Goal: Transaction & Acquisition: Purchase product/service

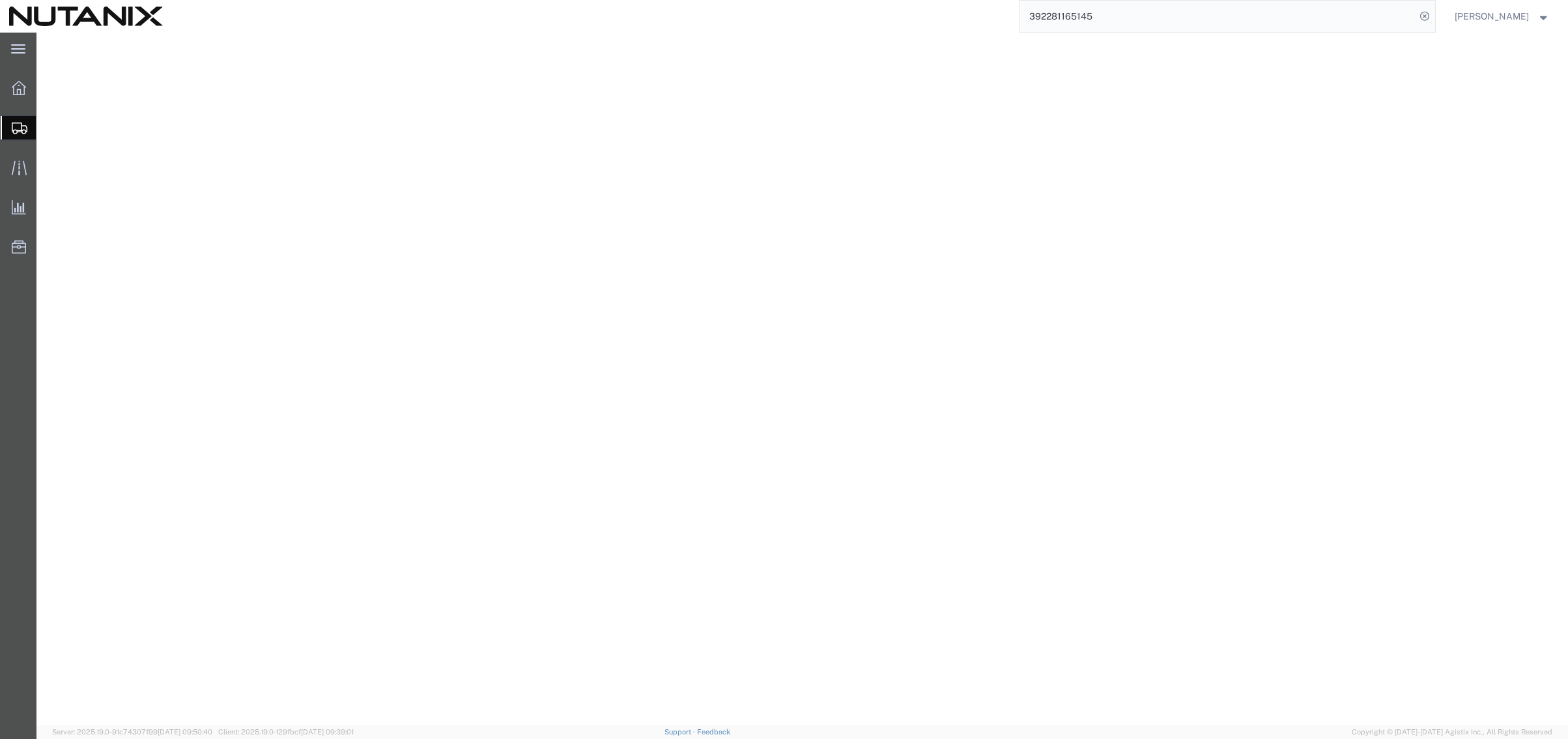
select select "36123"
select select
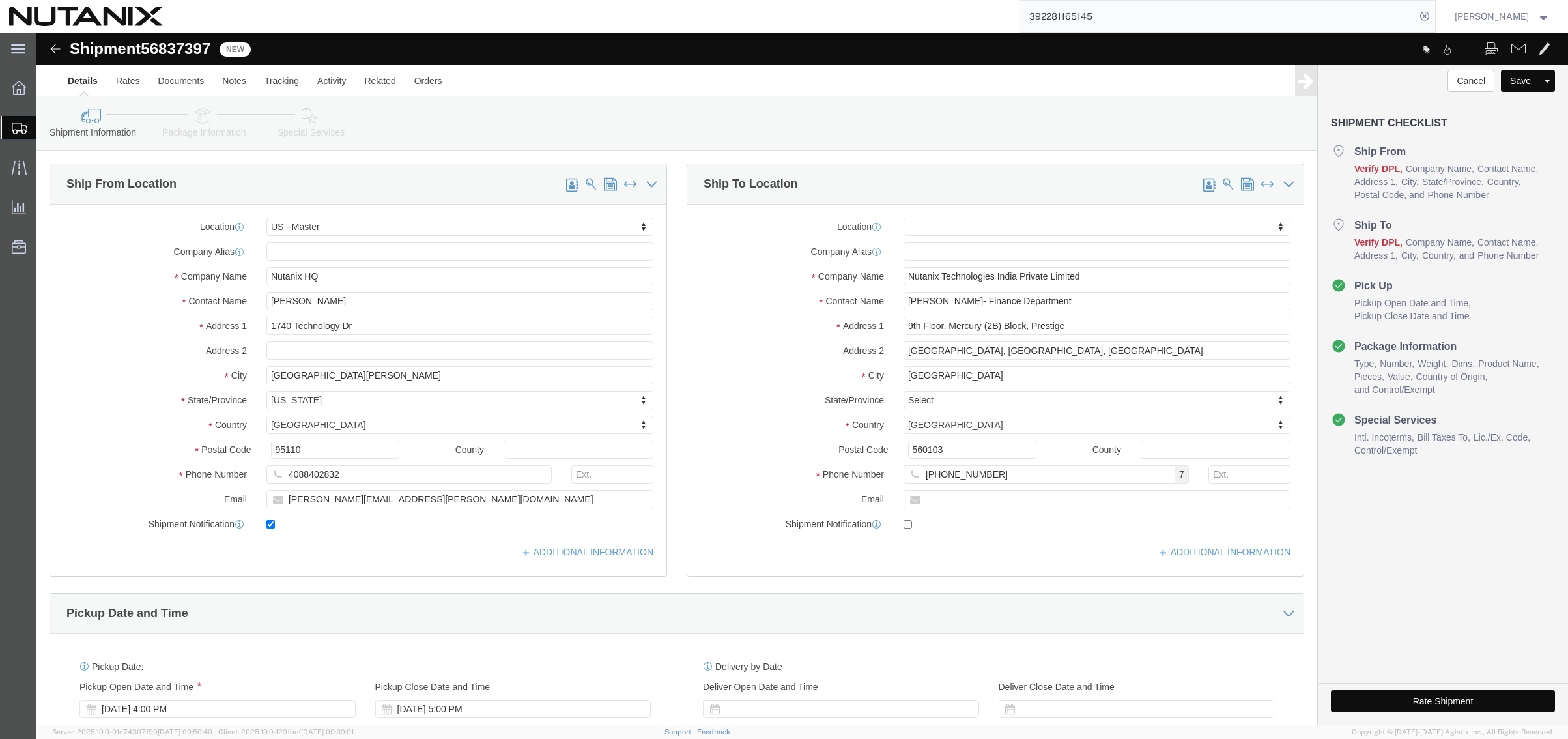
scroll to position [195, 0]
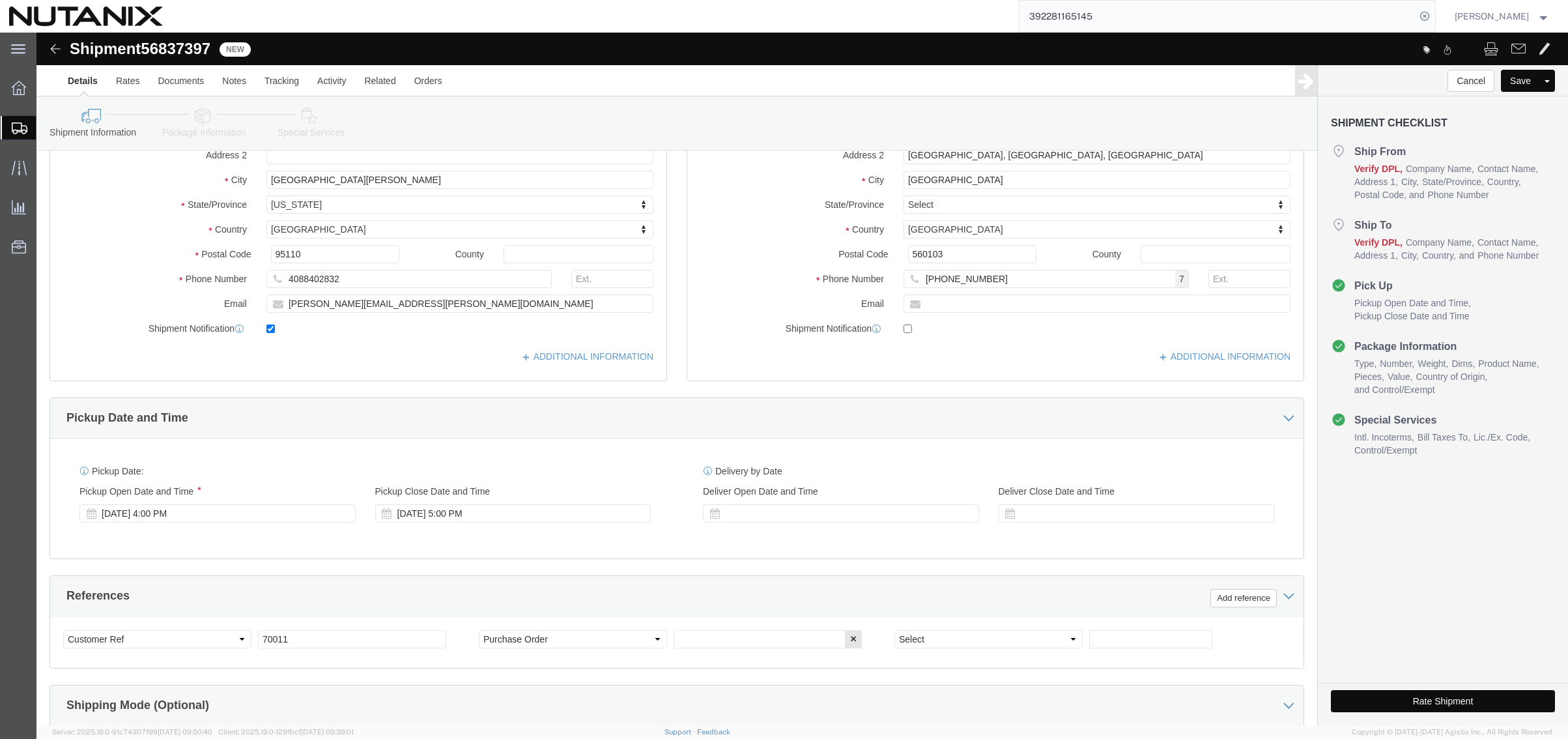
click at [0, 0] on span "Create Shipment" at bounding box center [0, 0] width 0 height 0
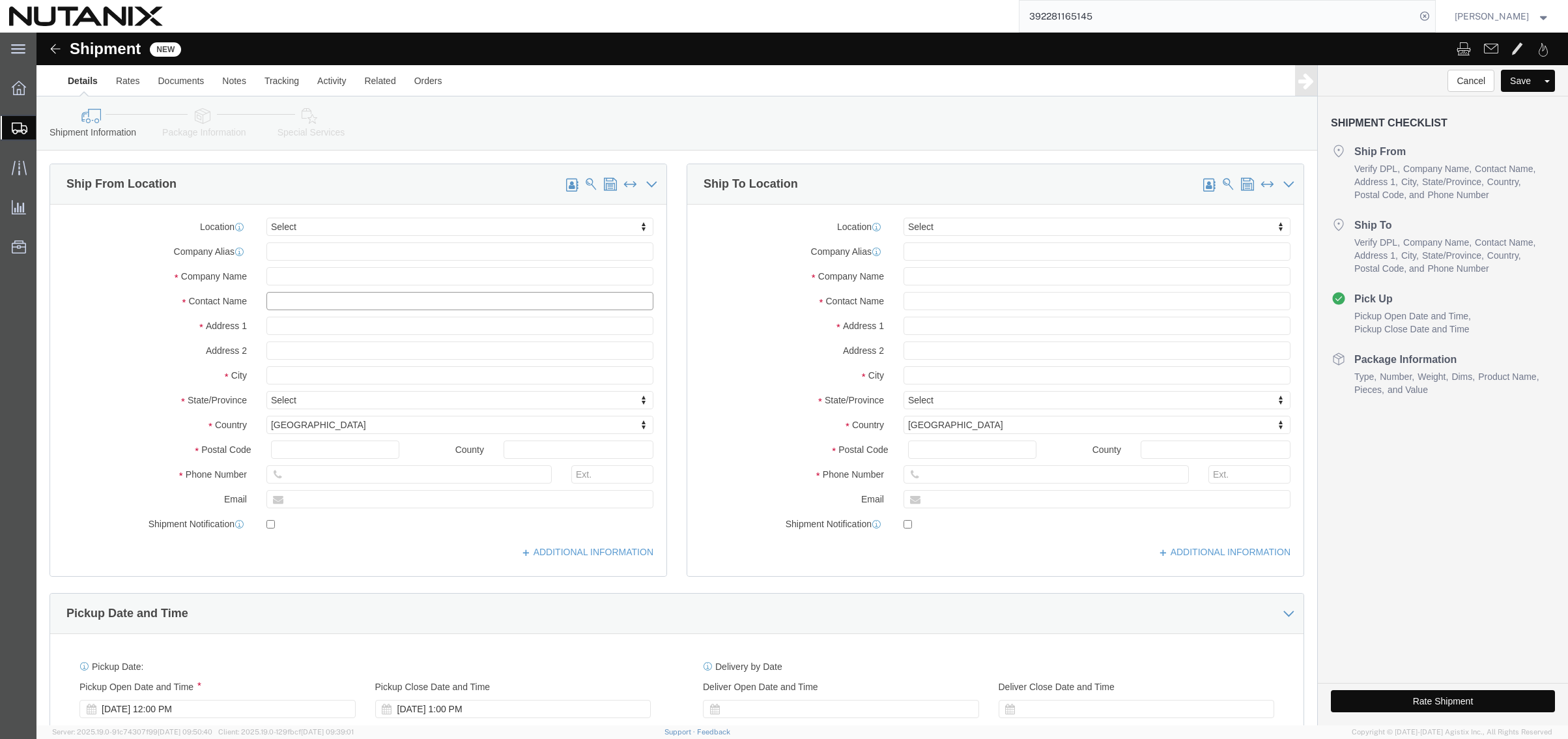
click input "text"
type input "[PERSON_NAME]"
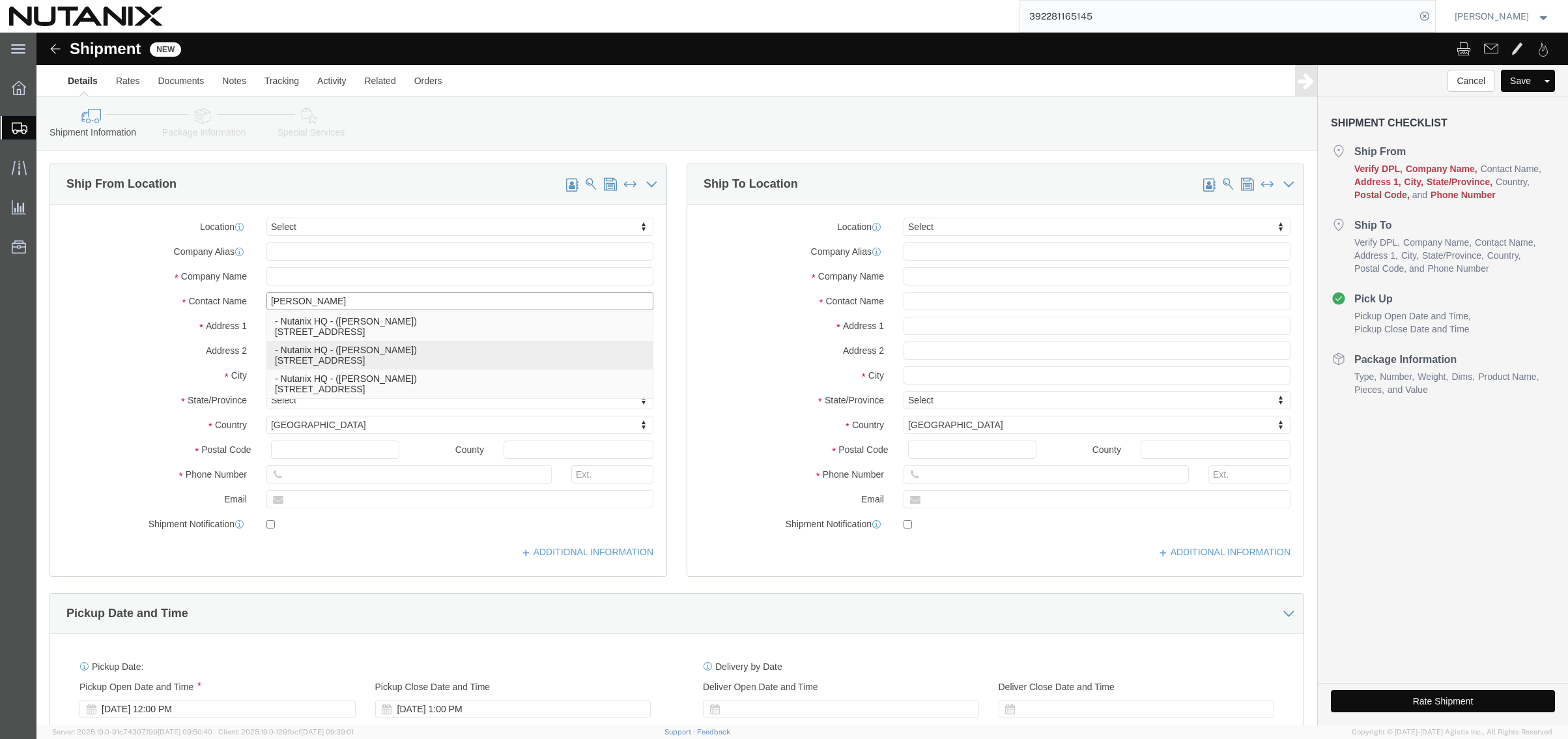
click p "- Nutanix HQ - ([PERSON_NAME]) [STREET_ADDRESS]"
type input "1740 Technology Dr"
type input "95110"
type input "[PHONE_NUMBER]"
type input "3025"
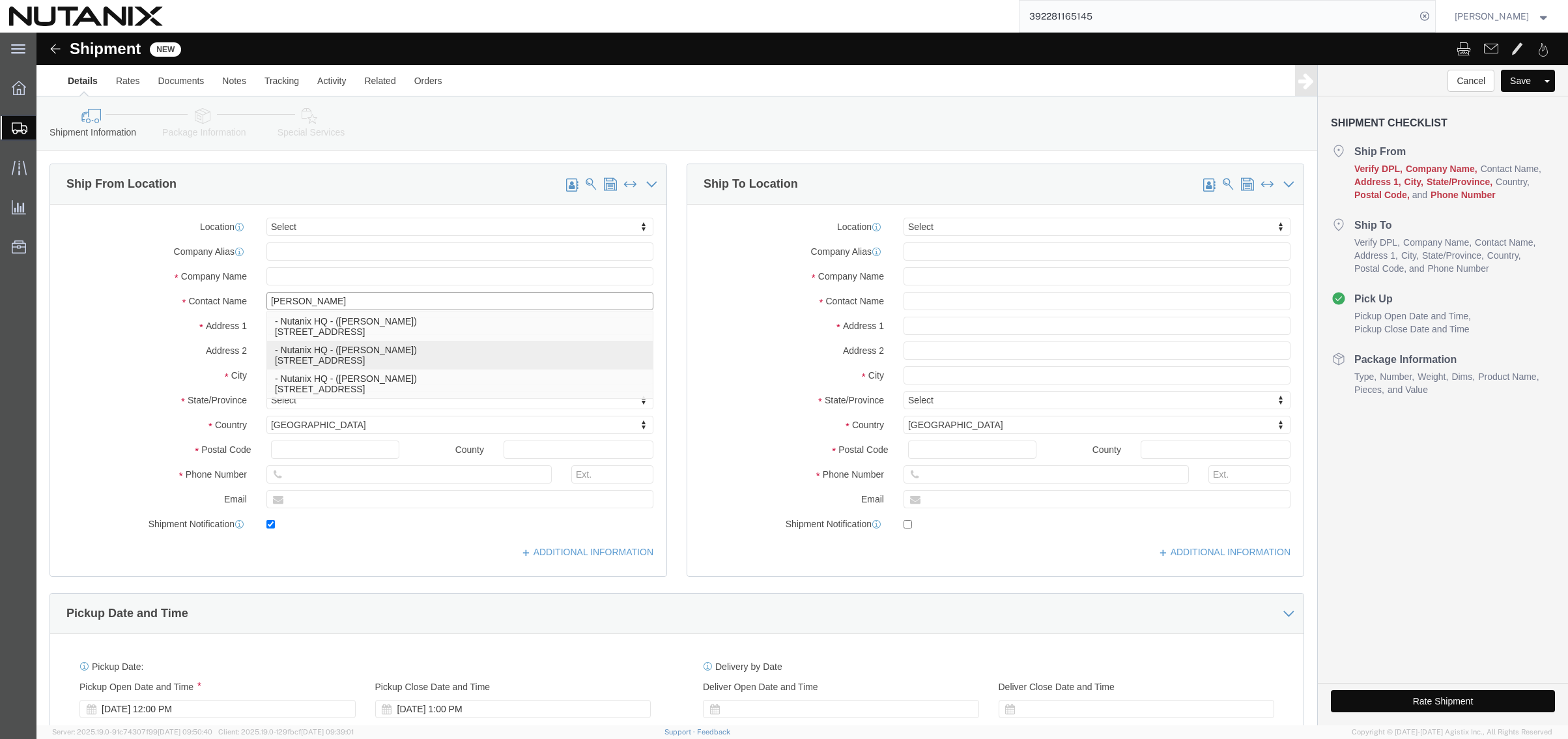
type input "[PERSON_NAME][EMAIL_ADDRESS][PERSON_NAME][DOMAIN_NAME]"
checkbox input "true"
type input "Nutanix HQ"
type input "[PERSON_NAME]"
type input "[GEOGRAPHIC_DATA][PERSON_NAME]"
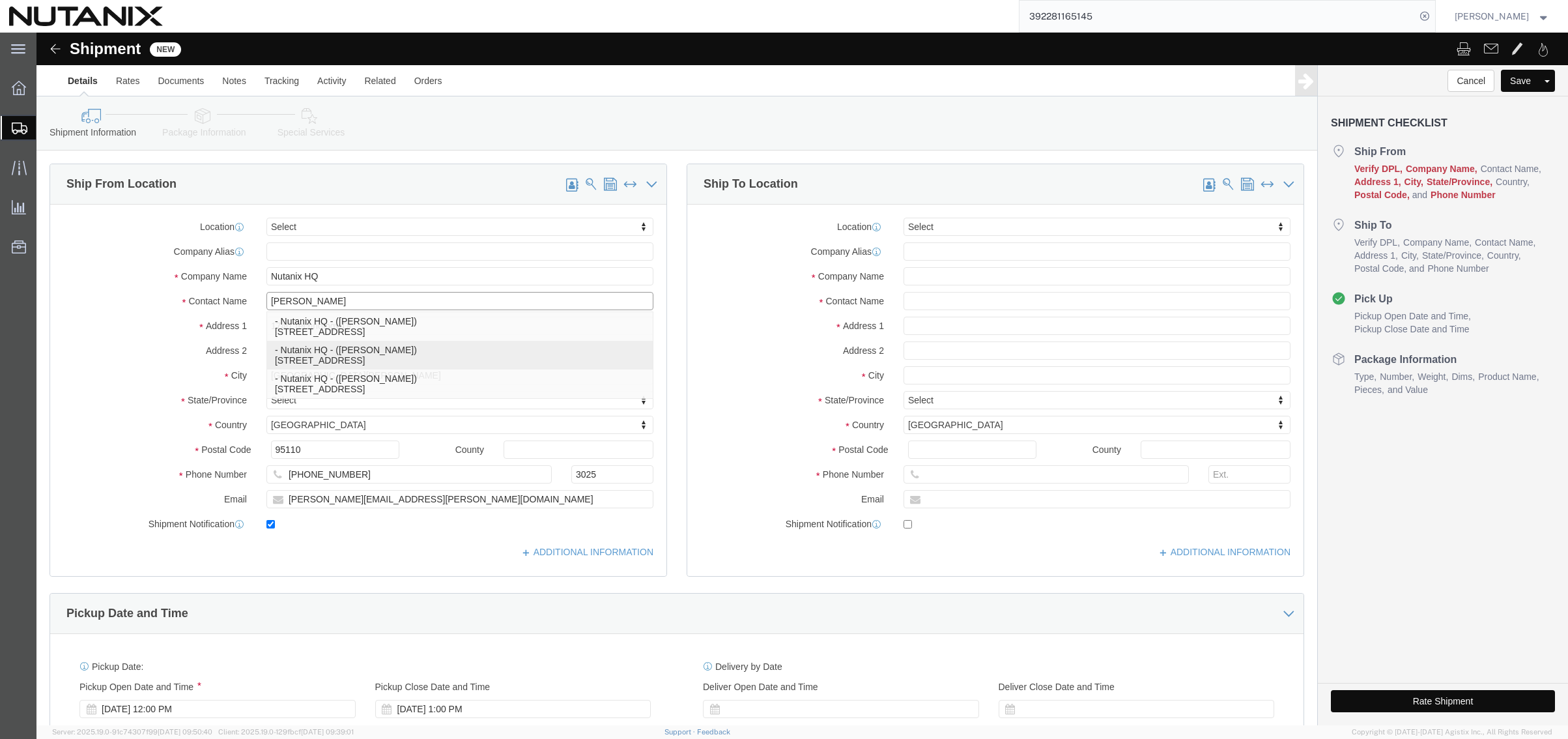
select select "CA"
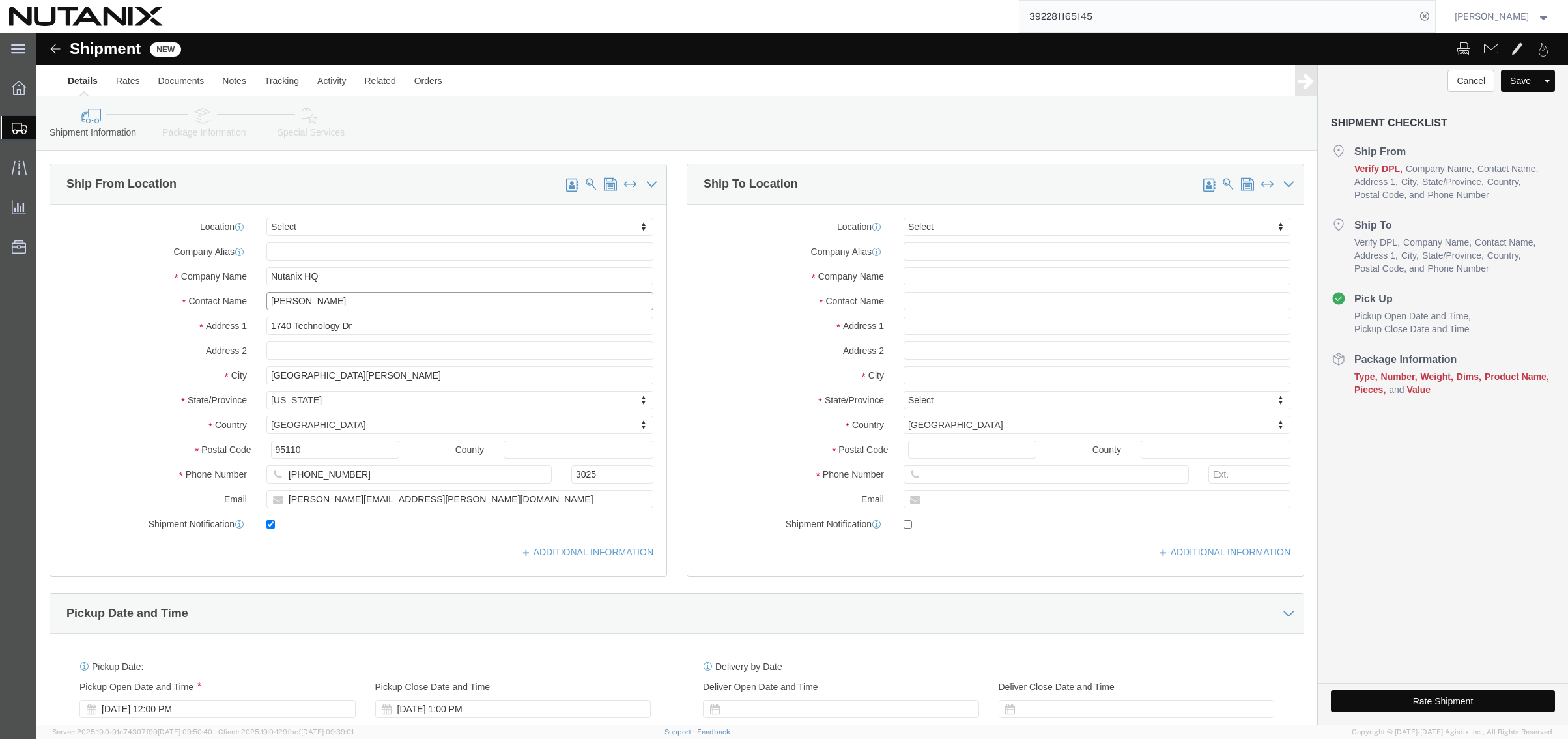
type input "[PERSON_NAME]"
drag, startPoint x: 320, startPoint y: 268, endPoint x: 126, endPoint y: 275, distance: 194.1
click div "Contact Name [PERSON_NAME] [PERSON_NAME]"
type input "[PERSON_NAME]"
click div "Location Select Select My Profile Location [GEOGRAPHIC_DATA] - [GEOGRAPHIC_DATA…"
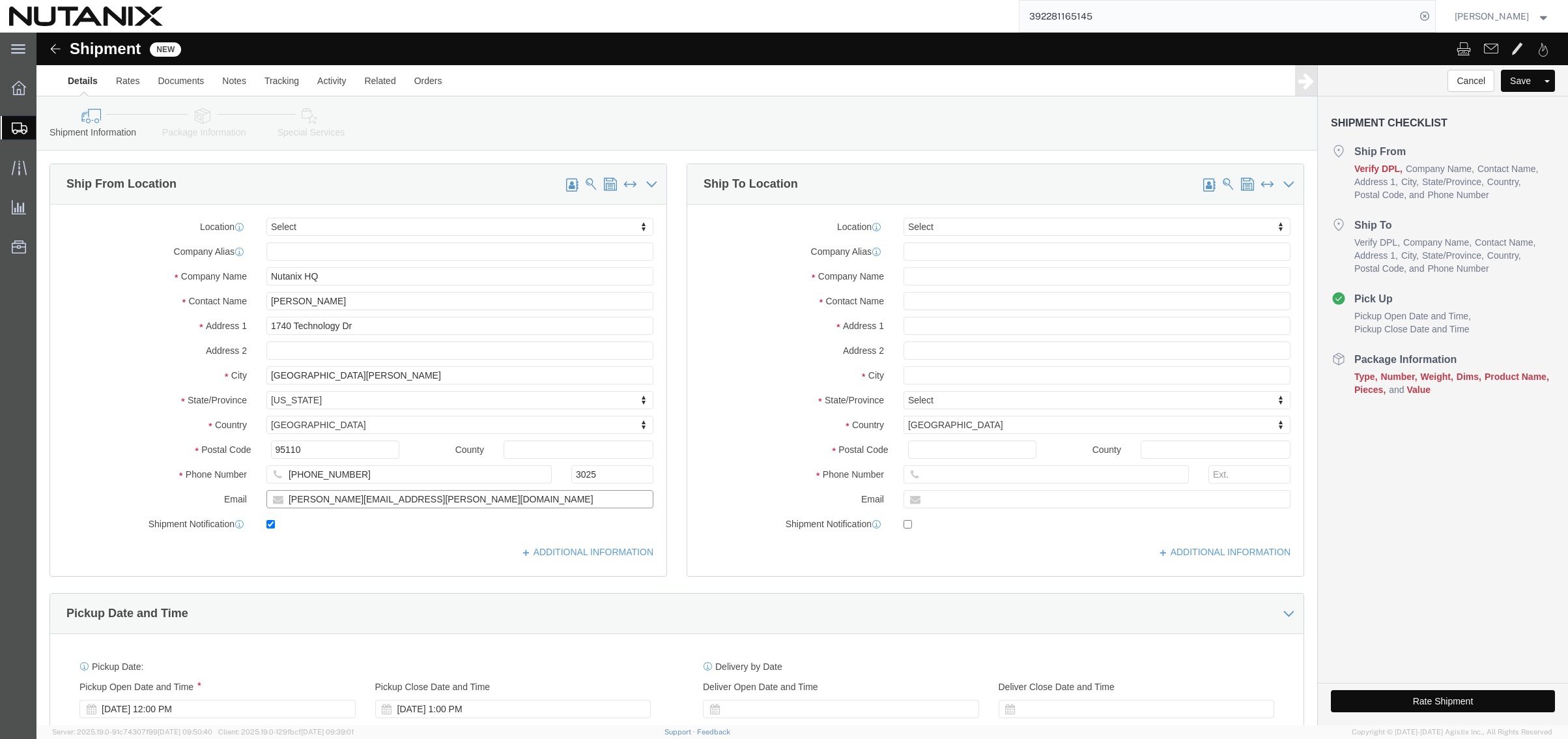
drag, startPoint x: 434, startPoint y: 463, endPoint x: 191, endPoint y: 458, distance: 243.1
click div "Email [PERSON_NAME][EMAIL_ADDRESS][PERSON_NAME][DOMAIN_NAME]"
paste input "[PERSON_NAME].[PERSON_NAME]"
type input "[PERSON_NAME][EMAIL_ADDRESS][PERSON_NAME][DOMAIN_NAME]"
click input "text"
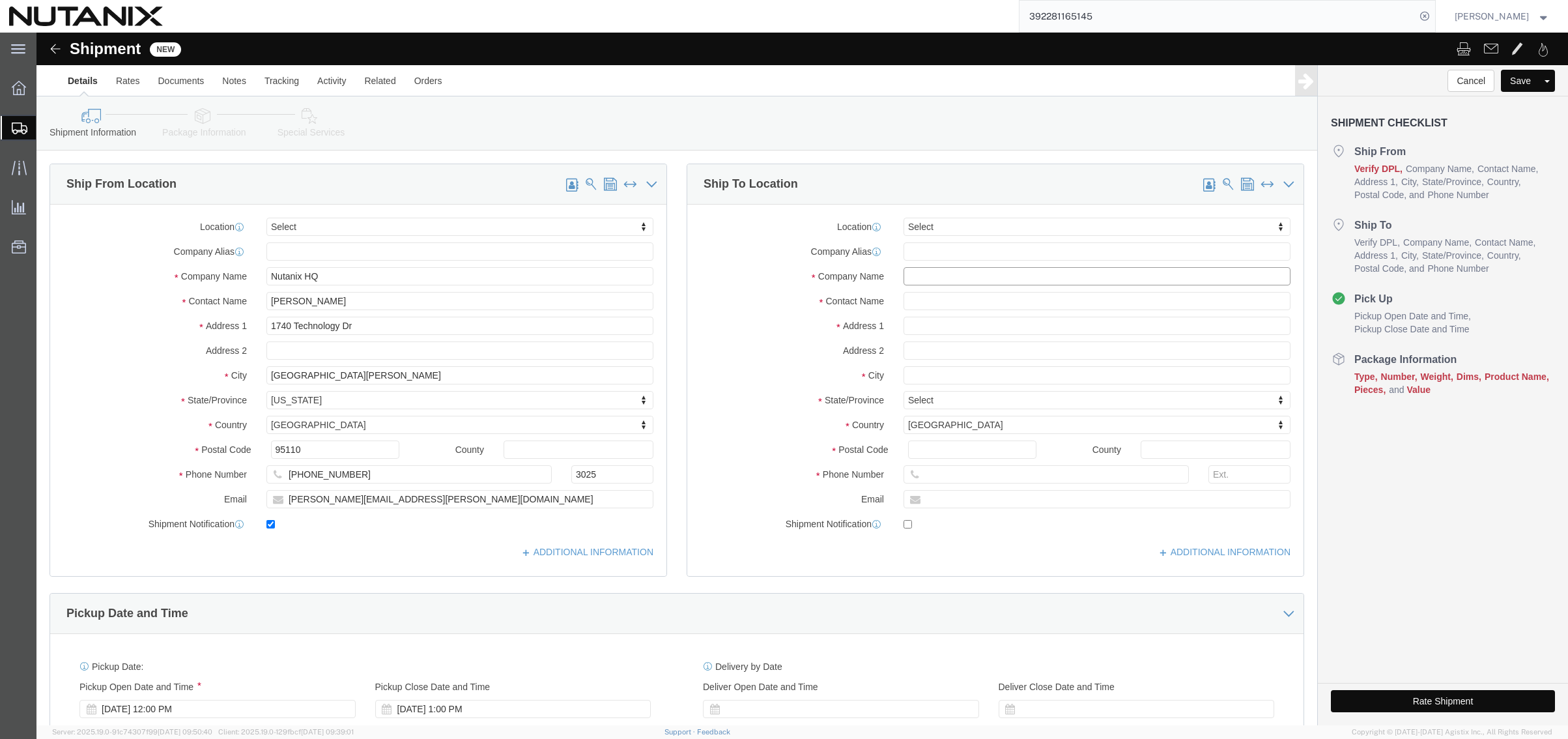
click input "text"
type input "Enphase Energy Inc"
type input "[PERSON_NAME]"
type input "[STREET_ADDRESS]"
type input "Fremont"
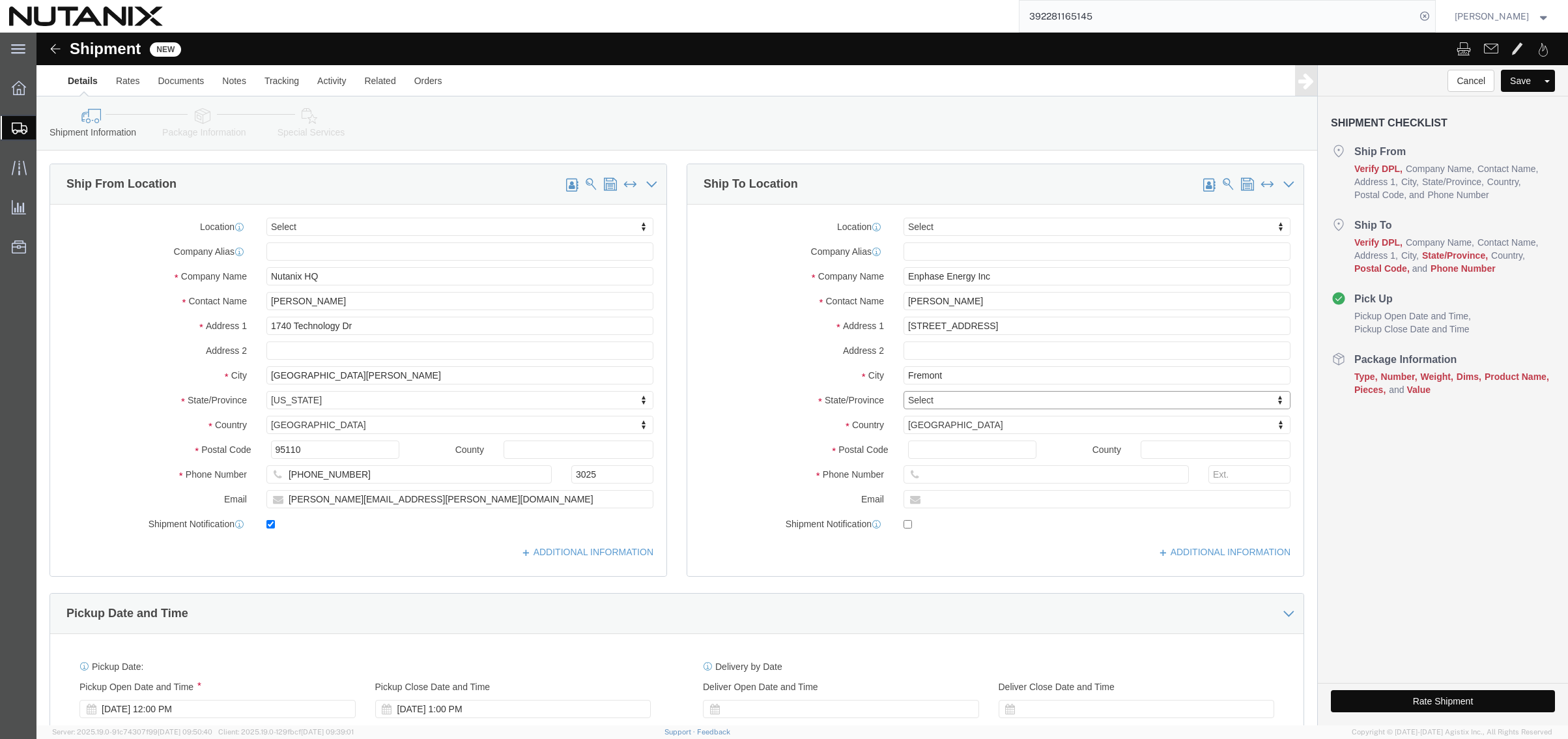
type input "c"
type input "calif"
select select "CA"
type input "94538"
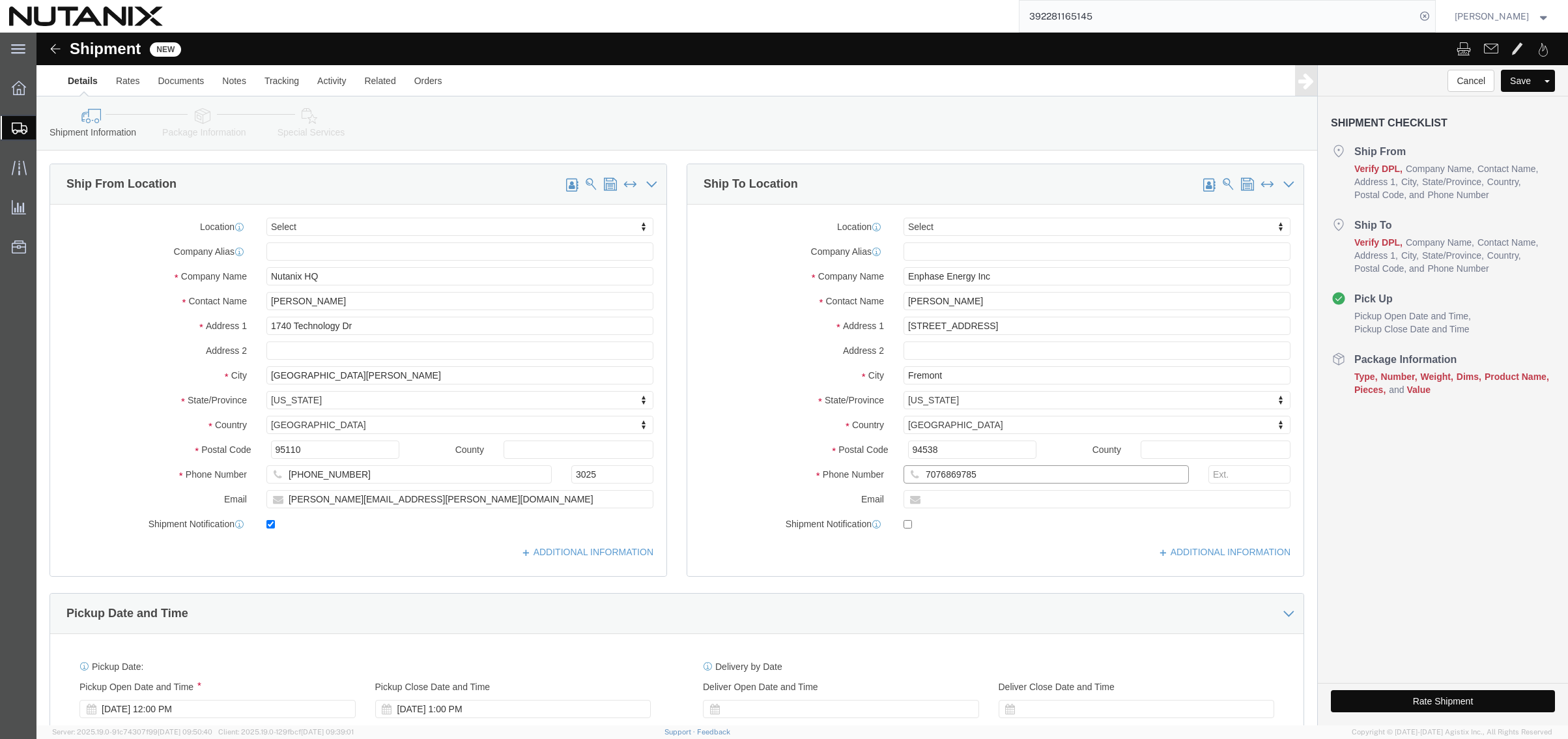
type input "7076869785"
type input "3025"
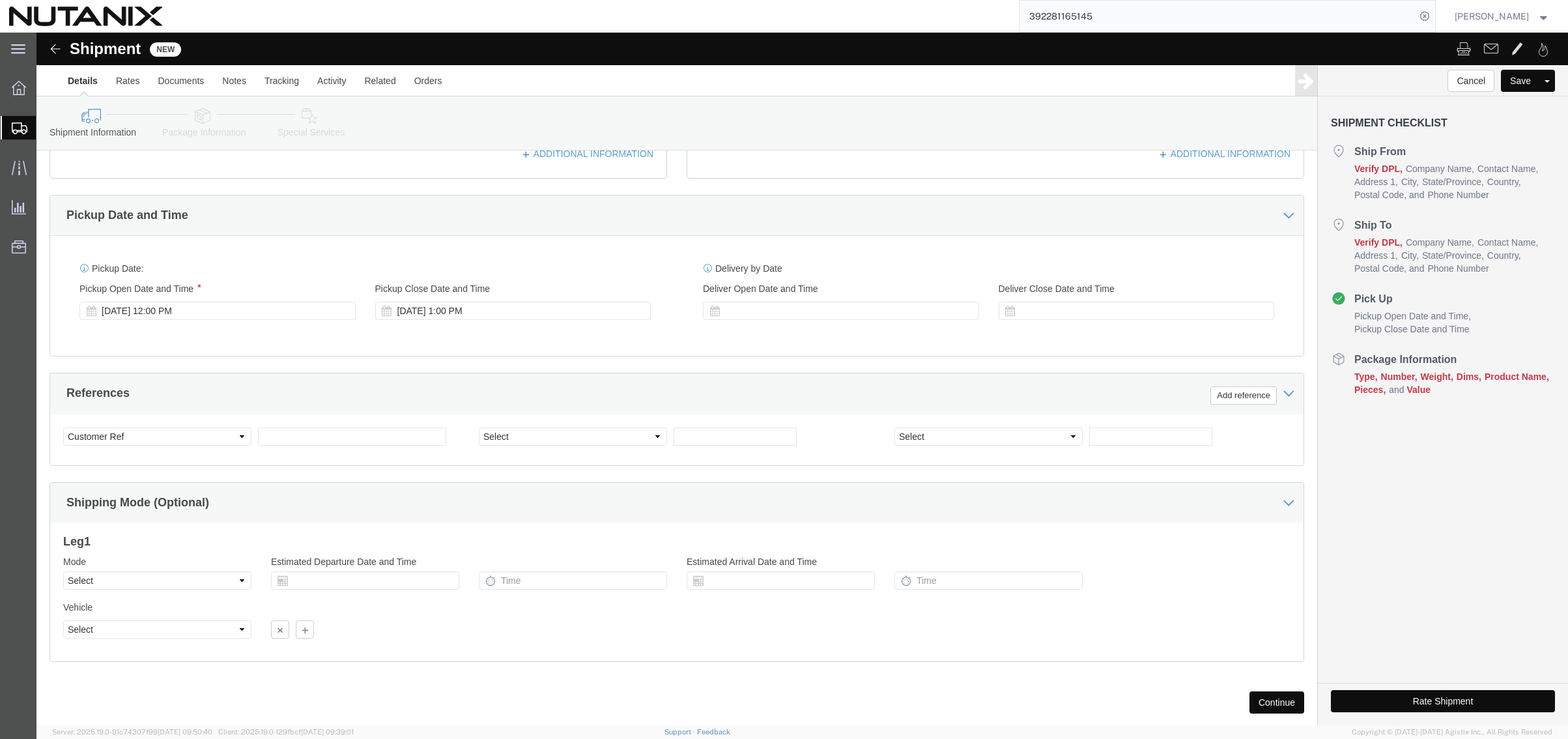
scroll to position [426, 0]
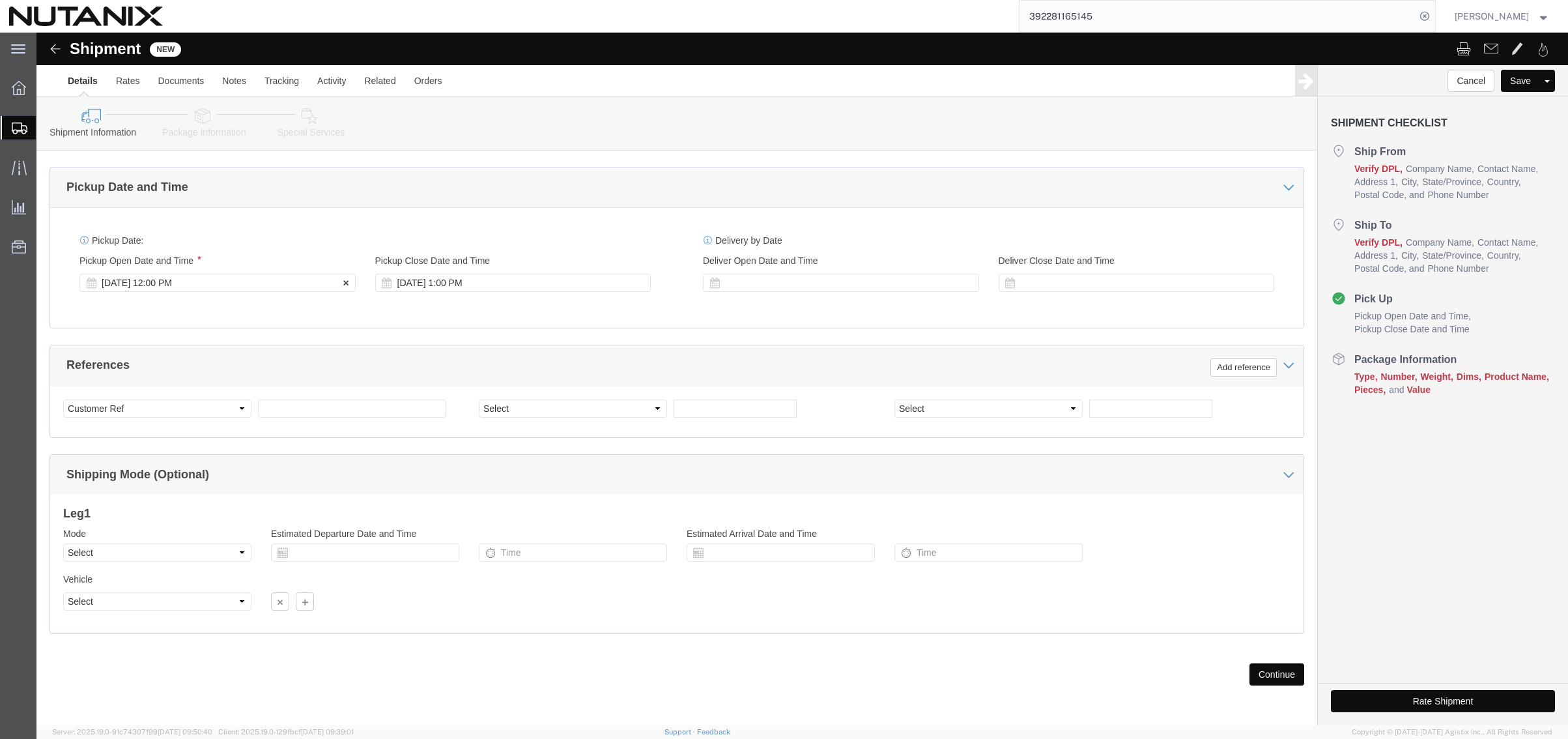
click div "[DATE] 12:00 PM"
type input "4:00 PM"
click button "Apply"
click input "text"
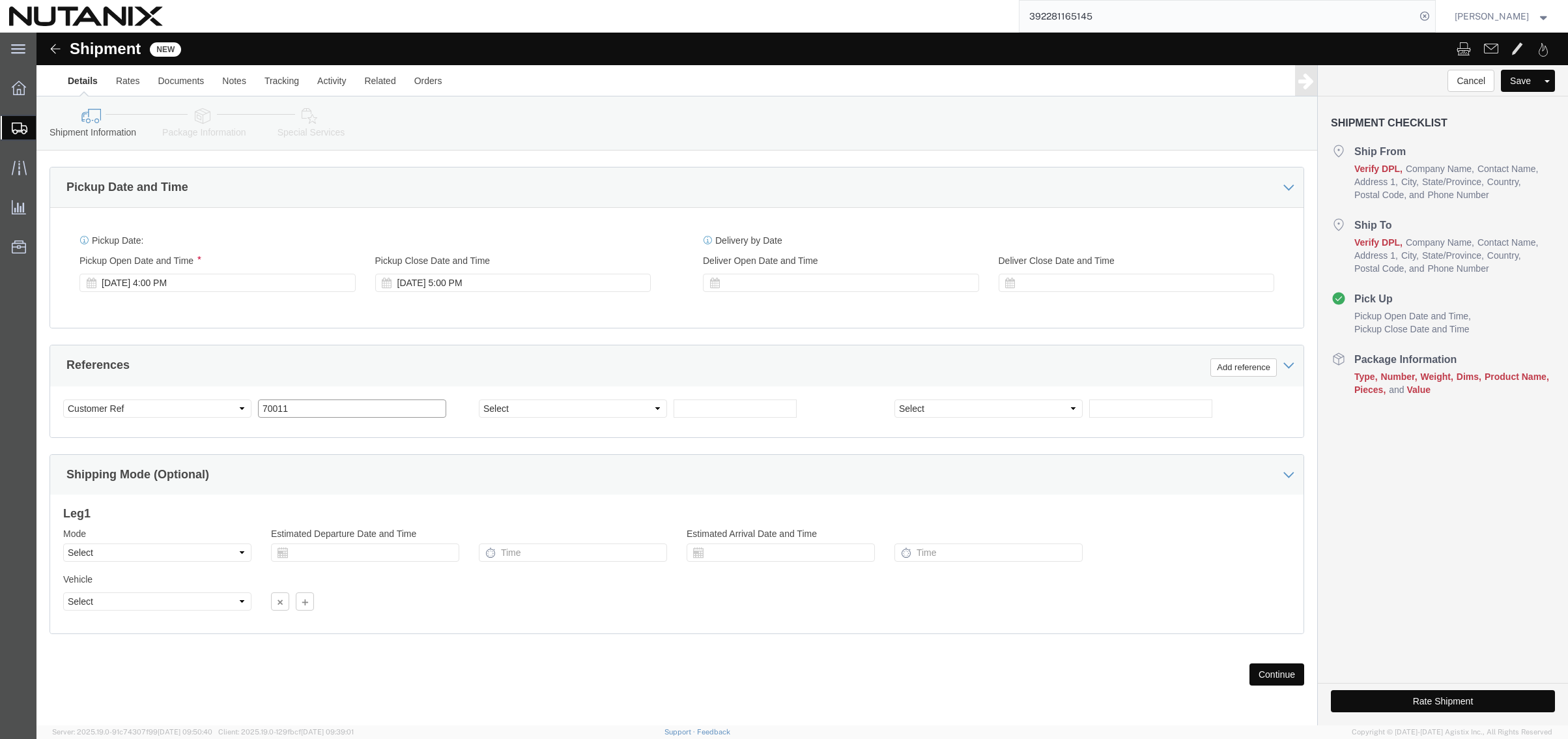
type input "70011"
click select "Select Account Type Activity ID Airline Appointment Number ASN Batch Request # …"
select select "PURCHORD"
click select "Select Account Type Activity ID Airline Appointment Number ASN Batch Request # …"
click input "text"
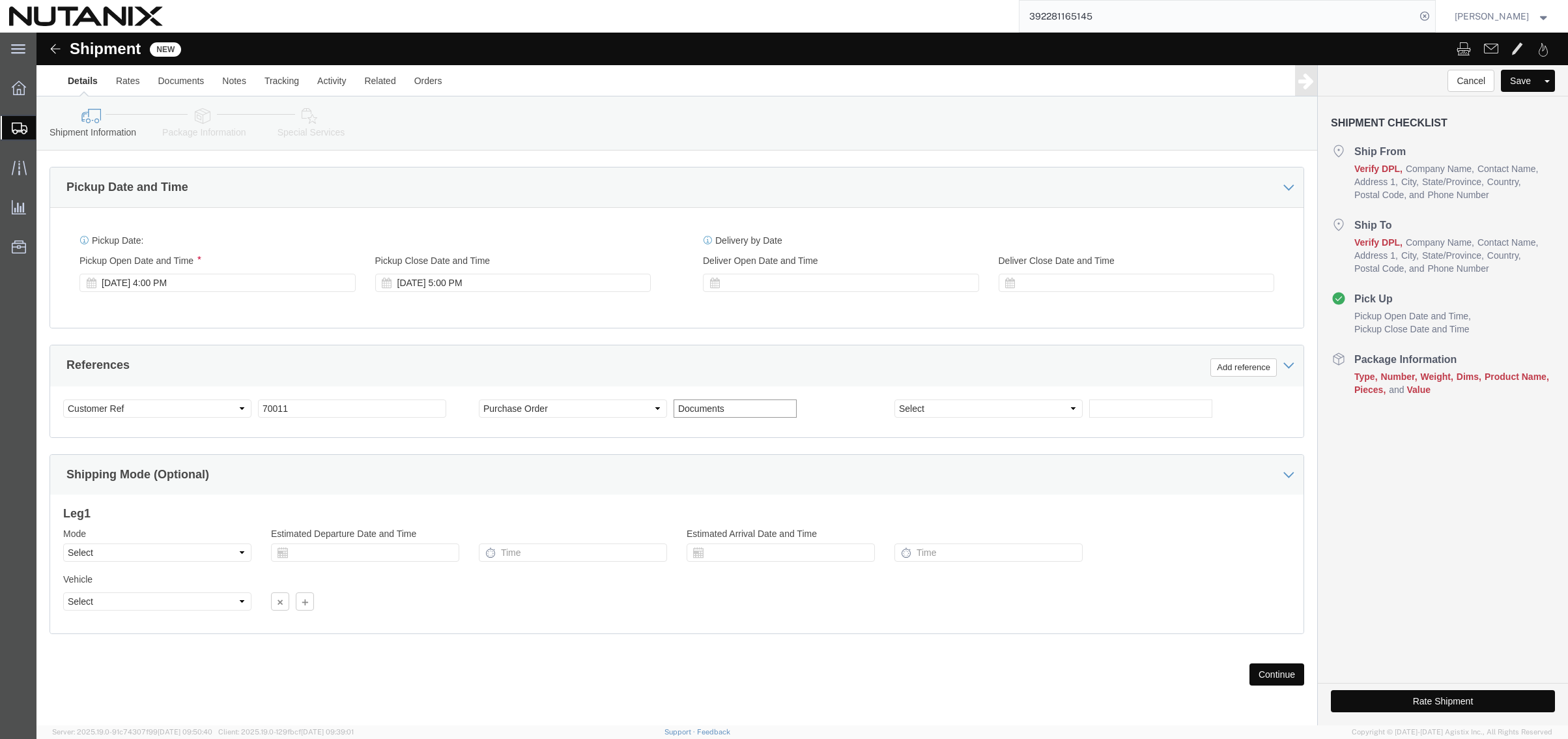
type input "Documents"
click select "Select Air Less than Truckload Multi-Leg Ocean Freight Rail Small Parcel Truckl…"
select select "SMAL"
click select "Select Air Less than Truckload Multi-Leg Ocean Freight Rail Small Parcel Truckl…"
click button "Continue"
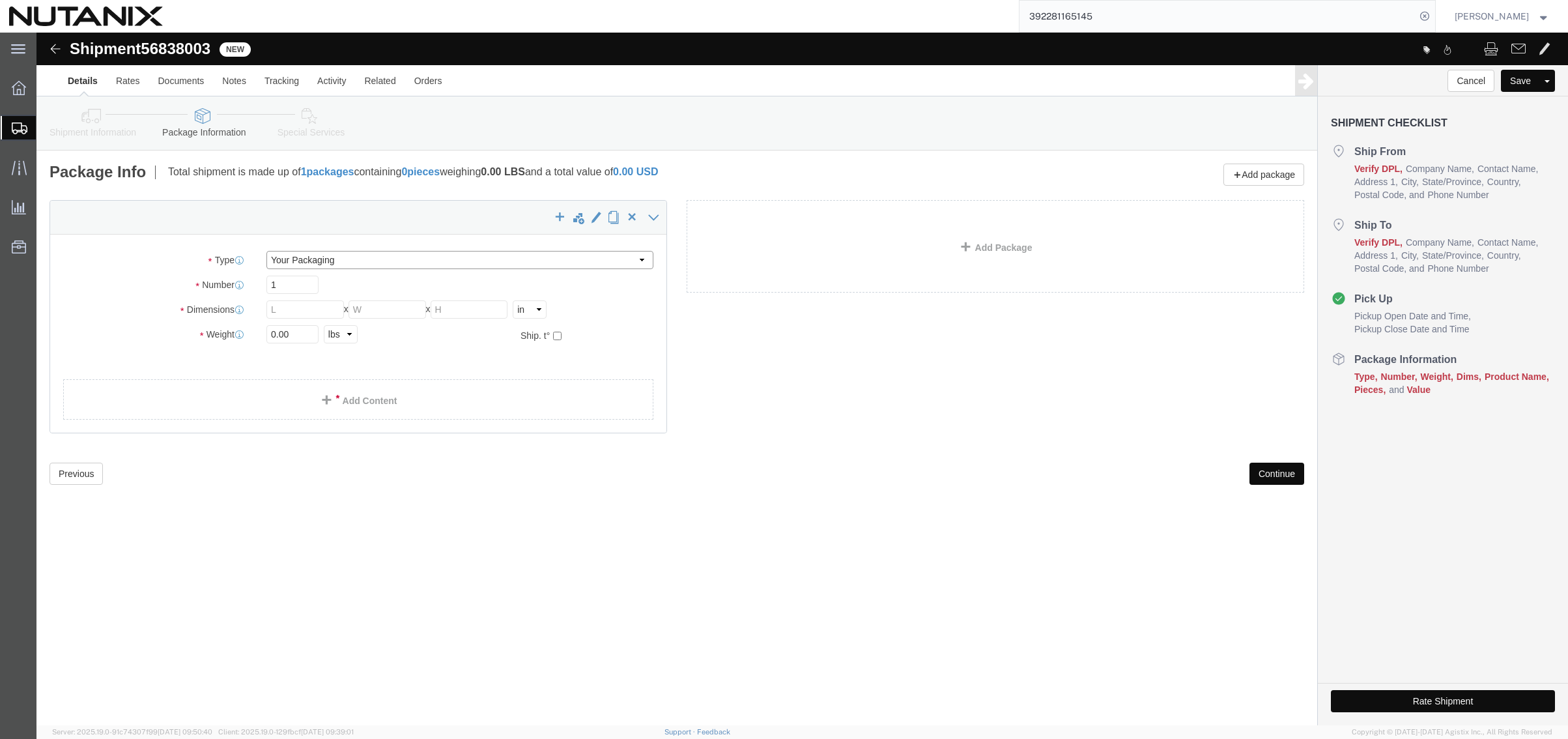
click select "Select Envelope Large Box Medium Box PAK Rack Small Box Tube Your Packaging"
select select "ENV"
click select "Select Envelope Large Box Medium Box PAK Rack Small Box Tube Your Packaging"
type input "9.50"
type input "12.50"
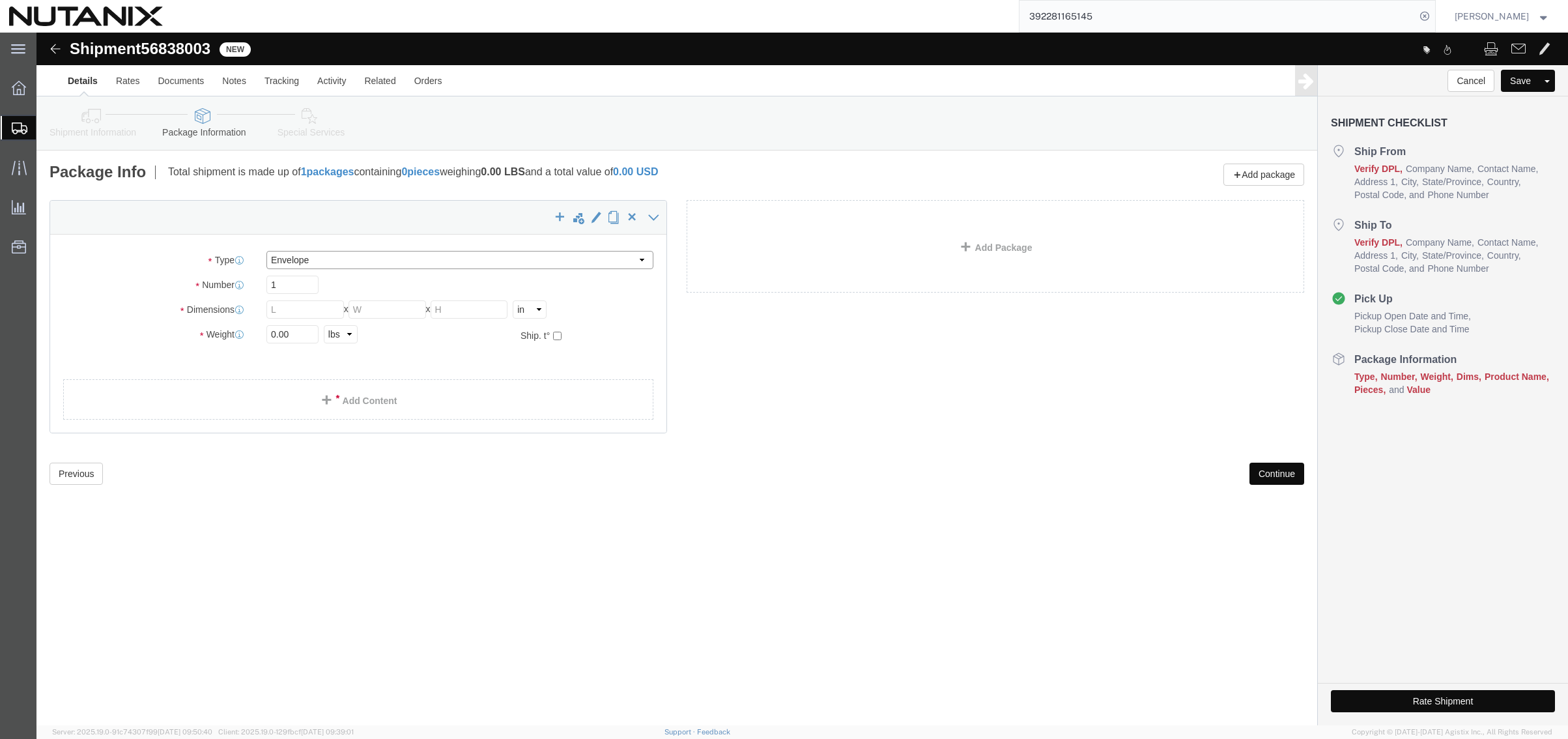
type input "0.25"
type input "1"
click select "Select Envelope Large Box Medium Box PAK Rack Small Box Tube Your Packaging"
select select "YRPK"
click select "Select Envelope Large Box Medium Box PAK Rack Small Box Tube Your Packaging"
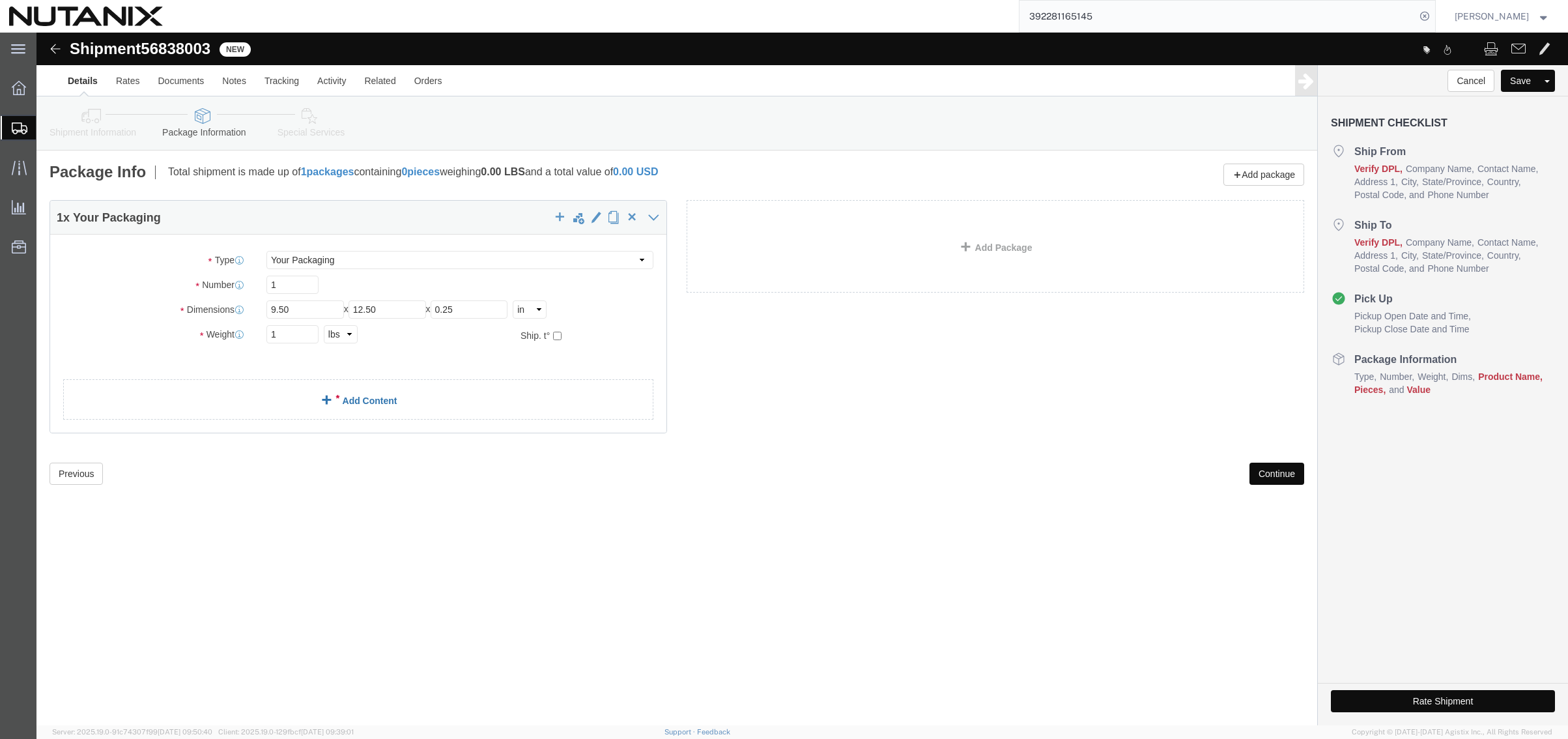
click link "Add Content"
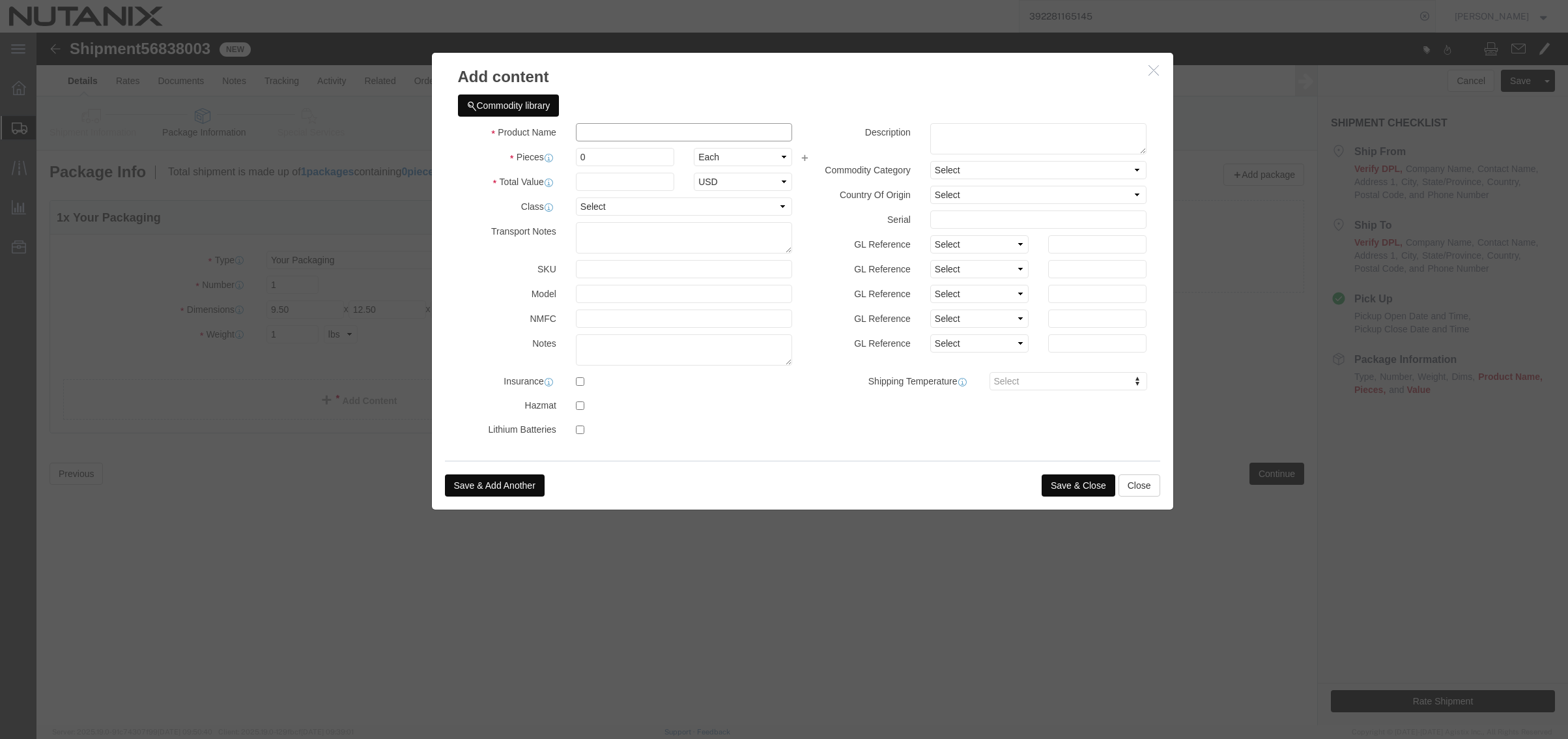
click input "text"
type input "Documents"
type input "1"
select select "USD"
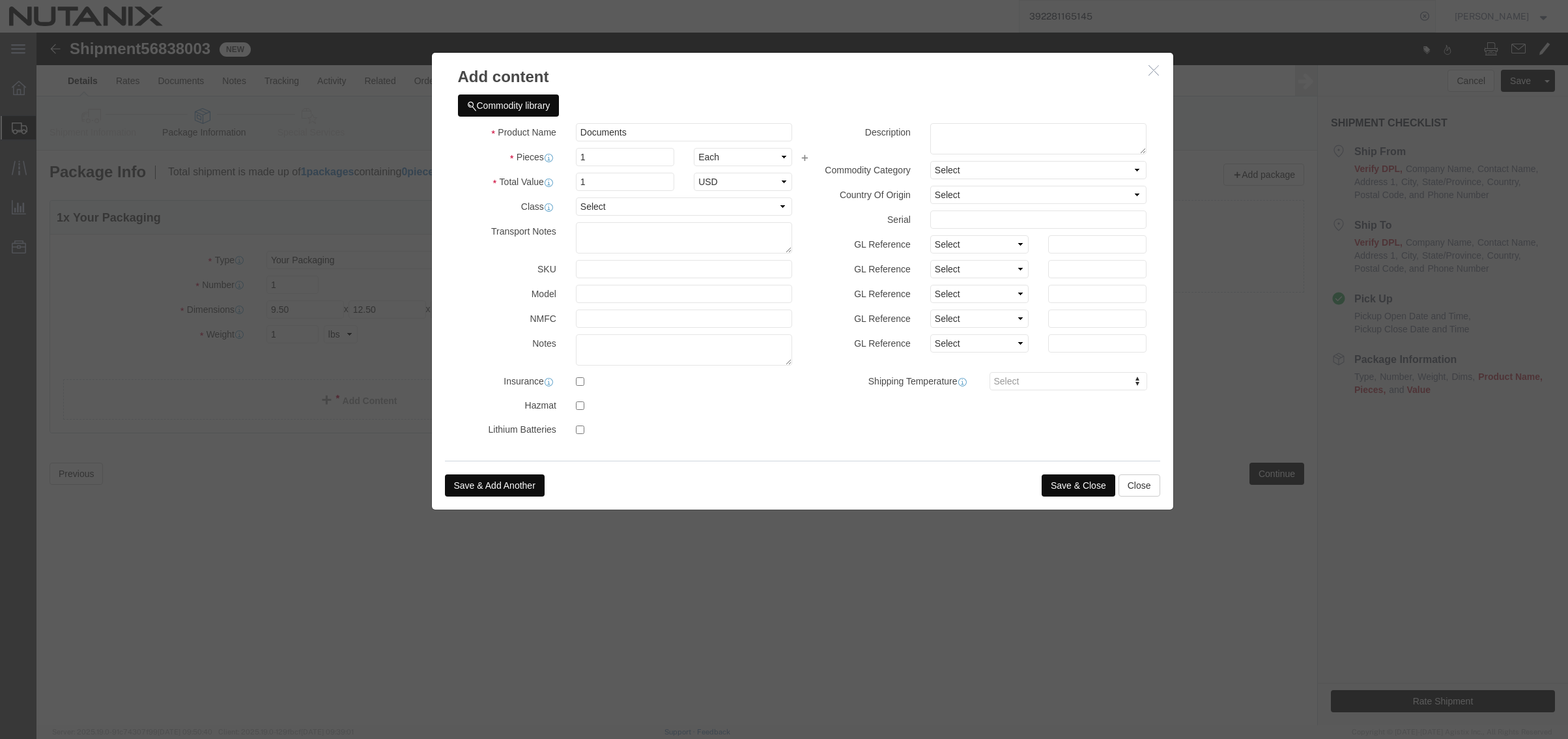
click button "Save & Close"
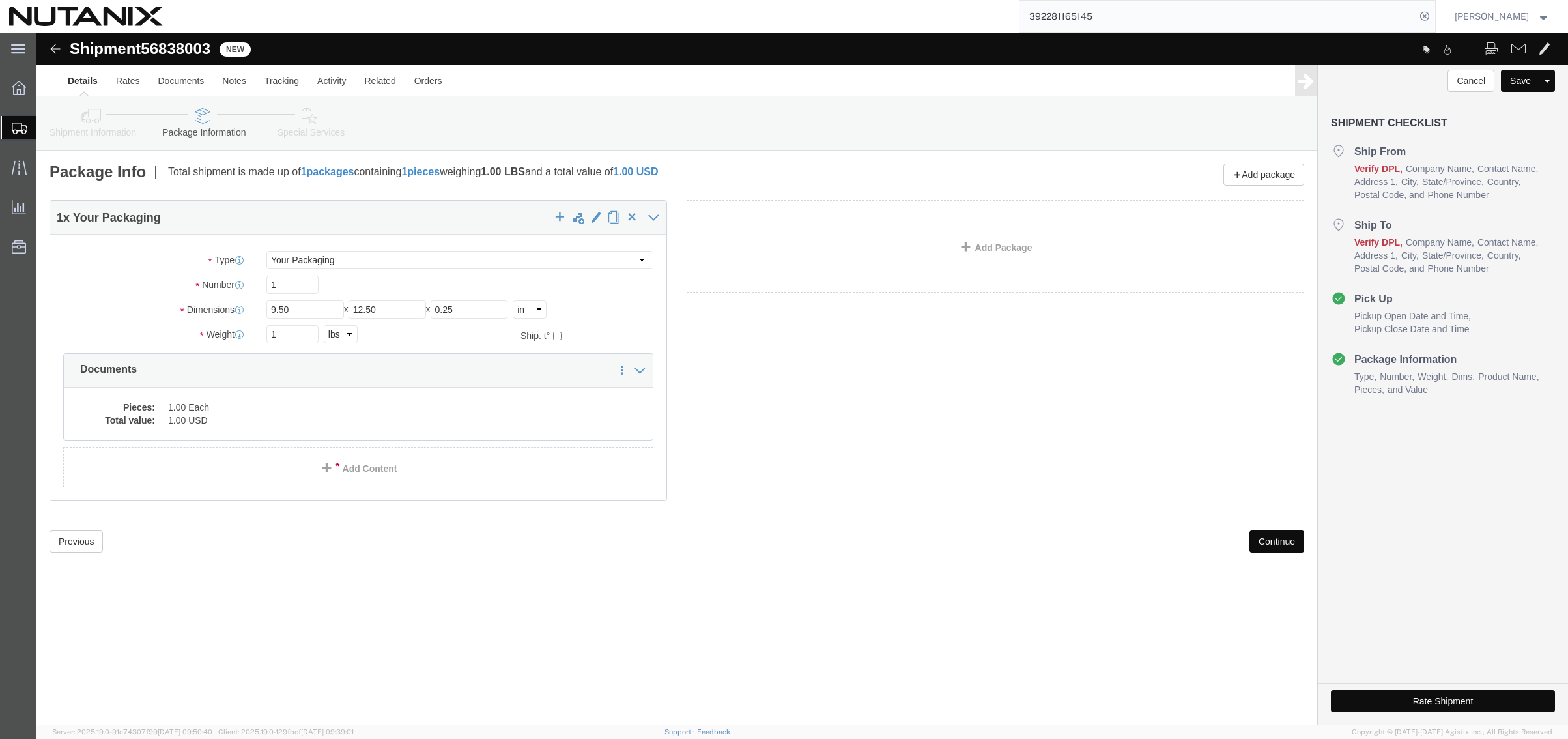
click button "Continue"
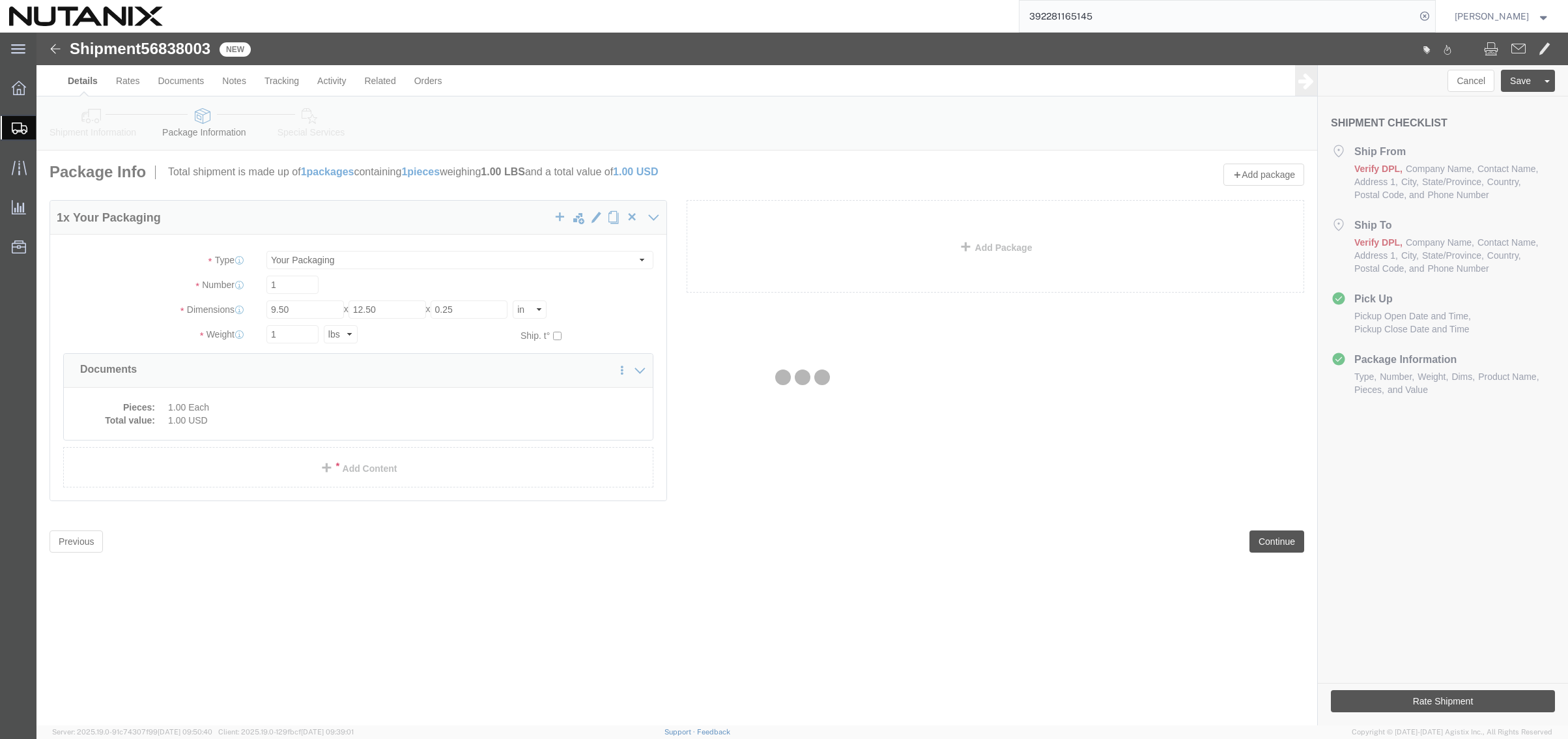
select select
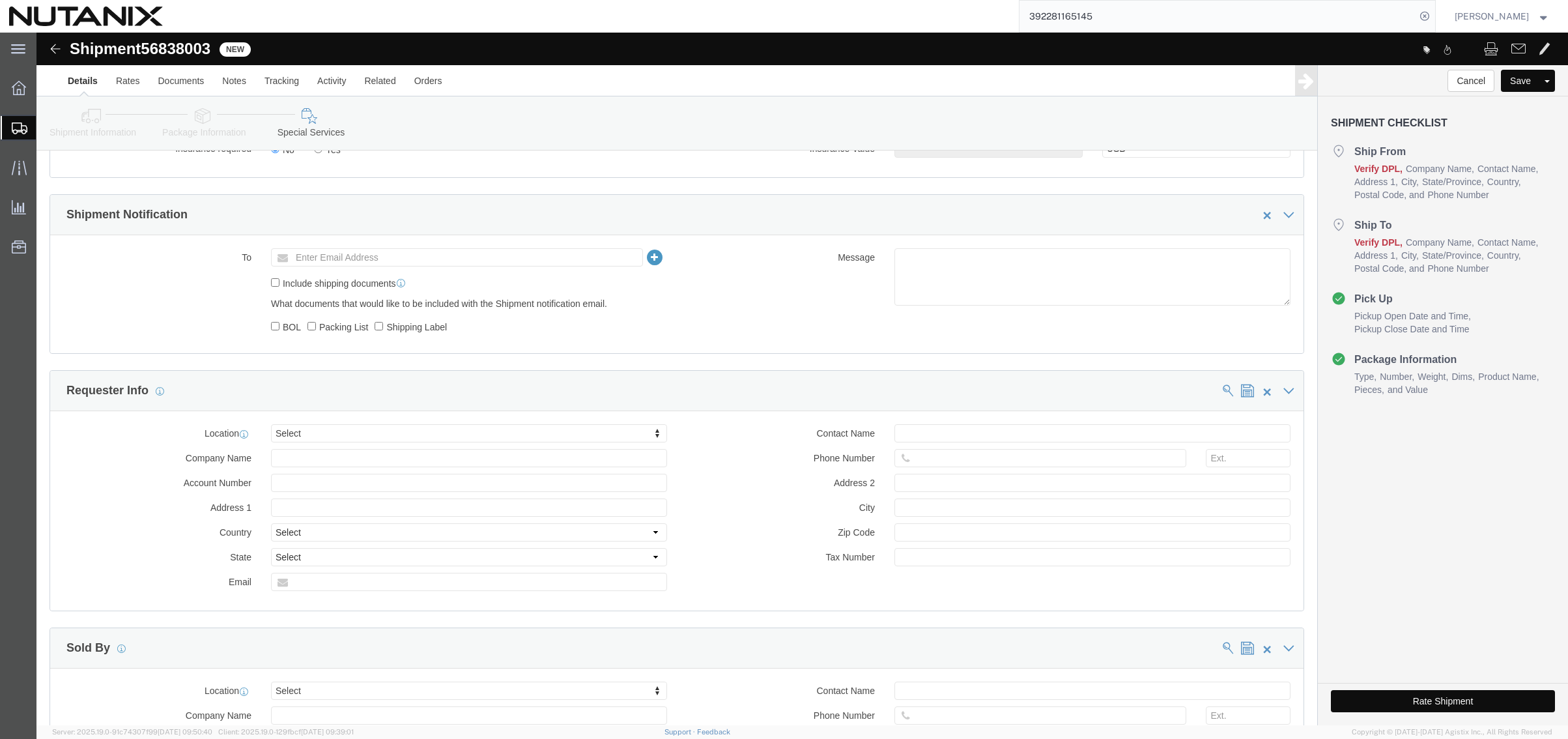
scroll to position [586, 0]
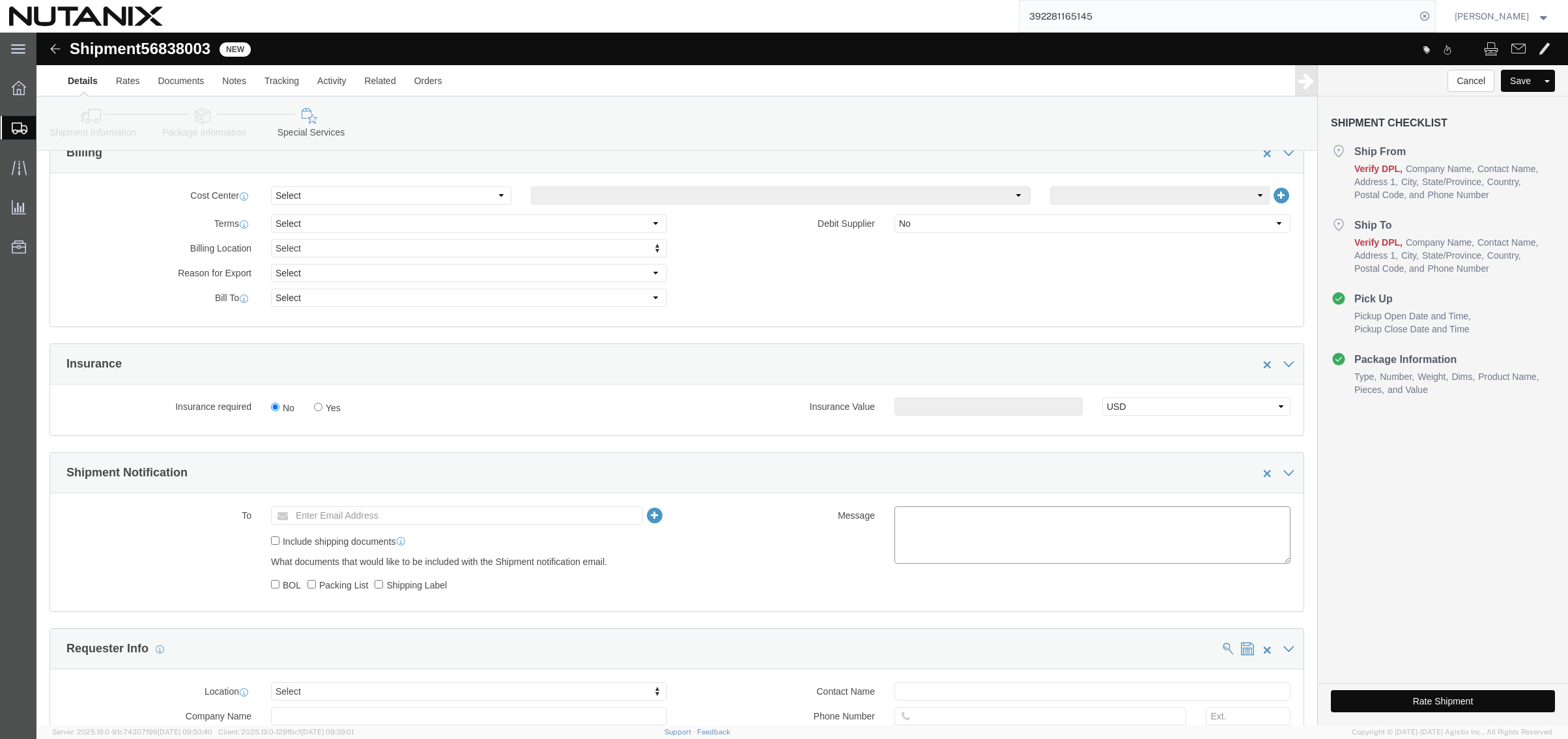
click textarea
type textarea "G"
click textarea "For Gomo"
type textarea "For [PERSON_NAME]"
click div "Manage special services Handling Options Hold at Location Return Info Service O…"
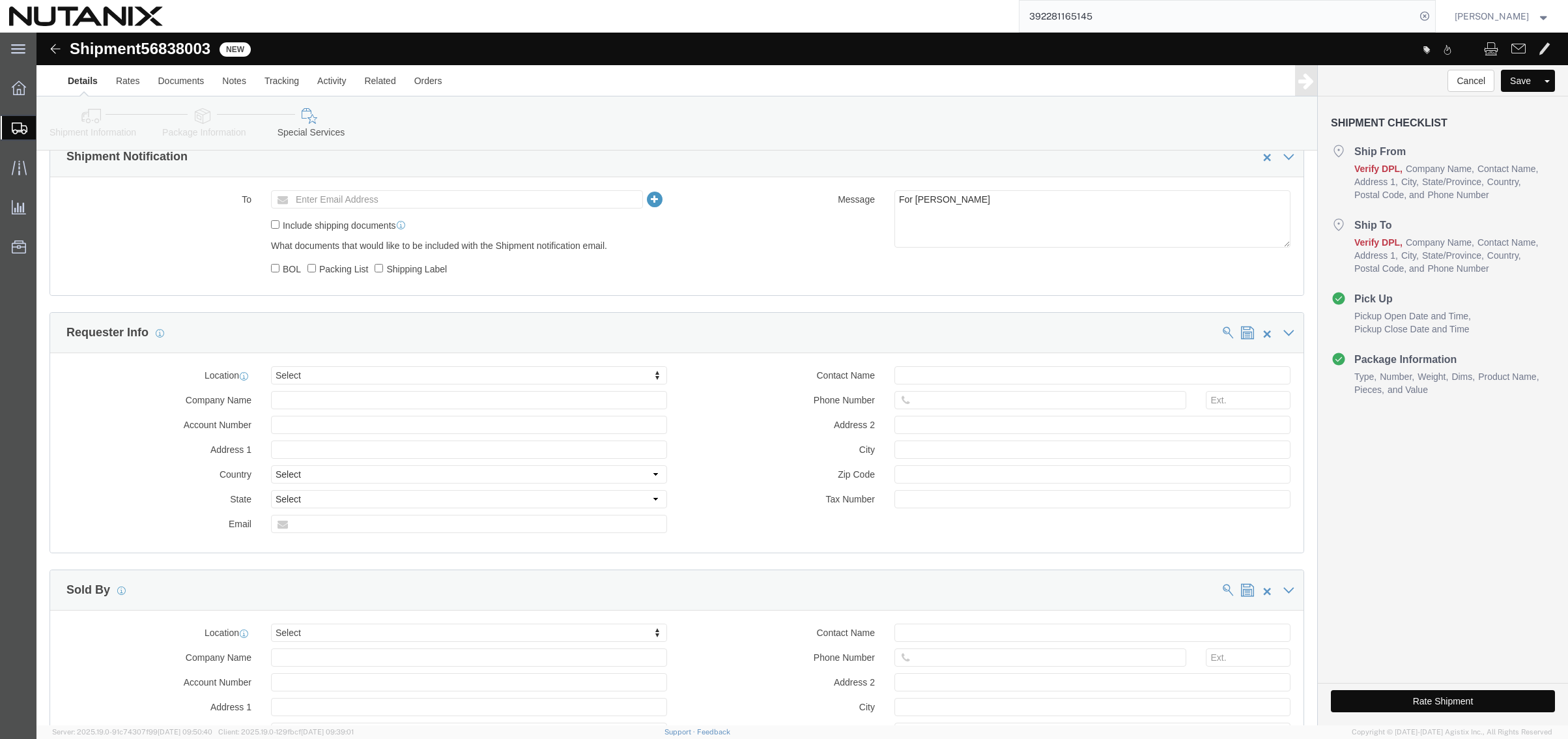
scroll to position [977, 0]
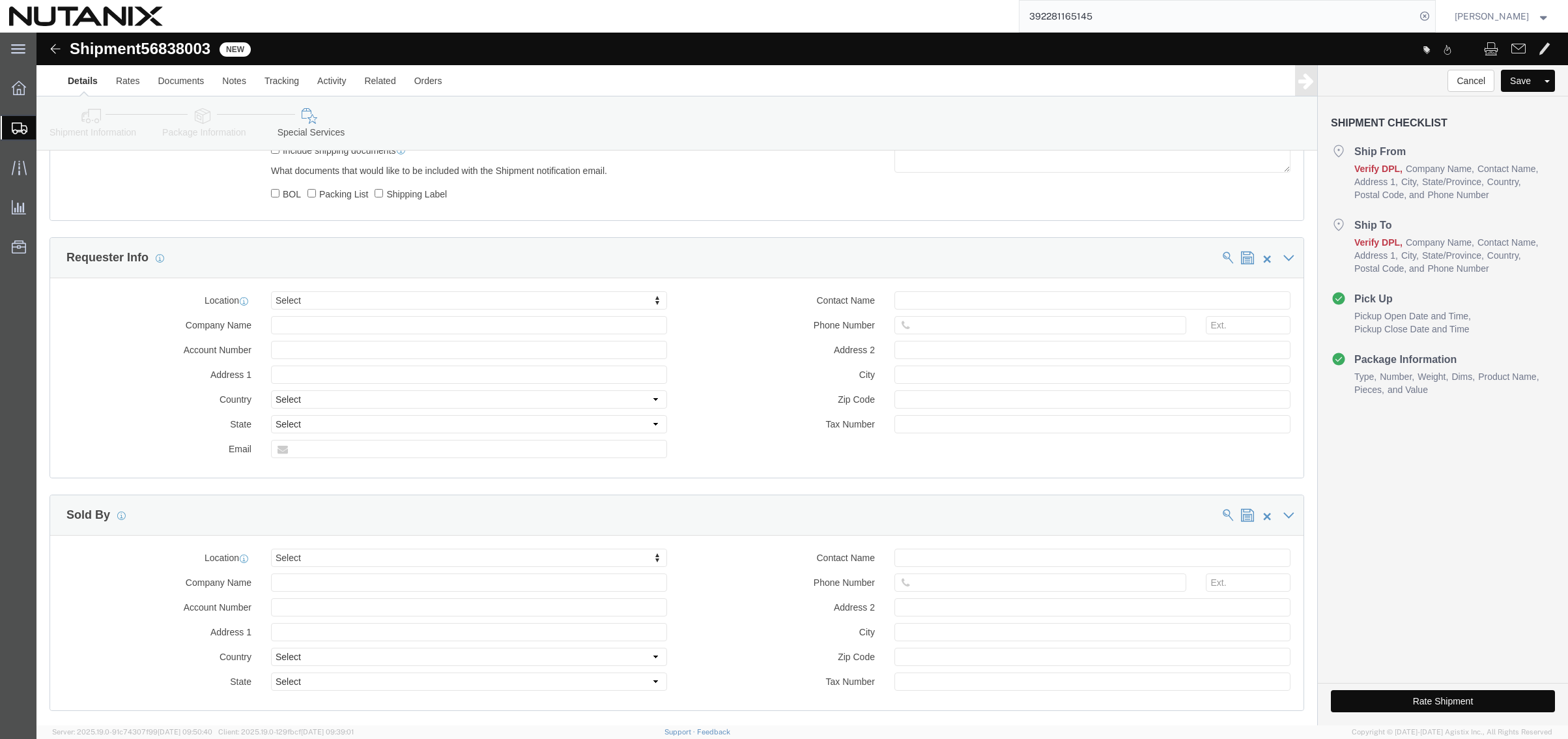
click button "Rate Shipment"
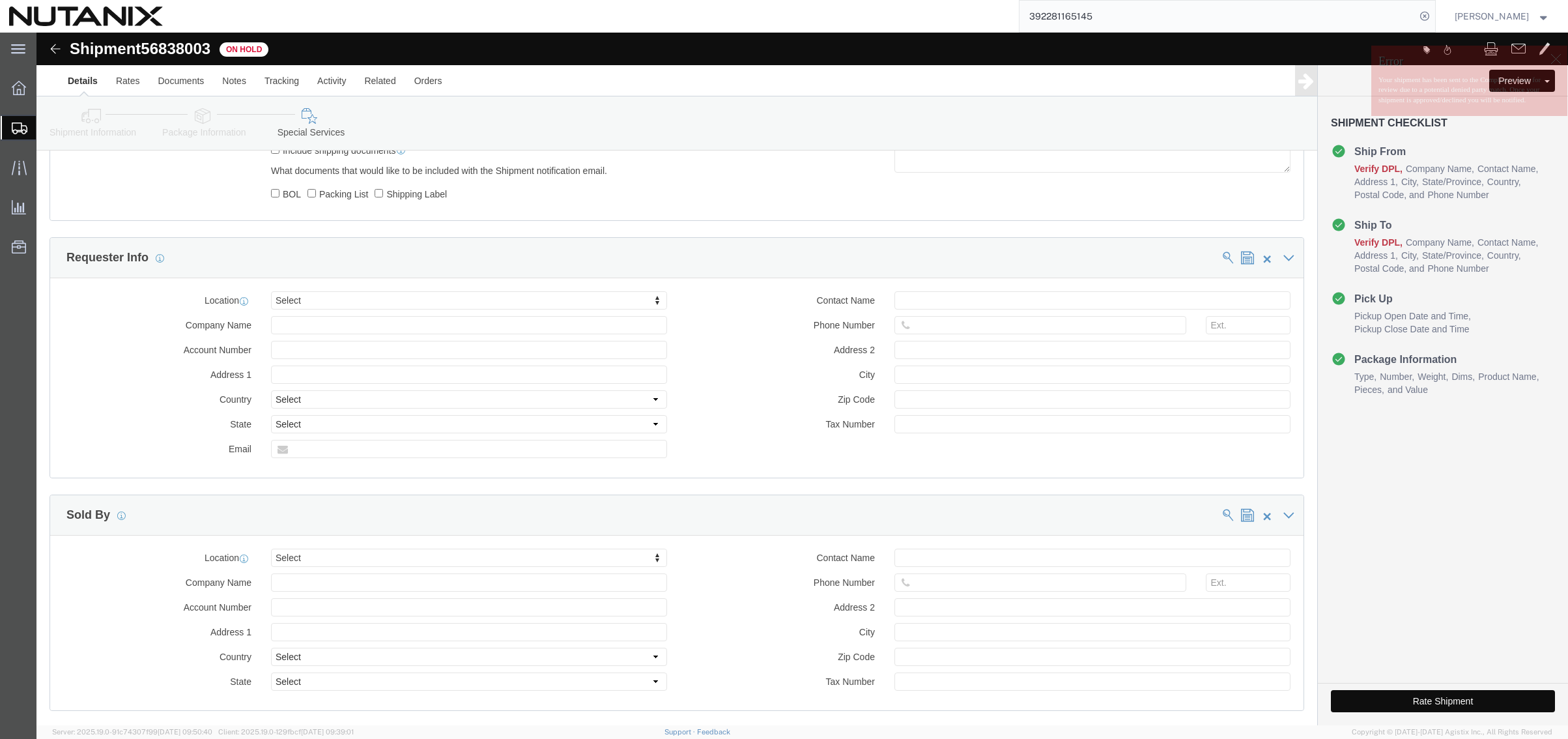
click button "Rate Shipment"
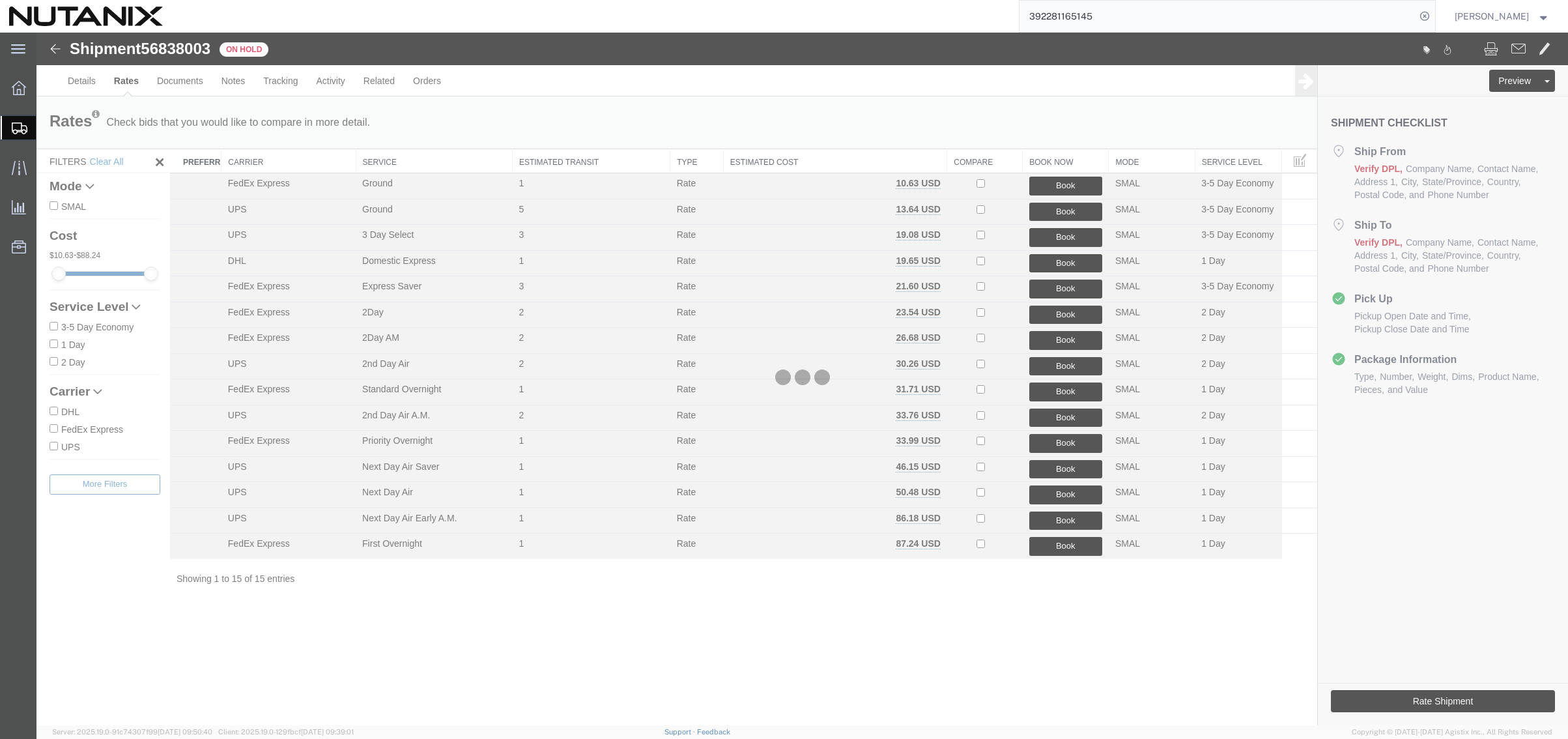
scroll to position [0, 0]
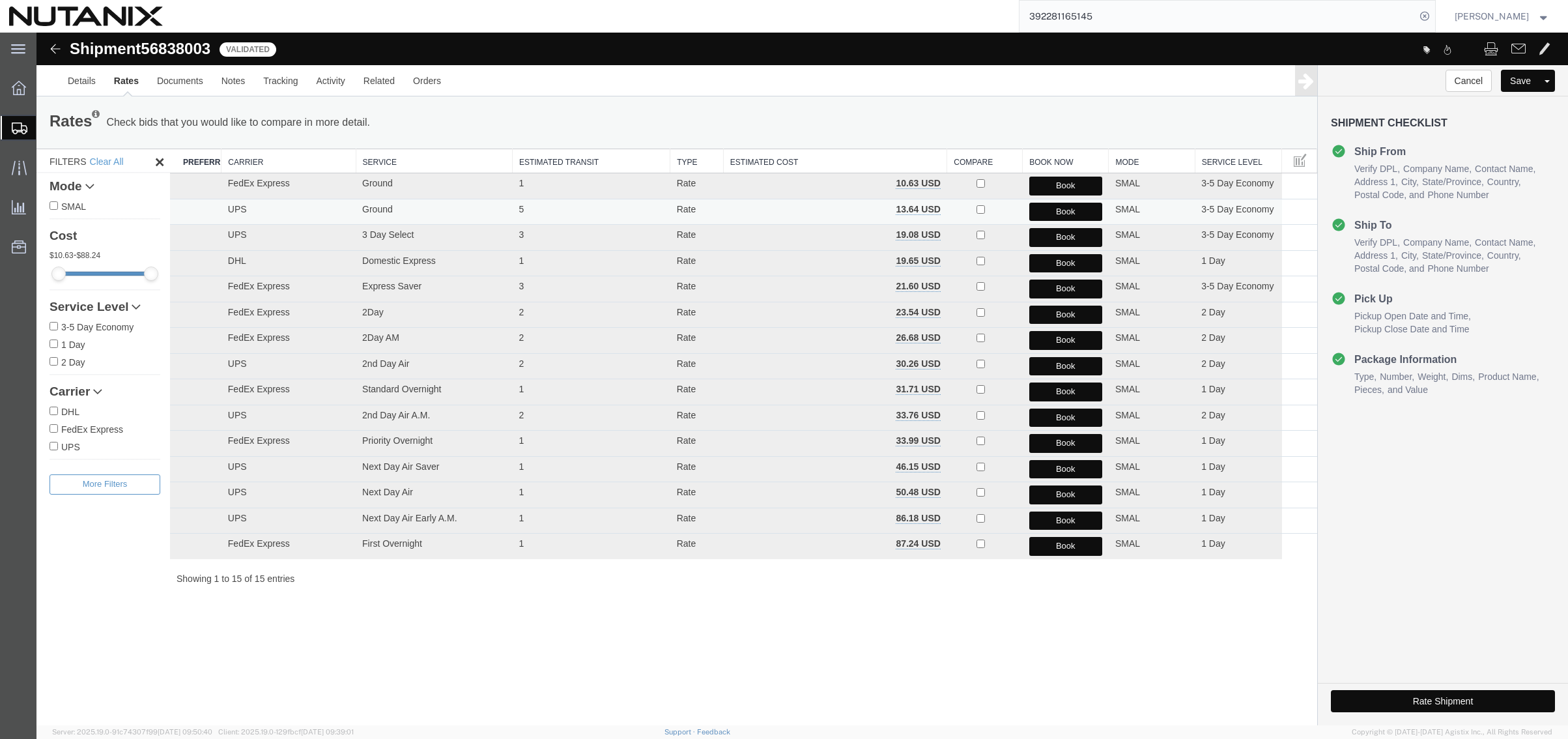
click at [1059, 212] on button "Book" at bounding box center [1066, 212] width 73 height 19
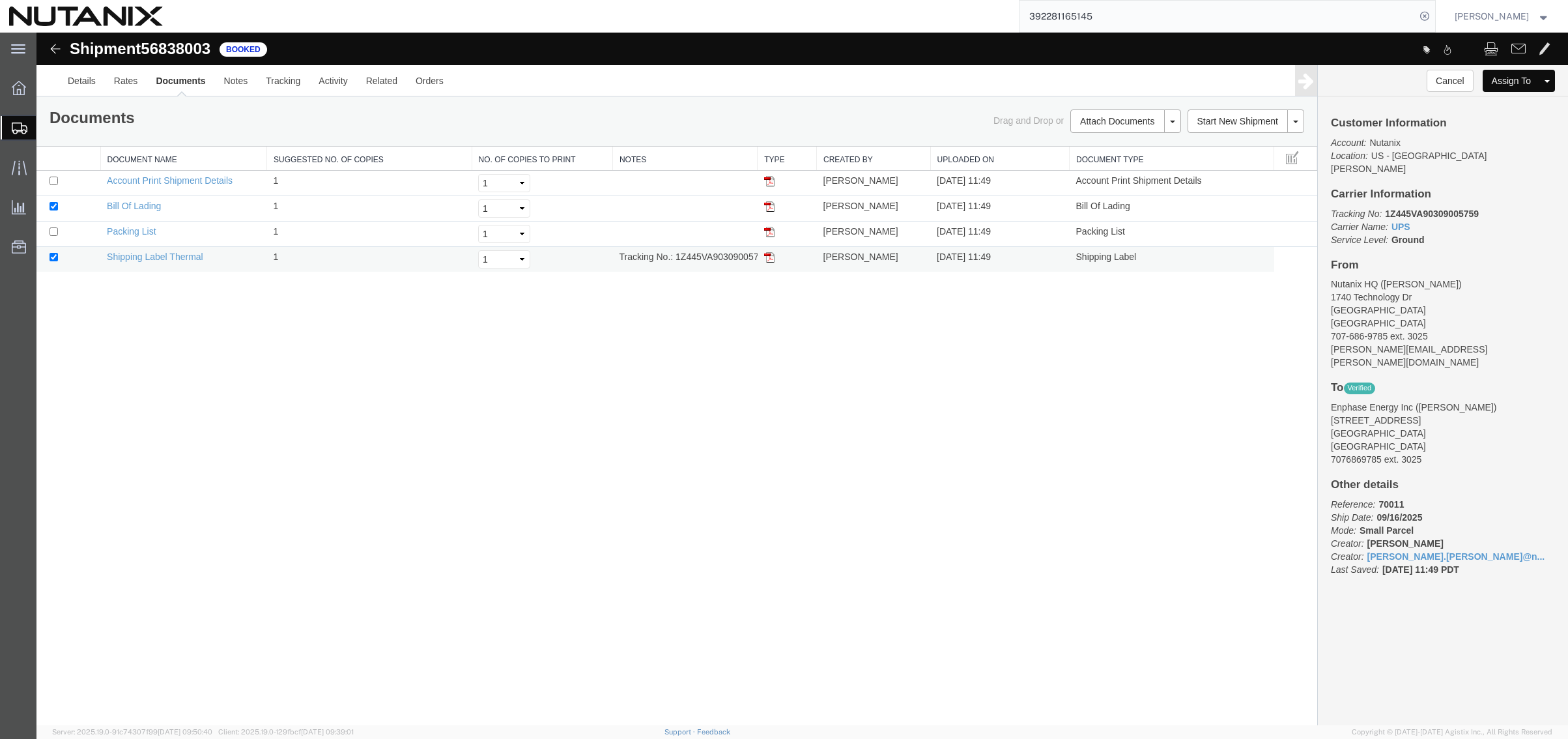
click at [768, 260] on img at bounding box center [770, 257] width 10 height 10
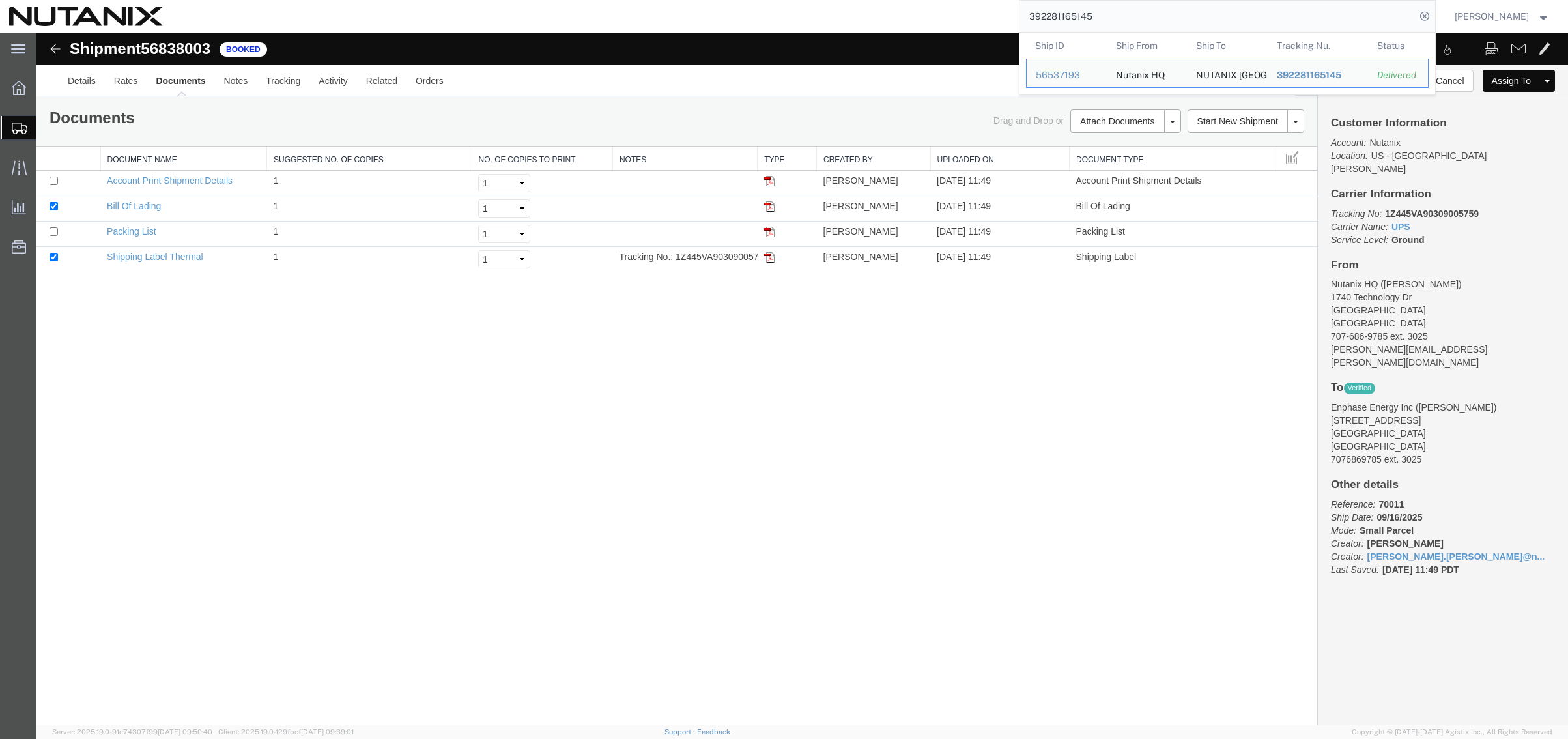
drag, startPoint x: 1107, startPoint y: 11, endPoint x: 955, endPoint y: 25, distance: 152.6
click at [955, 25] on div "392281165145 Ship ID Ship From Ship To Tracking Nu. Status Ship ID 56537193 Shi…" at bounding box center [804, 16] width 1264 height 32
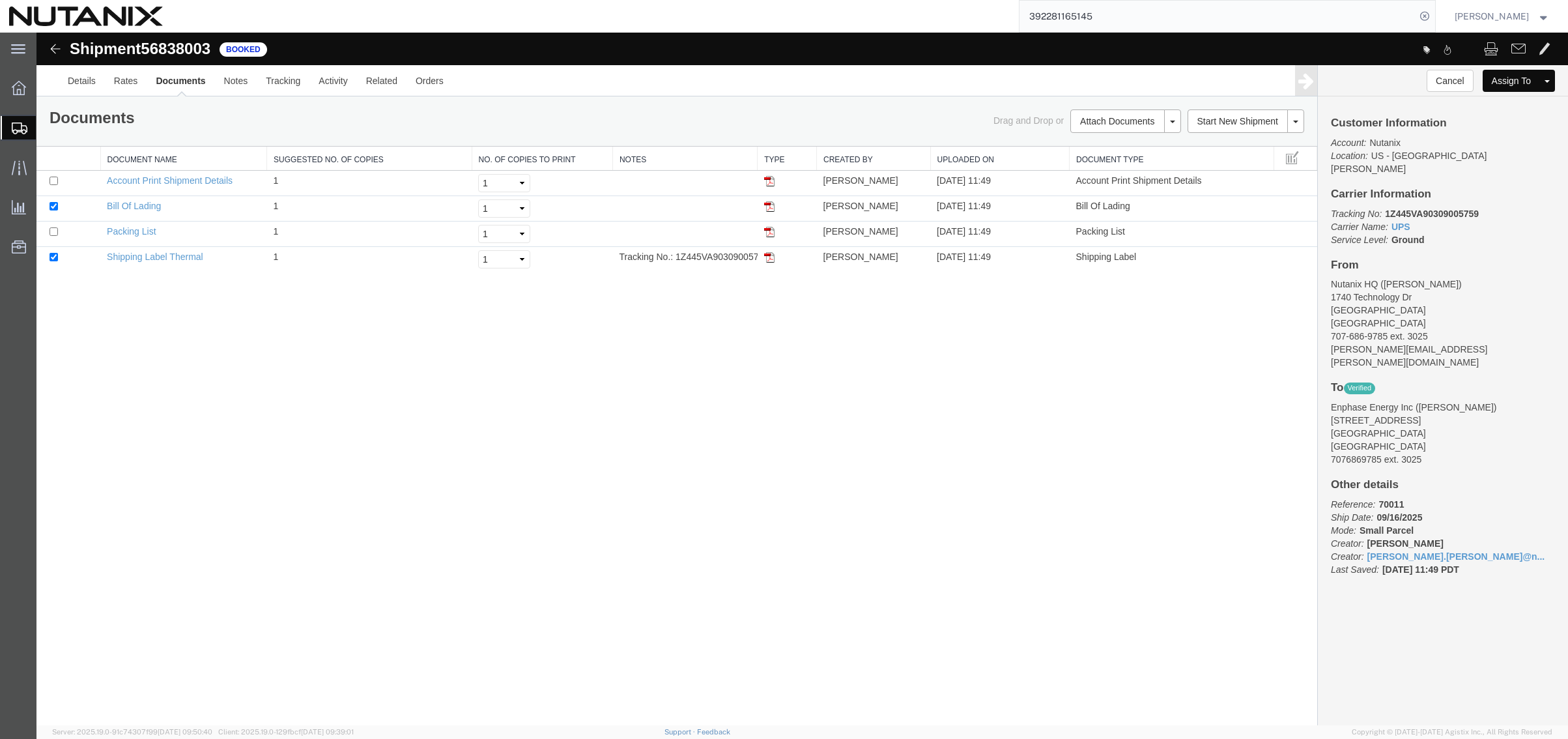
paste input "56454986"
type input "56454986"
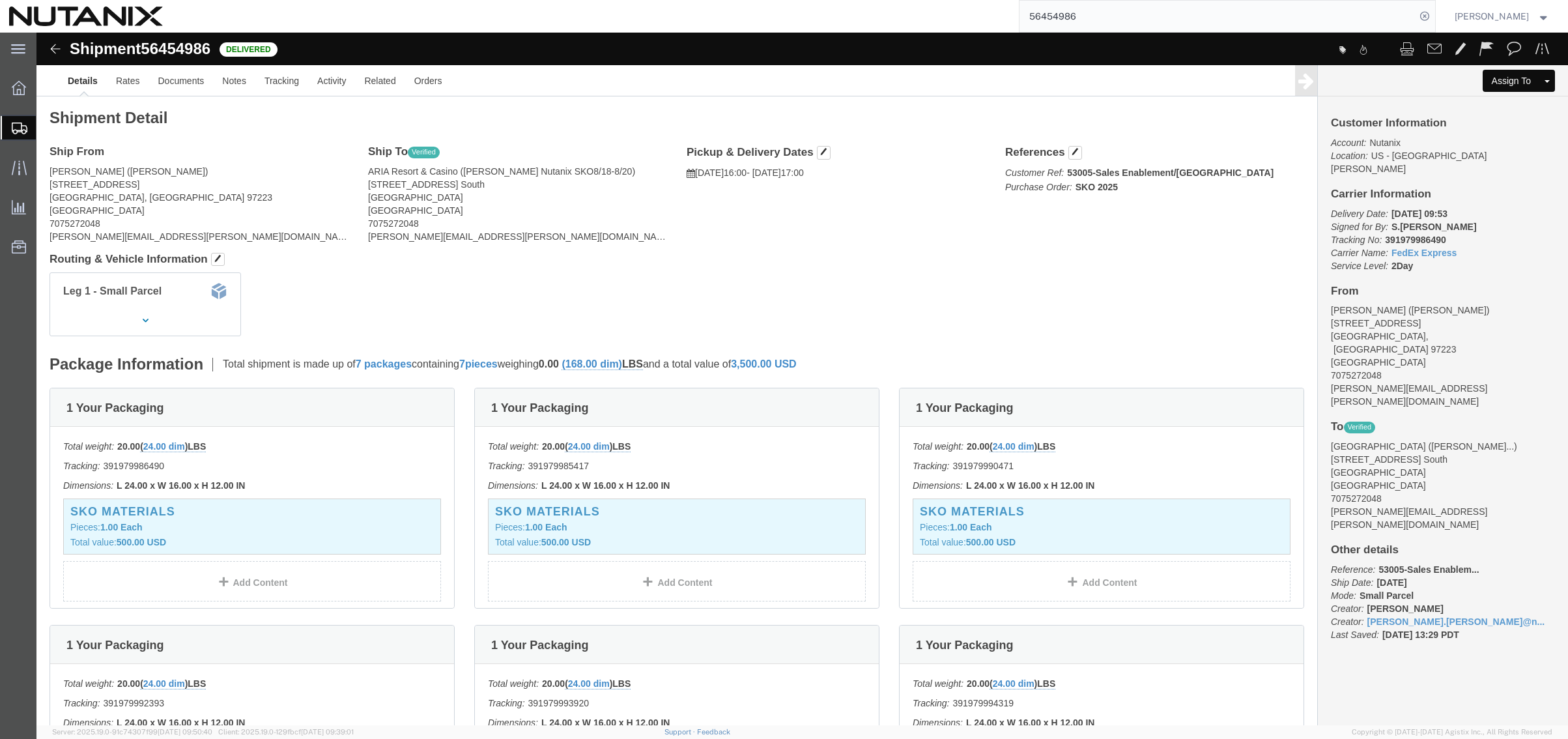
click address "ARIA Resort & Casino ([PERSON_NAME] SKO8/18-8/20) [STREET_ADDRESS] [GEOGRAPHIC_…"
click link "Clone Shipment"
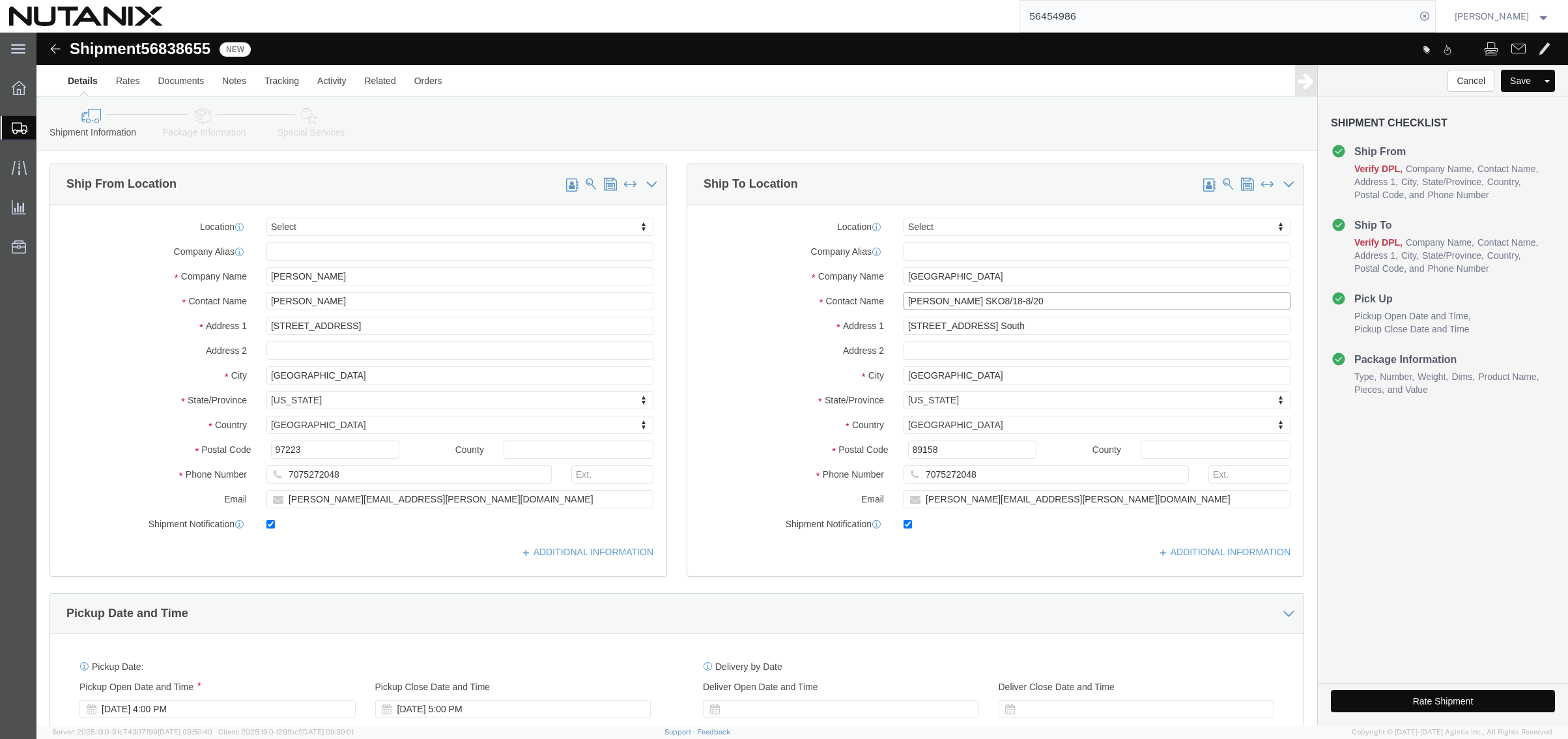
drag, startPoint x: 1028, startPoint y: 268, endPoint x: 720, endPoint y: 249, distance: 308.6
click div "Location Select Select My Profile Location [GEOGRAPHIC_DATA] - [GEOGRAPHIC_DATA…"
type input "[PERSON_NAME]"
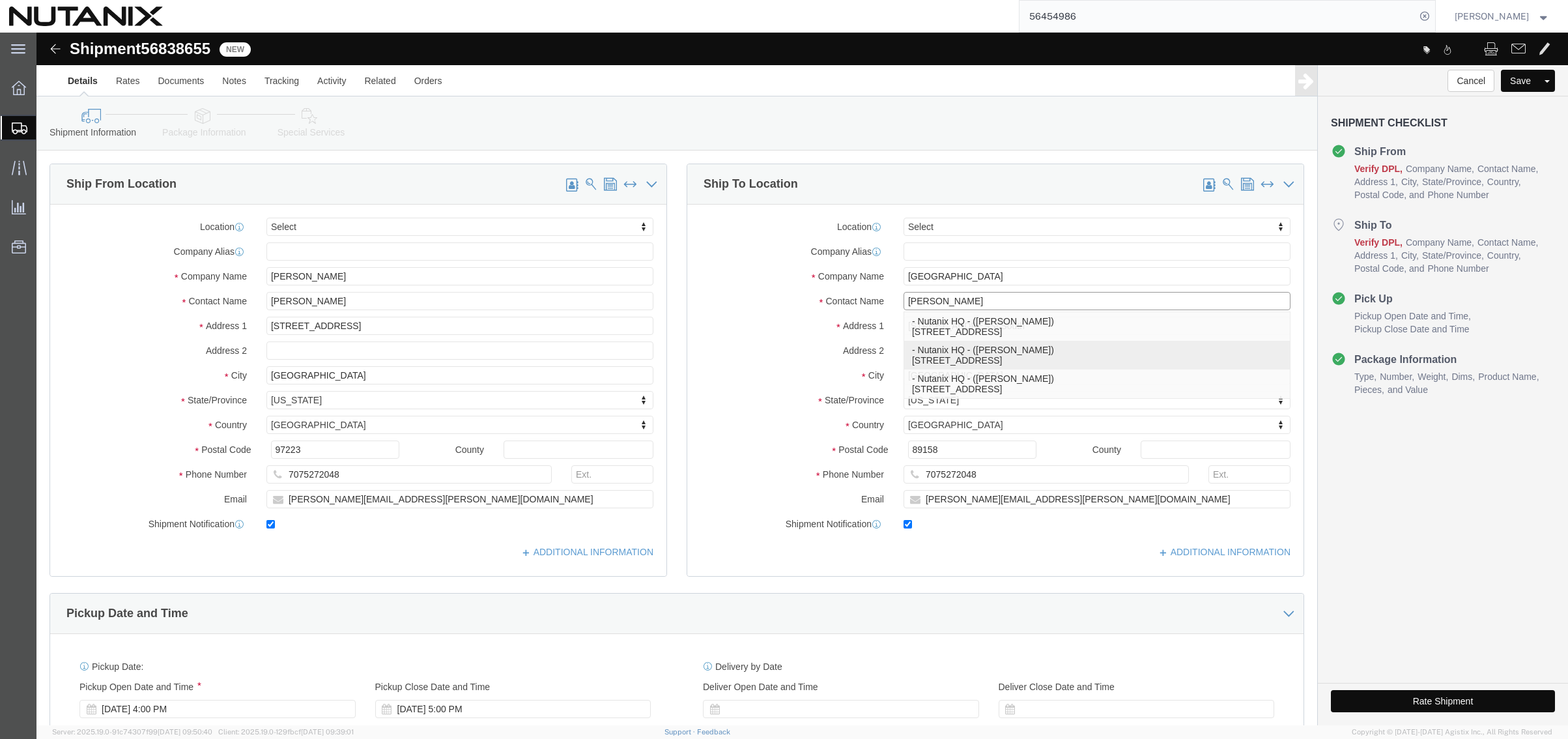
click p "- Nutanix HQ - ([PERSON_NAME]) [STREET_ADDRESS]"
type input "Nutanix HQ"
type input "[PERSON_NAME]"
type input "1740 Technology Dr"
type input "[GEOGRAPHIC_DATA][PERSON_NAME]"
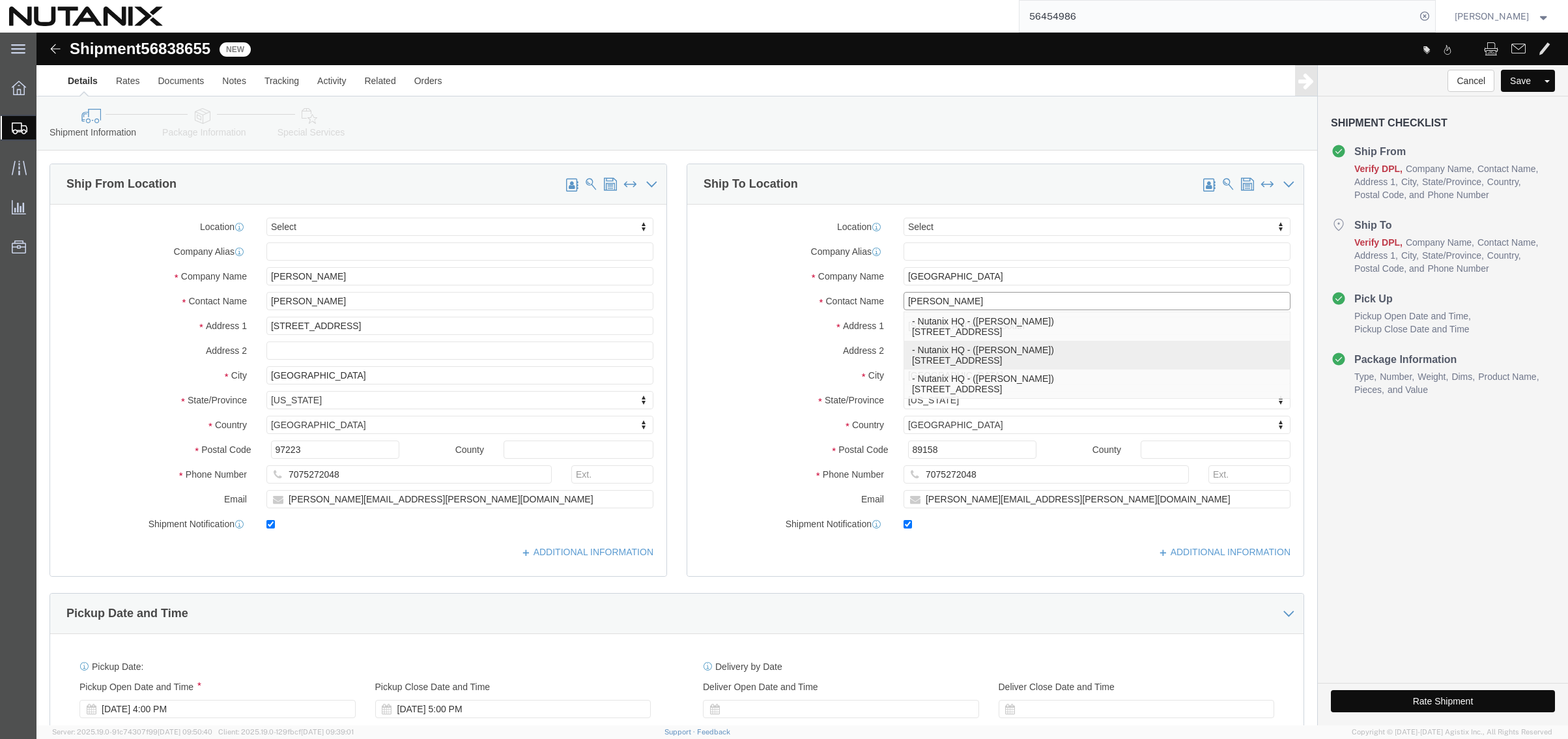
type input "95110"
type input "[PHONE_NUMBER]"
type input "3025"
type input "[PERSON_NAME][EMAIL_ADDRESS][PERSON_NAME][DOMAIN_NAME]"
select select "CA"
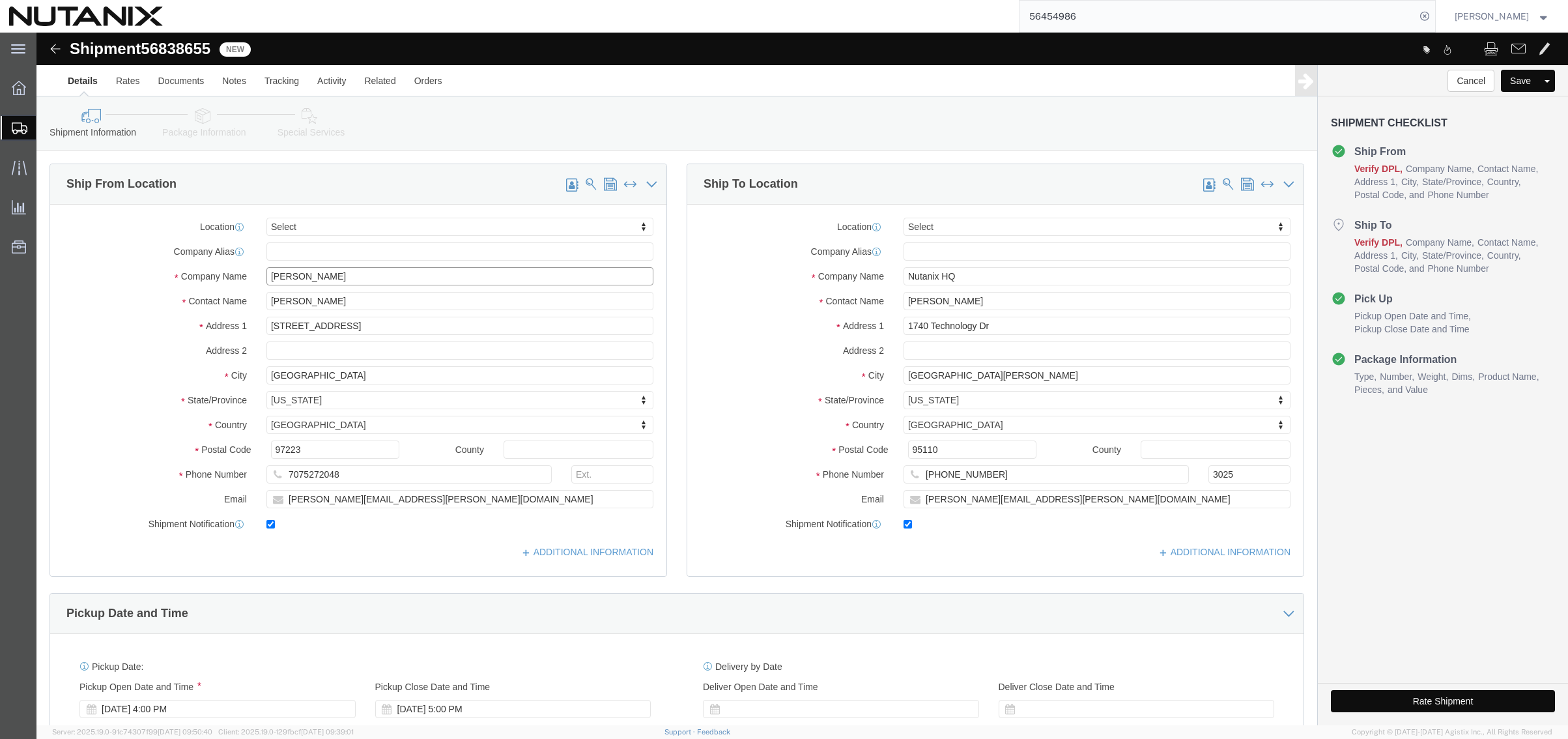
drag, startPoint x: 314, startPoint y: 237, endPoint x: 212, endPoint y: 243, distance: 102.2
click div "Company Name [PERSON_NAME]"
drag, startPoint x: 954, startPoint y: 272, endPoint x: 688, endPoint y: 266, distance: 266.1
click div "Contact Name [PERSON_NAME] [PERSON_NAME]"
paste input "[PERSON_NAME]"
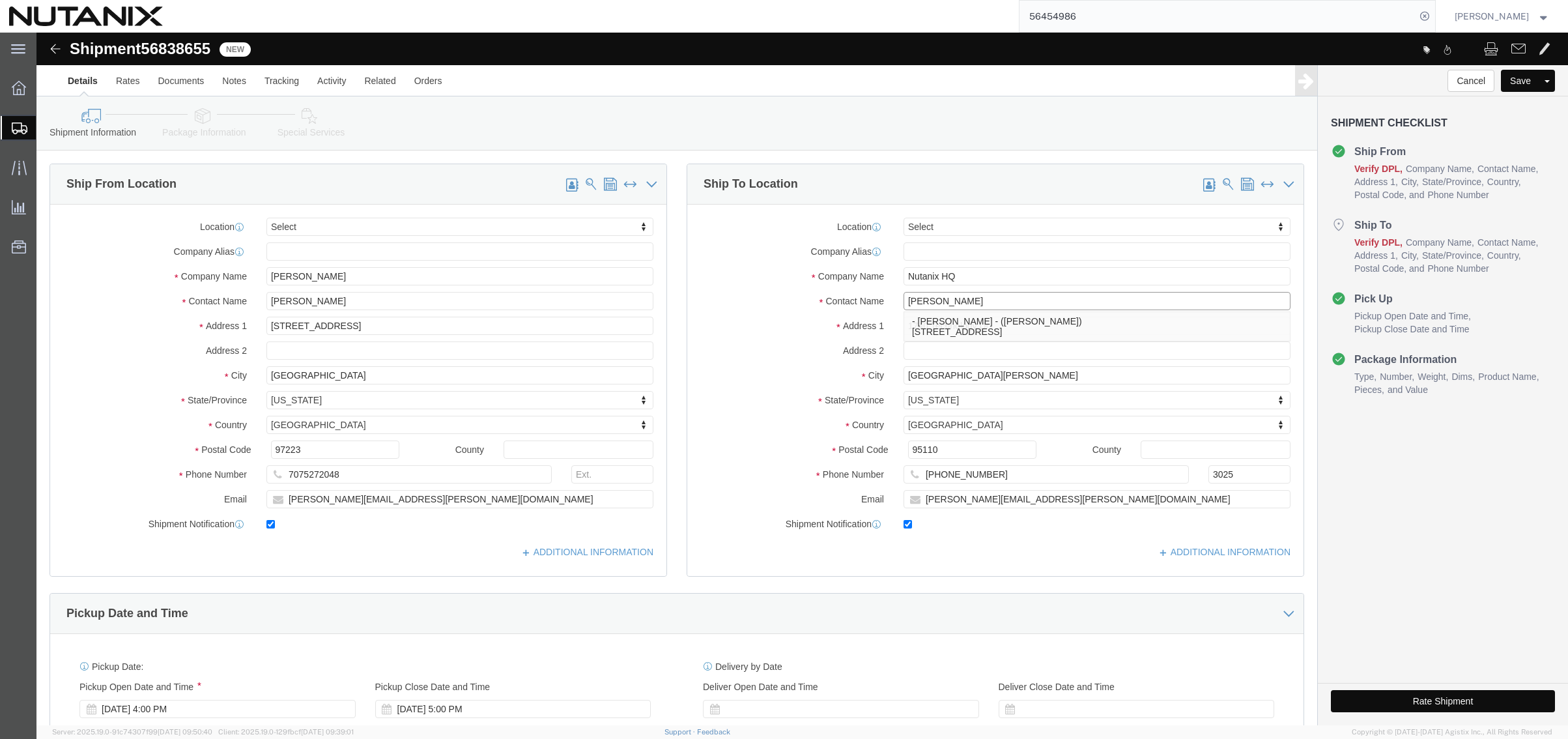
type input "[PERSON_NAME]"
click input "checkbox"
checkbox input "false"
drag, startPoint x: 1039, startPoint y: 468, endPoint x: 775, endPoint y: 466, distance: 264.0
click div "Email [PERSON_NAME][EMAIL_ADDRESS][PERSON_NAME][DOMAIN_NAME]"
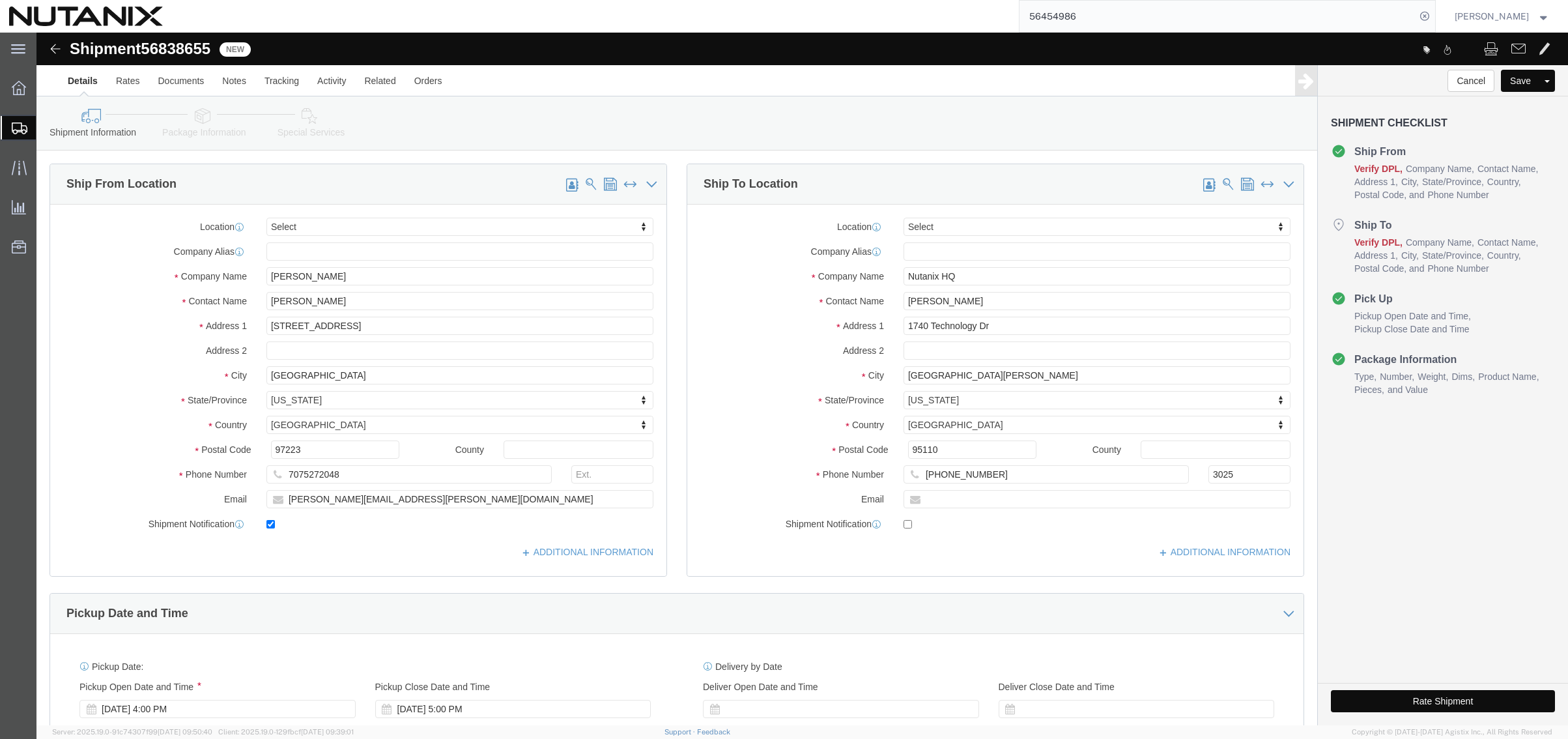
click div "Ship To Location Location Select Select My Profile Location [GEOGRAPHIC_DATA] -…"
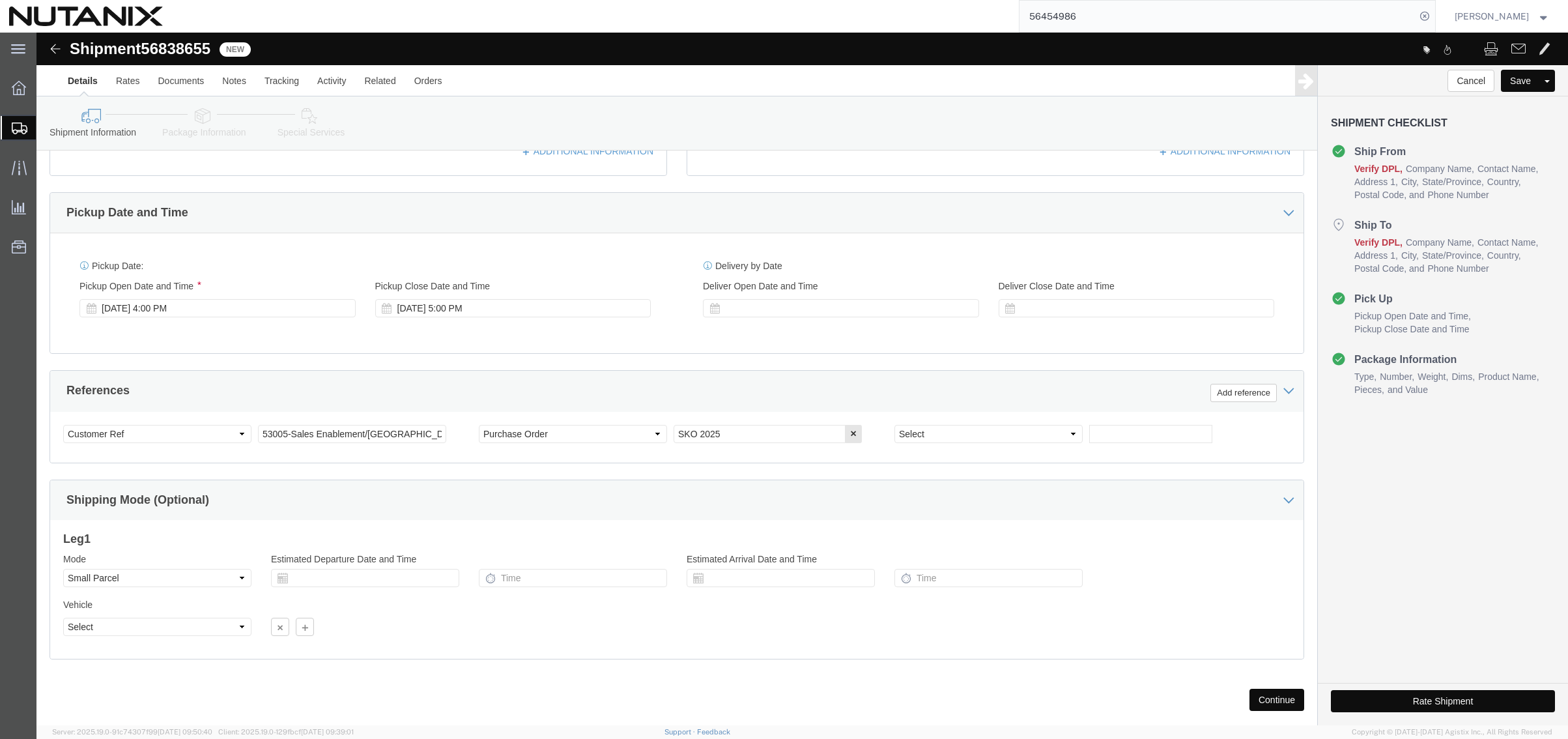
scroll to position [426, 0]
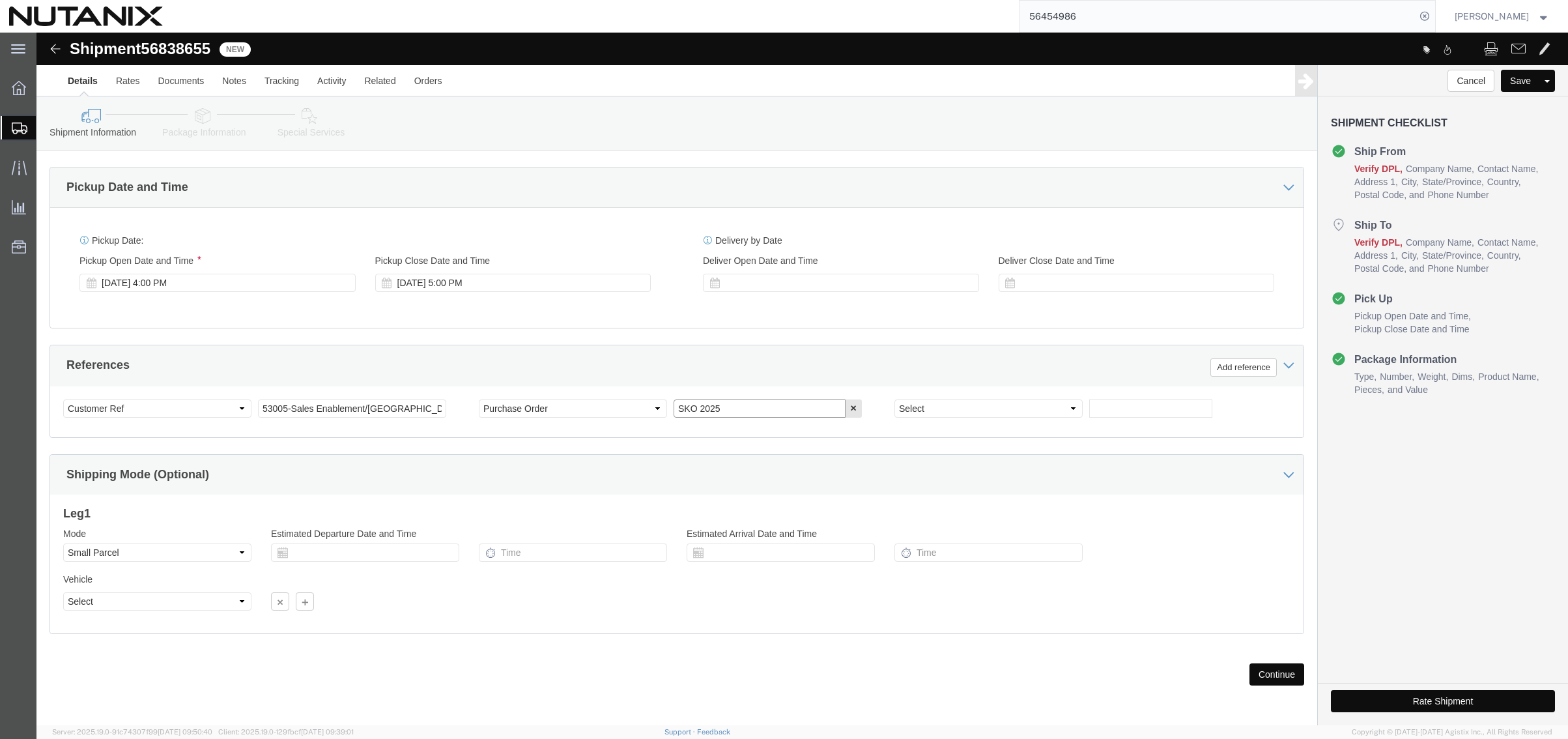
drag, startPoint x: 710, startPoint y: 378, endPoint x: 619, endPoint y: 385, distance: 91.3
click div "Select Account Type Activity ID Airline Appointment Number ASN Batch Request # …"
type input "NHRO Materials"
click button "Continue"
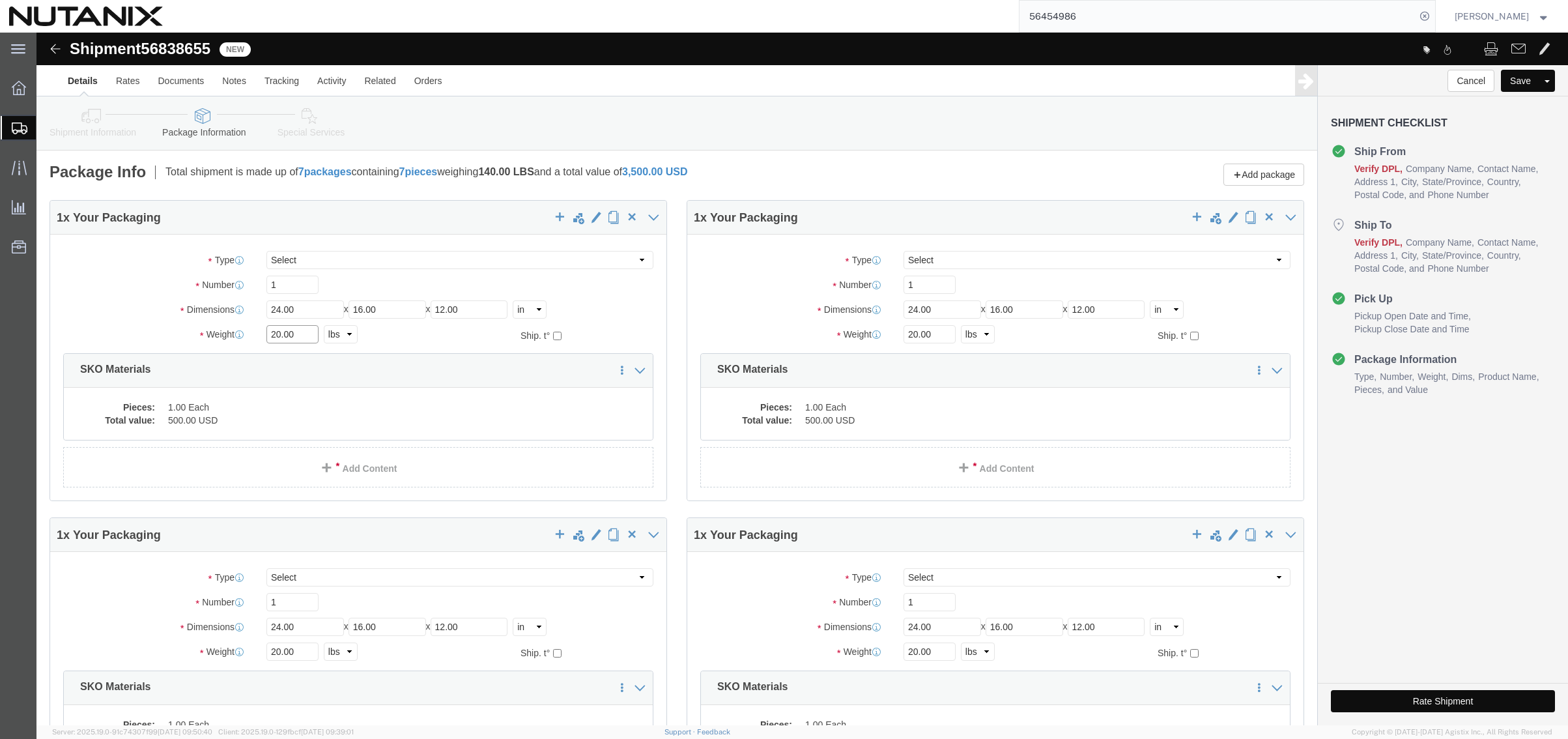
drag, startPoint x: 268, startPoint y: 302, endPoint x: 212, endPoint y: 300, distance: 56.0
click div "Weight 20.00 Select kgs lbs Ship. t°"
type input "15"
drag, startPoint x: 893, startPoint y: 305, endPoint x: 837, endPoint y: 282, distance: 60.5
click div "Package Type Select Envelope Large Box Medium Box PAK Rack Small Box Tube Your …"
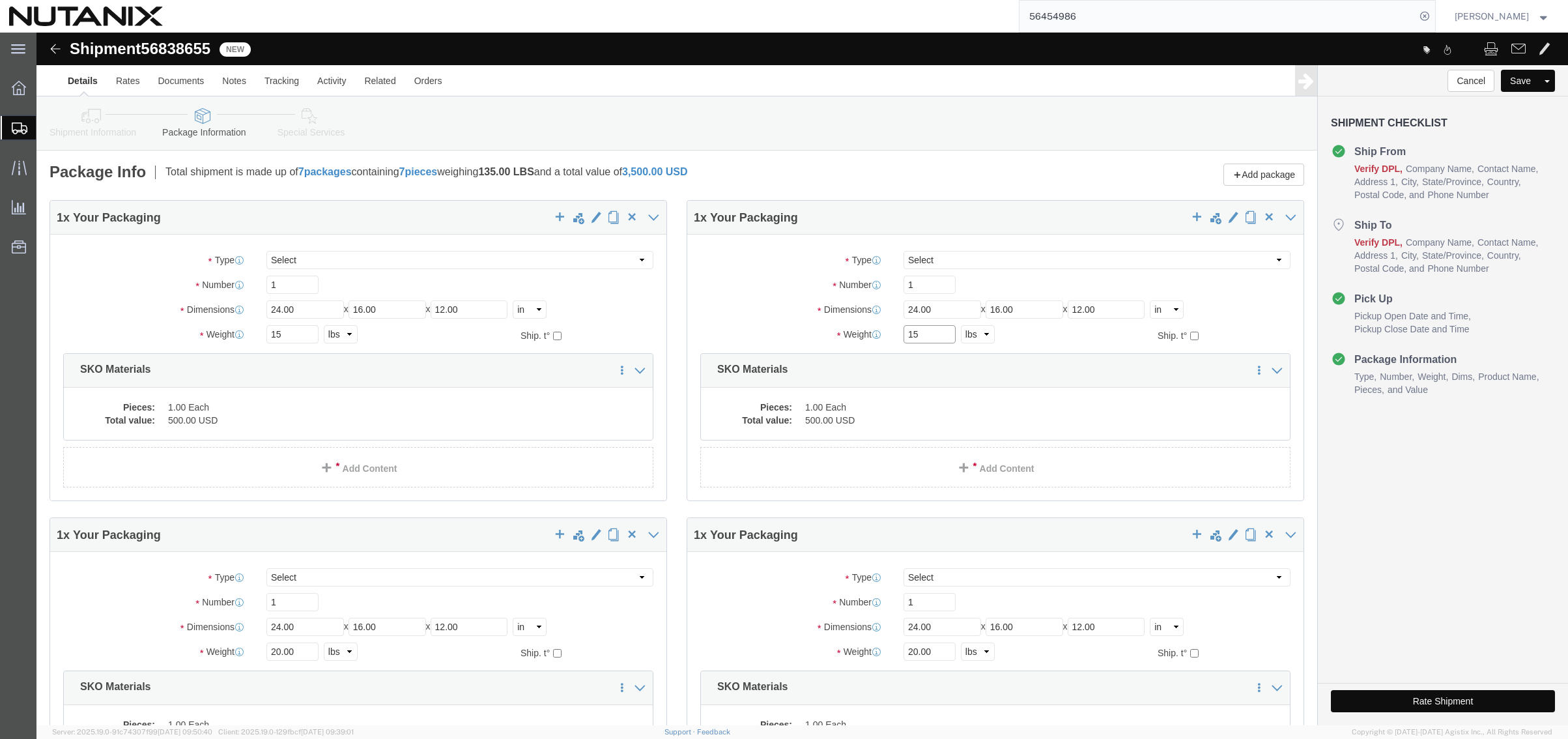
type input "15"
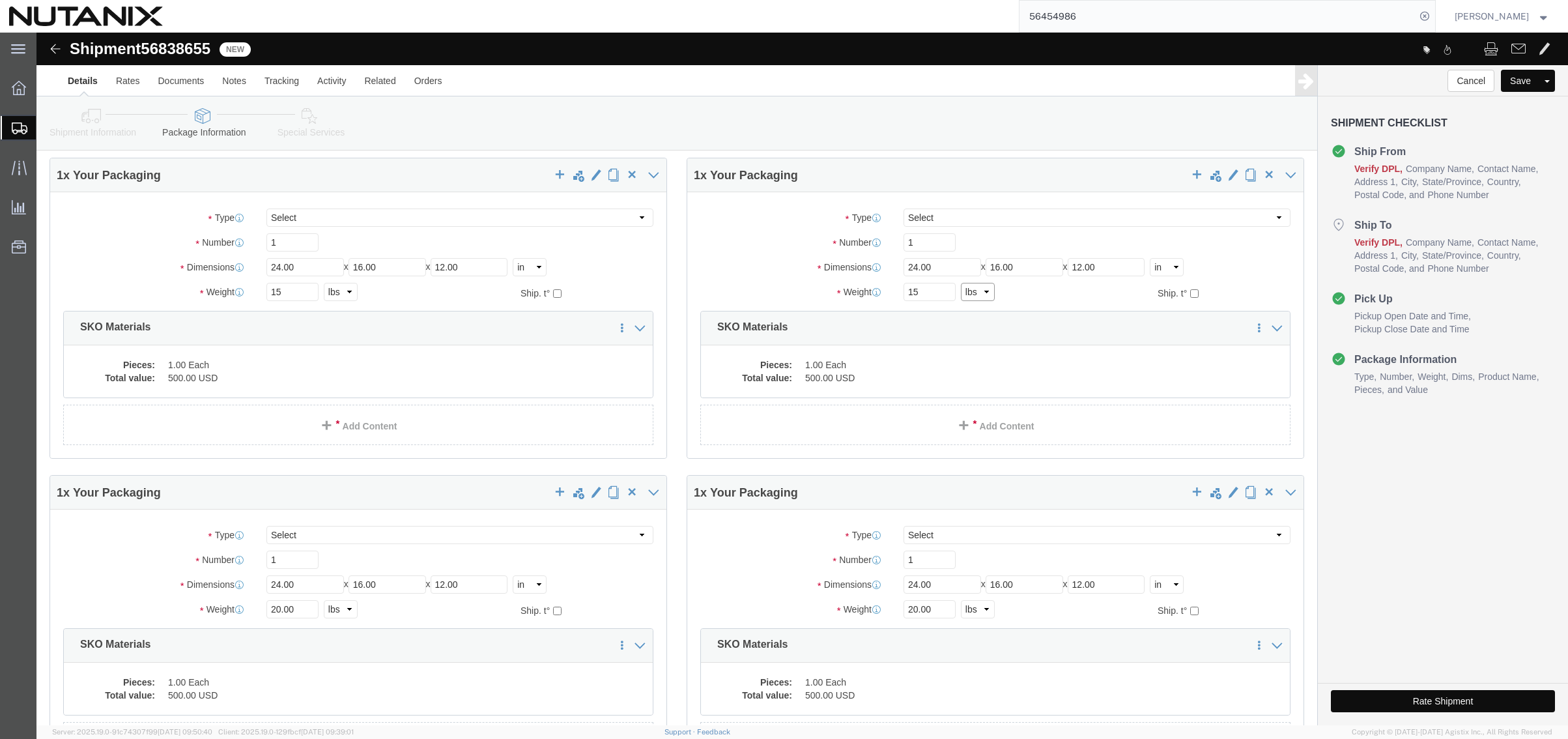
scroll to position [65, 0]
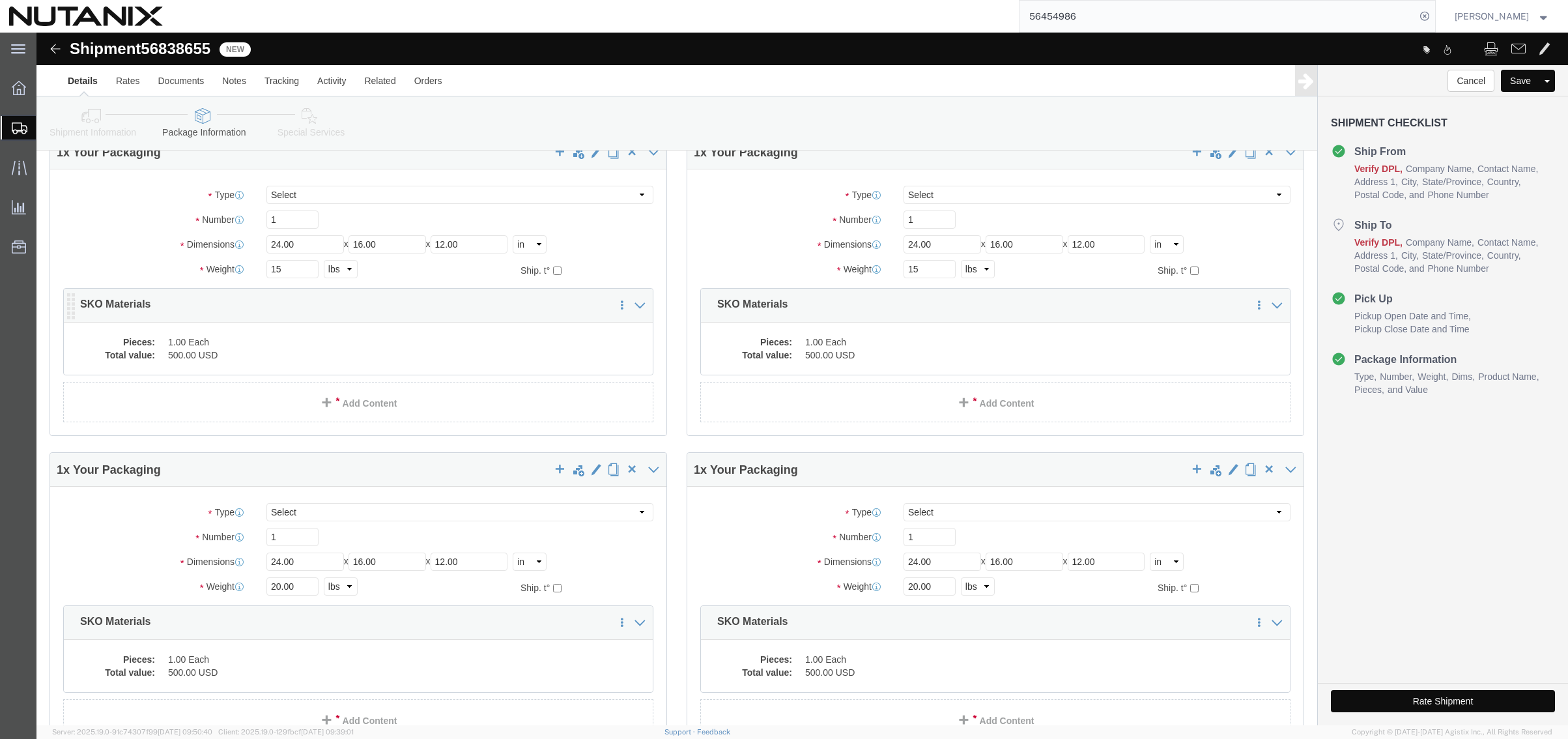
click dd "1.00 Each"
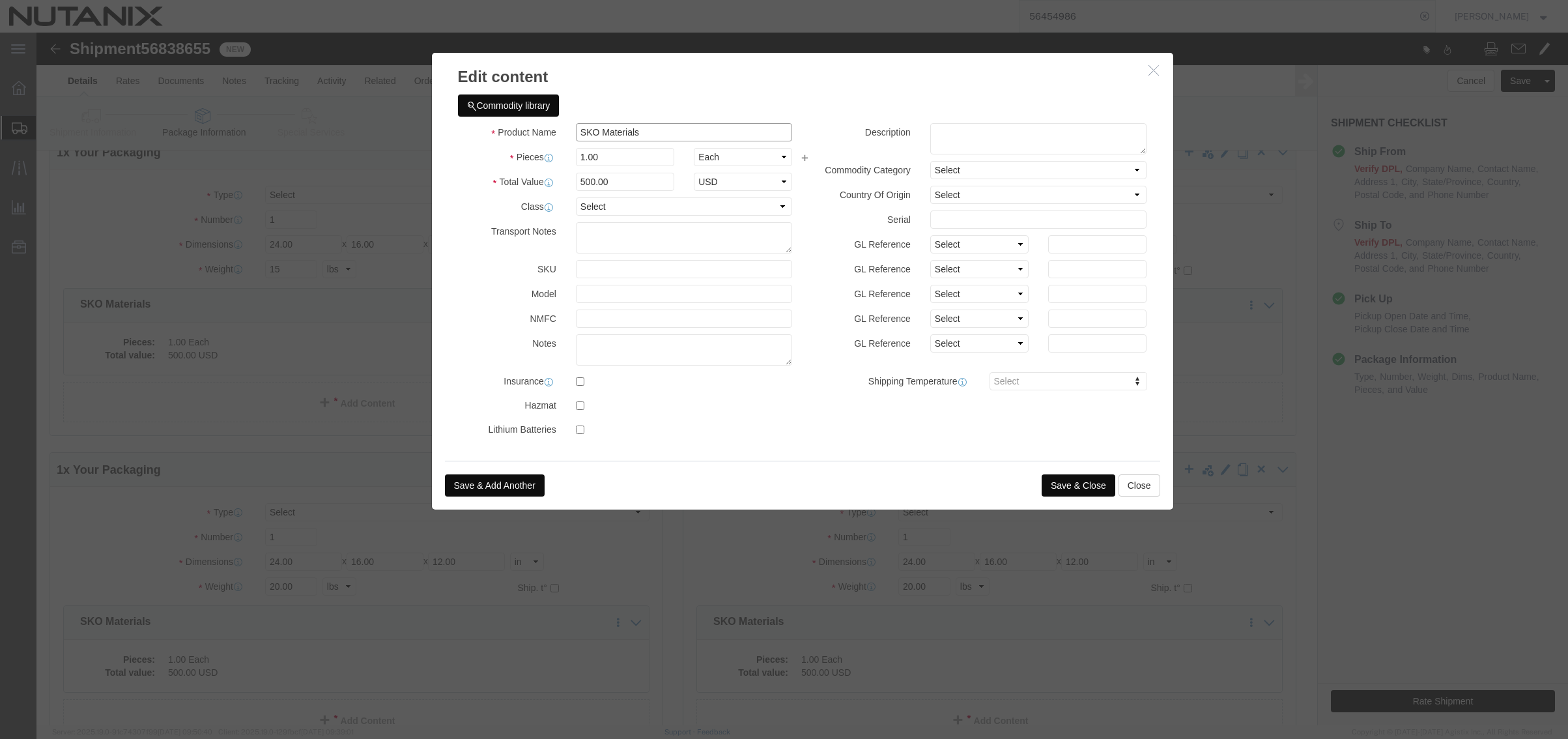
drag, startPoint x: 603, startPoint y: 97, endPoint x: 500, endPoint y: 92, distance: 103.1
click div "Product Name SKO Materials"
type input "NHRO Materials"
drag, startPoint x: 589, startPoint y: 146, endPoint x: 501, endPoint y: 122, distance: 91.2
click div "Product Name NHRO Materials Pieces Number of pieces inside all the packages 1.0…"
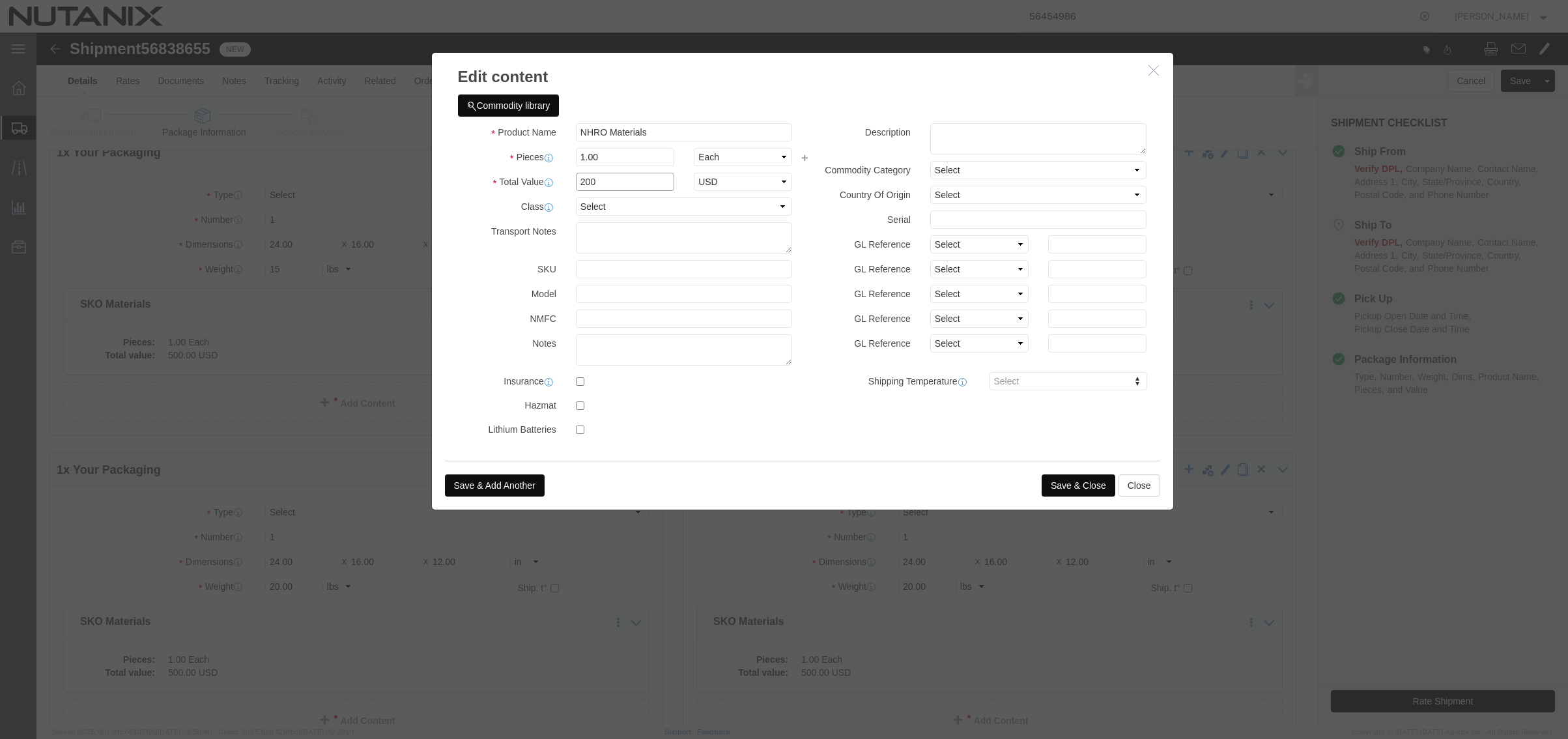
type input "200"
select select "USD"
click button "Save & Close"
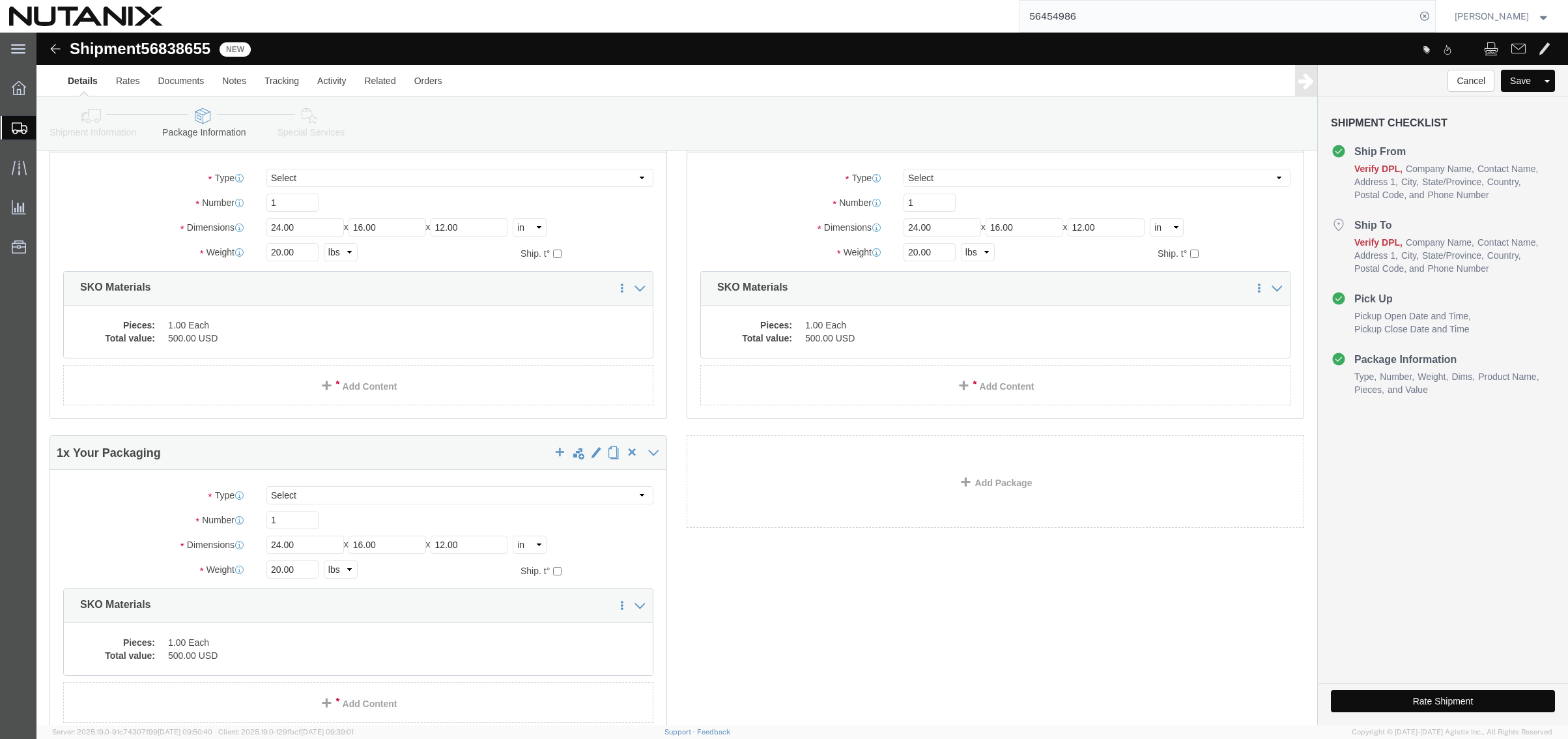
scroll to position [819, 0]
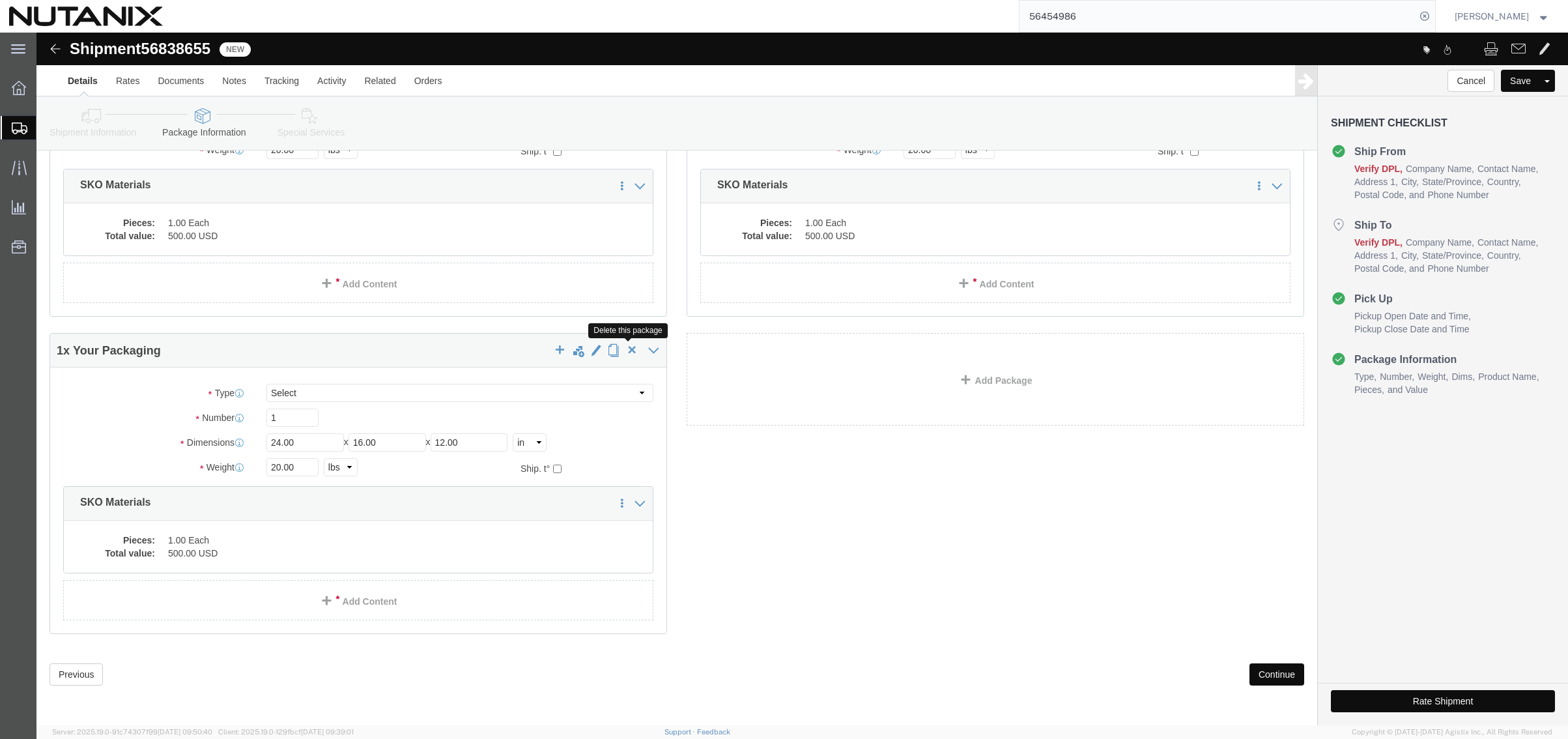
click span "button"
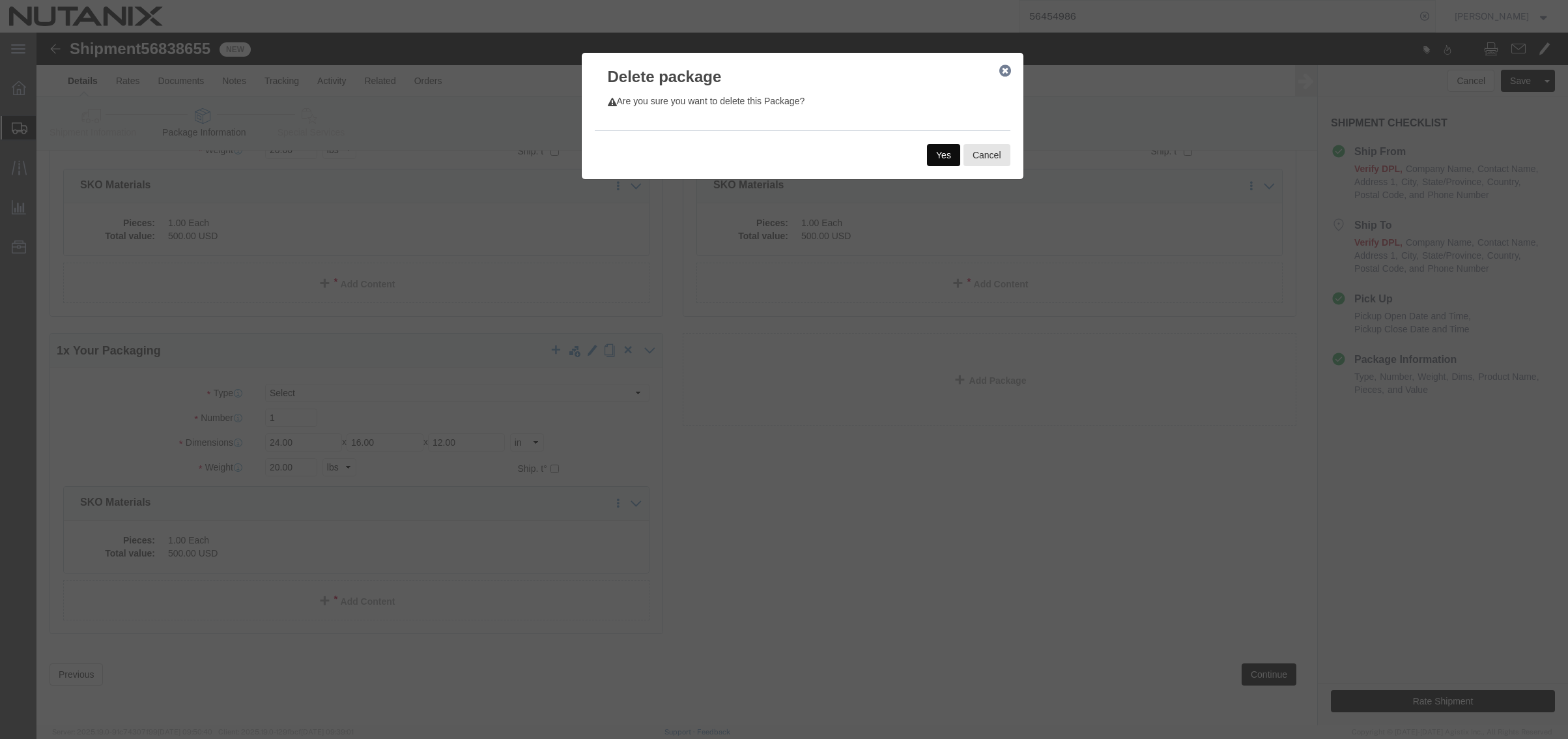
click button "Yes"
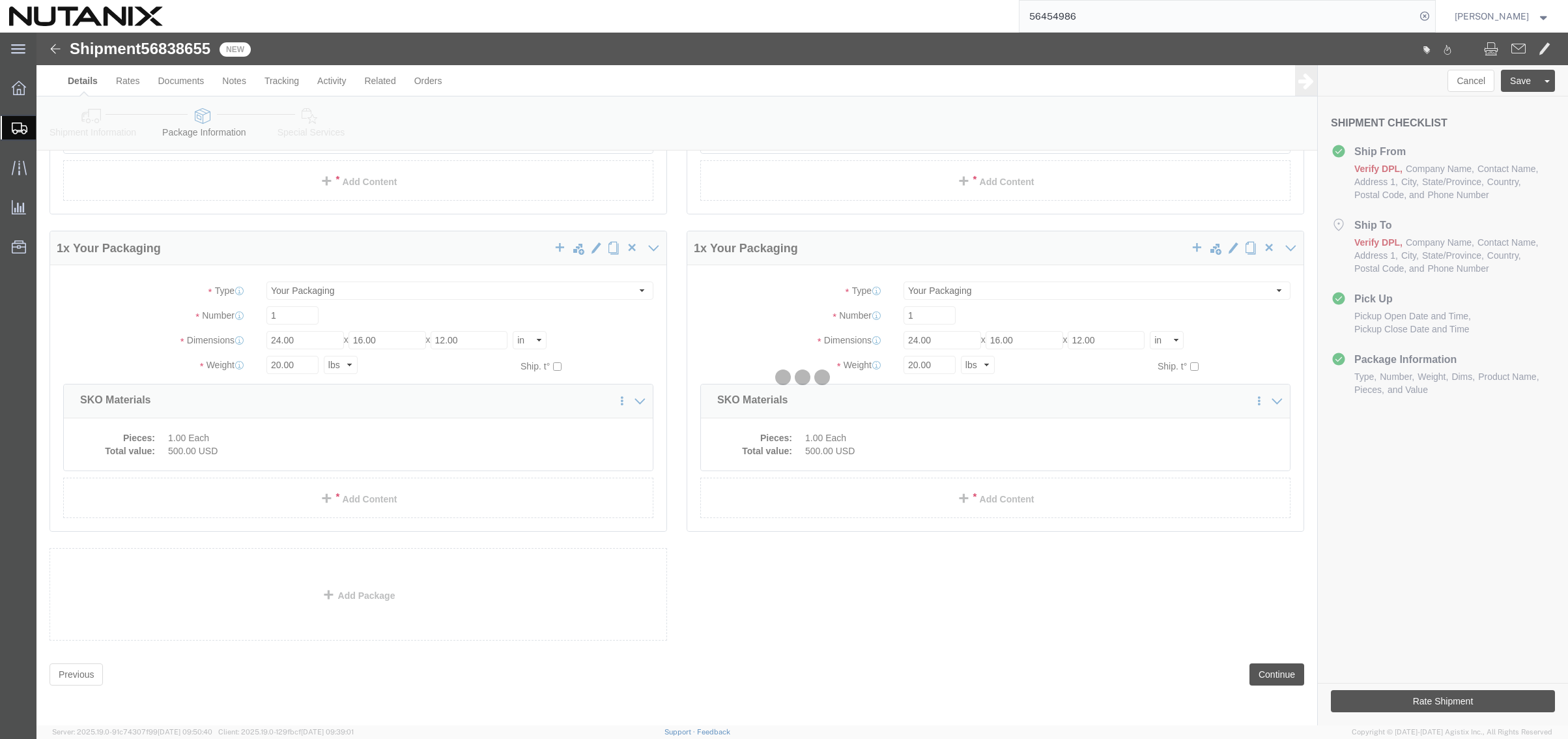
scroll to position [0, 0]
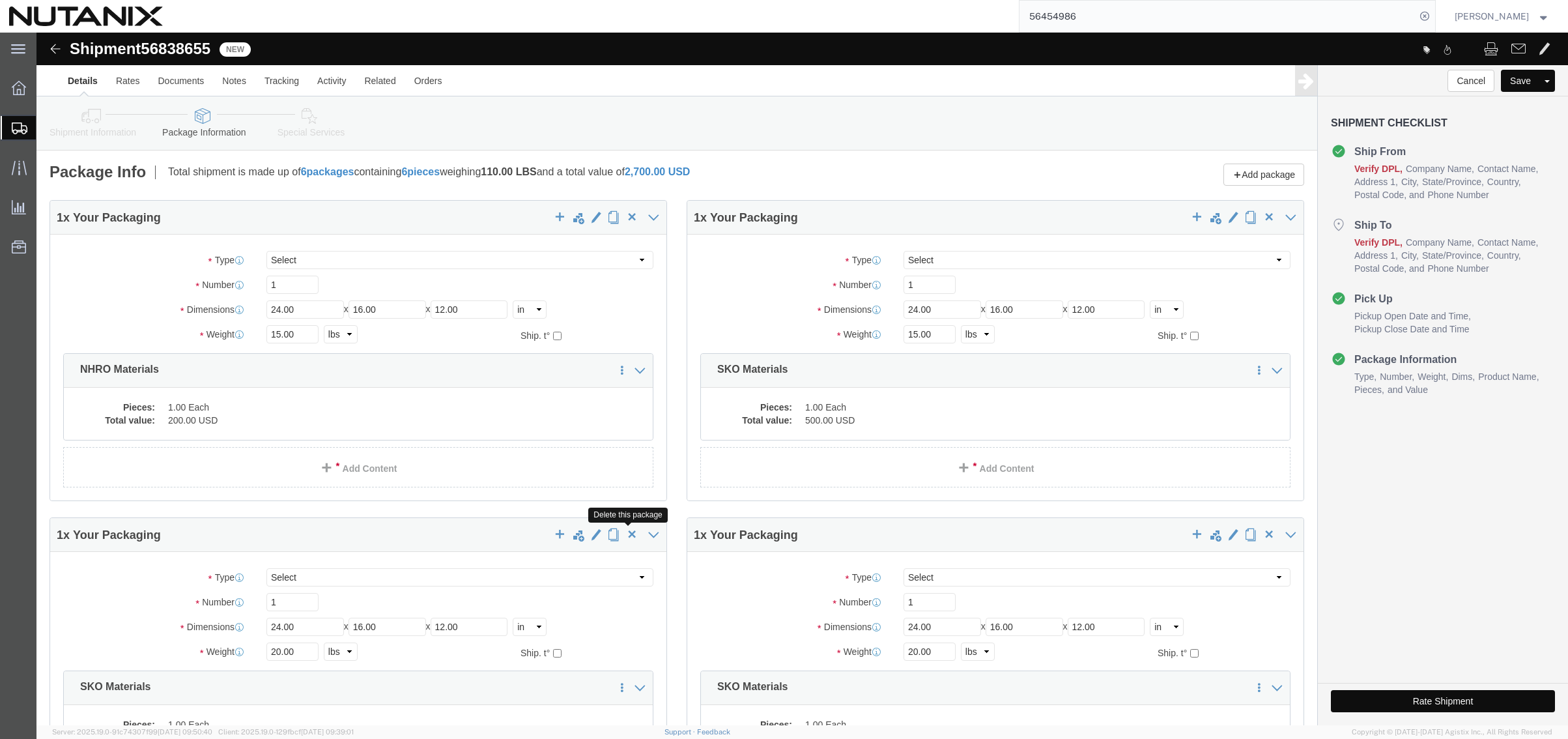
click span "button"
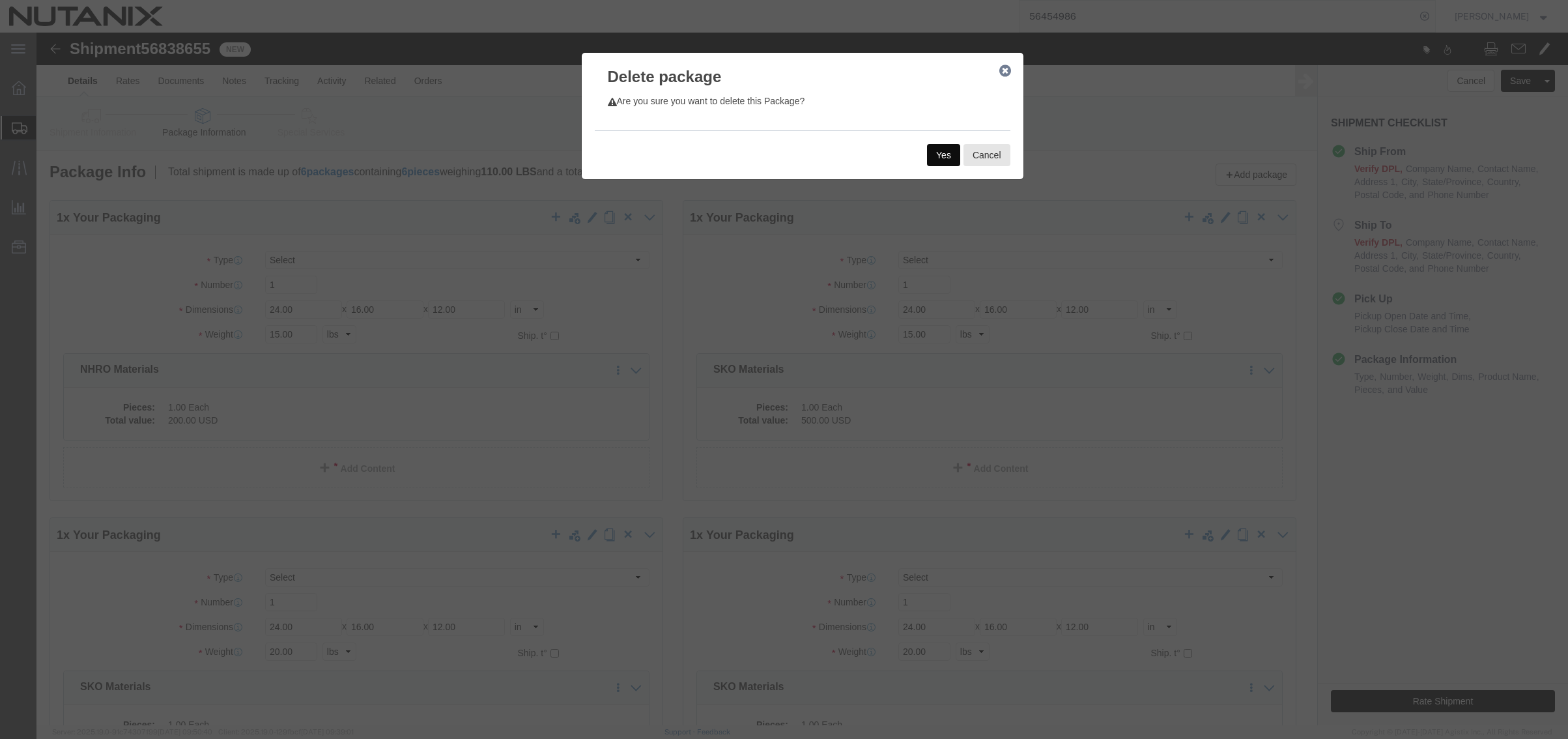
click button "Yes"
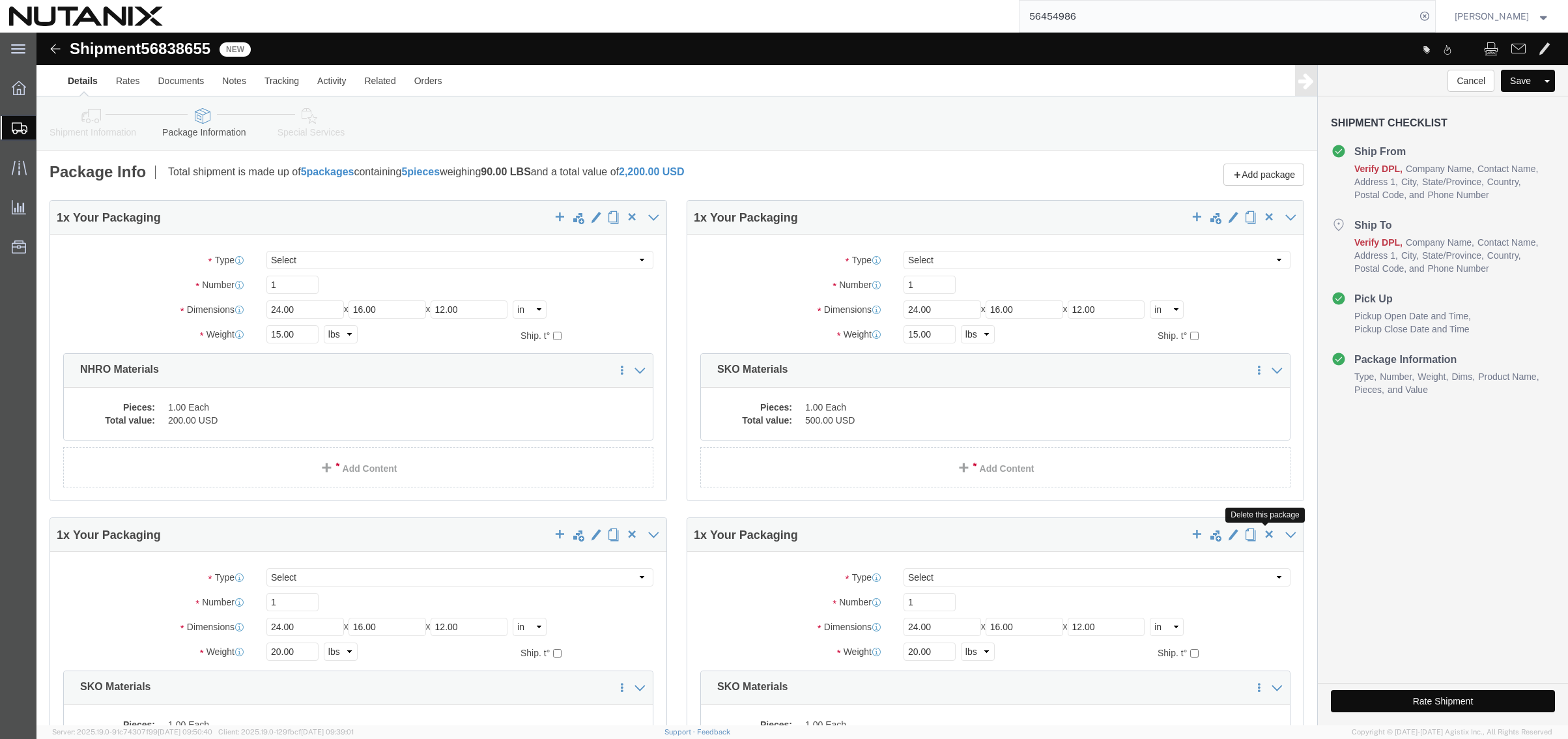
click span "button"
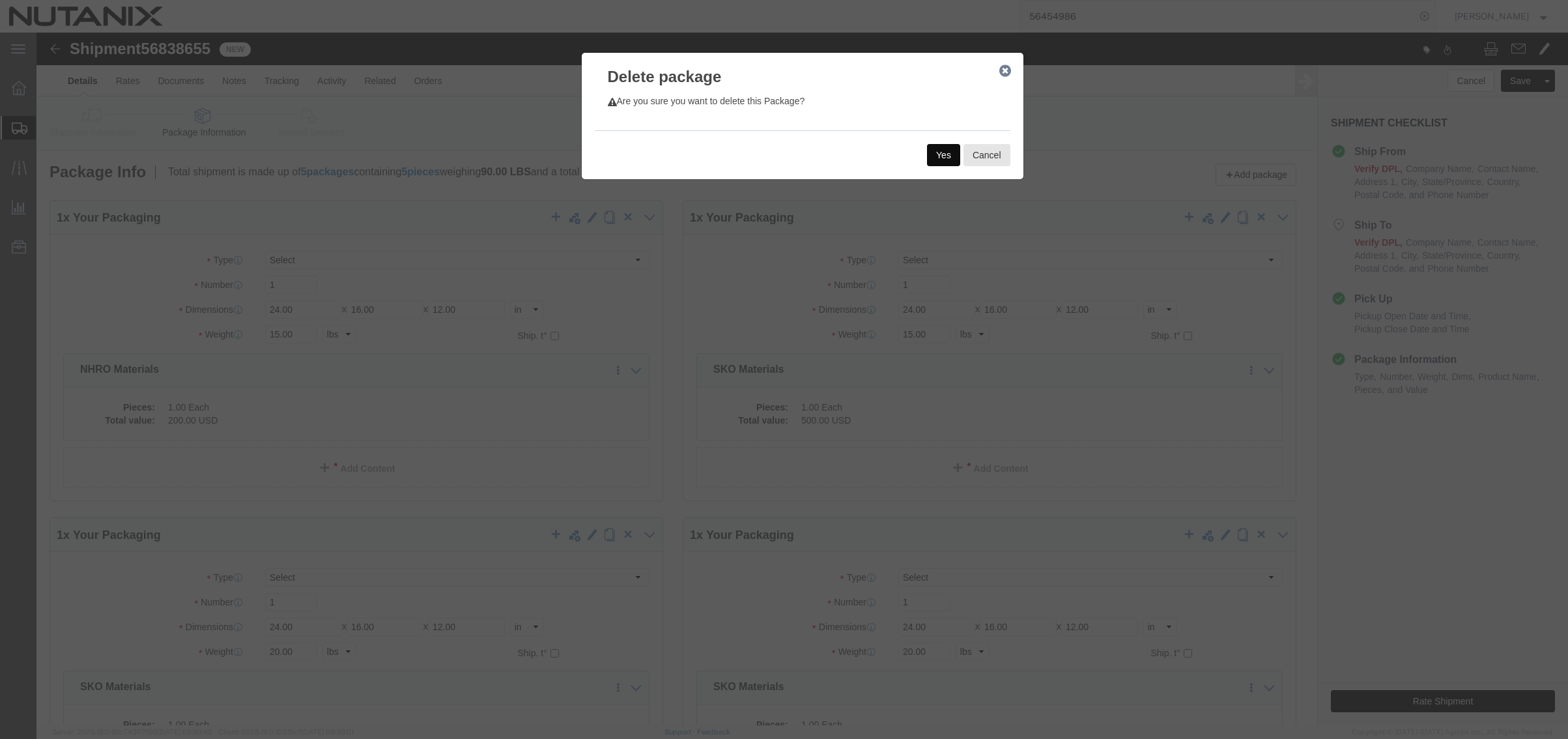
click button "Yes"
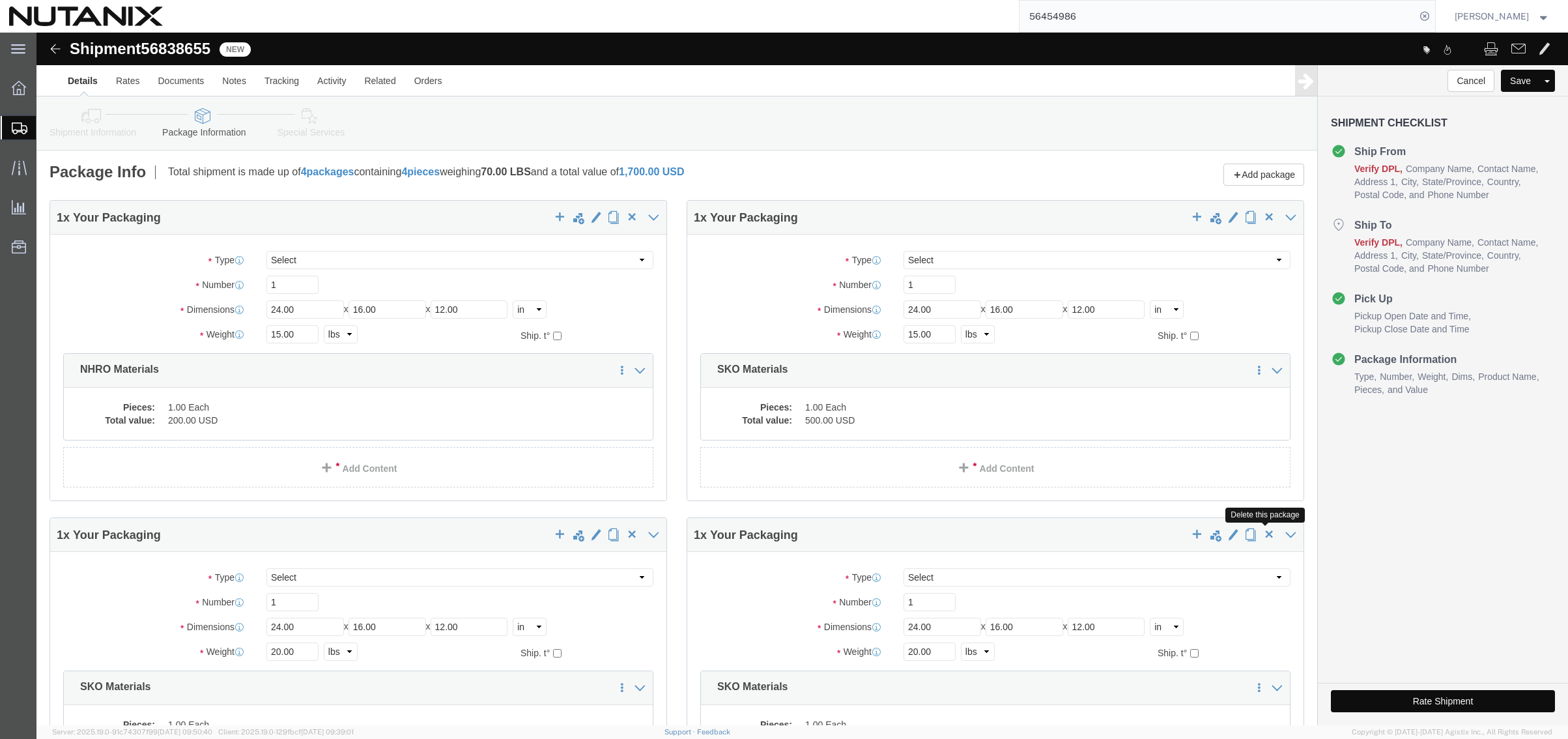
click span "button"
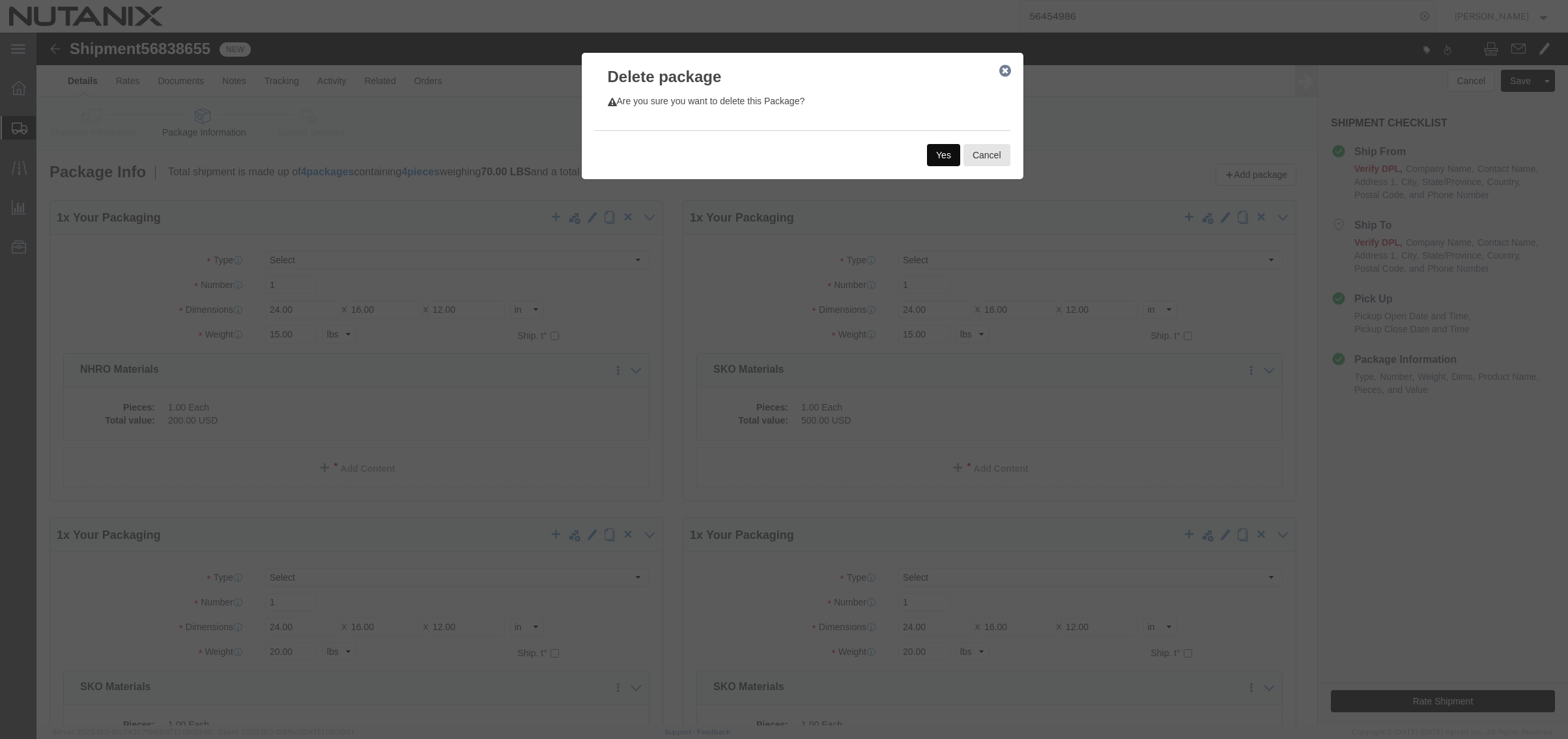
click button "Yes"
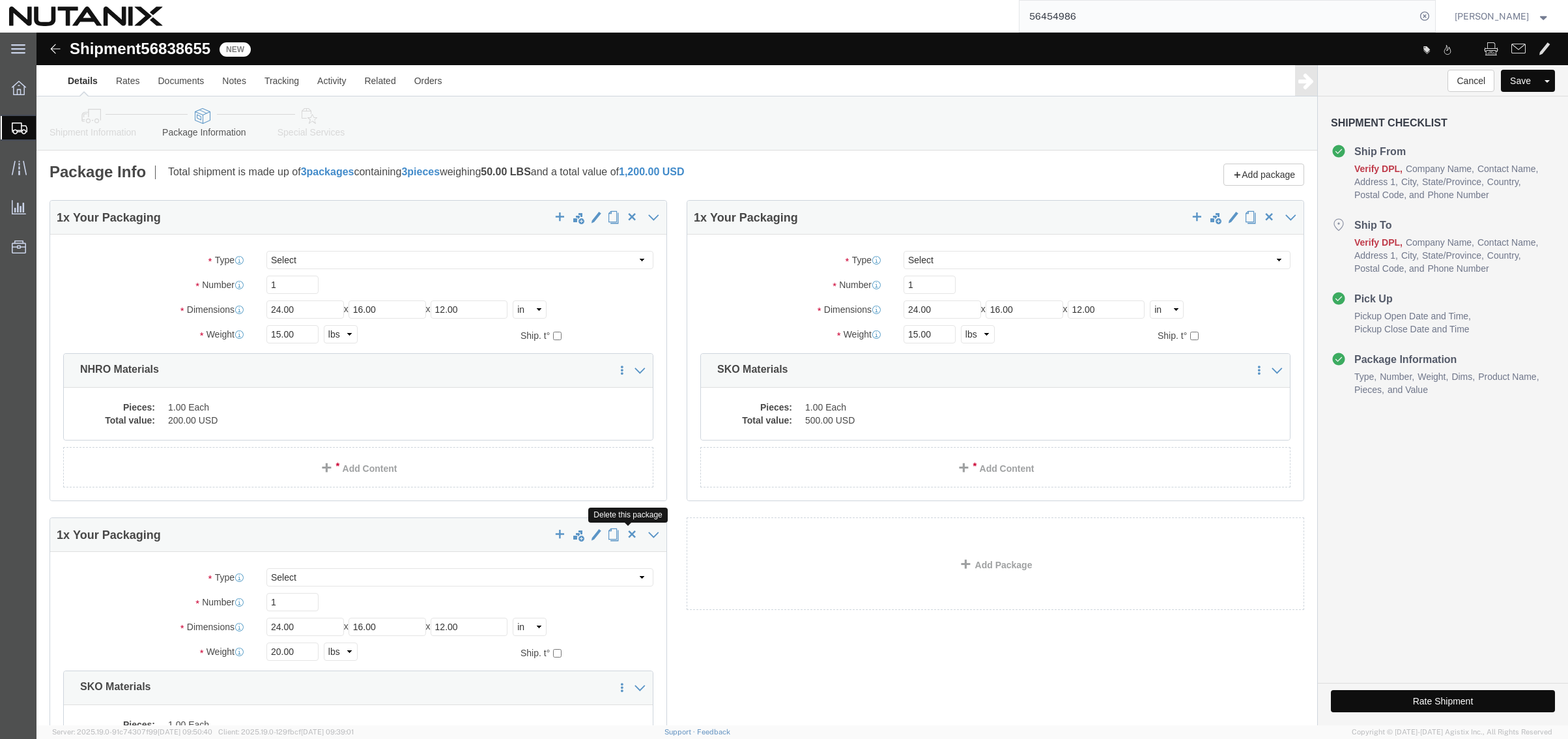
click span "button"
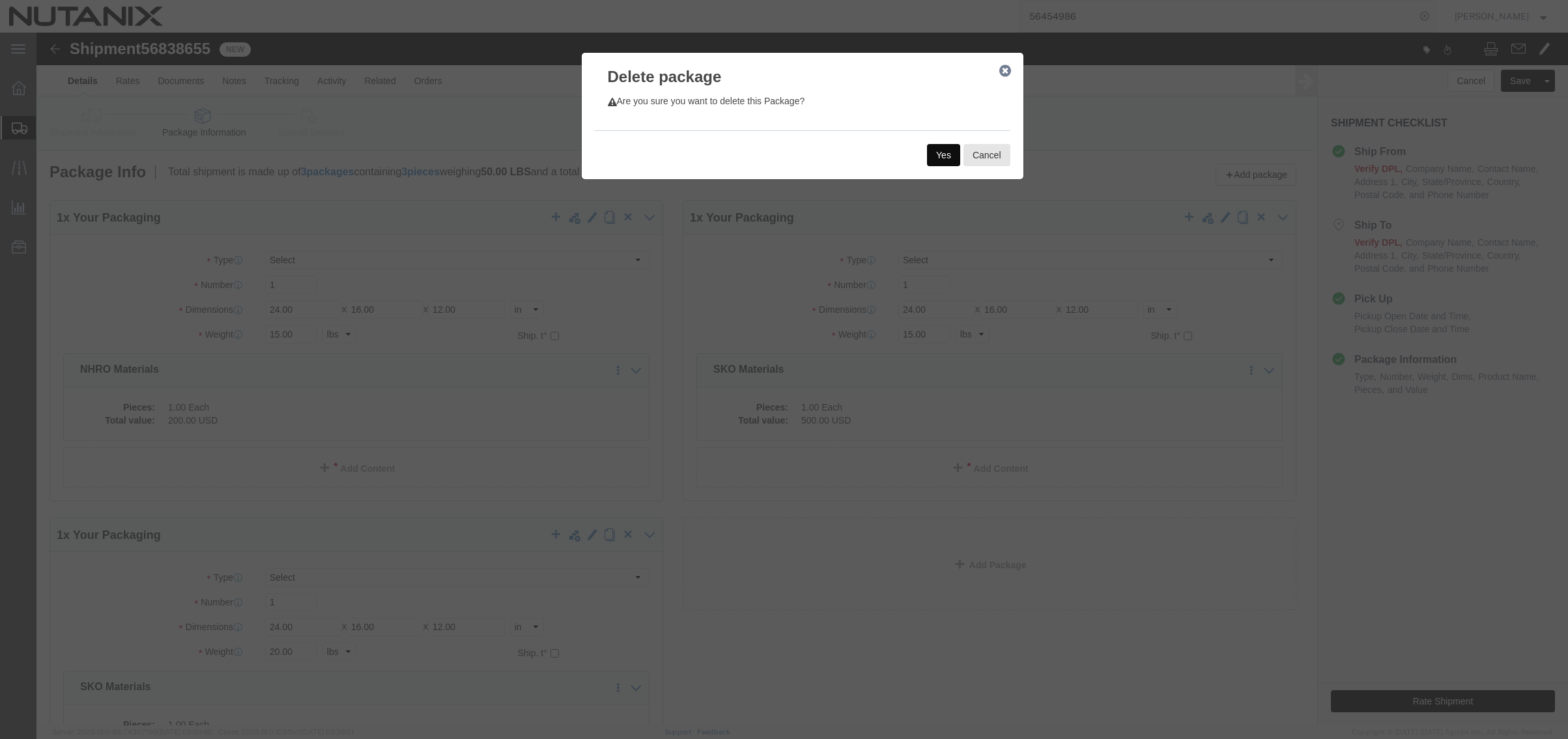
click button "Yes"
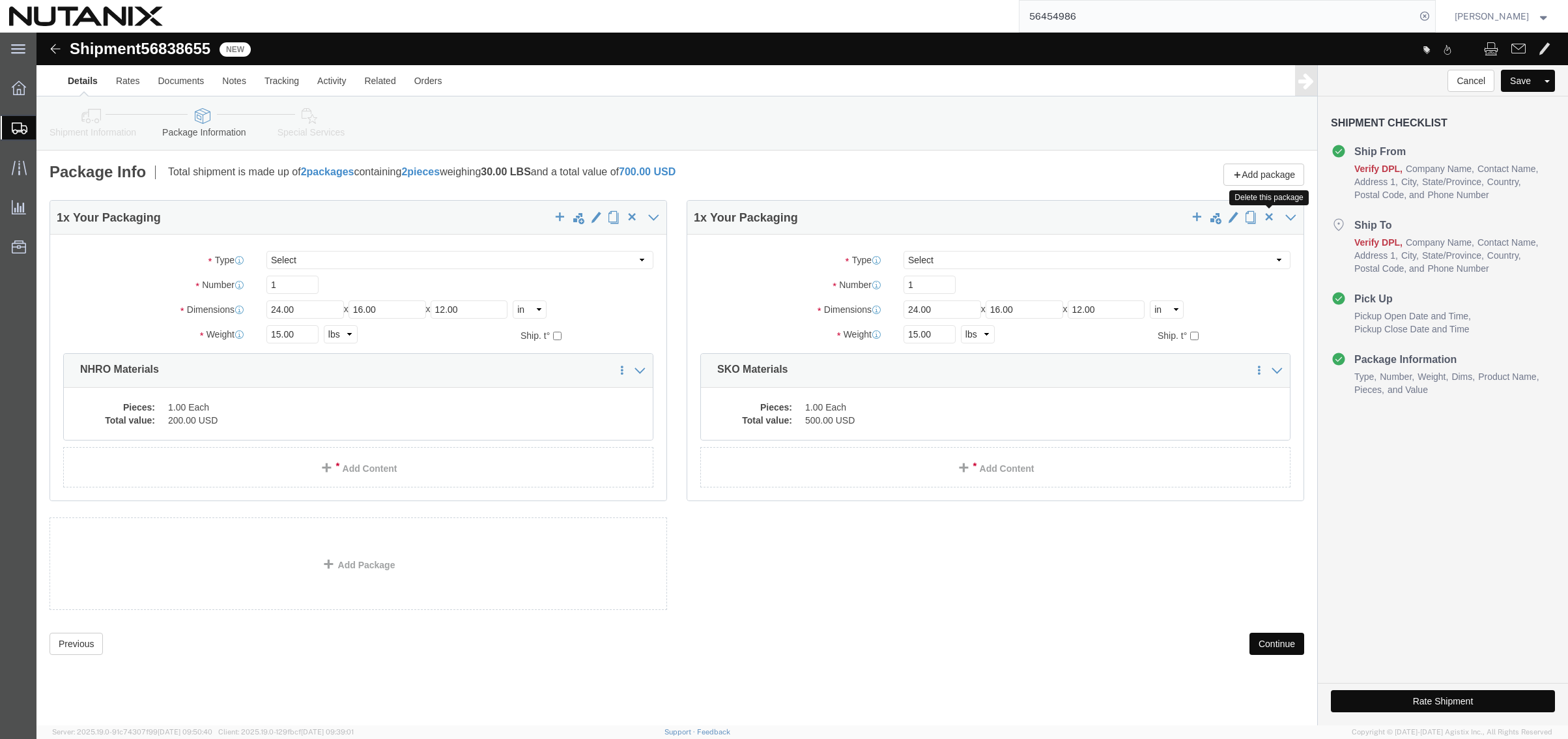
click span "button"
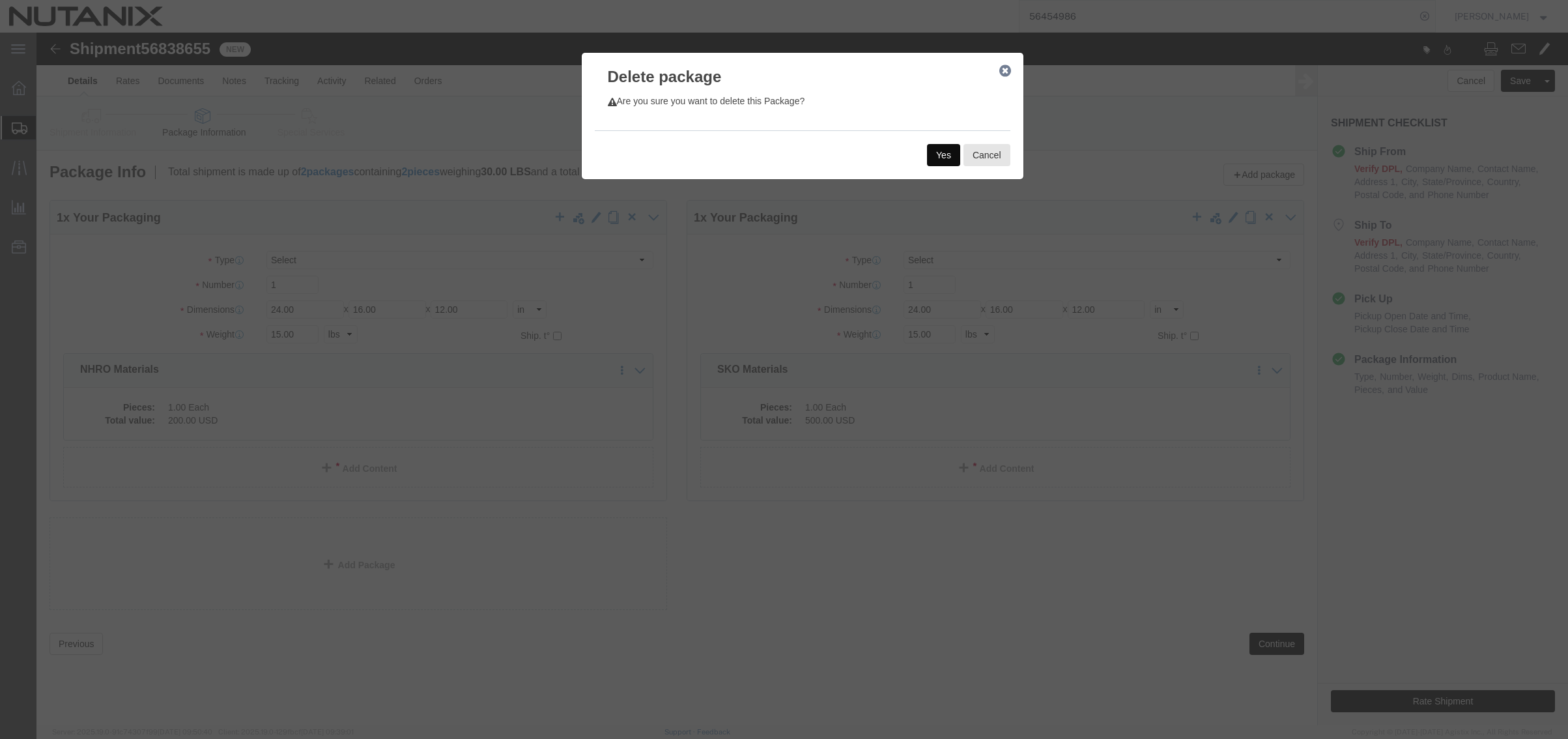
click button "Yes"
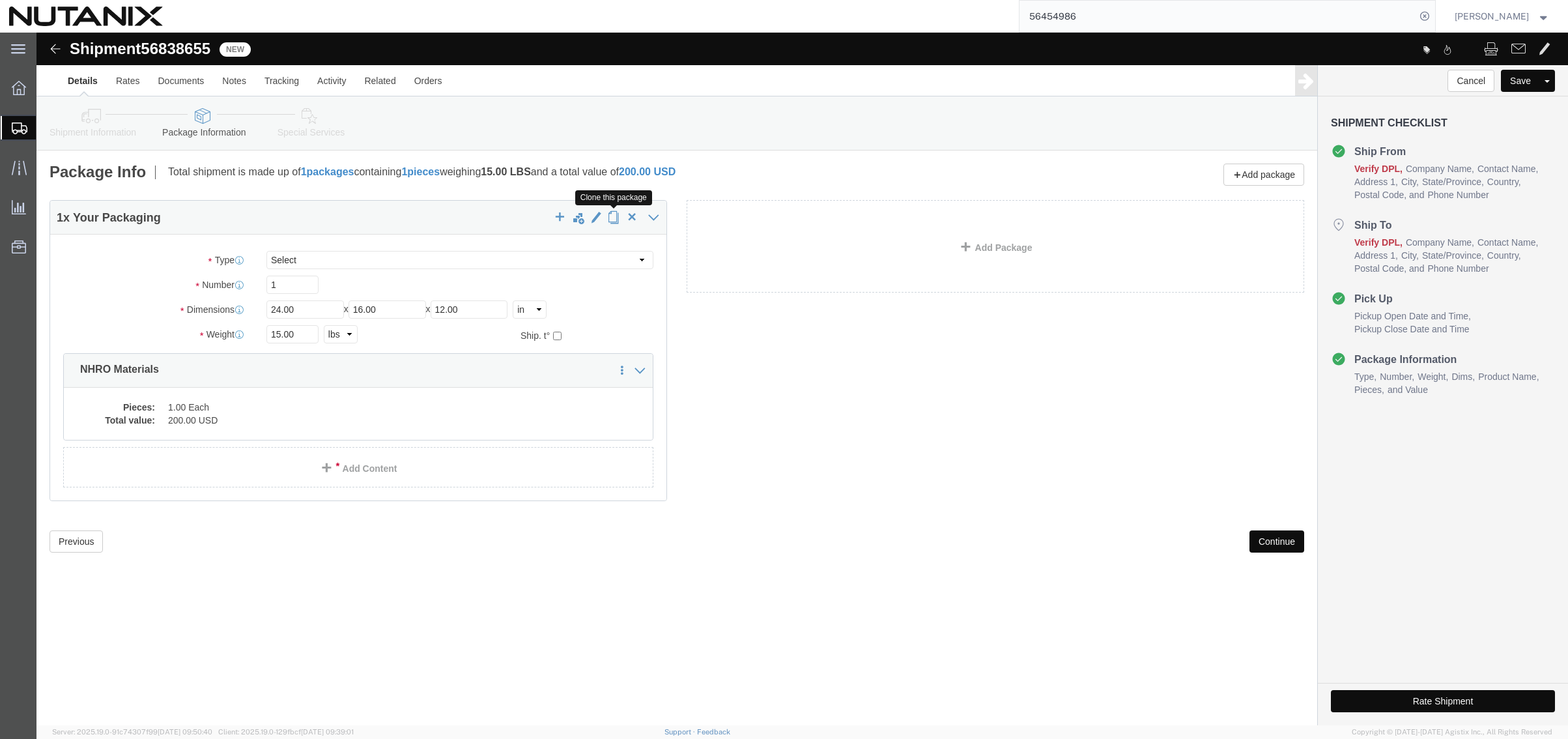
click span "button"
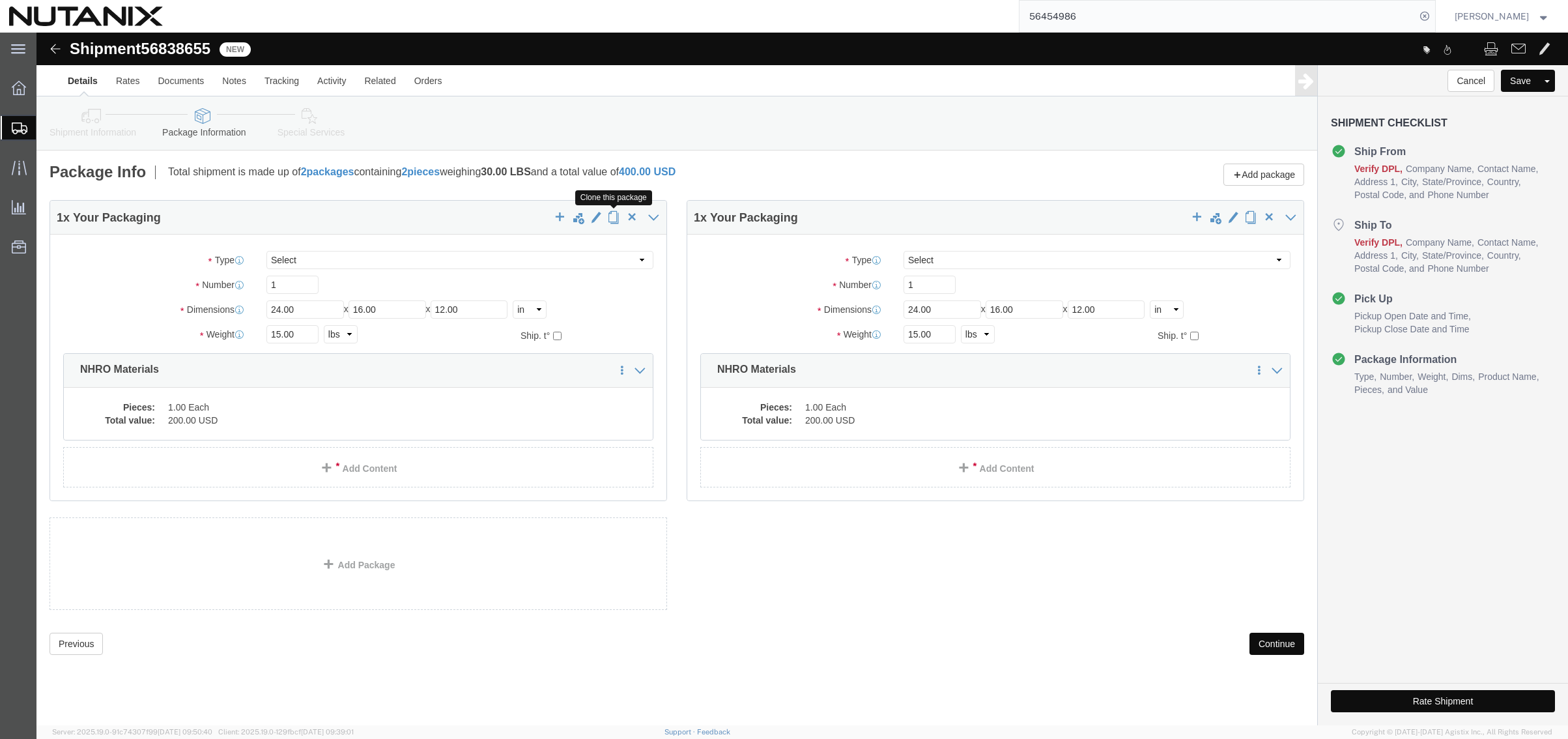
click span "button"
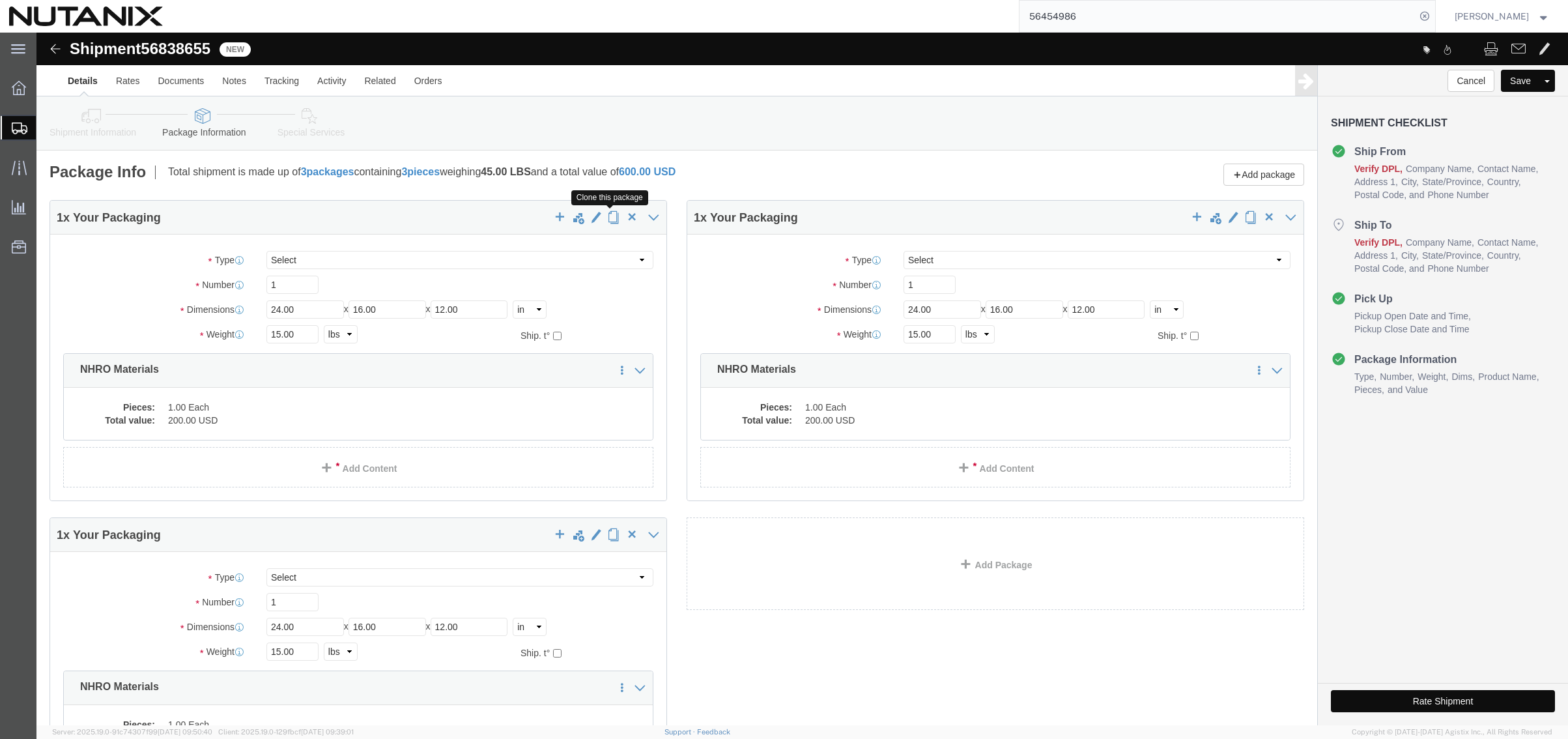
click span "button"
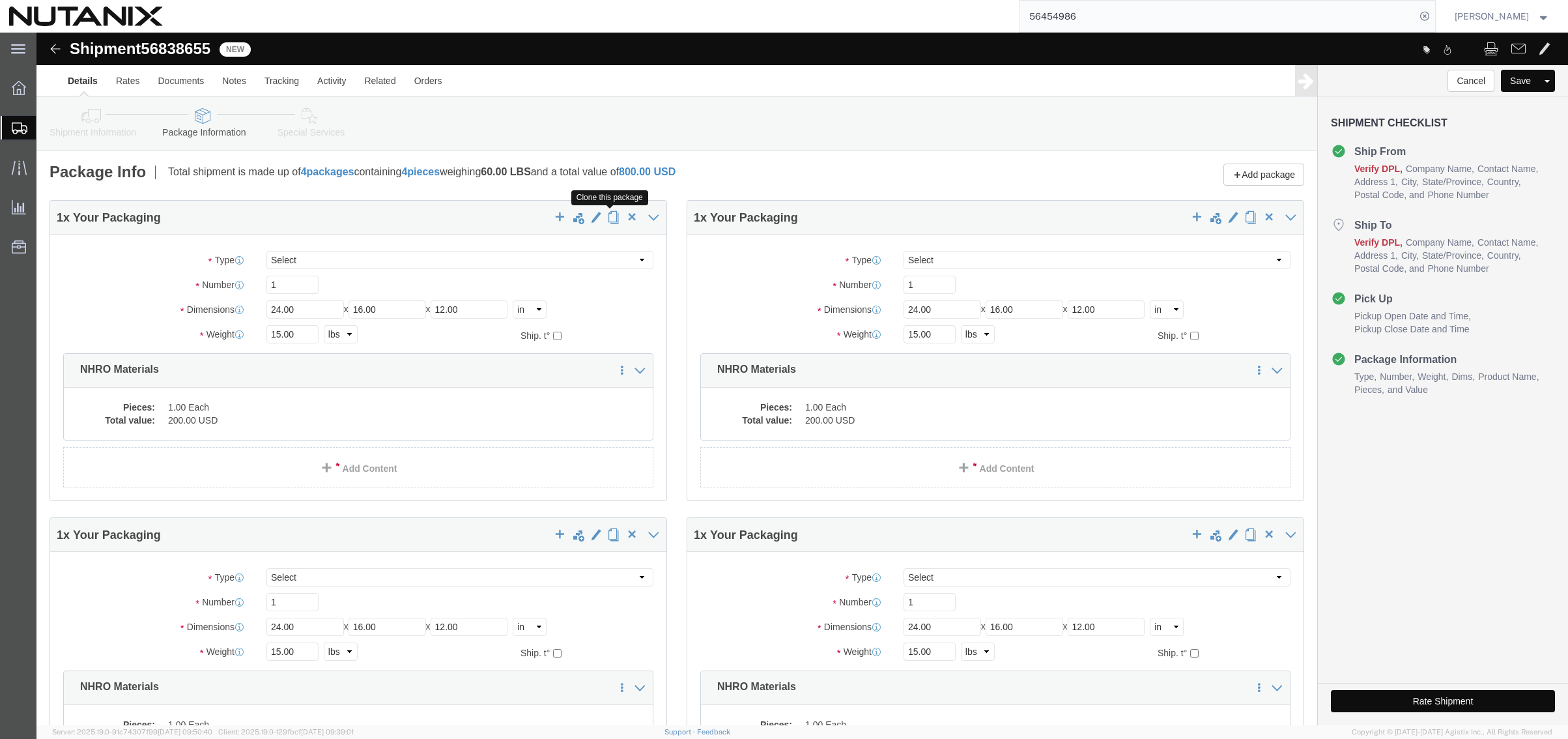
click span "button"
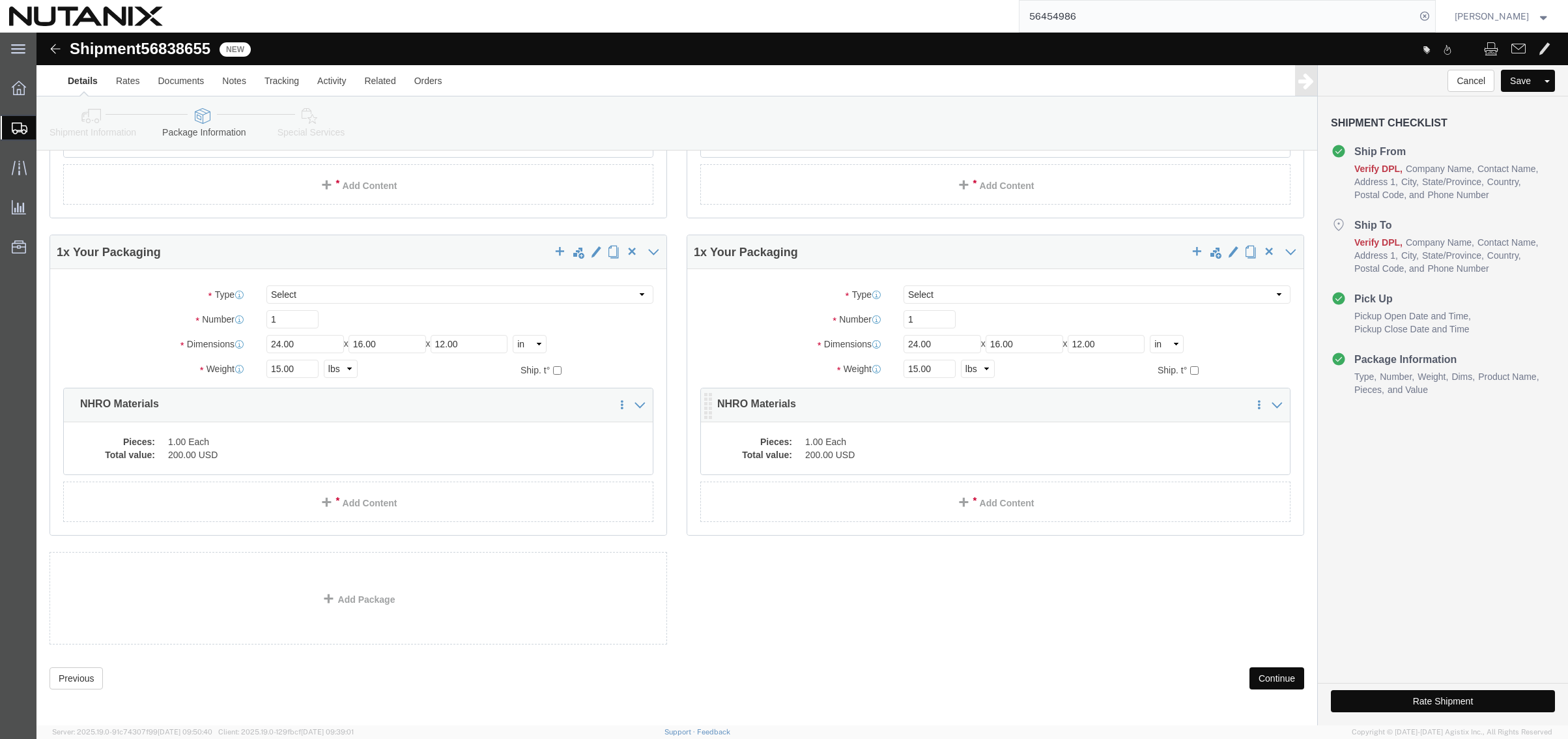
scroll to position [604, 0]
click button "Continue"
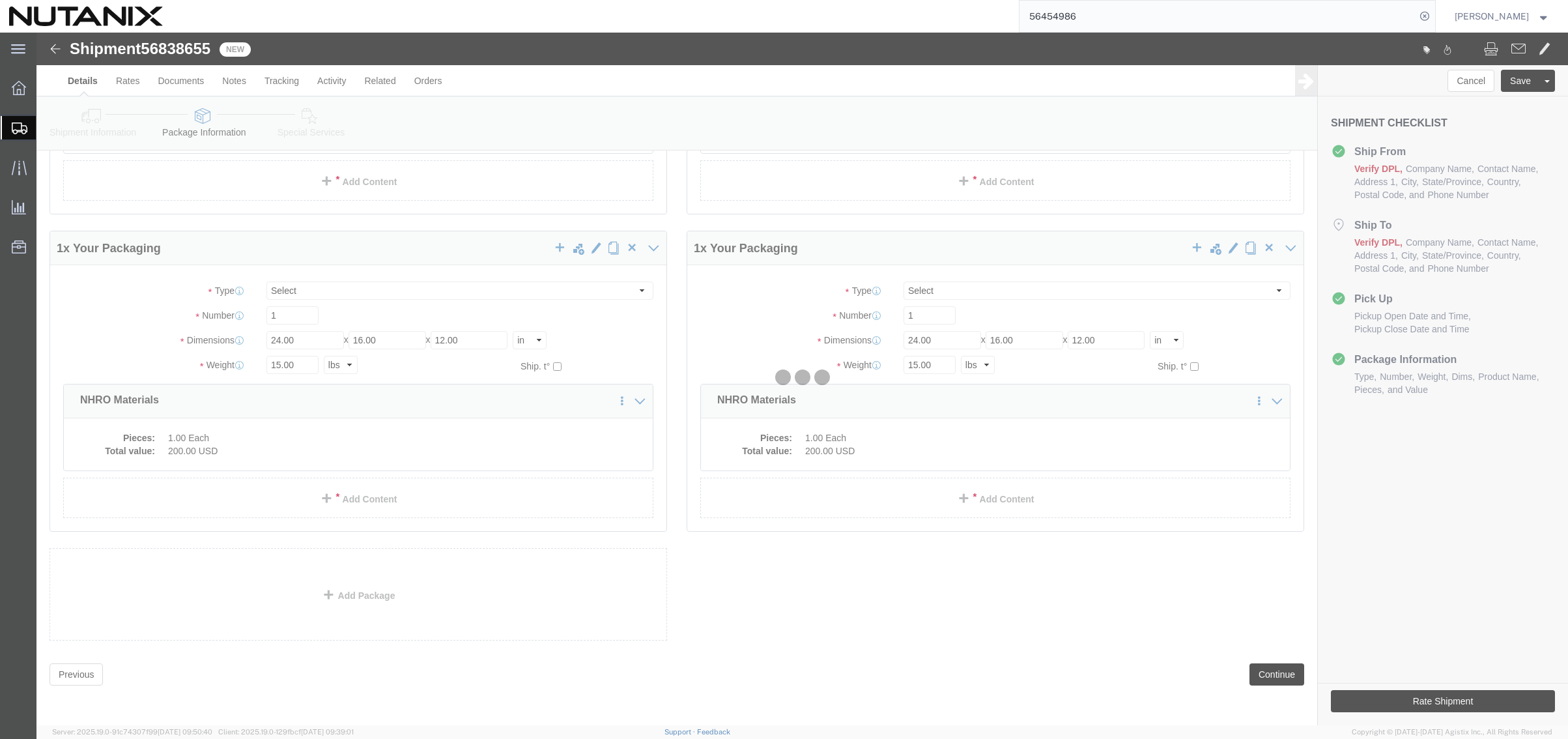
select select
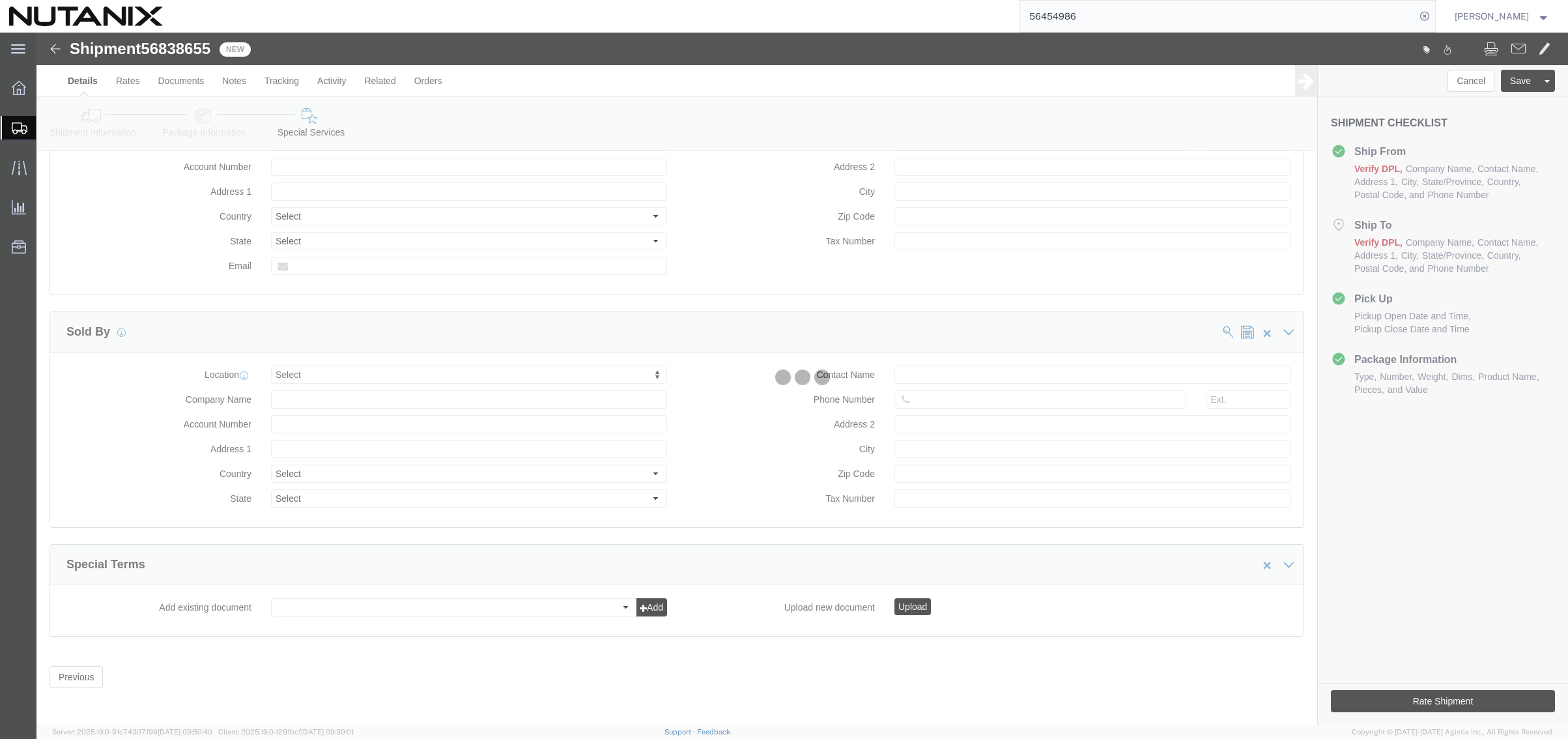
select select "COSTCENTER"
select select "48694"
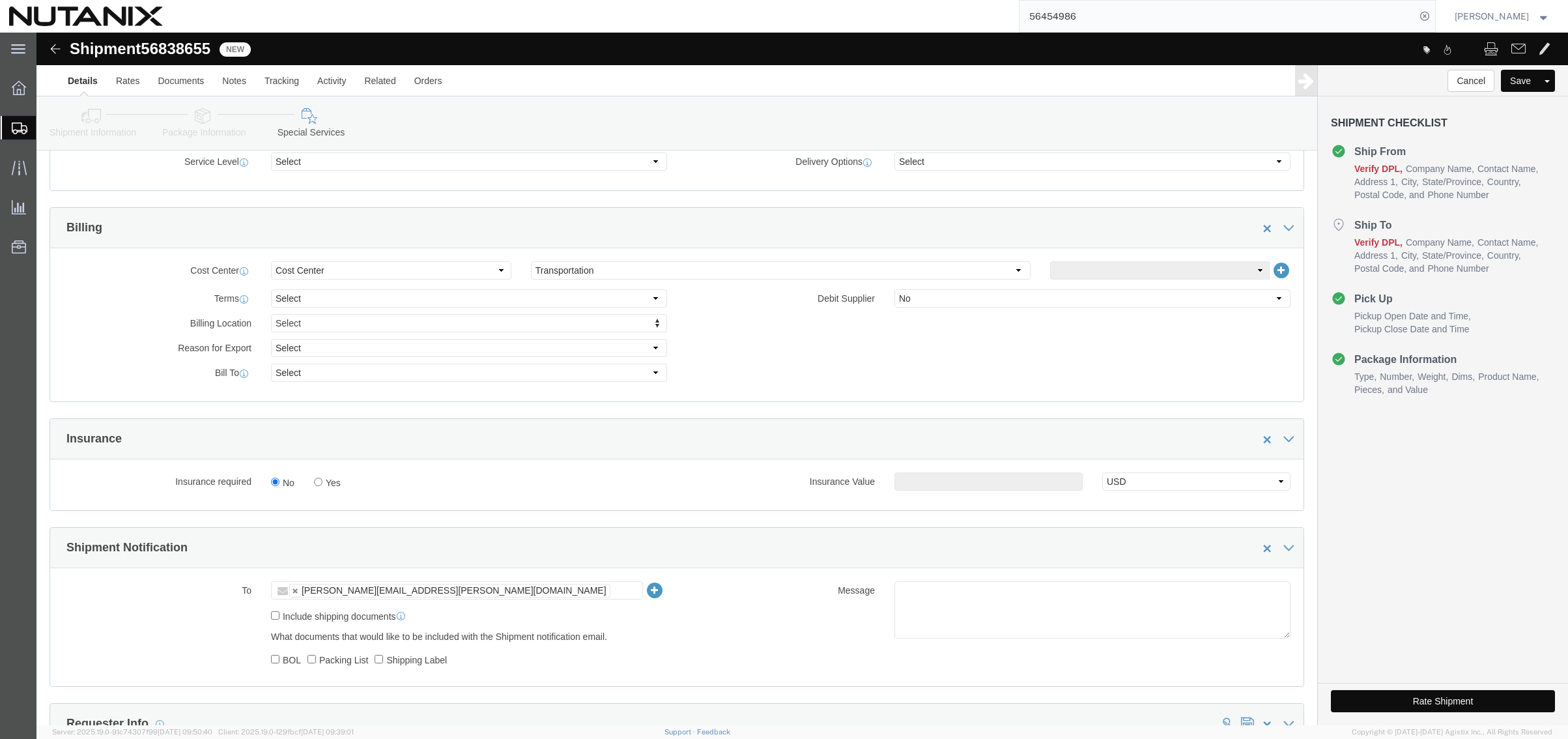
scroll to position [444, 0]
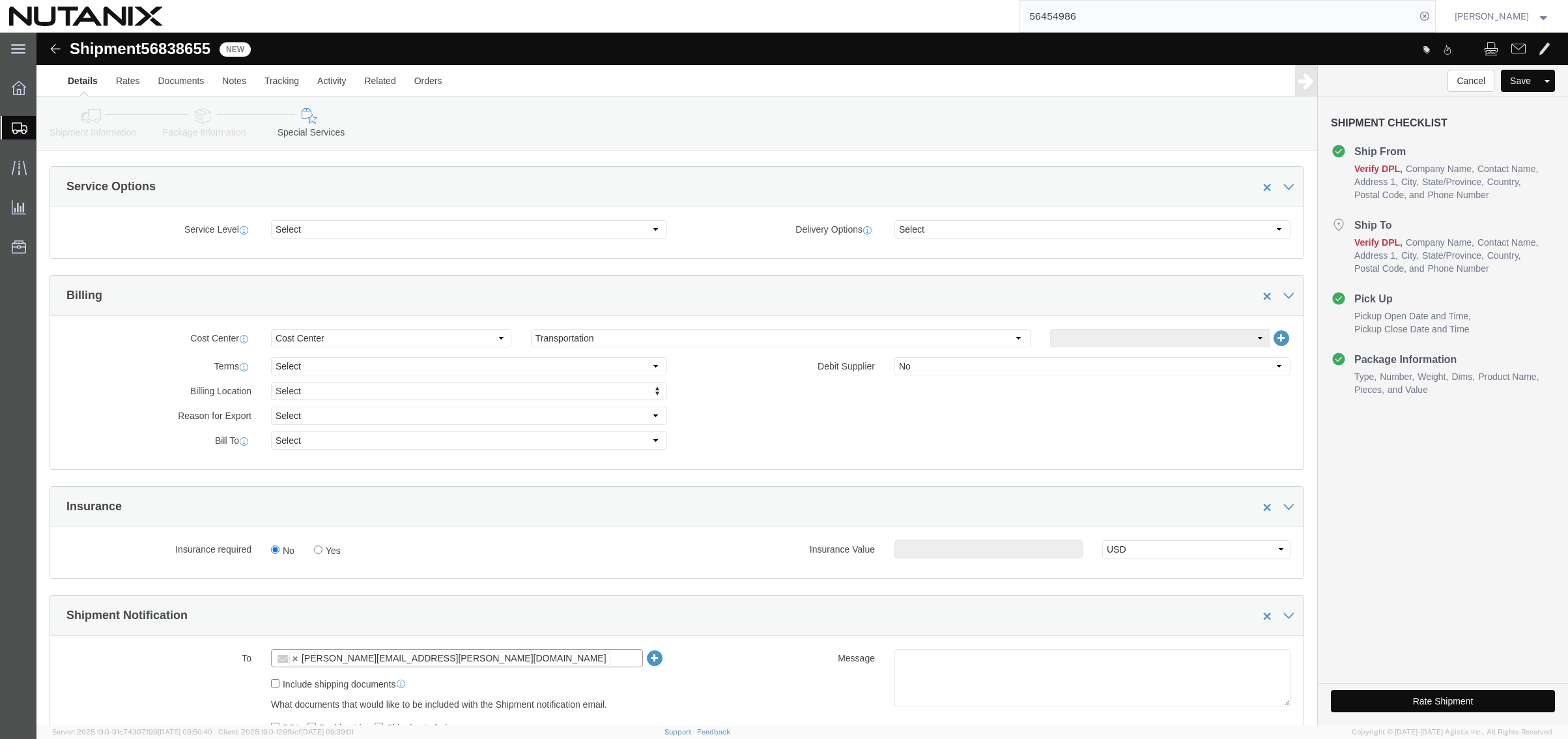
click input "text"
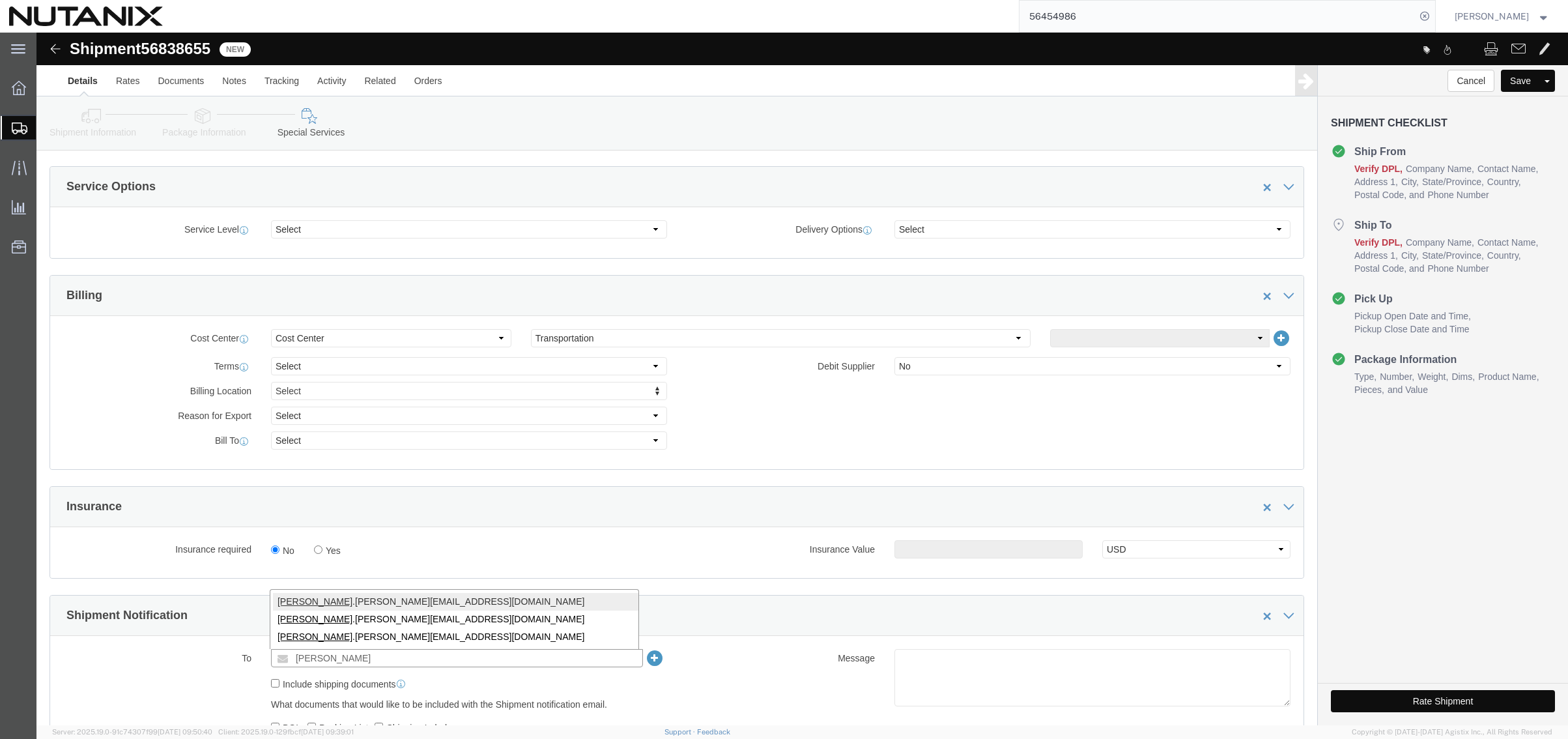
type input "[PERSON_NAME]"
type input "[PERSON_NAME][EMAIL_ADDRESS][PERSON_NAME][DOMAIN_NAME]"
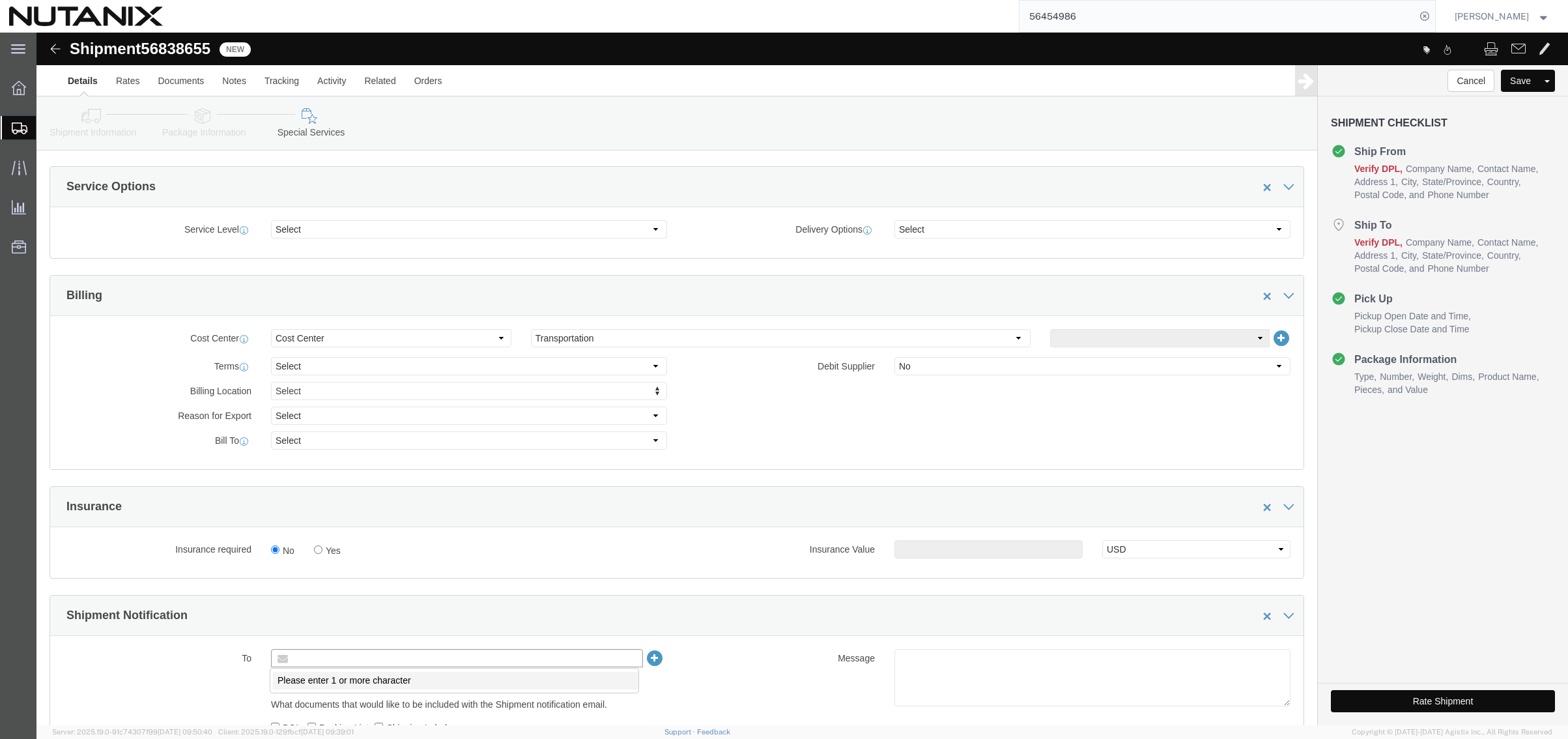
type input "Enter Email Address"
click div "Message"
click div "Manage special services Handling Options Hold at Location Return Info Service O…"
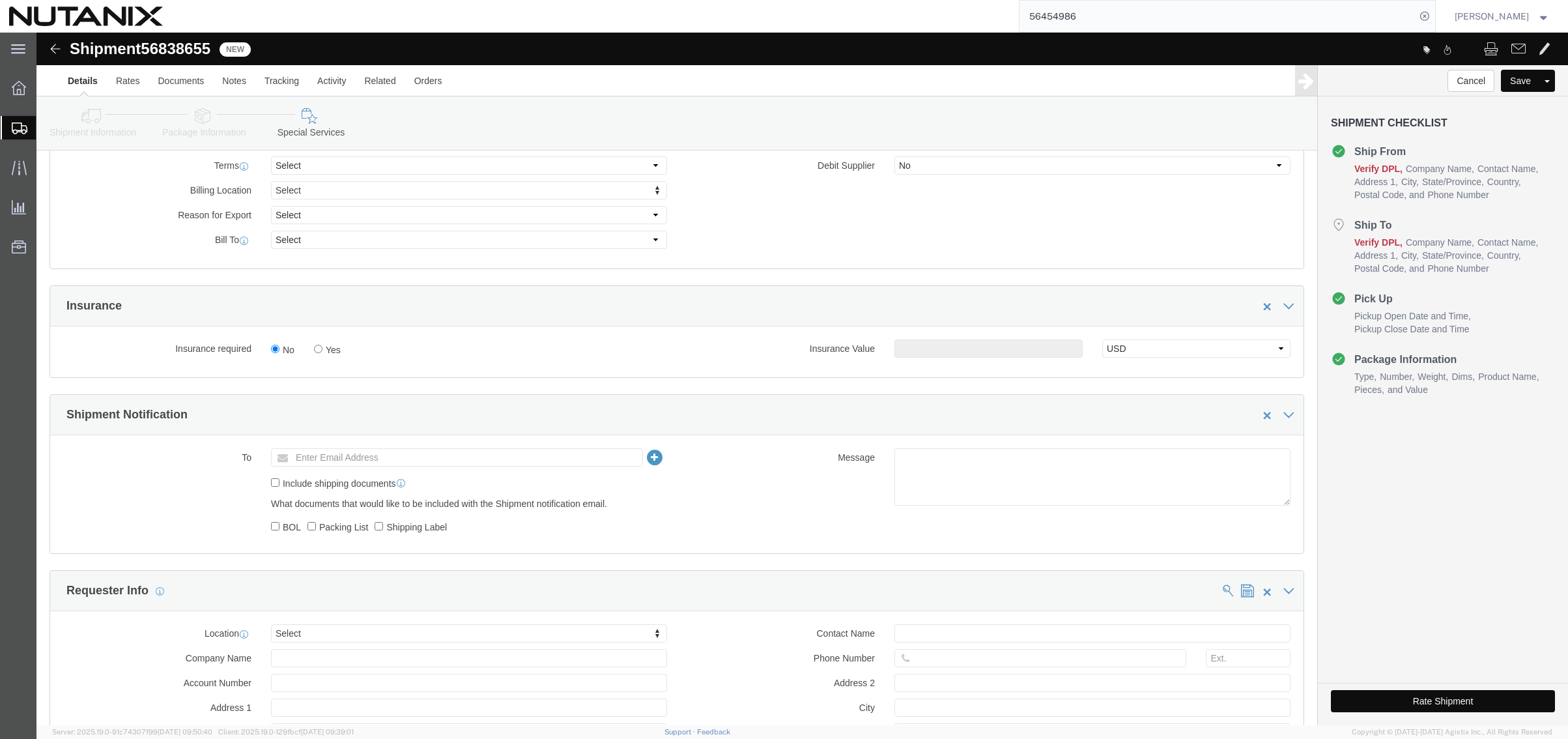
scroll to position [652, 0]
click button "Rate Shipment"
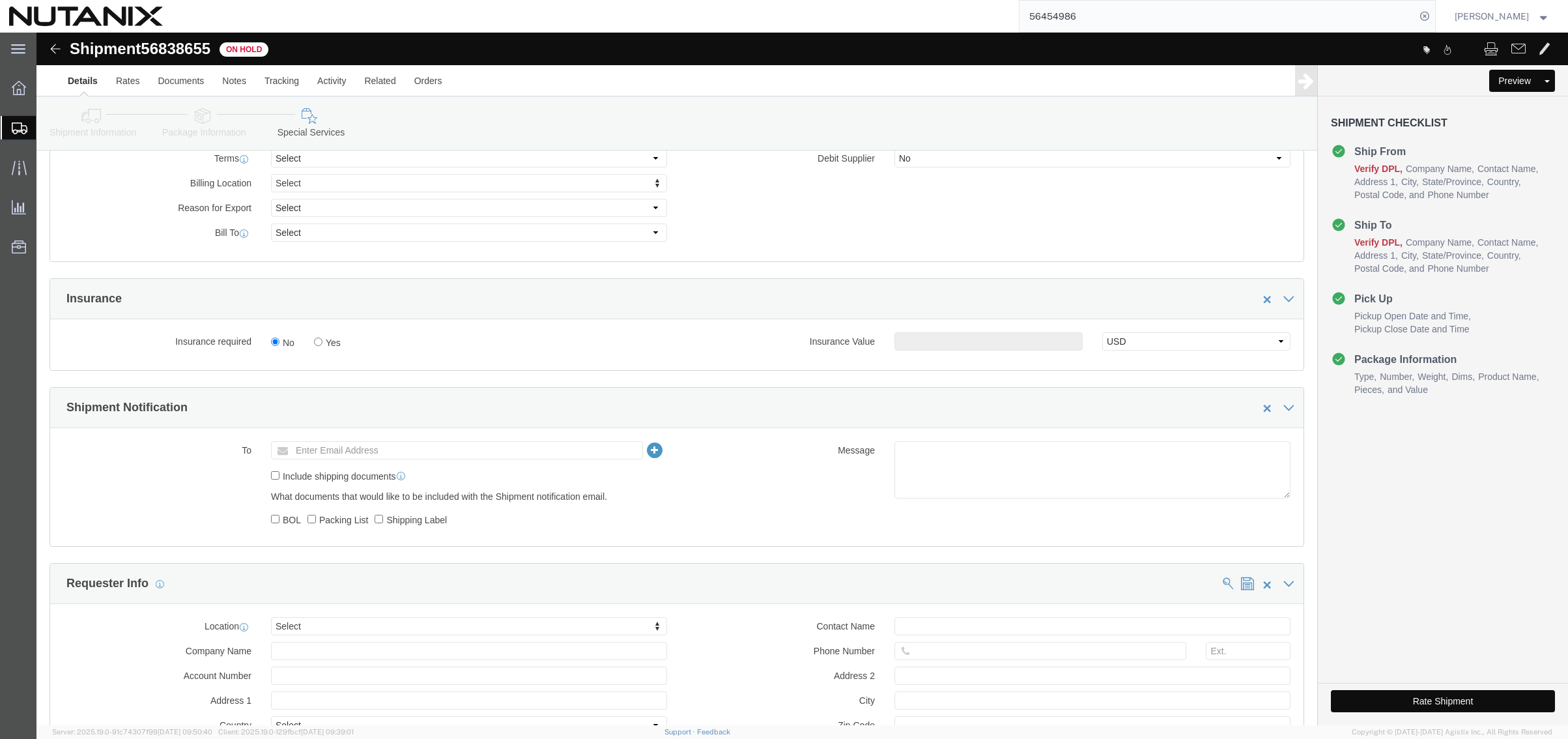
click button "Rate Shipment"
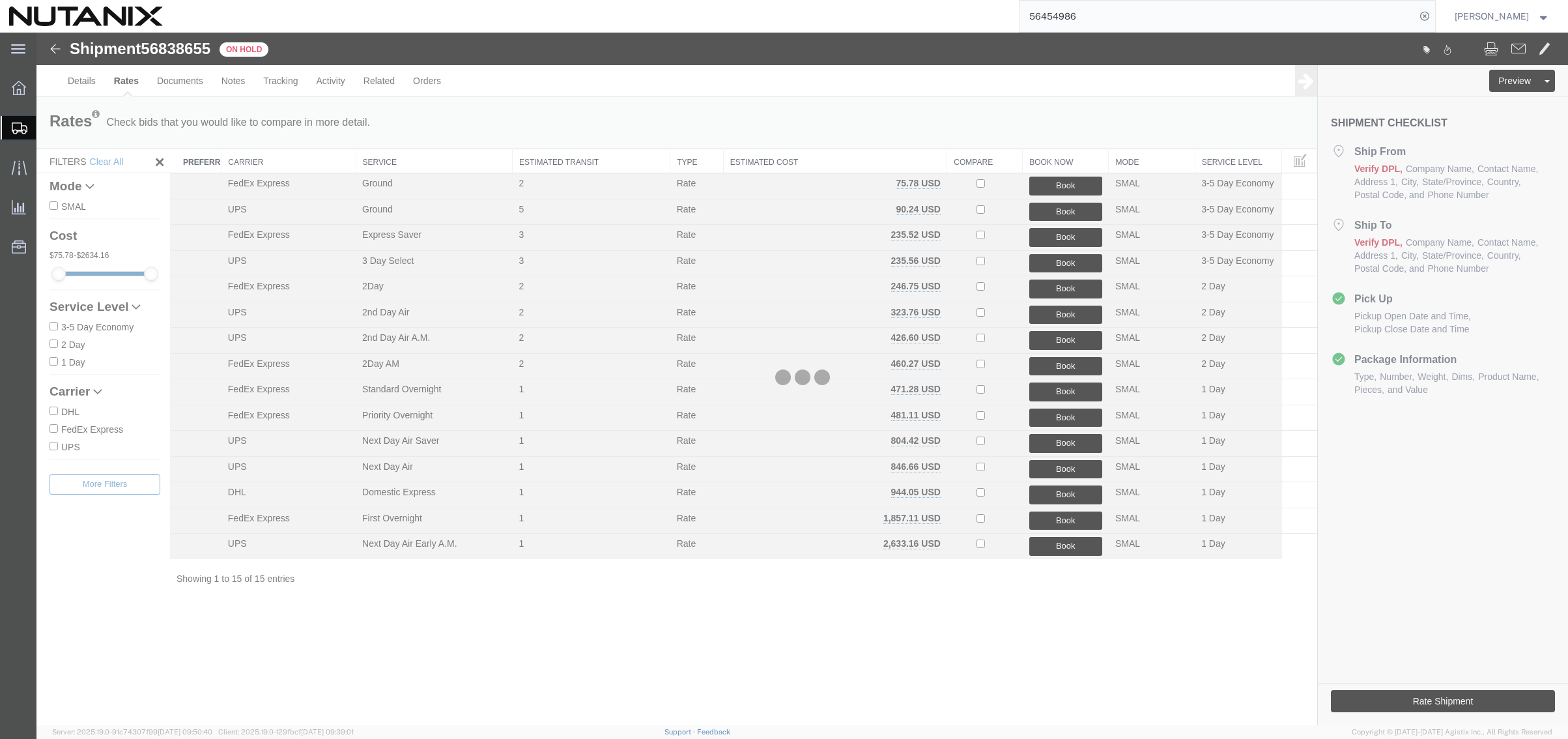
scroll to position [0, 0]
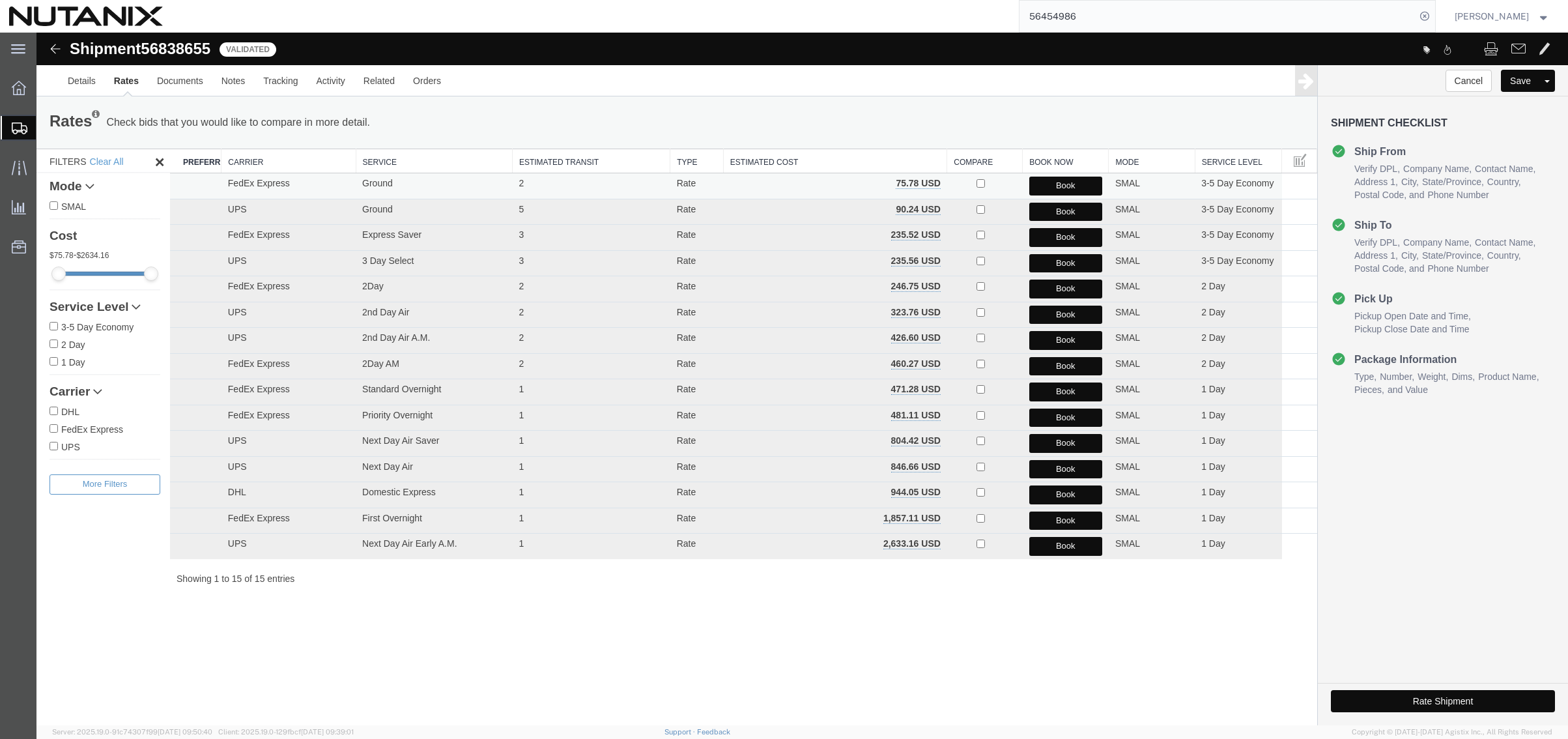
click at [1044, 185] on button "Book" at bounding box center [1066, 186] width 73 height 19
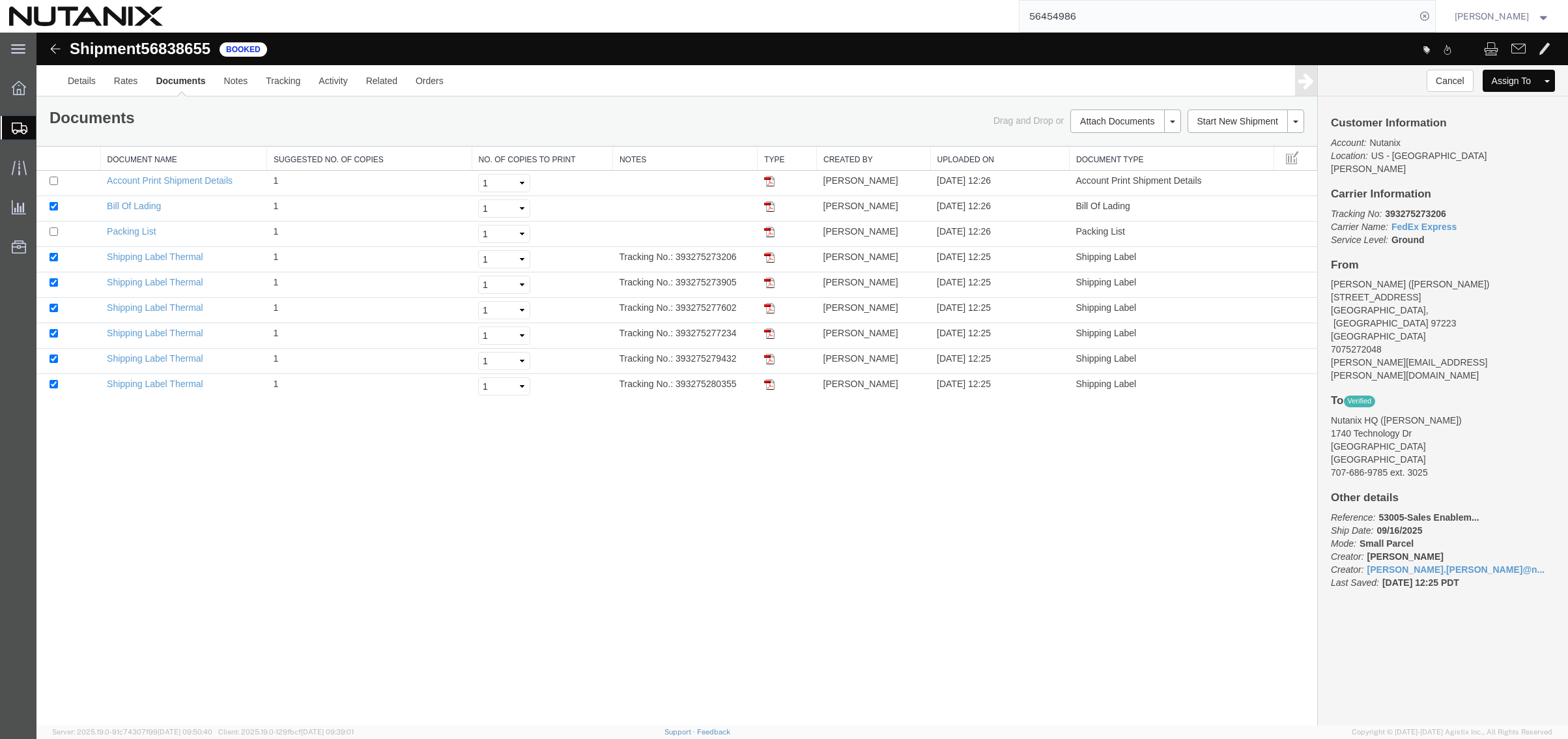
drag, startPoint x: 582, startPoint y: 87, endPoint x: 664, endPoint y: 85, distance: 82.0
click at [582, 87] on ul "Details Rates Documents Notes Tracking Activity Related Orders" at bounding box center [802, 81] width 1487 height 31
drag, startPoint x: 1096, startPoint y: 14, endPoint x: 912, endPoint y: 7, distance: 184.1
click at [912, 7] on div "56454986" at bounding box center [804, 16] width 1264 height 32
paste input "393238092290"
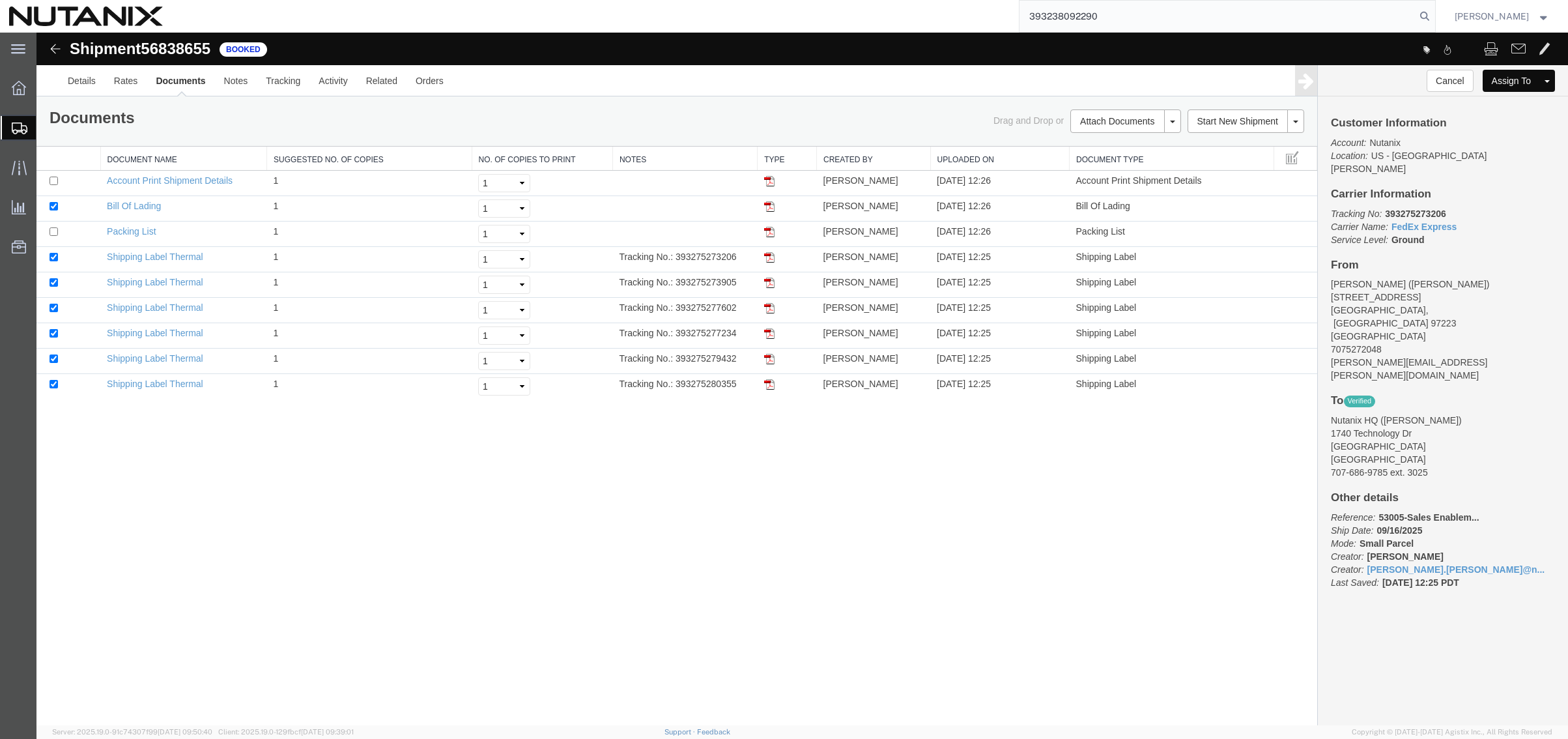
type input "393238092290"
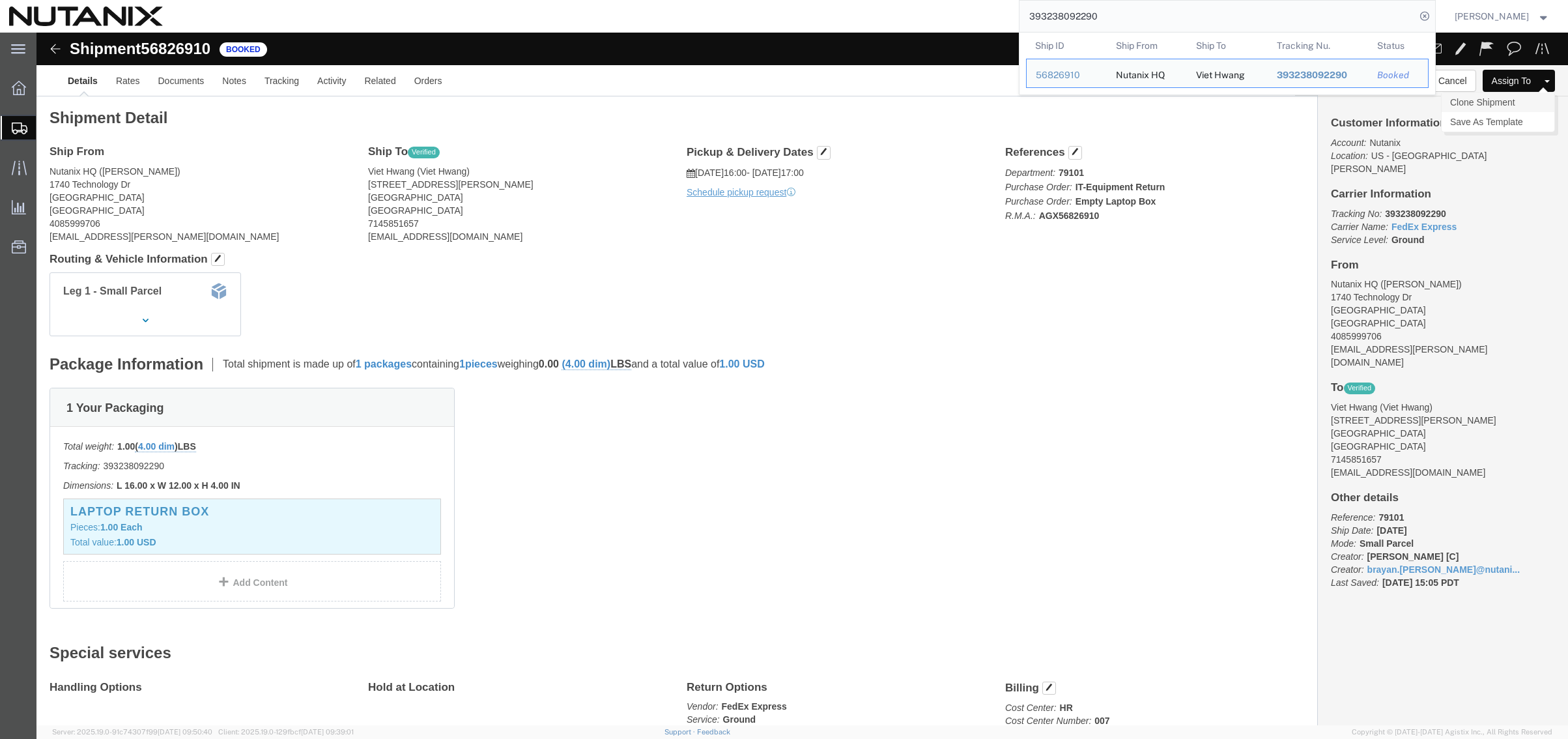
click link "Clone Shipment"
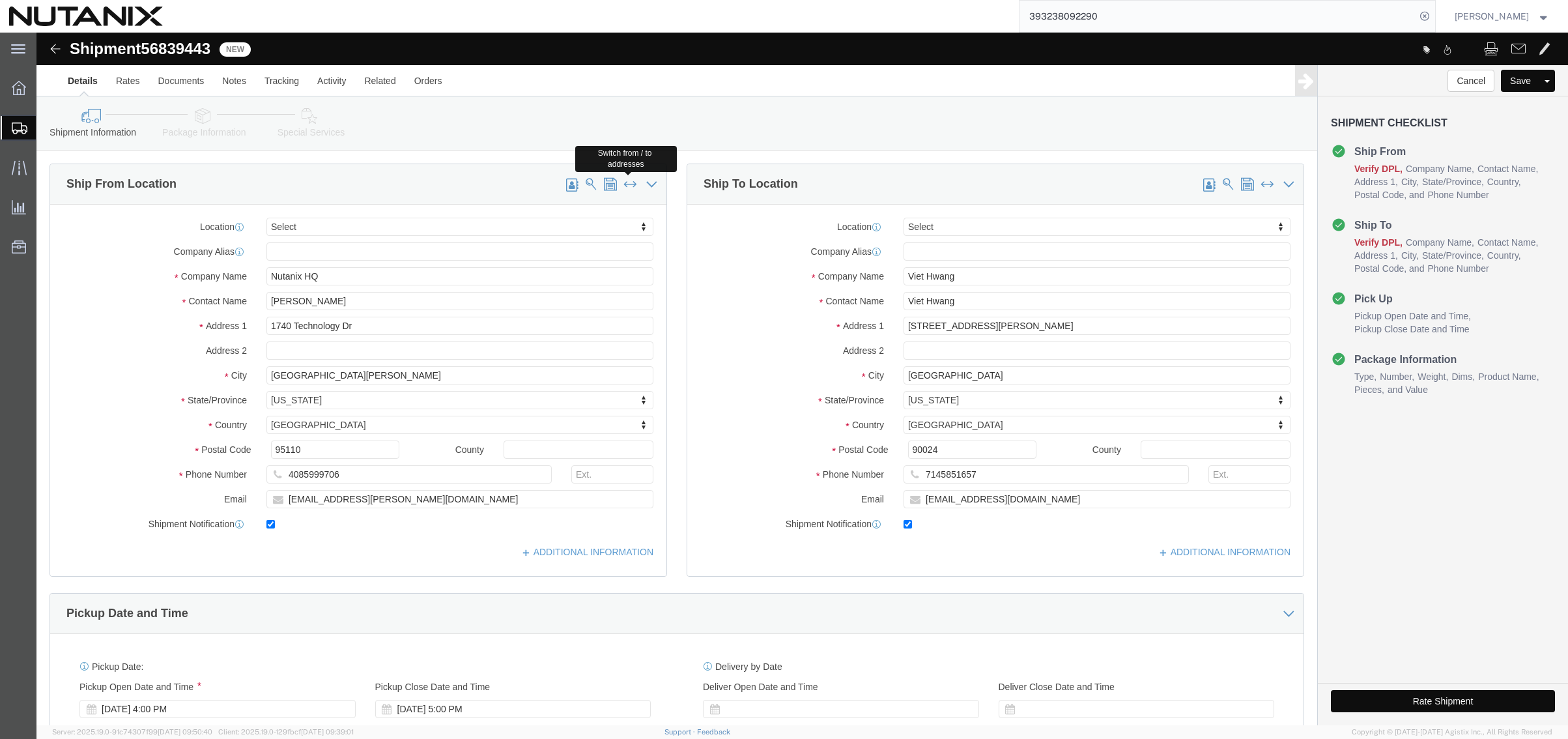
click span
type input "Viet Hwang"
type input "[STREET_ADDRESS][PERSON_NAME]"
type input "[GEOGRAPHIC_DATA]"
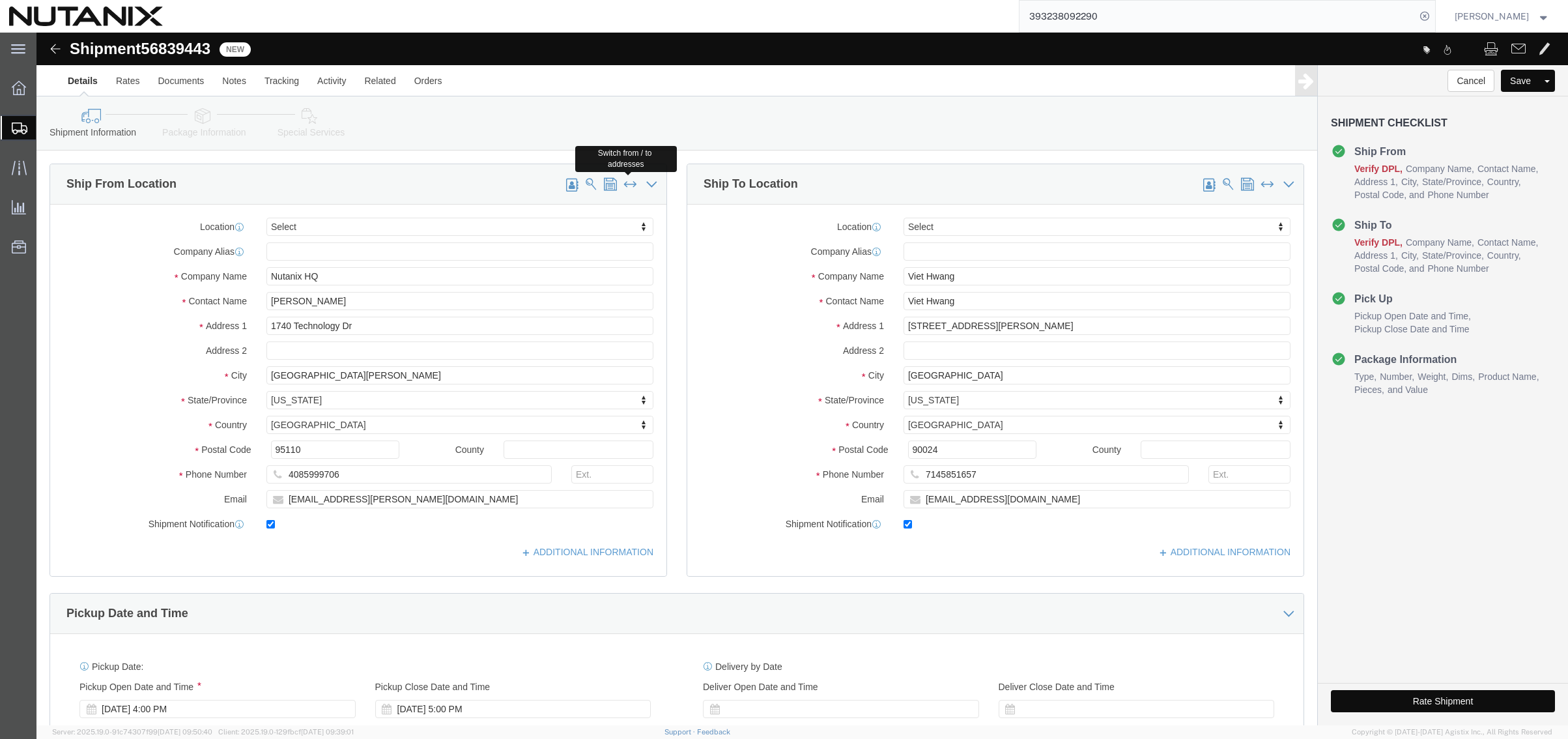
type input "90024"
type input "7145851657"
type input "[EMAIL_ADDRESS][DOMAIN_NAME]"
type input "Nutanix HQ"
type input "[PERSON_NAME]"
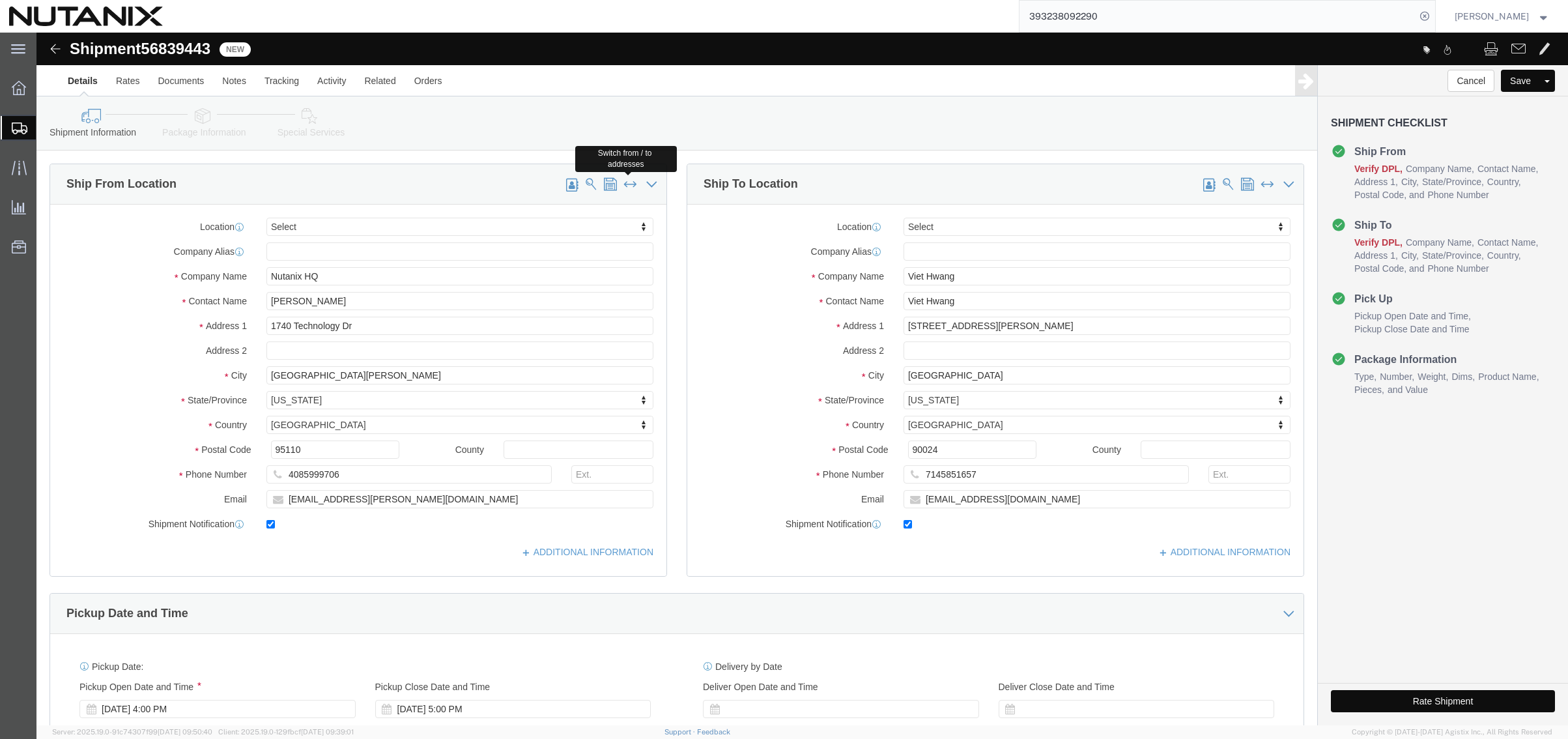
type input "1740 Technology Dr"
type input "[GEOGRAPHIC_DATA][PERSON_NAME]"
type input "95110"
type input "4085999706"
type input "[EMAIL_ADDRESS][PERSON_NAME][DOMAIN_NAME]"
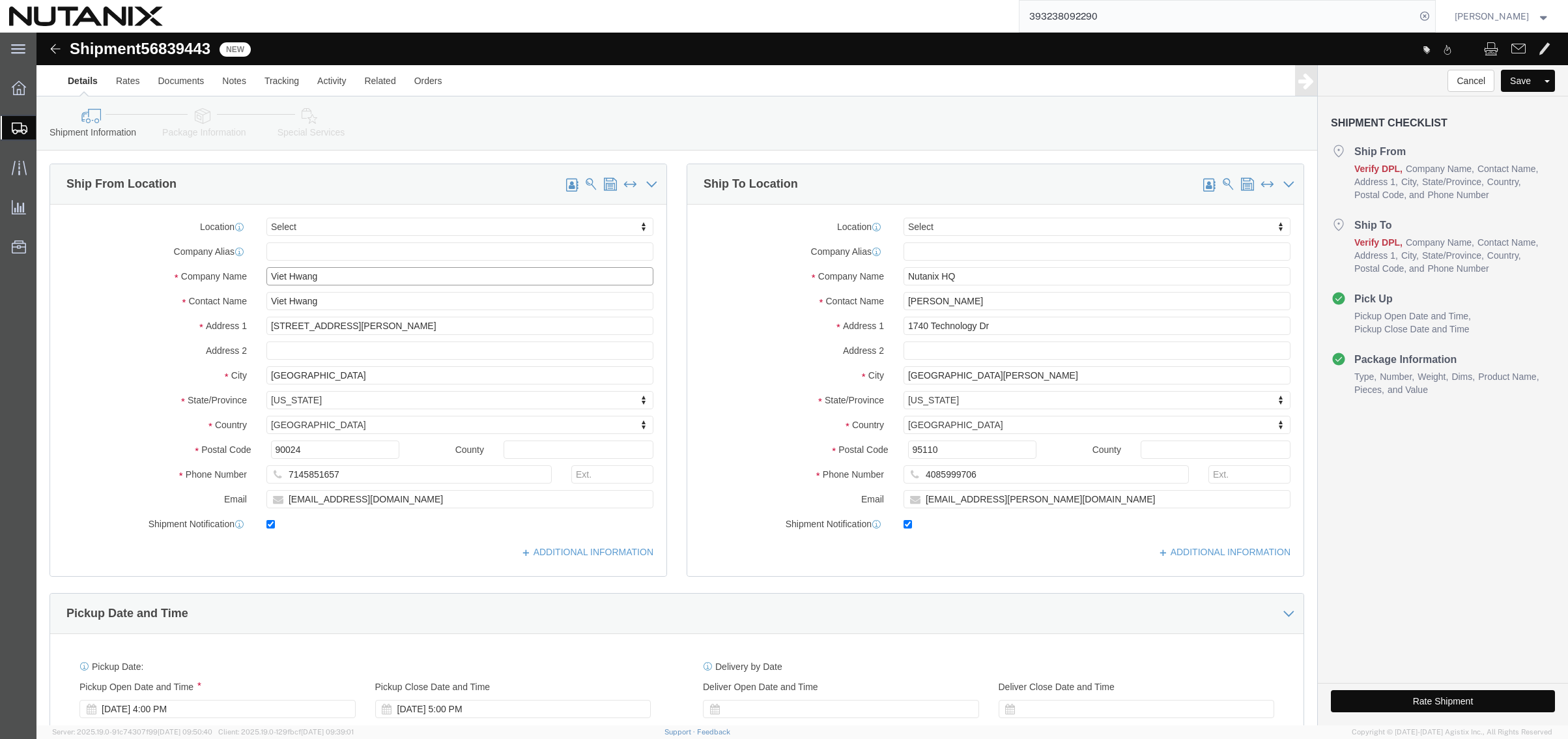
drag, startPoint x: 318, startPoint y: 245, endPoint x: 183, endPoint y: 237, distance: 135.2
click div "Company Name Viet Hwang"
paste input "[PERSON_NAME]"
type input "[PERSON_NAME]"
drag, startPoint x: 330, startPoint y: 273, endPoint x: 120, endPoint y: 249, distance: 211.4
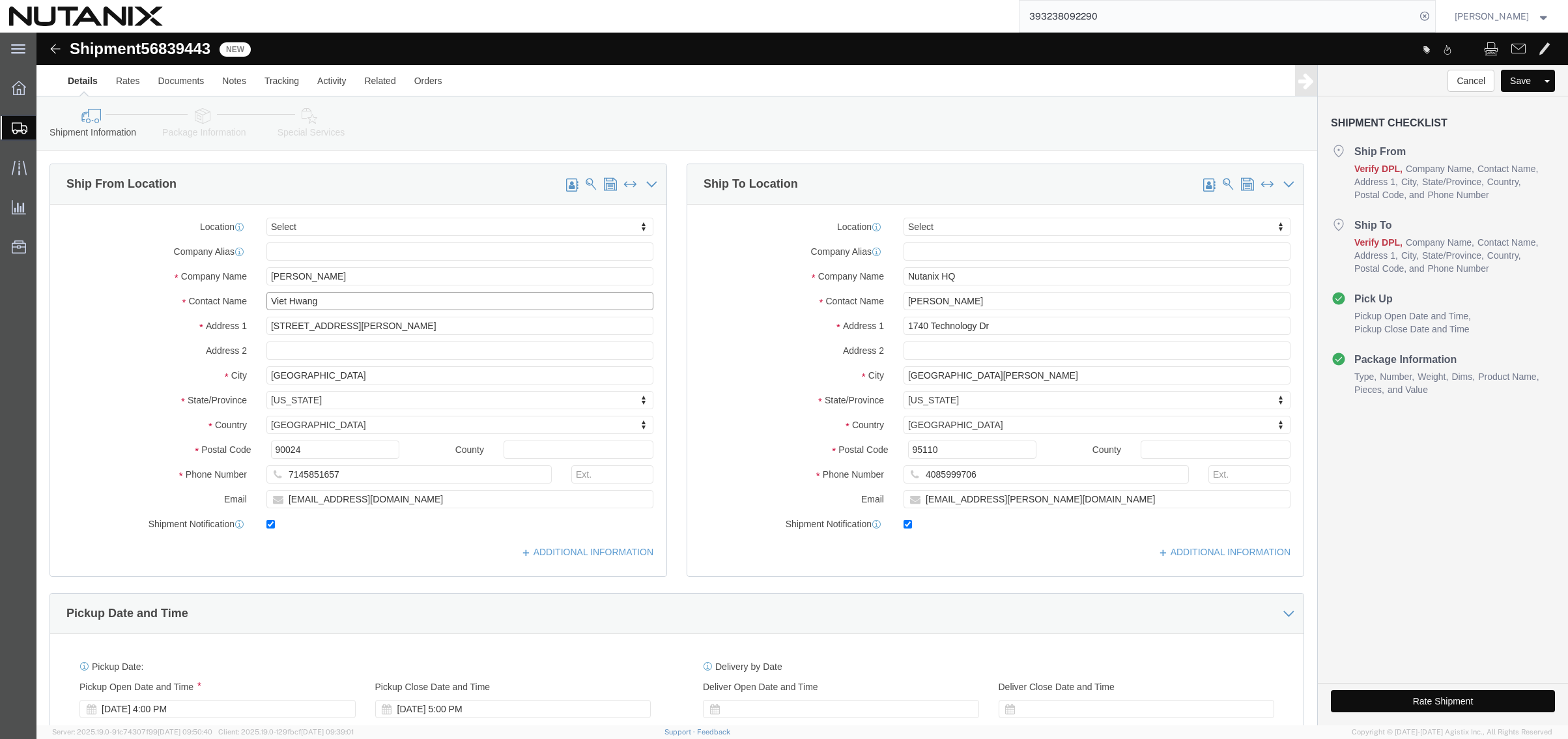
click div "Location Select Select My Profile Location [GEOGRAPHIC_DATA] - [GEOGRAPHIC_DATA…"
paste input "[PERSON_NAME]"
type input "[PERSON_NAME]"
drag, startPoint x: 320, startPoint y: 296, endPoint x: 94, endPoint y: 280, distance: 226.6
click div "Address [STREET_ADDRESS][PERSON_NAME]"
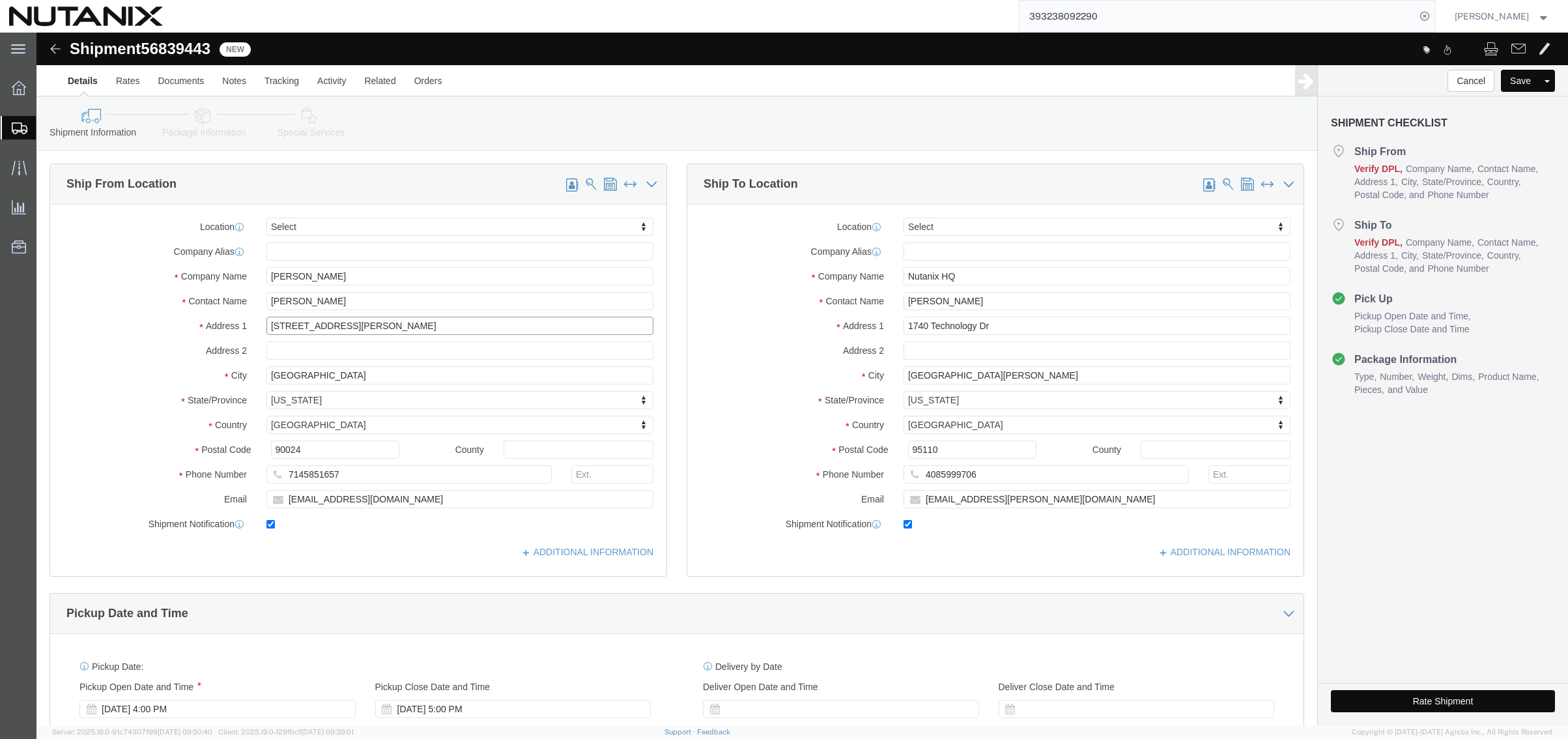
paste input "[STREET_ADDRESS][PERSON_NAME]"
type input "[STREET_ADDRESS][PERSON_NAME]"
drag, startPoint x: 299, startPoint y: 341, endPoint x: 49, endPoint y: 317, distance: 251.1
click div "Location Select Select My Profile Location [GEOGRAPHIC_DATA] - [GEOGRAPHIC_DATA…"
paste input "Folsom"
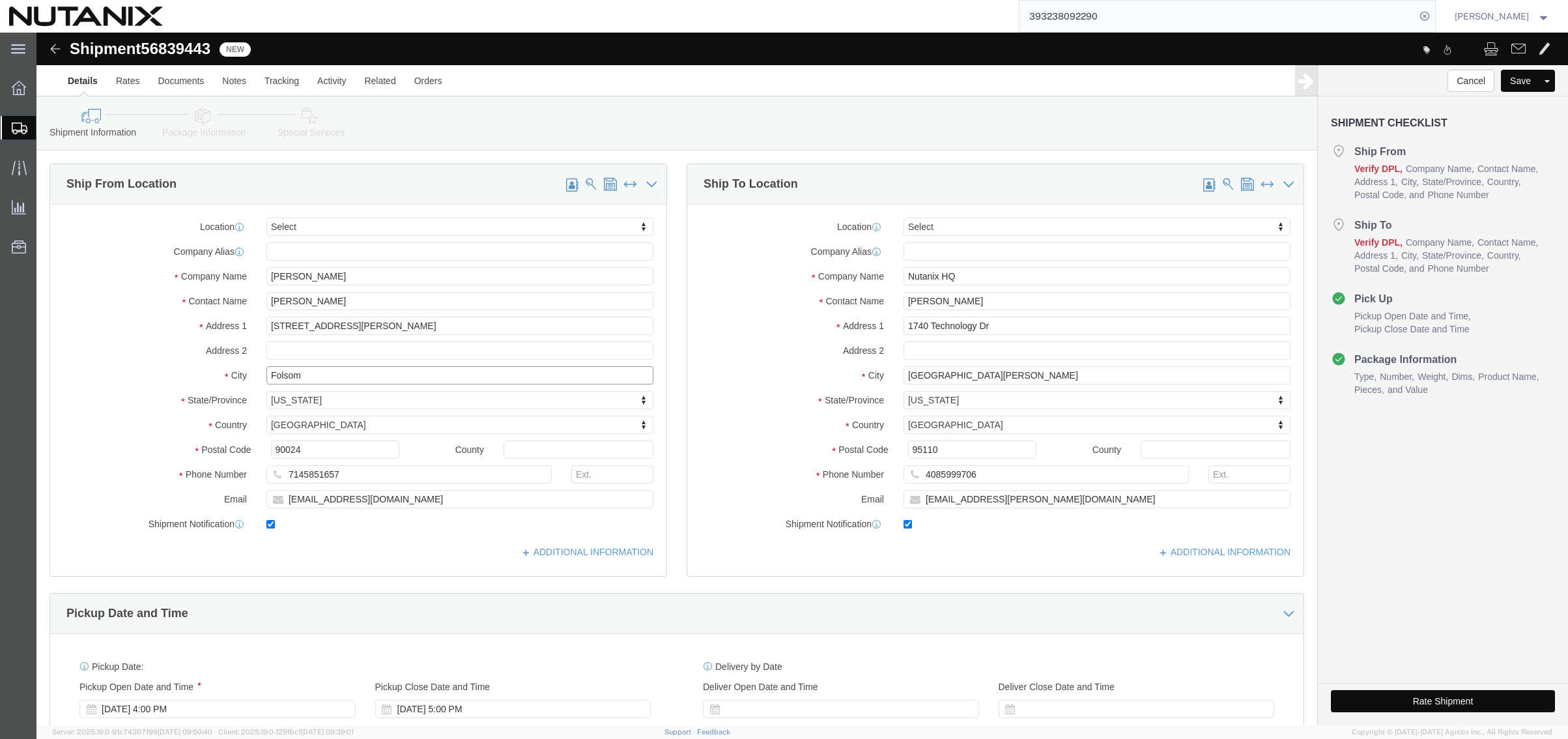
type input "Folsom"
drag, startPoint x: 285, startPoint y: 410, endPoint x: -49, endPoint y: 395, distance: 334.3
click html "Shipment 56839443 New Details Rates Documents Notes Tracking Activity Related O…"
paste input "5630"
type input "95630"
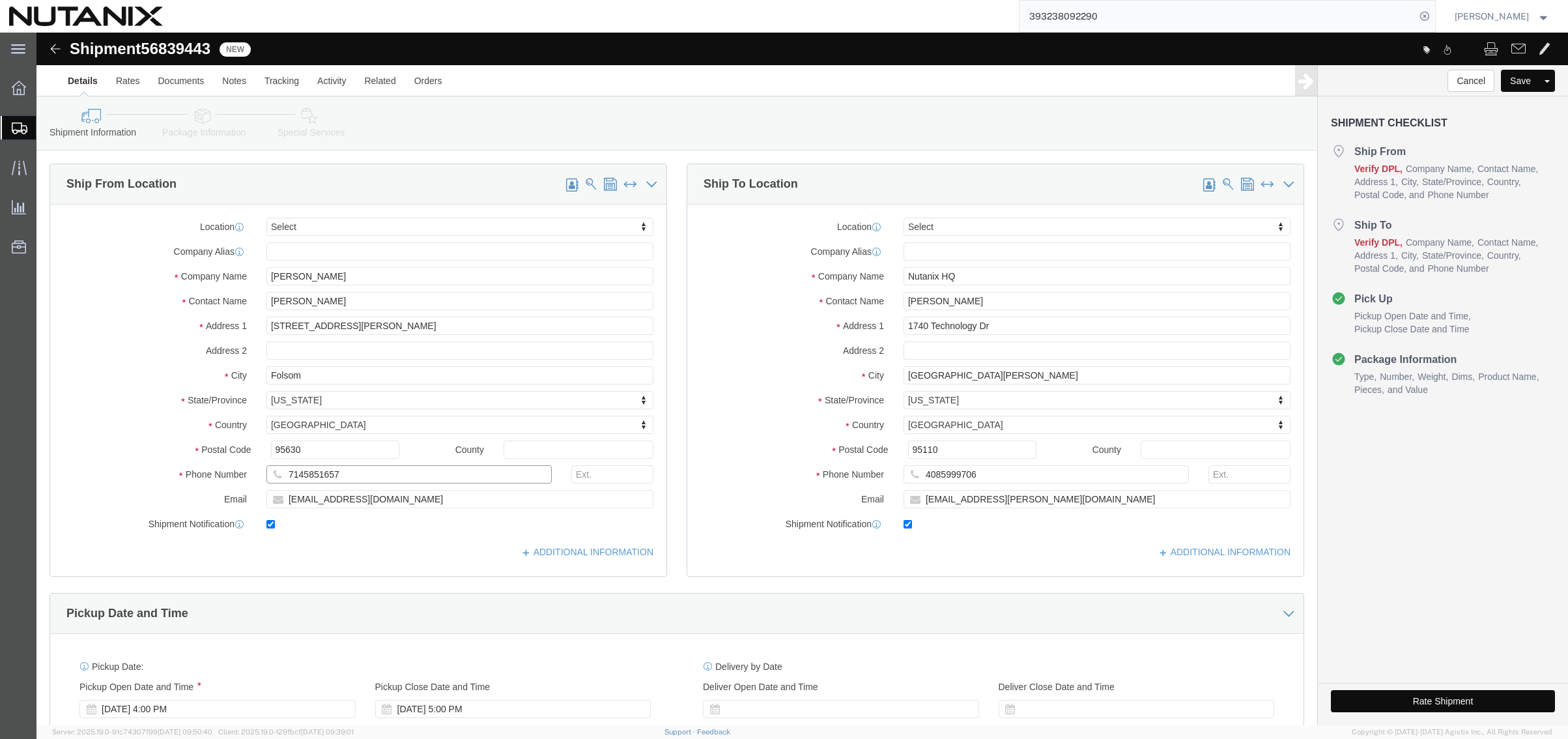
drag, startPoint x: 309, startPoint y: 443, endPoint x: -35, endPoint y: 416, distance: 345.1
click html "Shipment 56839443 New Details Rates Documents Notes Tracking Activity Related O…"
paste input "9723023101"
type input "9723023101"
drag, startPoint x: 419, startPoint y: 466, endPoint x: 11, endPoint y: 448, distance: 408.4
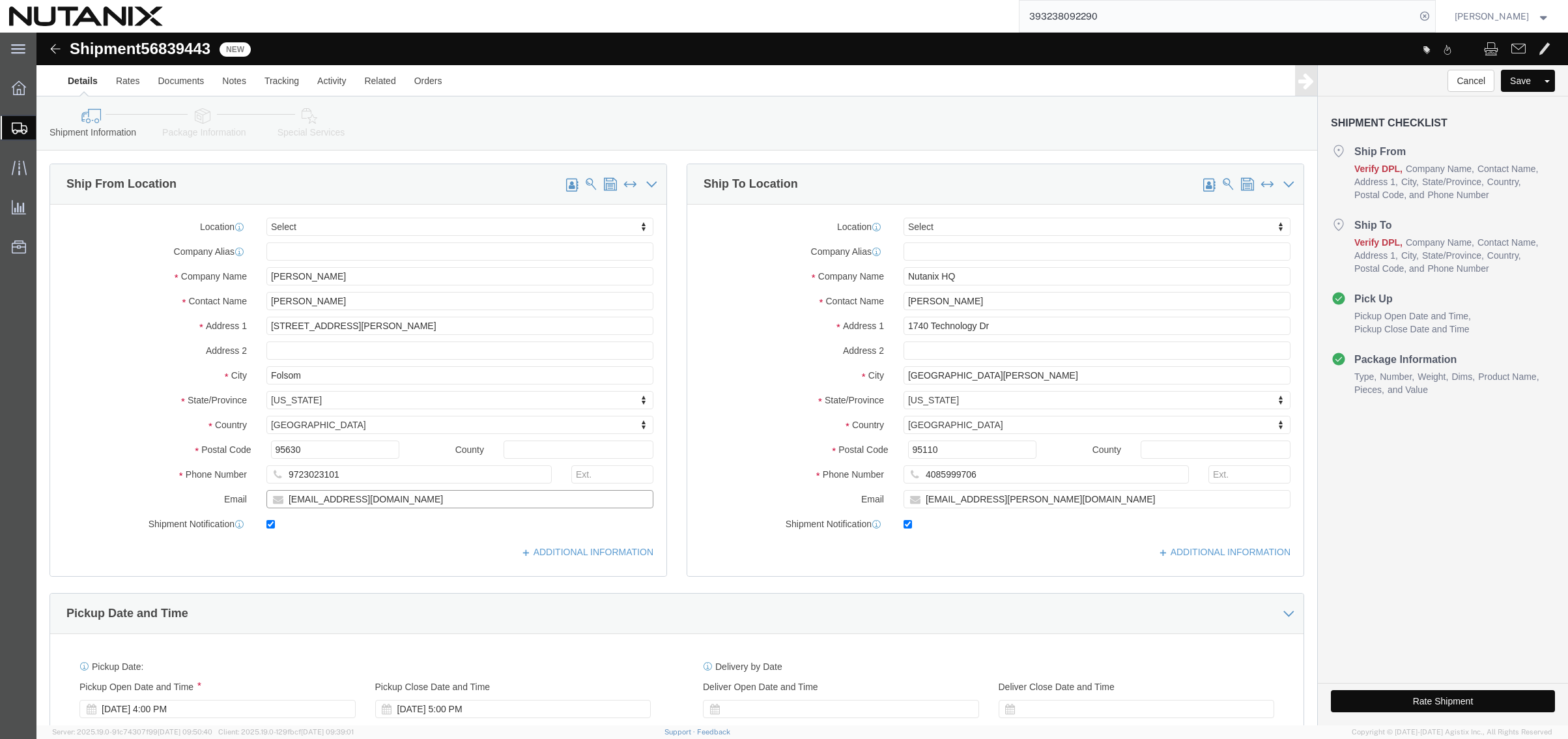
click div "Location Select Select My Profile Location [GEOGRAPHIC_DATA] - [GEOGRAPHIC_DATA…"
paste input "refaat.reme@nut"
type input "[EMAIL_ADDRESS][DOMAIN_NAME]"
drag, startPoint x: 967, startPoint y: 262, endPoint x: 823, endPoint y: 273, distance: 144.4
click div "Contact Name [PERSON_NAME]"
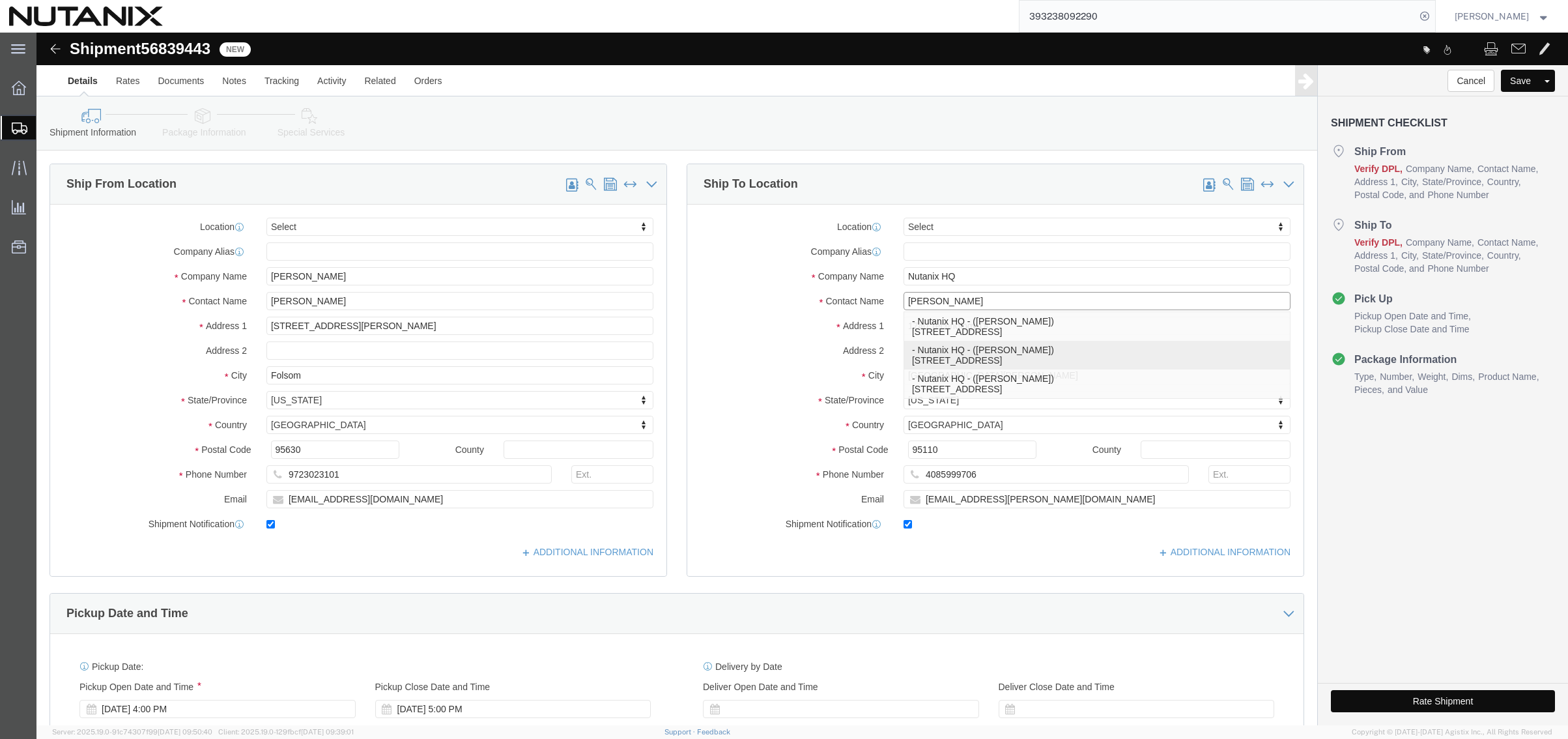
click p "- Nutanix HQ - ([PERSON_NAME]) [STREET_ADDRESS]"
type input "[PERSON_NAME]"
type input "[PHONE_NUMBER]"
type input "3025"
type input "[PERSON_NAME][EMAIL_ADDRESS][PERSON_NAME][DOMAIN_NAME]"
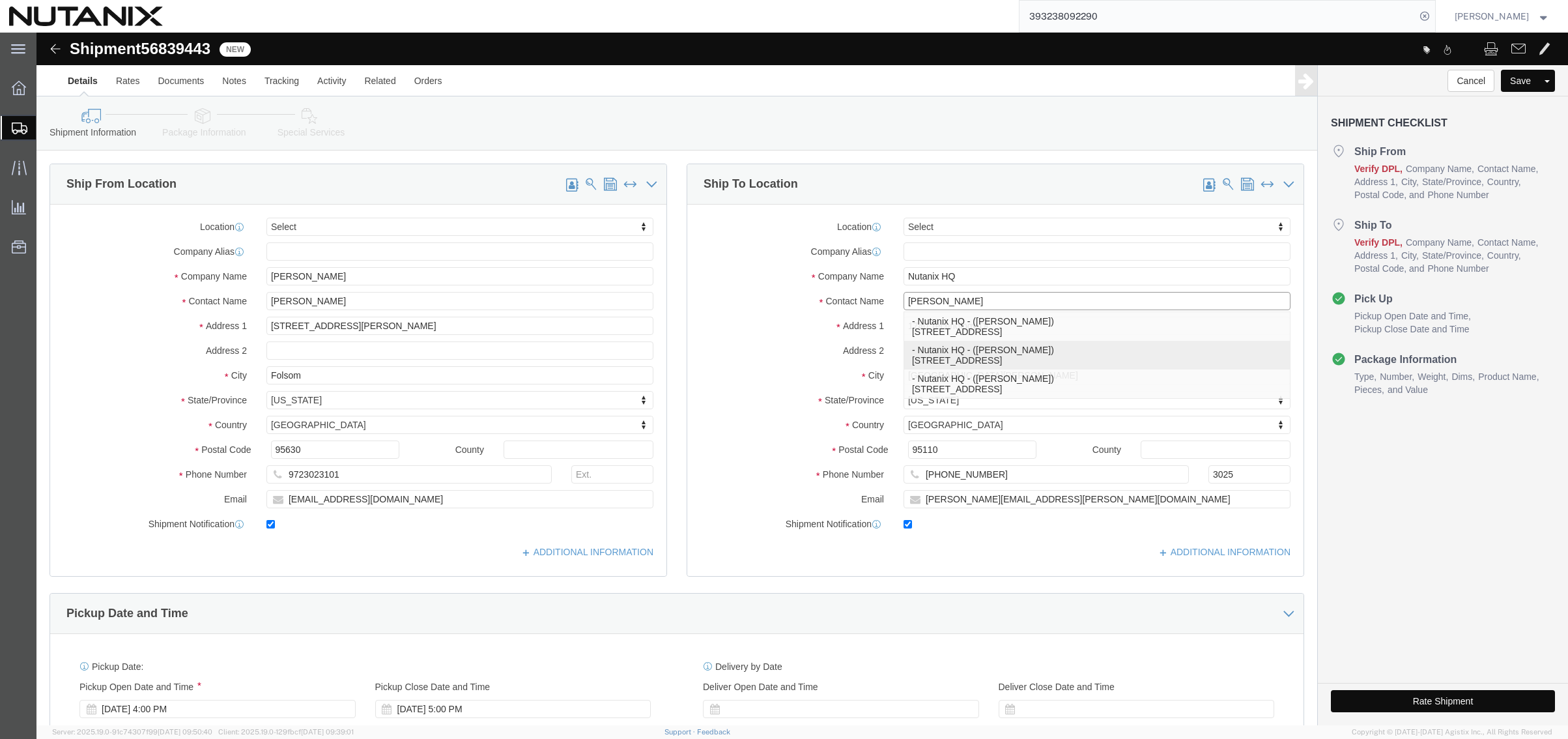
select select "CA"
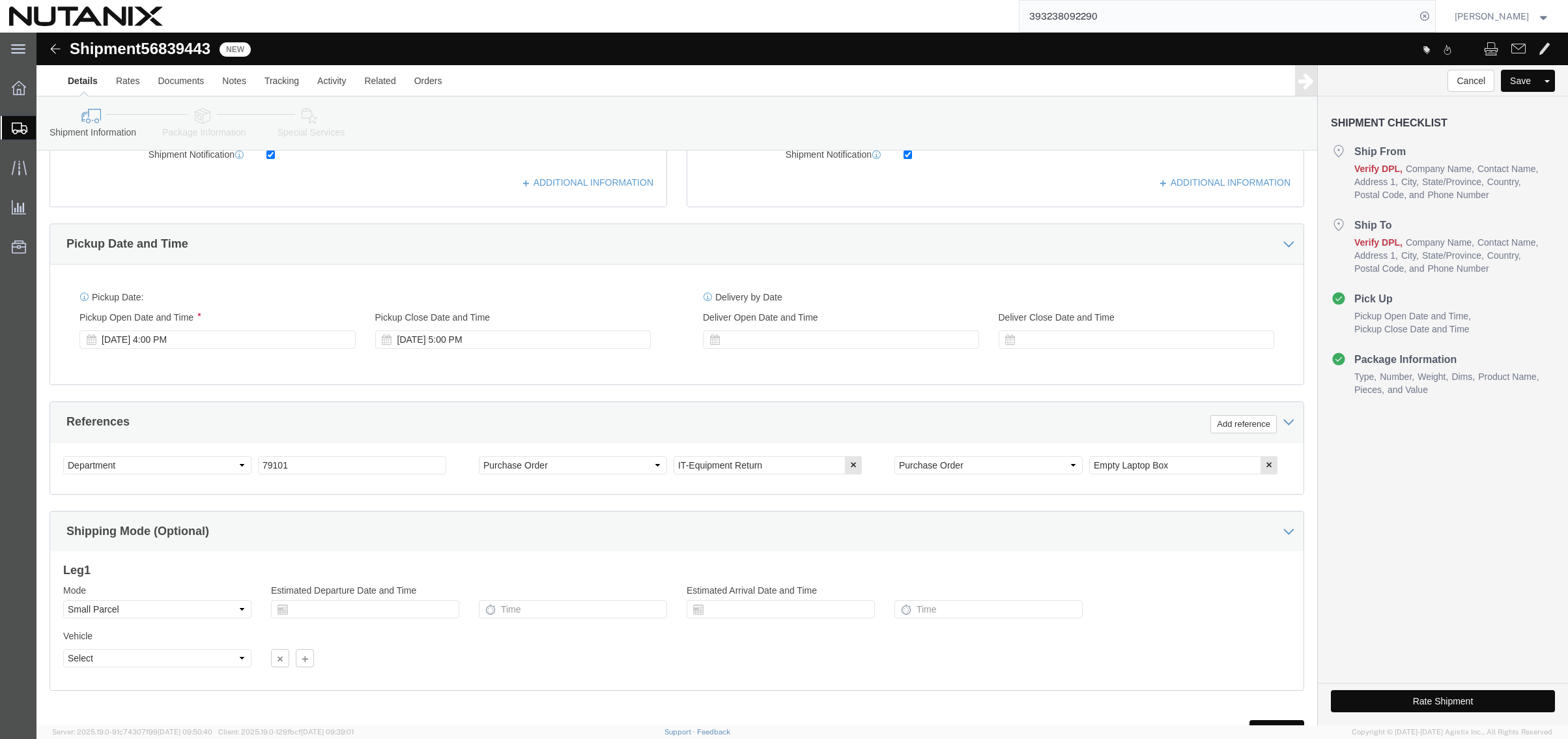
scroll to position [391, 0]
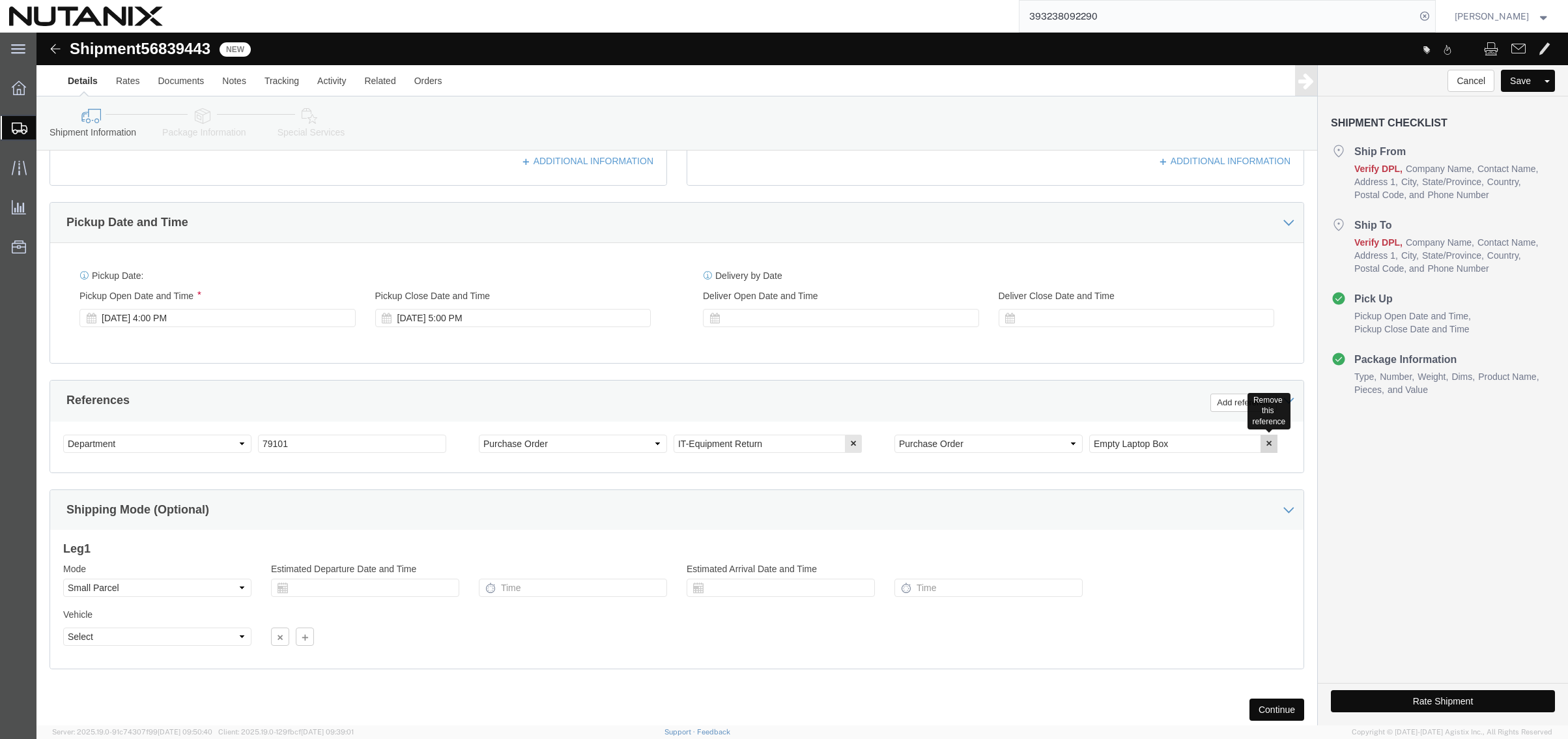
type input "[PERSON_NAME]"
click icon "button"
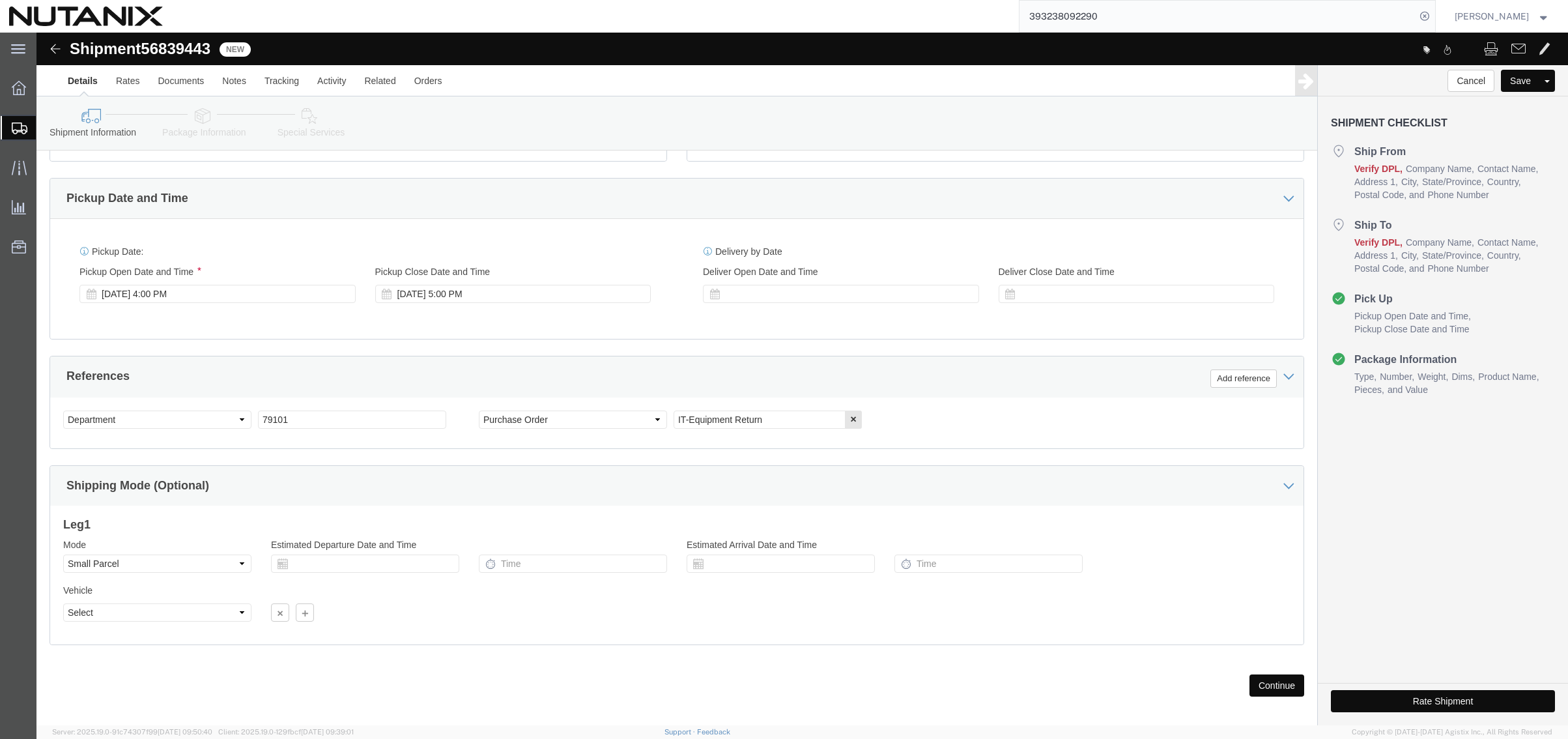
scroll to position [426, 0]
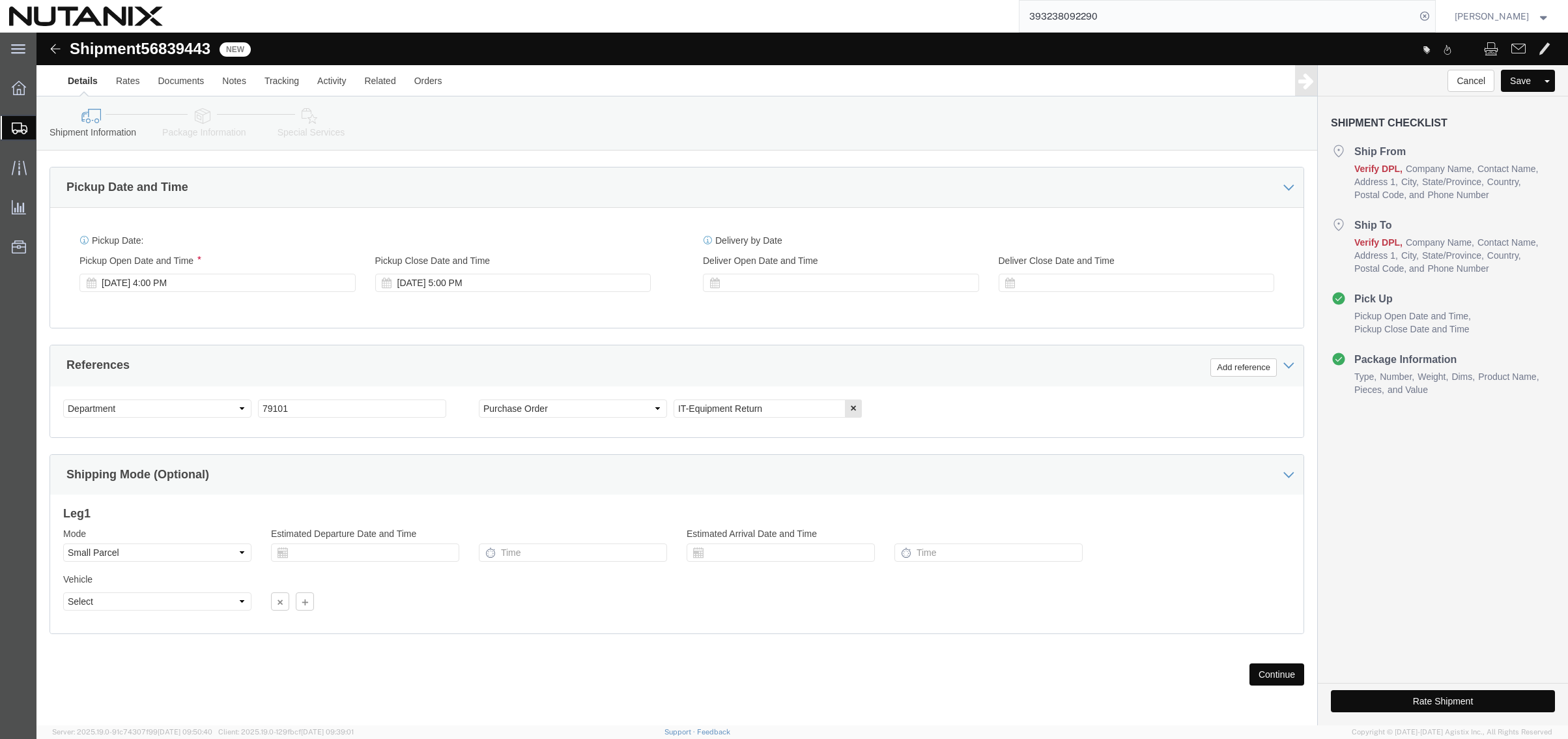
click button "Continue"
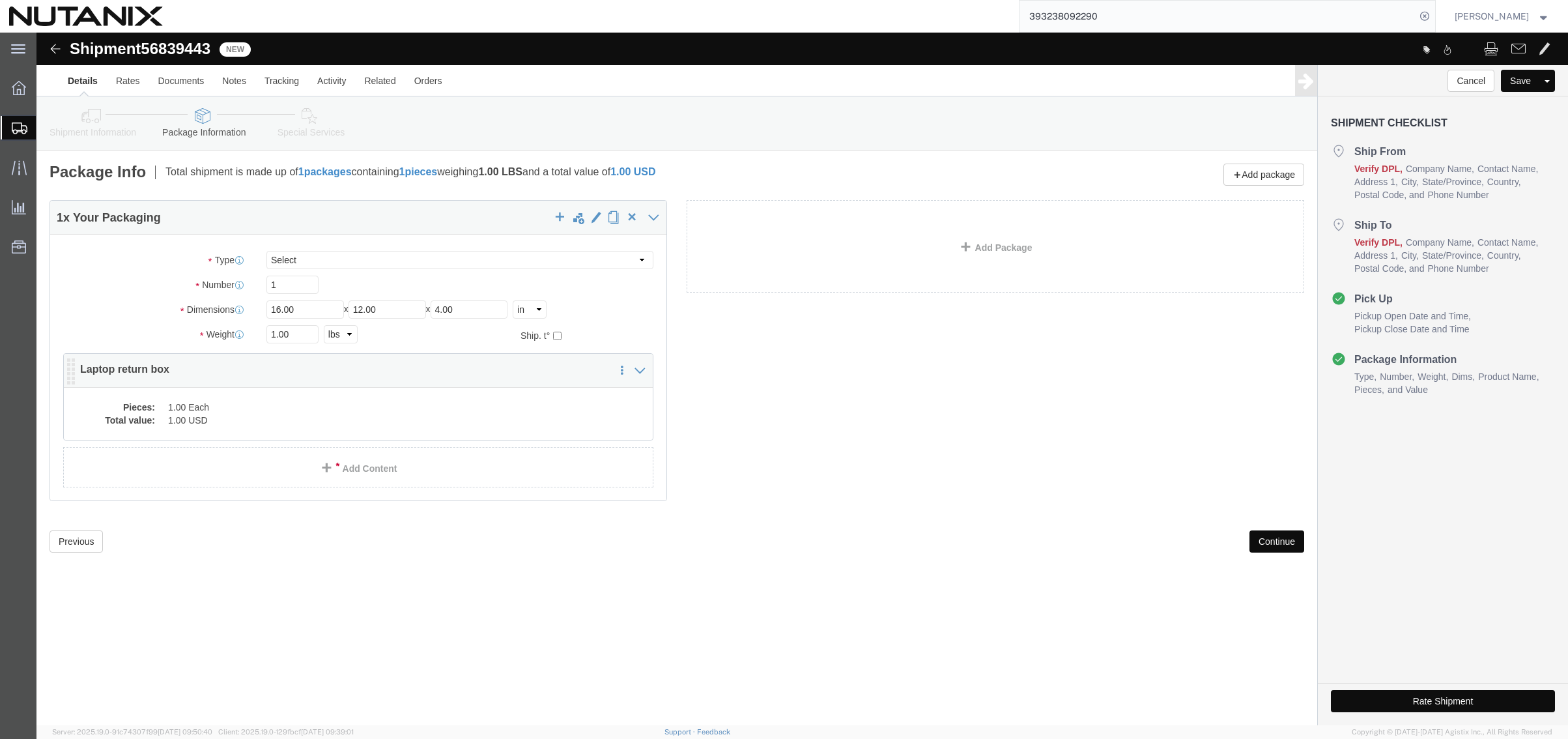
click dd "1.00 USD"
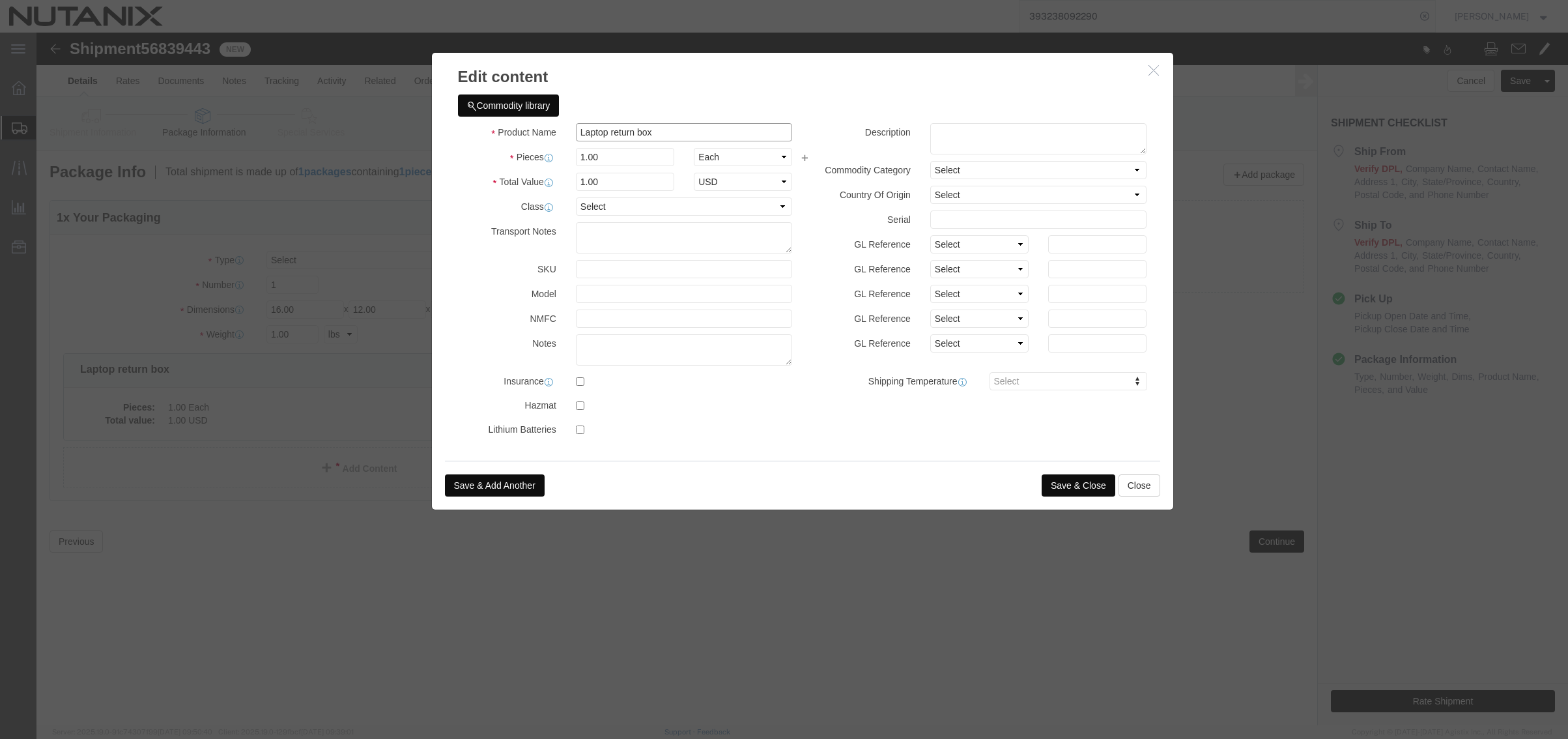
click input "Laptop return box"
type input "Laptop return"
select select "USD"
click input "1.00"
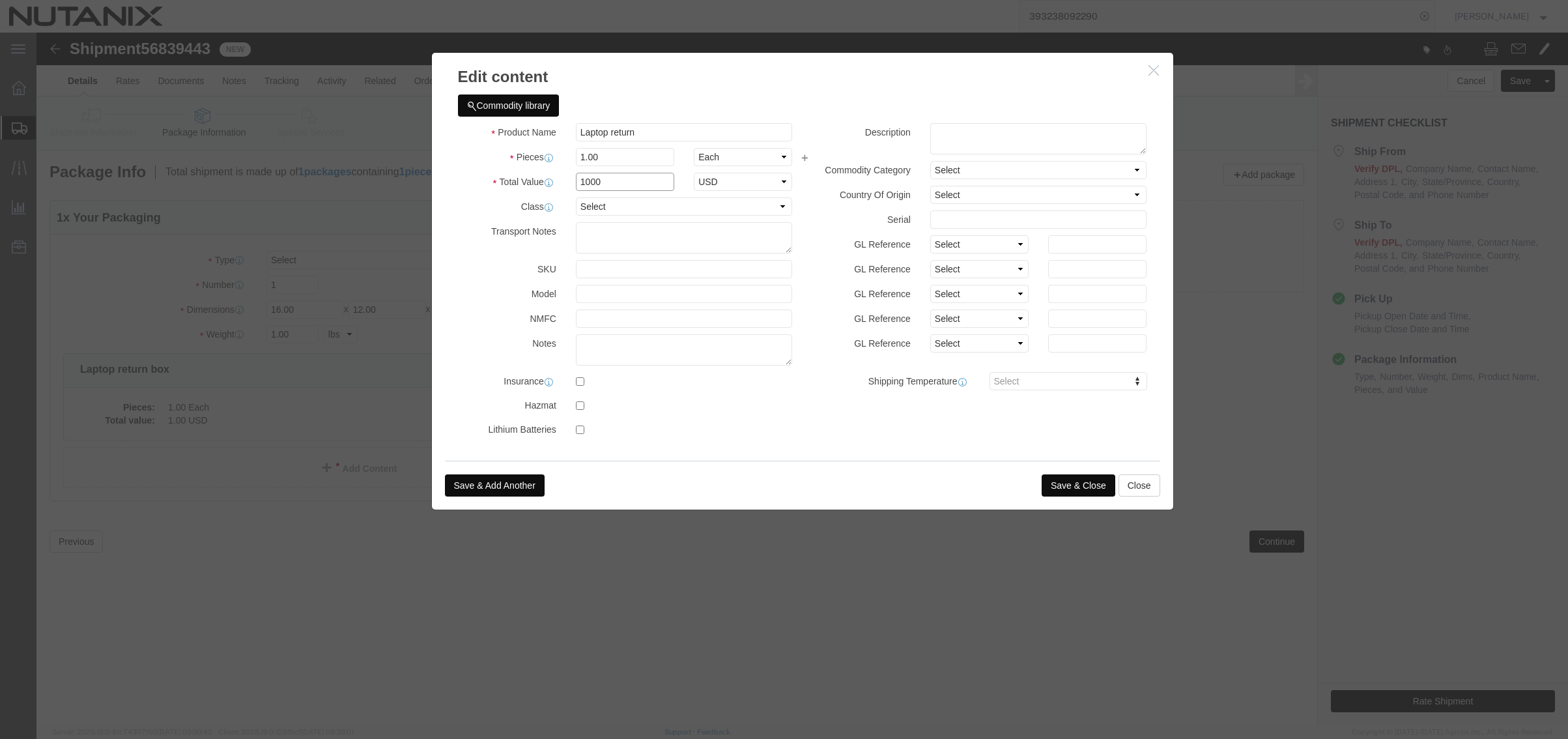
type input "1000"
click button "Save & Close"
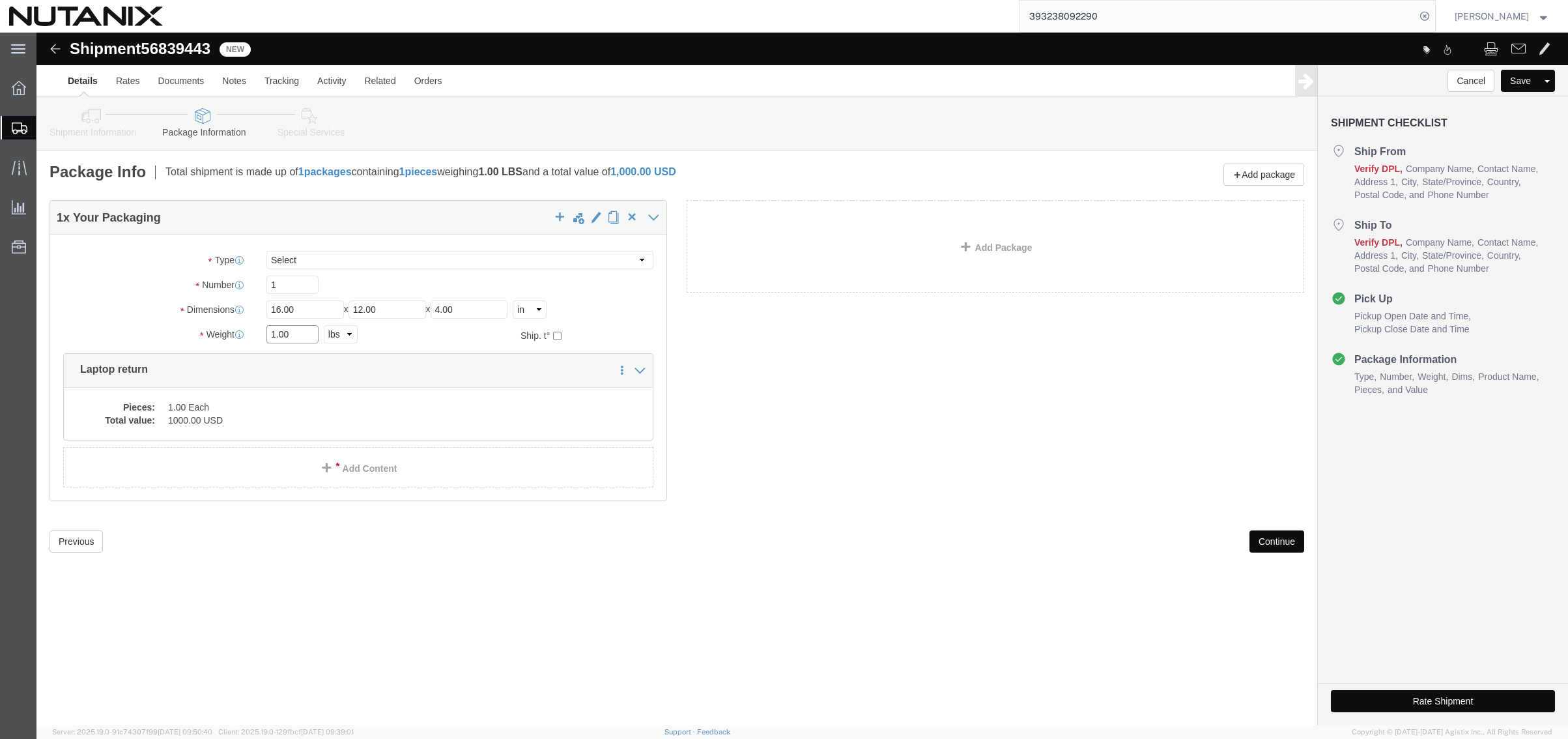
drag, startPoint x: 265, startPoint y: 302, endPoint x: 185, endPoint y: 285, distance: 81.8
click div "Package Type Select Envelope Large Box Medium Box PAK Rack Small Box Tube Your …"
type input "7"
click button "Continue"
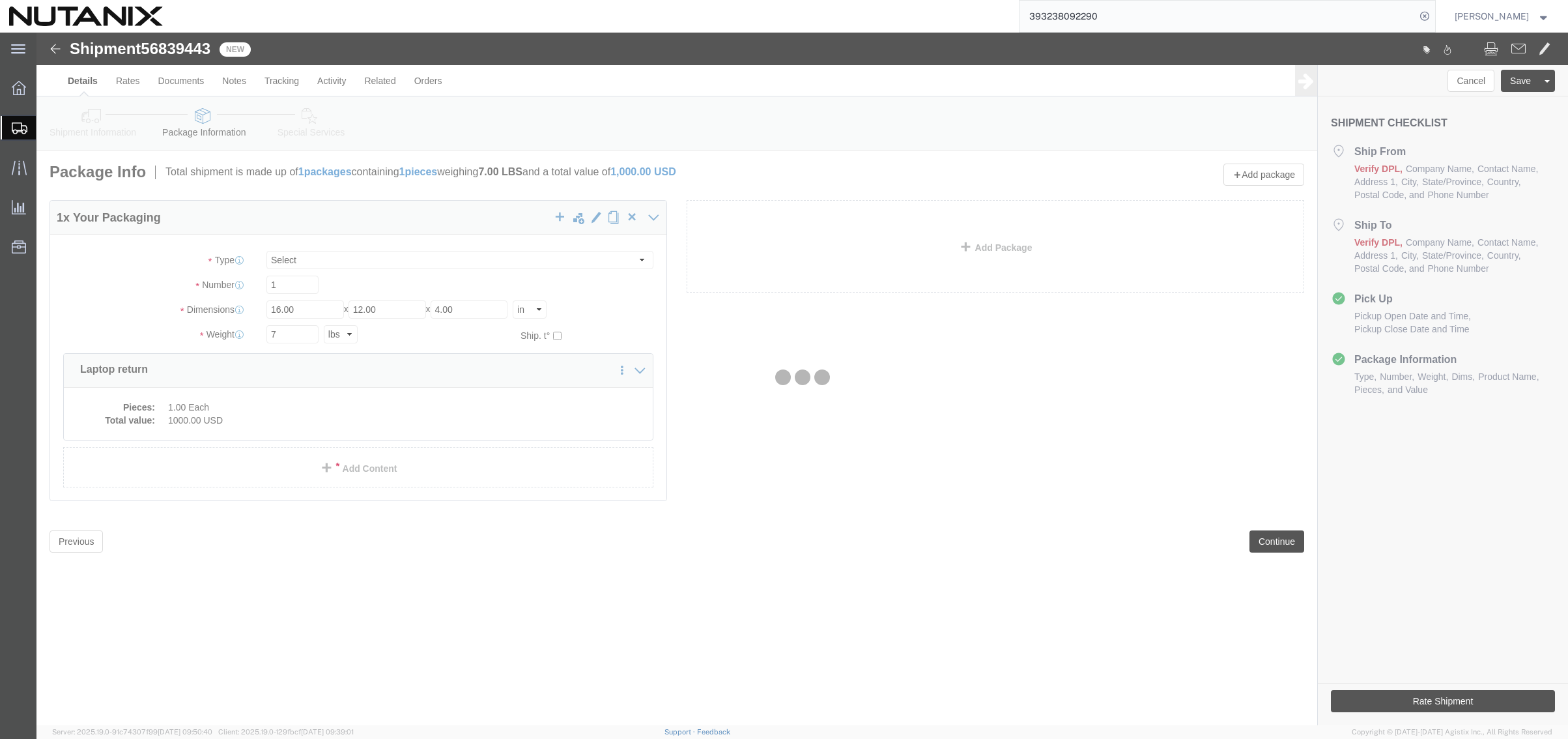
select select
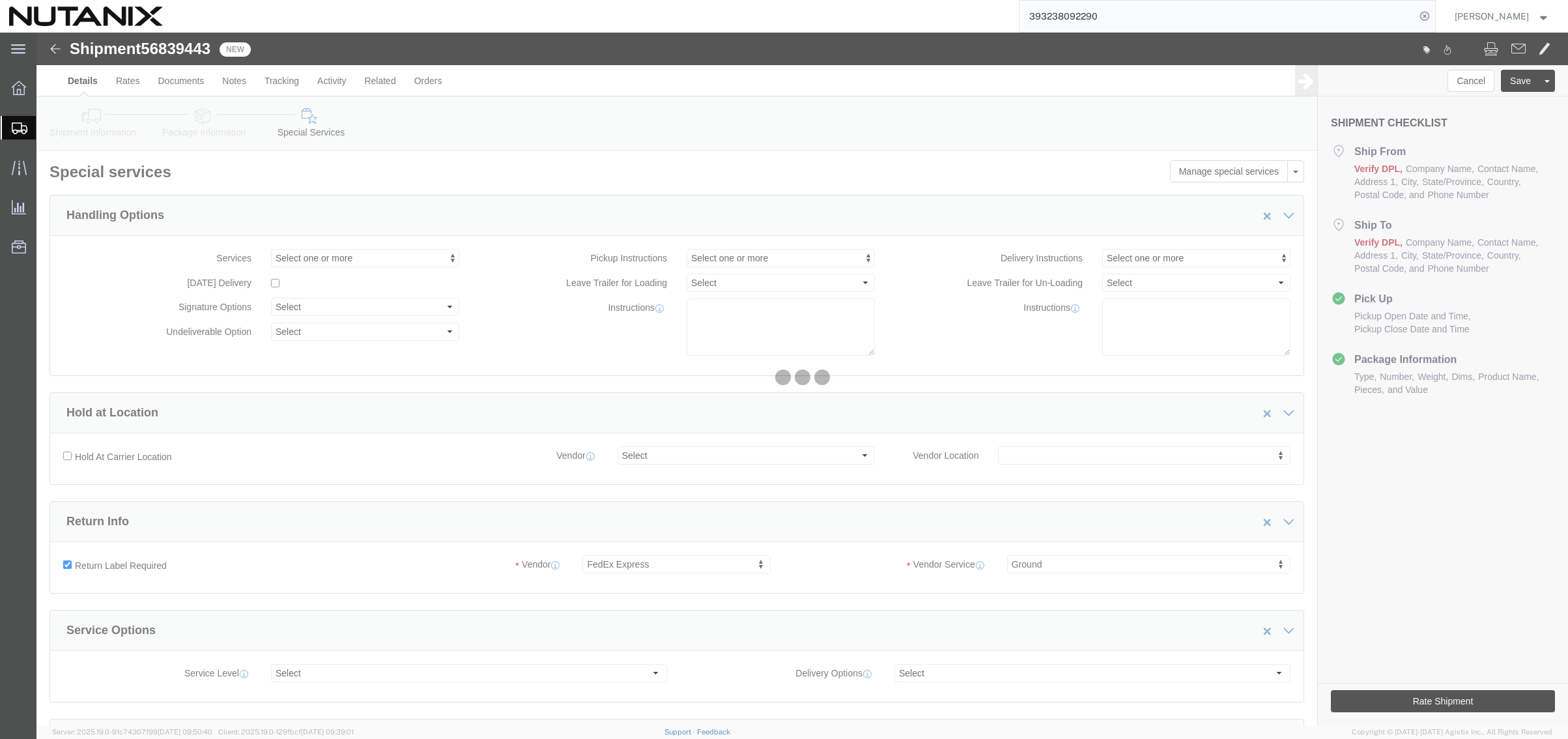
select select "COSTCENTER"
select select "59656"
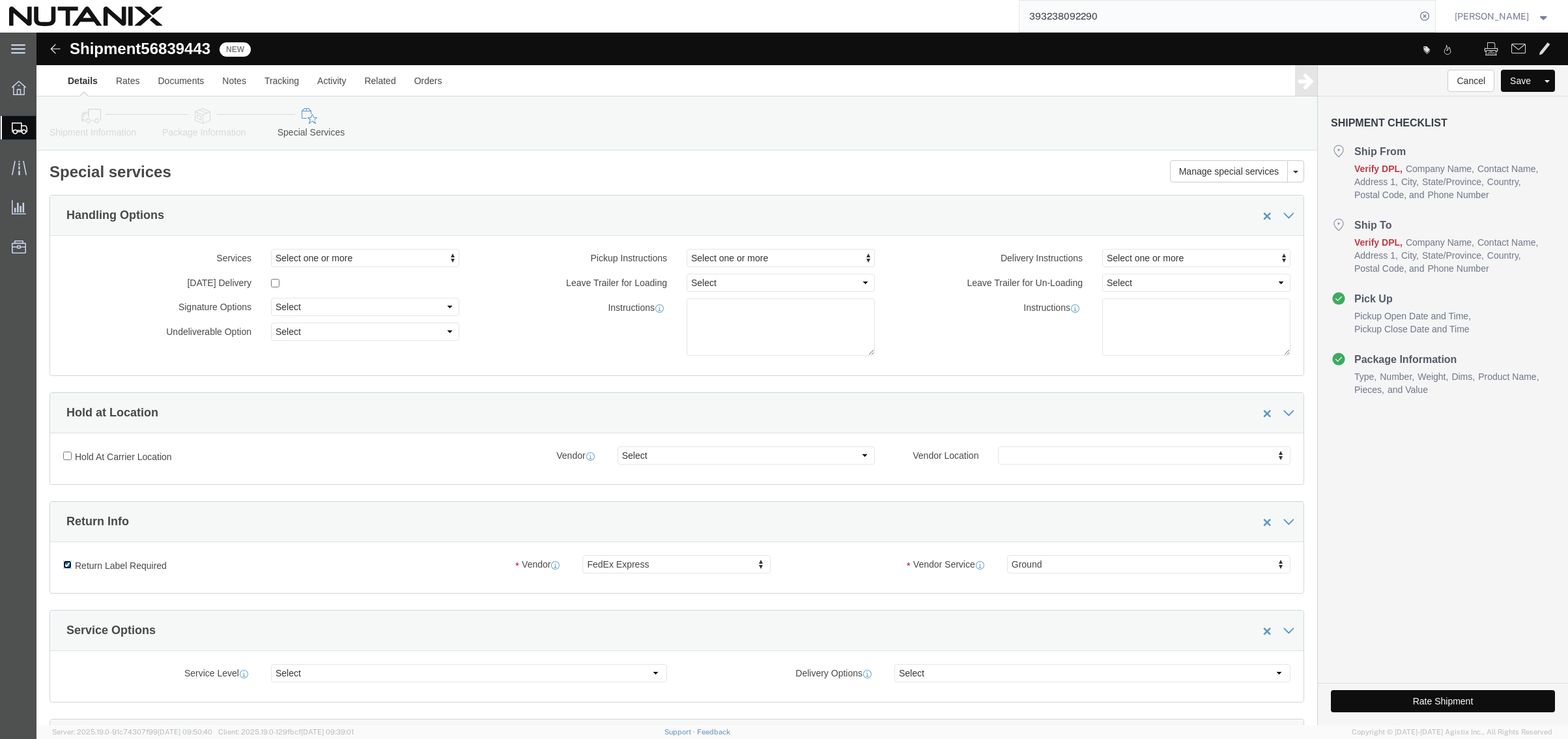
click input "Return Label Required"
checkbox input "false"
select select
click button "Rate Shipment"
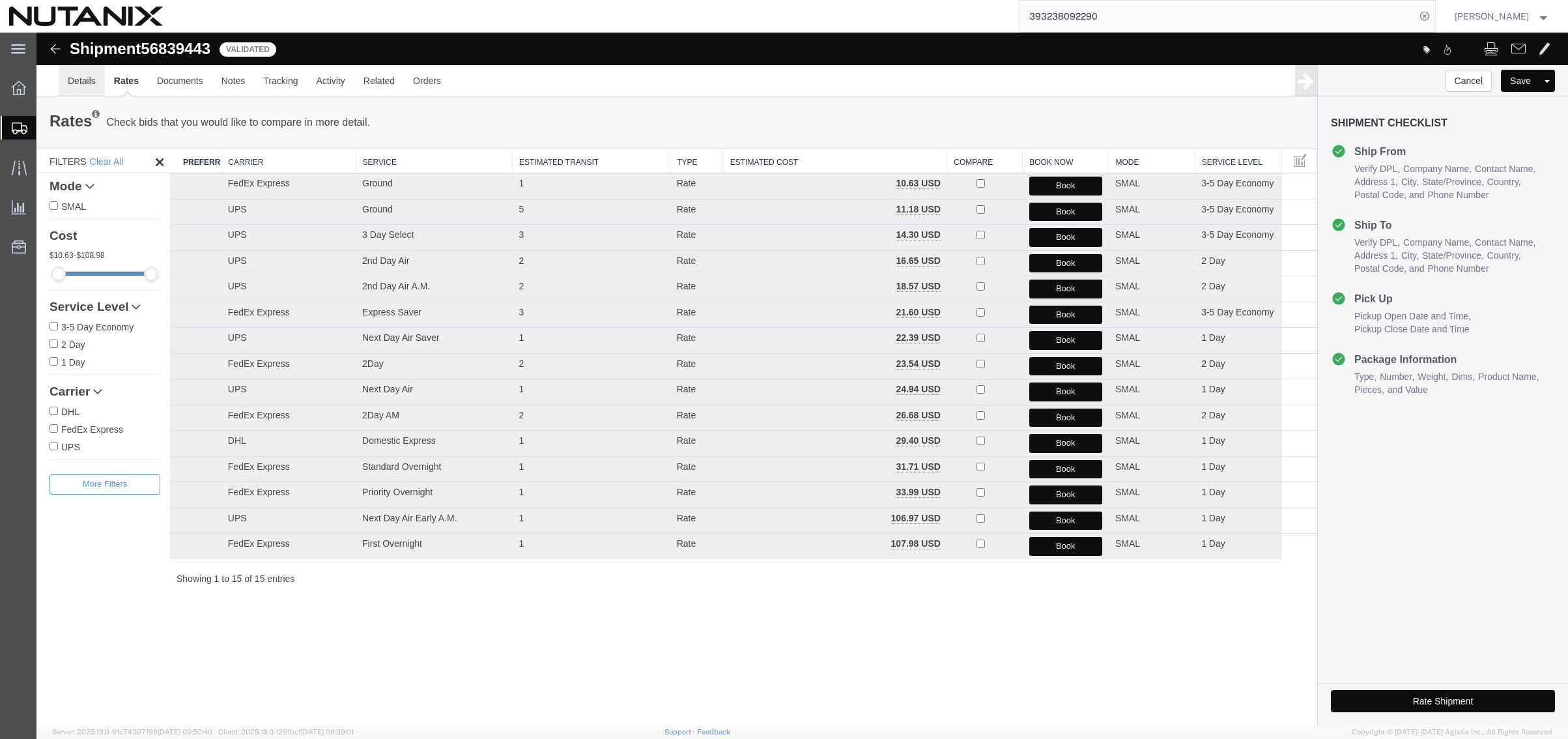
click at [76, 77] on link "Details" at bounding box center [81, 81] width 47 height 31
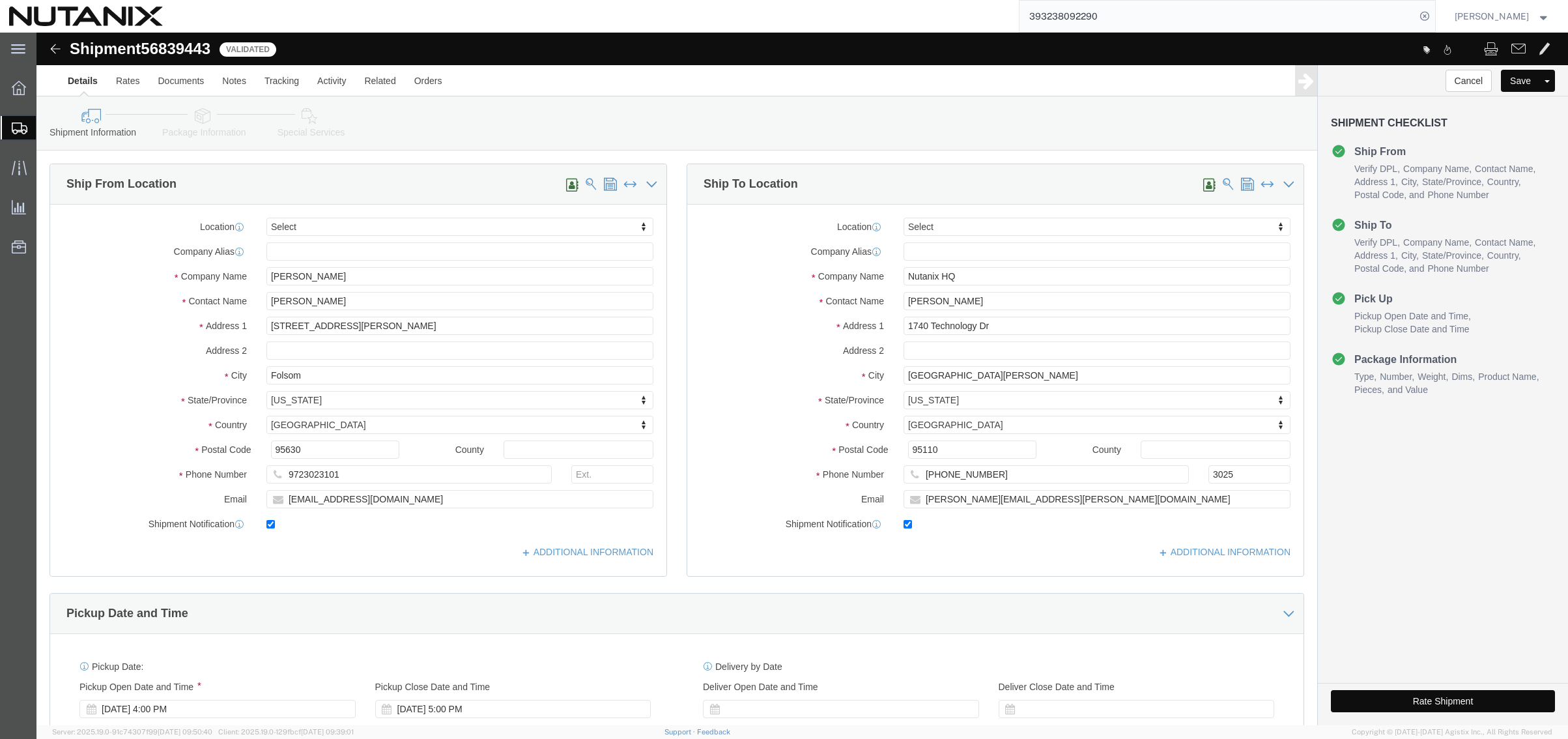
click button "Rate Shipment"
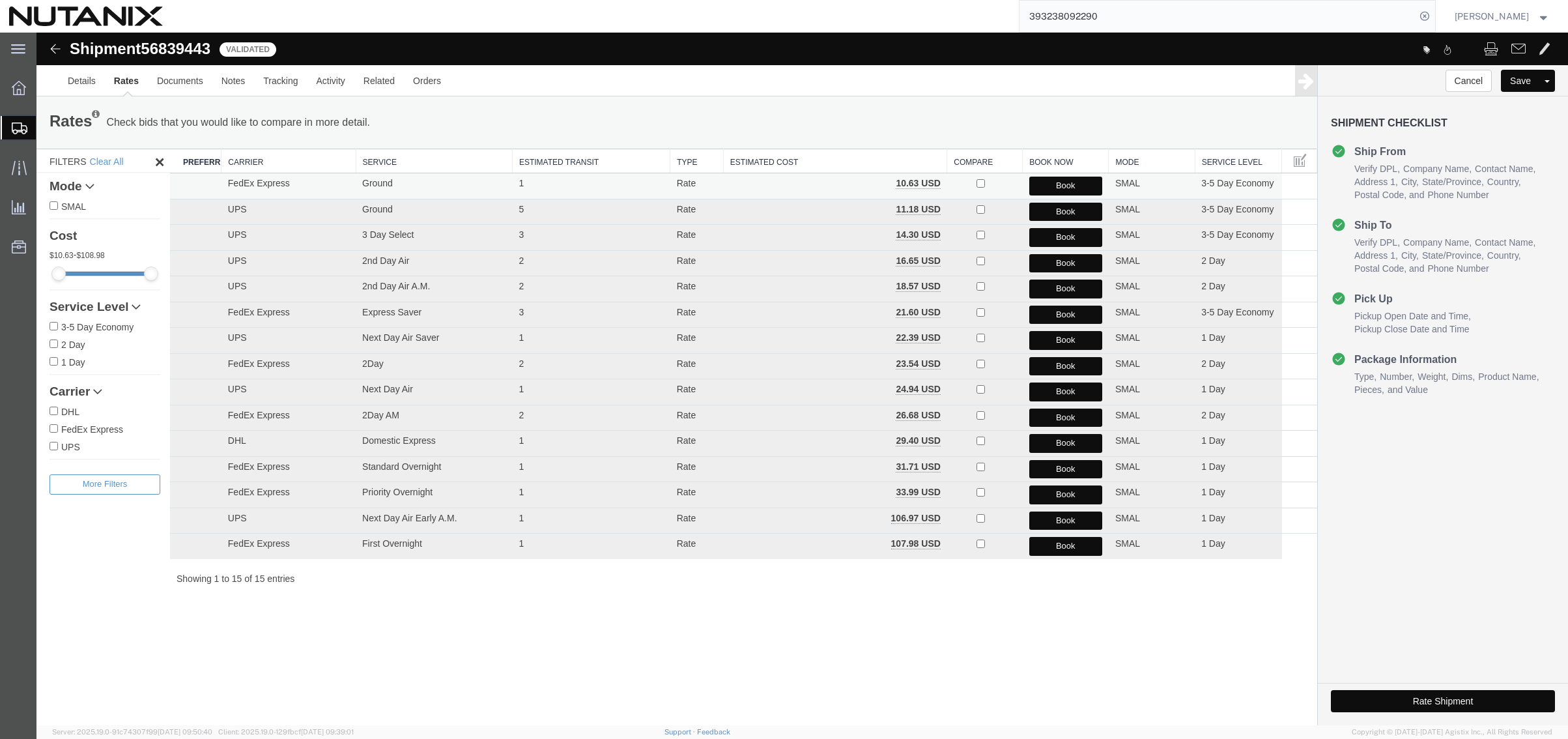
click at [1047, 187] on button "Book" at bounding box center [1066, 186] width 73 height 19
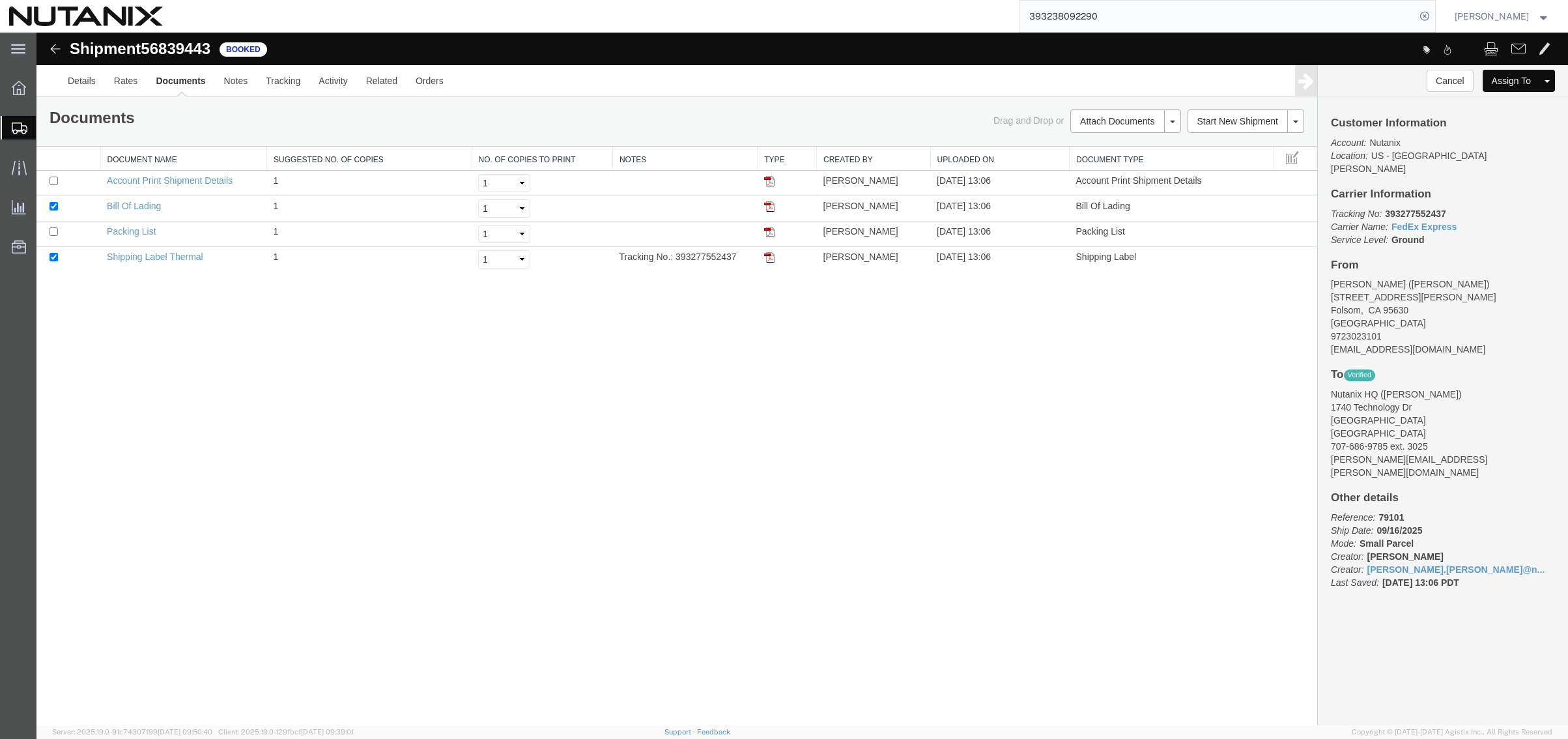
click at [448, 448] on div "Shipment 56839443 4 of 4 Booked Details Rates Documents Notes Tracking Activity…" at bounding box center [802, 378] width 1532 height 692
click at [613, 589] on div "Shipment 56839443 4 of 4 Booked Details Rates Documents Notes Tracking Activity…" at bounding box center [802, 378] width 1532 height 692
drag, startPoint x: 436, startPoint y: 414, endPoint x: 456, endPoint y: 388, distance: 32.8
click at [436, 414] on div "Shipment 56839443 4 of 4 Booked Details Rates Documents Notes Tracking Activity…" at bounding box center [802, 378] width 1532 height 692
click at [0, 0] on span "Create Shipment" at bounding box center [0, 0] width 0 height 0
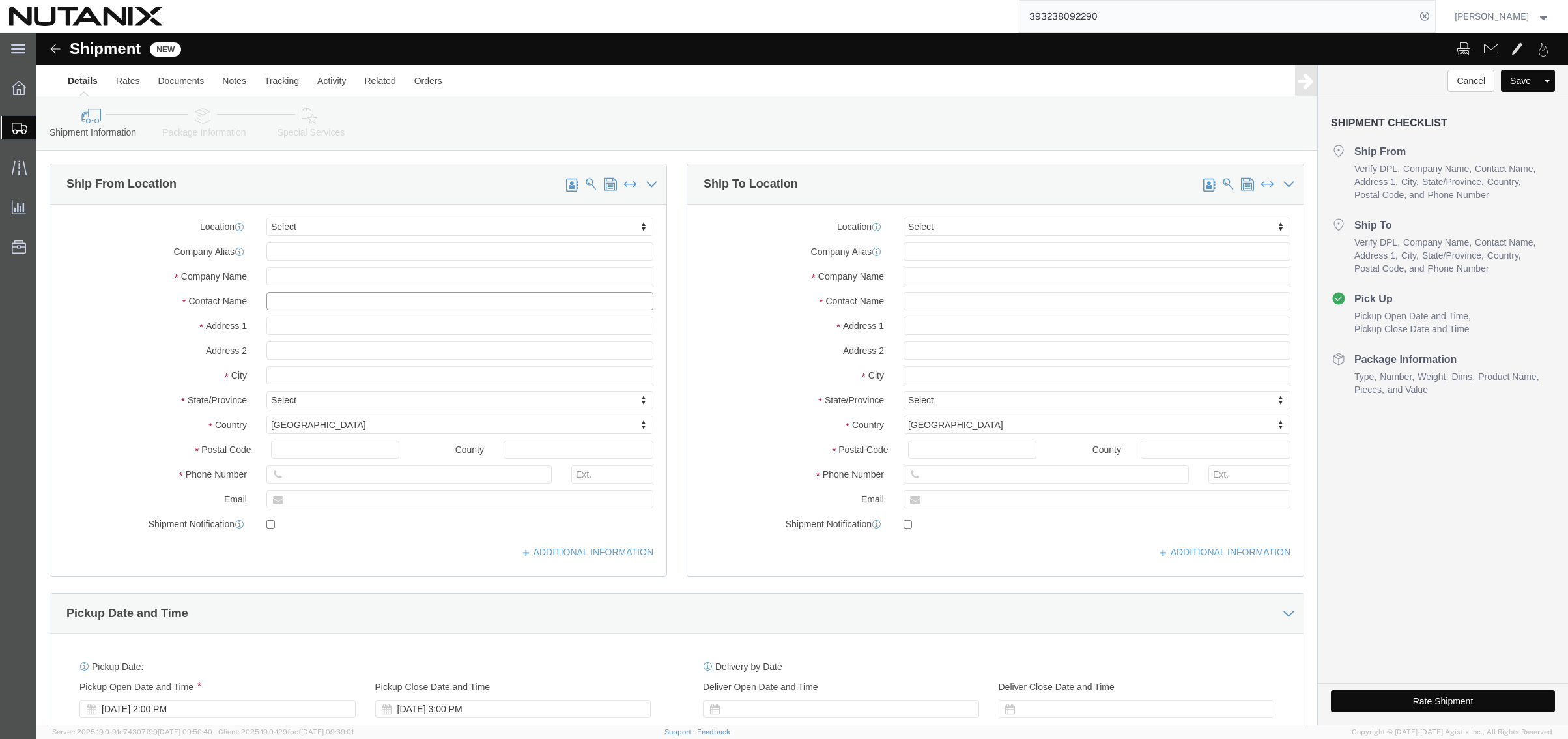
click input "text"
type input "[PERSON_NAME]"
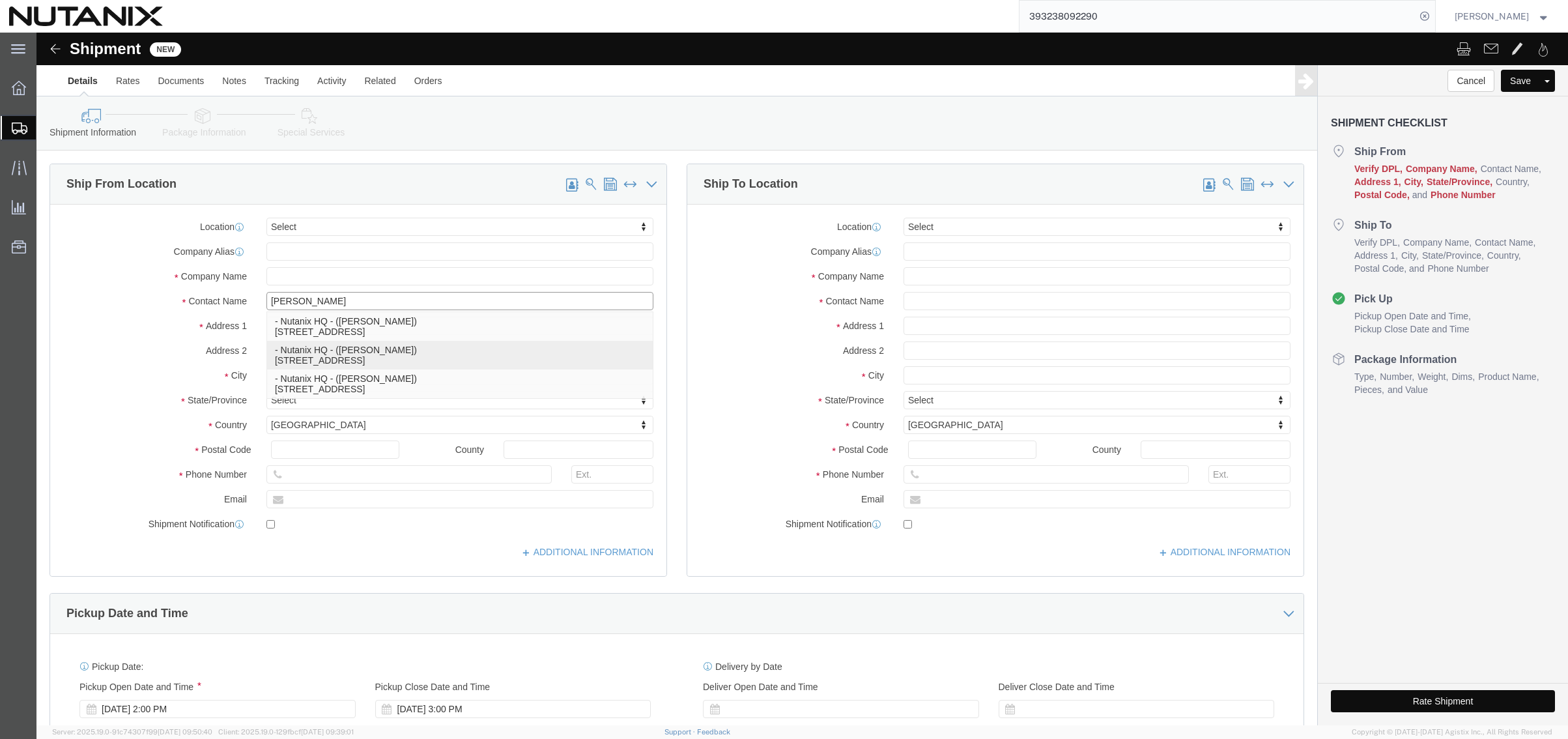
click p "- Nutanix HQ - ([PERSON_NAME]) [STREET_ADDRESS]"
type input "1740 Technology Dr"
type input "95110"
type input "[PHONE_NUMBER]"
type input "3025"
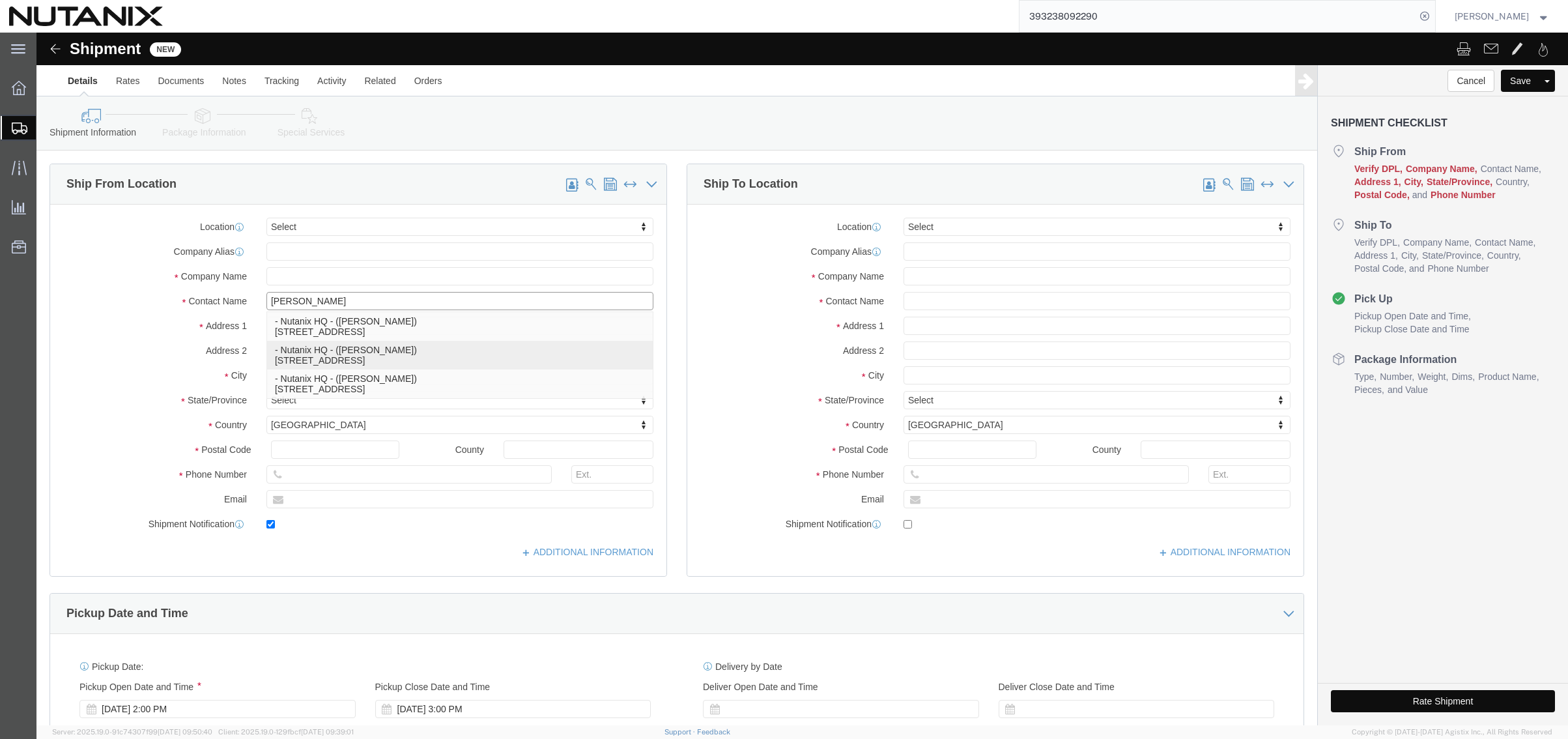
type input "[PERSON_NAME][EMAIL_ADDRESS][PERSON_NAME][DOMAIN_NAME]"
checkbox input "true"
type input "Nutanix HQ"
type input "[PERSON_NAME]"
type input "[GEOGRAPHIC_DATA][PERSON_NAME]"
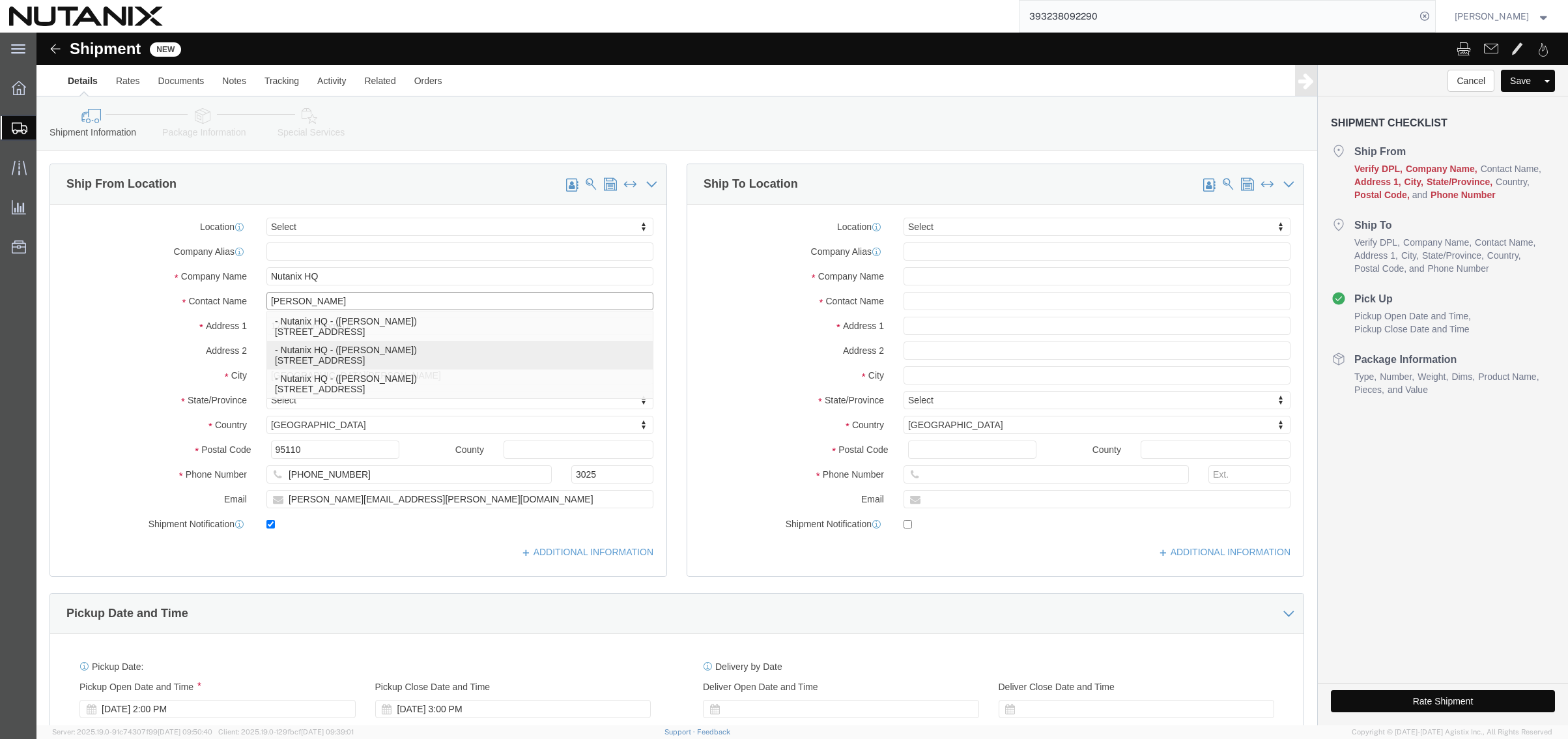
select select "CA"
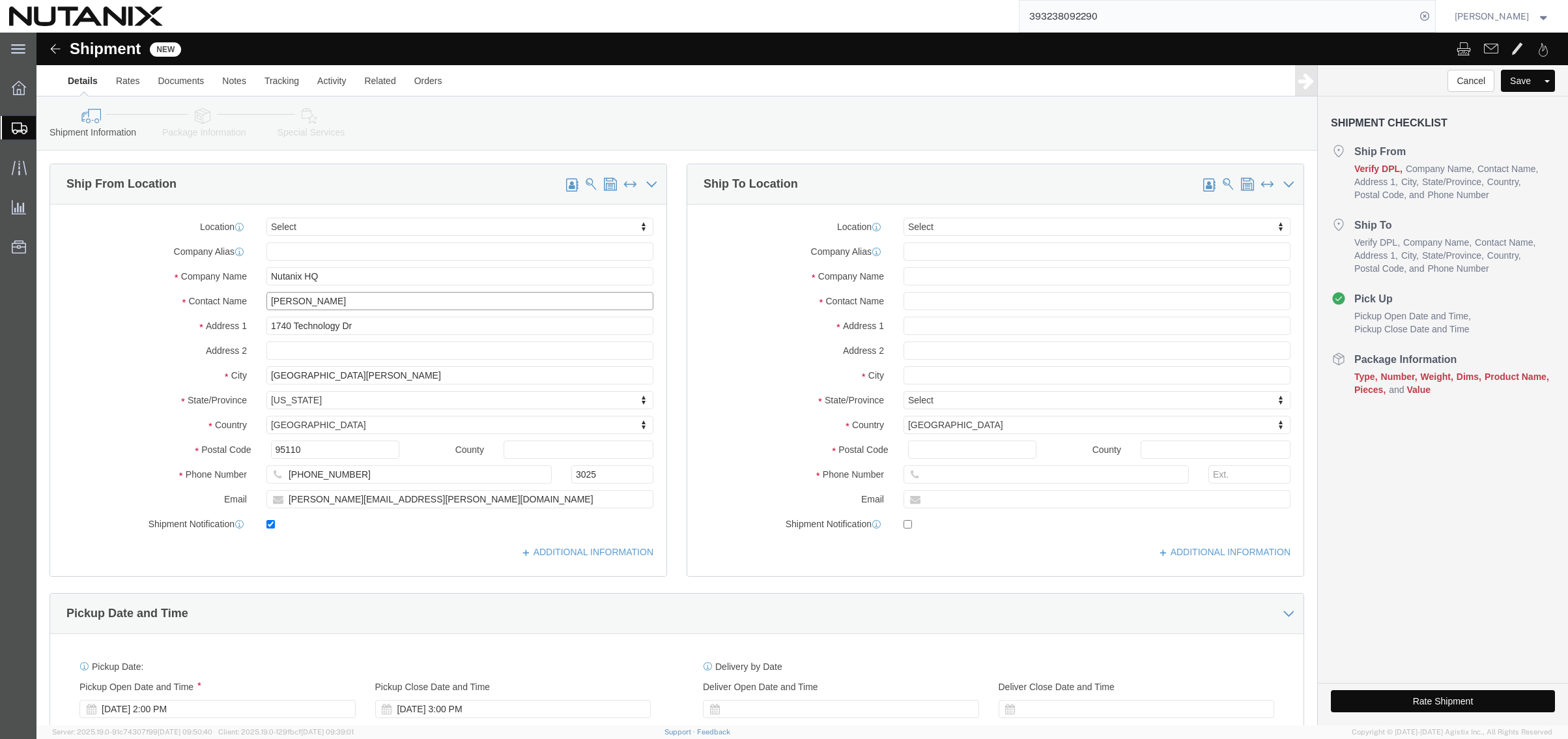
type input "[PERSON_NAME]"
click input "text"
type input "[PERSON_NAME]"
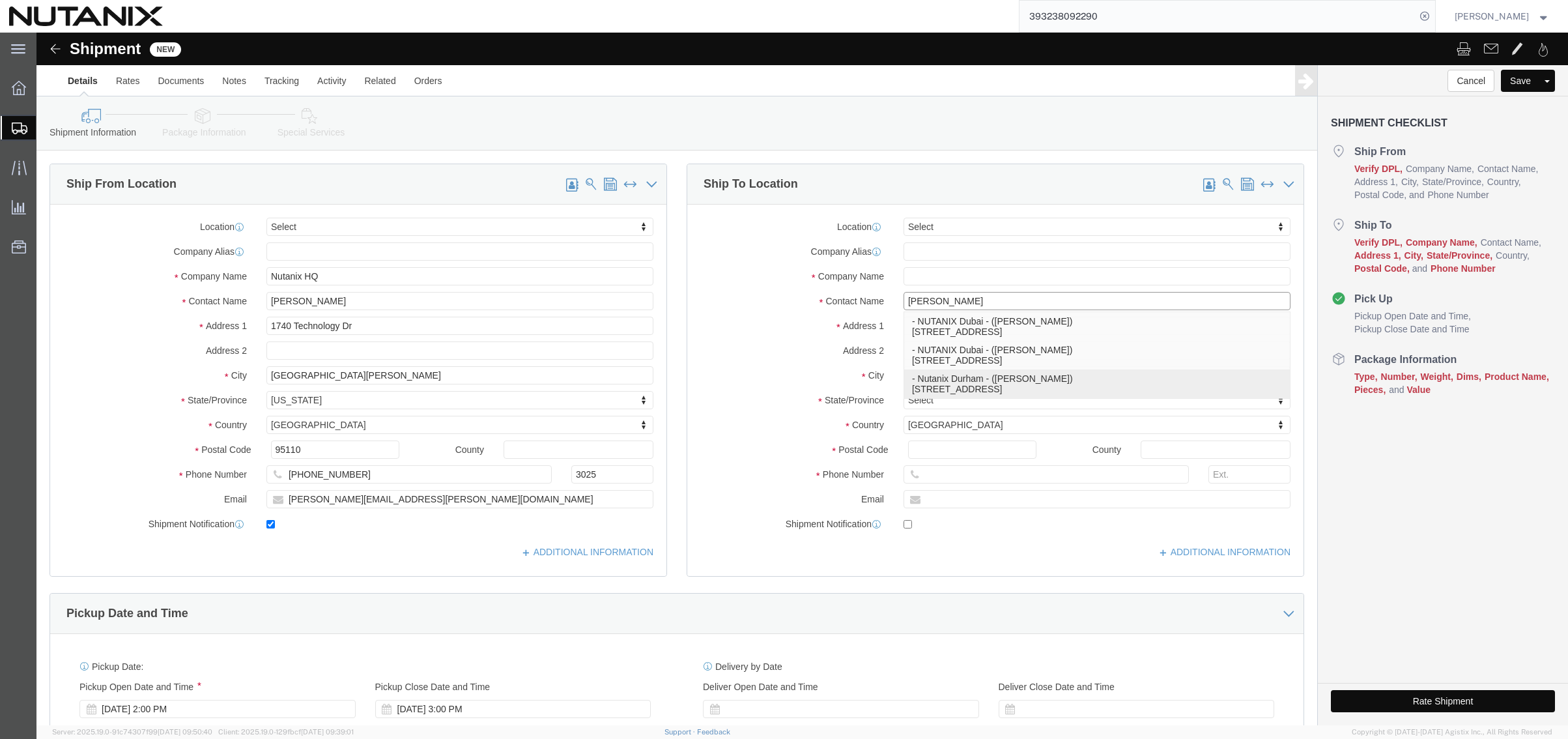
click p "- Nutanix Durham - ([PERSON_NAME]) [STREET_ADDRESS]"
type input "[STREET_ADDRESS]"
type input "Ste 700"
type input "27701"
type input "9194447004"
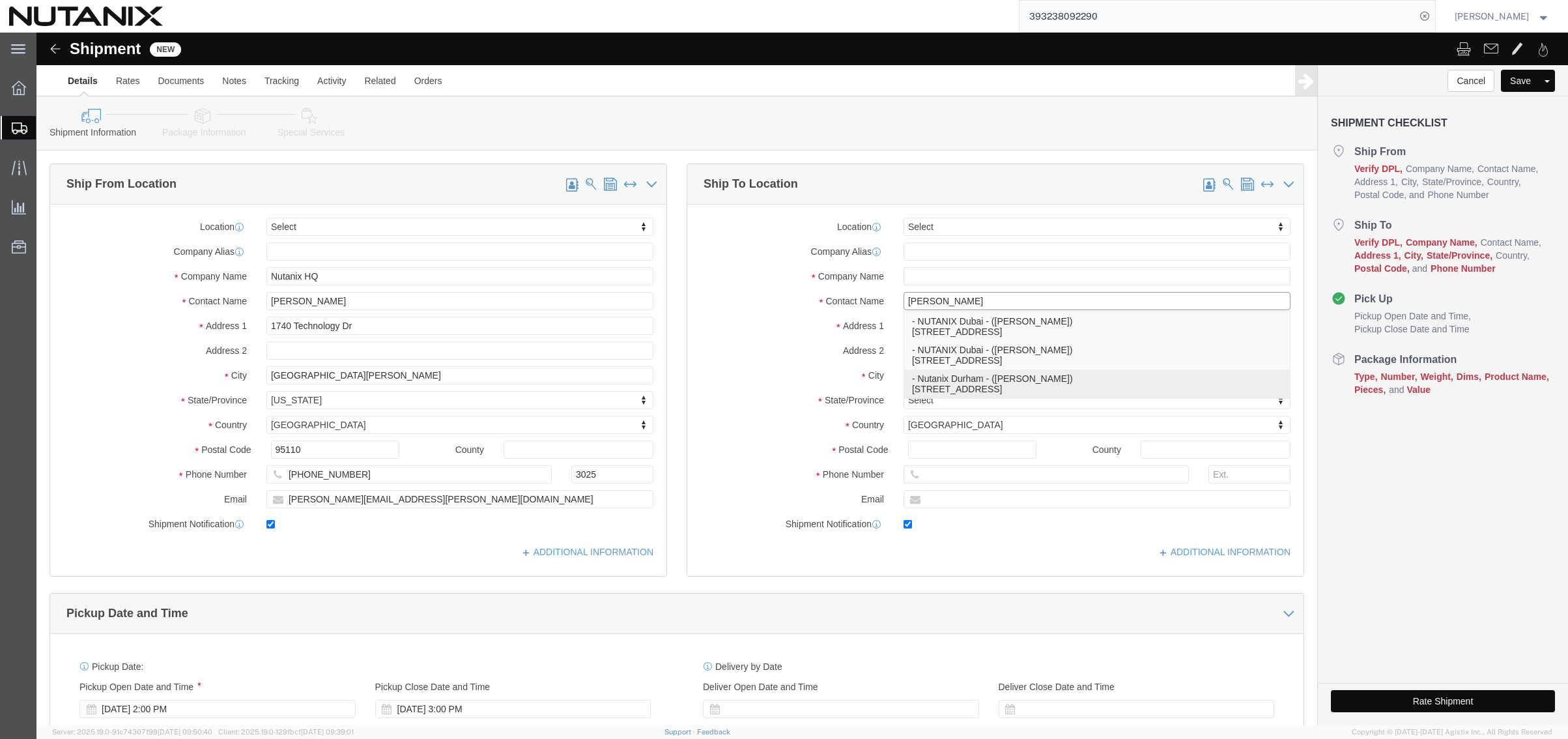
type input "[PERSON_NAME][EMAIL_ADDRESS][PERSON_NAME][DOMAIN_NAME]"
checkbox input "true"
type input "Nutanix Durham"
type input "[PERSON_NAME]"
type input "[GEOGRAPHIC_DATA]"
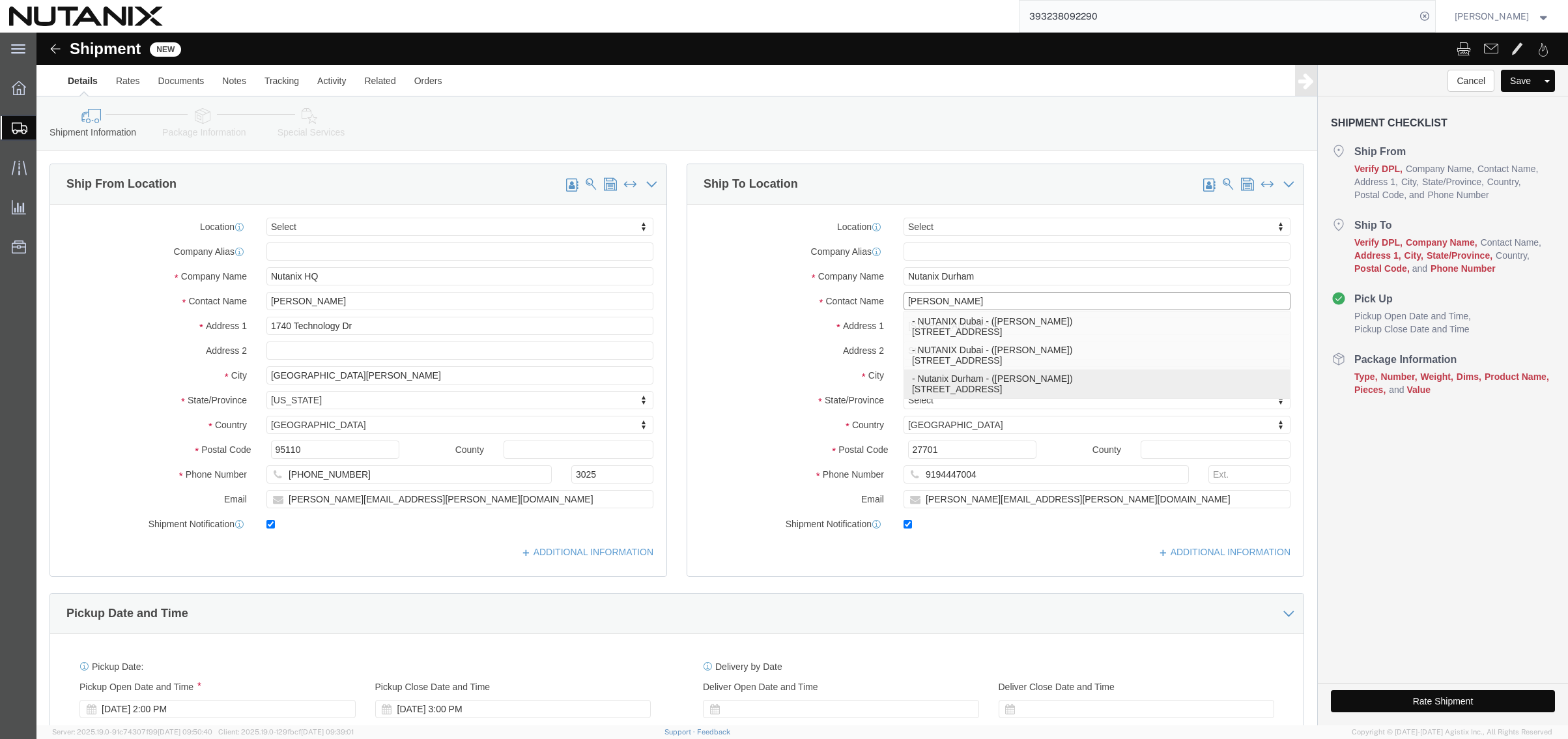
select select "NC"
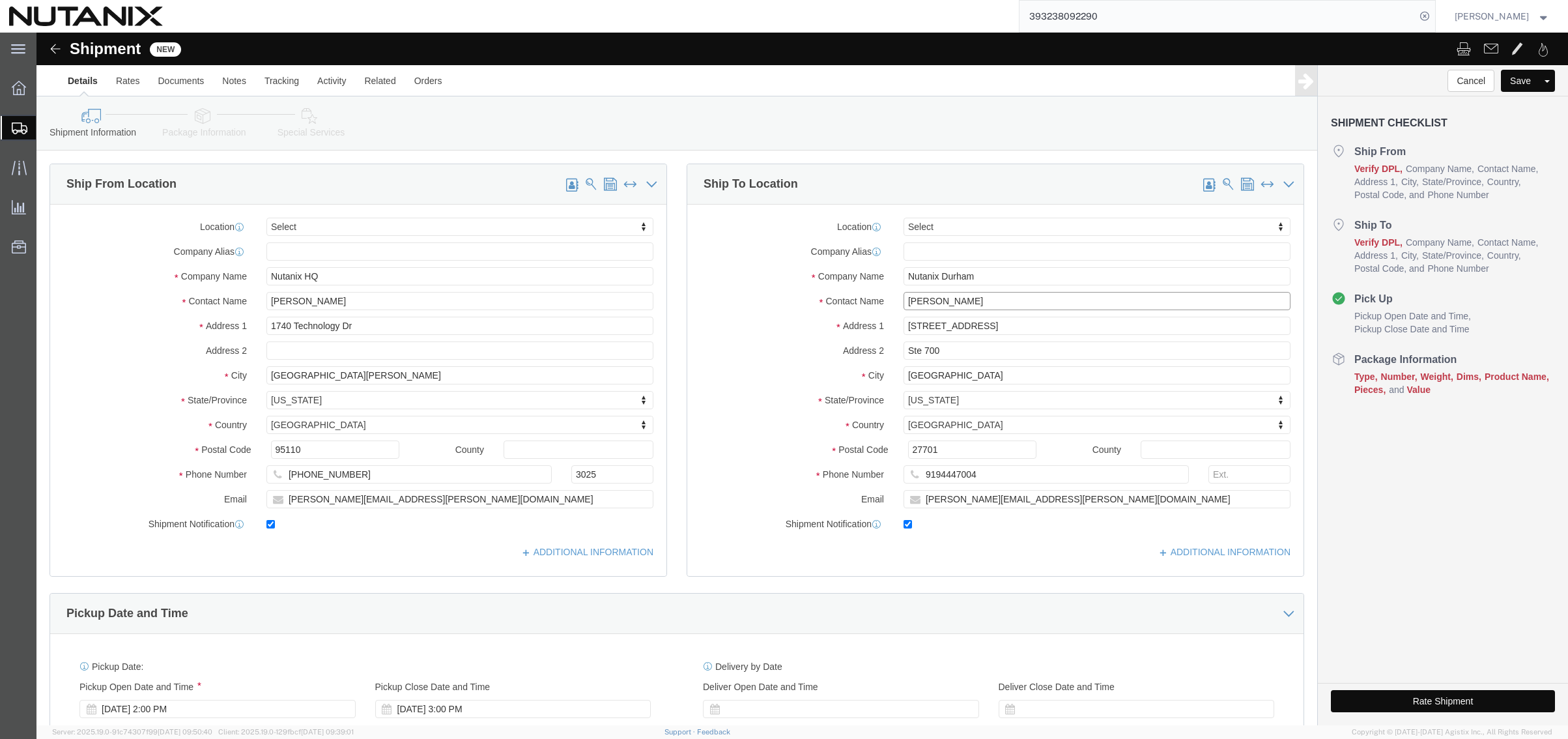
type input "[PERSON_NAME]"
click div "Ship To Location Location Select Select My Profile Location [GEOGRAPHIC_DATA] -…"
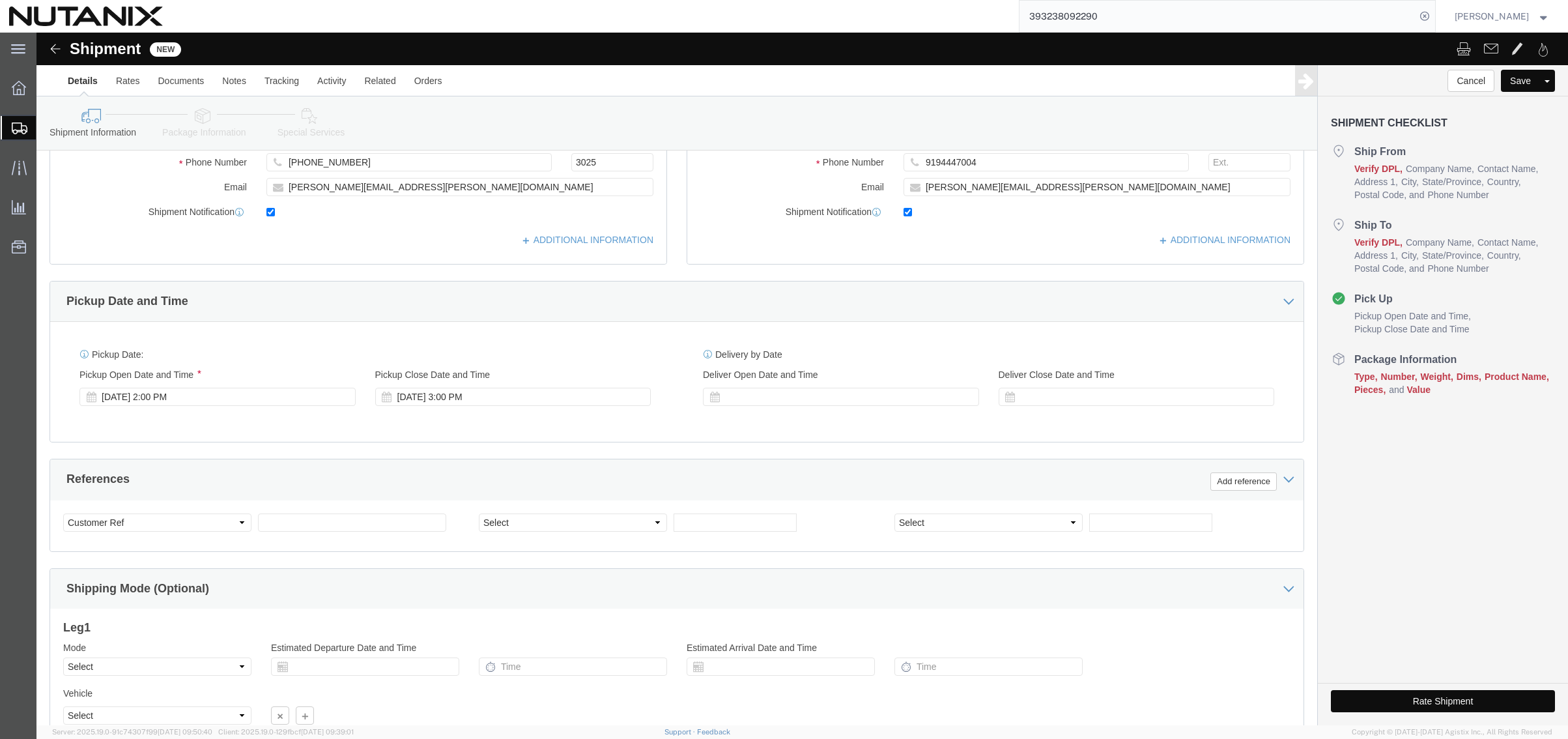
scroll to position [326, 0]
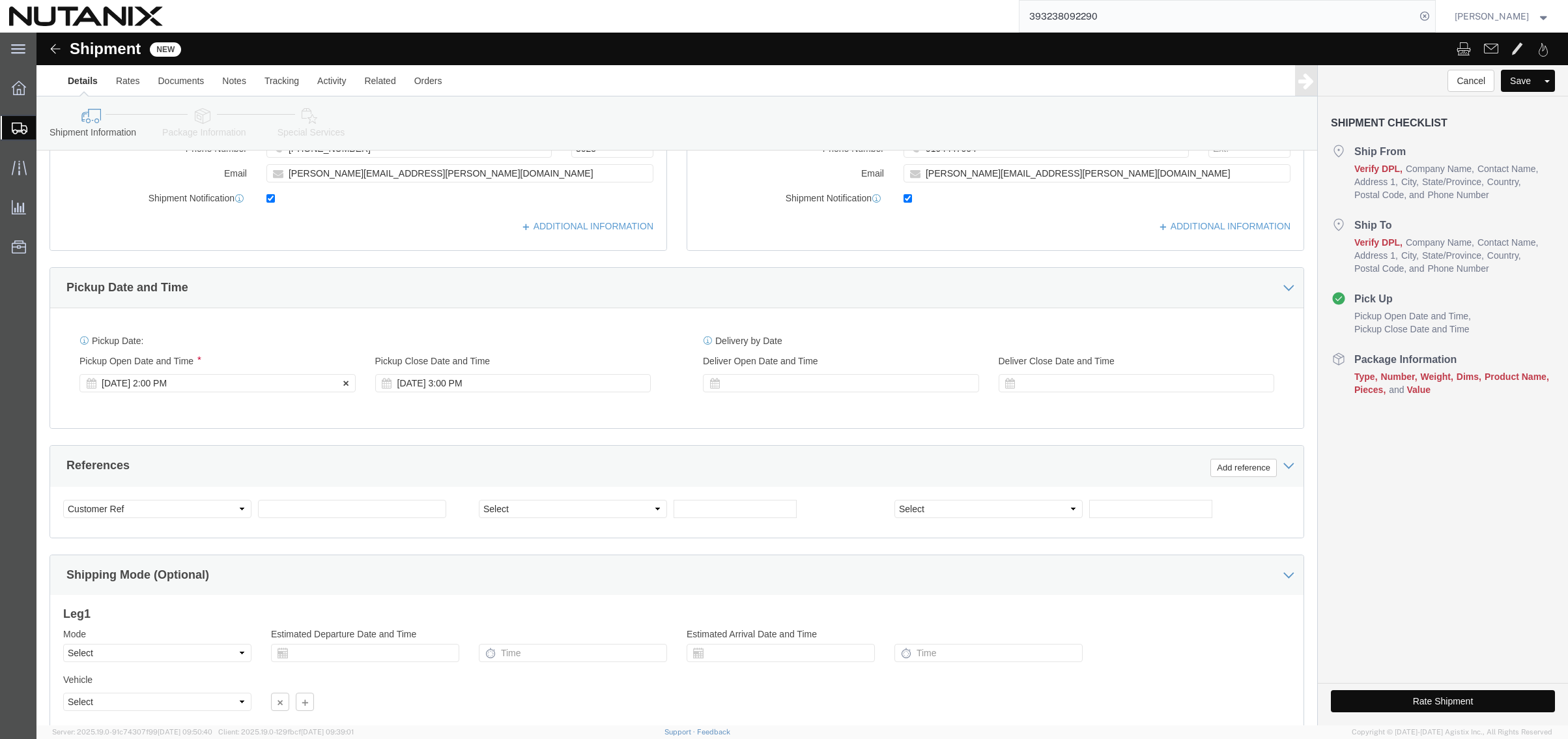
click div "[DATE] 2:00 PM"
type input "4:00 PM"
click button "Apply"
click input "text"
type input "7"
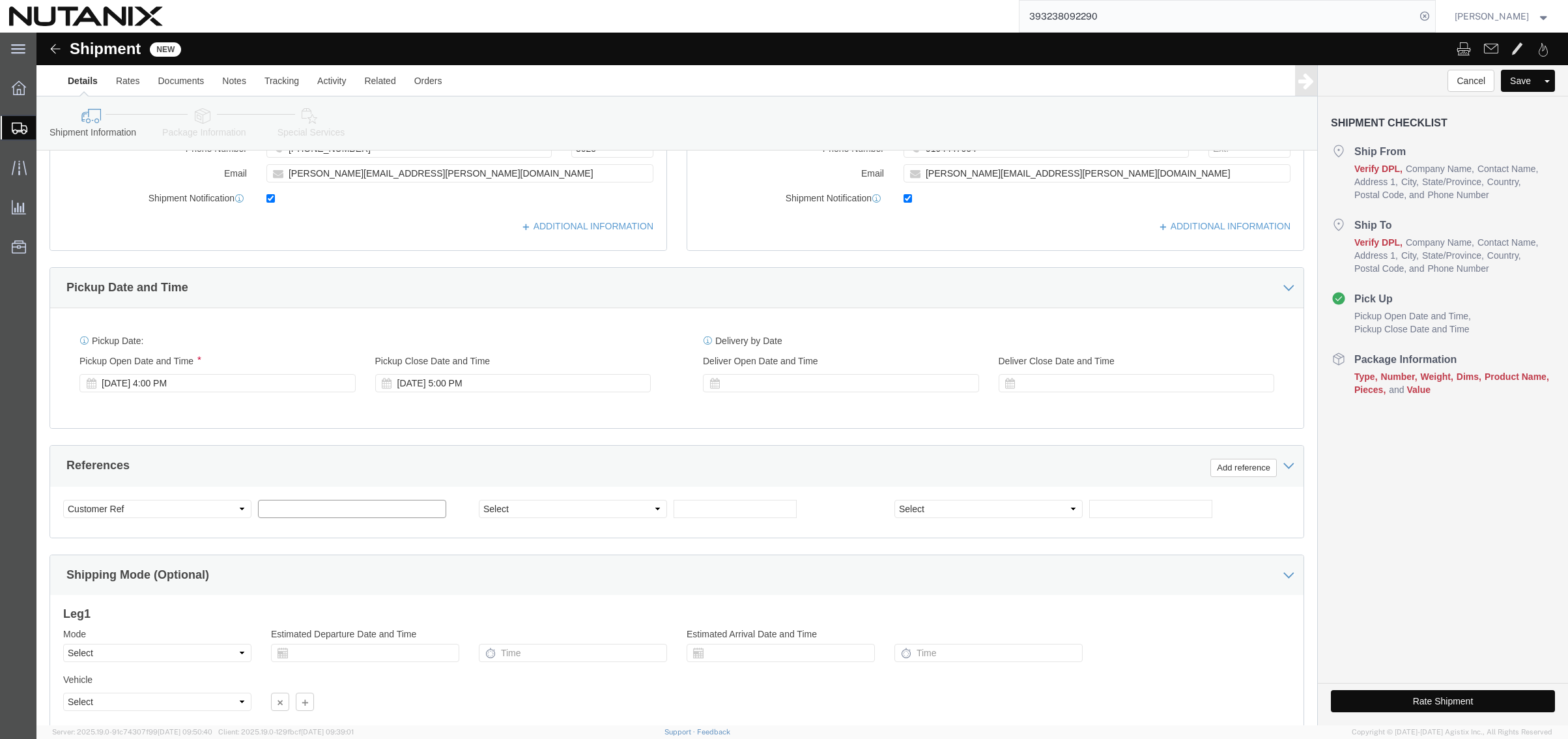
click input "text"
type input "79101"
select select "PURCHORD"
type input "O"
click input "text"
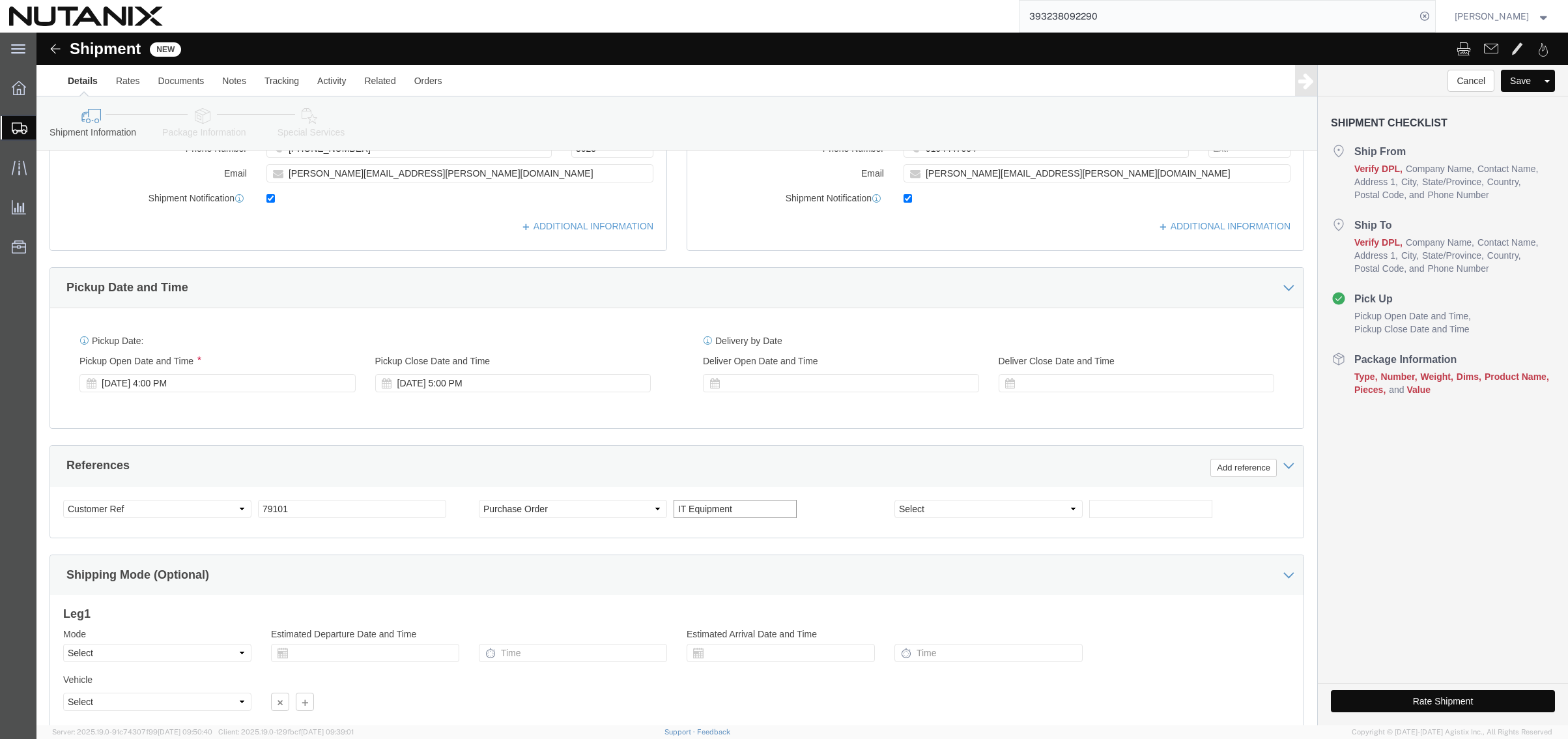
type input "IT Equipment"
click select "Select Air Less than Truckload Multi-Leg Ocean Freight Rail Small Parcel Truckl…"
select select "SMAL"
click select "Select Air Less than Truckload Multi-Leg Ocean Freight Rail Small Parcel Truckl…"
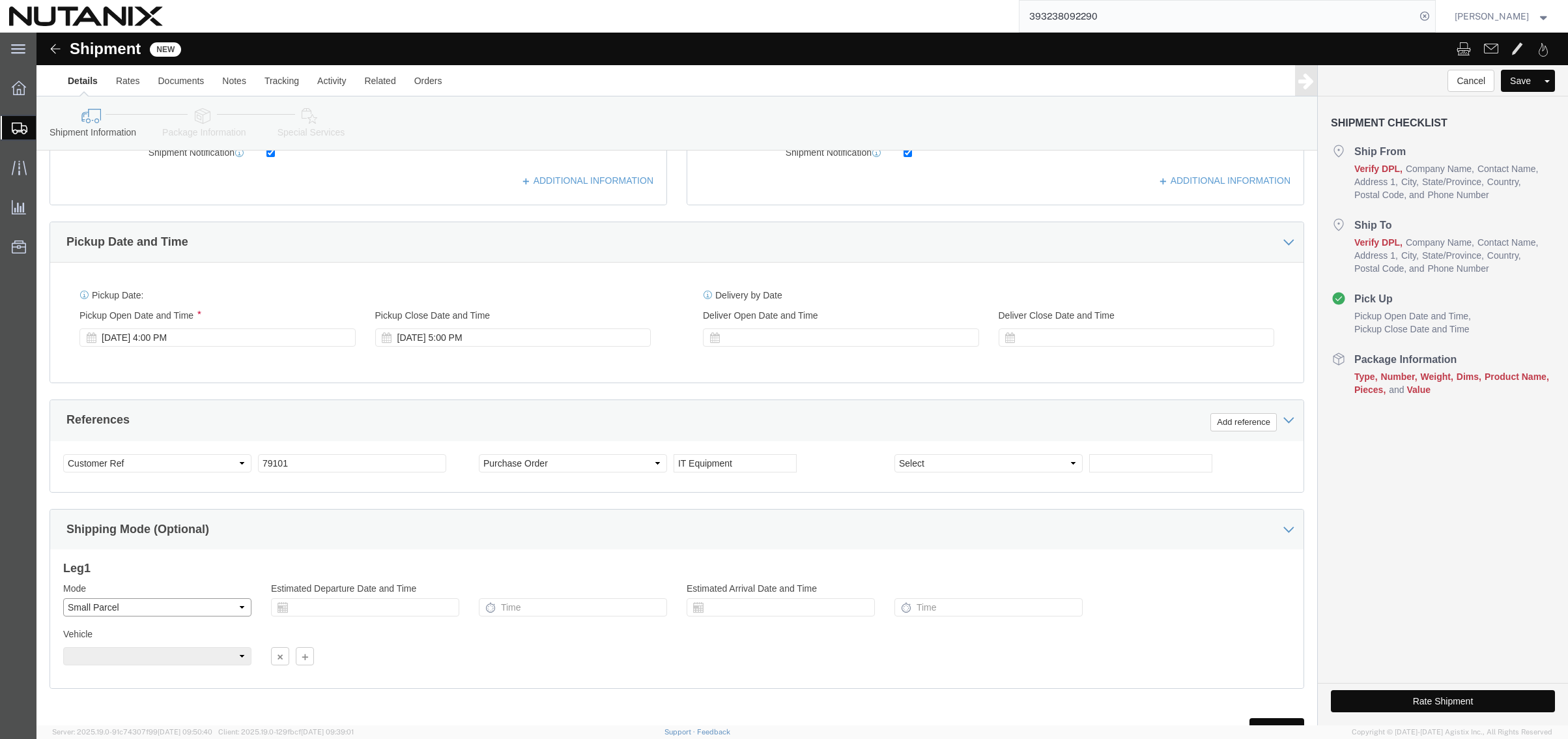
scroll to position [391, 0]
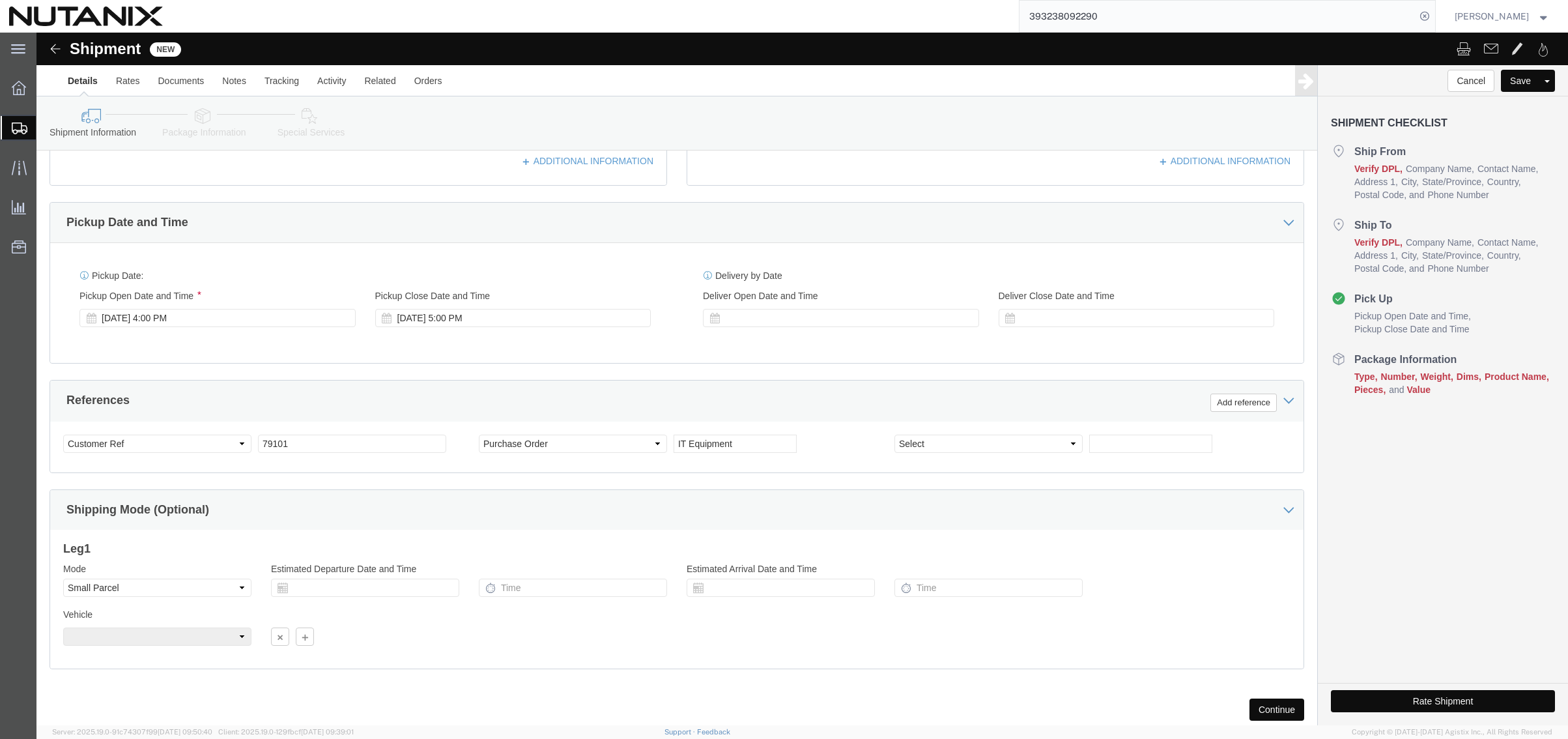
click button "Continue"
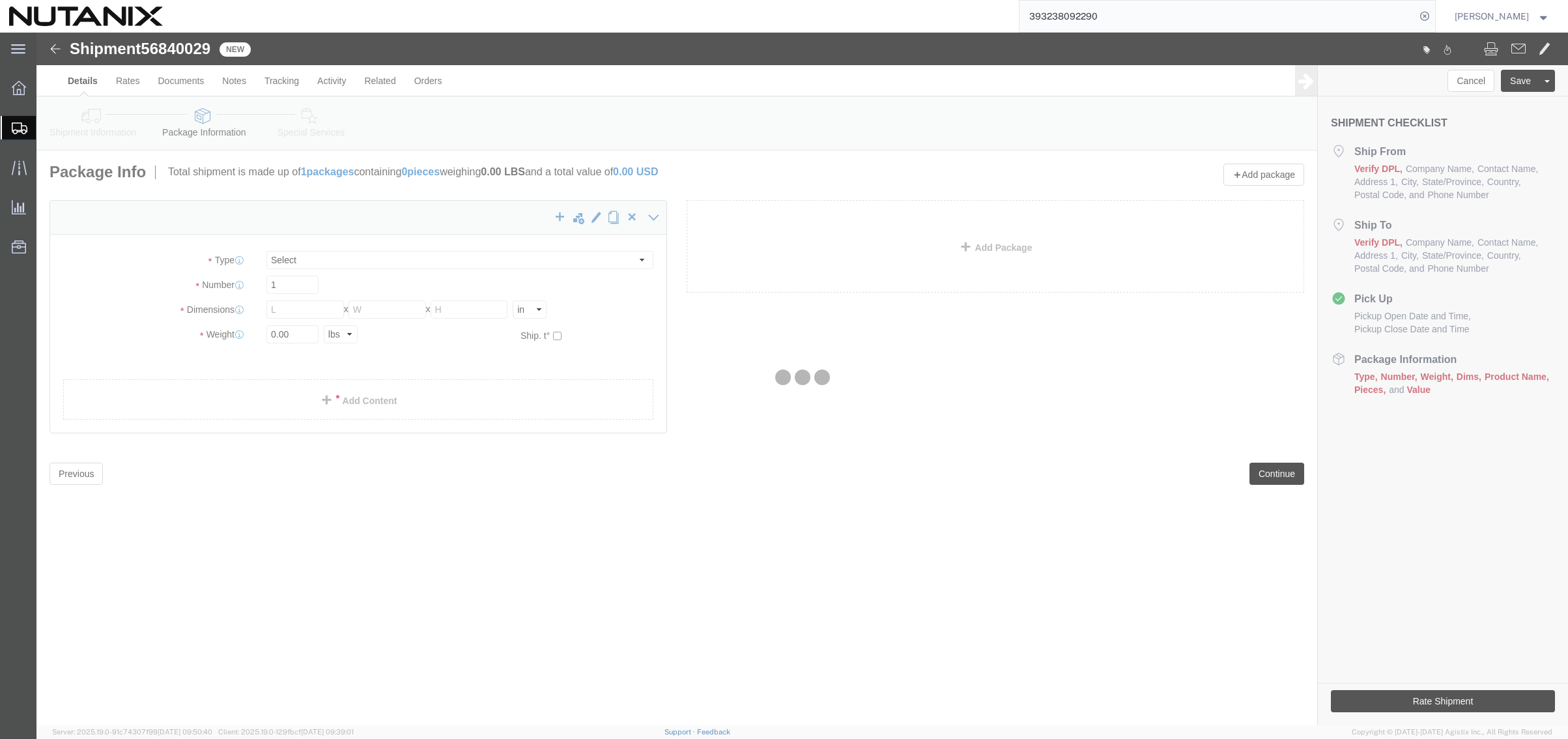
select select "YRPK"
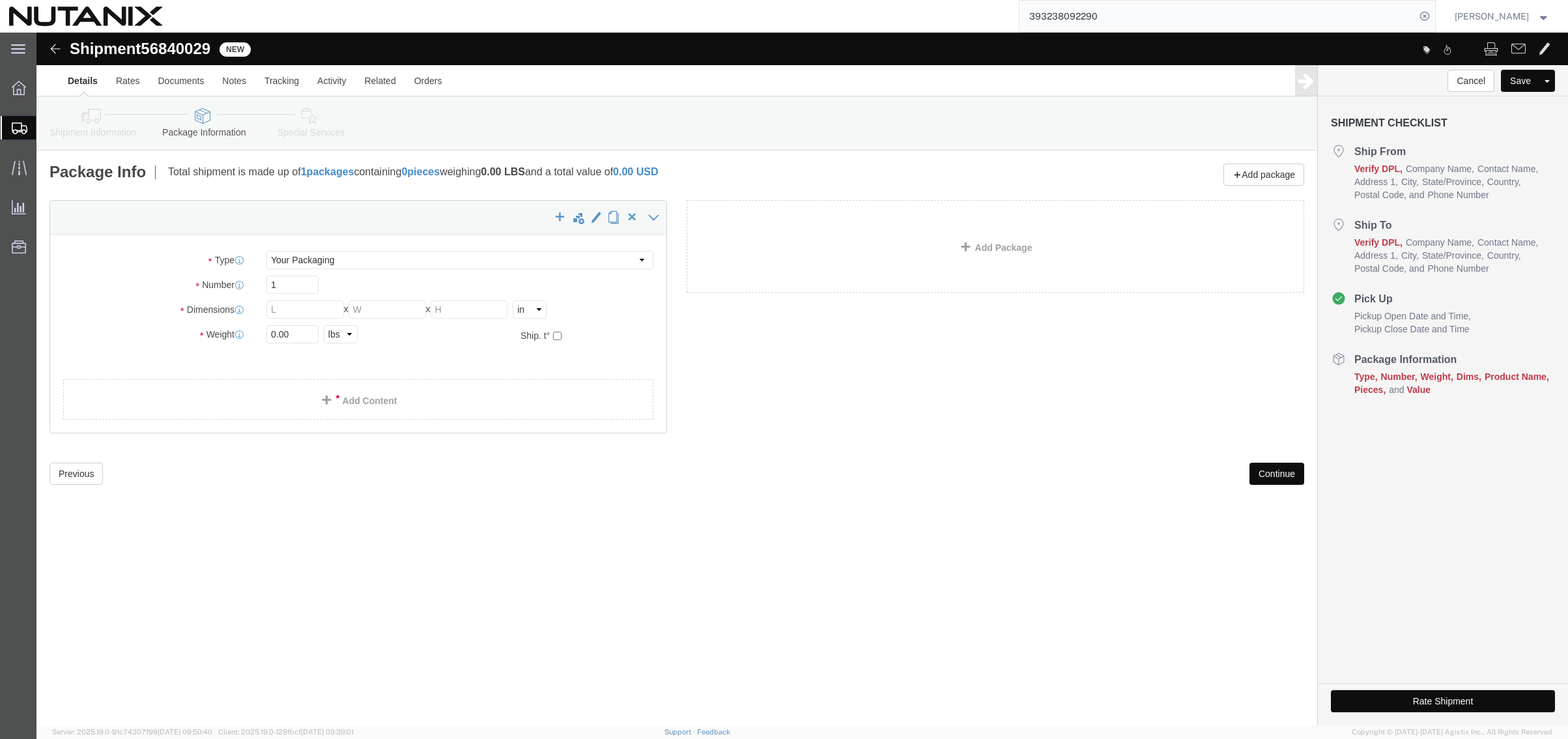
drag, startPoint x: 329, startPoint y: 545, endPoint x: 208, endPoint y: 245, distance: 323.5
click div "Shipment 56840029 New Details Rates Documents Notes Tracking Activity Related O…"
click input "text"
type input "21"
type input "3"
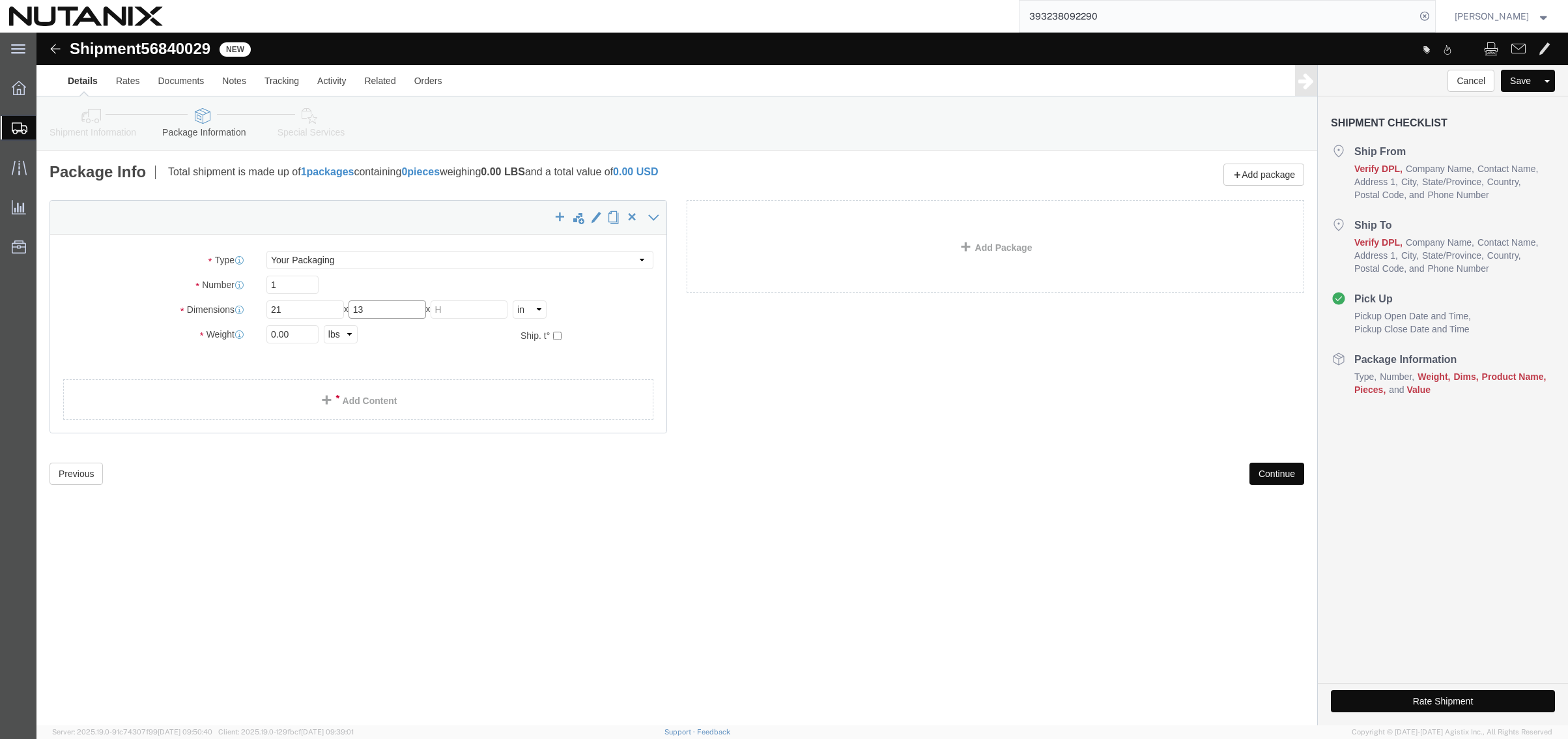
type input "13"
type input "1"
click link "Add Content"
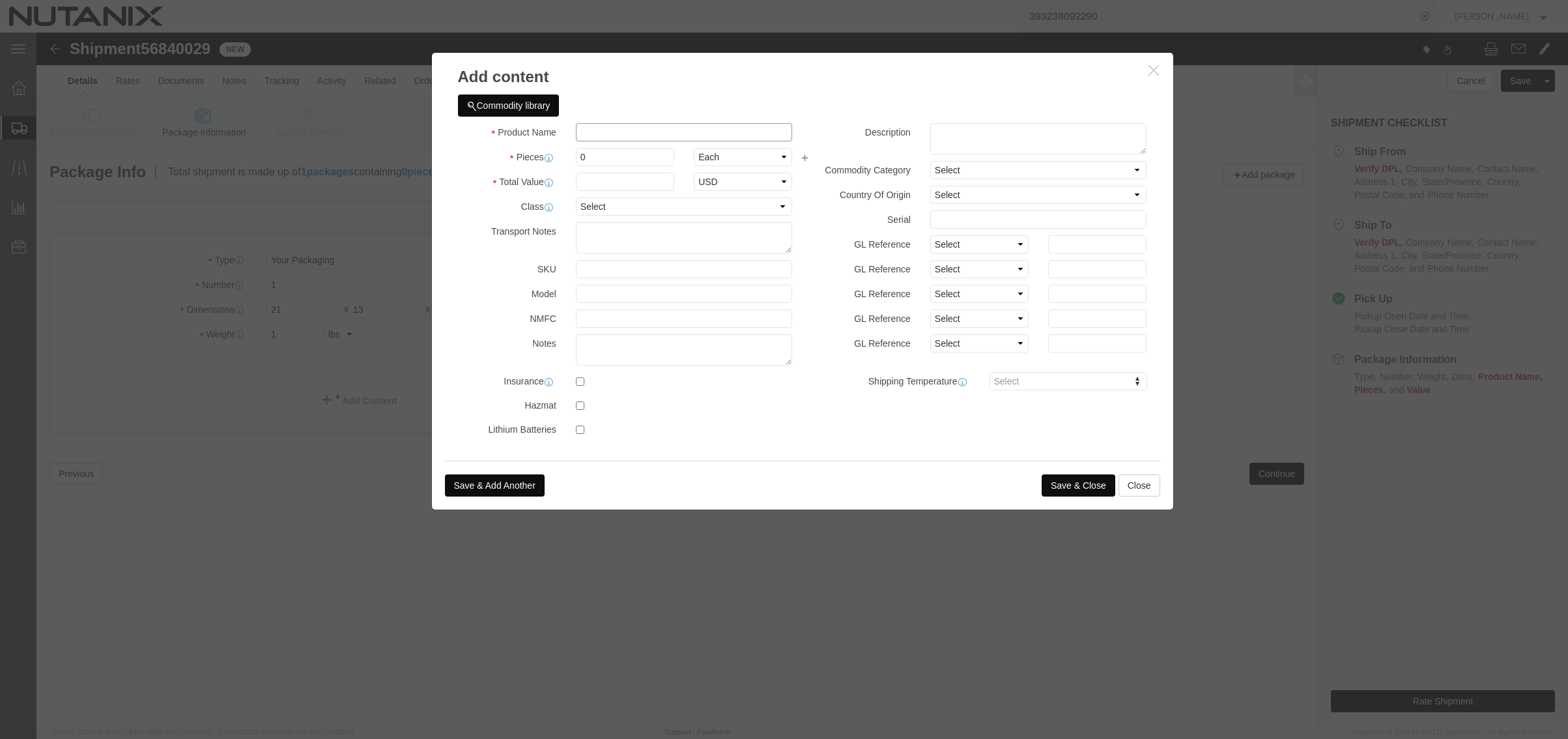
click input "text"
type input "Privacy Filter"
type input "1"
type input "200"
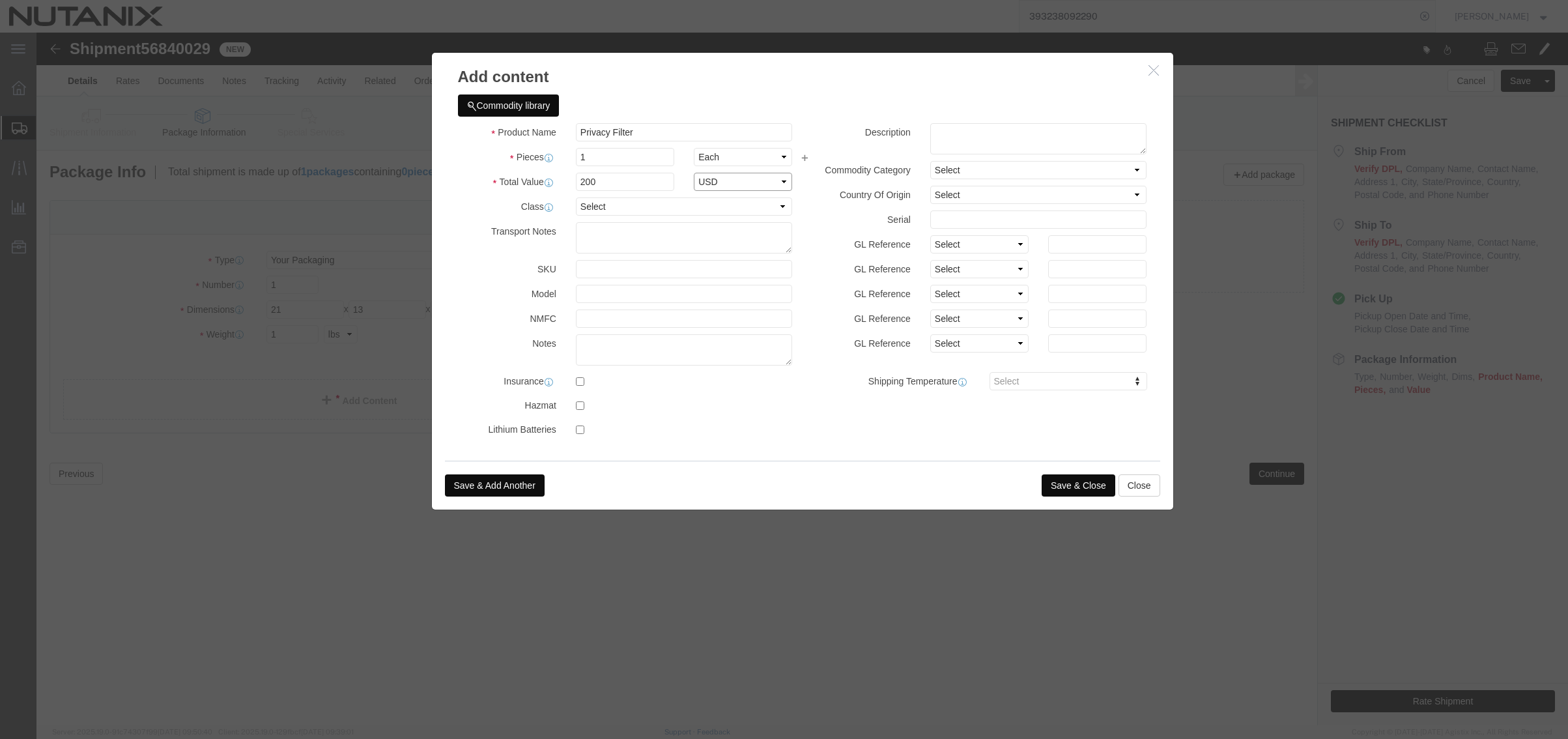
select select "USD"
click button "Save & Close"
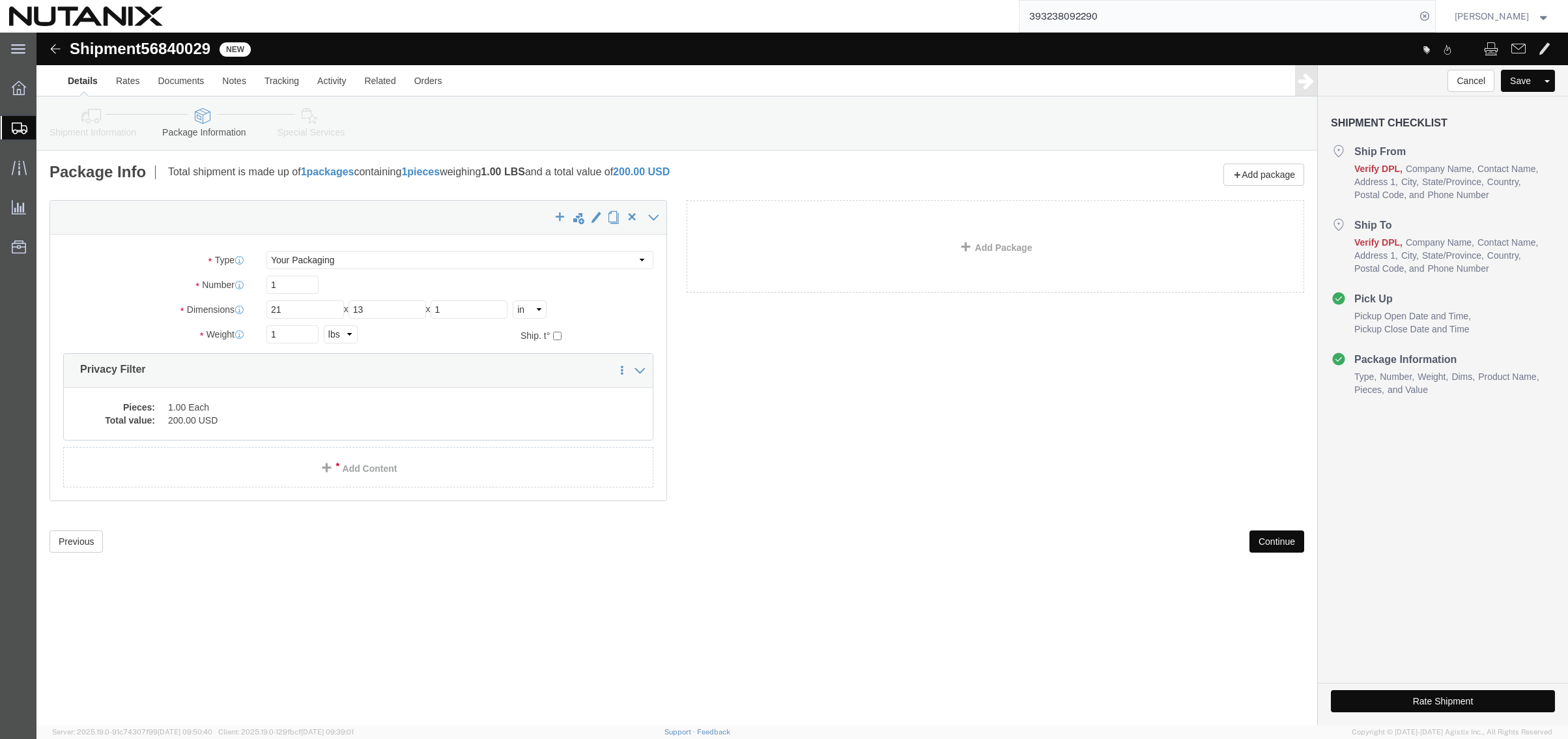
drag, startPoint x: 233, startPoint y: 560, endPoint x: 365, endPoint y: 490, distance: 149.4
click div "Shipment 56840029 New Details Rates Documents Notes Tracking Activity Related O…"
click button "Continue"
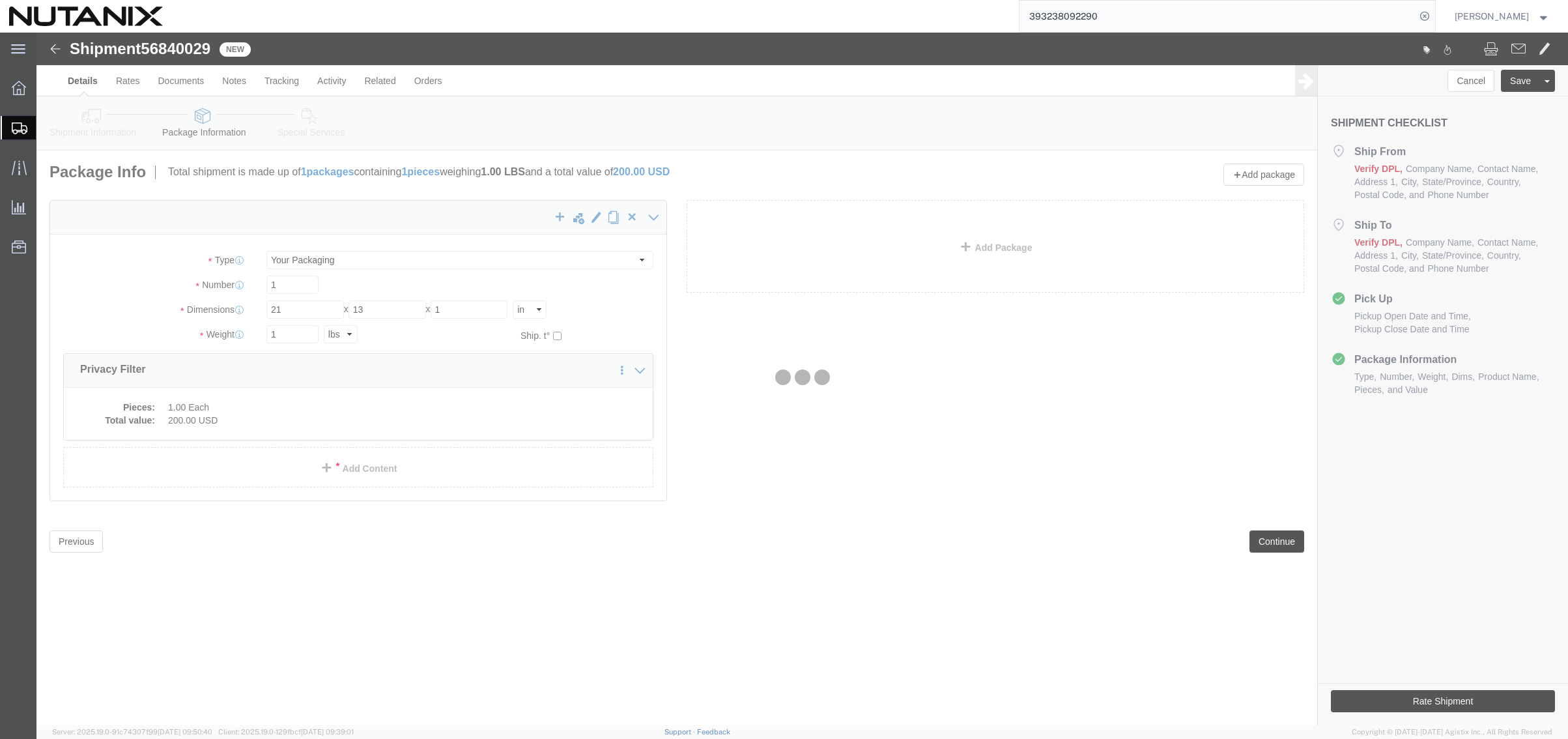
select select
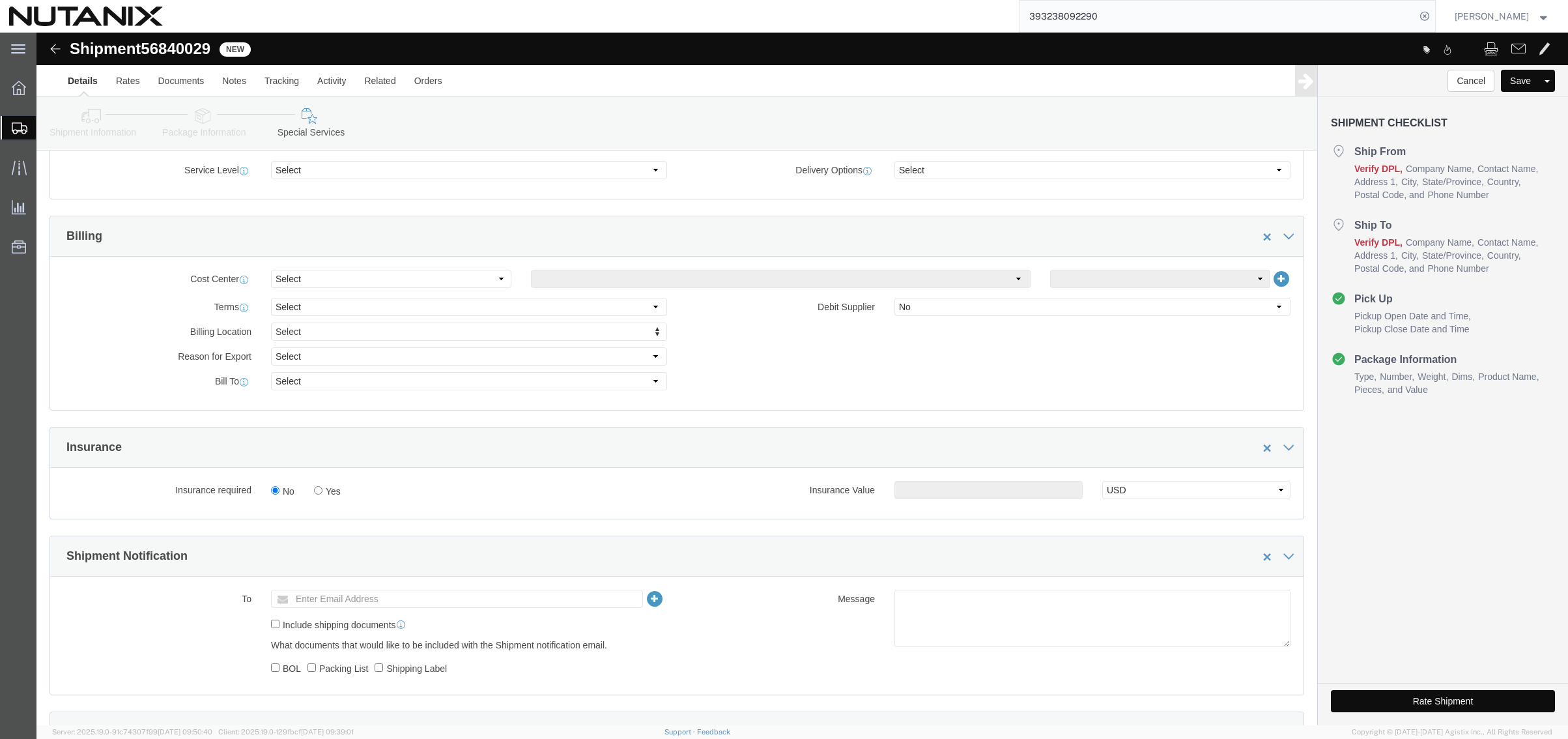
scroll to position [521, 0]
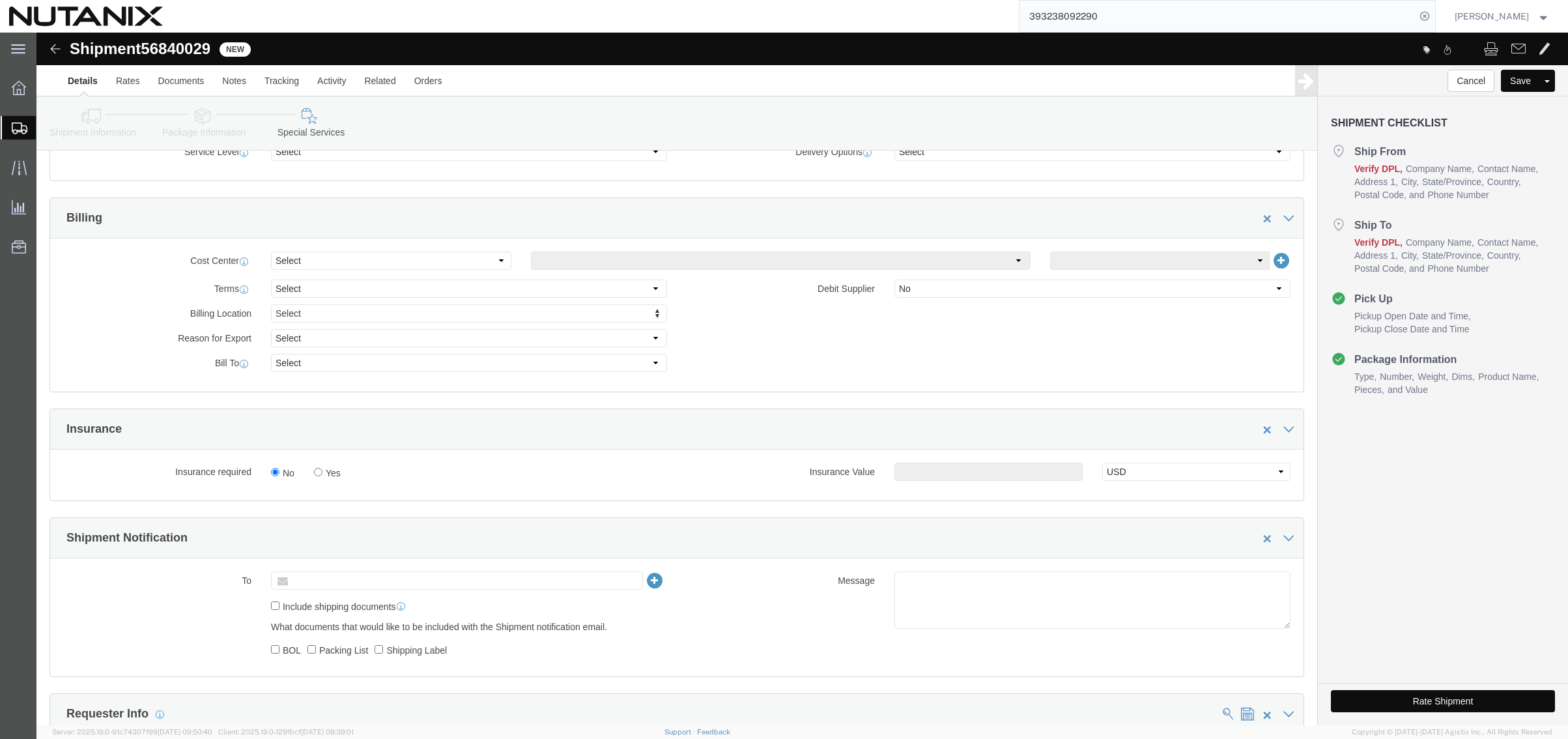
click input "text"
paste input "[PERSON_NAME][EMAIL_ADDRESS][DOMAIN_NAME]"
type input "[PERSON_NAME][EMAIL_ADDRESS][DOMAIN_NAME]"
click button "Rate Shipment"
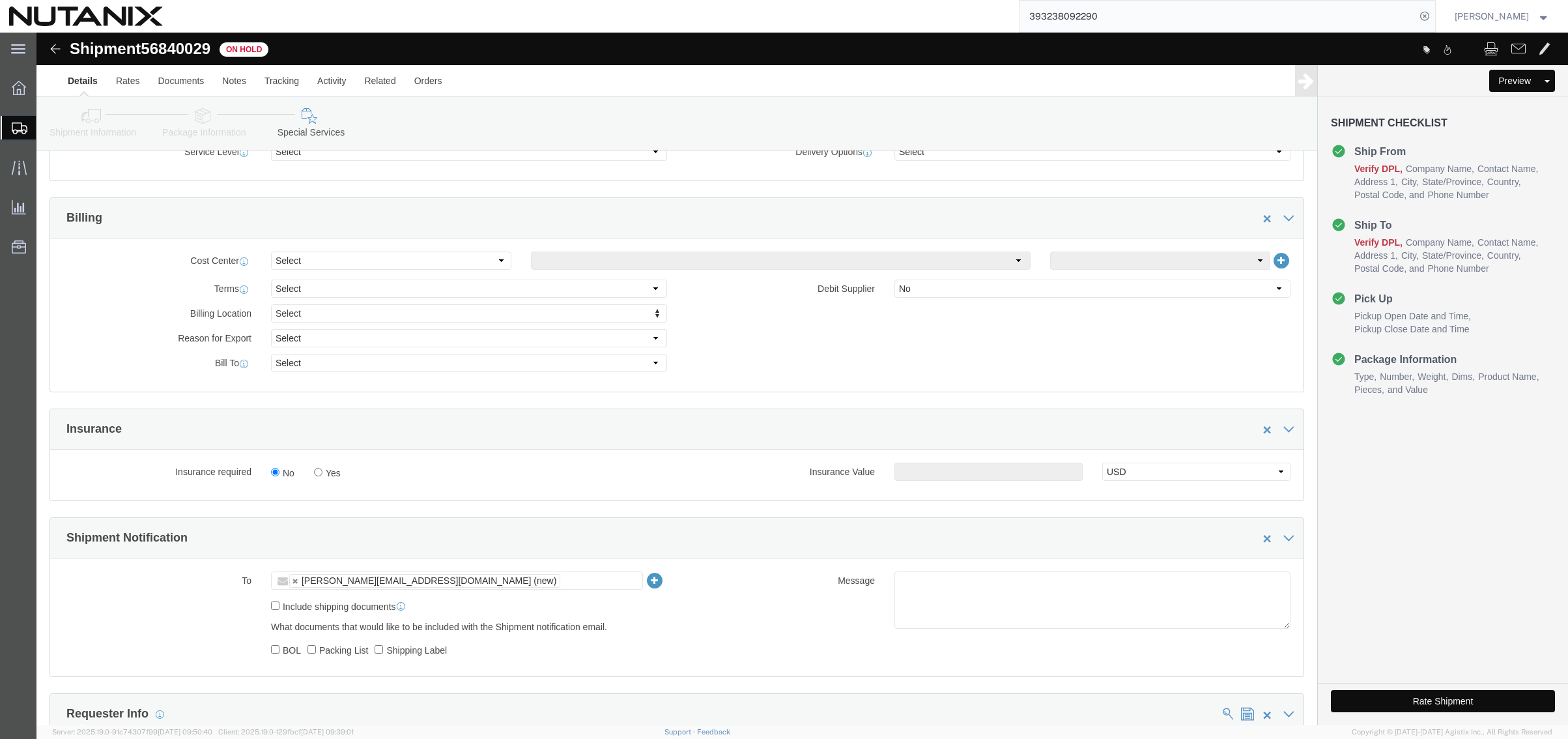
click button "Rate Shipment"
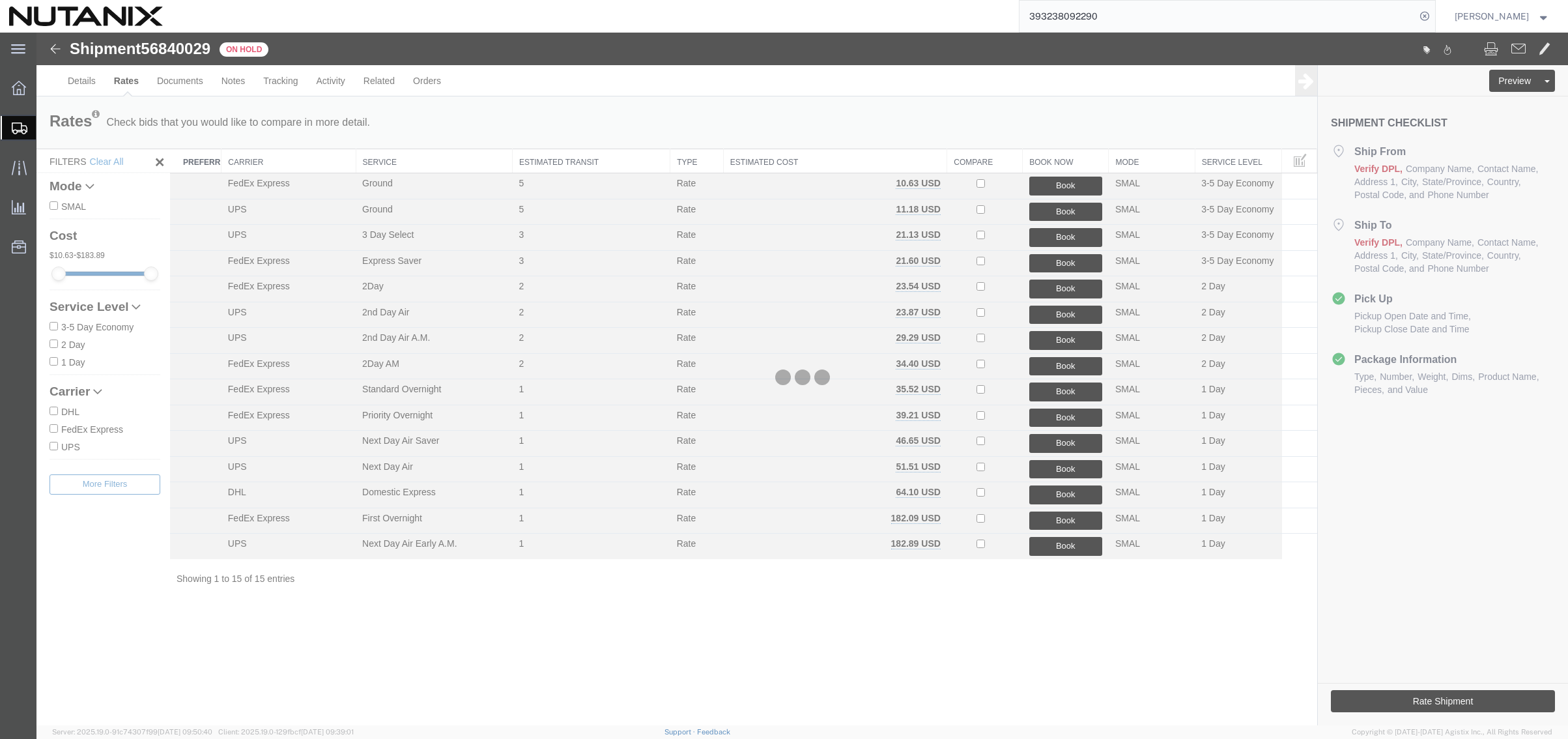
scroll to position [0, 0]
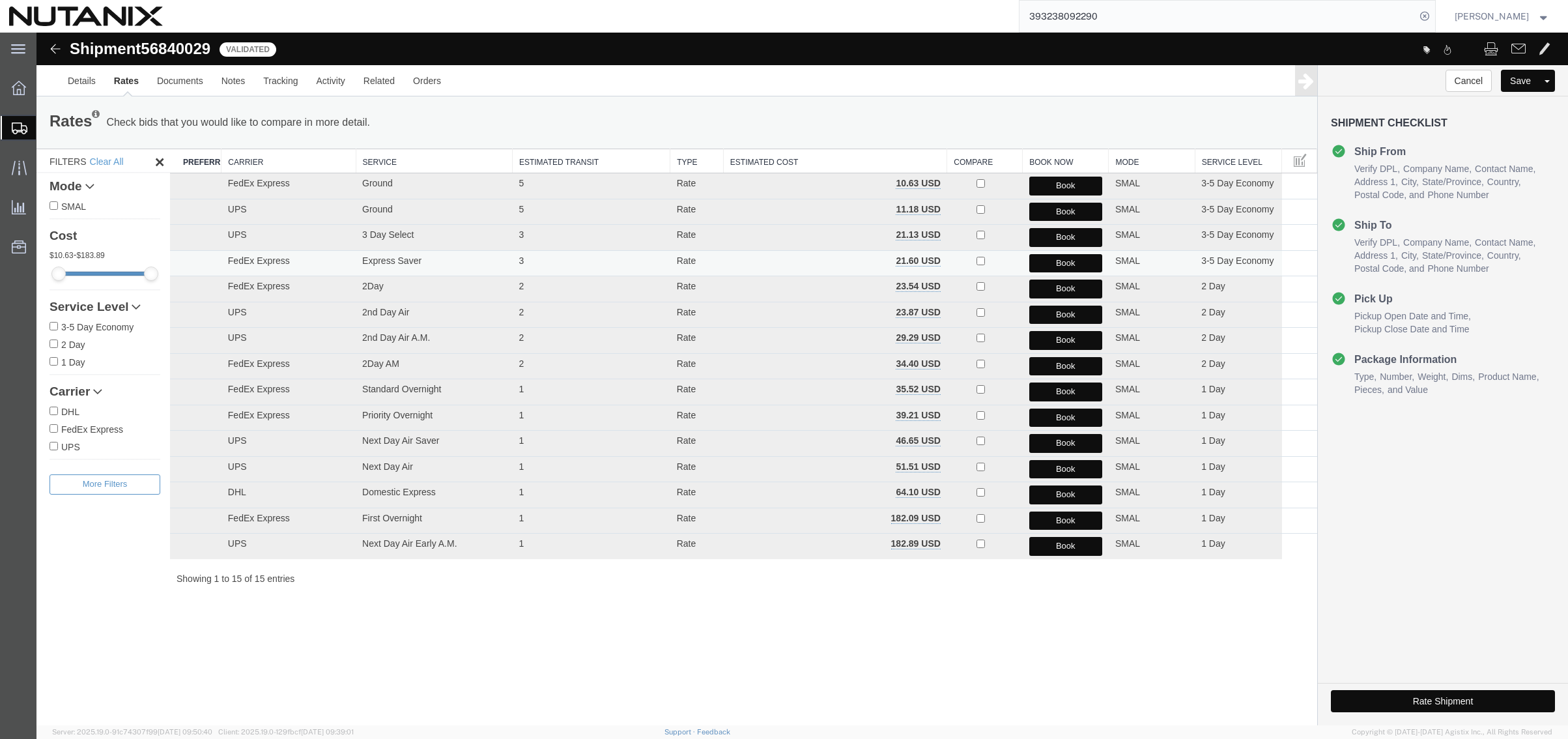
click at [1050, 260] on button "Book" at bounding box center [1066, 263] width 73 height 19
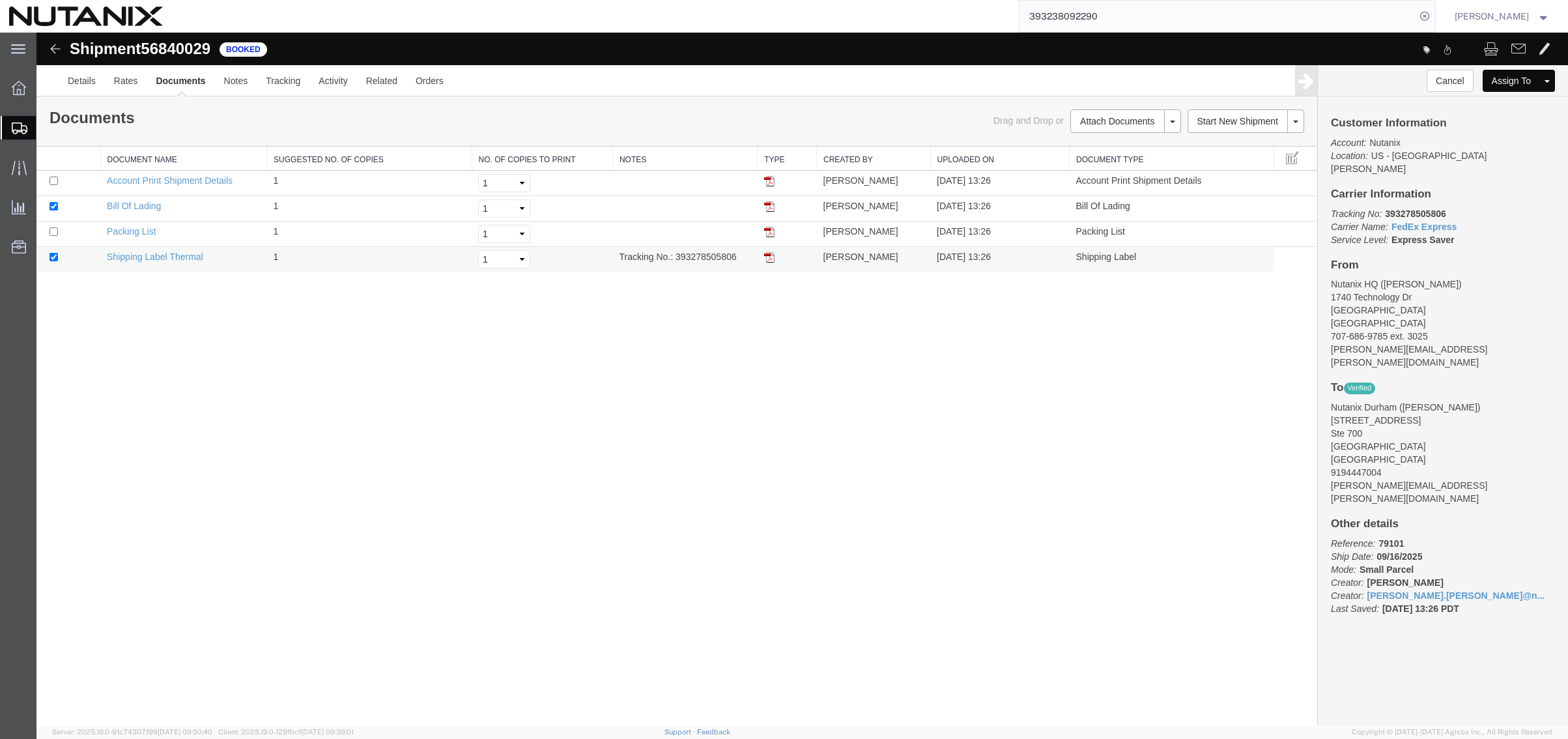
click at [769, 259] on img at bounding box center [770, 257] width 10 height 10
click at [556, 473] on div "Shipment 56840029 4 of 4 Booked Details Rates Documents Notes Tracking Activity…" at bounding box center [802, 378] width 1532 height 692
click at [452, 375] on div "Shipment 56840029 4 of 4 Booked Details Rates Documents Notes Tracking Activity…" at bounding box center [802, 378] width 1532 height 692
click at [0, 0] on span "Shipment Manager" at bounding box center [0, 0] width 0 height 0
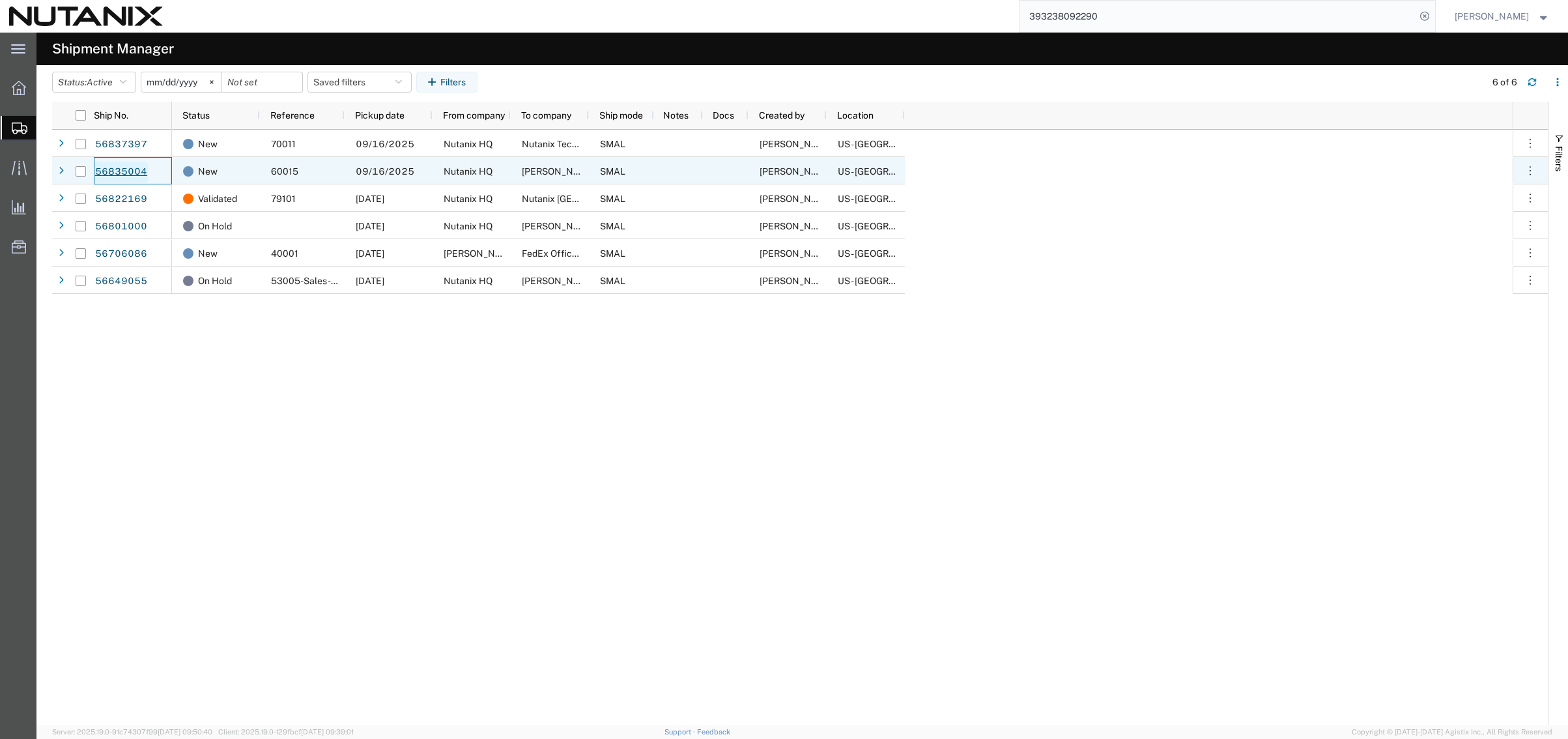
click at [116, 170] on link "56835004" at bounding box center [120, 171] width 53 height 21
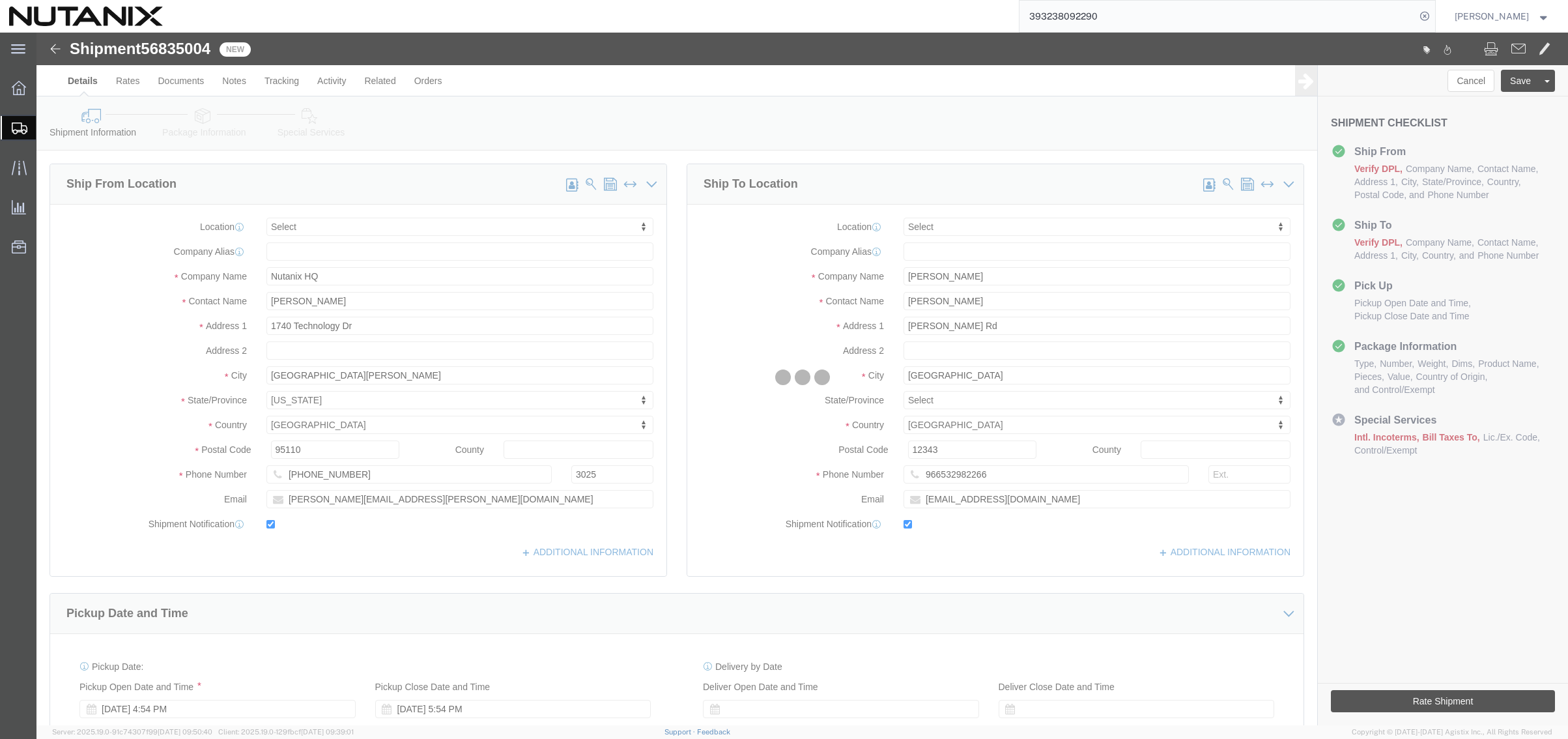
select select
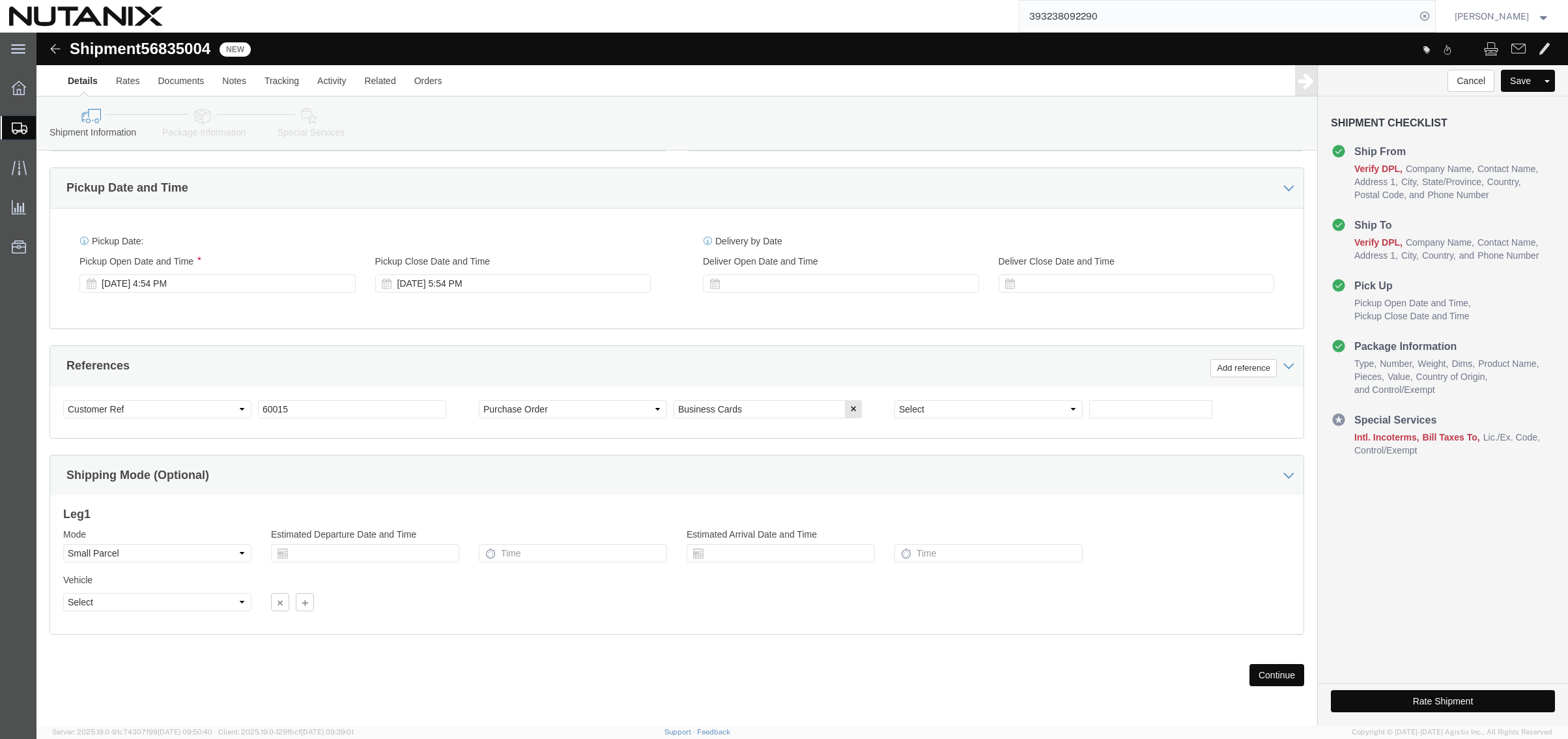
scroll to position [426, 0]
click button "Continue"
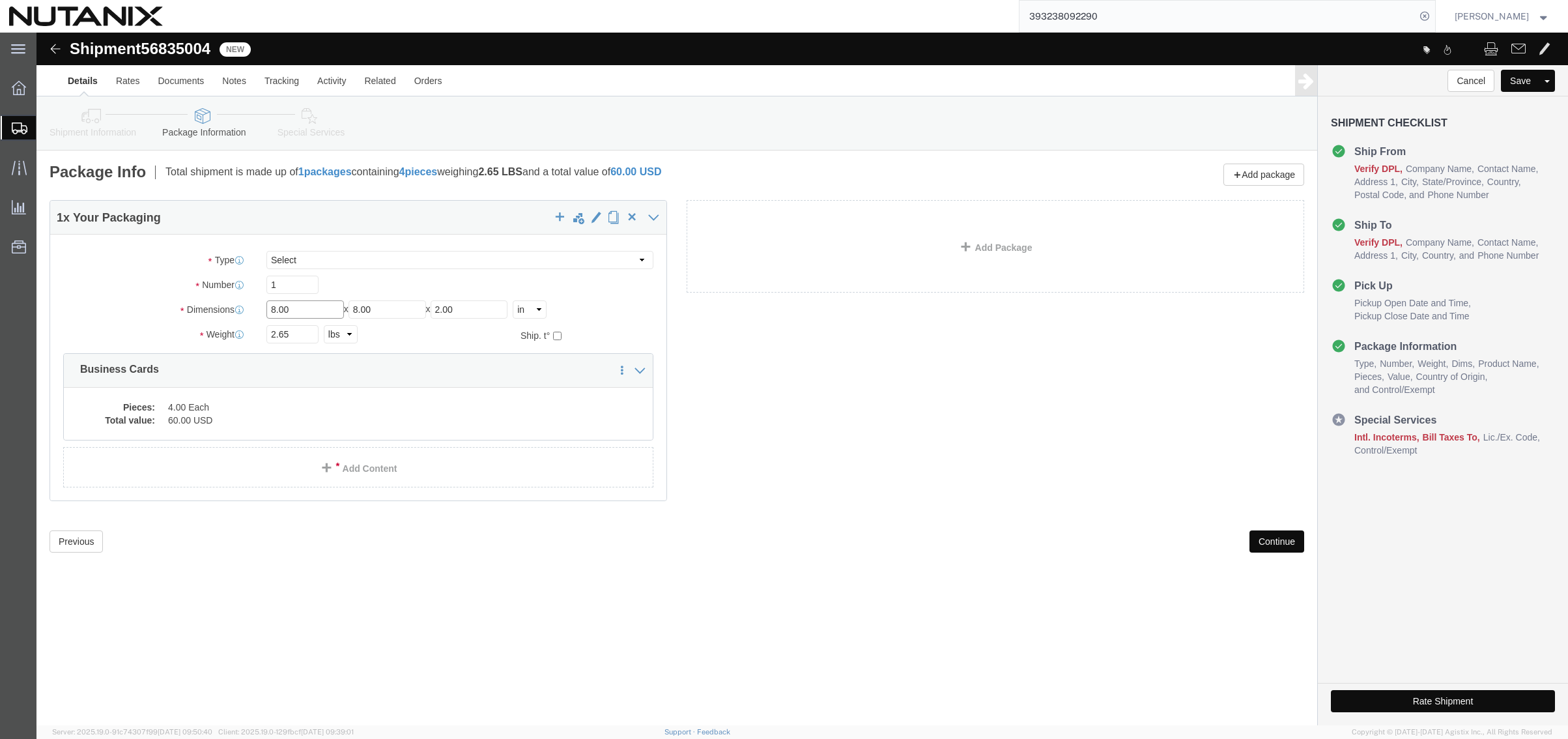
drag, startPoint x: 287, startPoint y: 274, endPoint x: 218, endPoint y: 278, distance: 69.1
click div "Dimensions Length 8.00 x Width 8.00 x Height 2.00 Select cm ft in"
type input "12"
type input "8"
type input "6"
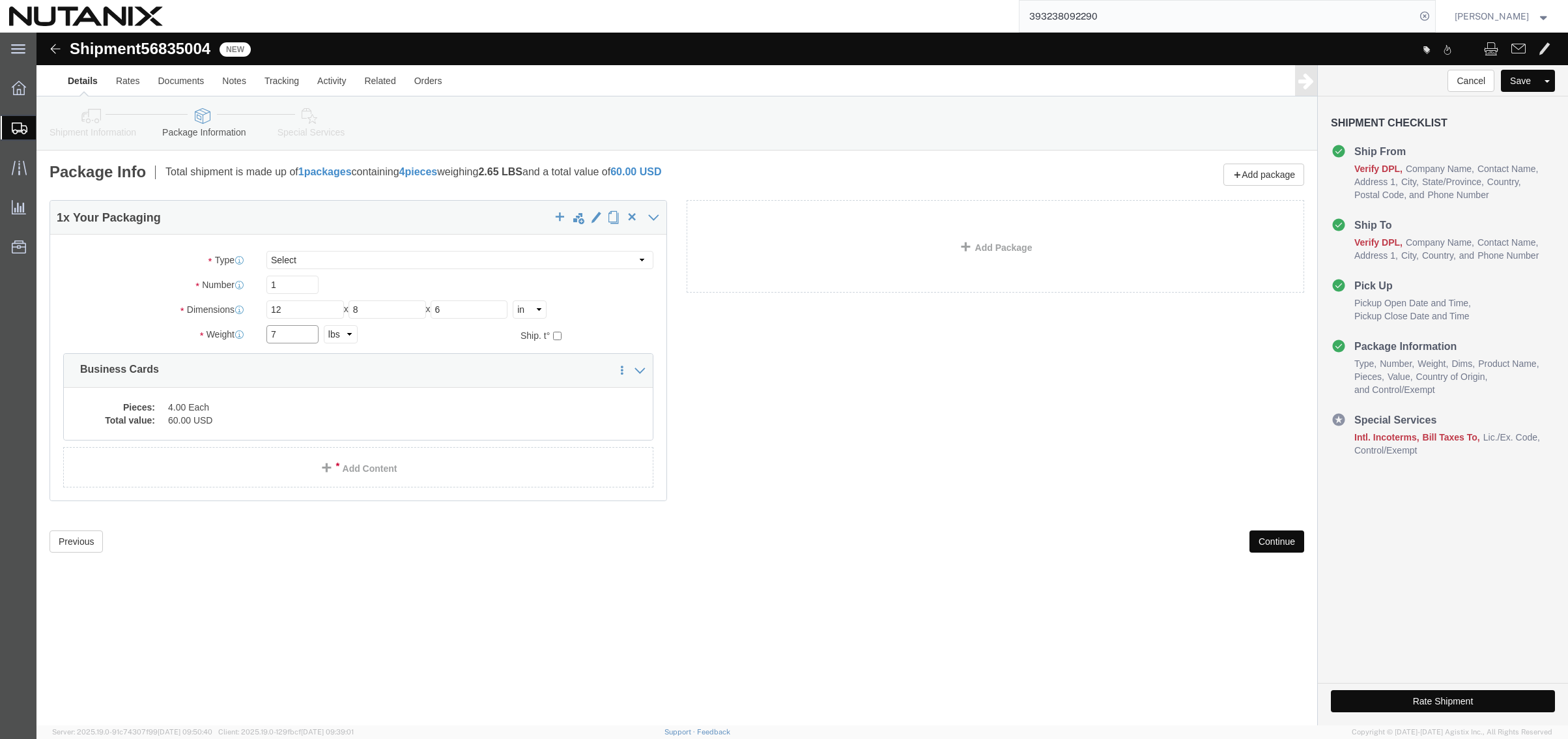
type input "7"
click button "Continue"
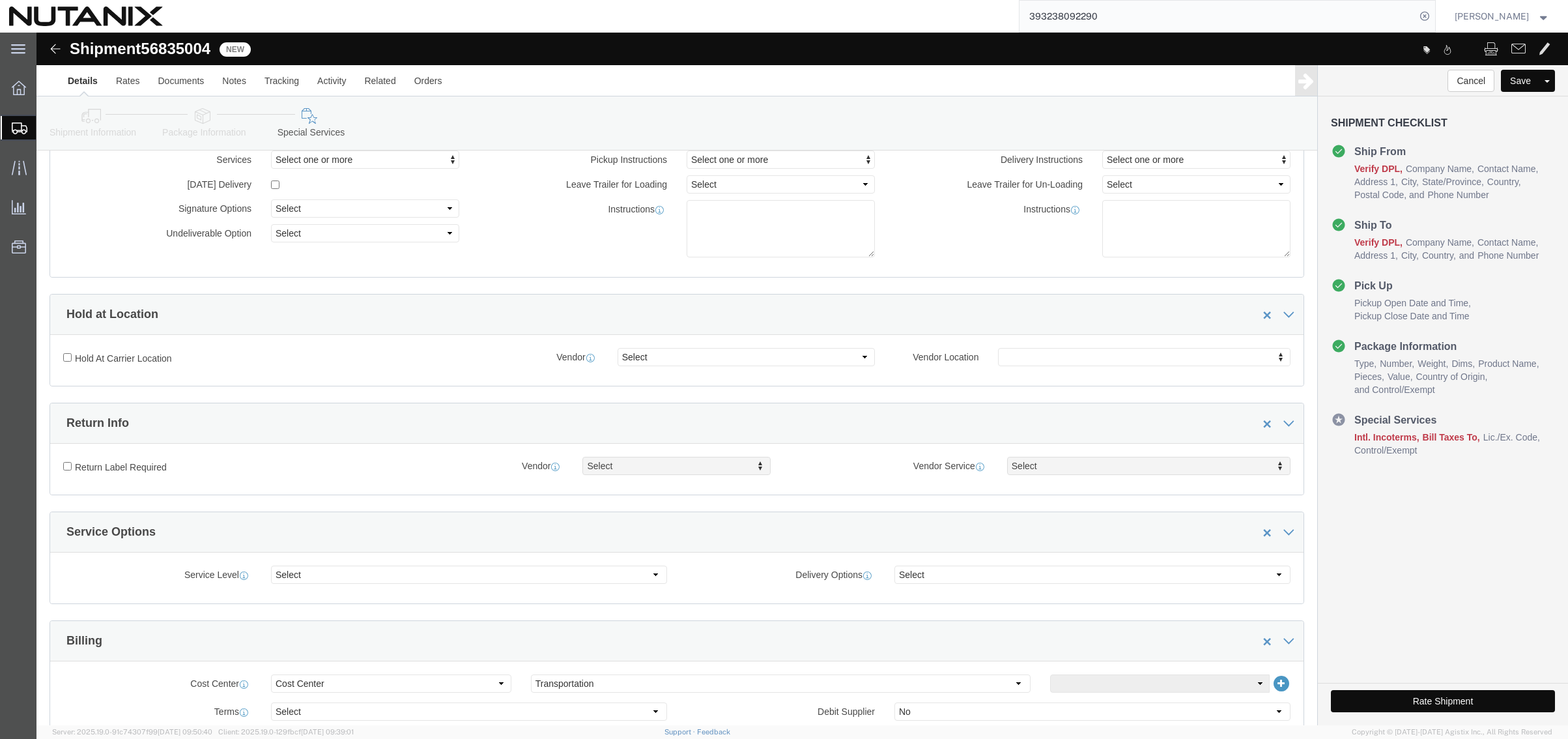
scroll to position [391, 0]
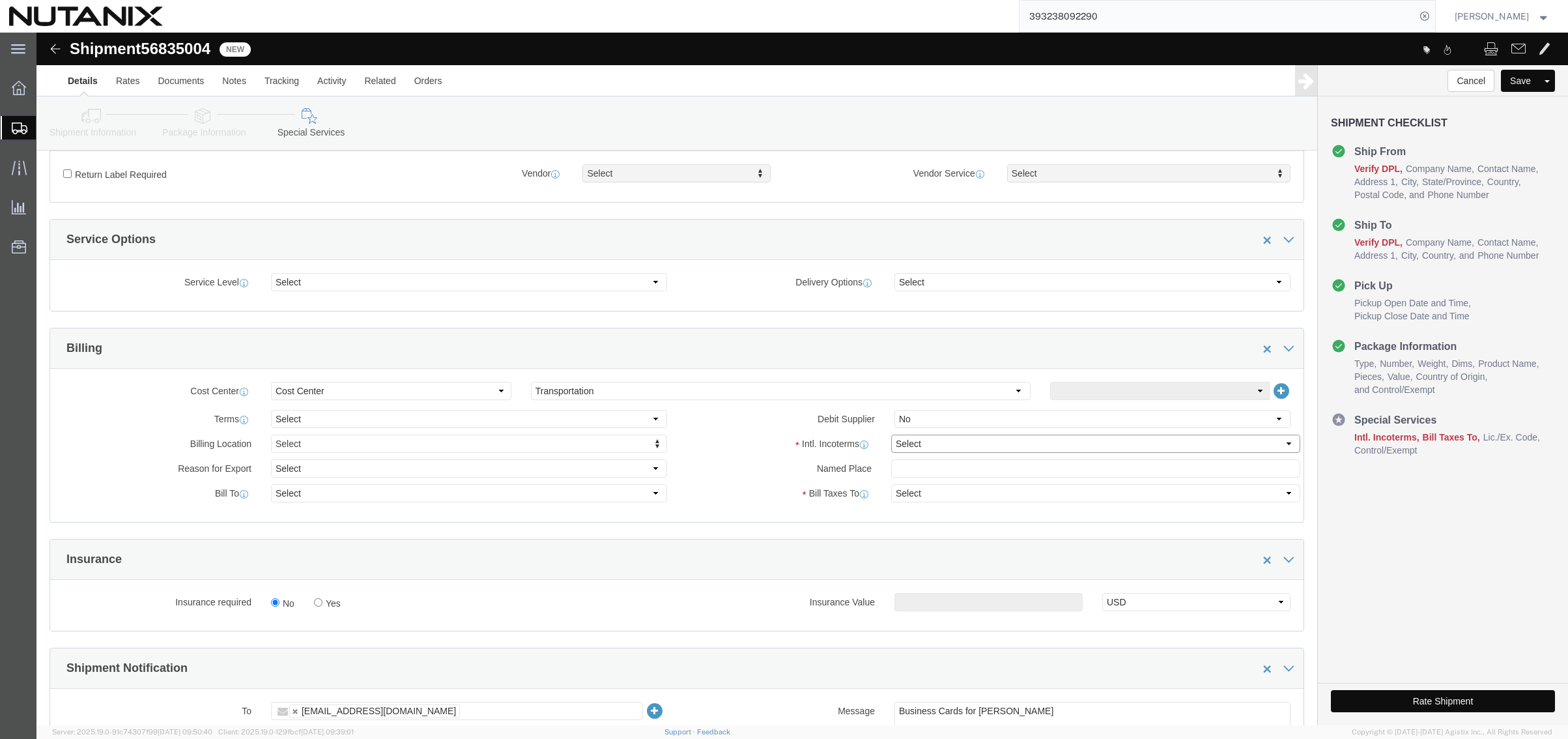
click select "Select Carriage Insurance Paid Carriage Paid To Cost and Freight Cost Insurance…"
select select "DDP"
click select "Select Carriage Insurance Paid Carriage Paid To Cost and Freight Cost Insurance…"
select select "SHIP"
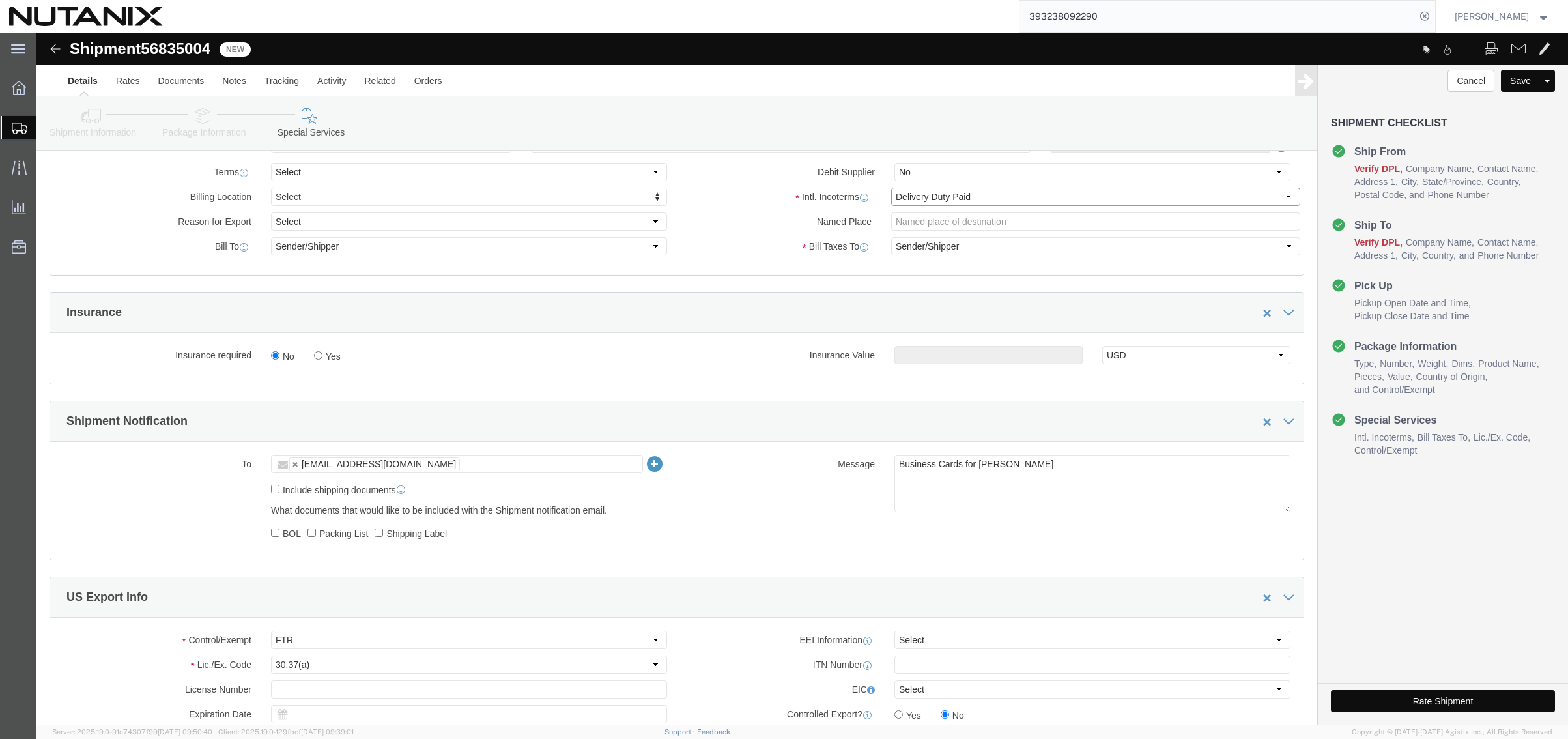
scroll to position [652, 0]
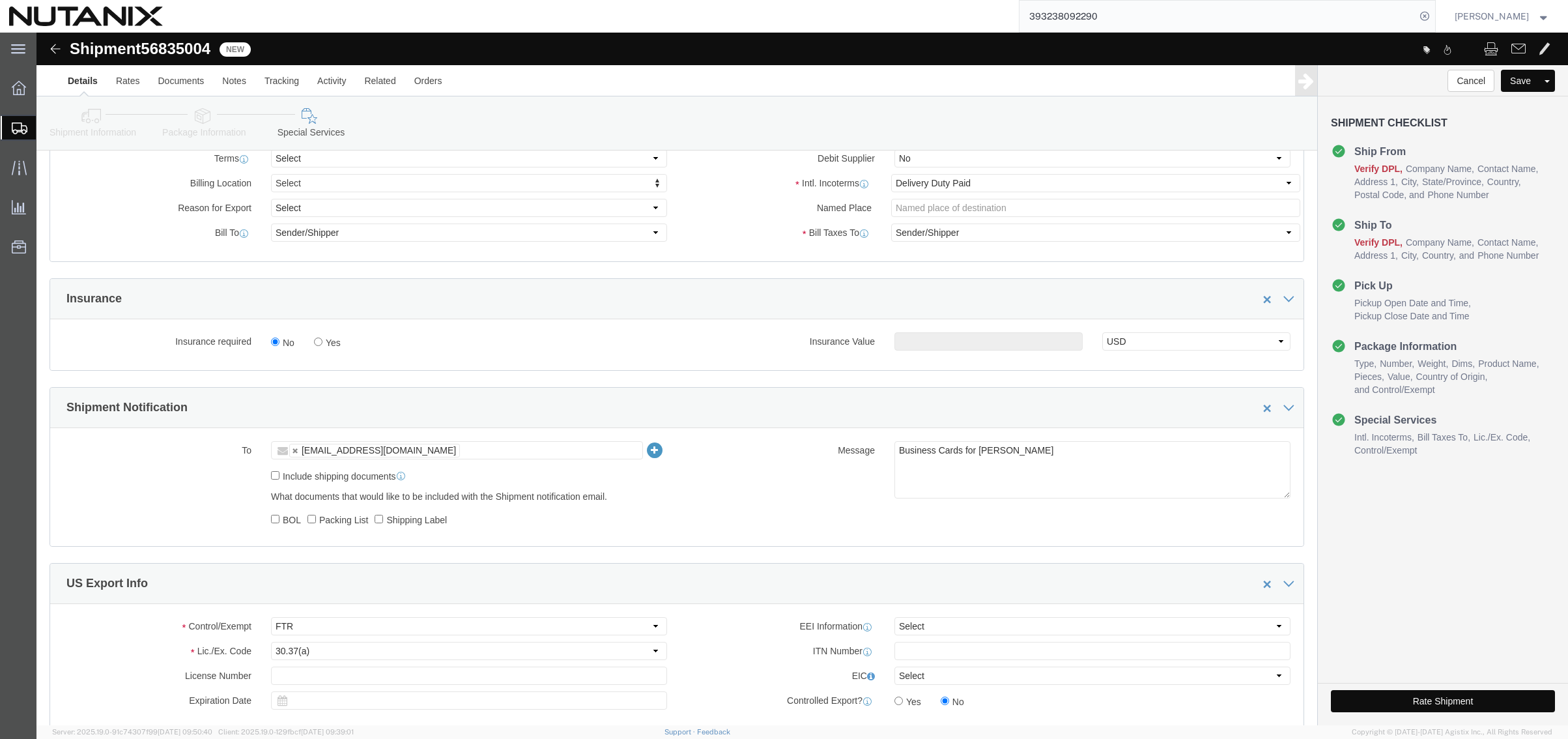
click input "text"
type input "Enter Email Address"
click icon
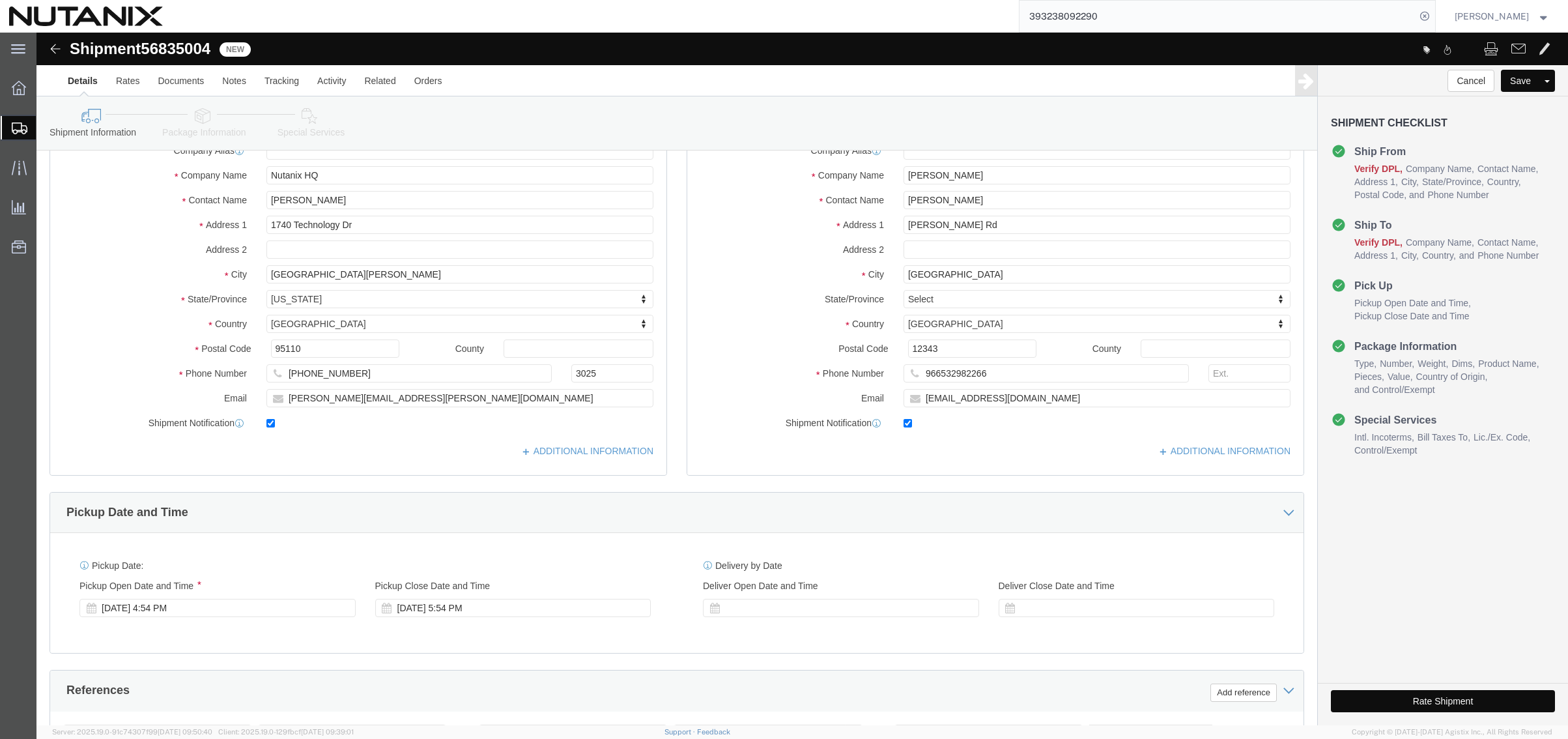
scroll to position [100, 0]
click icon
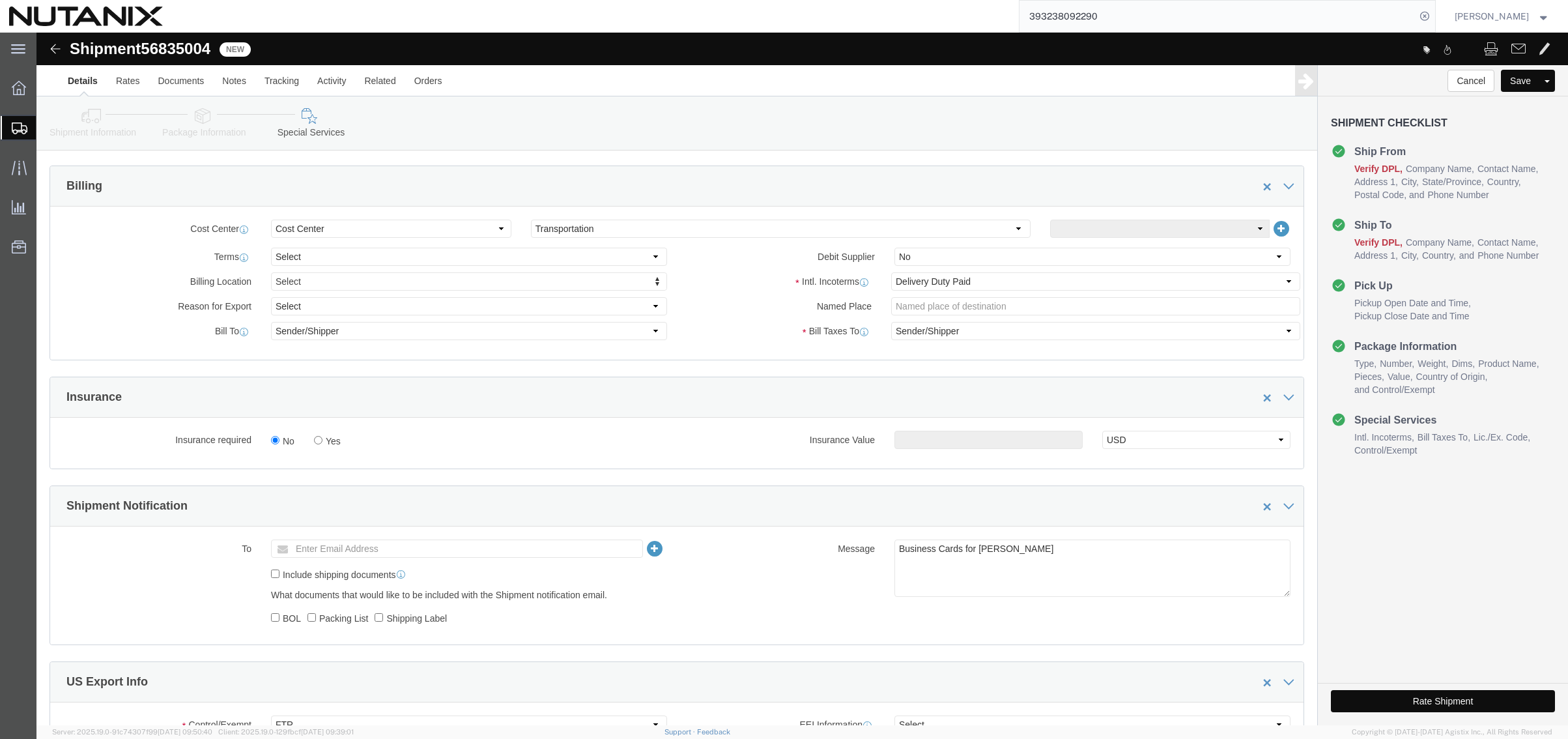
scroll to position [622, 0]
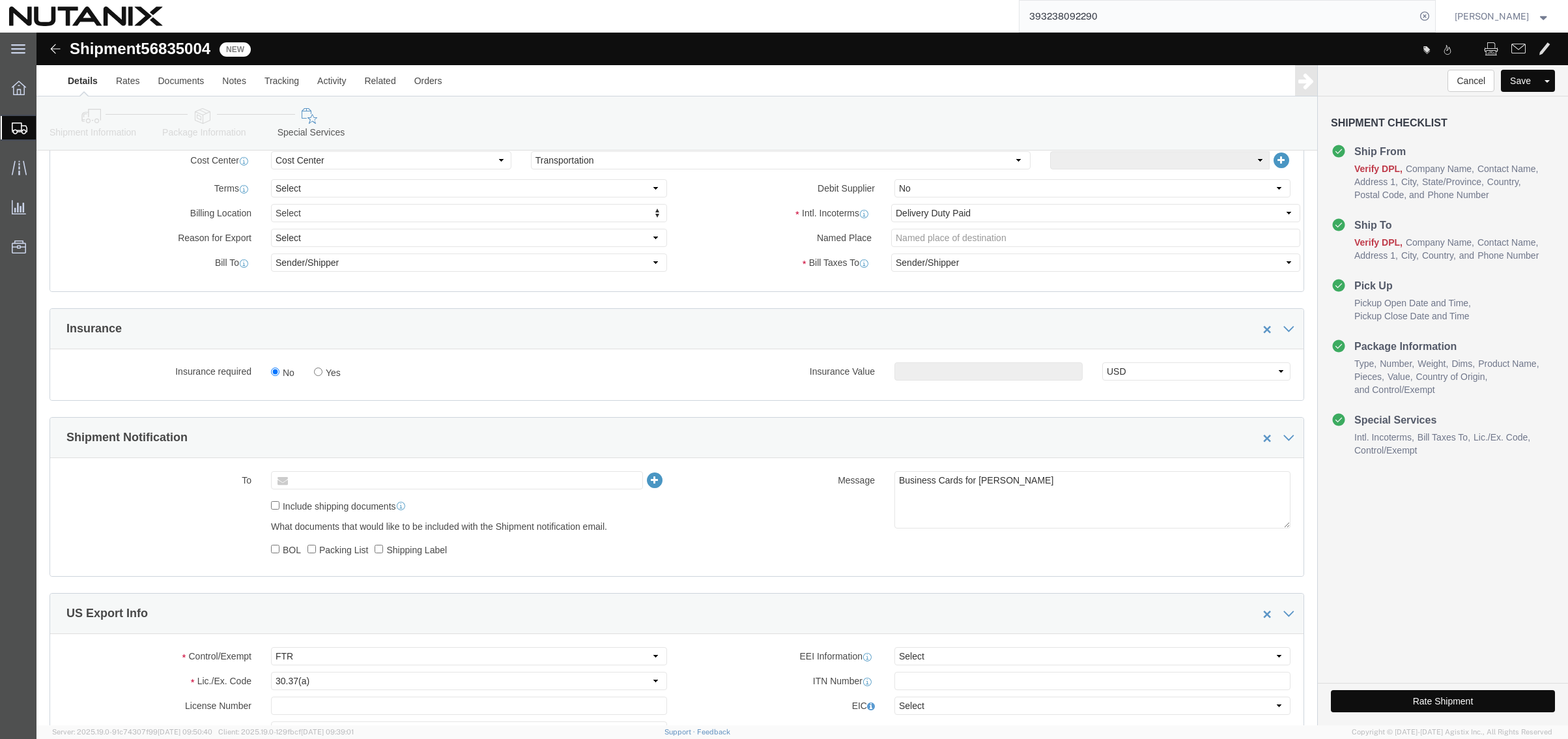
click input "text"
paste input "[EMAIL_ADDRESS][DOMAIN_NAME]"
type input "[EMAIL_ADDRESS][DOMAIN_NAME]"
drag, startPoint x: 1010, startPoint y: 451, endPoint x: 966, endPoint y: 448, distance: 44.1
type input "Enter Email Address"
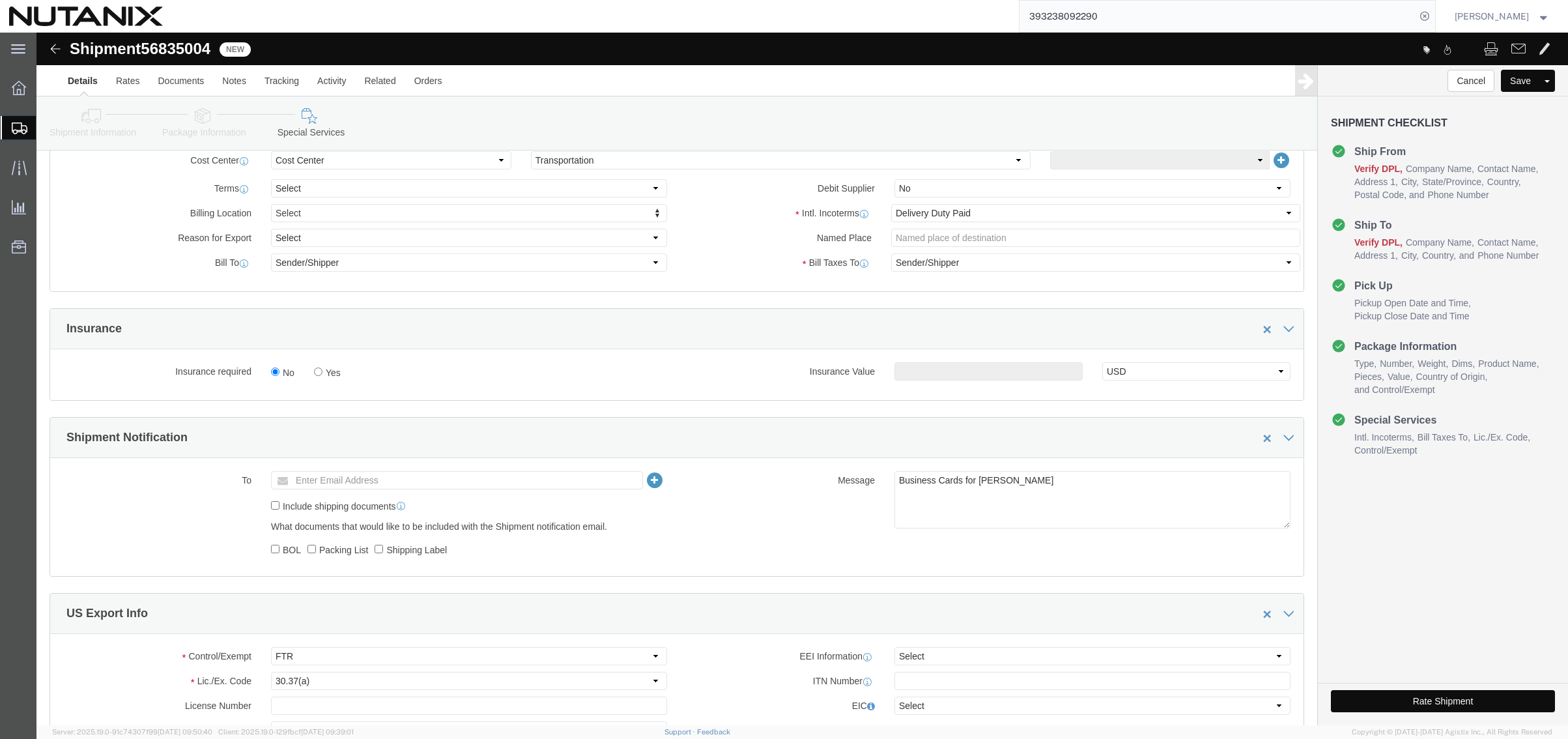
click ul "Enter Email Address"
paste input "[EMAIL_ADDRESS][DOMAIN_NAME]"
type input "[EMAIL_ADDRESS][DOMAIN_NAME]"
drag, startPoint x: 1013, startPoint y: 450, endPoint x: 936, endPoint y: 448, distance: 77.0
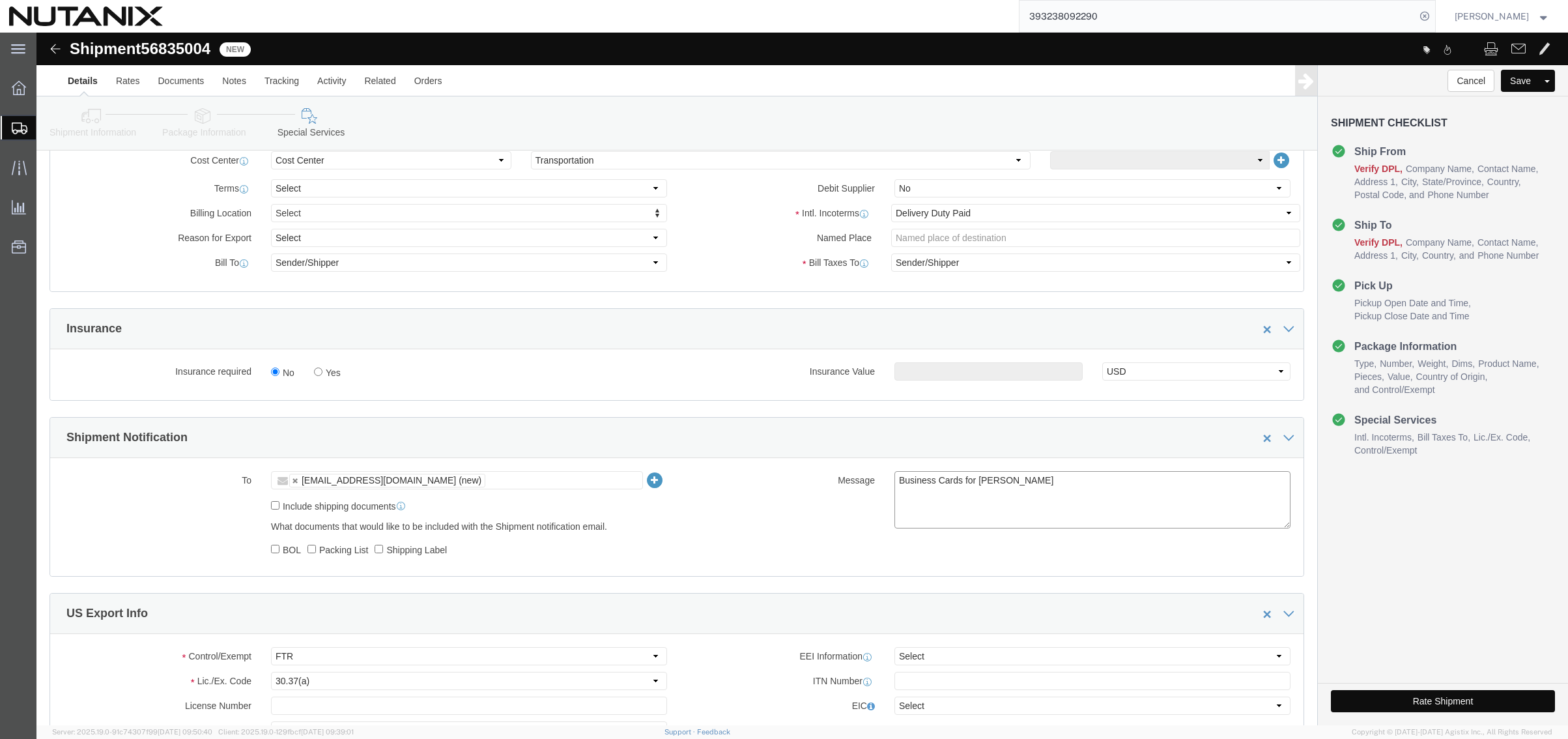
click textarea "Business Cards for [PERSON_NAME]"
type textarea "Business Cards for [PERSON_NAME]"
click ul "[EMAIL_ADDRESS][DOMAIN_NAME] (new)"
paste input "[PERSON_NAME][EMAIL_ADDRESS][PERSON_NAME][DOMAIN_NAME]"
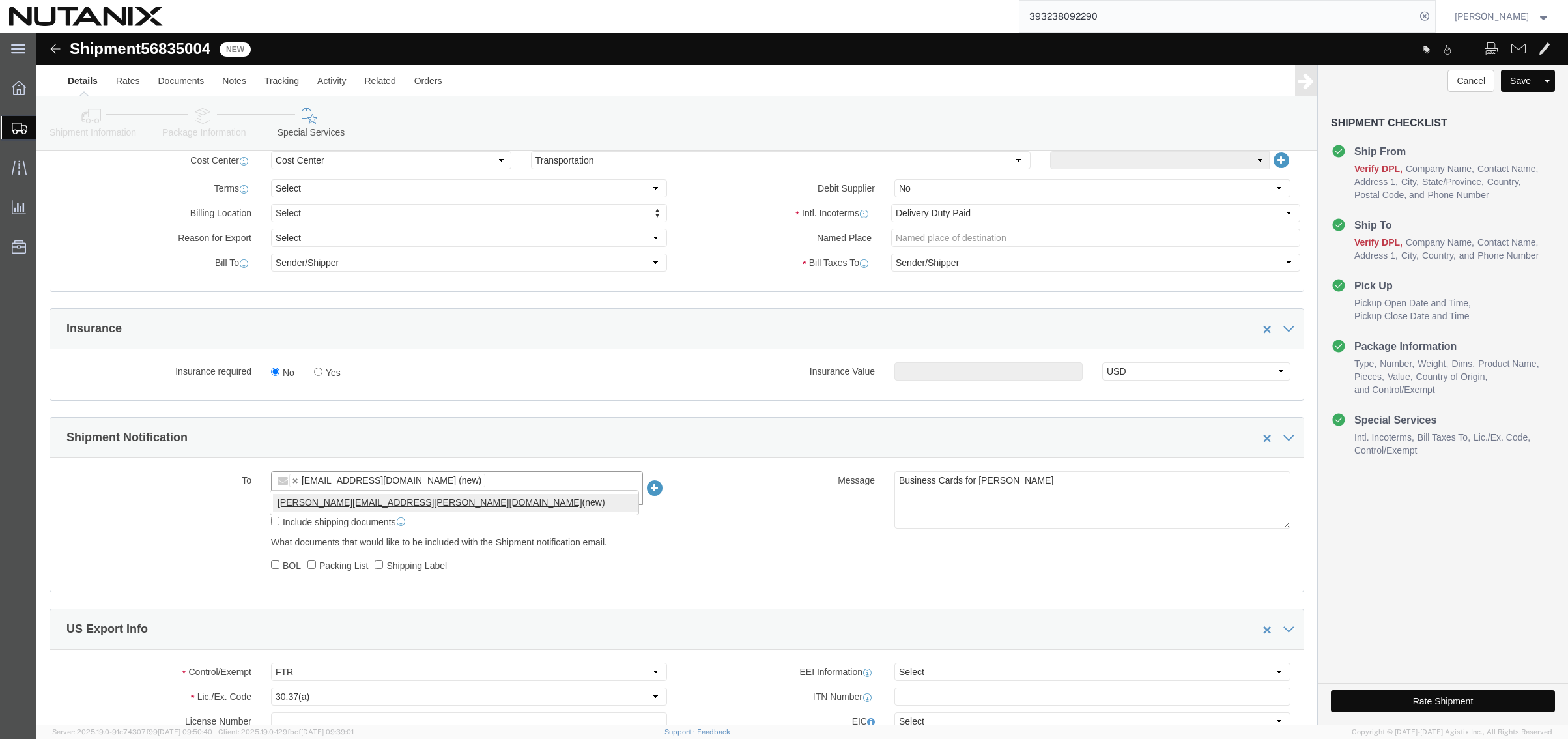
type input "[PERSON_NAME][EMAIL_ADDRESS][PERSON_NAME][DOMAIN_NAME]"
type input "[EMAIL_ADDRESS][DOMAIN_NAME],[PERSON_NAME][DOMAIN_NAME][EMAIL_ADDRESS][PERSON_N…"
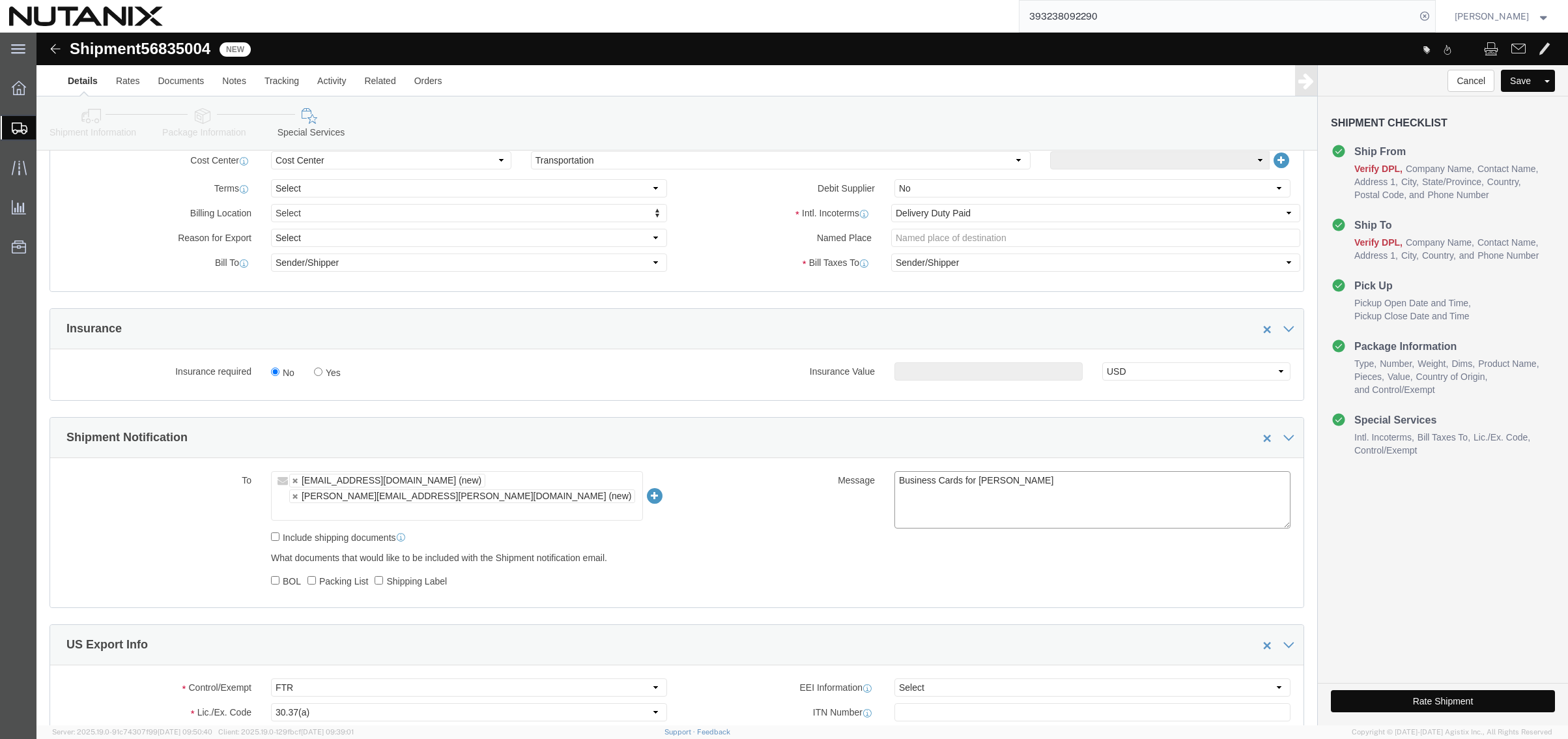
click textarea "Business Cards for [PERSON_NAME]"
type textarea "Business Cards for [PERSON_NAME] and [PERSON_NAME]"
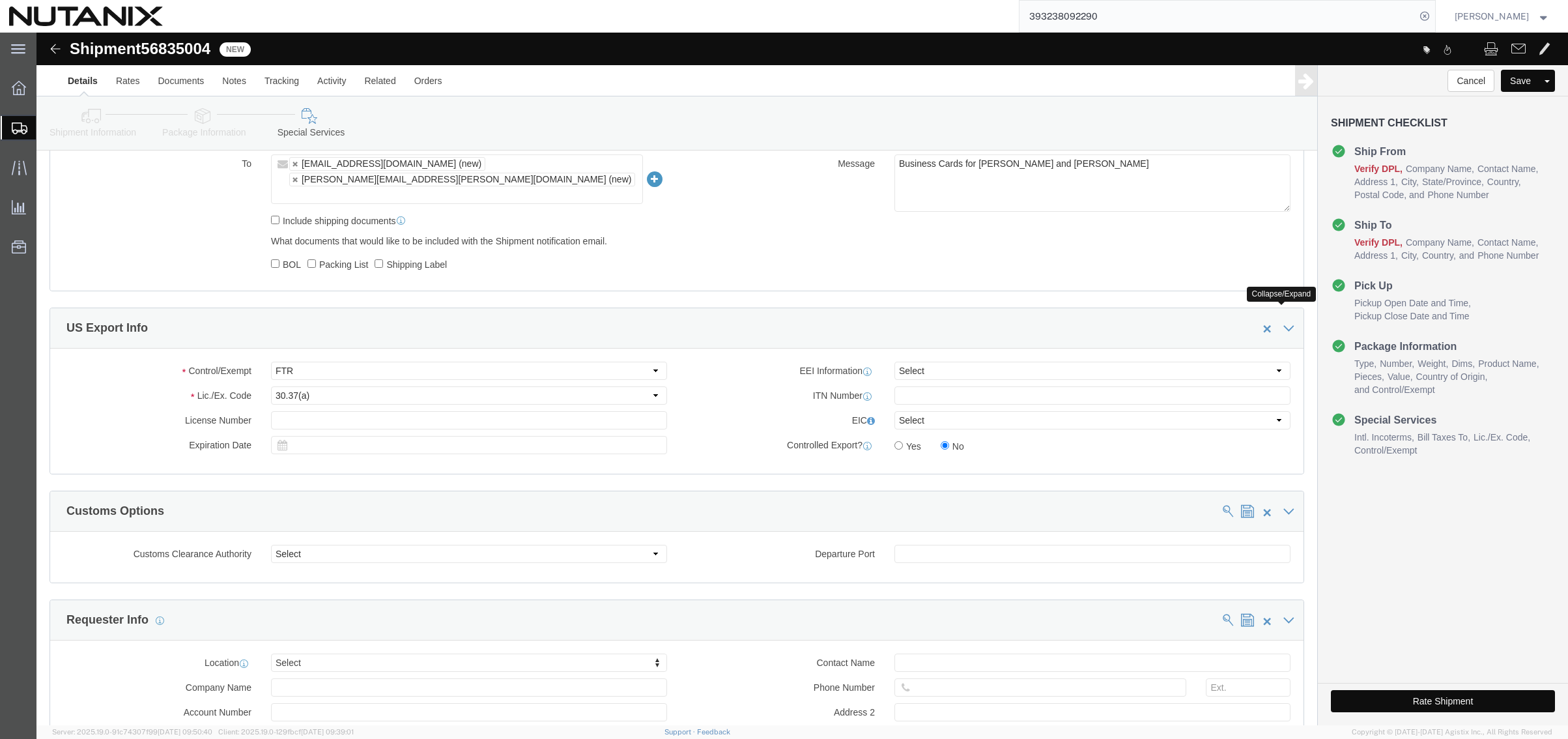
scroll to position [947, 0]
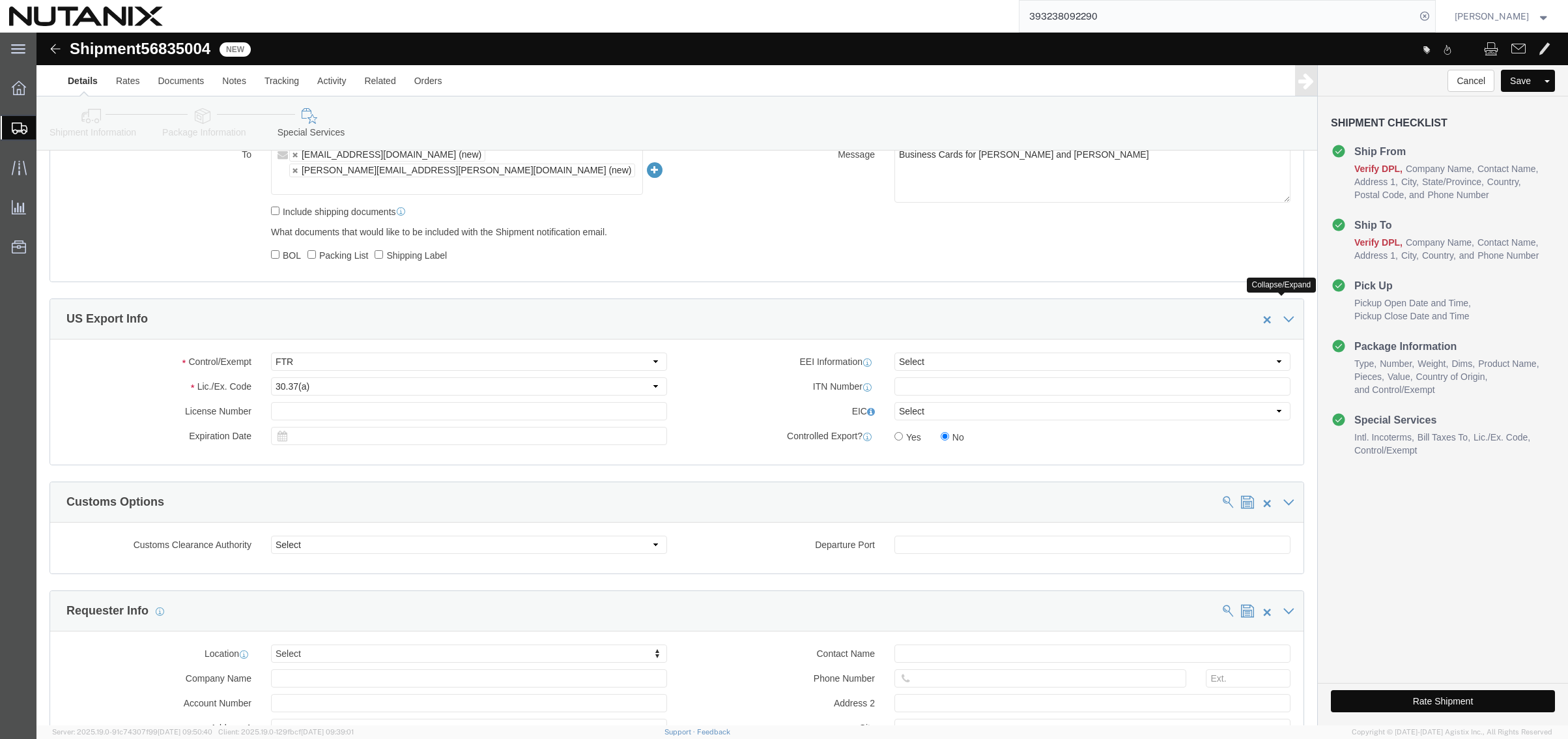
click button "Rate Shipment"
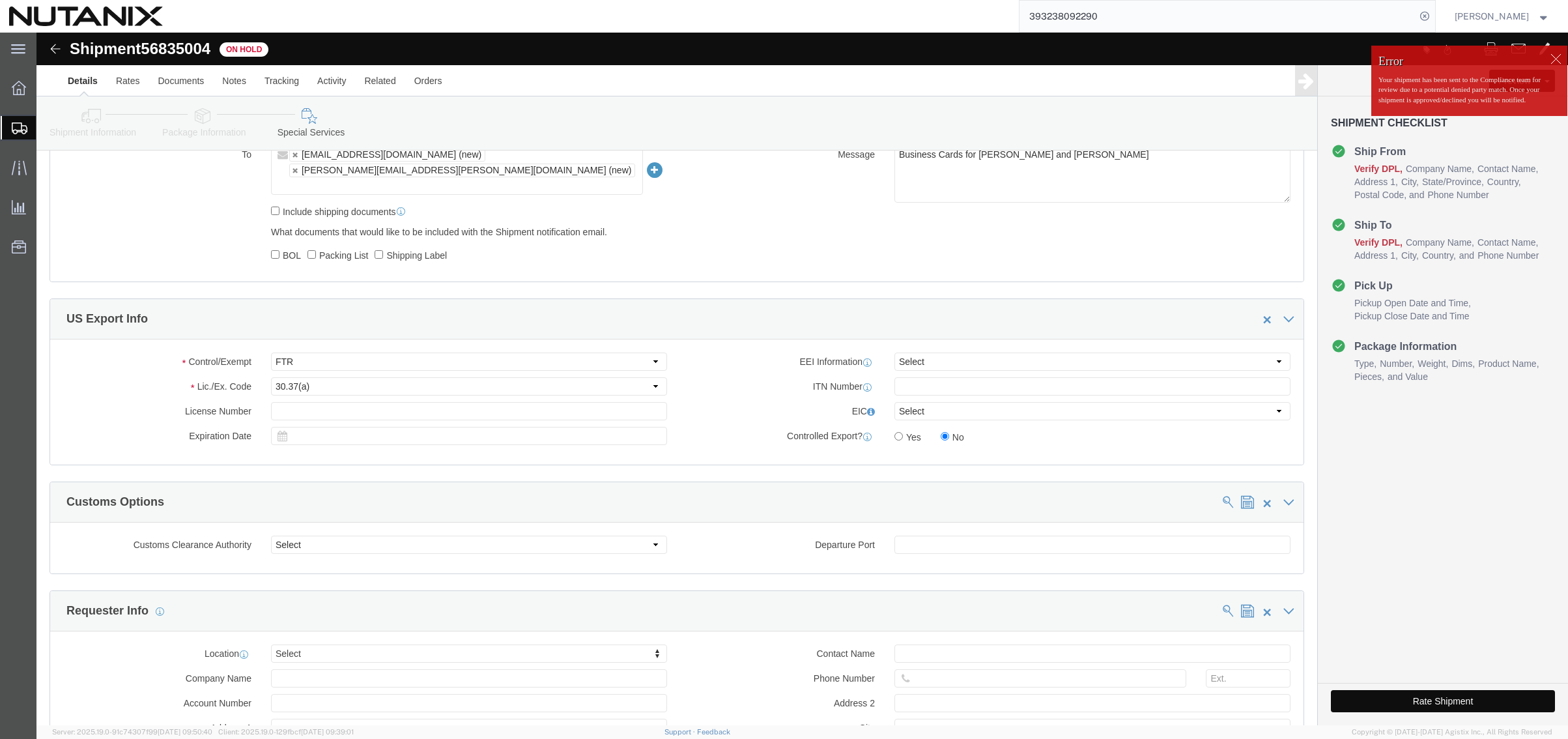
click button "Rate Shipment"
click div
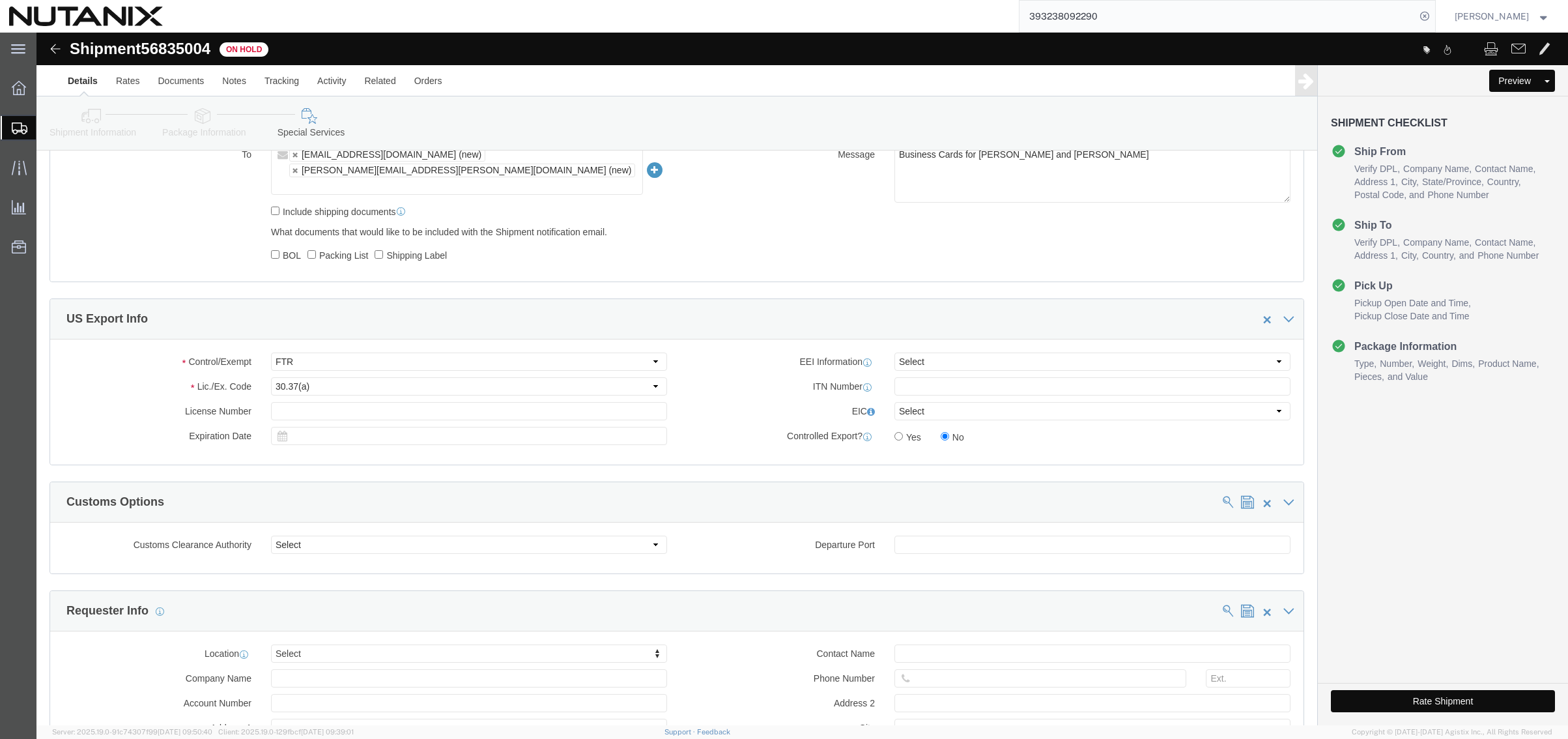
click button "Rate Shipment"
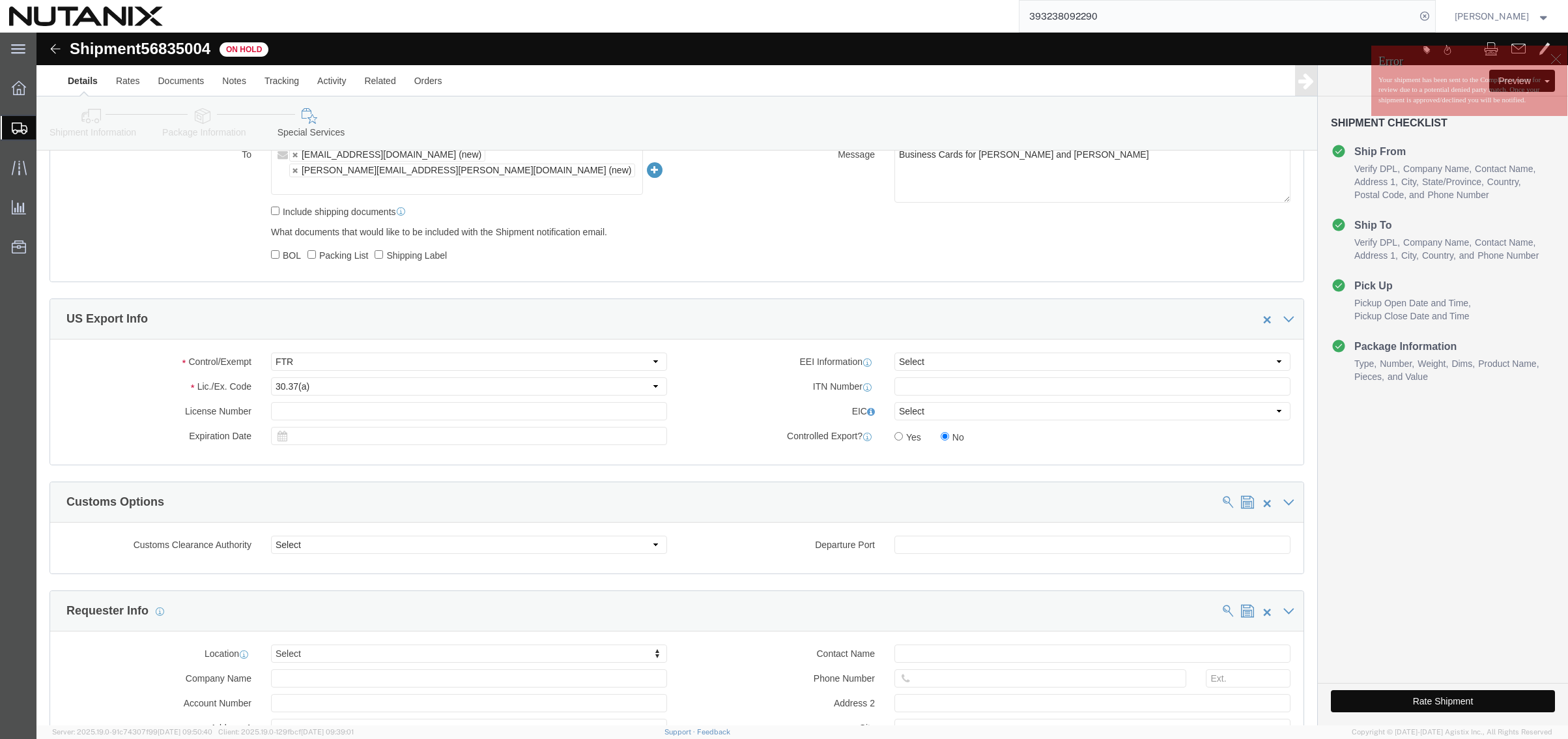
drag, startPoint x: 1308, startPoint y: 666, endPoint x: 1348, endPoint y: 736, distance: 80.6
click button "Rate Shipment"
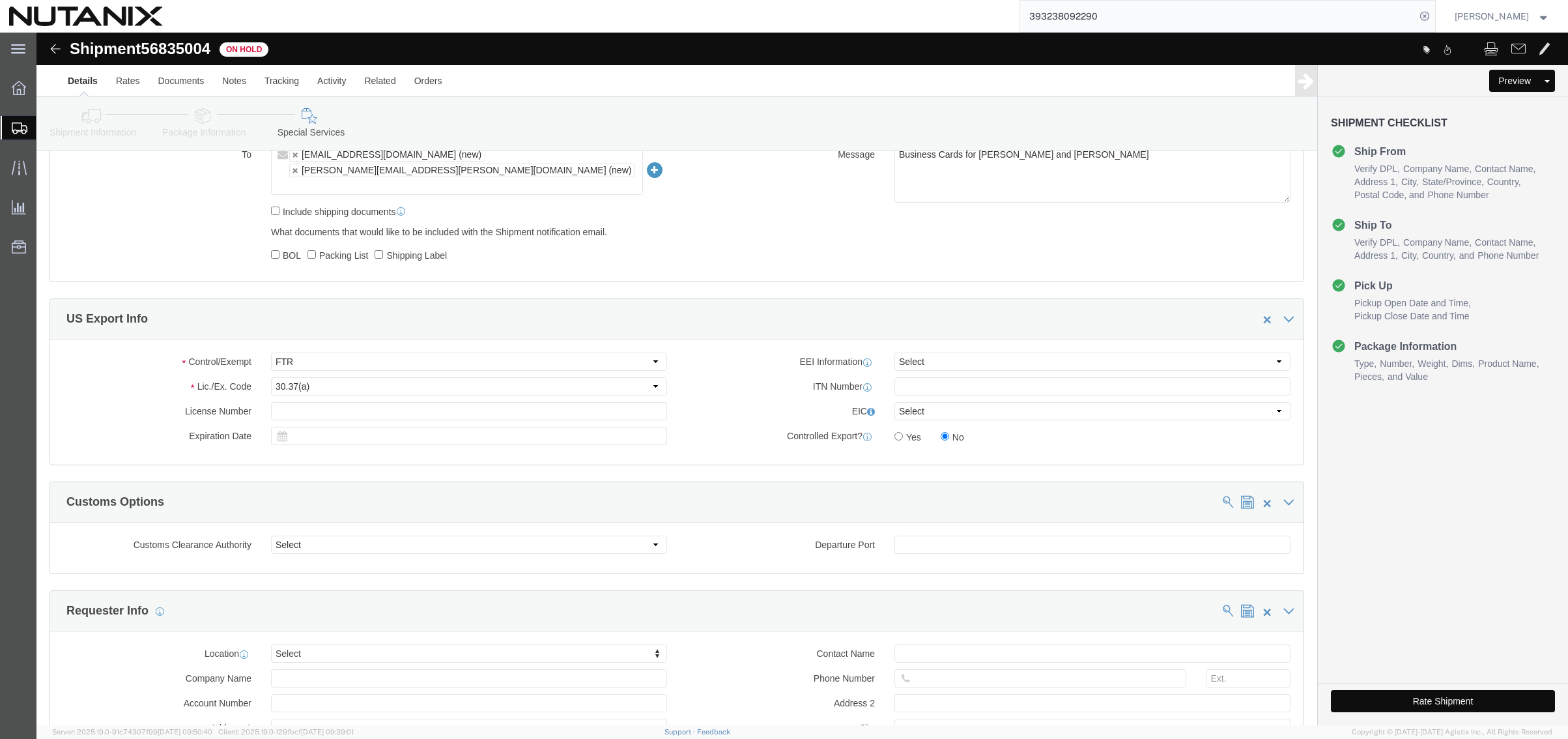
drag, startPoint x: 86, startPoint y: 164, endPoint x: 234, endPoint y: 159, distance: 148.1
click div "Include shipping documents"
click button "Rate Shipment"
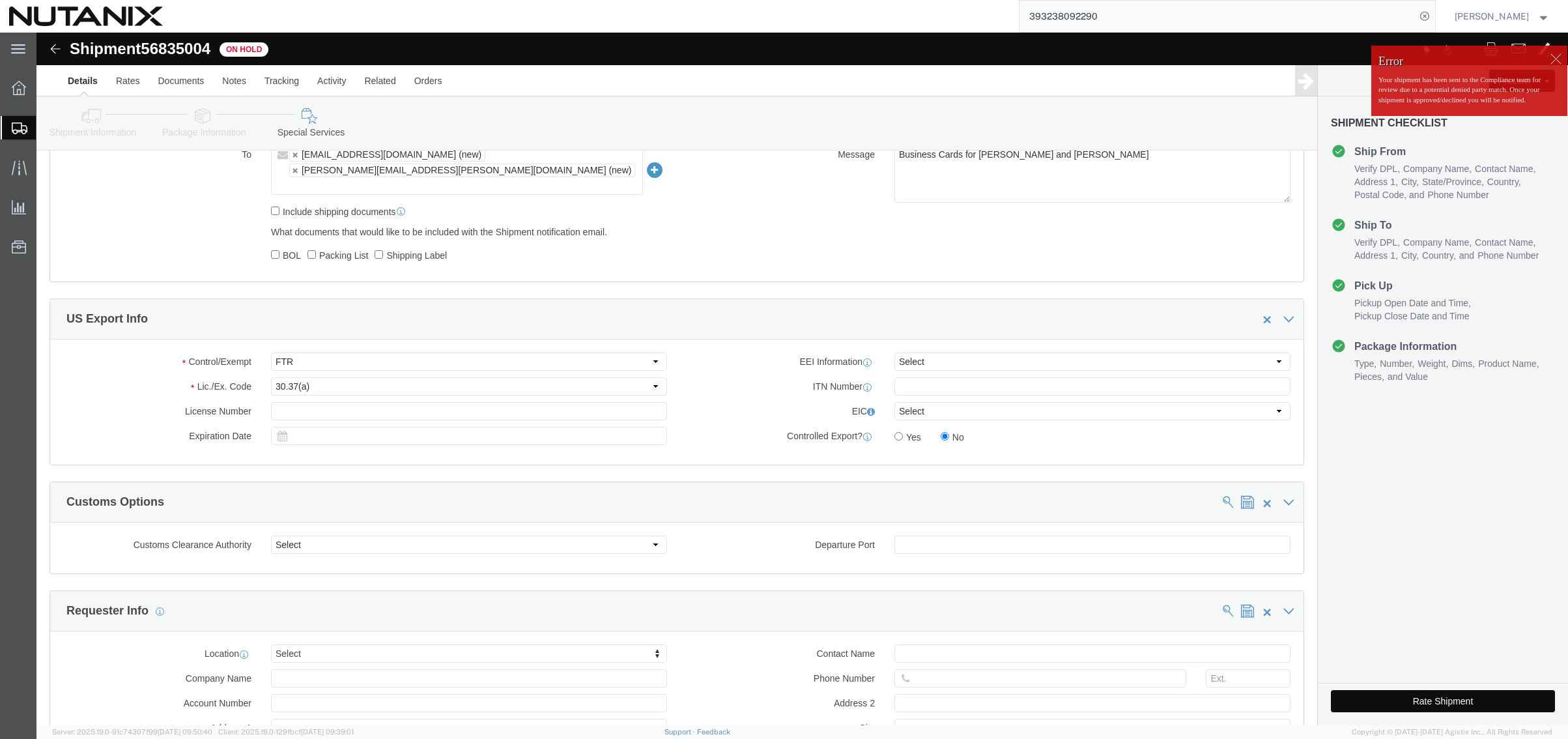
click button "Rate Shipment"
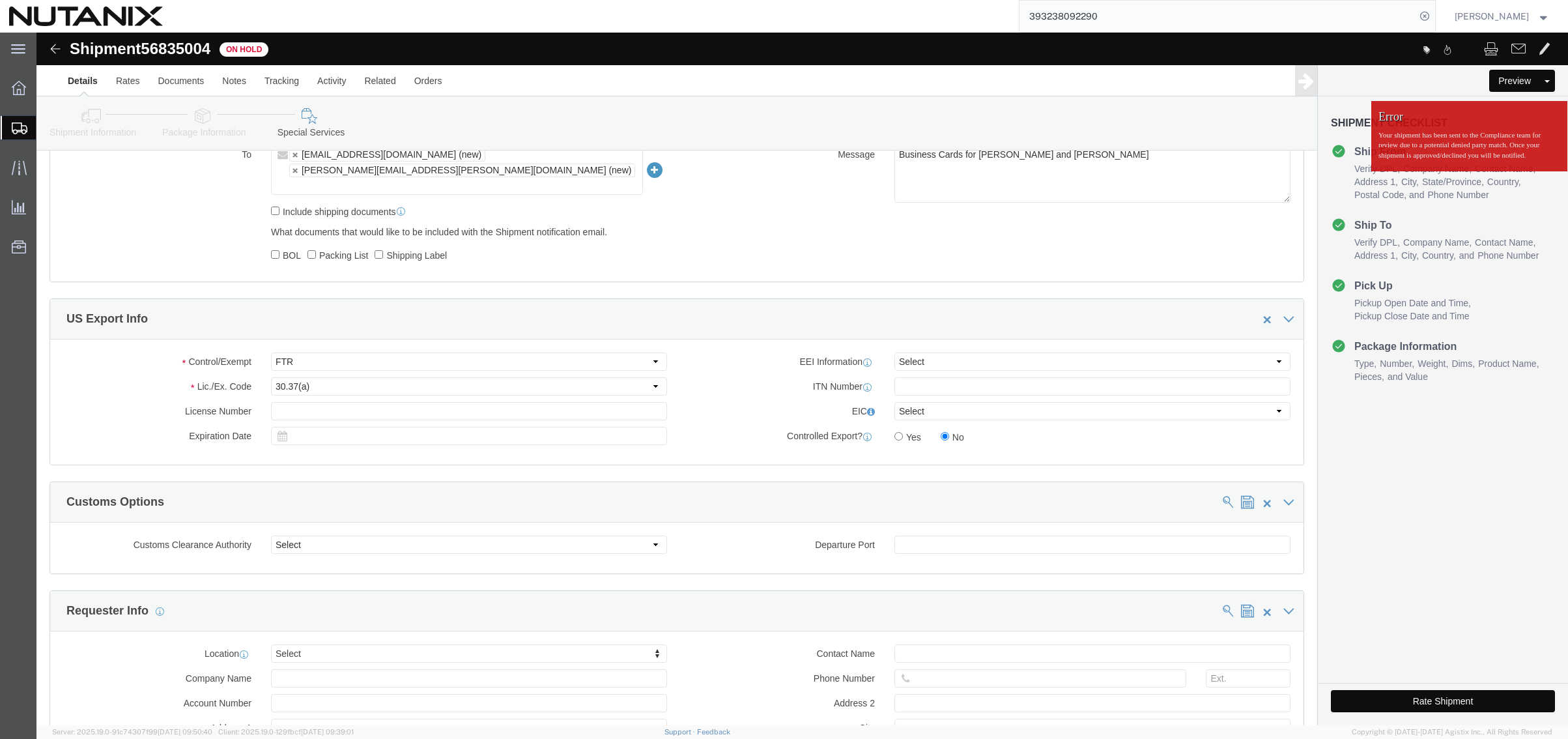
click button "Rate Shipment"
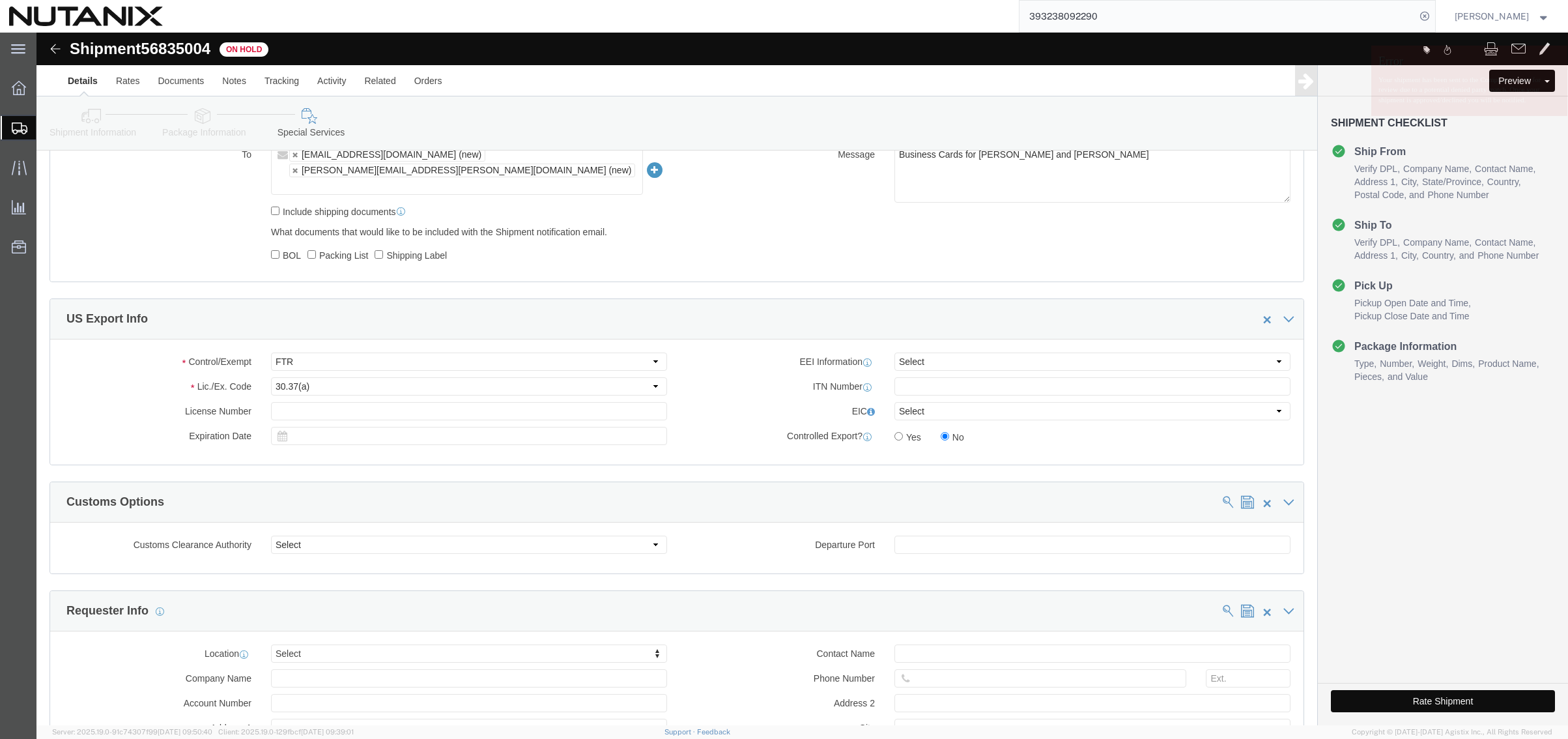
click button "Rate Shipment"
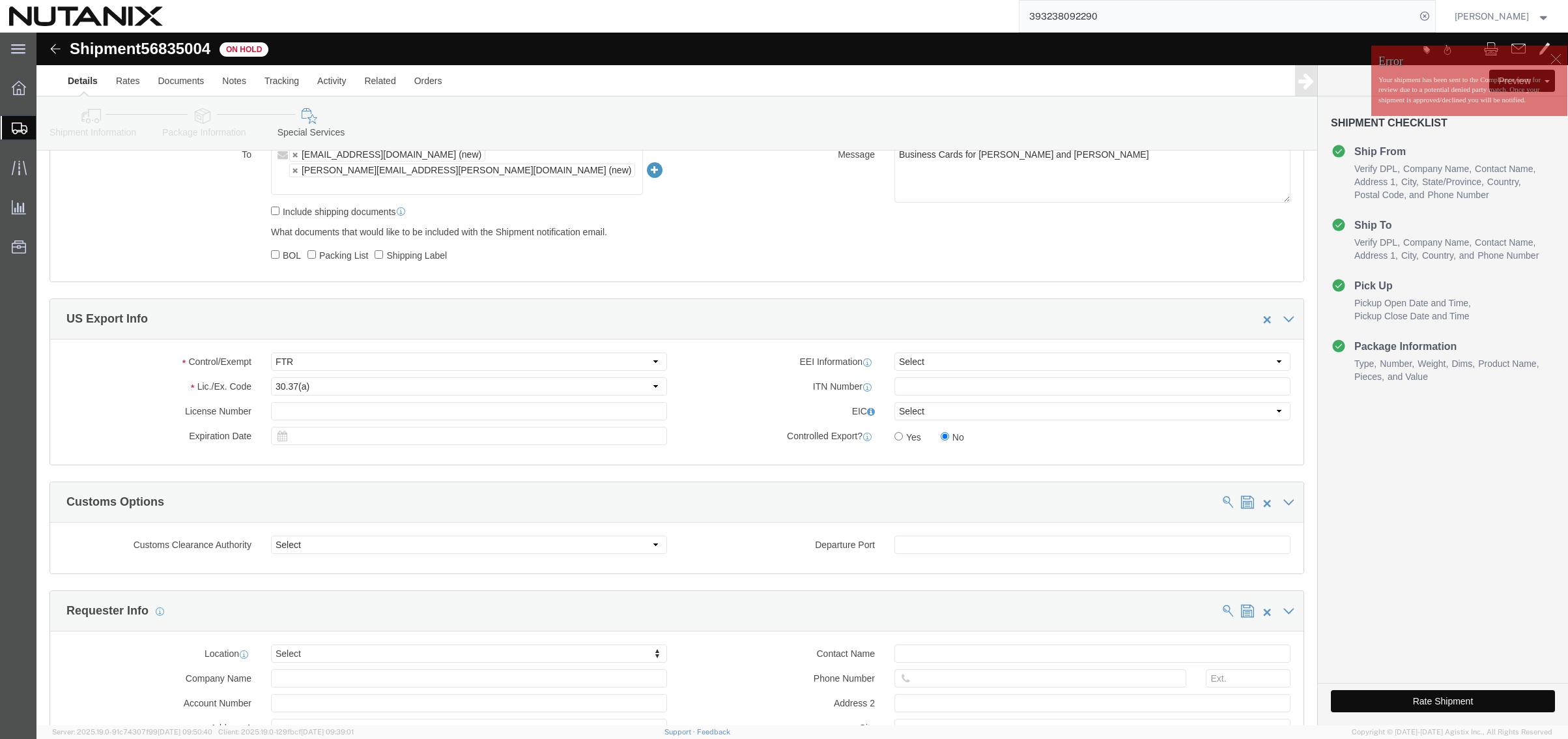
click button "Rate Shipment"
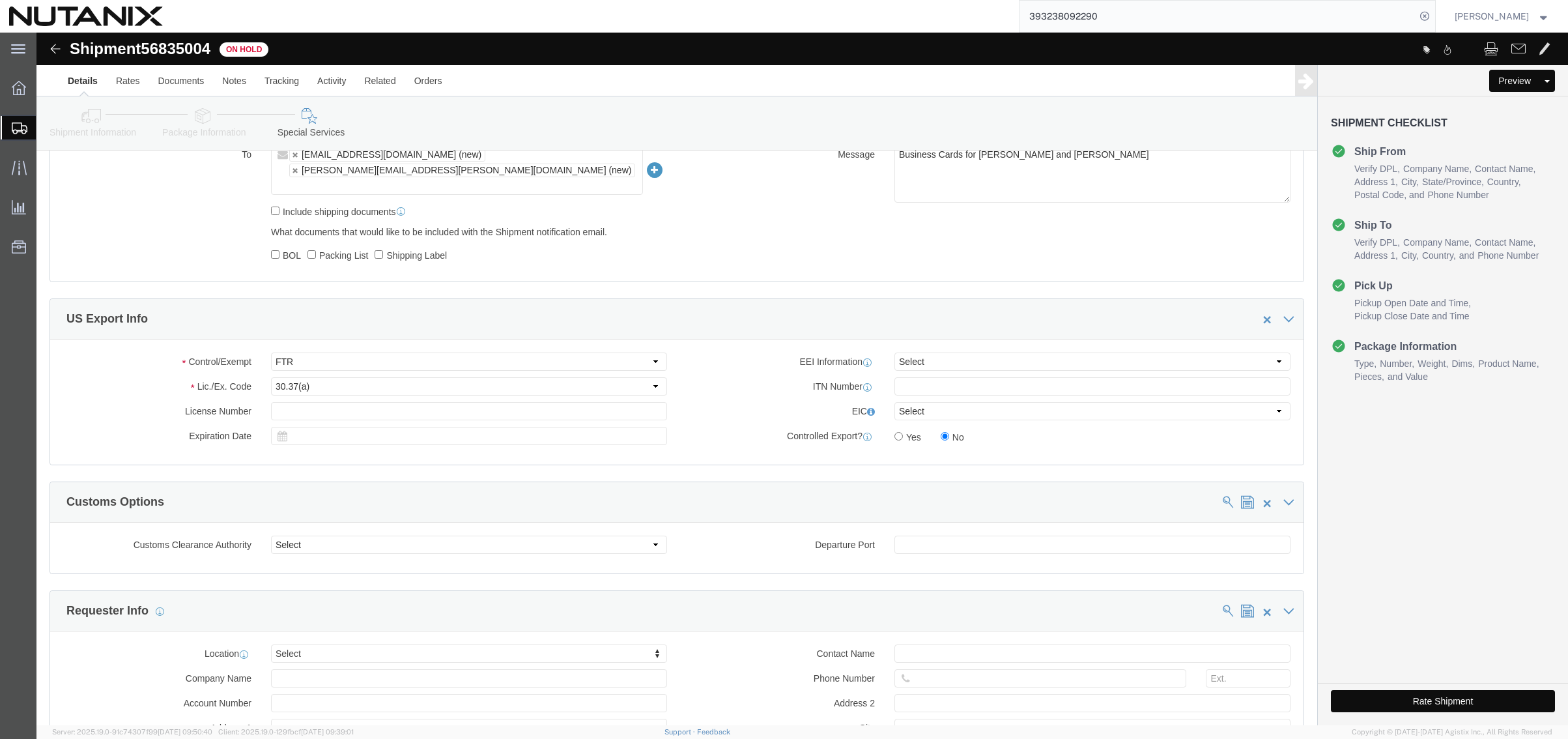
click button "Rate Shipment"
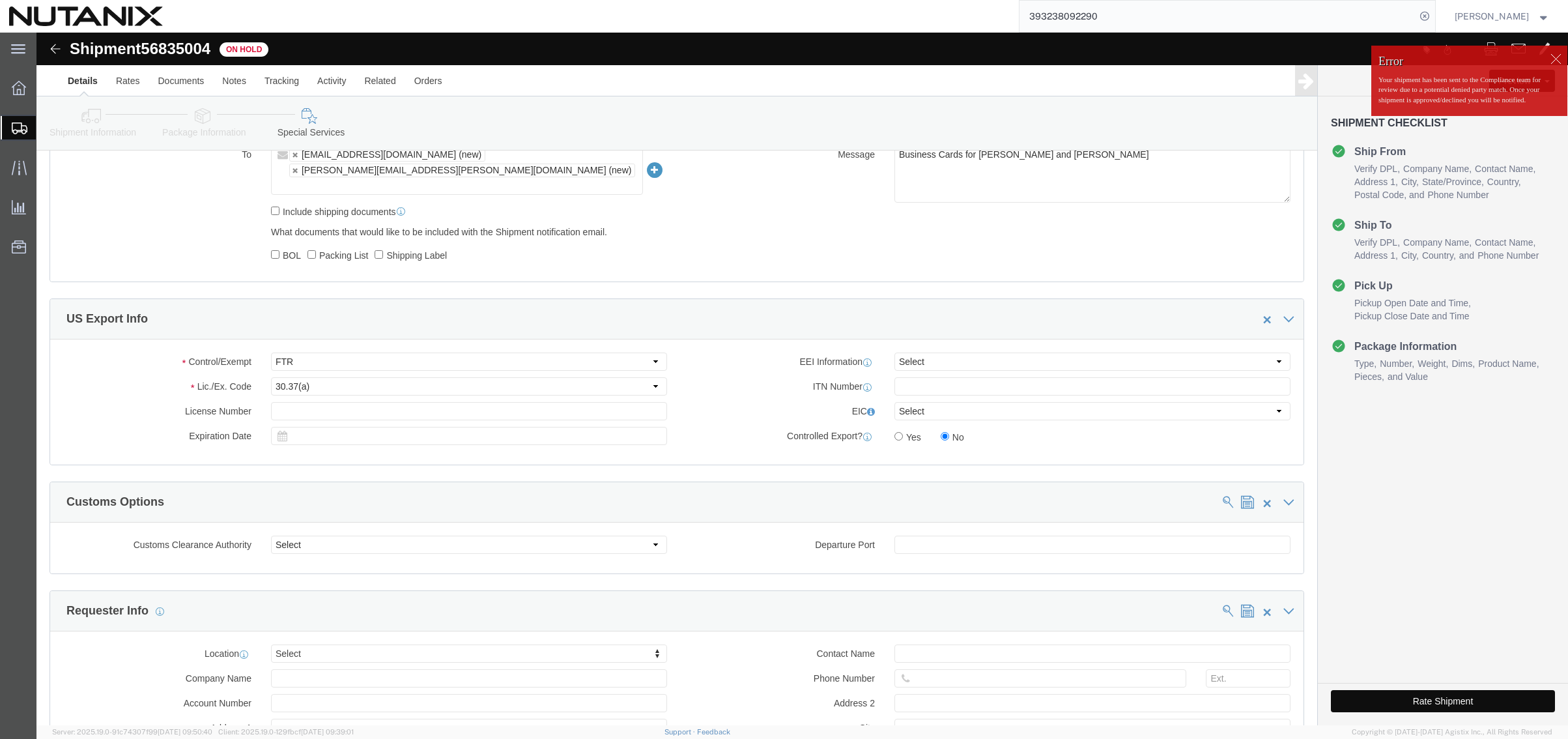
click button "Rate Shipment"
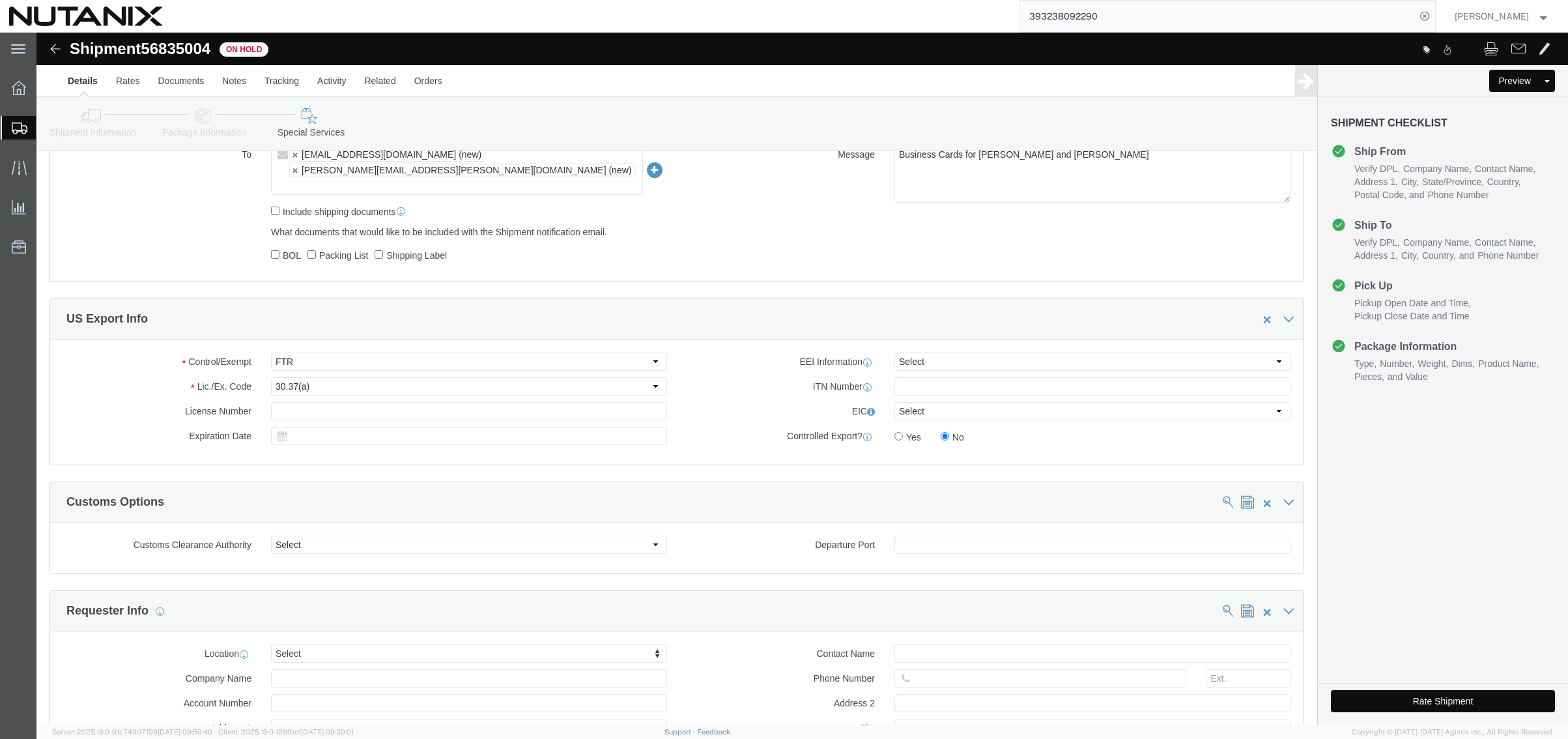
click button "Rate Shipment"
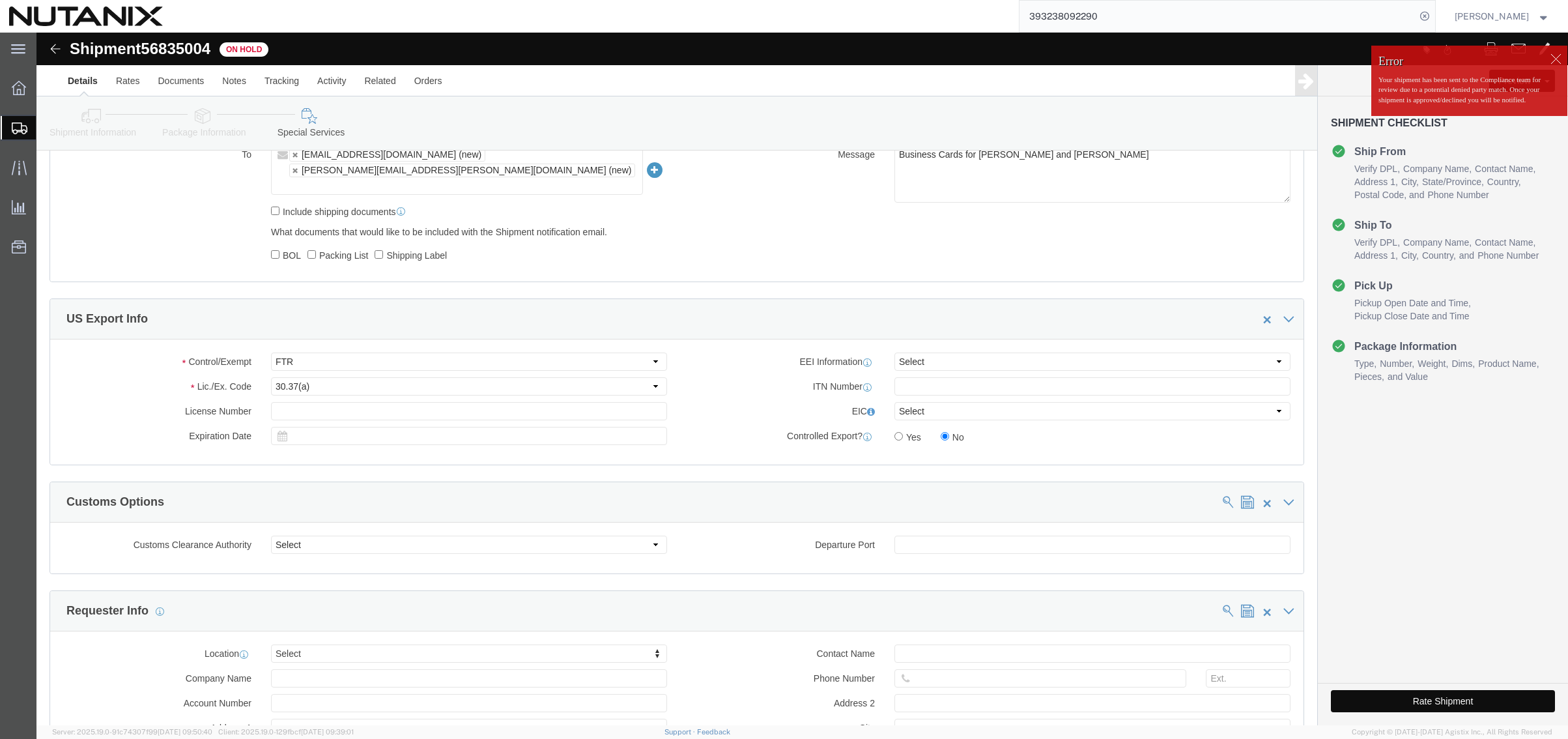
click button "Rate Shipment"
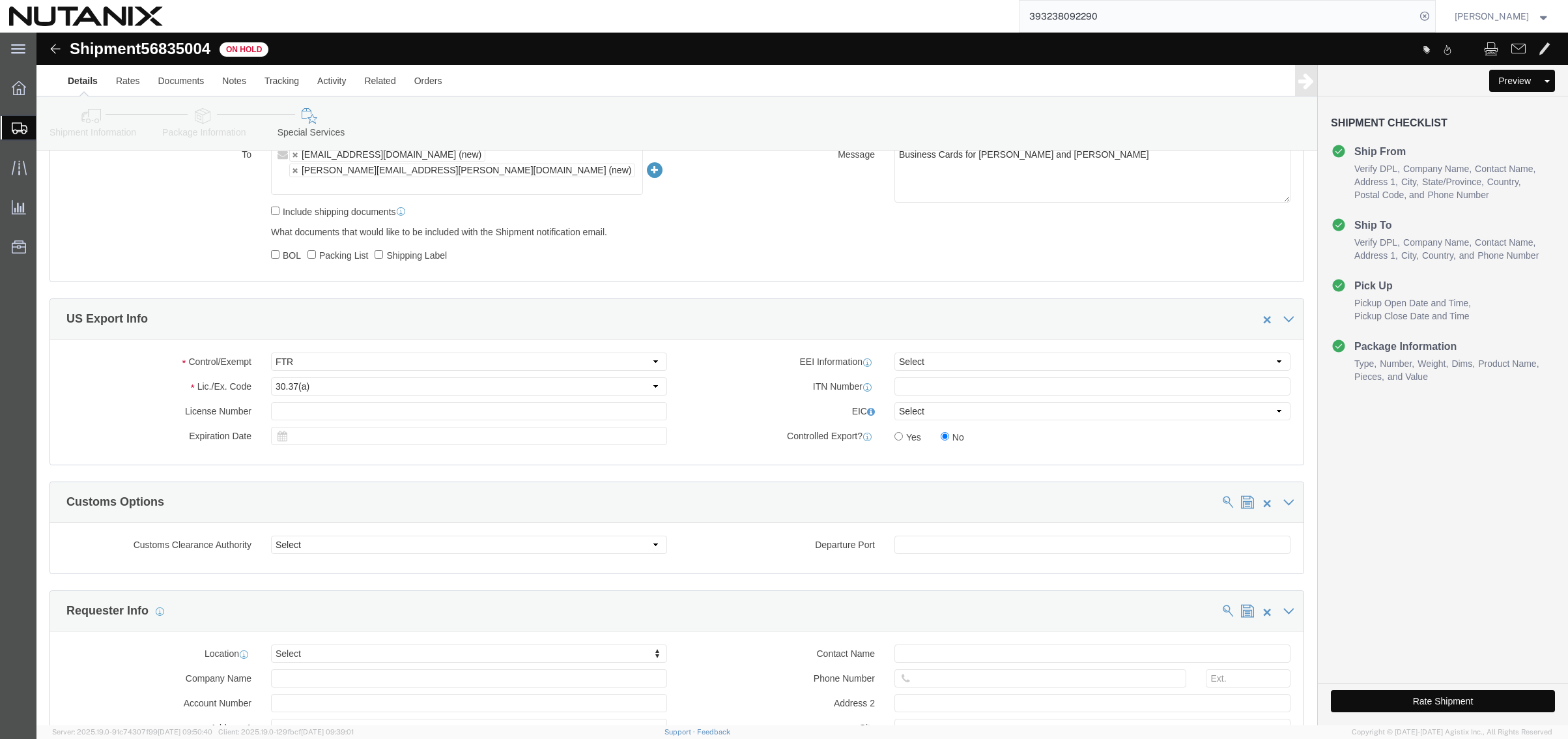
click at [0, 0] on span "Shipment Manager" at bounding box center [0, 0] width 0 height 0
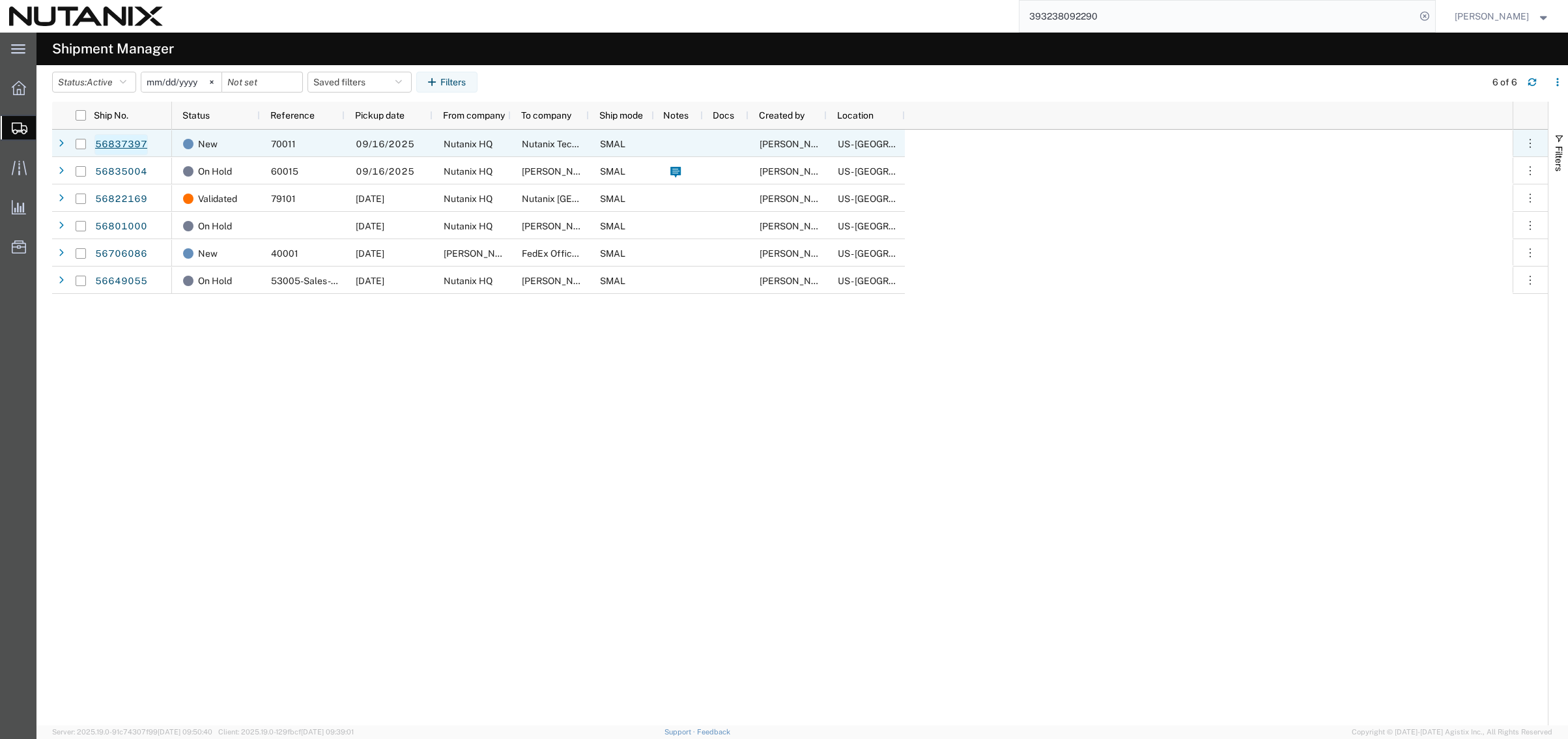
click at [109, 143] on link "56837397" at bounding box center [120, 144] width 53 height 21
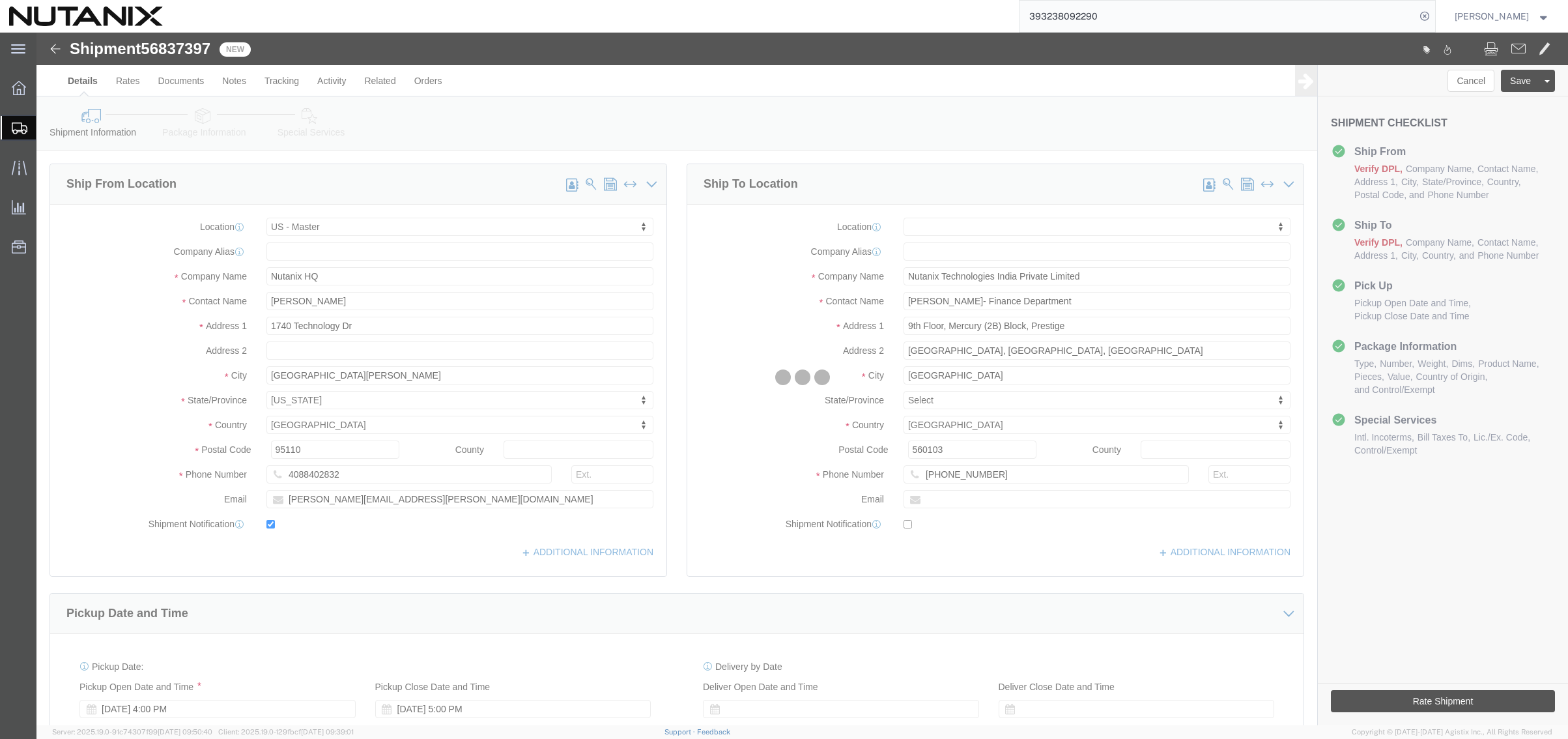
select select "36123"
select select
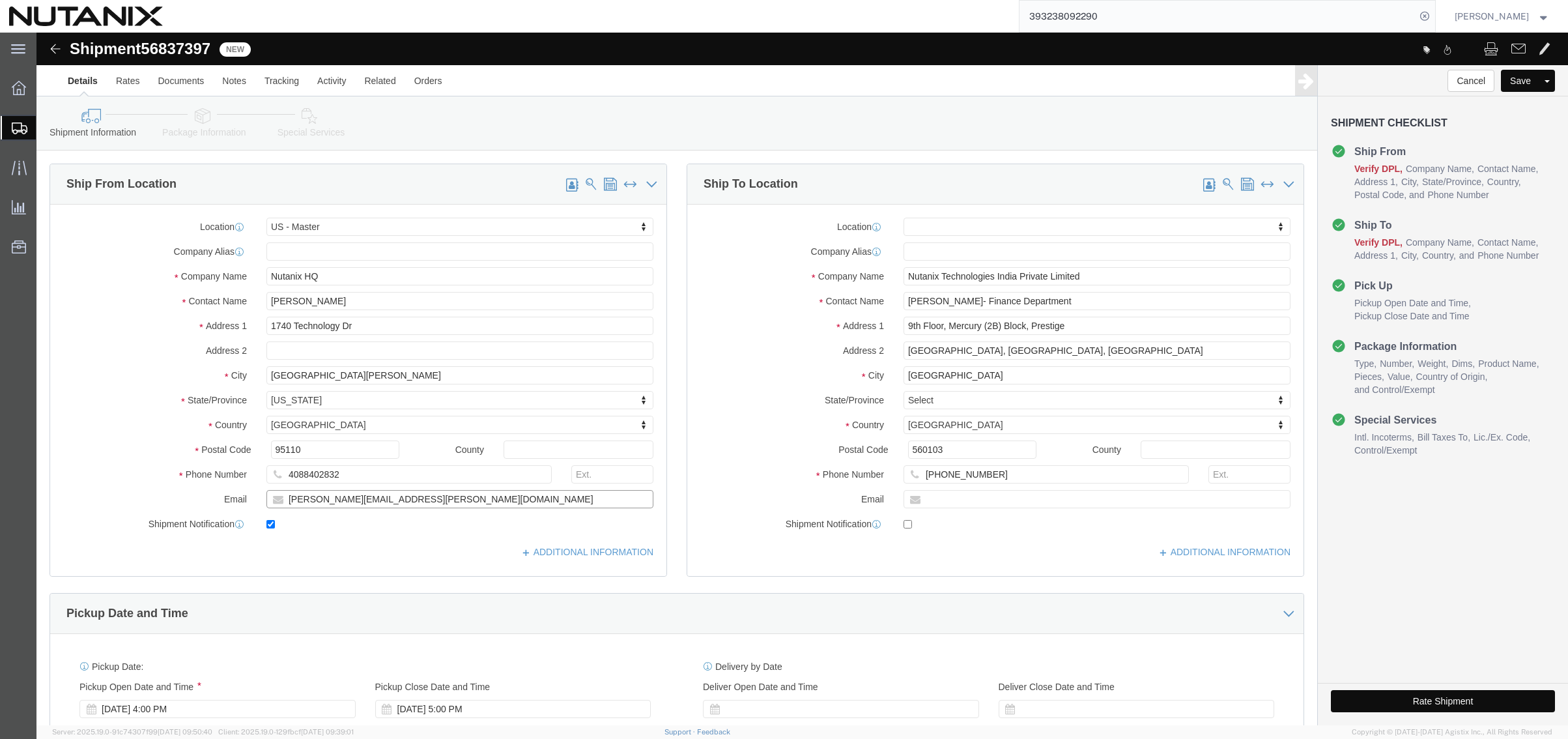
drag, startPoint x: 372, startPoint y: 465, endPoint x: 221, endPoint y: 459, distance: 151.1
click div "[PERSON_NAME][EMAIL_ADDRESS][PERSON_NAME][DOMAIN_NAME]"
checkbox input "false"
click button "Cancel"
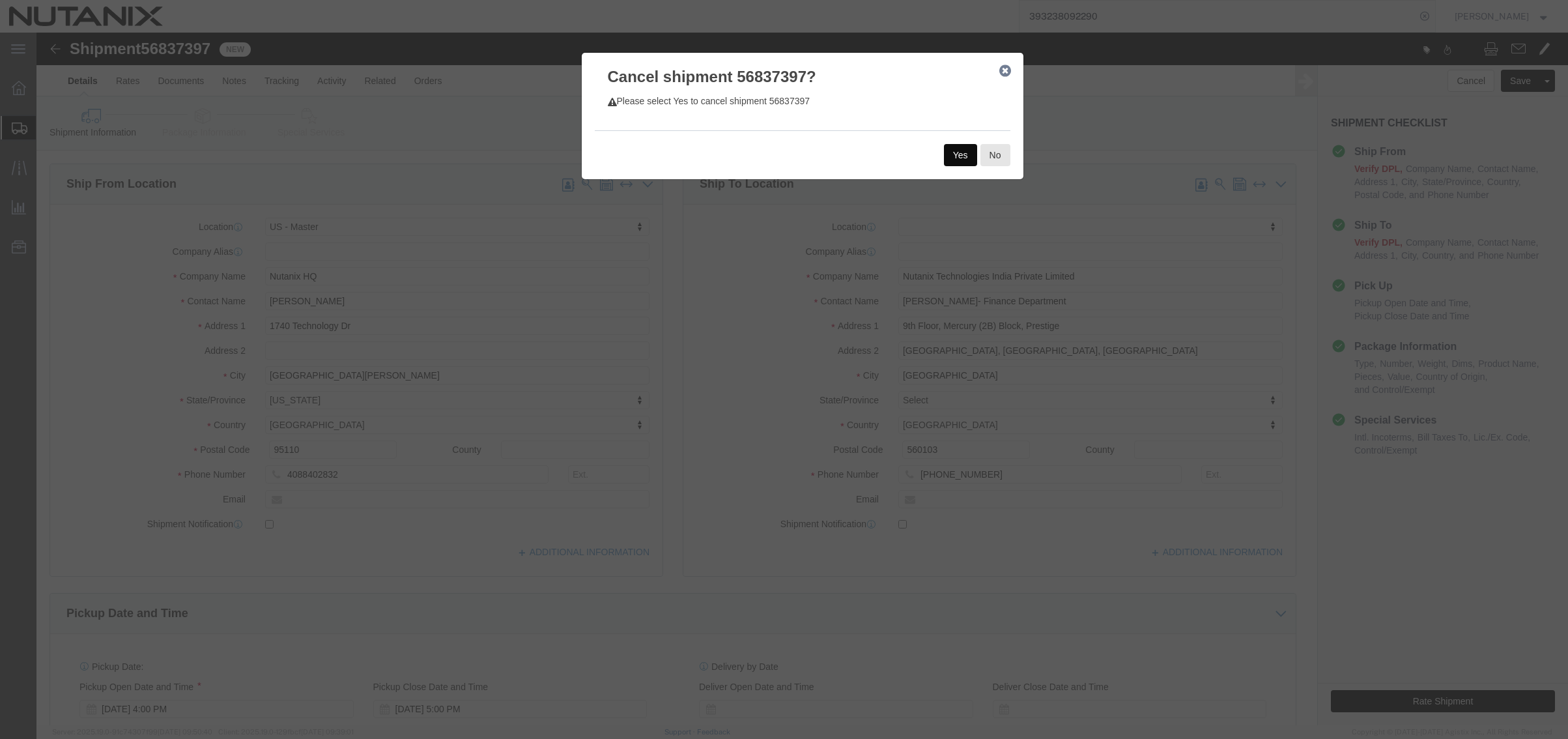
click button "Yes"
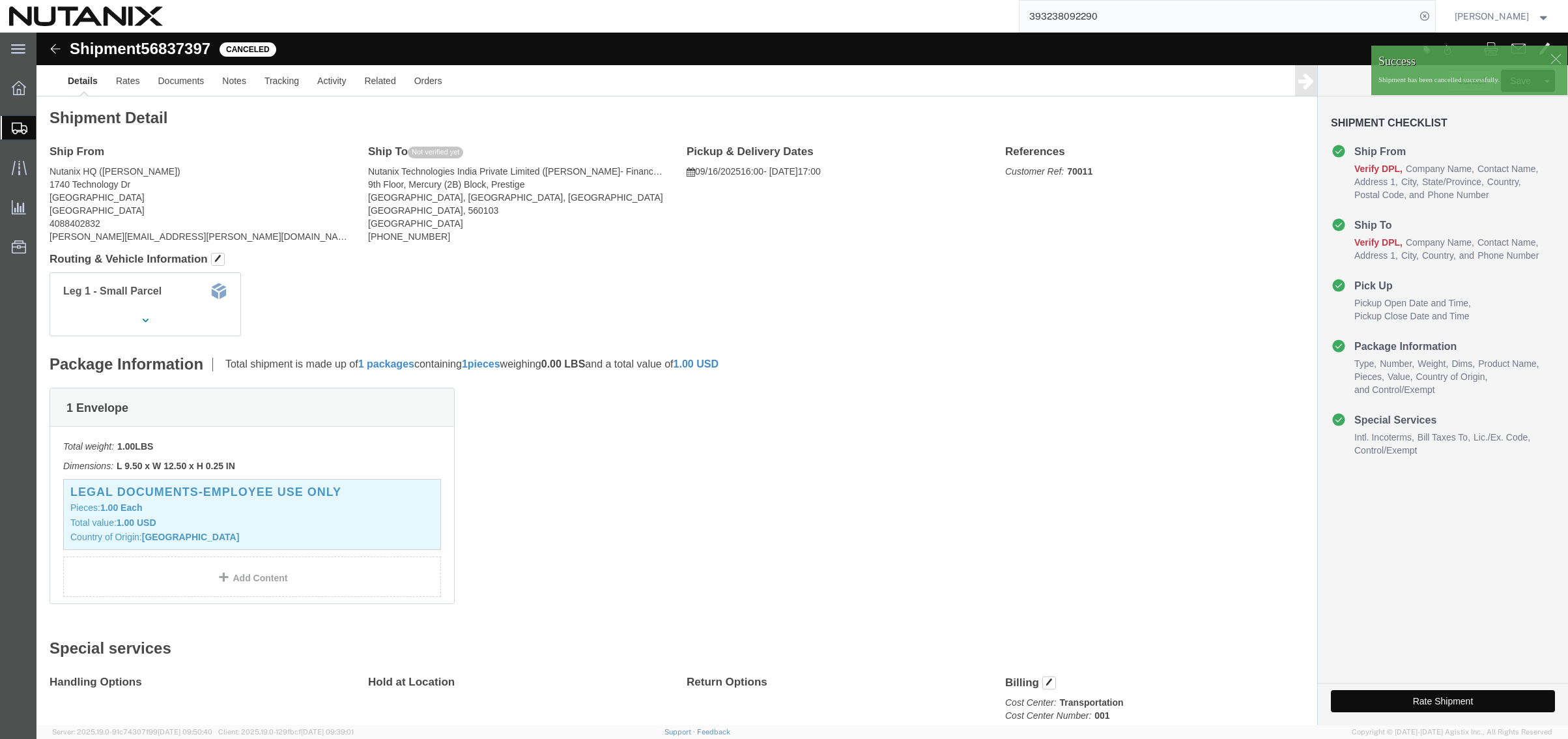
click at [0, 0] on span "Shipment Manager" at bounding box center [0, 0] width 0 height 0
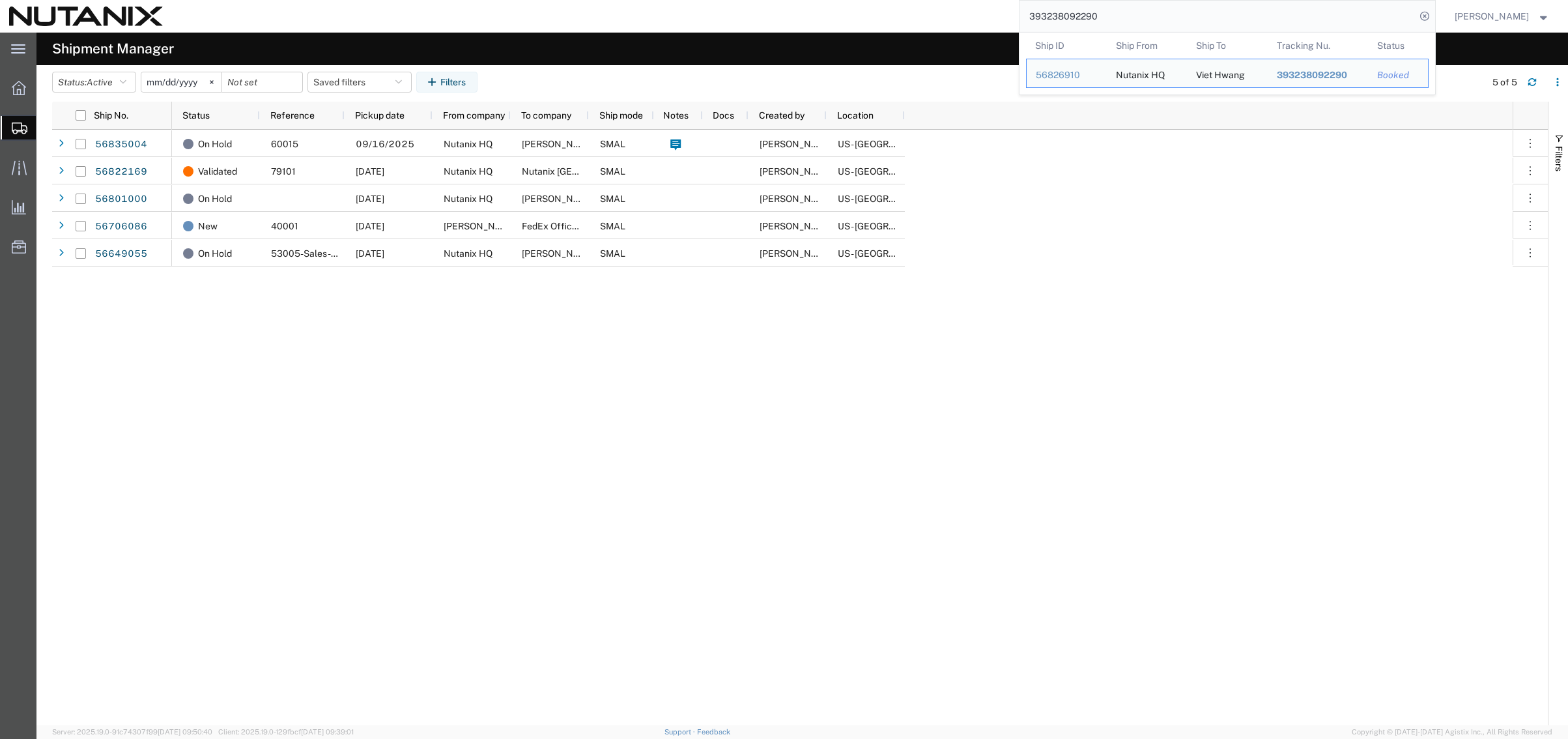
drag, startPoint x: 1107, startPoint y: 4, endPoint x: 942, endPoint y: 18, distance: 165.6
click at [942, 18] on div "393238092290 Ship ID Ship From Ship To Tracking Nu. Status Ship ID 56826910 Shi…" at bounding box center [804, 16] width 1264 height 32
paste input "212666"
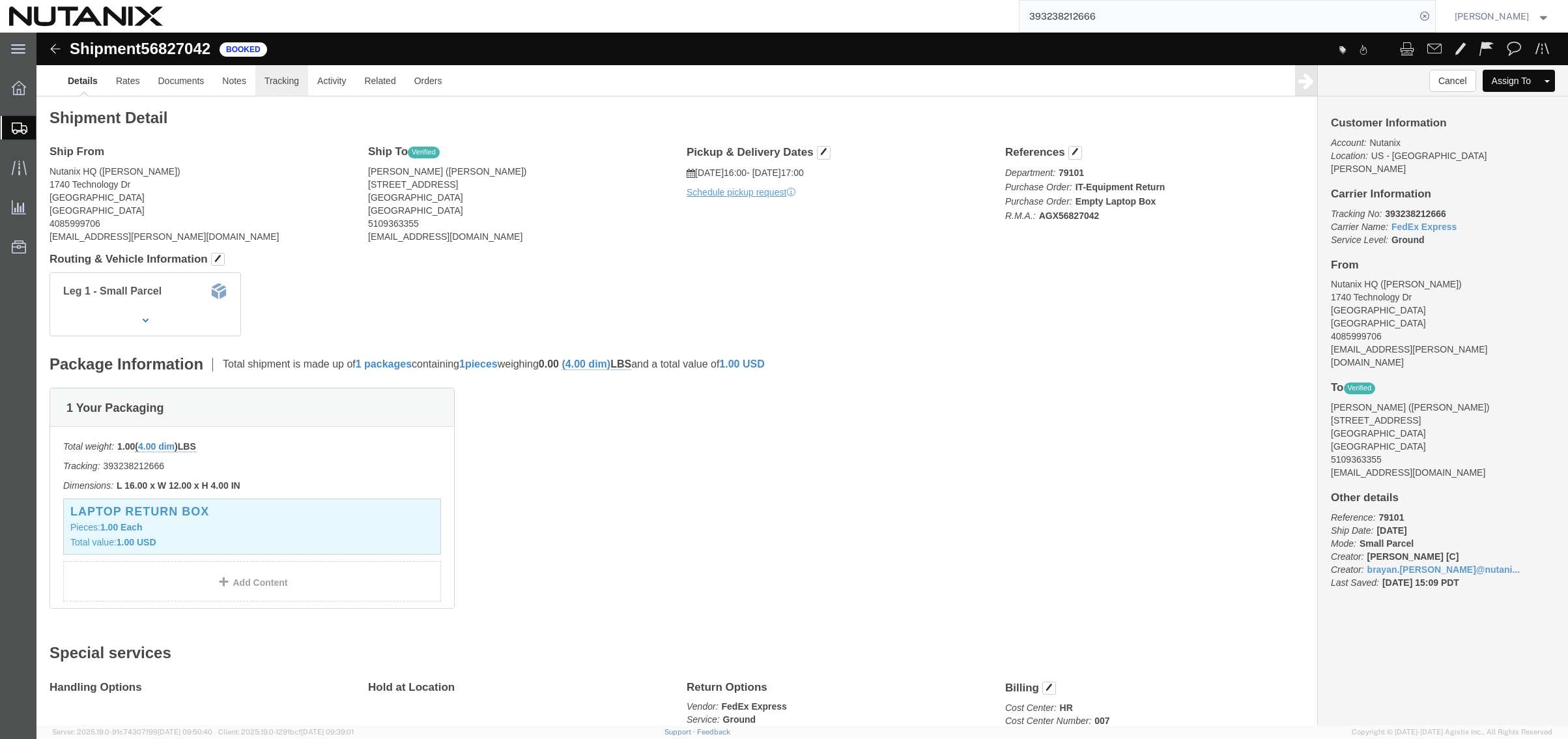
click link "Tracking"
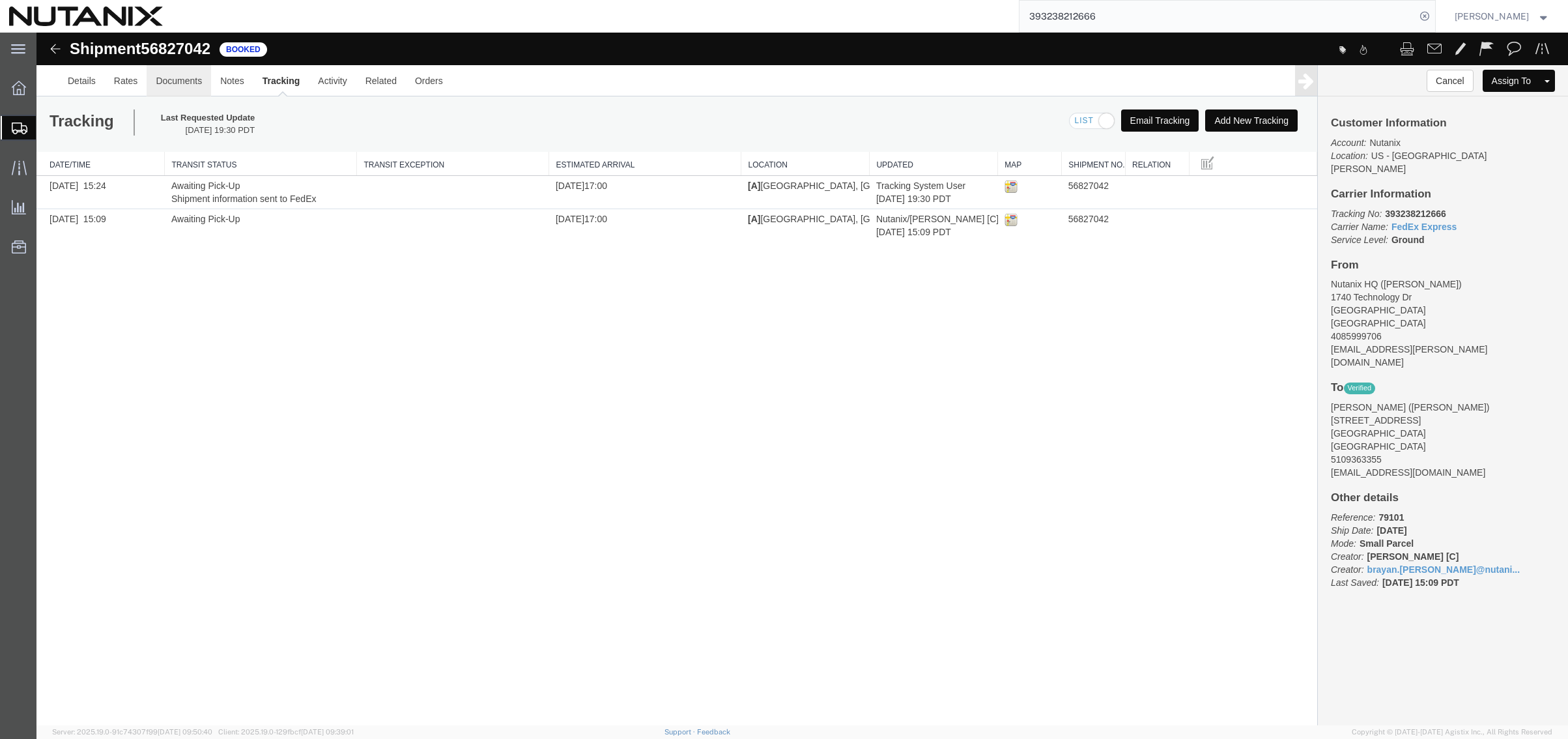
click at [168, 77] on link "Documents" at bounding box center [179, 81] width 64 height 31
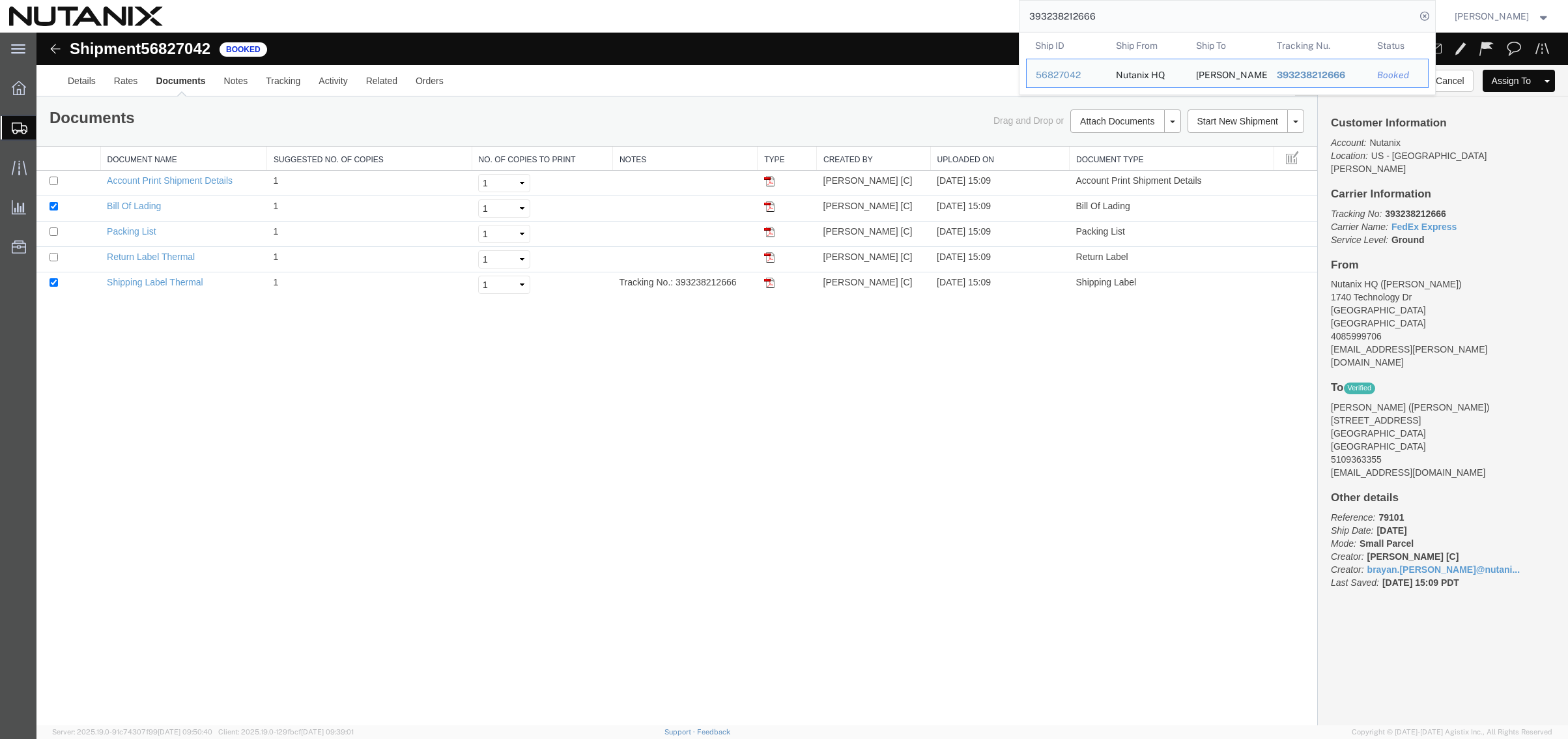
drag, startPoint x: 1113, startPoint y: 10, endPoint x: 879, endPoint y: 3, distance: 234.1
click at [879, 3] on div "393238212666 Ship ID Ship From Ship To Tracking Nu. Status Ship ID 56827042 Shi…" at bounding box center [804, 16] width 1264 height 32
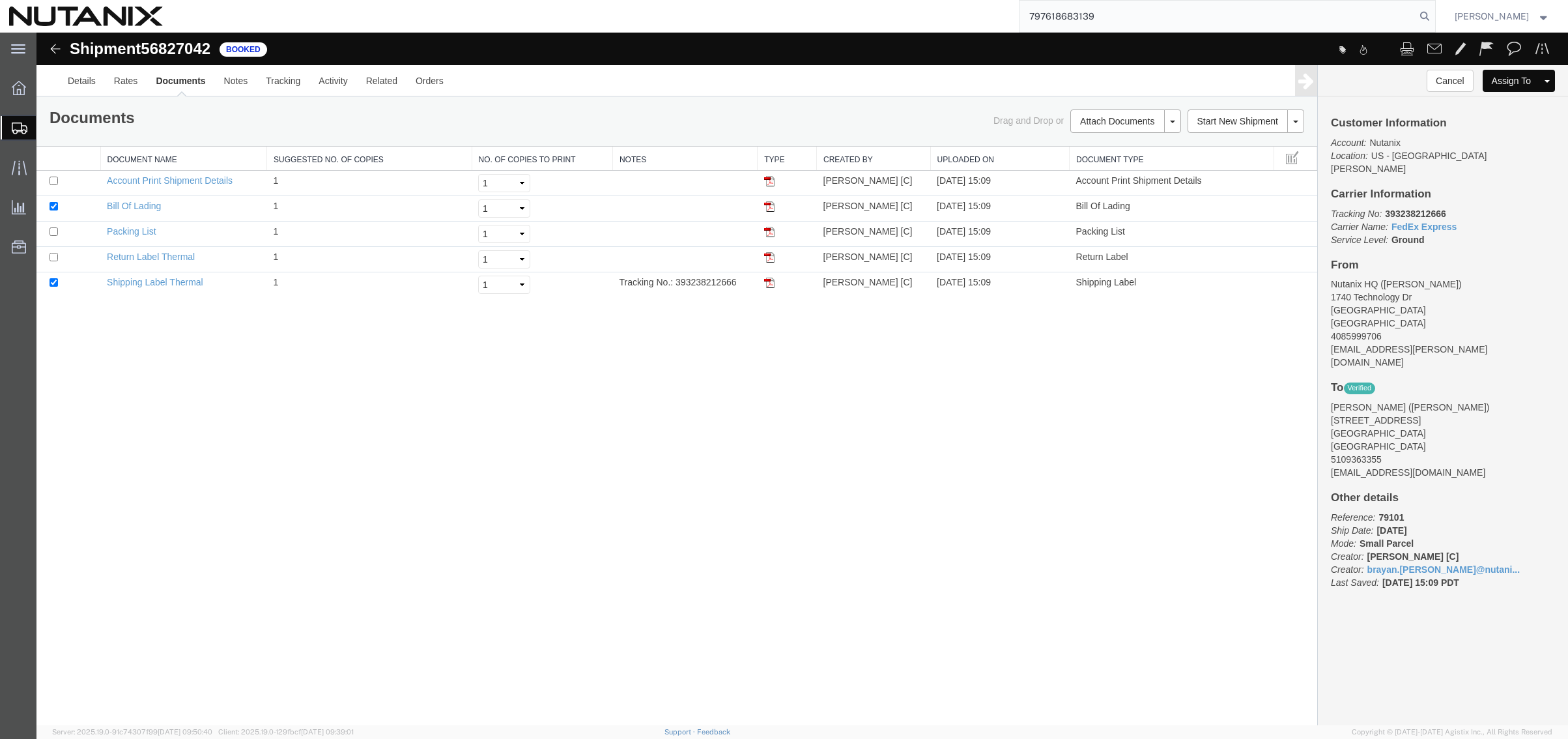
type input "797618683139"
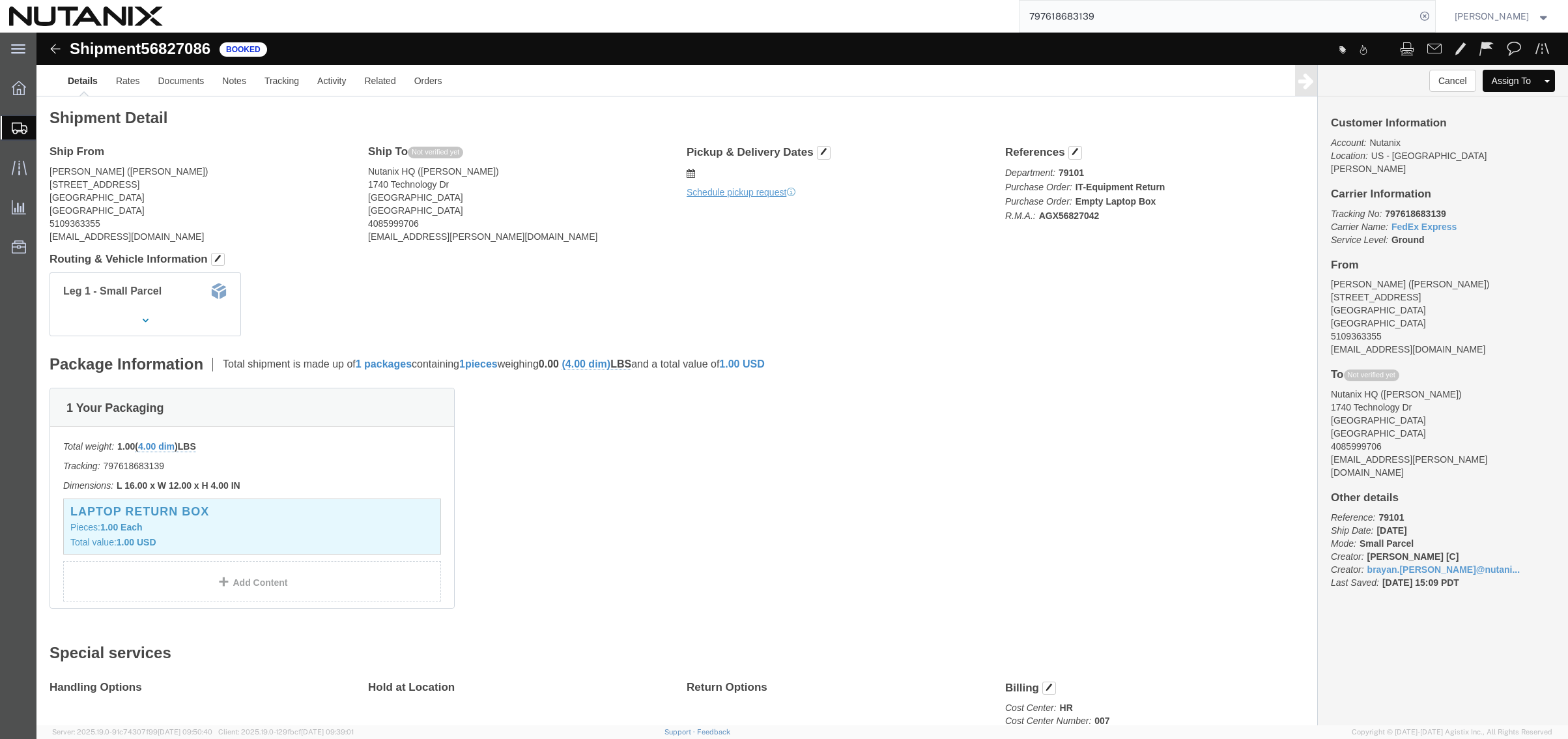
click div "Shipment Detail Ship From [PERSON_NAME] (Rivtik Sinha) [STREET_ADDRESS] 5109363…"
click div "Leg 1 - Small Parcel"
drag, startPoint x: 63, startPoint y: 146, endPoint x: 79, endPoint y: 148, distance: 16.1
click at [0, 0] on span "Shipment Manager" at bounding box center [0, 0] width 0 height 0
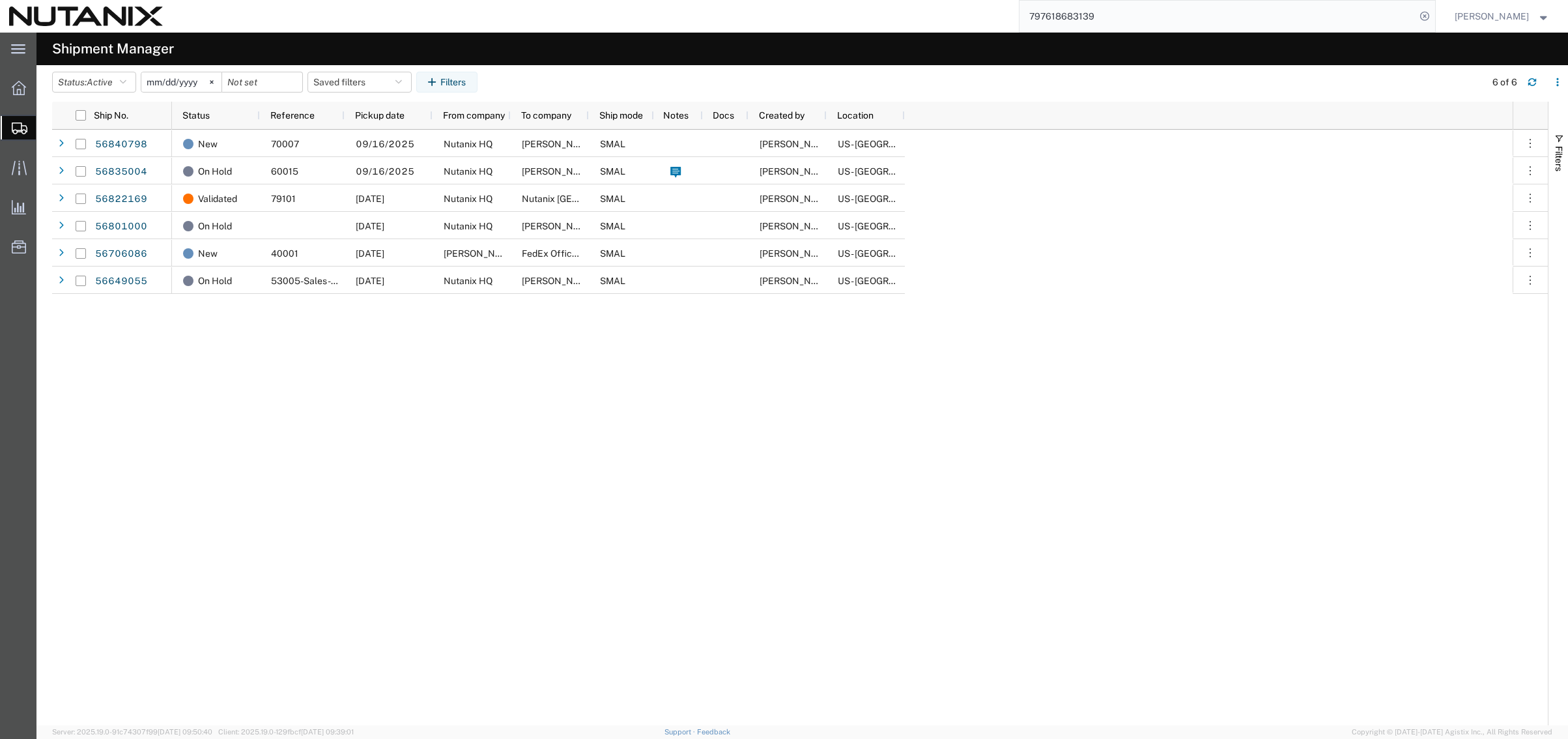
drag, startPoint x: 337, startPoint y: 460, endPoint x: 347, endPoint y: 444, distance: 18.9
click at [337, 460] on div "New 70007 [DATE] Nutanix HQ [PERSON_NAME] SMAL [PERSON_NAME] [C] US - [GEOGRAPH…" at bounding box center [843, 428] width 1341 height 596
click at [0, 0] on span "Create Shipment" at bounding box center [0, 0] width 0 height 0
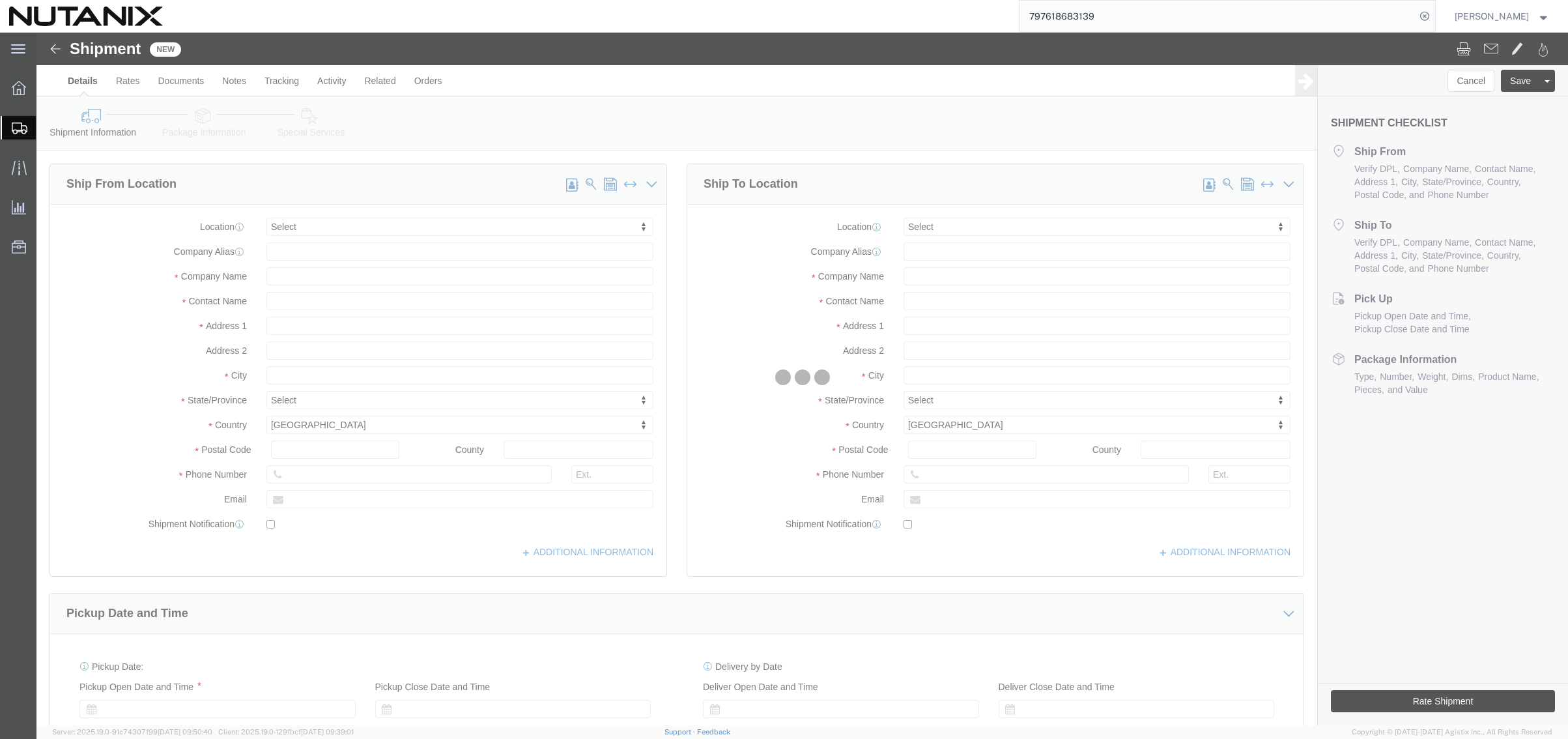
select select
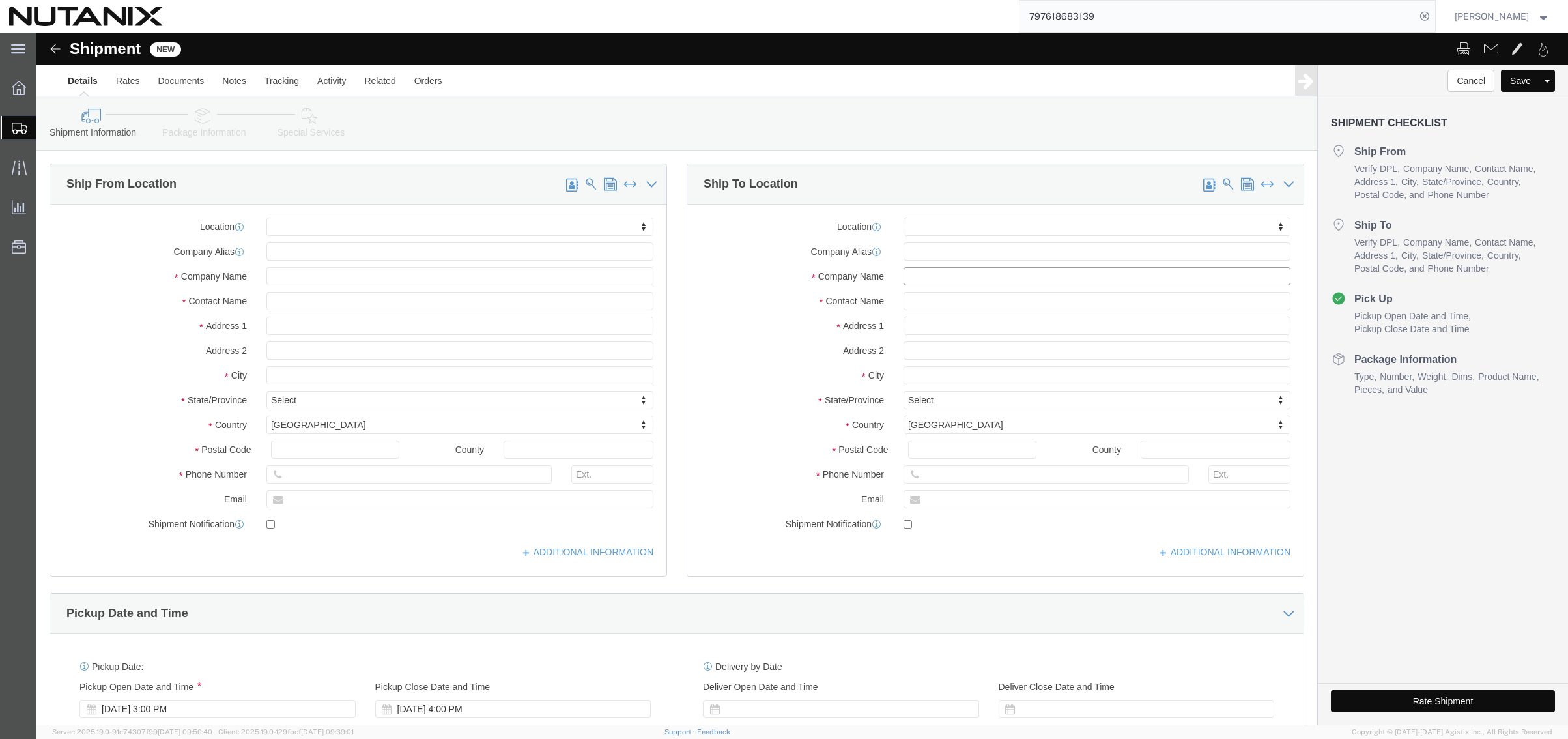
click input "text"
paste input "NorthPoint"
type input "NorthPoint"
click input "text"
paste input "Attn: Nutanix Return"
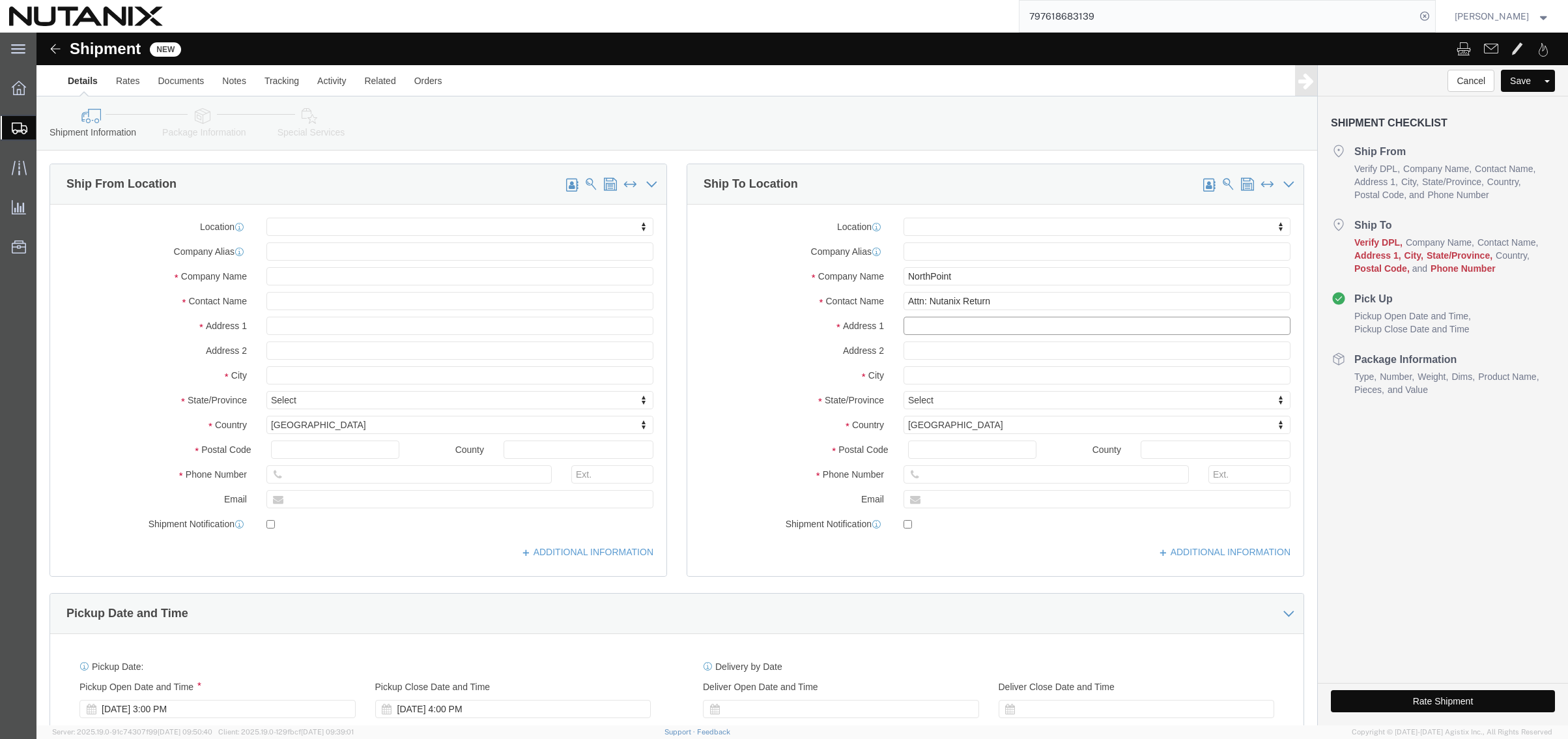
click input "text"
paste input "[STREET_ADDRESS]"
click input "text"
paste input "[PERSON_NAME]"
drag, startPoint x: 878, startPoint y: 416, endPoint x: 900, endPoint y: 416, distance: 22.0
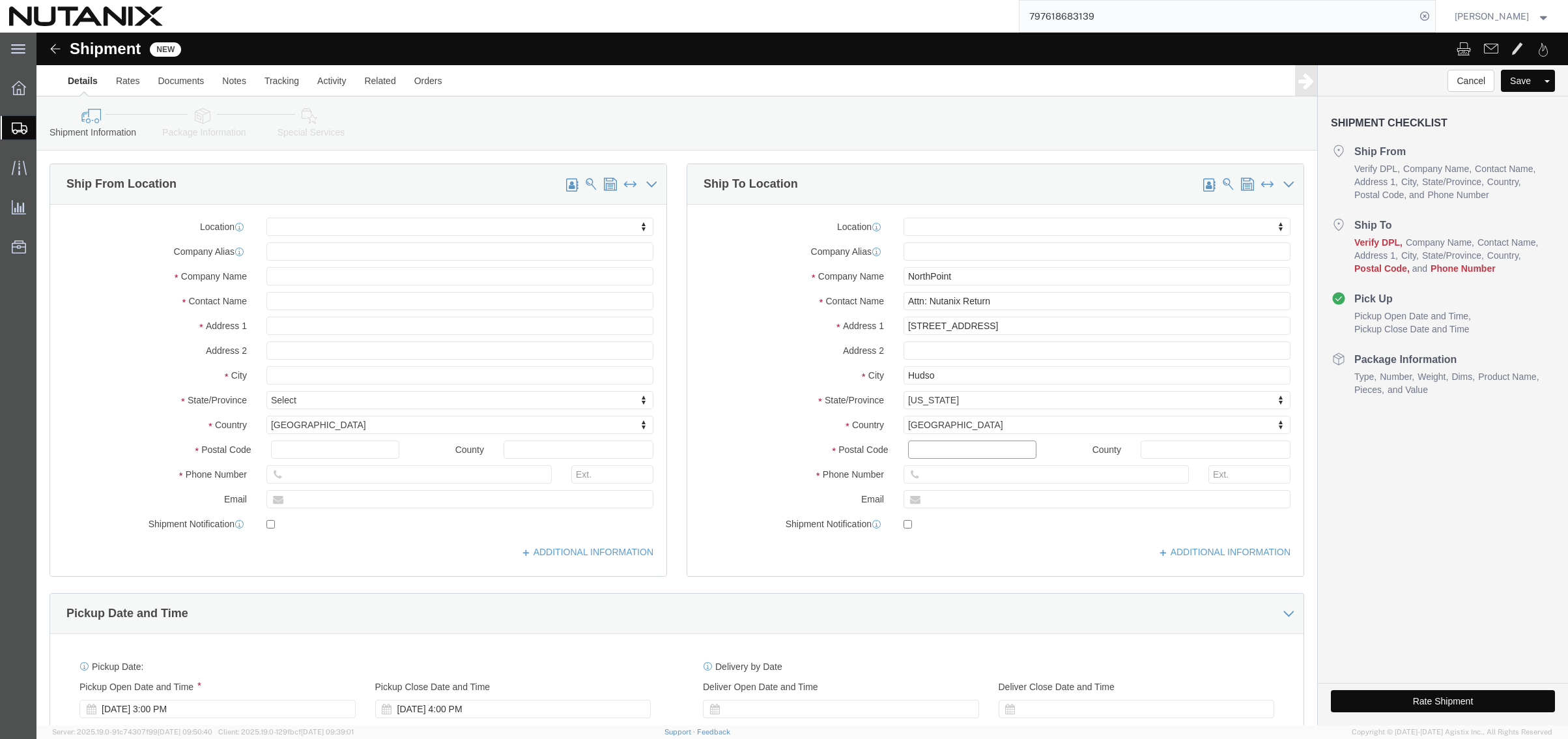
click input "Postal Code"
paste input "01749"
click input "text"
paste input "[PHONE_NUMBER]"
click div "Location My Profile Location [GEOGRAPHIC_DATA] - [GEOGRAPHIC_DATA] [GEOGRAPHIC_…"
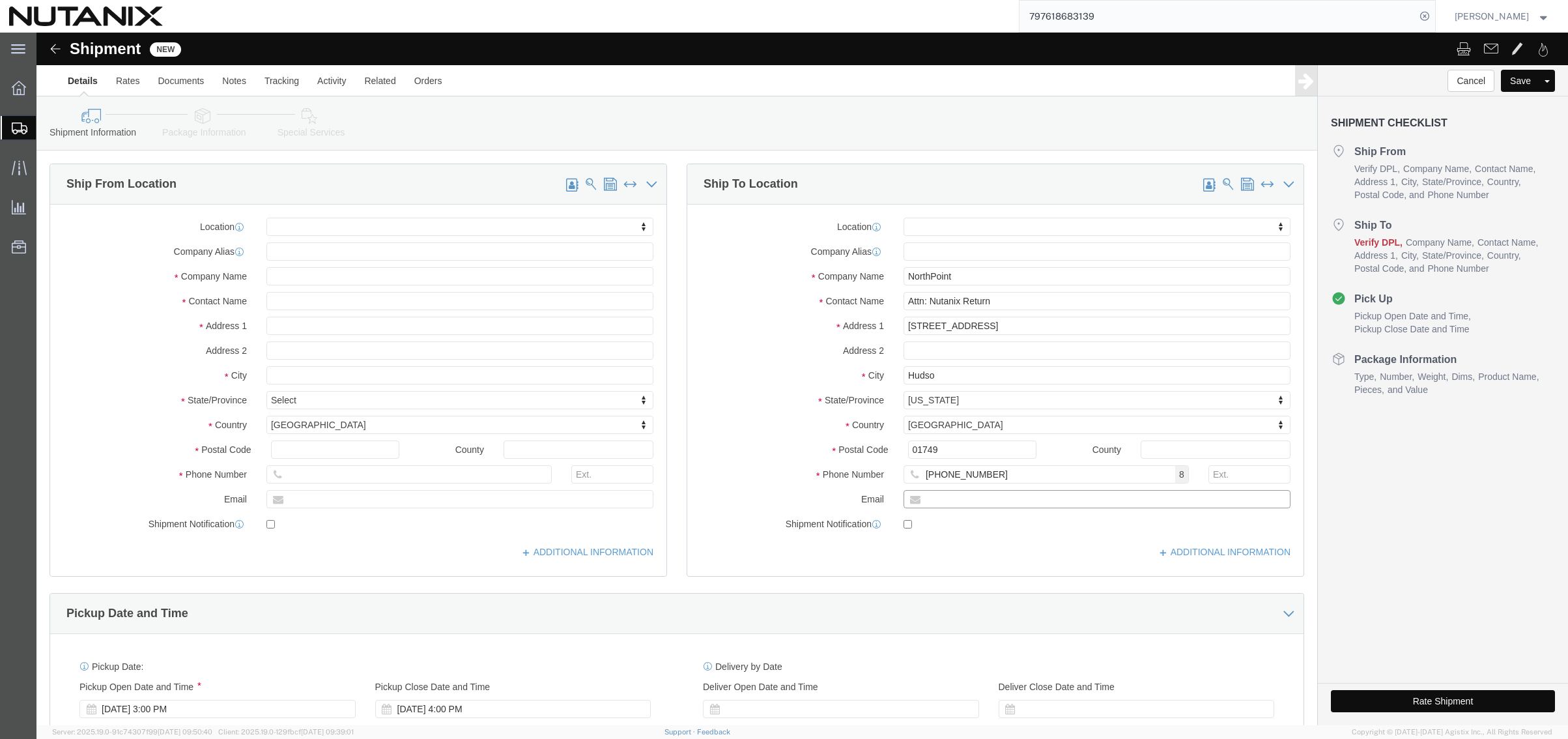
click input "text"
paste input "[PERSON_NAME][EMAIL_ADDRESS][PERSON_NAME][DOMAIN_NAME]"
click div "Ship To Location Location My Profile Location [GEOGRAPHIC_DATA] - [GEOGRAPHIC_D…"
click icon
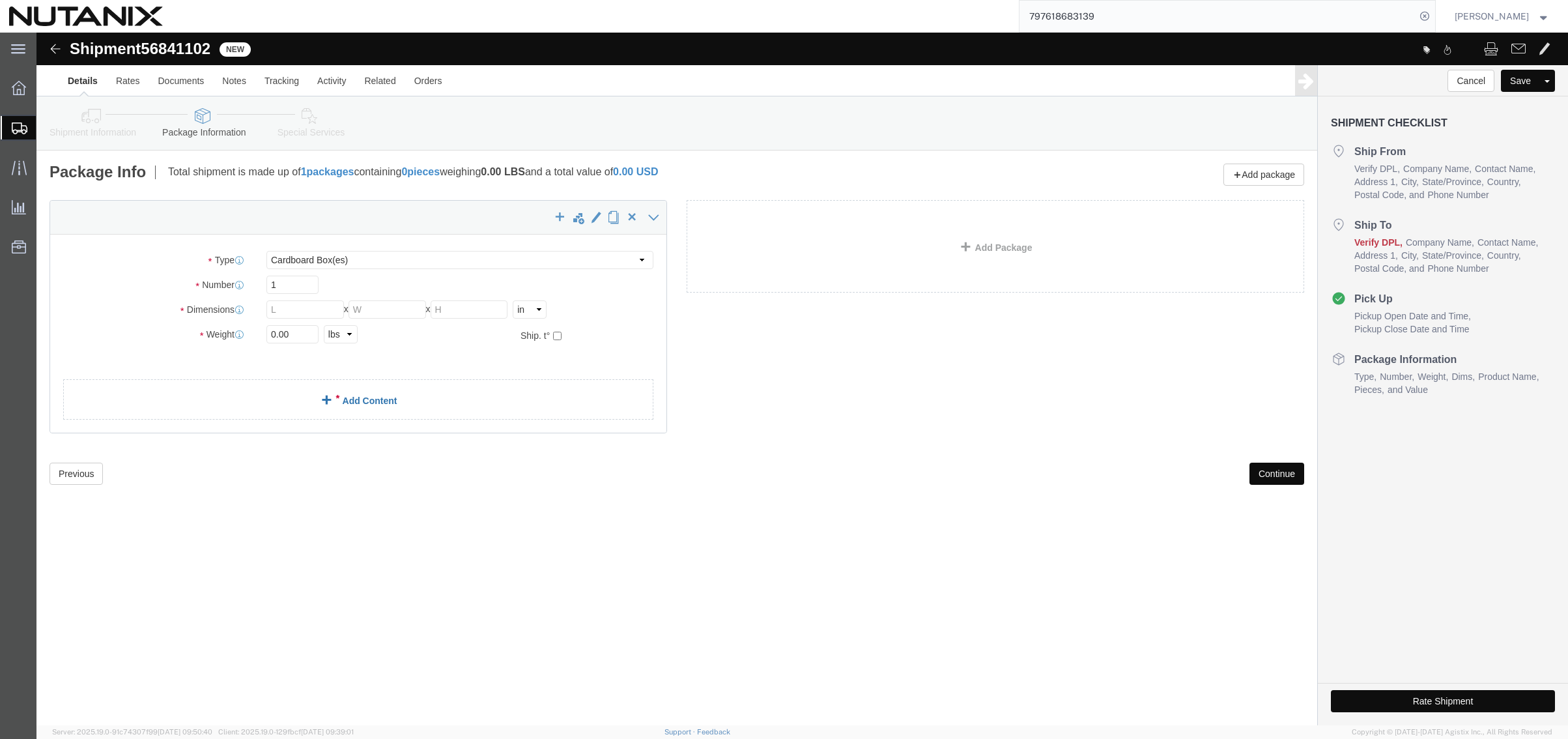
click link "Add Content"
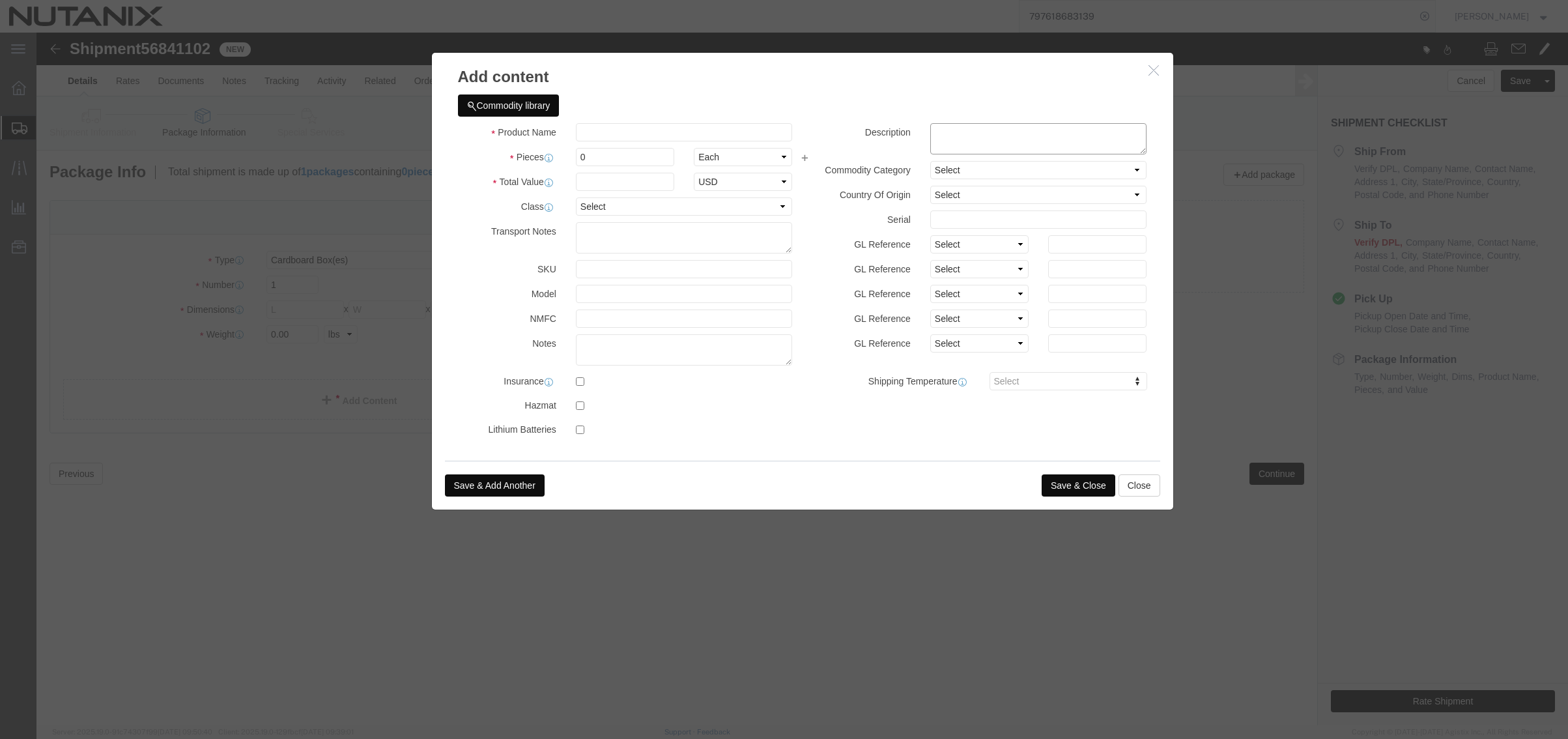
drag, startPoint x: 905, startPoint y: 103, endPoint x: 916, endPoint y: 100, distance: 11.4
click textarea
paste textarea "8456.11.9000"
click button "Close"
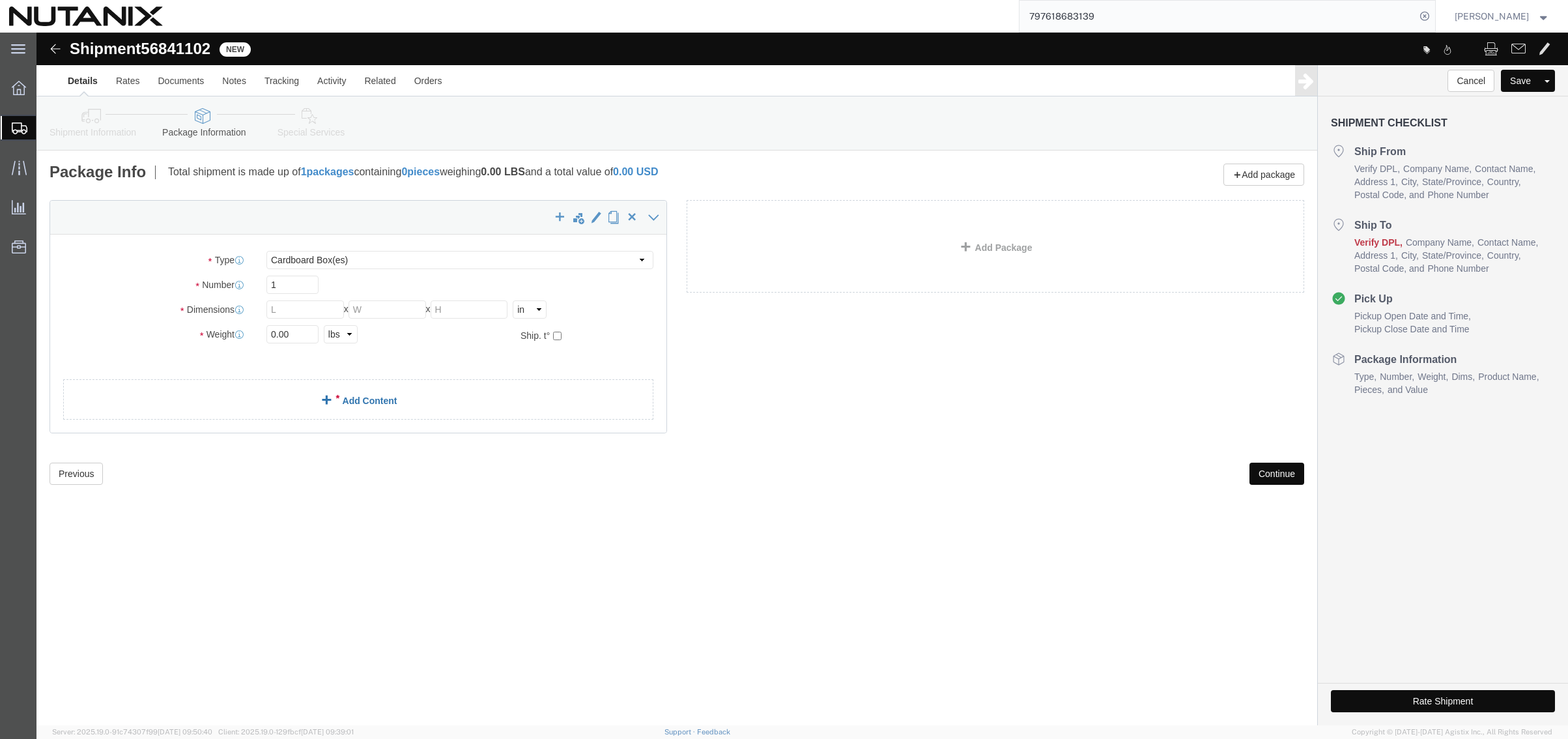
click link "Add Content"
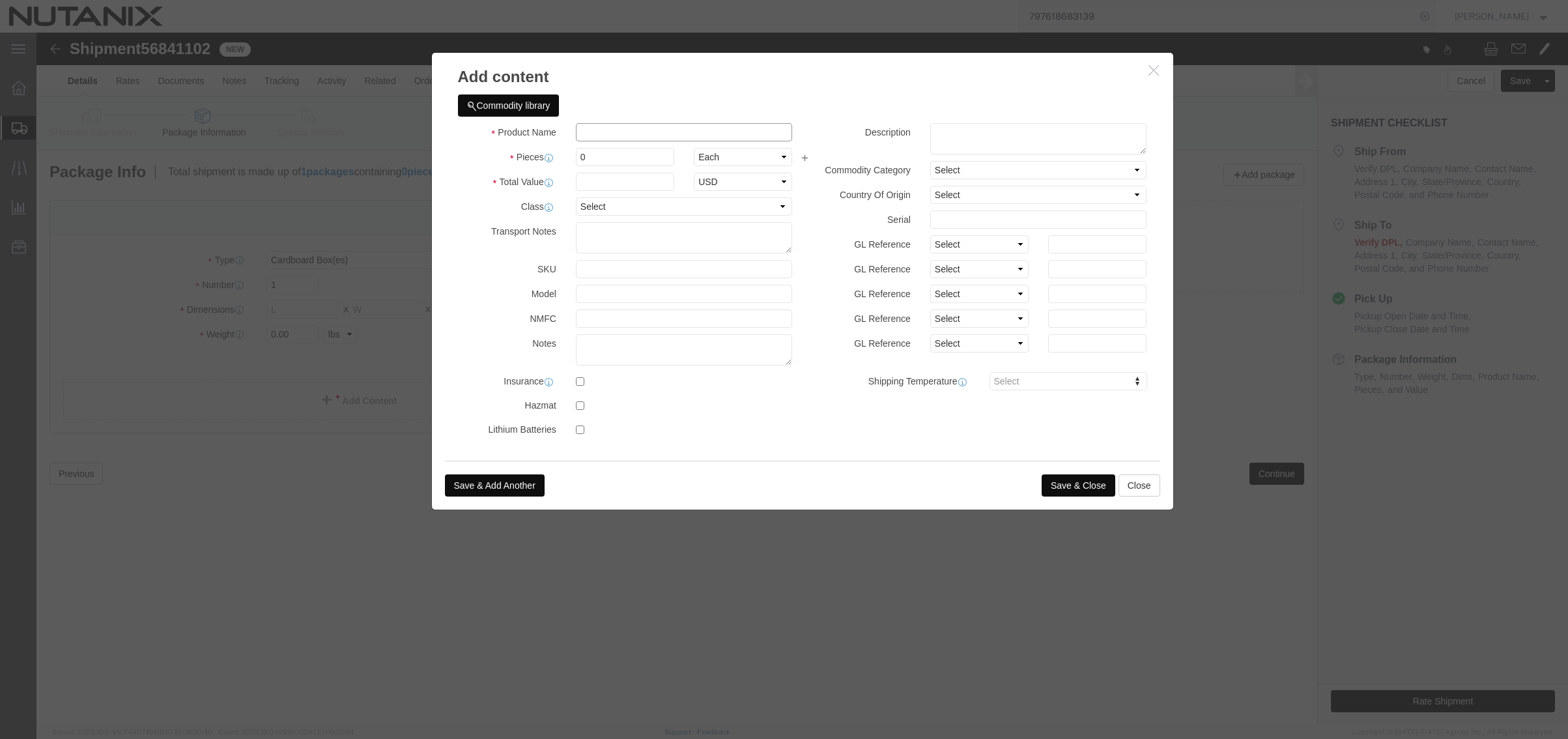
click input "text"
click textarea
paste textarea "8456.11.9000"
click button "Save & Close"
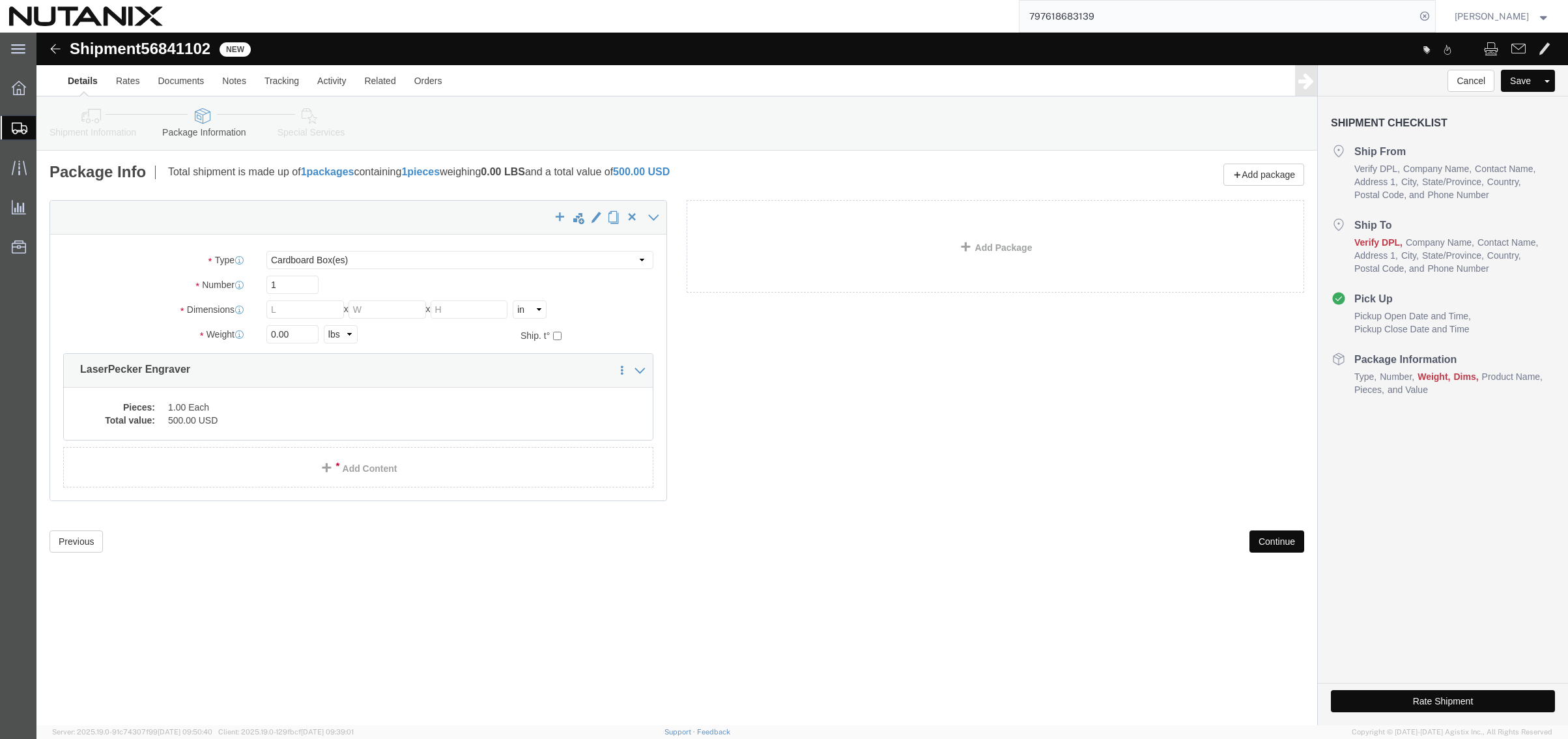
click icon
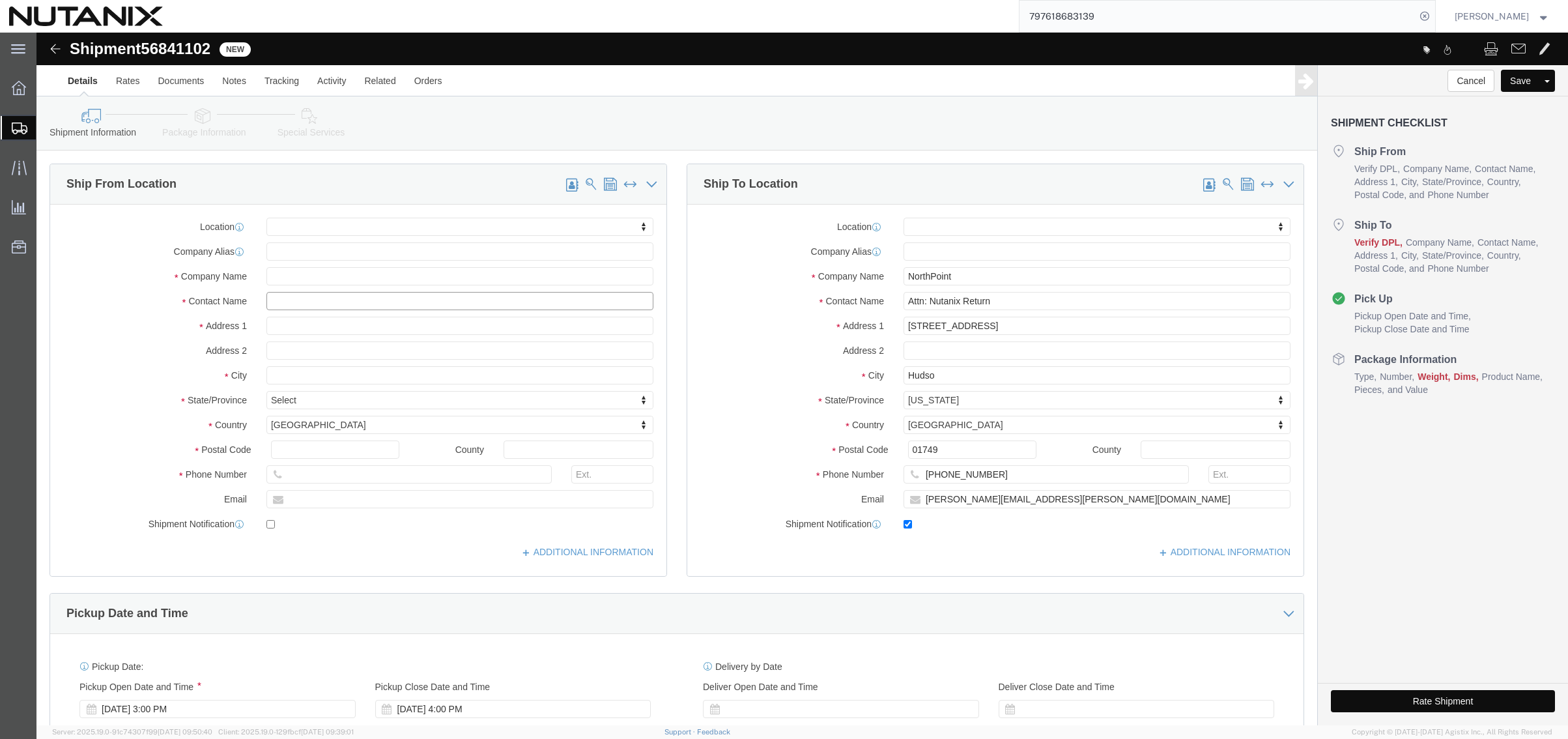
click input "text"
click at [1198, 10] on input "797618683139" at bounding box center [1218, 16] width 396 height 31
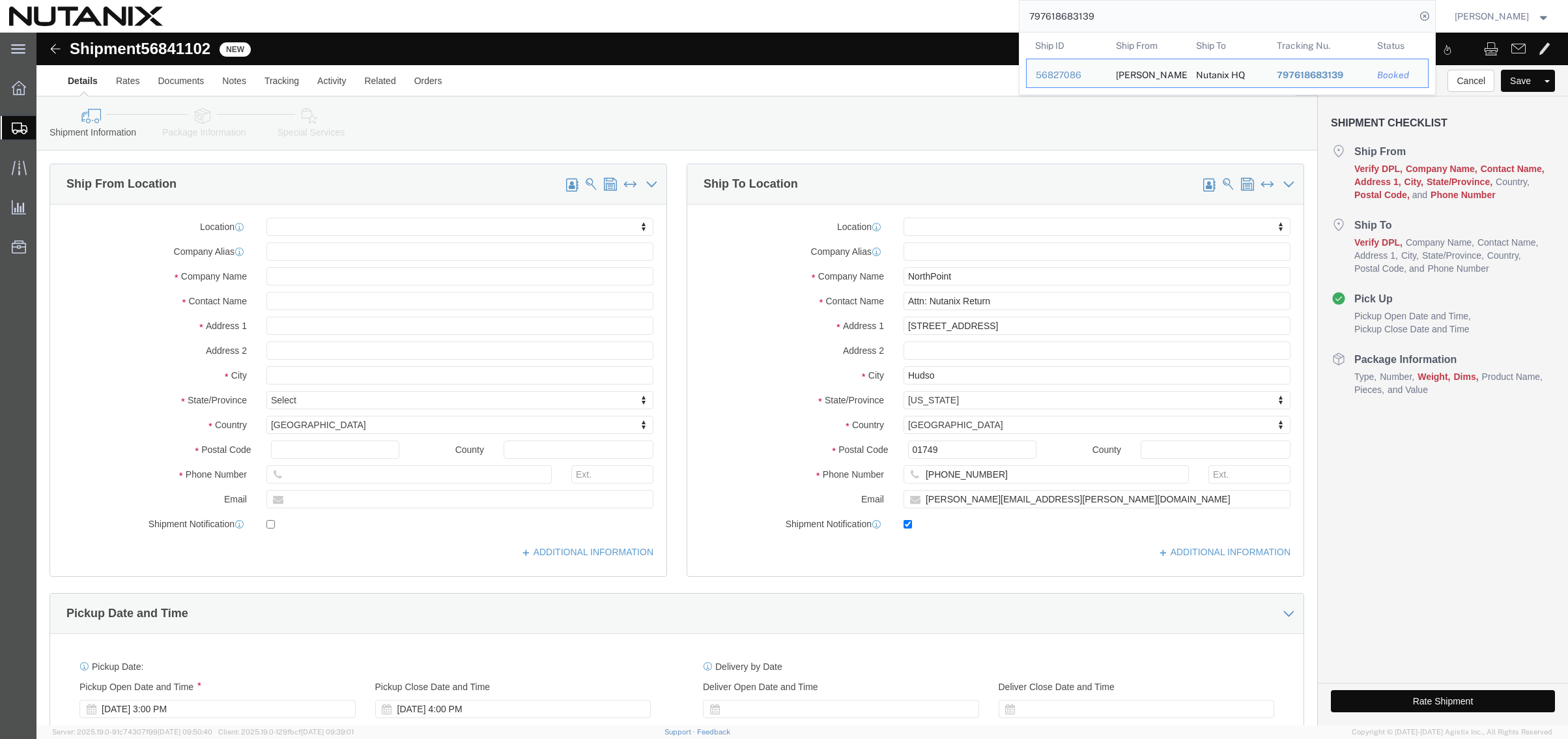
drag, startPoint x: 1198, startPoint y: 10, endPoint x: 840, endPoint y: 7, distance: 358.0
click at [840, 7] on div "797618683139 Ship ID Ship From Ship To Tracking Nu. Status Ship ID 56827086 Shi…" at bounding box center [804, 16] width 1264 height 32
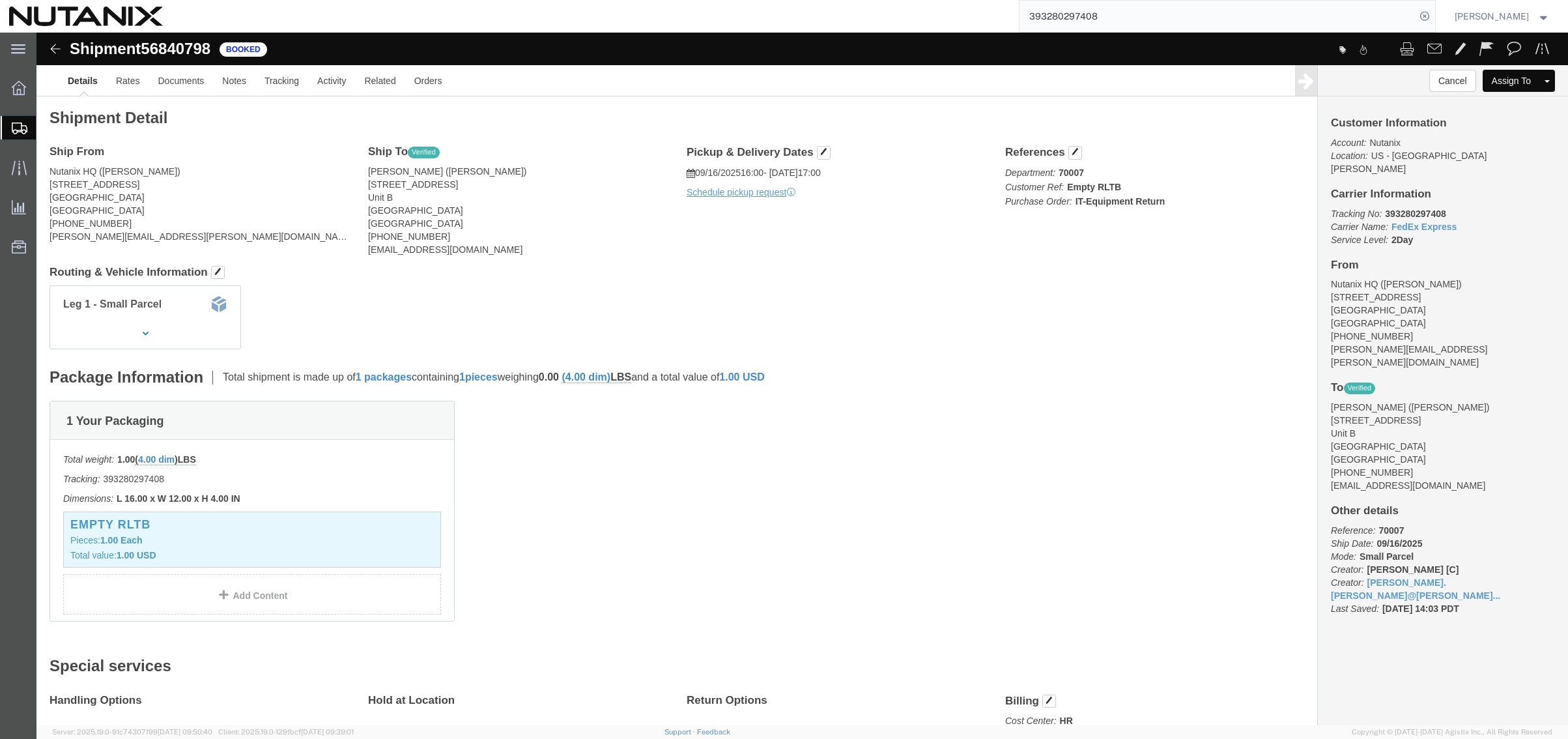
drag, startPoint x: 445, startPoint y: 97, endPoint x: 464, endPoint y: 92, distance: 19.6
click div "Shipment Detail Ship From Nutanix HQ (Art [PERSON_NAME]) [STREET_ADDRESS][PERSO…"
click link "Documents"
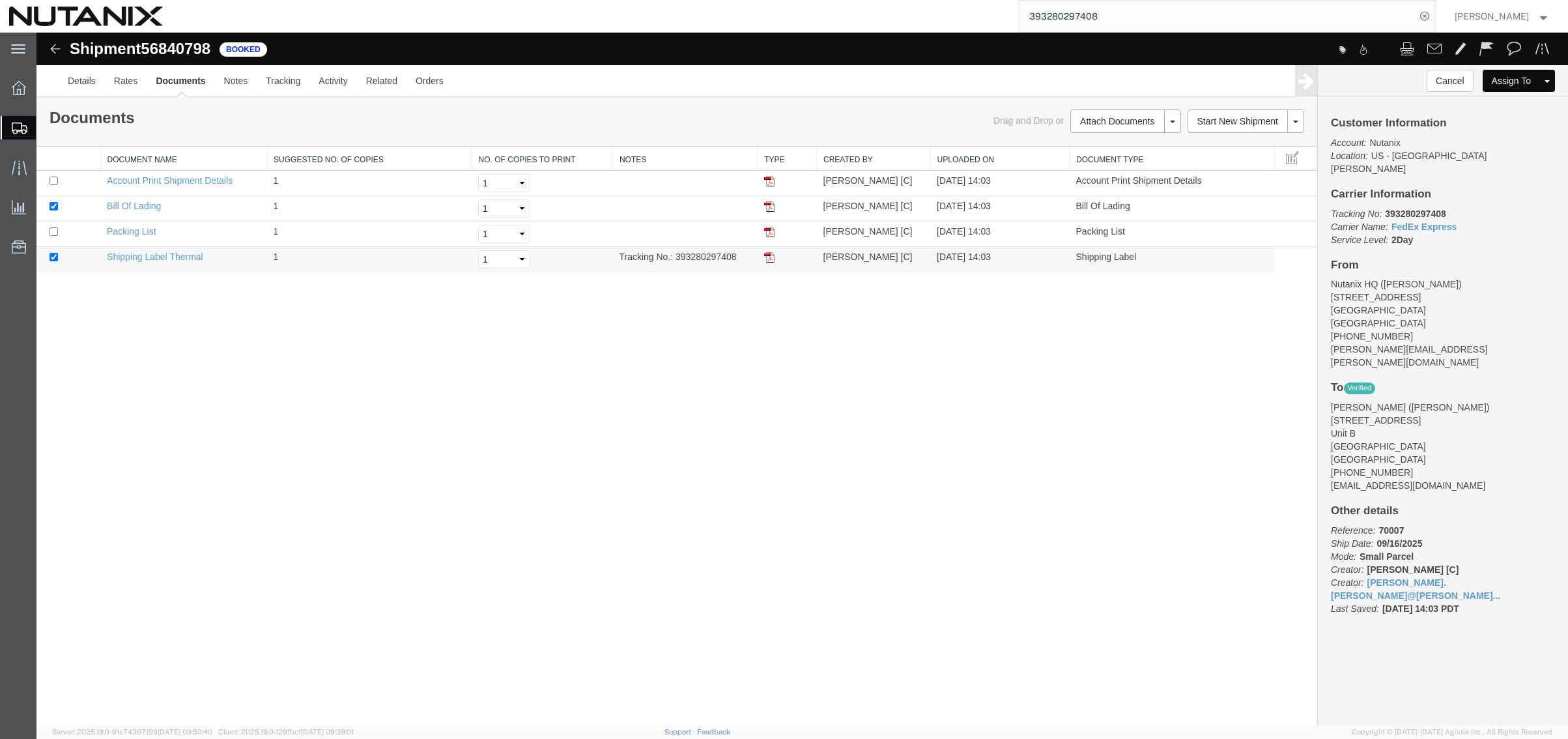
click at [768, 256] on img at bounding box center [770, 257] width 10 height 10
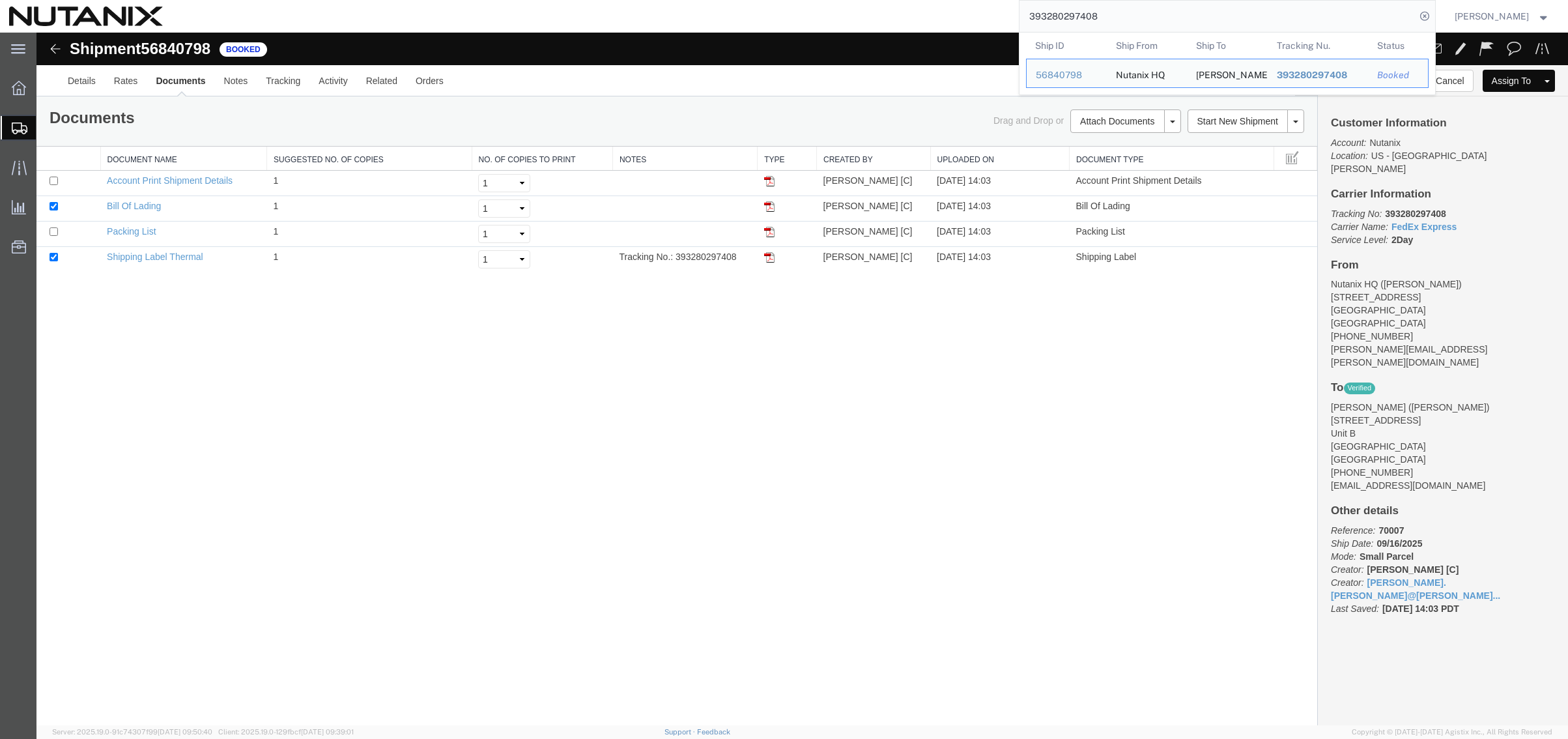
drag, startPoint x: 1136, startPoint y: 21, endPoint x: 831, endPoint y: 4, distance: 305.5
click at [831, 4] on div "393280297408 Ship ID Ship From Ship To Tracking Nu. Status Ship ID 56840798 Shi…" at bounding box center [804, 16] width 1264 height 32
paste input "491184"
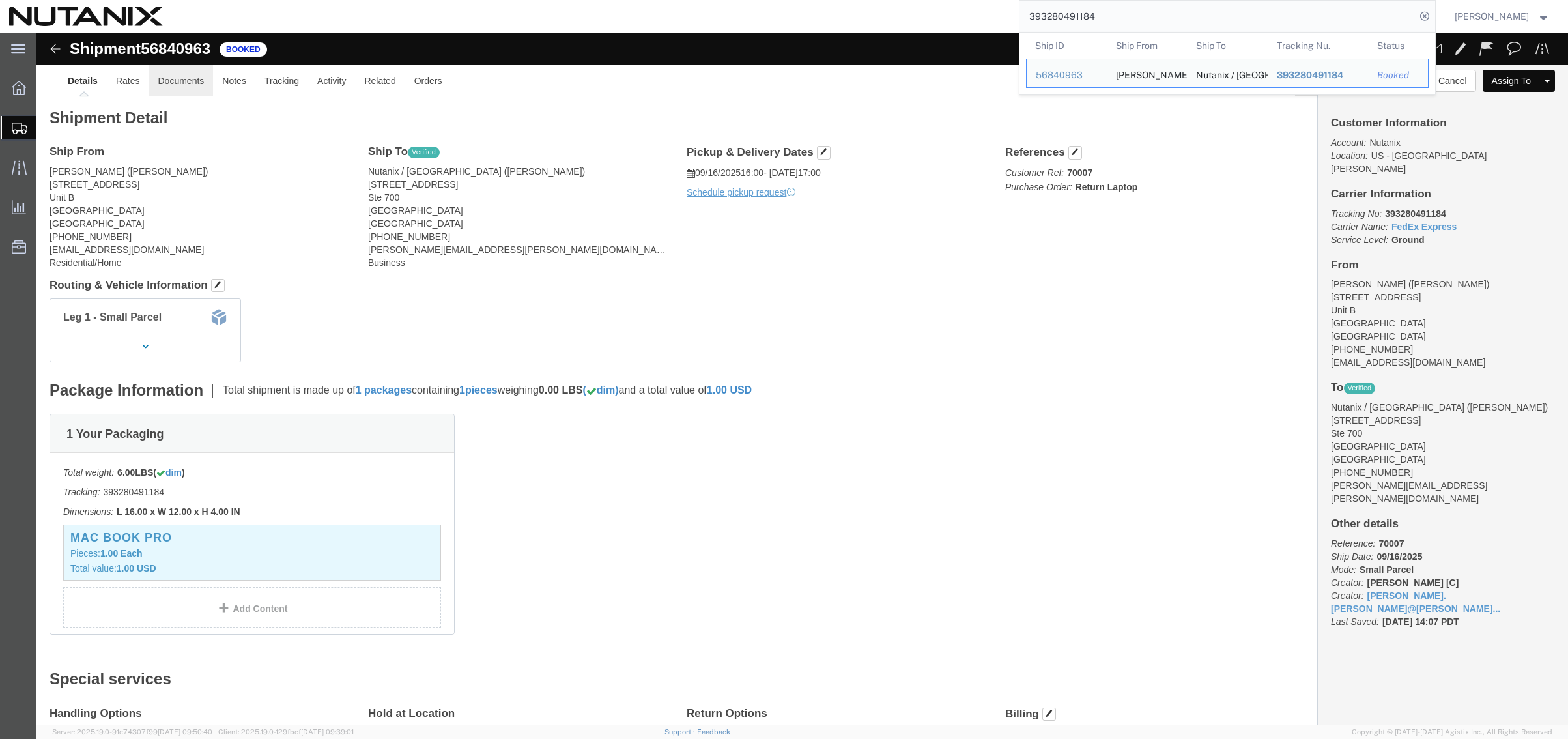
click link "Documents"
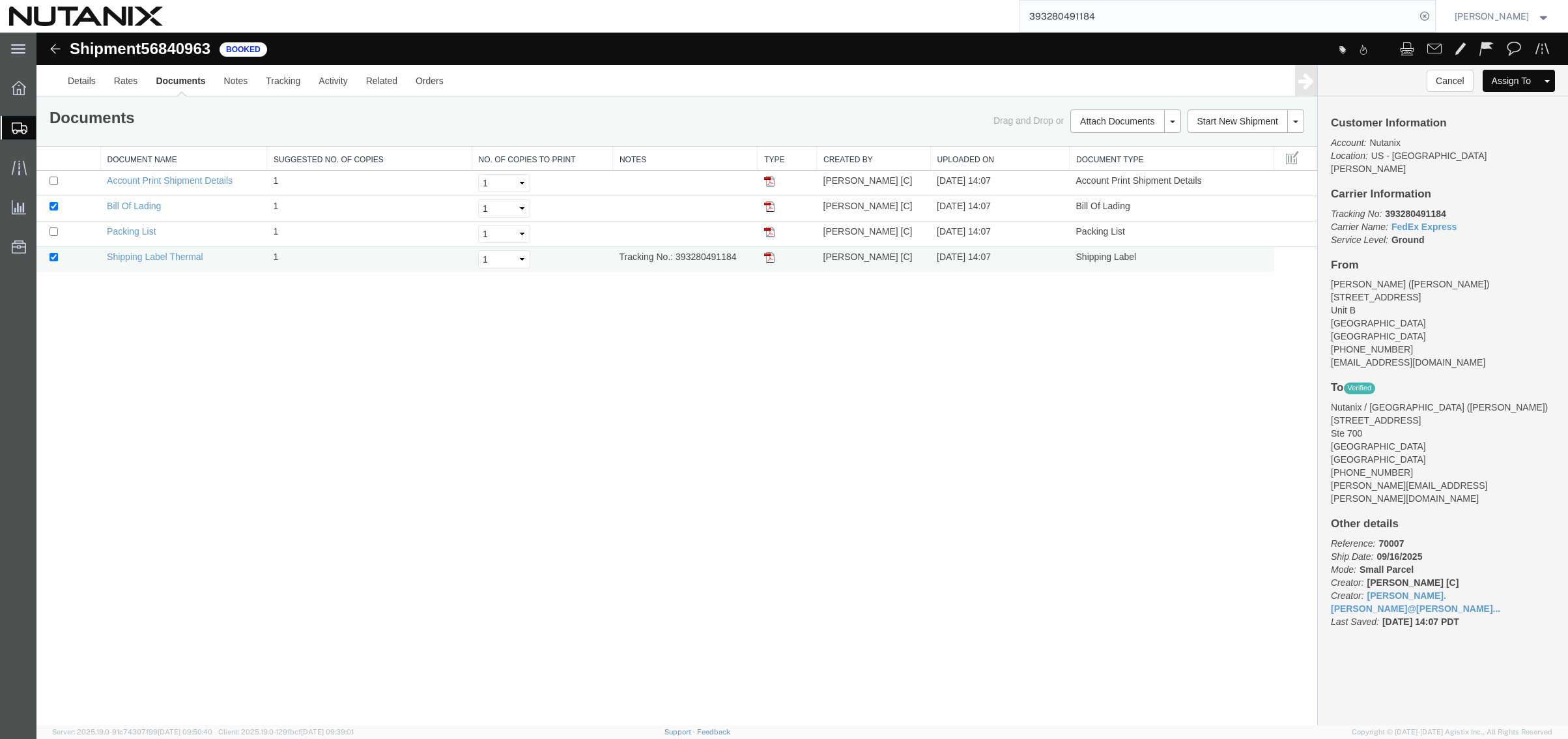
click at [770, 258] on img at bounding box center [770, 257] width 10 height 10
click at [355, 436] on div "Shipment 56840963 4 of 4 Booked Details Rates Documents Notes Tracking Activity…" at bounding box center [802, 378] width 1532 height 692
click at [245, 328] on div "Shipment 56840963 4 of 4 Booked Details Rates Documents Notes Tracking Activity…" at bounding box center [802, 378] width 1532 height 692
click at [0, 0] on span "Shipment Manager" at bounding box center [0, 0] width 0 height 0
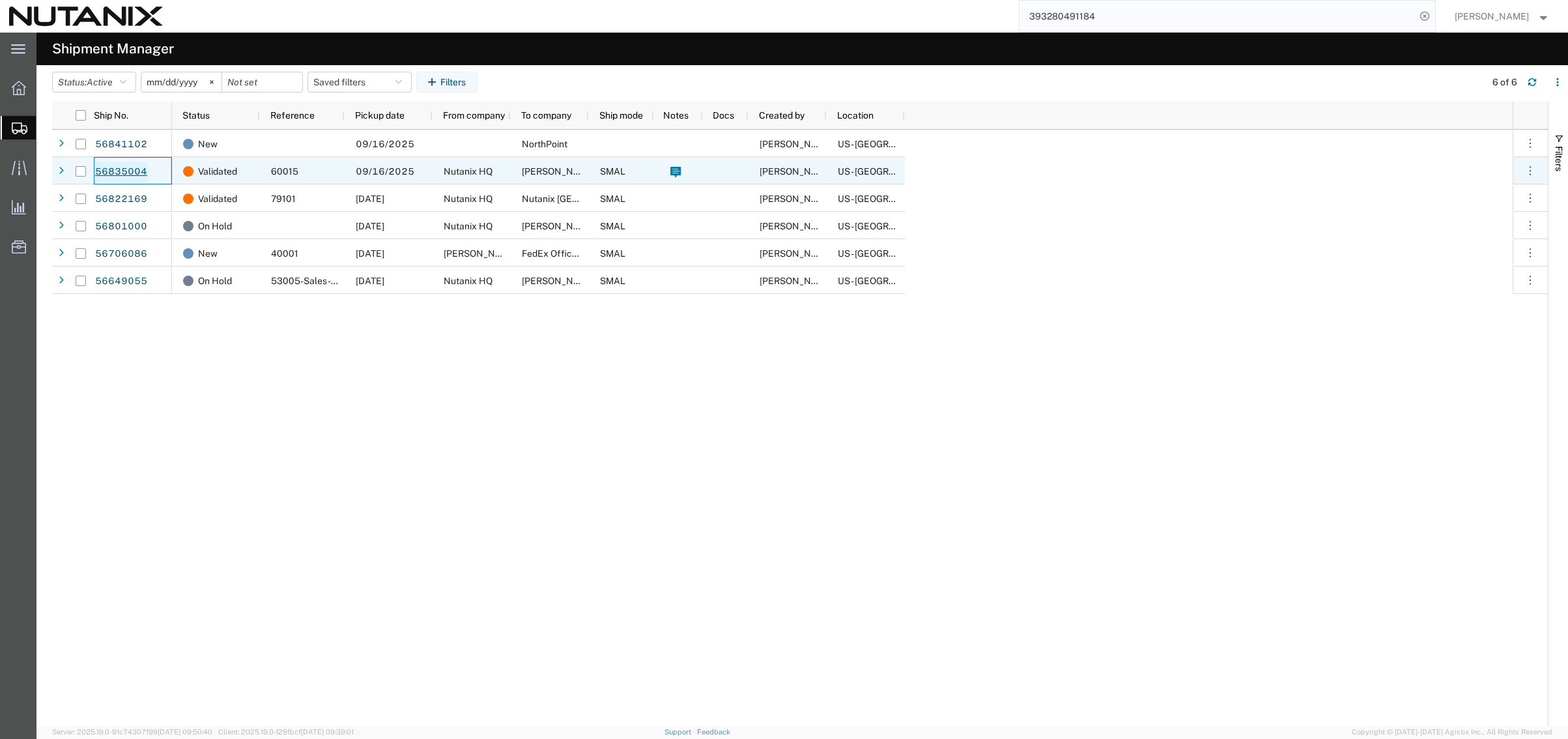
click at [115, 167] on link "56835004" at bounding box center [120, 171] width 53 height 21
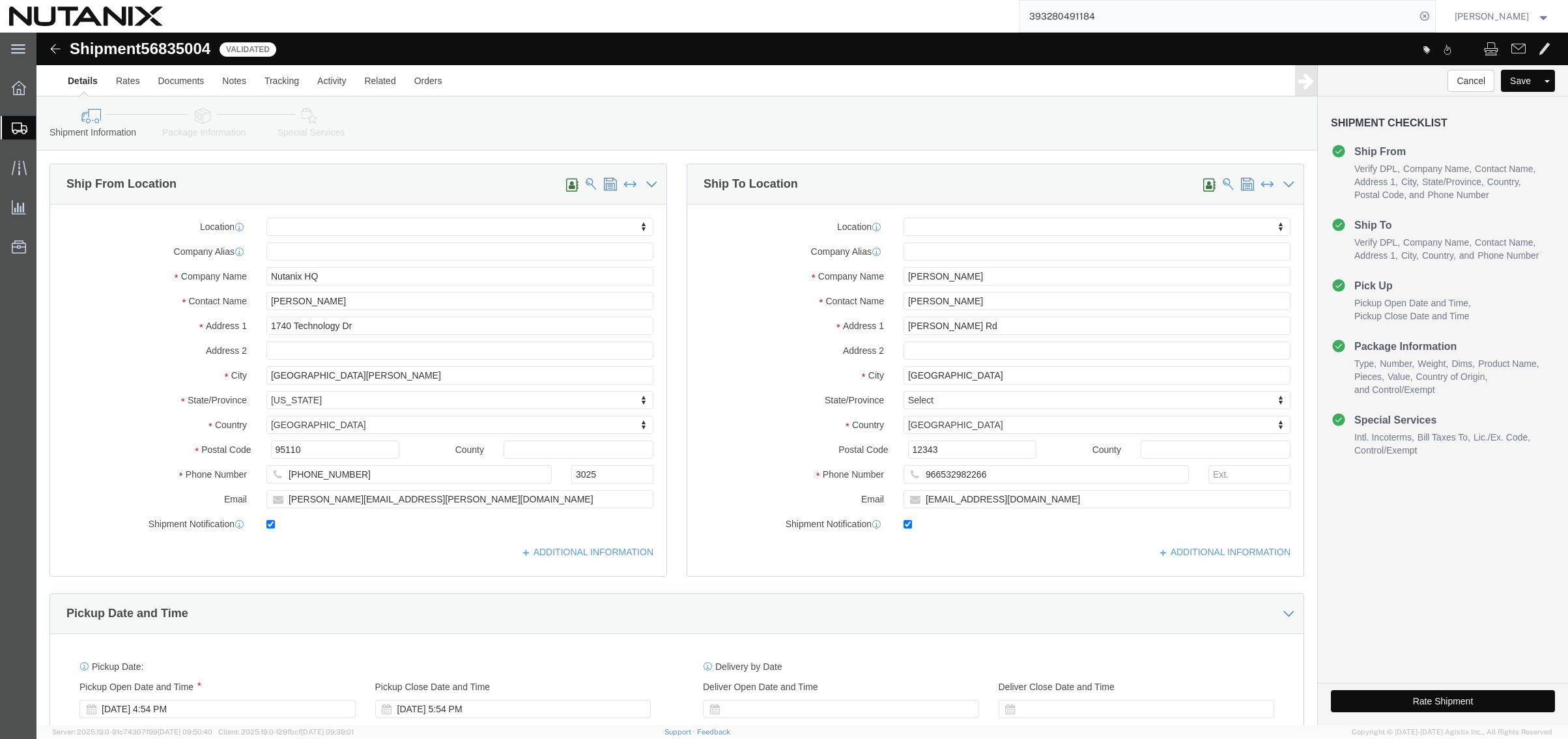
click button "Rate Shipment"
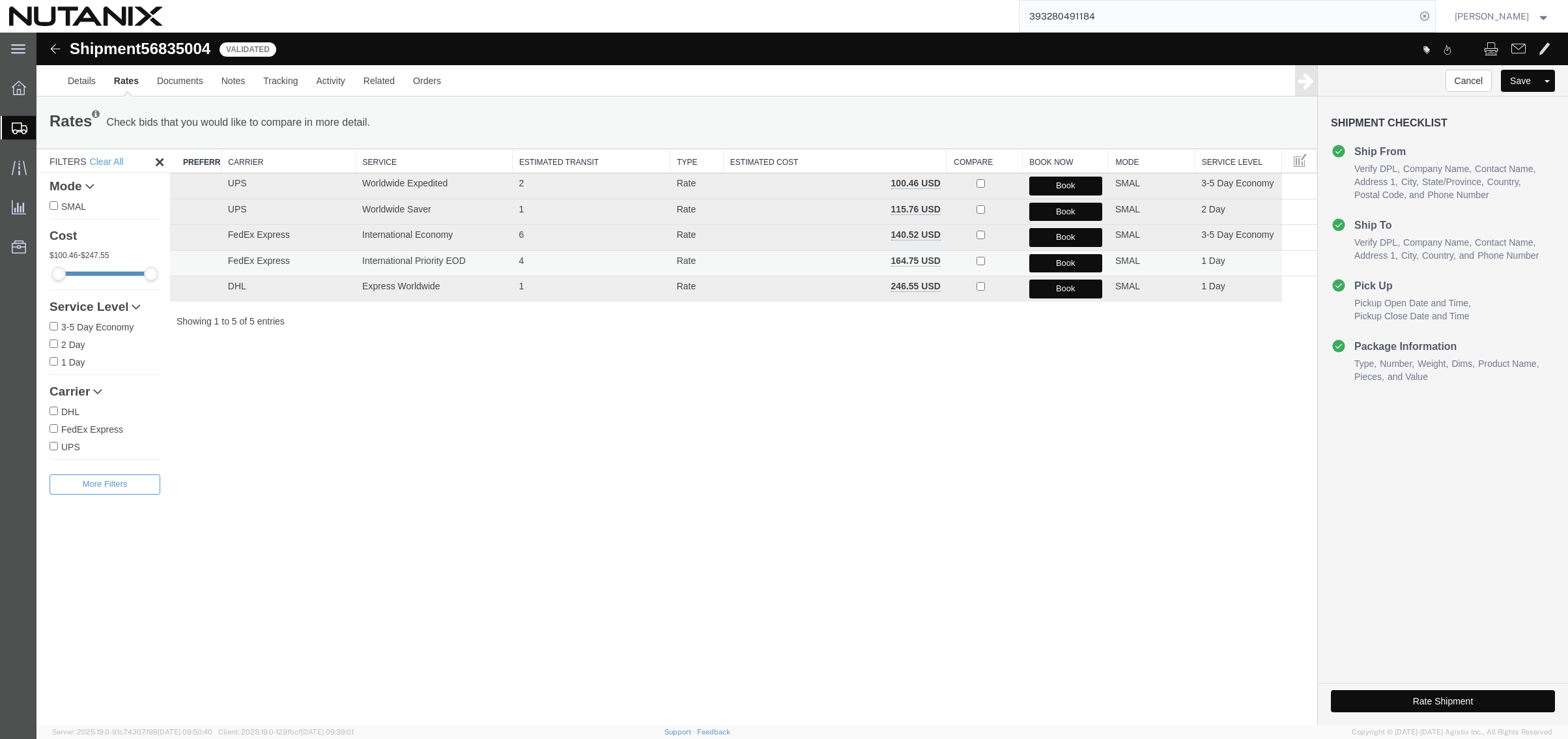
click at [1078, 260] on button "Book" at bounding box center [1066, 263] width 73 height 19
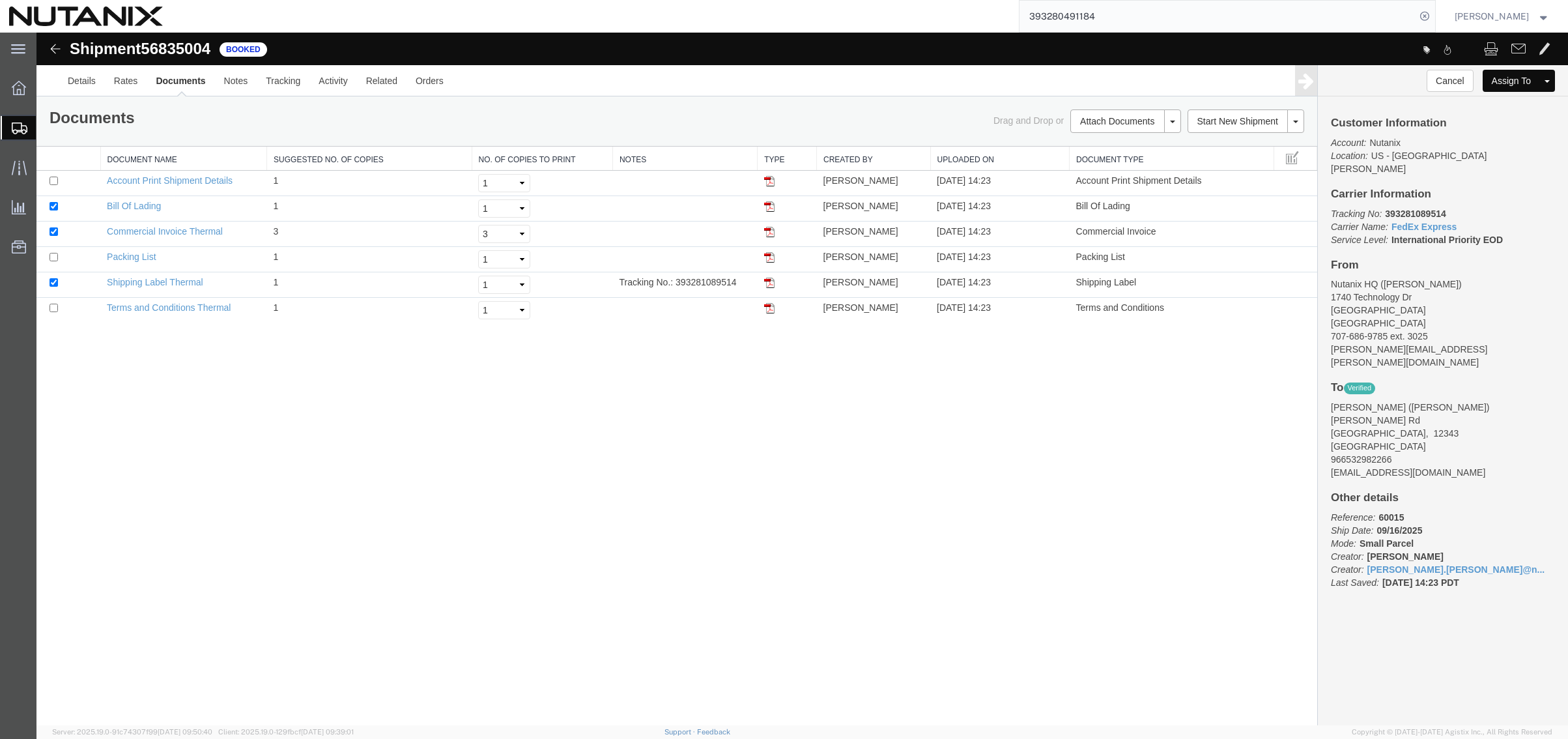
click at [539, 460] on div "Shipment 56835004 6 of 6 Booked Details Rates Documents Notes Tracking Activity…" at bounding box center [802, 378] width 1532 height 692
click at [769, 282] on img at bounding box center [770, 283] width 10 height 10
click at [283, 525] on div "Shipment 56835004 6 of 6 Booked Details Rates Documents Notes Tracking Activity…" at bounding box center [802, 378] width 1532 height 692
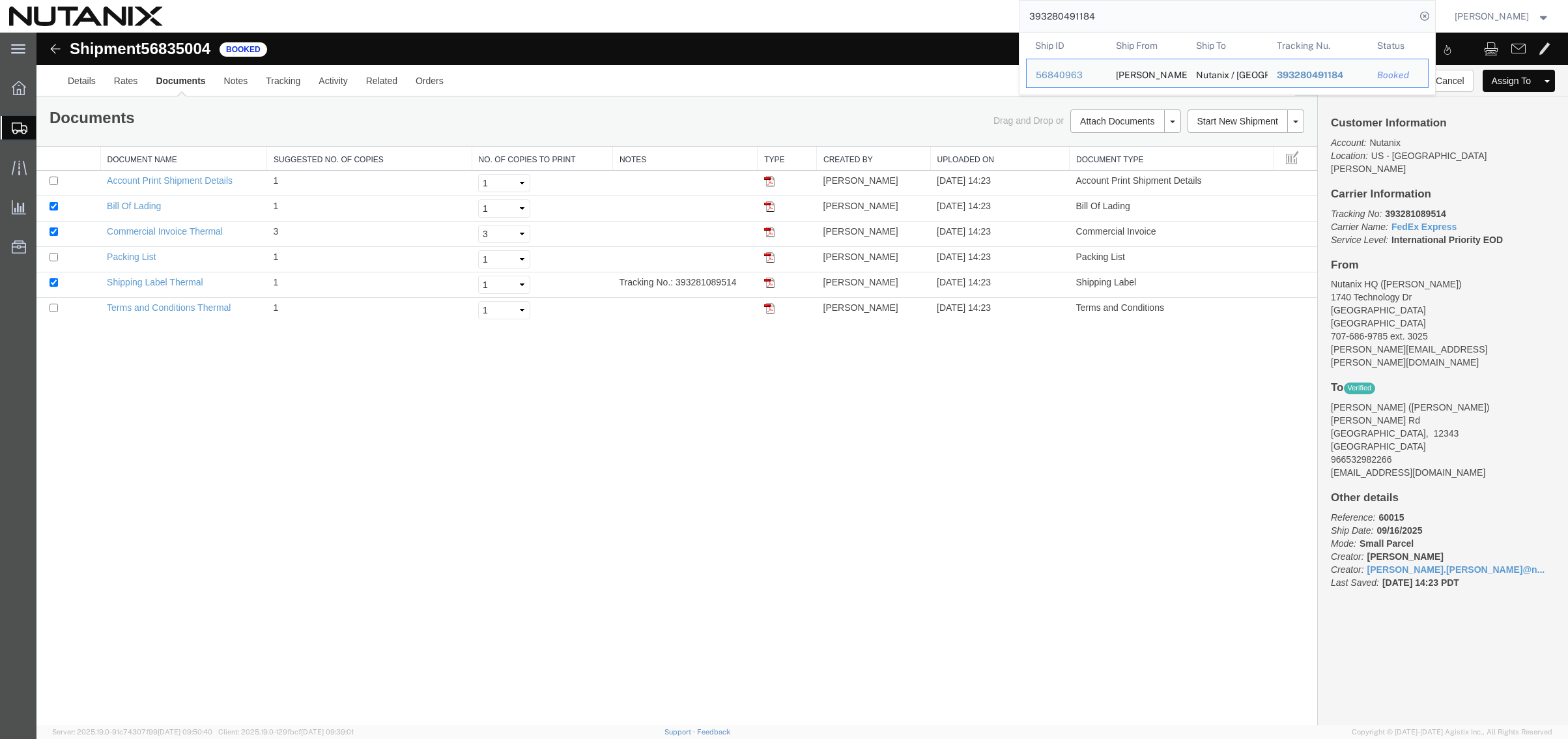
drag, startPoint x: 1151, startPoint y: 10, endPoint x: 813, endPoint y: 25, distance: 338.3
click at [813, 25] on div "393280491184 Ship ID Ship From Ship To Tracking Nu. Status Ship ID 56840963 Shi…" at bounding box center [804, 16] width 1264 height 32
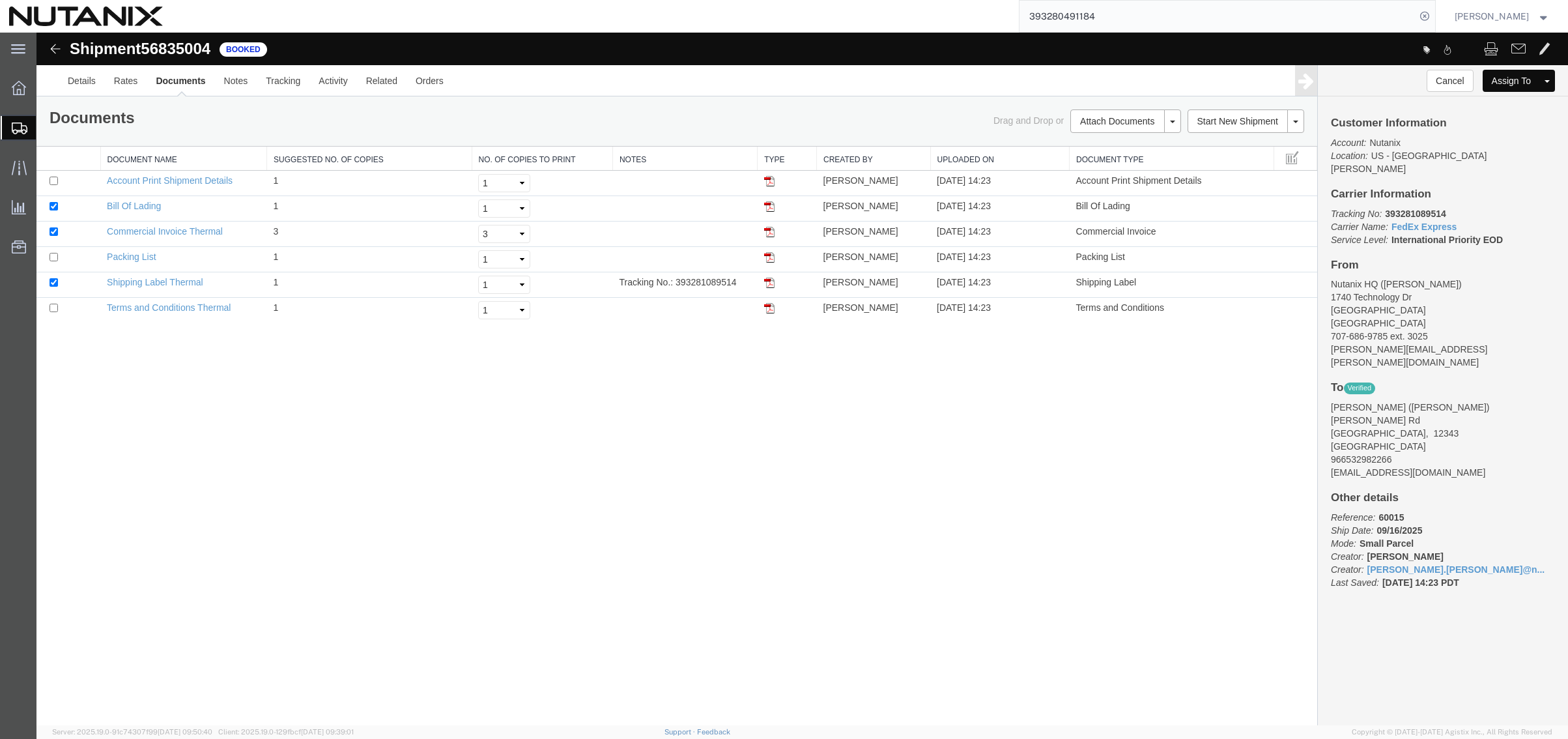
paste input "38567605"
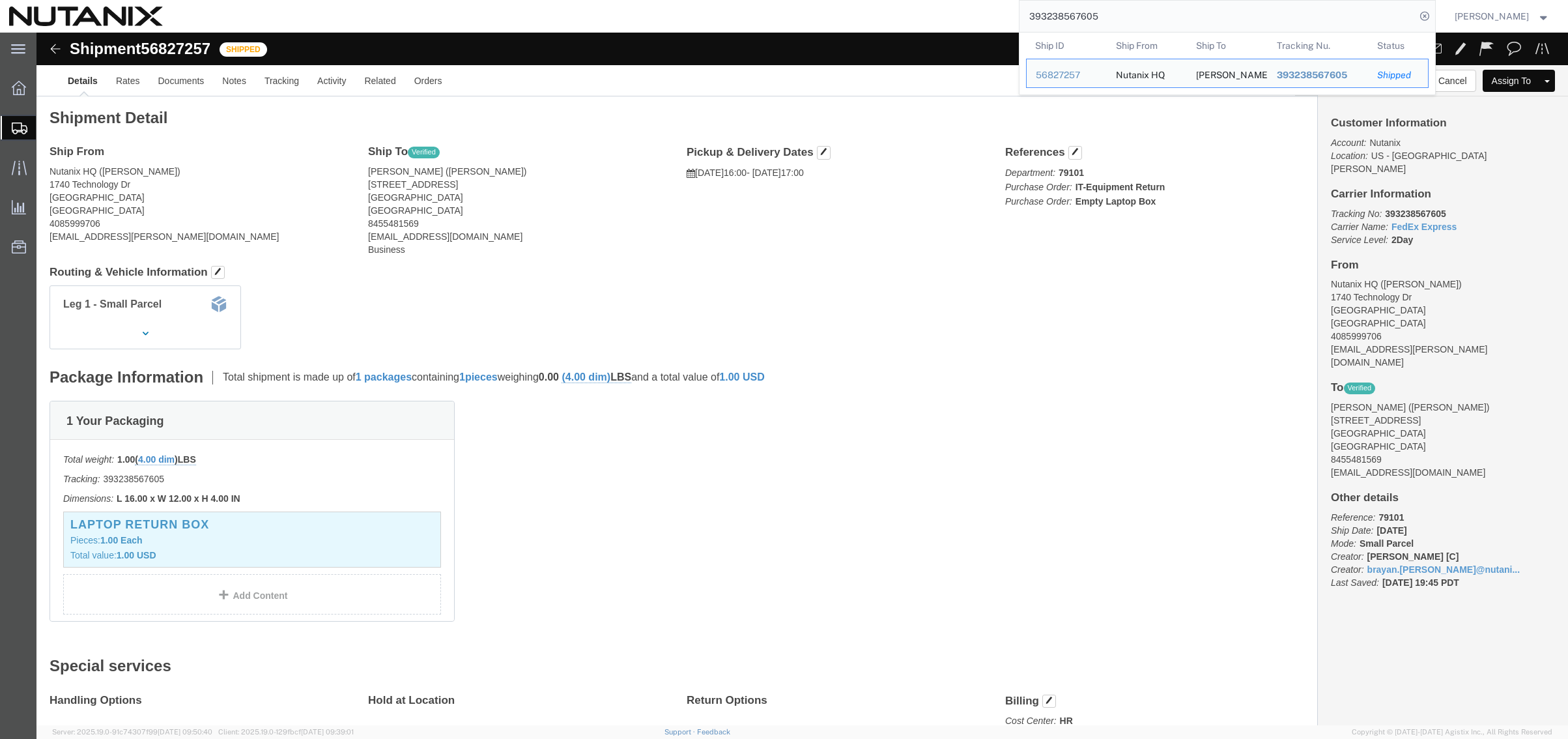
drag, startPoint x: 1081, startPoint y: 18, endPoint x: 840, endPoint y: 6, distance: 241.3
click at [840, 6] on div "393238567605 Ship ID Ship From Ship To Tracking Nu. Status Ship ID 56827257 Shi…" at bounding box center [804, 16] width 1264 height 32
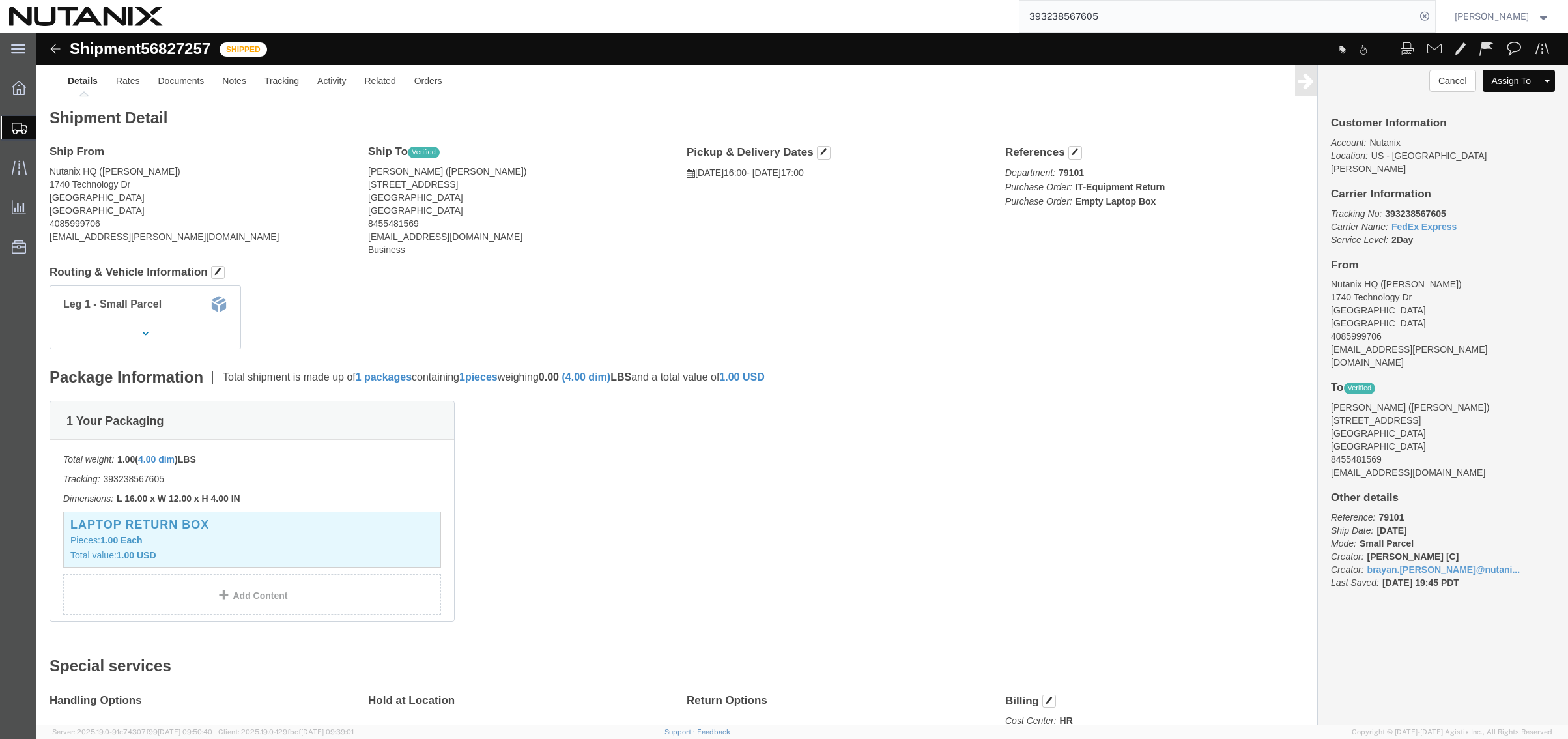
paste input "[PERSON_NAME]"
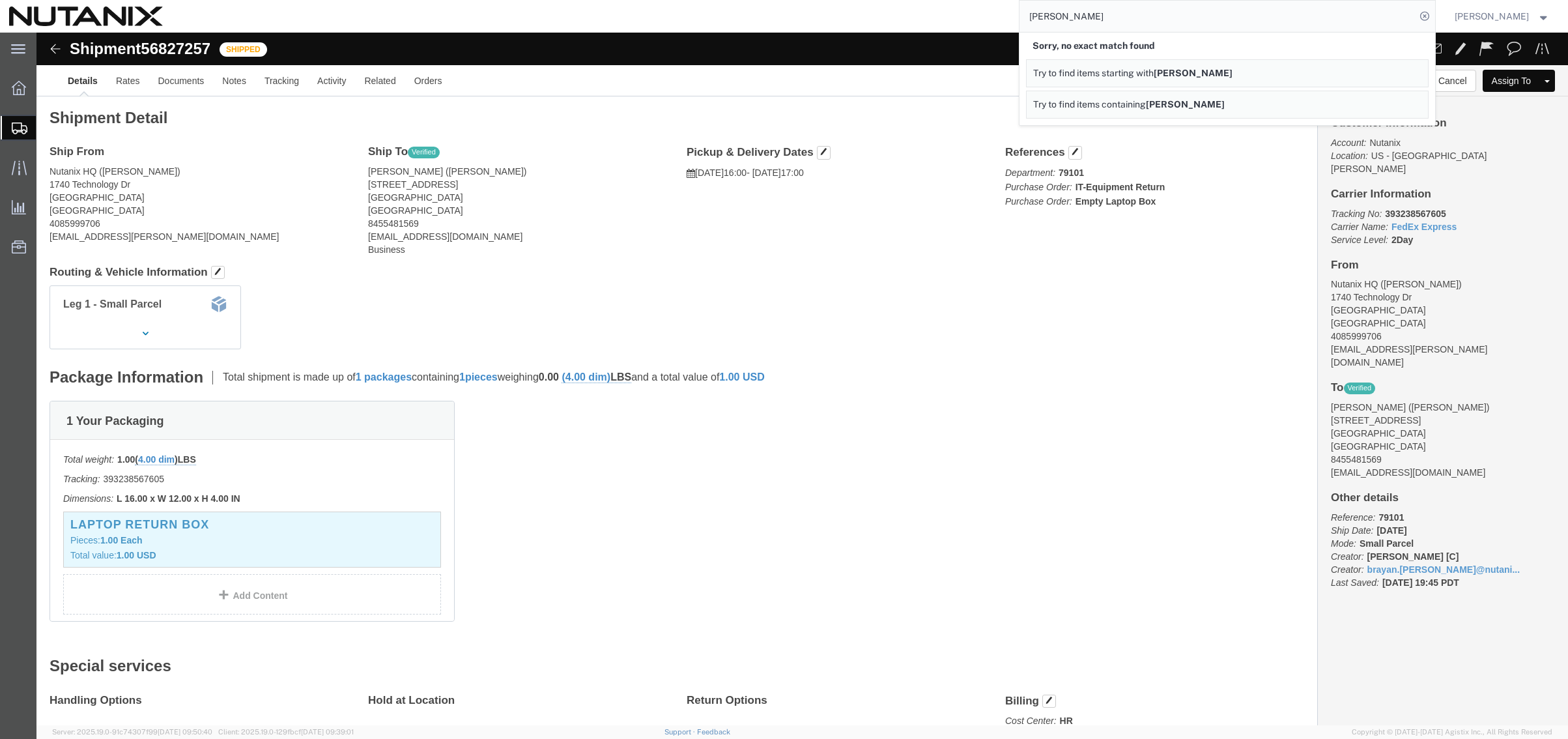
drag, startPoint x: 1074, startPoint y: 14, endPoint x: 959, endPoint y: 8, distance: 115.2
click at [961, 8] on div "[PERSON_NAME] Sorry, no exact match found Try to find items starting with [PERS…" at bounding box center [804, 16] width 1264 height 32
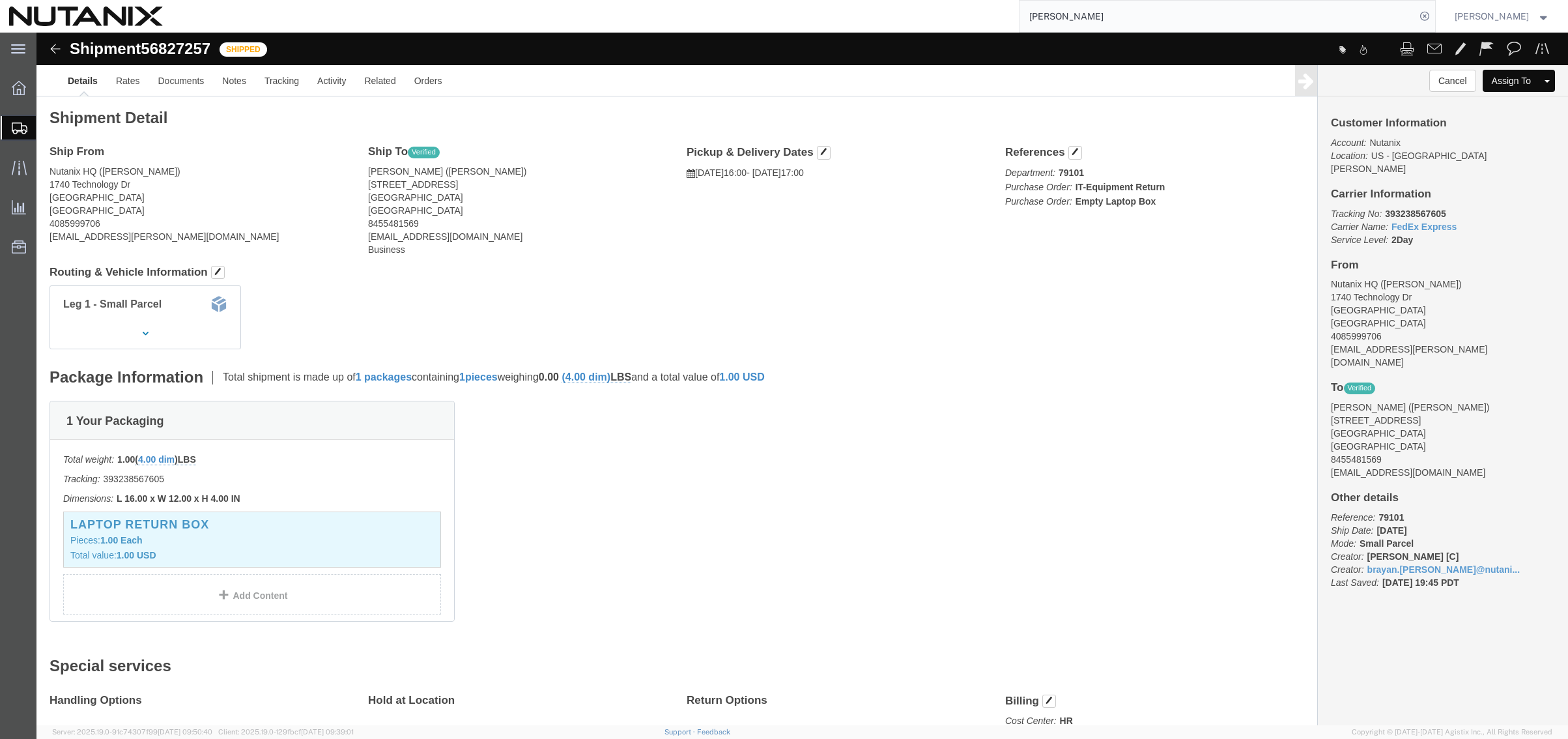
paste input "393238212666"
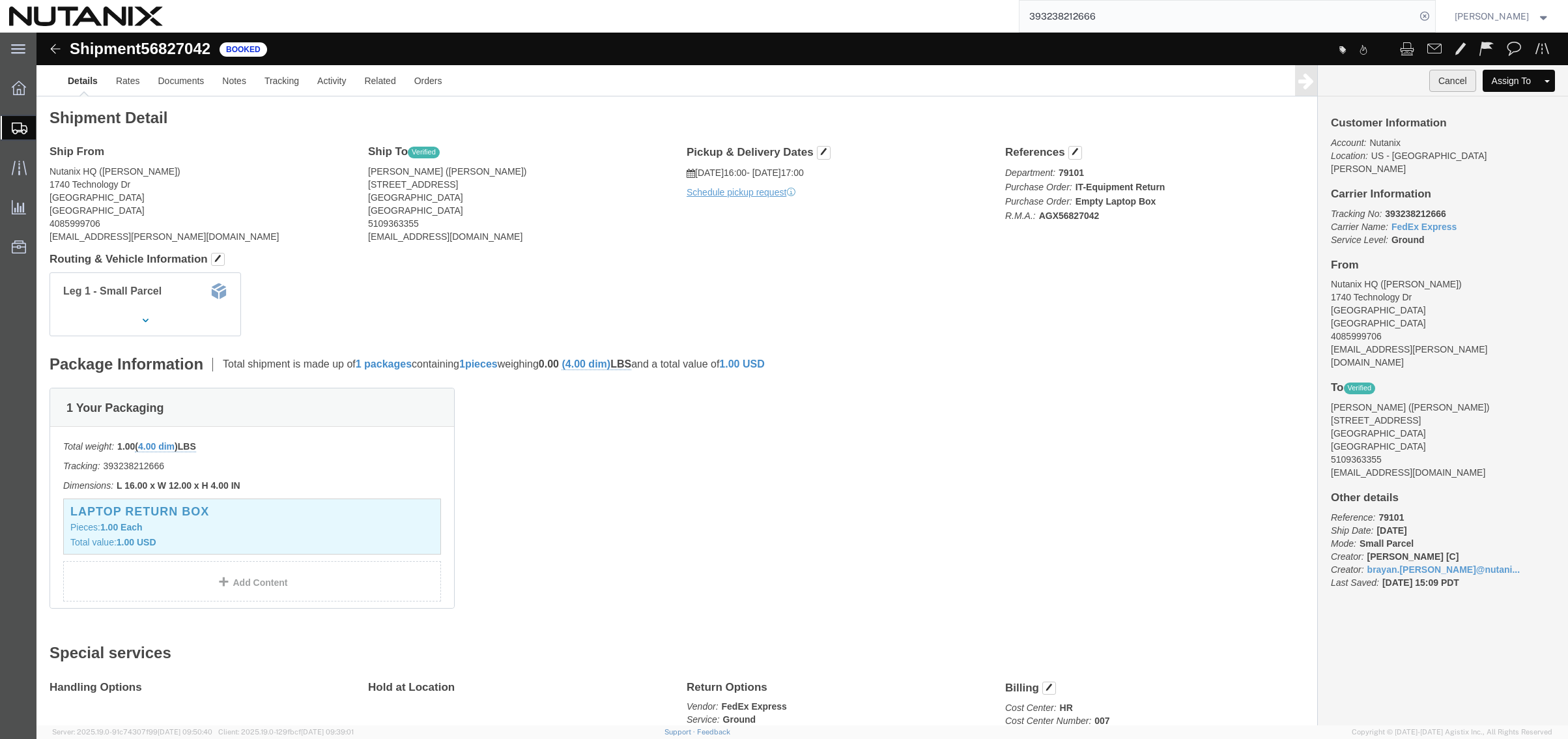
click button "Cancel"
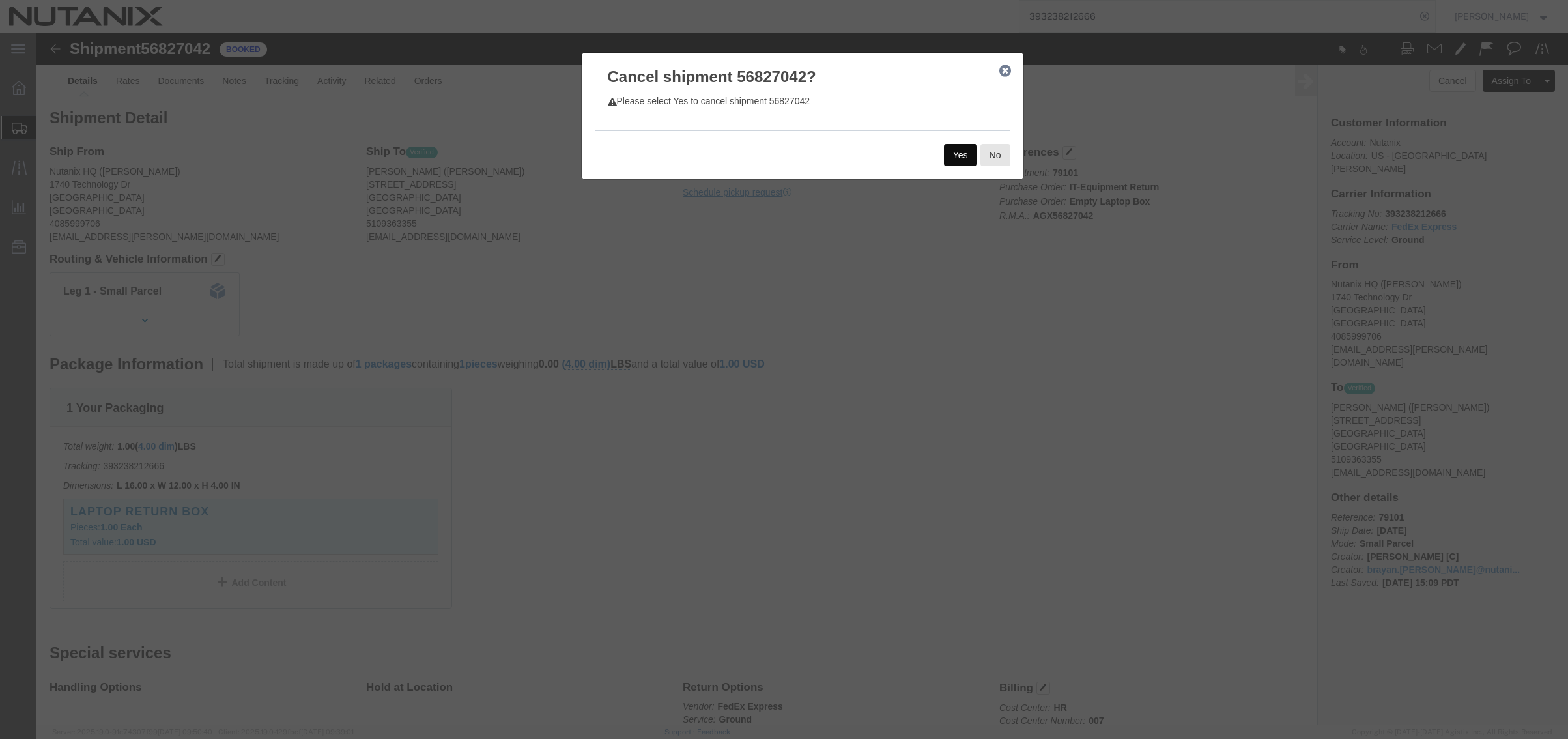
click button "Yes"
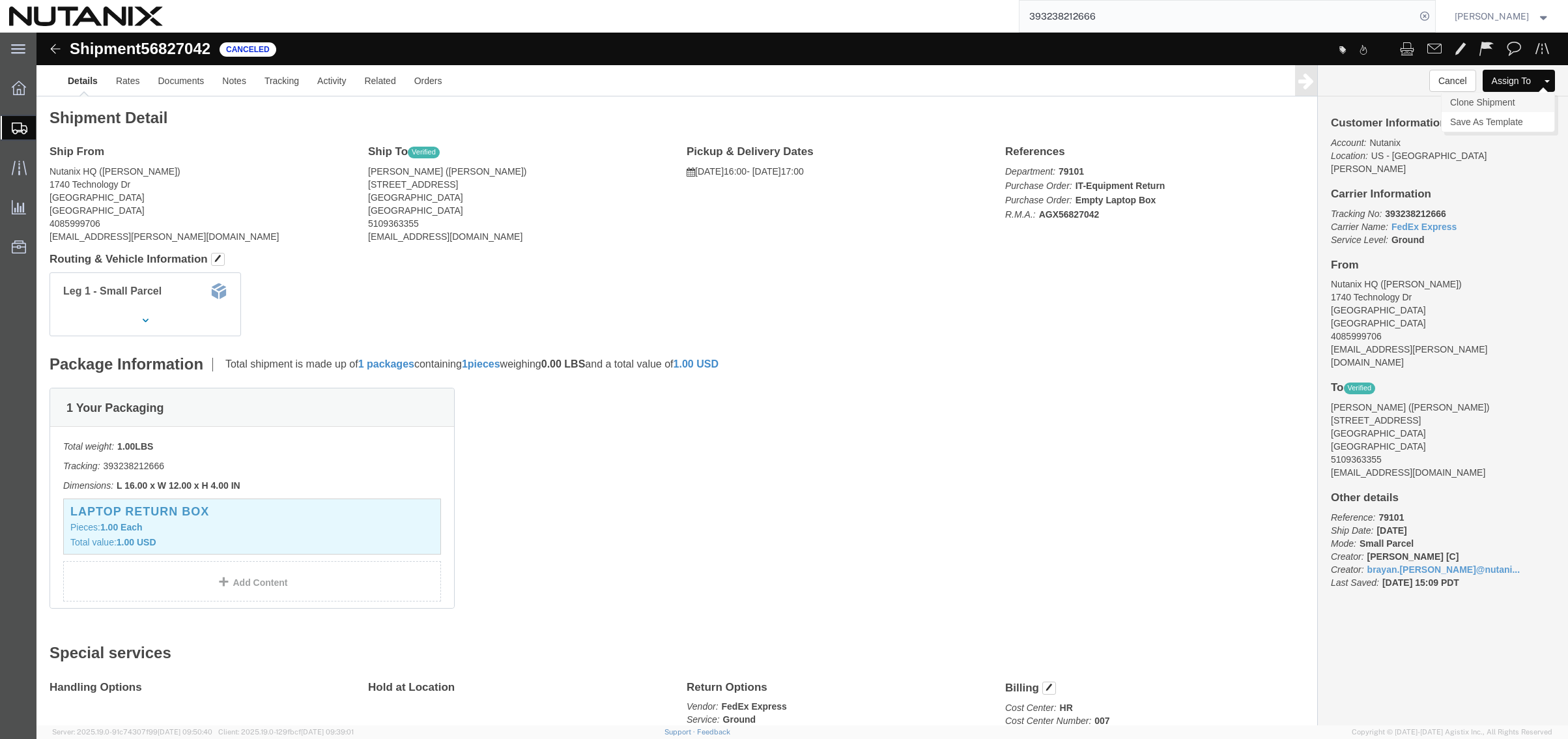
click link "Clone Shipment"
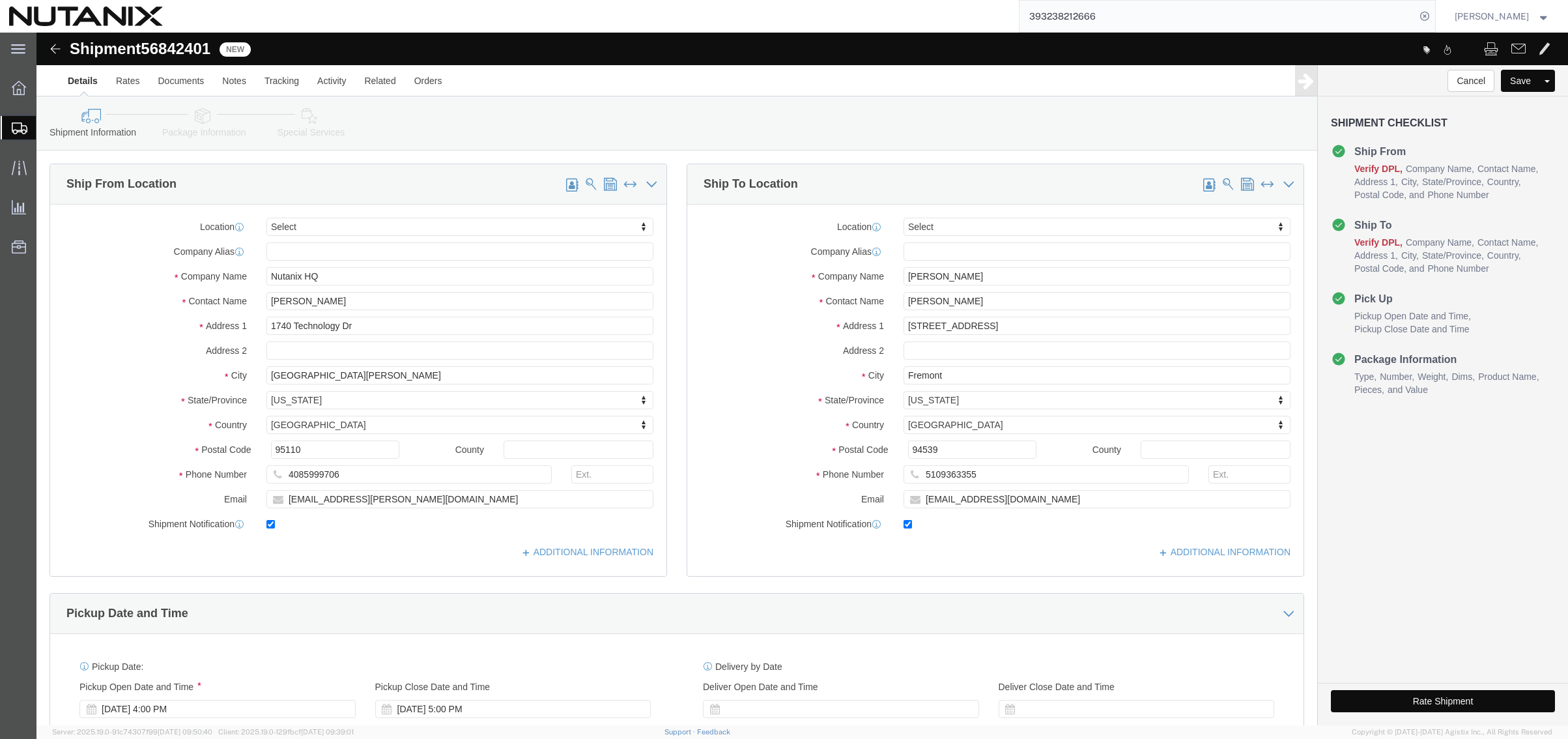
drag, startPoint x: 330, startPoint y: 257, endPoint x: 294, endPoint y: 272, distance: 39.0
click div "Location Select Select My Profile Location AE - Dubai City AU - Australia DE - …"
drag, startPoint x: 303, startPoint y: 268, endPoint x: 132, endPoint y: 251, distance: 171.8
click div "Location Select Select My Profile Location AE - Dubai City AU - Australia DE - …"
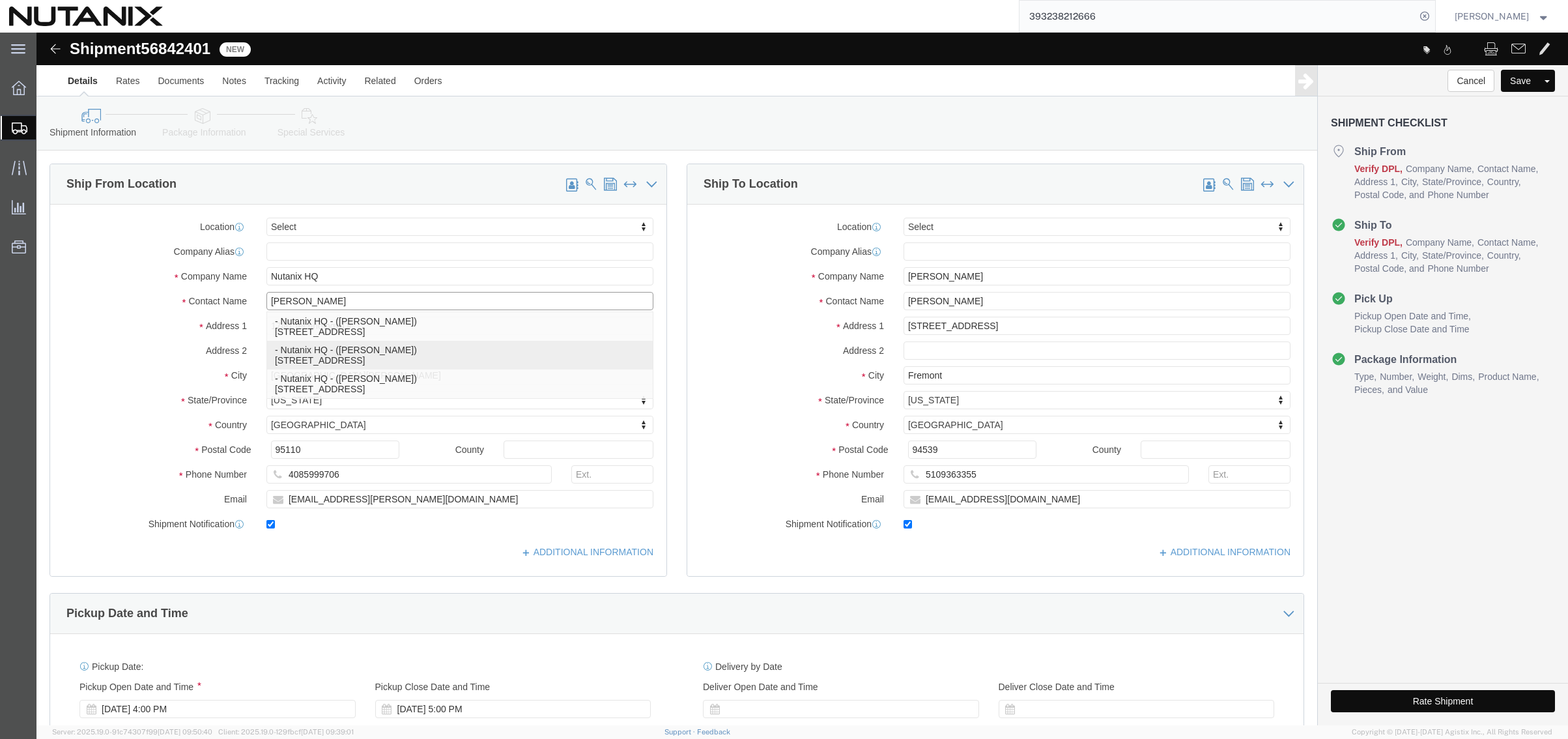
click p "- Nutanix HQ - ([PERSON_NAME]) [STREET_ADDRESS]"
type input "[PERSON_NAME]"
type input "[PHONE_NUMBER]"
type input "3025"
type input "[PERSON_NAME][EMAIL_ADDRESS][PERSON_NAME][DOMAIN_NAME]"
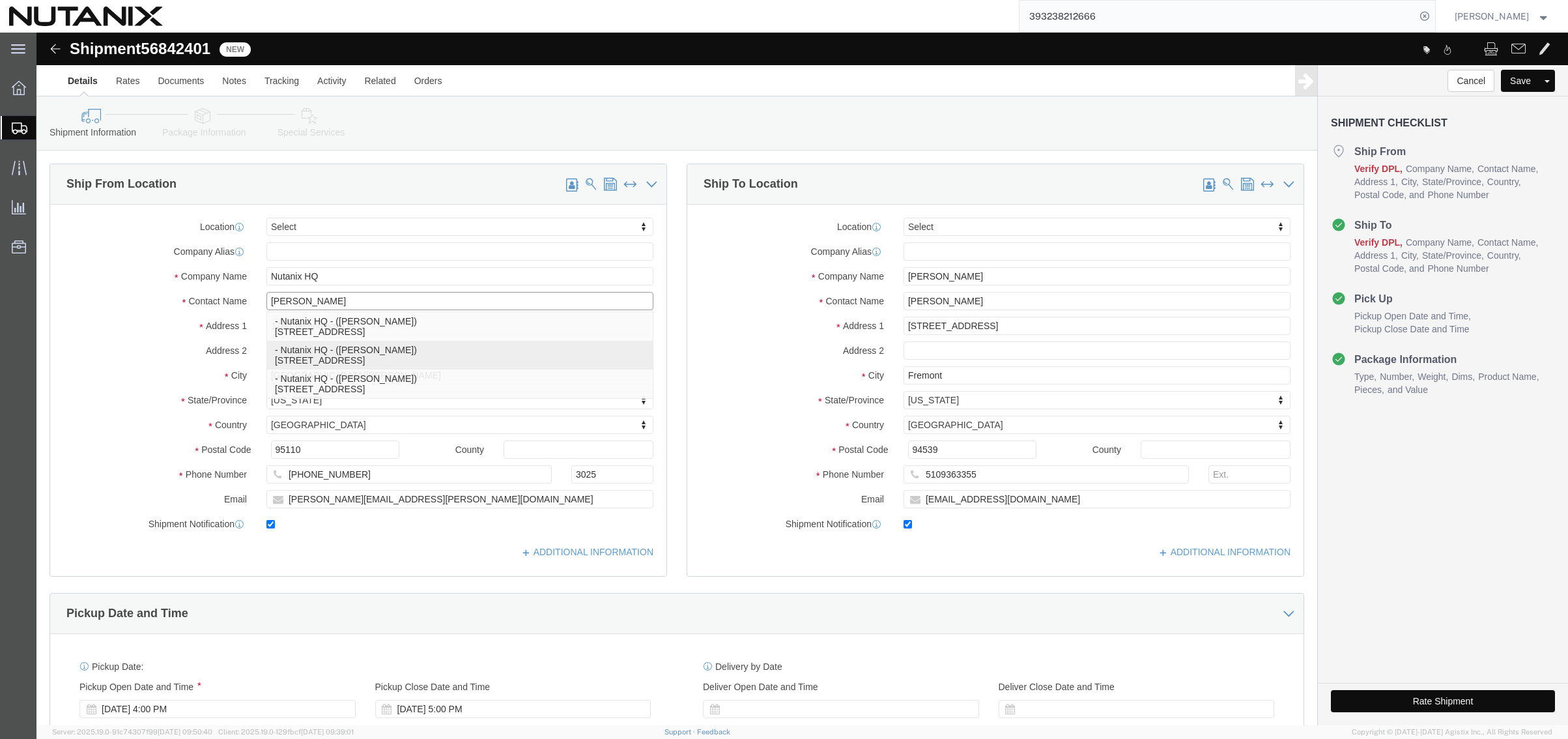
select select "CA"
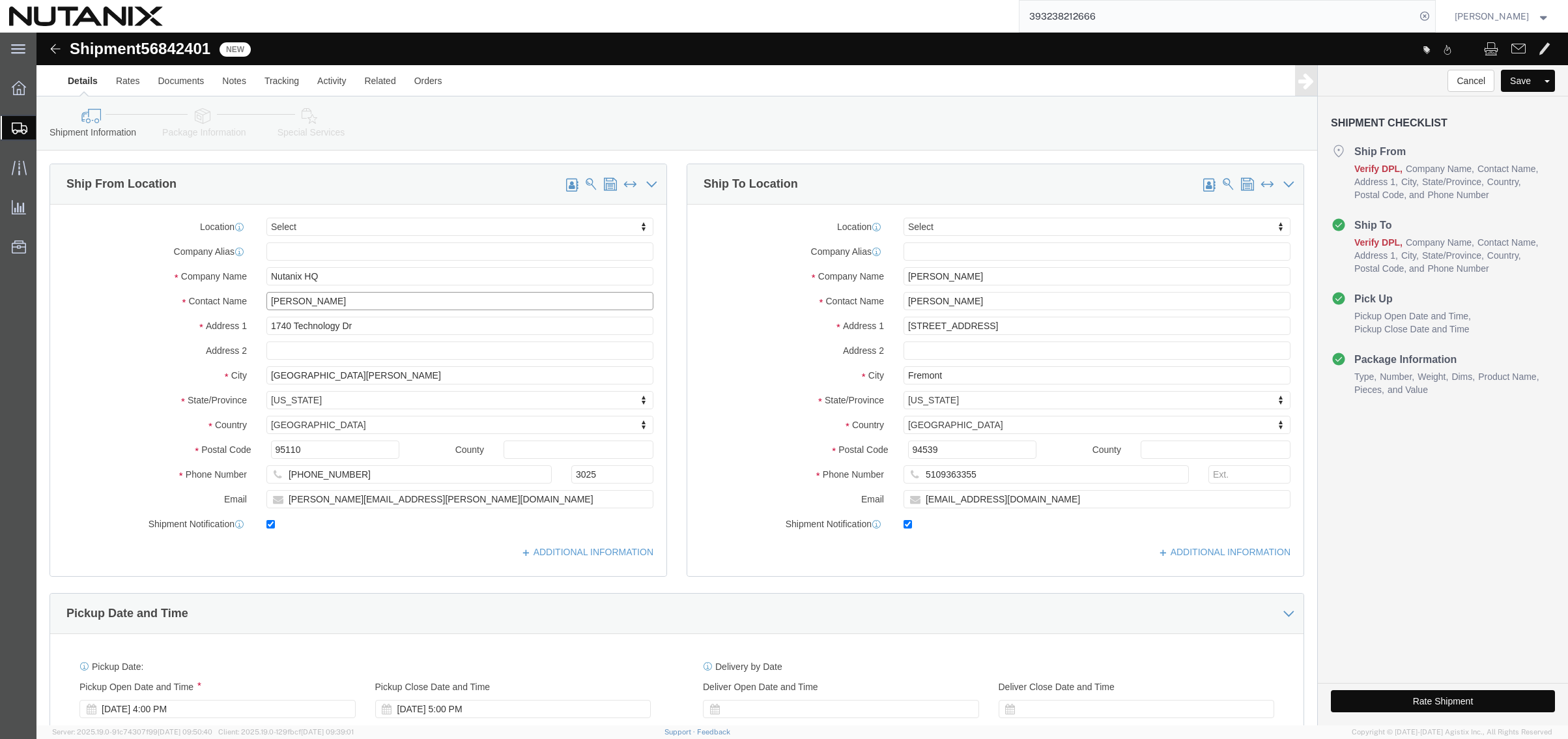
type input "[PERSON_NAME]"
drag, startPoint x: 968, startPoint y: 246, endPoint x: 711, endPoint y: 232, distance: 257.4
click div "Location Select Select My Profile Location AE - Dubai City AU - Australia DE - …"
drag, startPoint x: 938, startPoint y: 271, endPoint x: 770, endPoint y: 249, distance: 169.4
click div "Location Select Select My Profile Location AE - Dubai City AU - Australia DE - …"
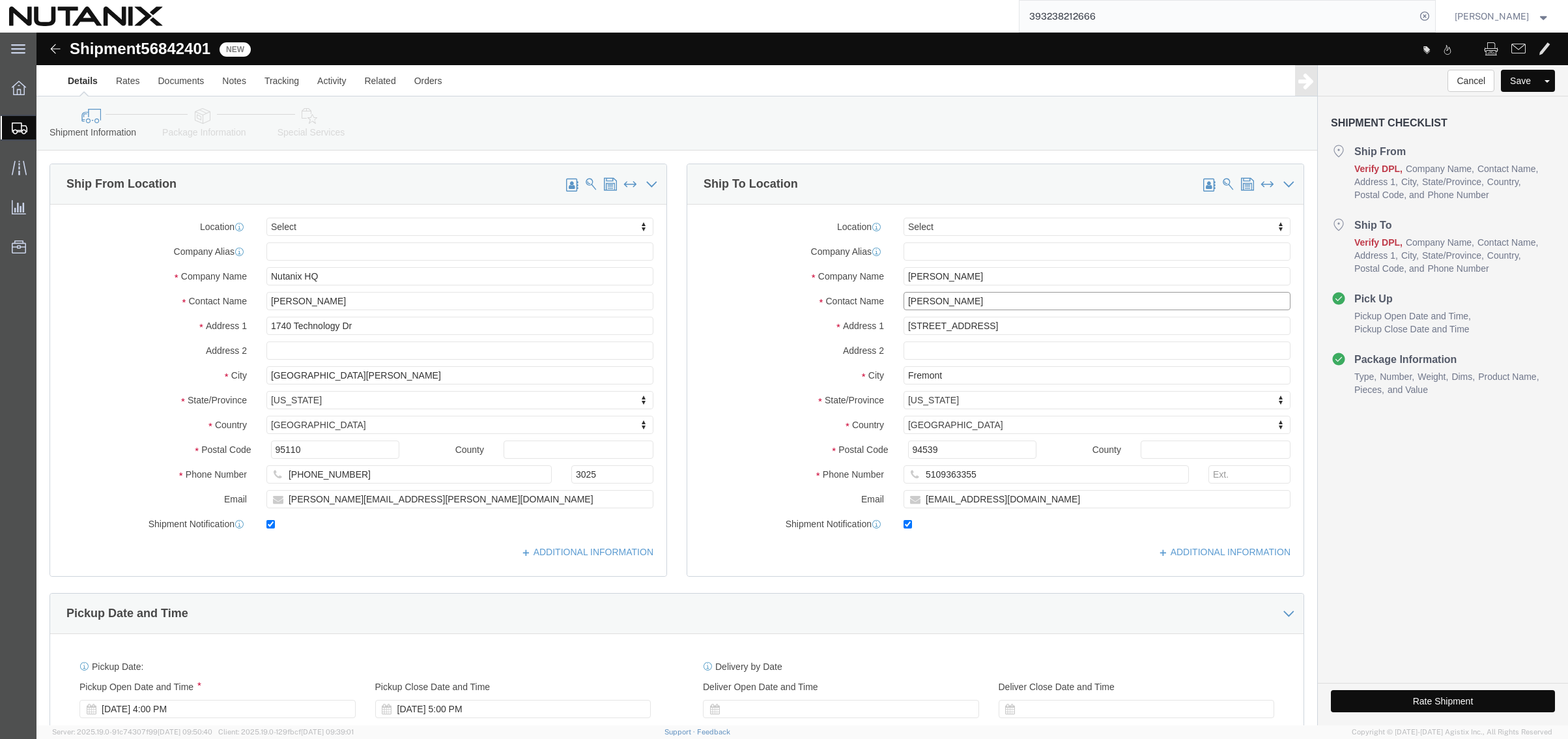
paste input "tv"
type input "[PERSON_NAME]"
drag, startPoint x: 916, startPoint y: 295, endPoint x: 753, endPoint y: 287, distance: 163.2
click div "Address 1 9312 Langwood Drive"
paste input "1940 Springwater Dr."
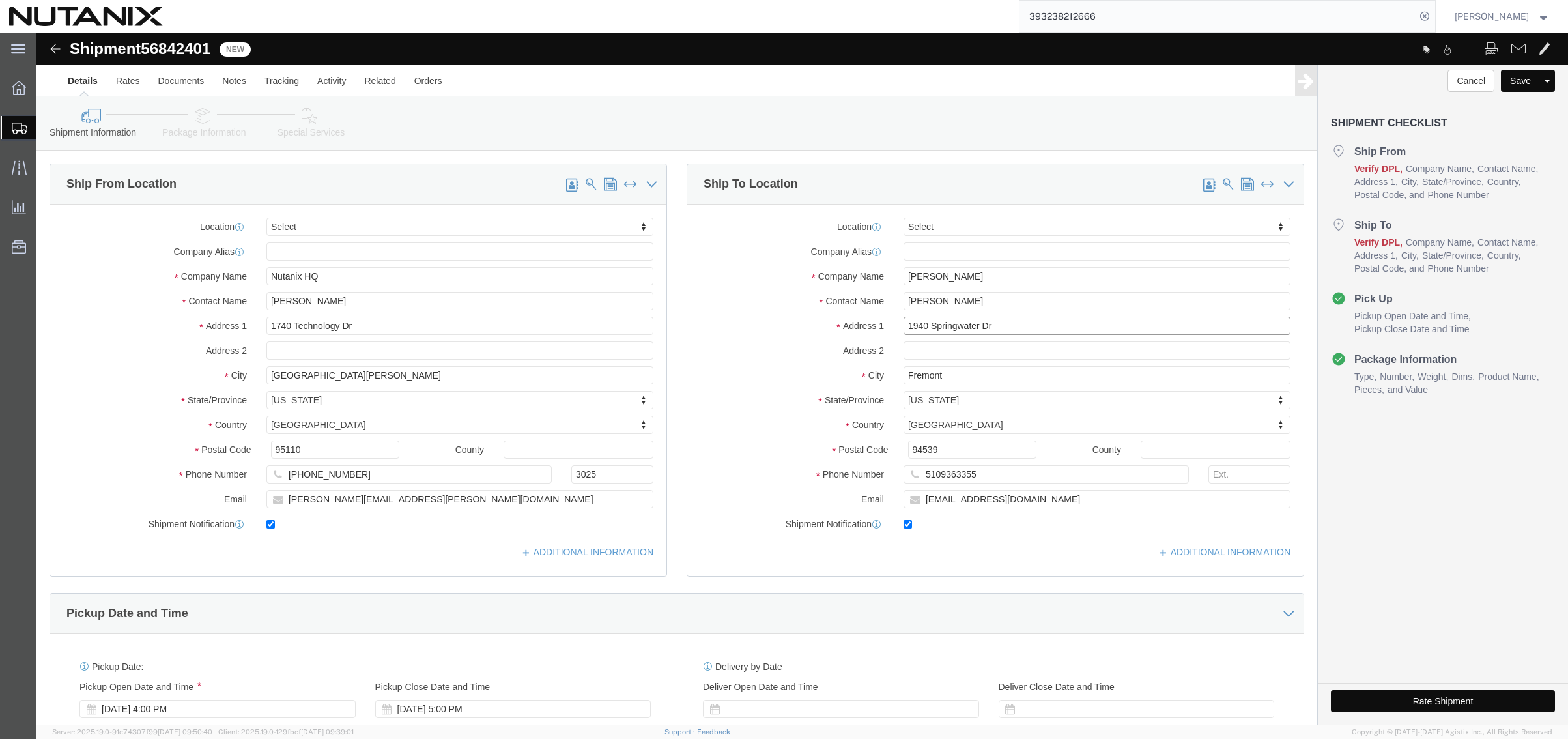
type input "1940 Springwater Dr"
drag, startPoint x: 923, startPoint y: 418, endPoint x: 660, endPoint y: 404, distance: 263.4
click div "Location Select Select My Profile Location AE - Dubai City AU - Australia DE - …"
drag, startPoint x: 969, startPoint y: 440, endPoint x: 634, endPoint y: 425, distance: 335.3
click div "Ship From Location Location Select Select My Profile Location AE - Dubai City A…"
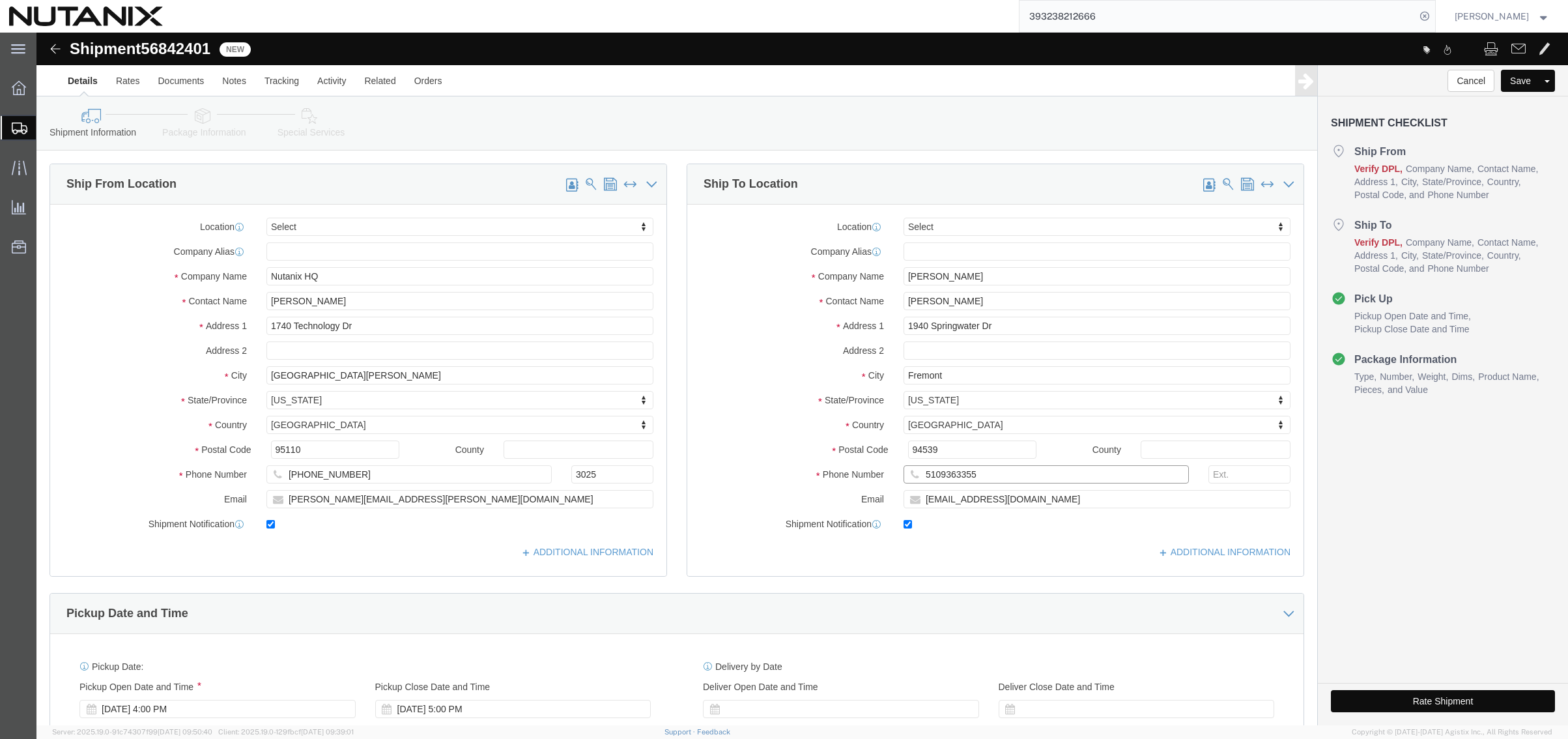
paste input "(510)"
type input "(510) 9363355"
drag, startPoint x: 1058, startPoint y: 471, endPoint x: 650, endPoint y: 444, distance: 408.9
click div "Location Select Select My Profile Location AE - Dubai City AU - Australia DE - …"
click div "Pickup Date and Time"
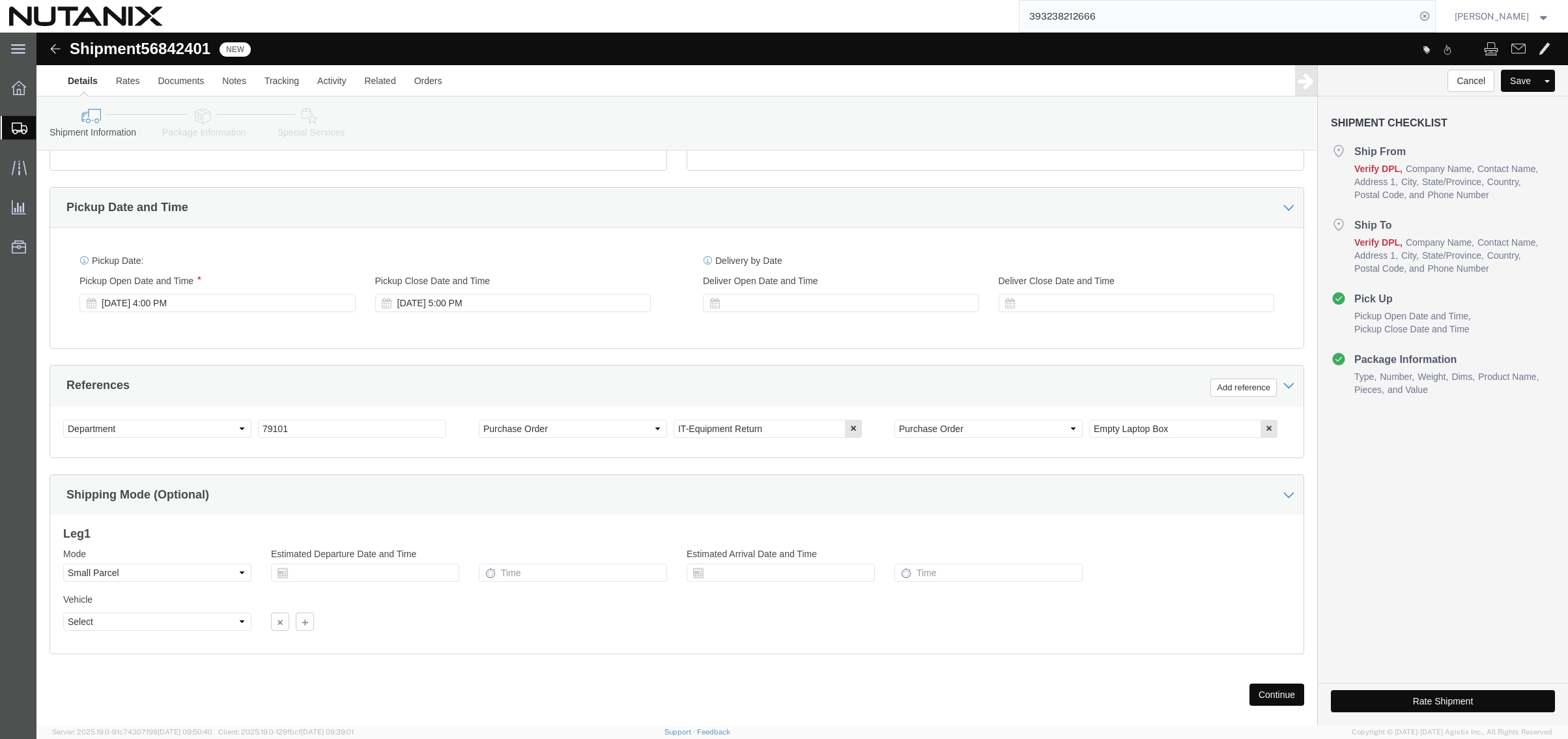
scroll to position [426, 0]
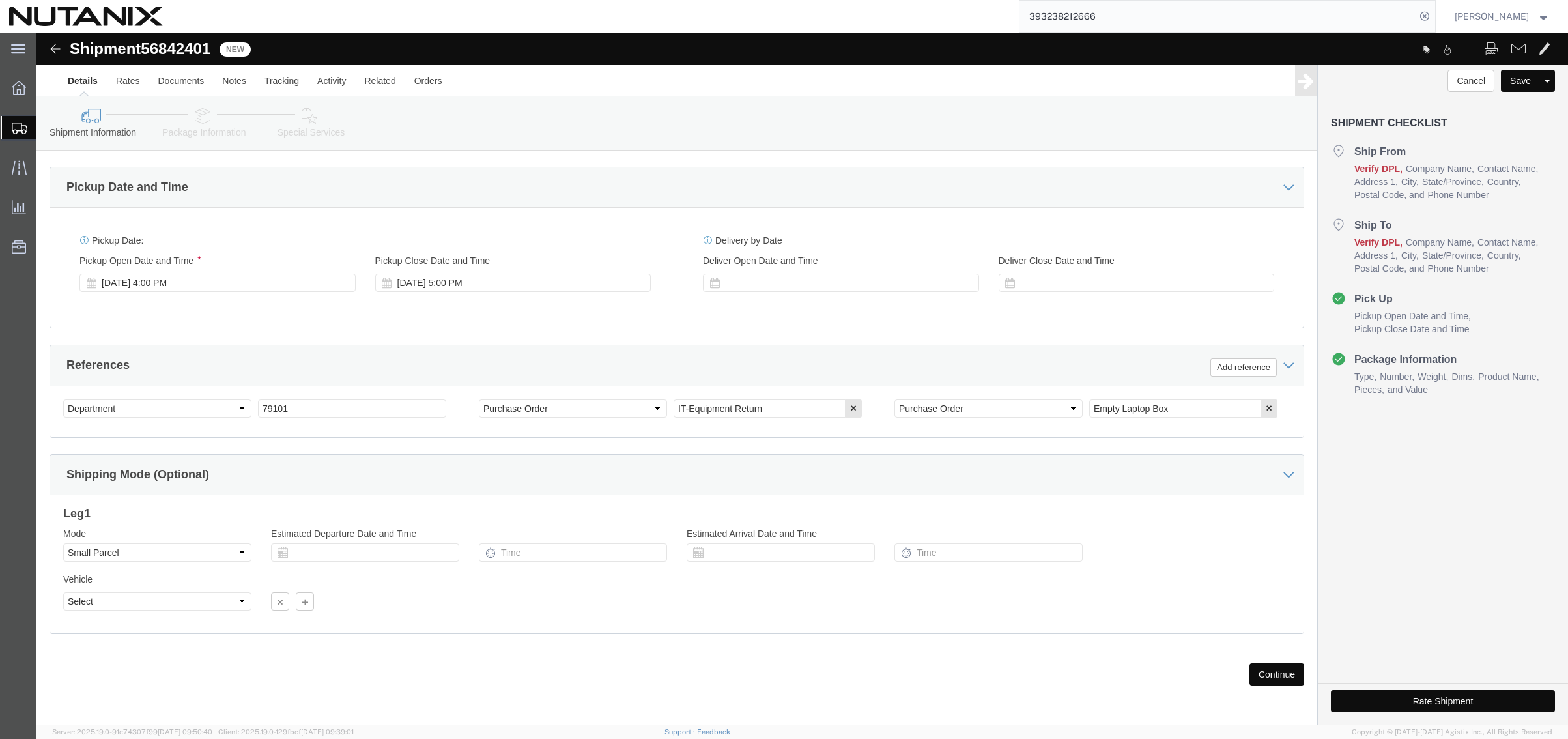
click button "Continue"
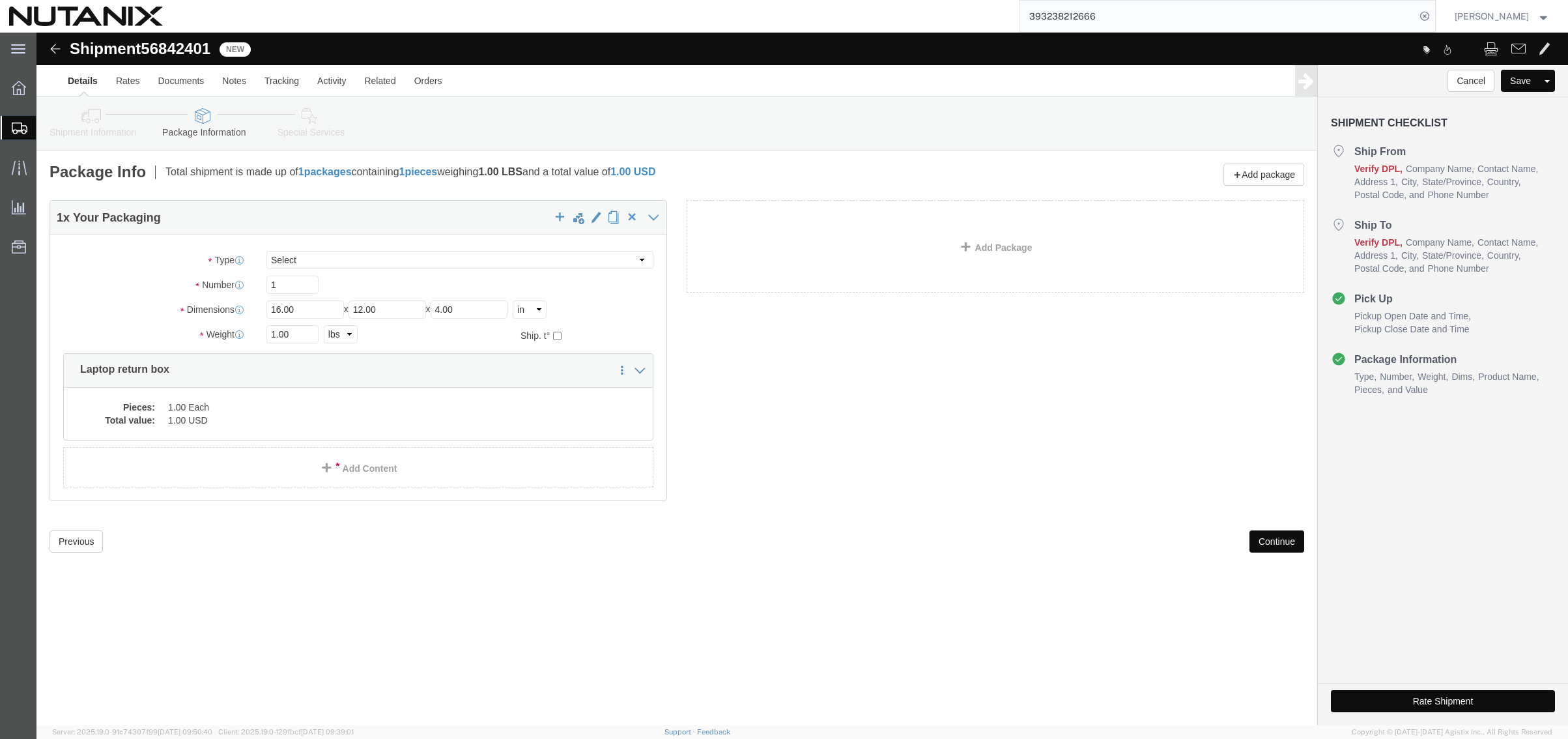
click button "Continue"
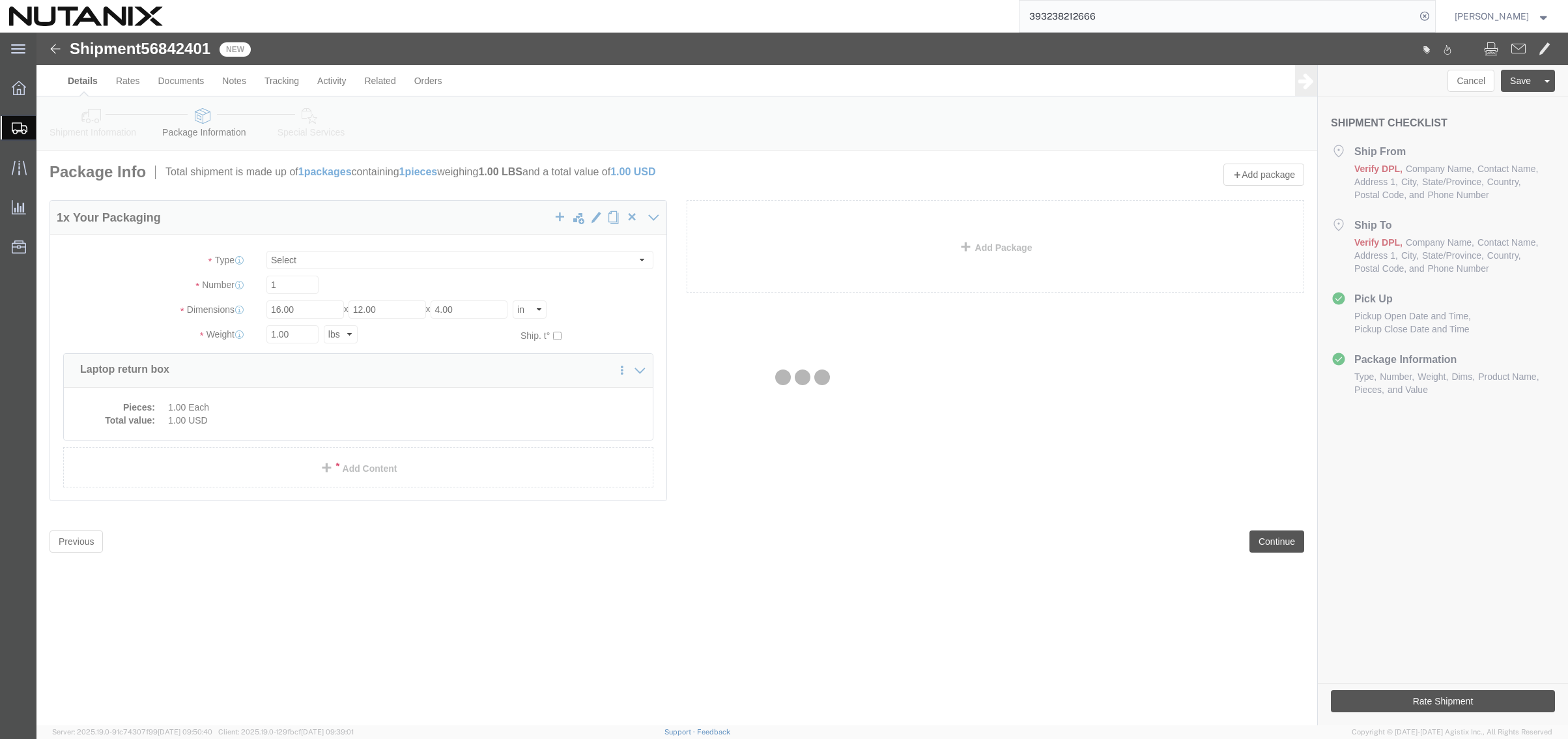
select select
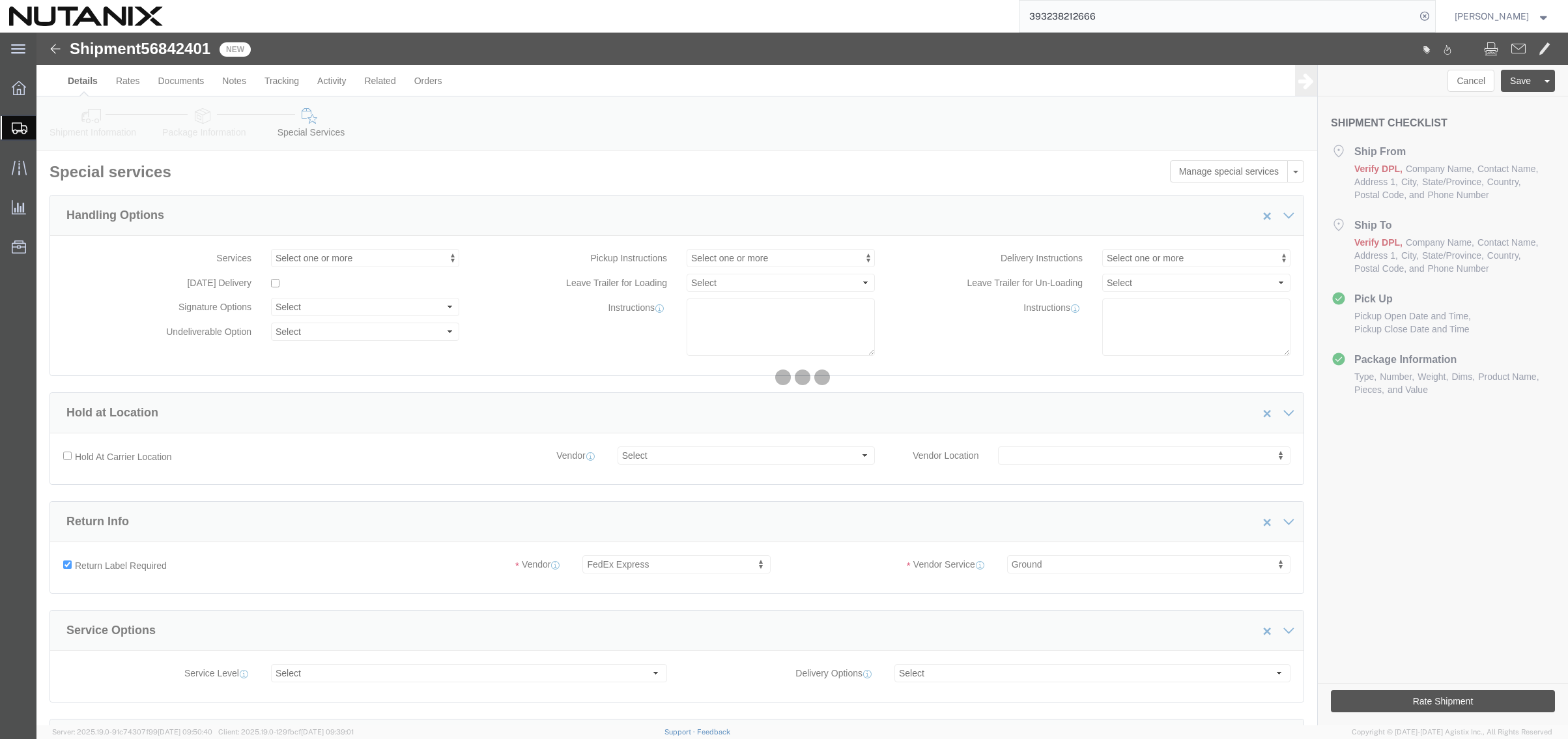
select select "COSTCENTER"
select select "59656"
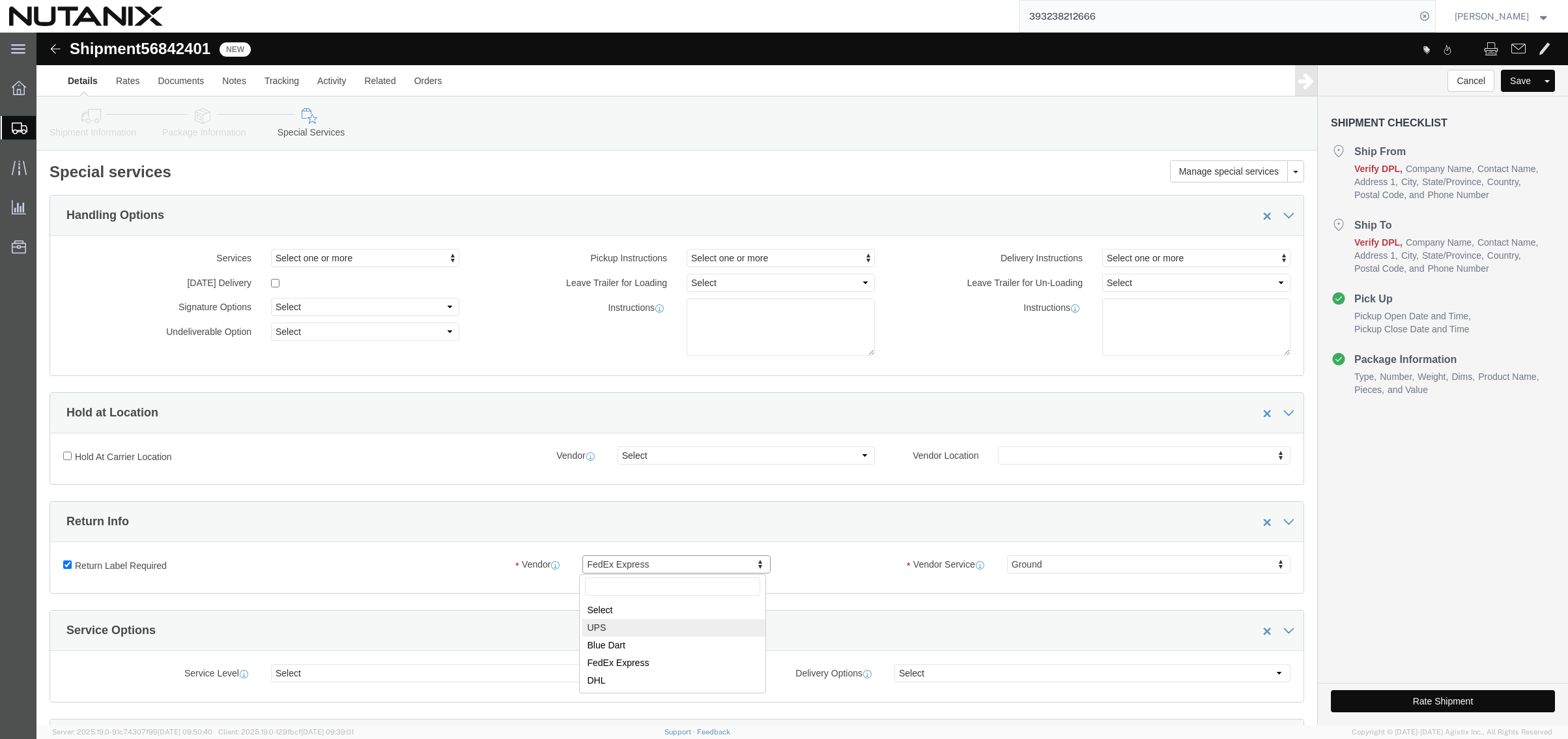
select select "12"
select select "43"
click button "Rate Shipment"
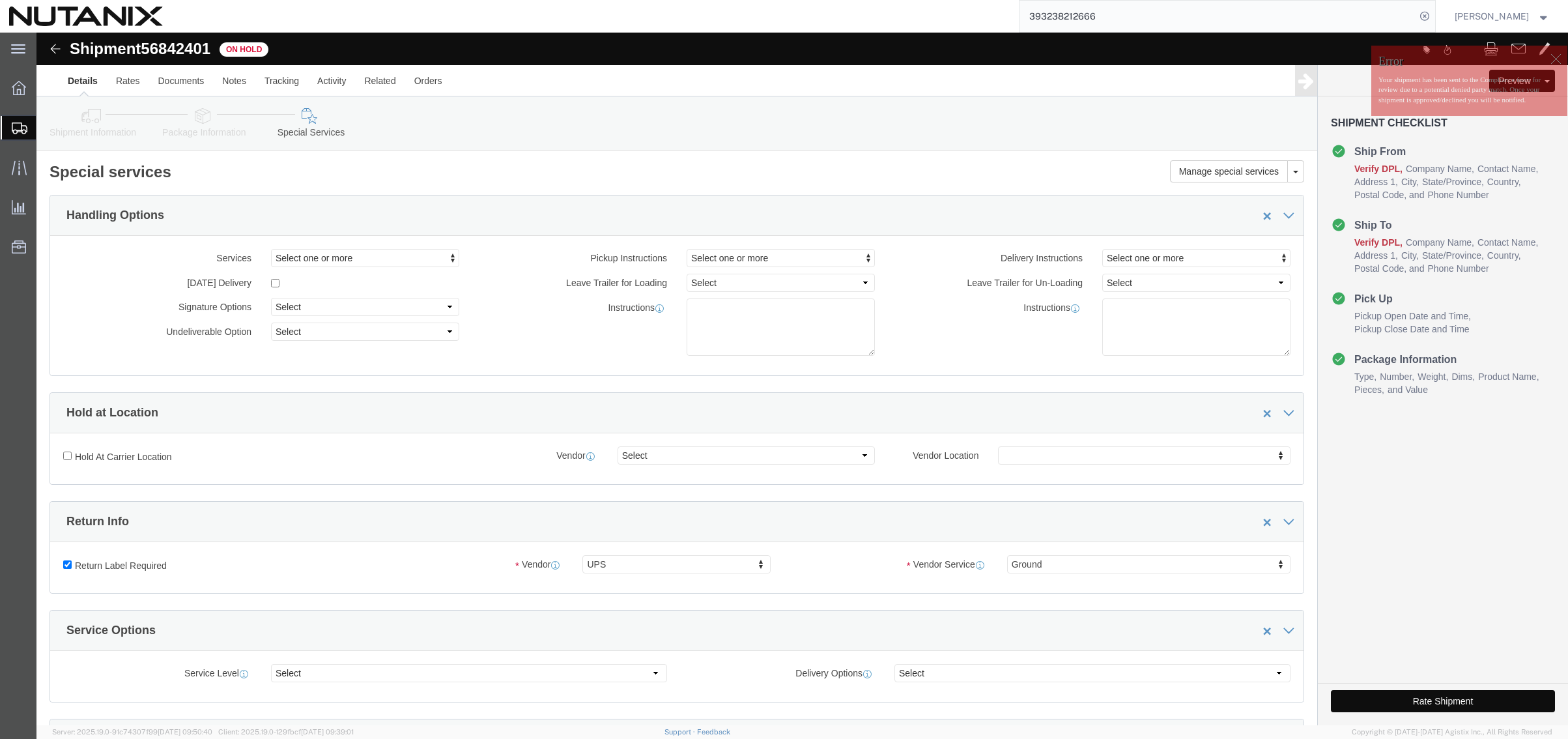
click button "Rate Shipment"
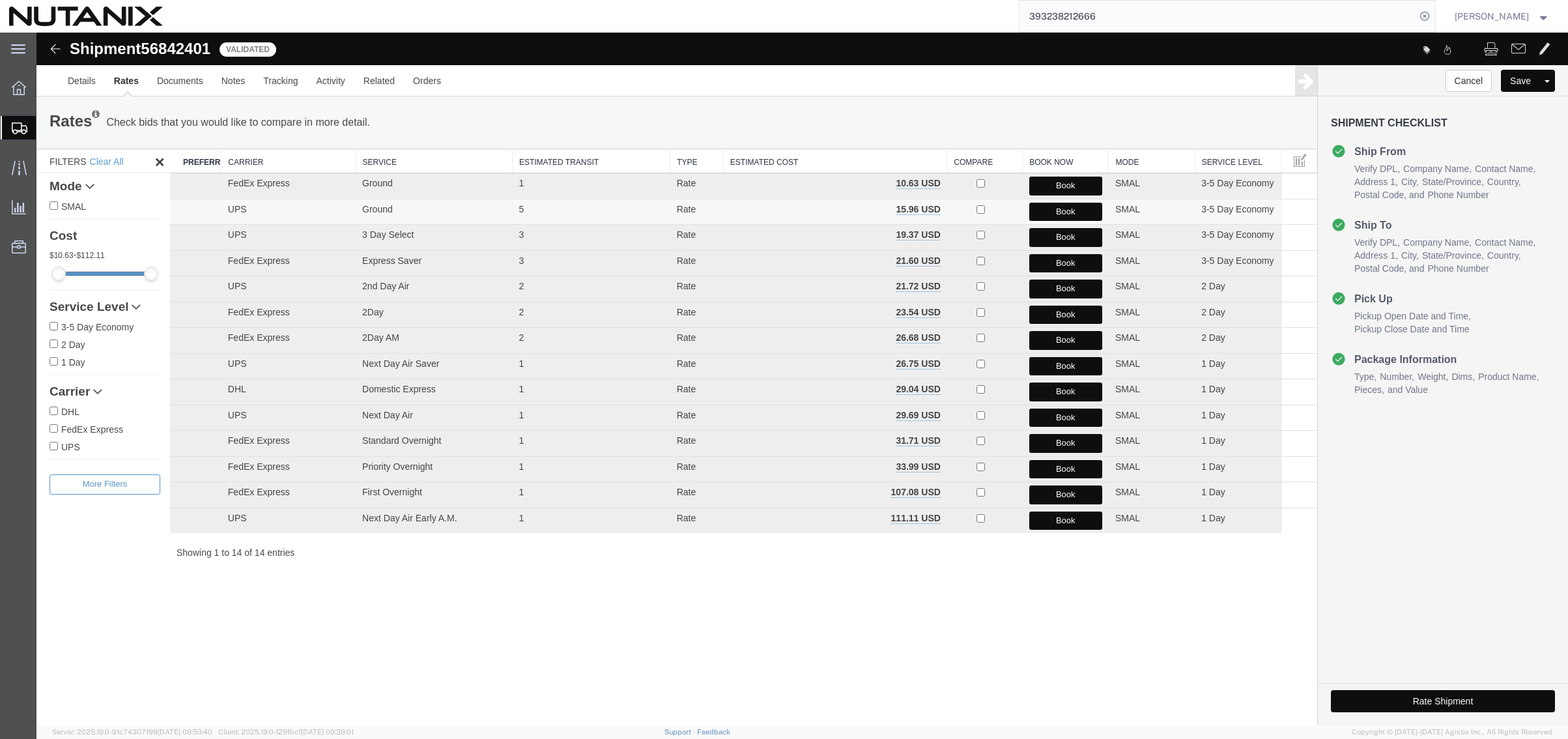
click at [1073, 211] on button "Book" at bounding box center [1066, 212] width 73 height 19
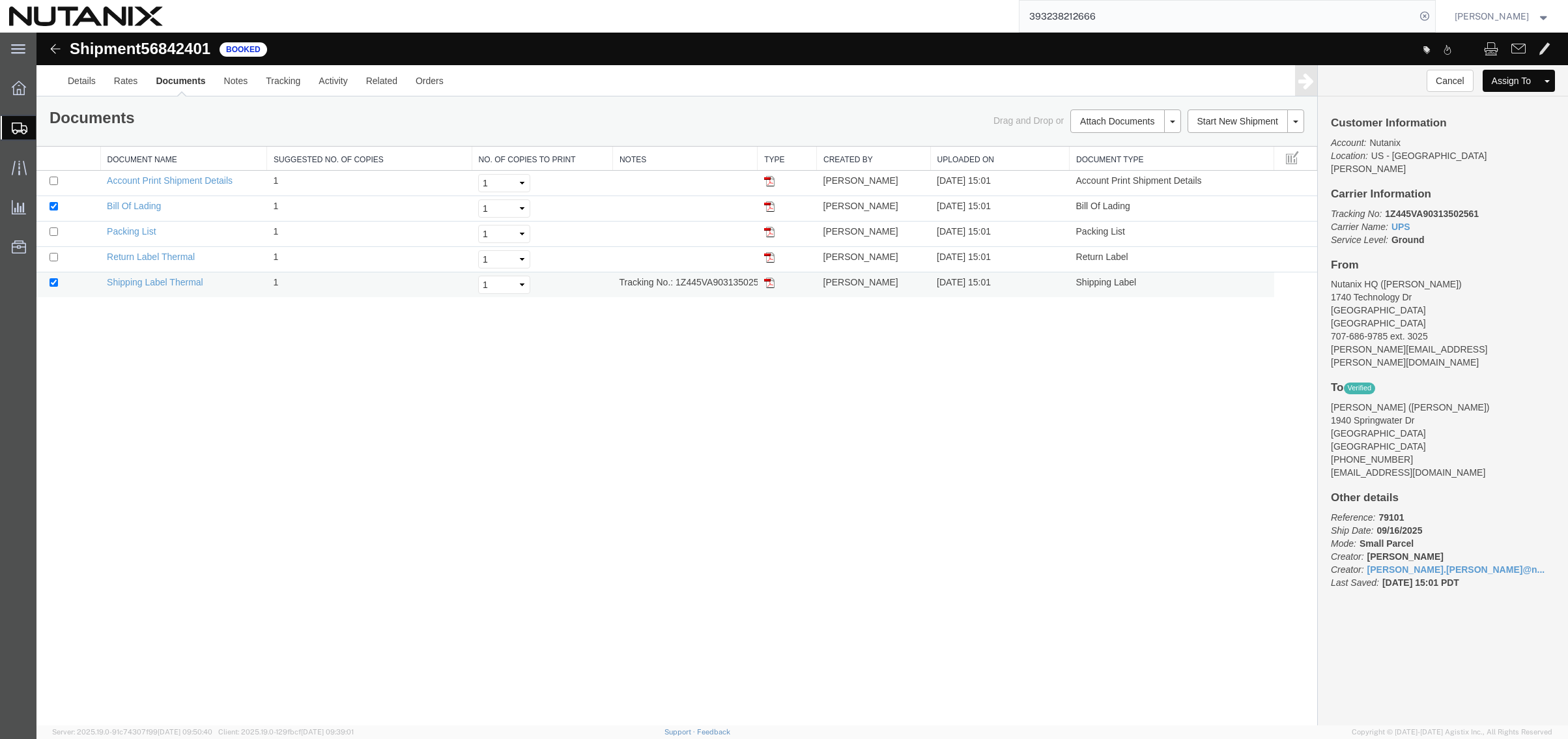
click at [766, 280] on img at bounding box center [770, 283] width 10 height 10
click at [769, 259] on img at bounding box center [770, 257] width 10 height 10
click at [336, 431] on div "Shipment 56842401 5 of 5 Booked Details Rates Documents Notes Tracking Activity…" at bounding box center [802, 378] width 1532 height 692
click at [372, 381] on div "Shipment 56842401 5 of 5 Booked Details Rates Documents Notes Tracking Activity…" at bounding box center [802, 378] width 1532 height 692
click at [0, 0] on span "Create Shipment" at bounding box center [0, 0] width 0 height 0
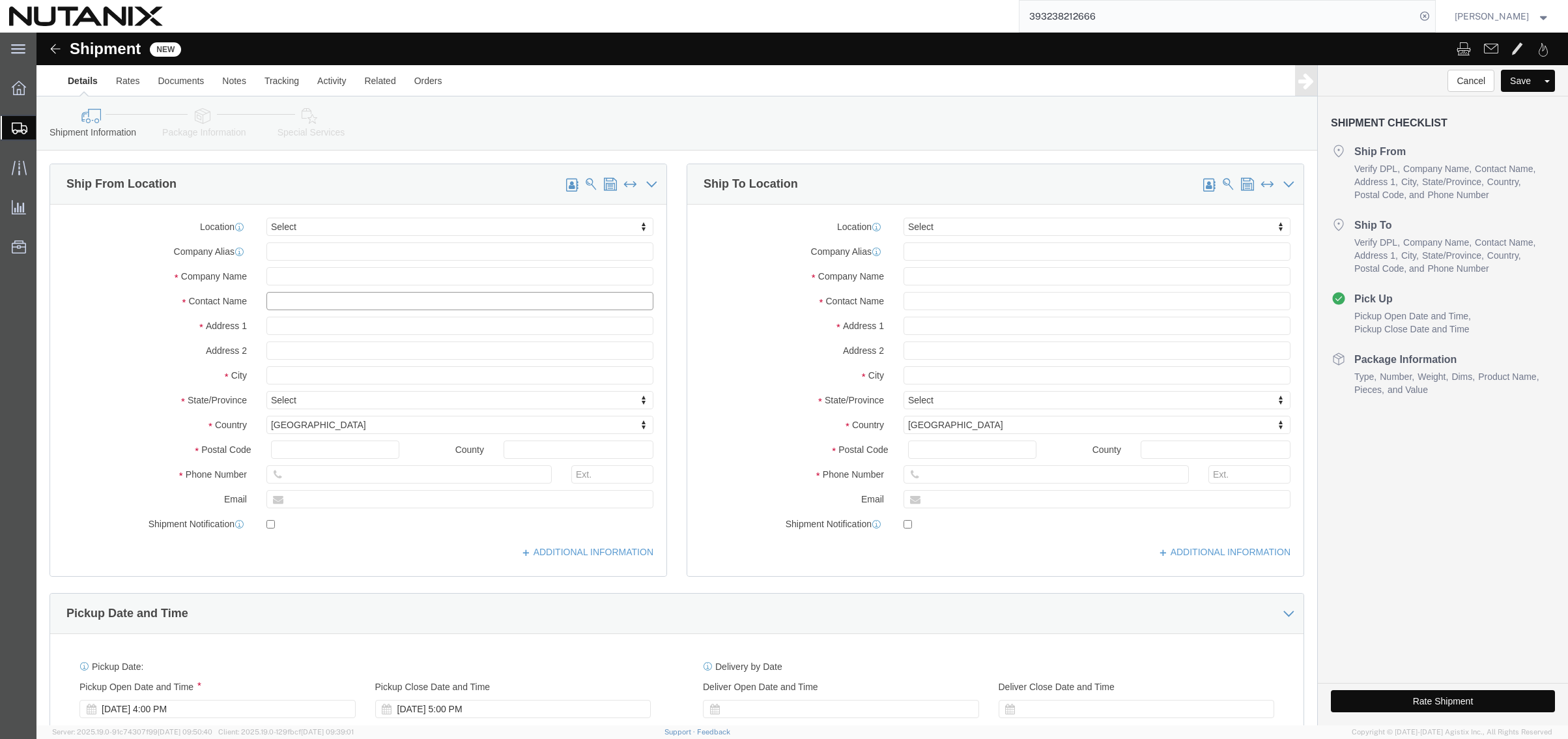
click input "text"
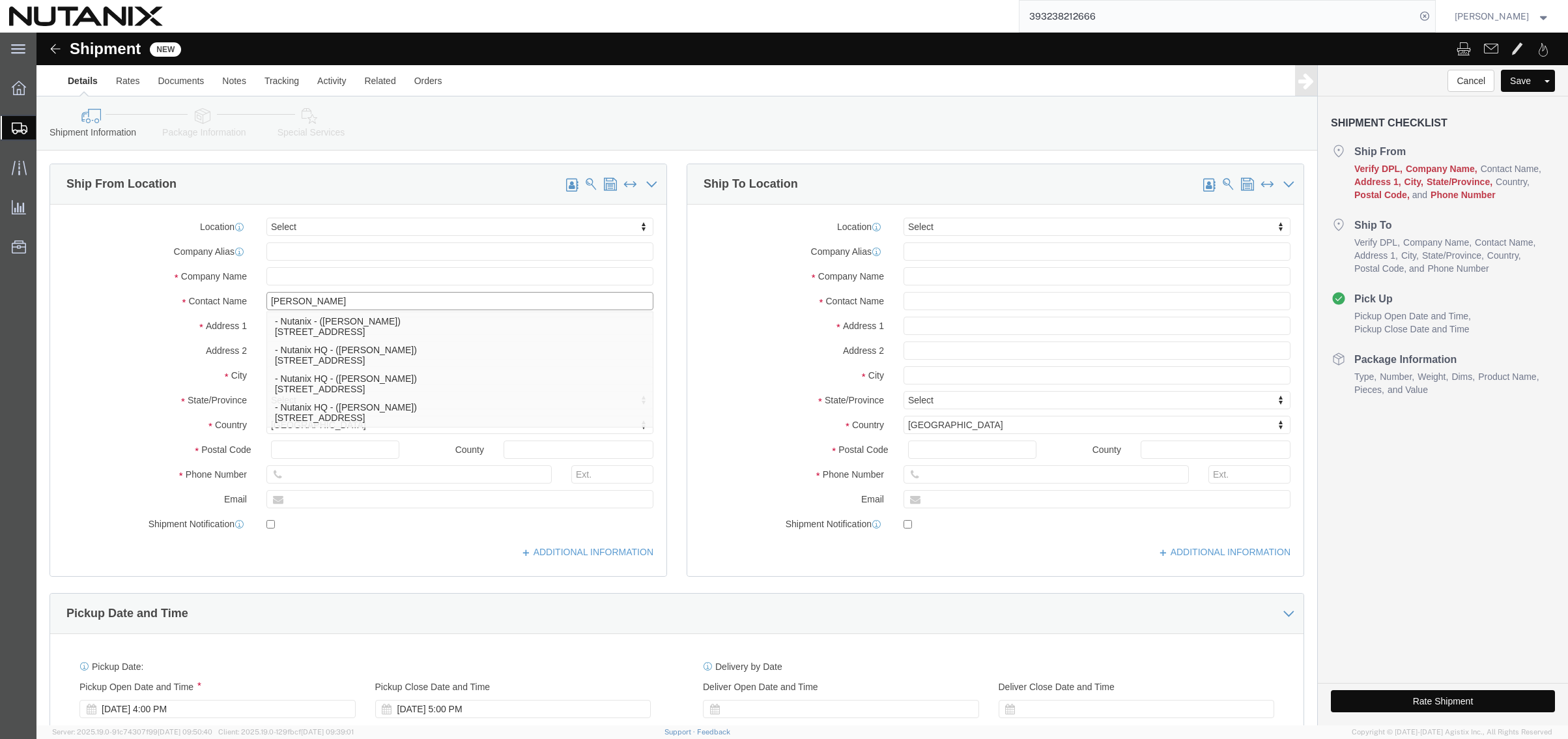
type input "[PERSON_NAME]"
click p "- Nutanix HQ - ([PERSON_NAME]) [STREET_ADDRESS]"
type input "1740 Technology Dr"
type input "95110"
type input "[PHONE_NUMBER]"
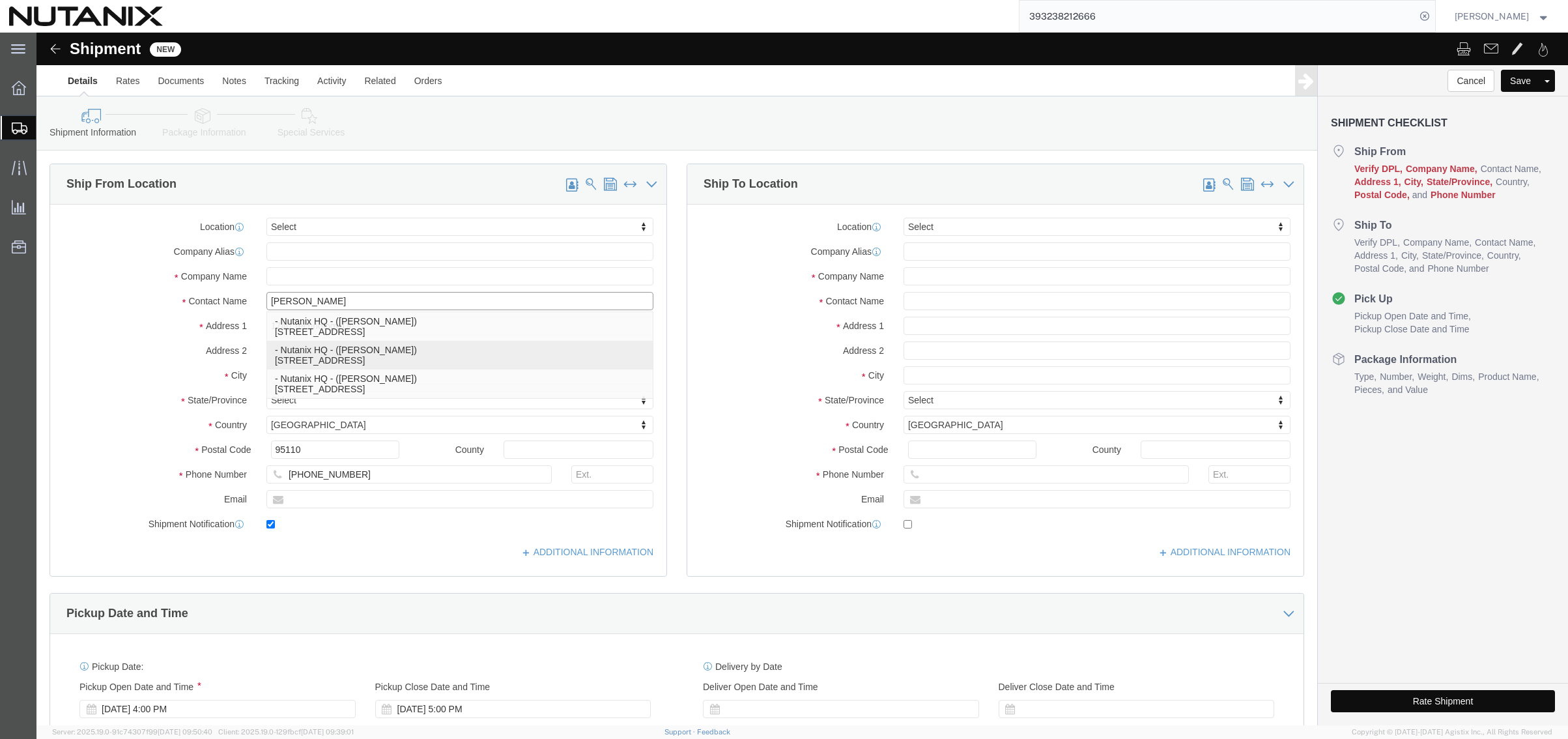
type input "3025"
type input "[PERSON_NAME][EMAIL_ADDRESS][PERSON_NAME][DOMAIN_NAME]"
checkbox input "true"
type input "Nutanix HQ"
type input "[PERSON_NAME]"
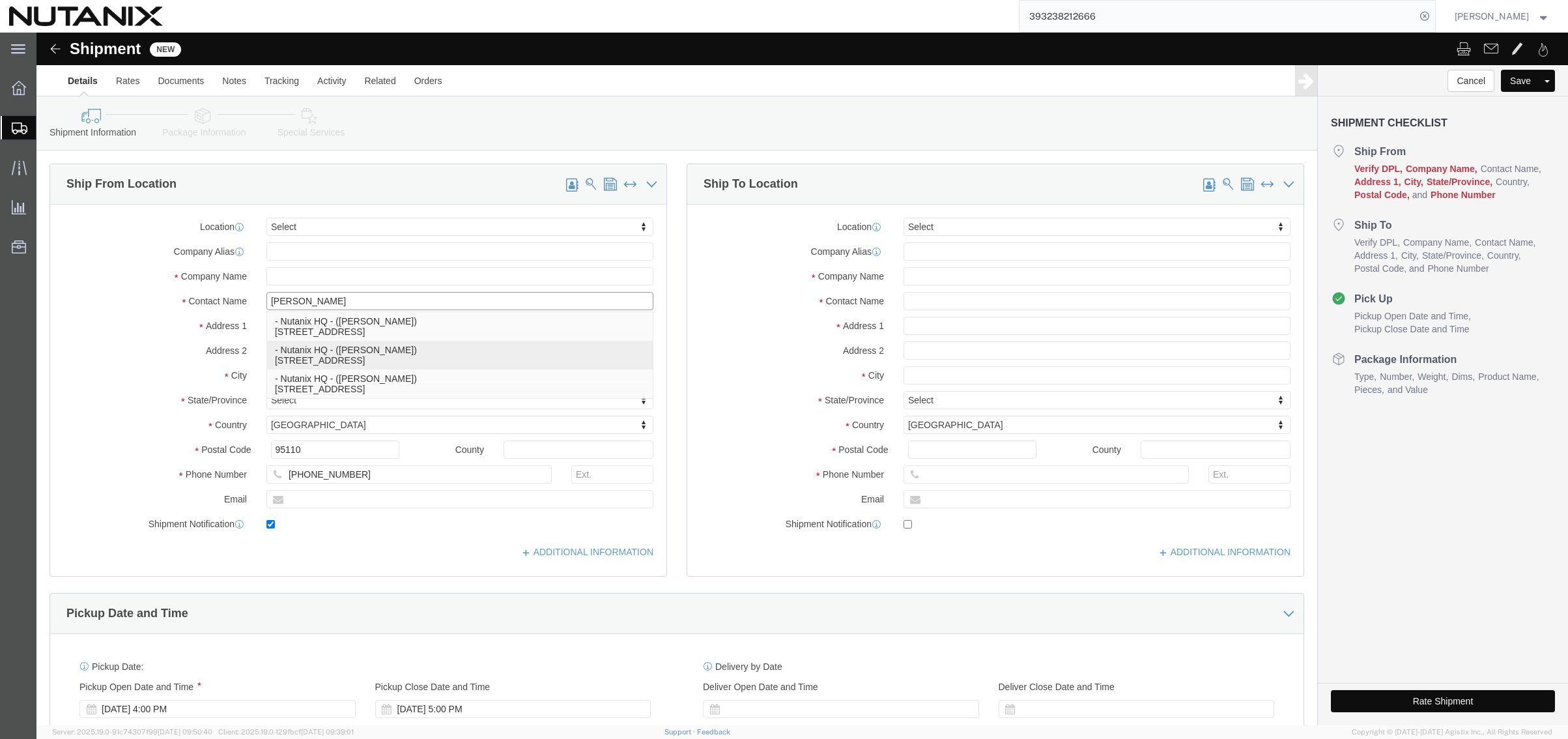
type input "[GEOGRAPHIC_DATA][PERSON_NAME]"
select select "CA"
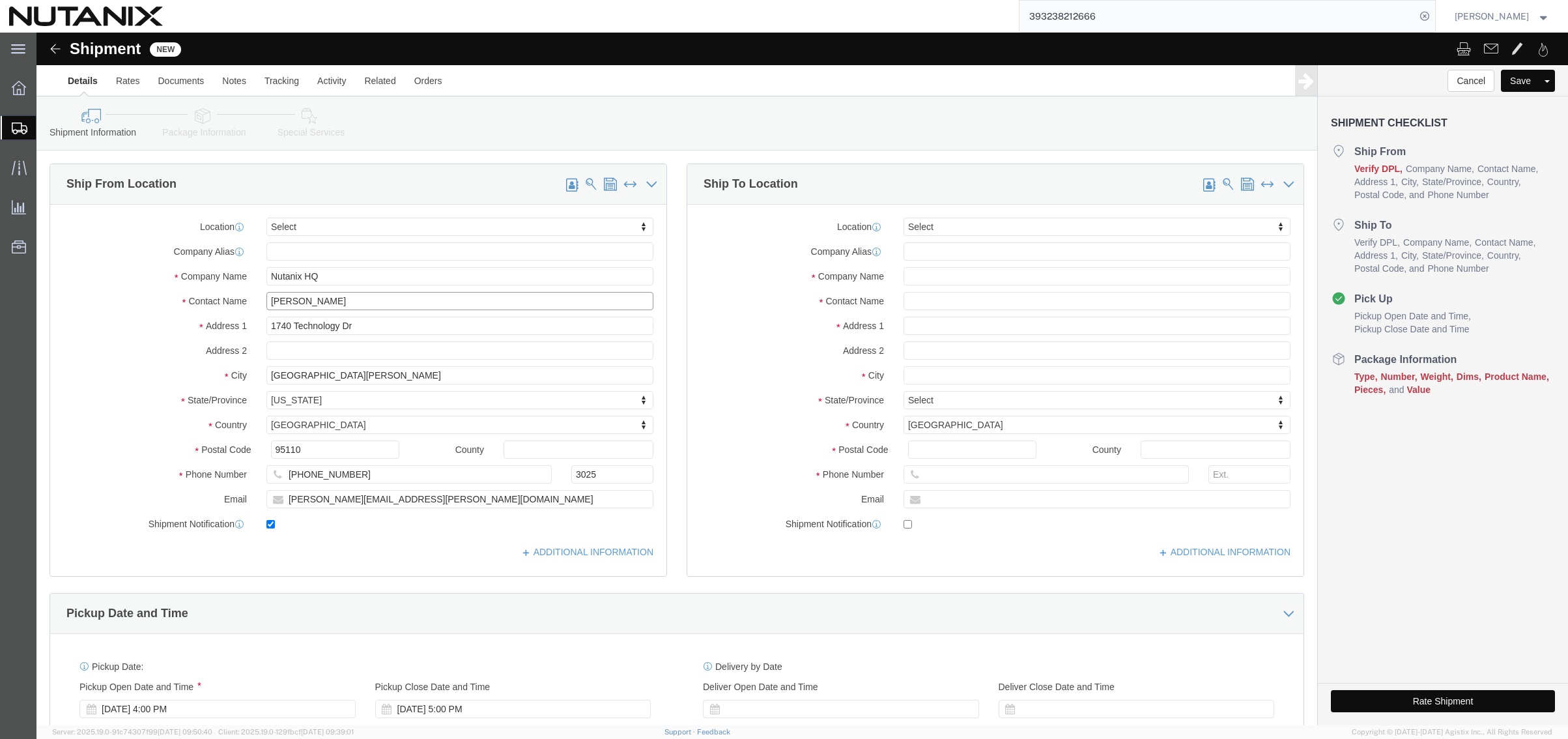
type input "[PERSON_NAME]"
click input "text"
type input "mari no"
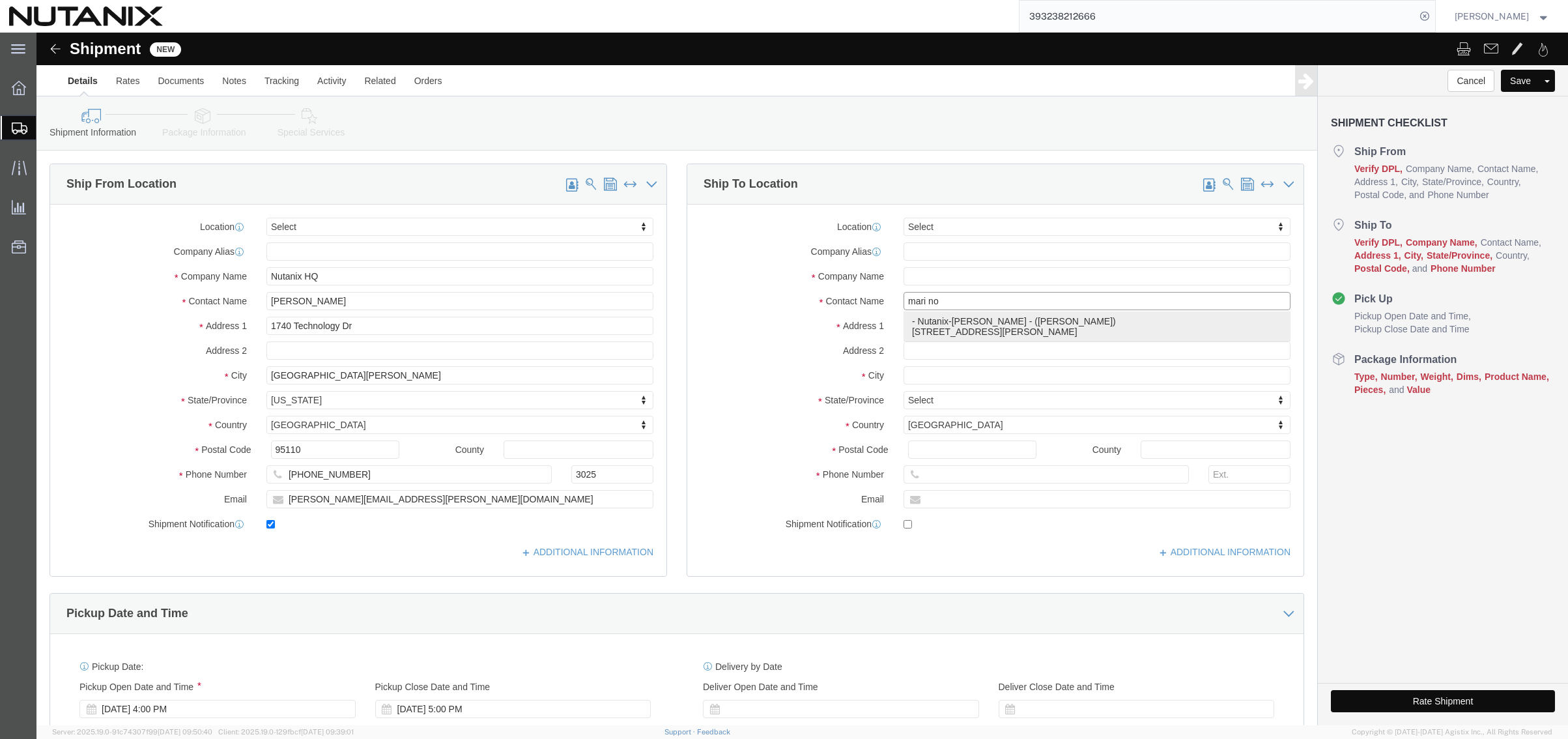
click p "- Nutanix-McLean - (Mari Novotny) 7900 Westpark Dr, Suite A301, McLean, VA, 221…"
type input "7900 Westpark Dr"
type input "Suite A301"
type input "22102"
type input "6692471646"
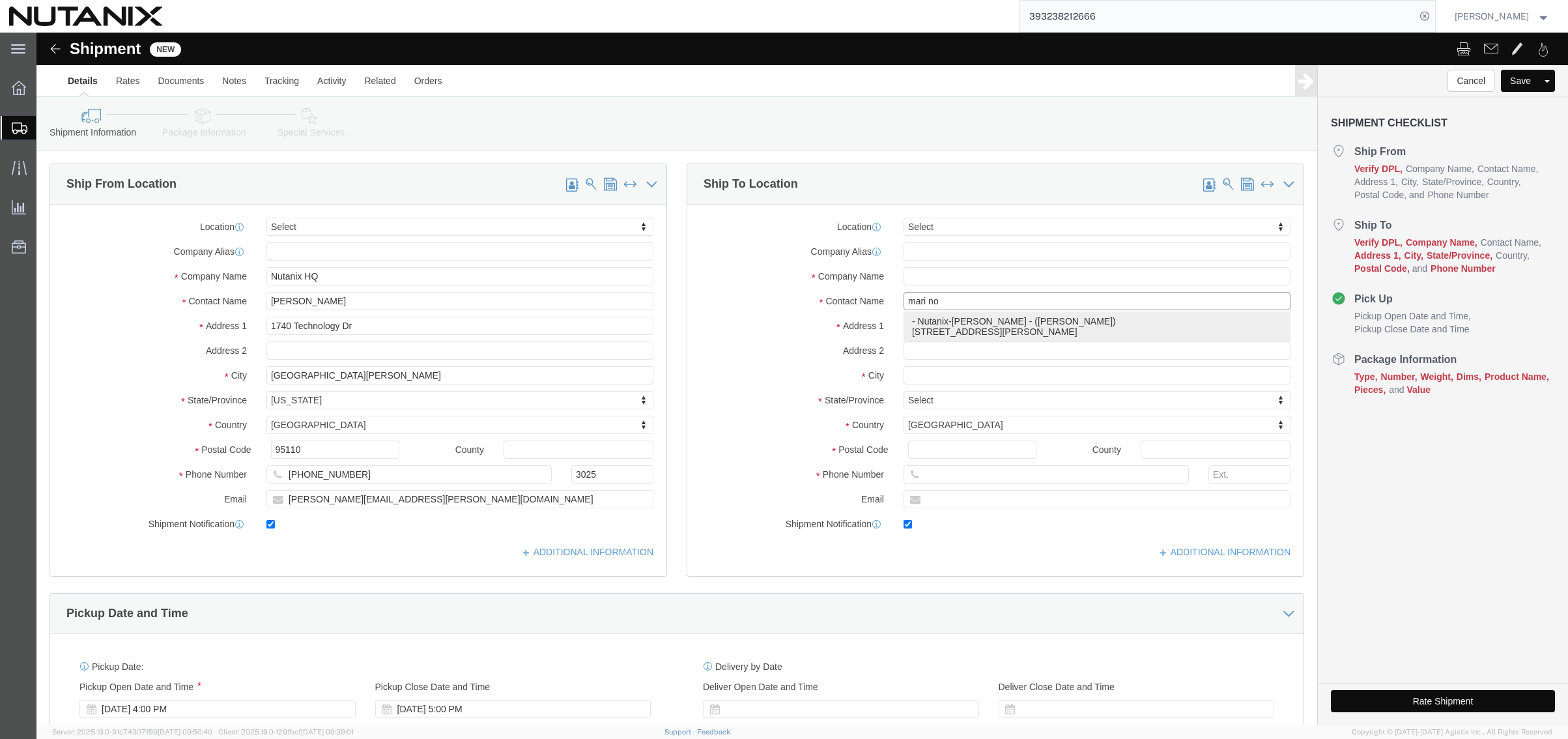
type input "mari.novotny@nutanix.com"
checkbox input "true"
type input "Nutanix-McLean"
type input "Mari Novotny"
type input "McLean"
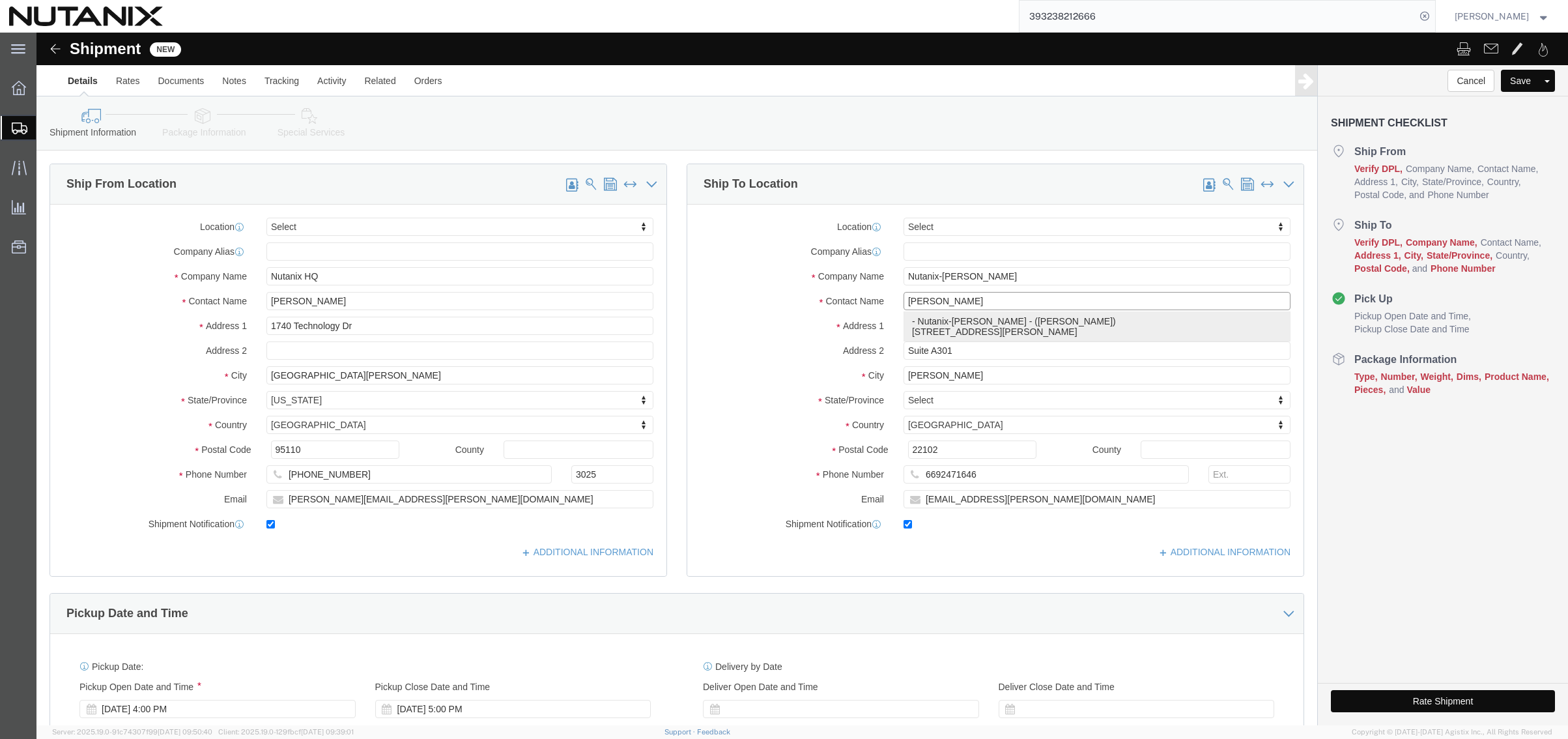
select select "VA"
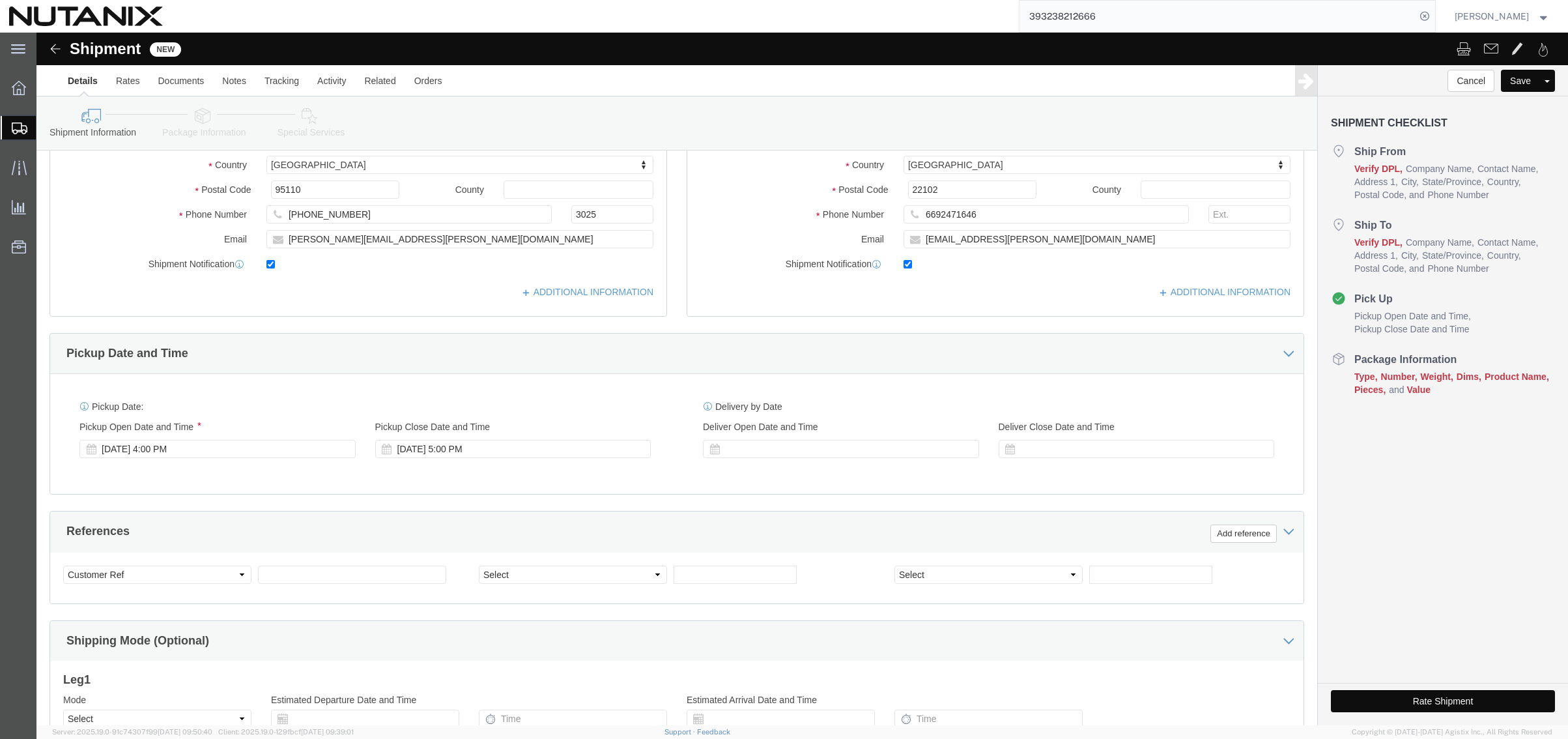
scroll to position [326, 0]
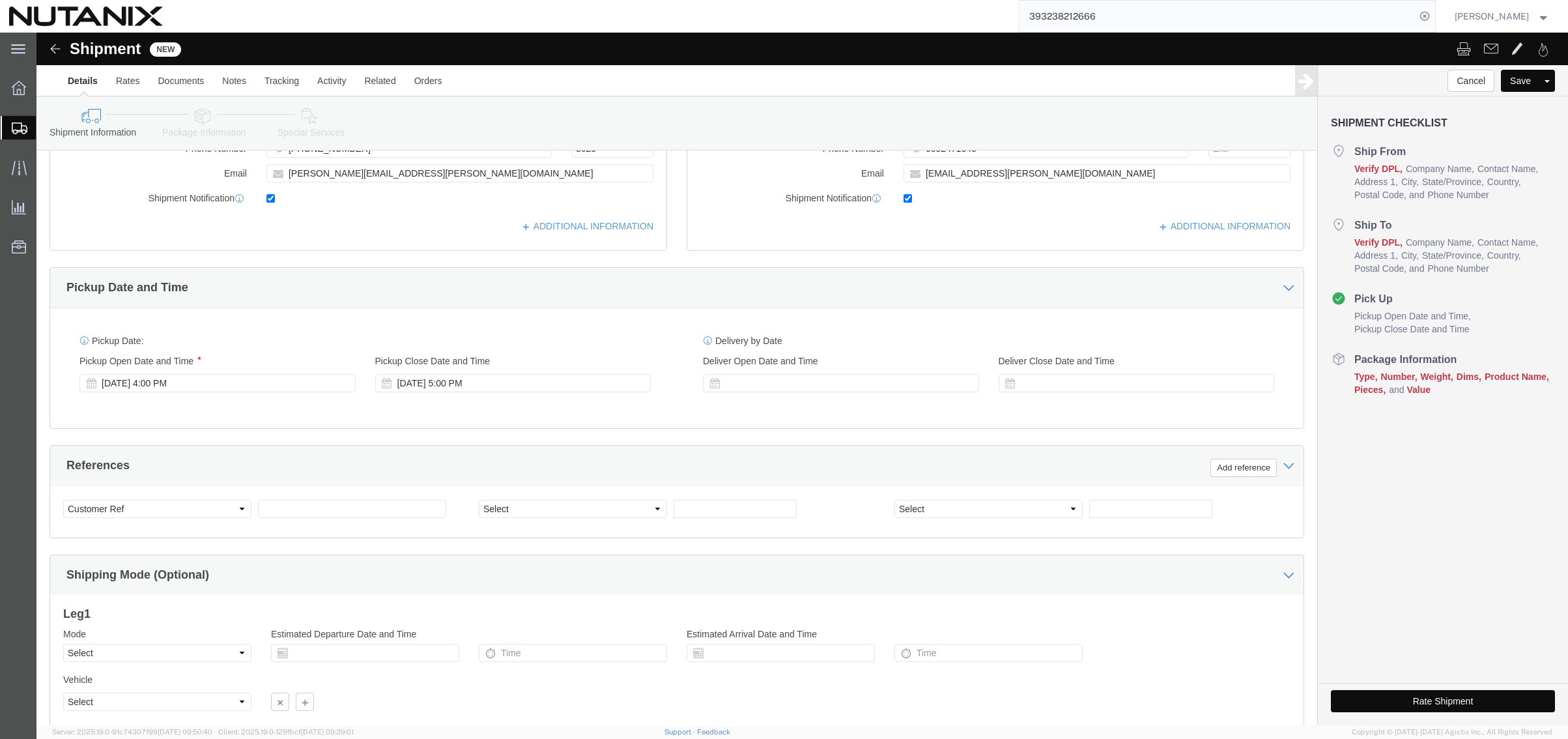
type input "Mari Novotny"
click input "text"
type input "79001"
select select "PURCHORD"
type input "W"
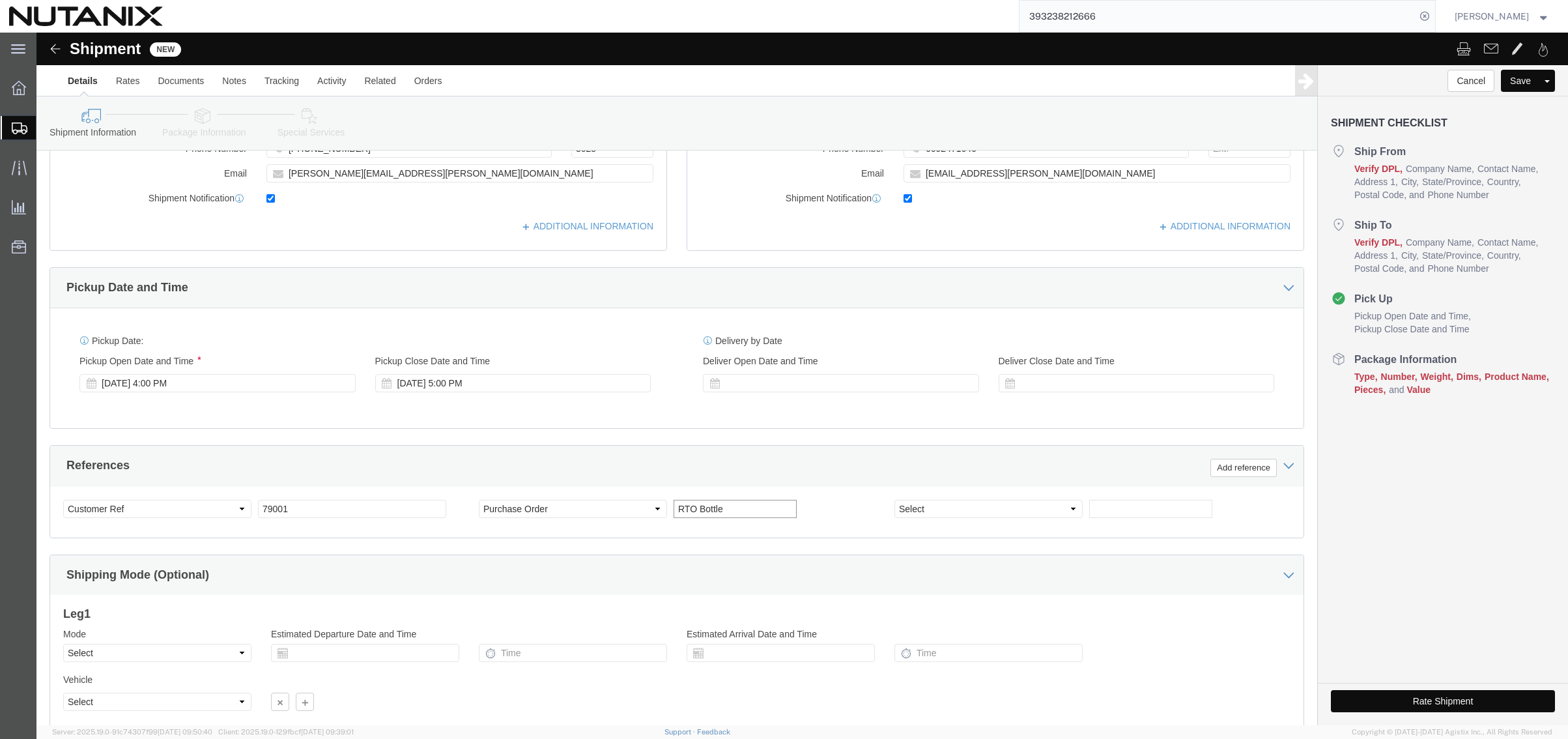
type input "RTO Bottle"
click select "Select Air Less than Truckload Multi-Leg Ocean Freight Rail Small Parcel Truckl…"
select select "SMAL"
click select "Select Air Less than Truckload Multi-Leg Ocean Freight Rail Small Parcel Truckl…"
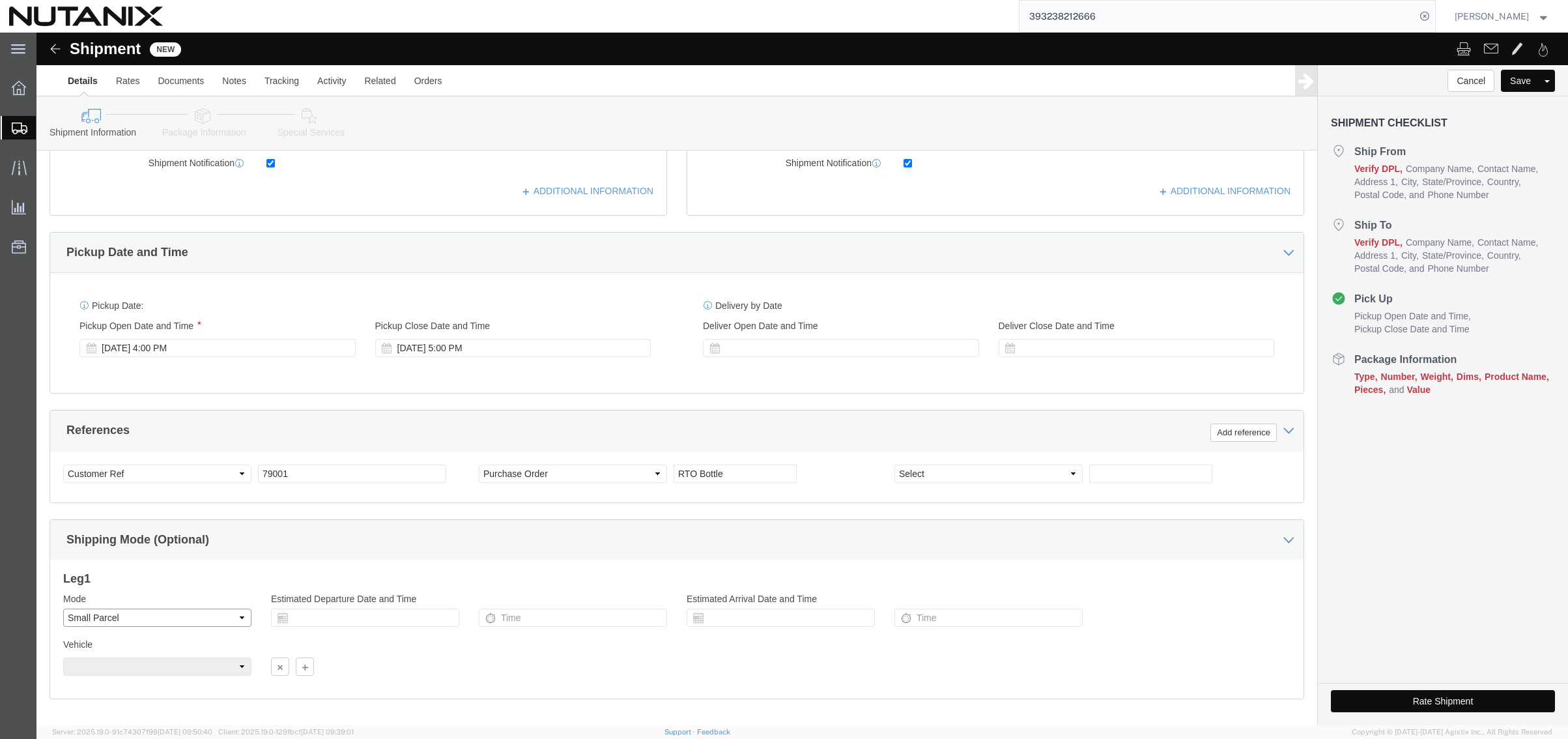
scroll to position [426, 0]
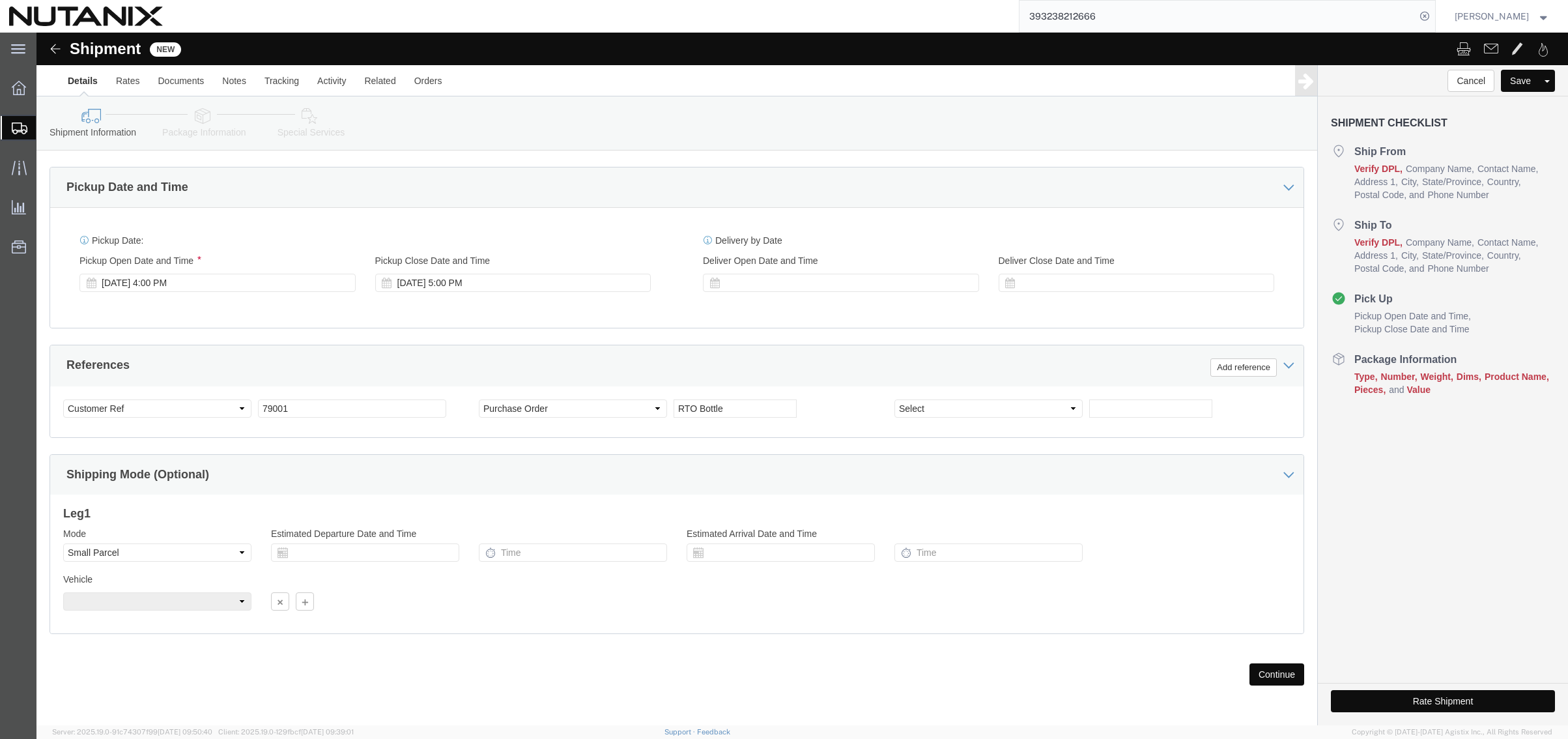
click button "Continue"
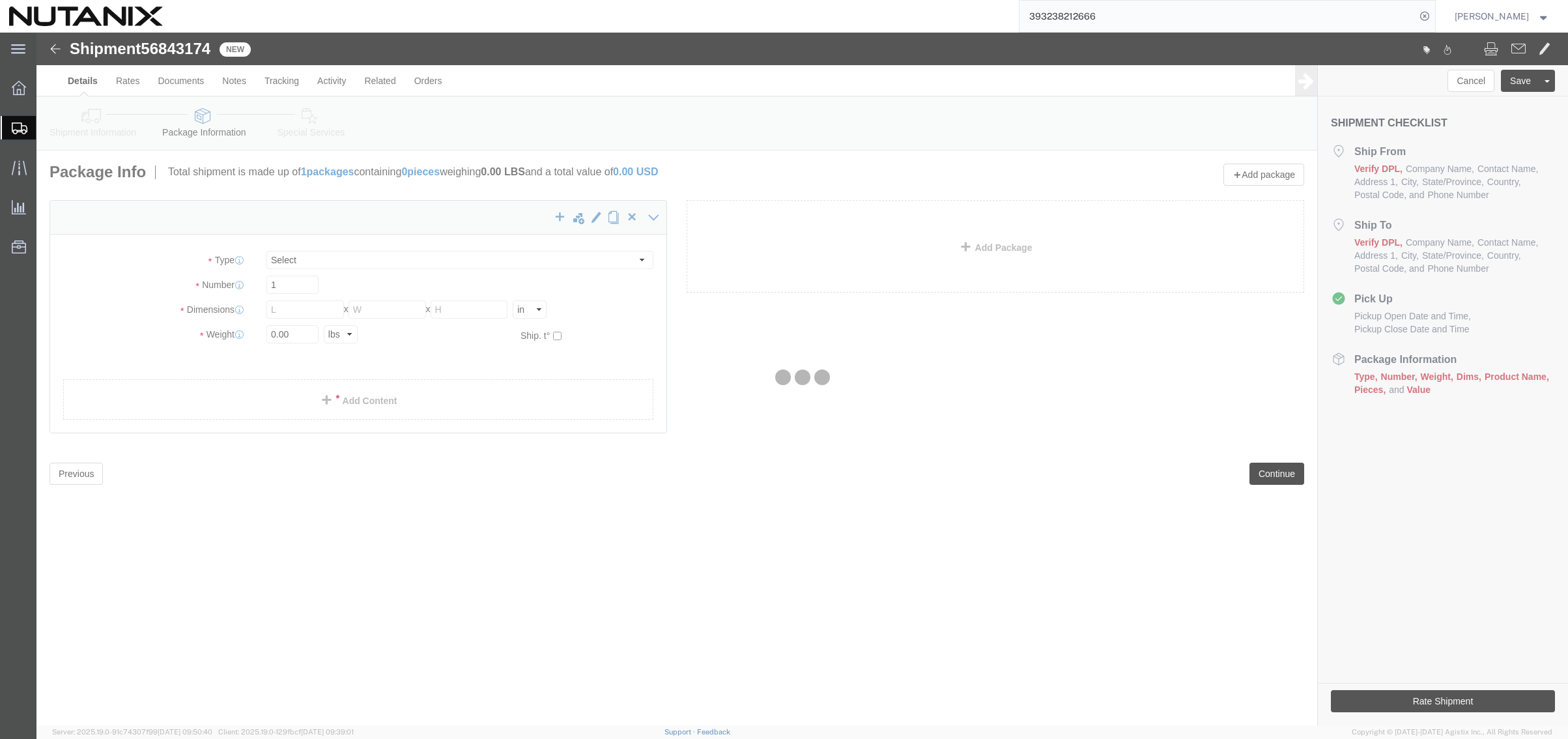
select select "YRPK"
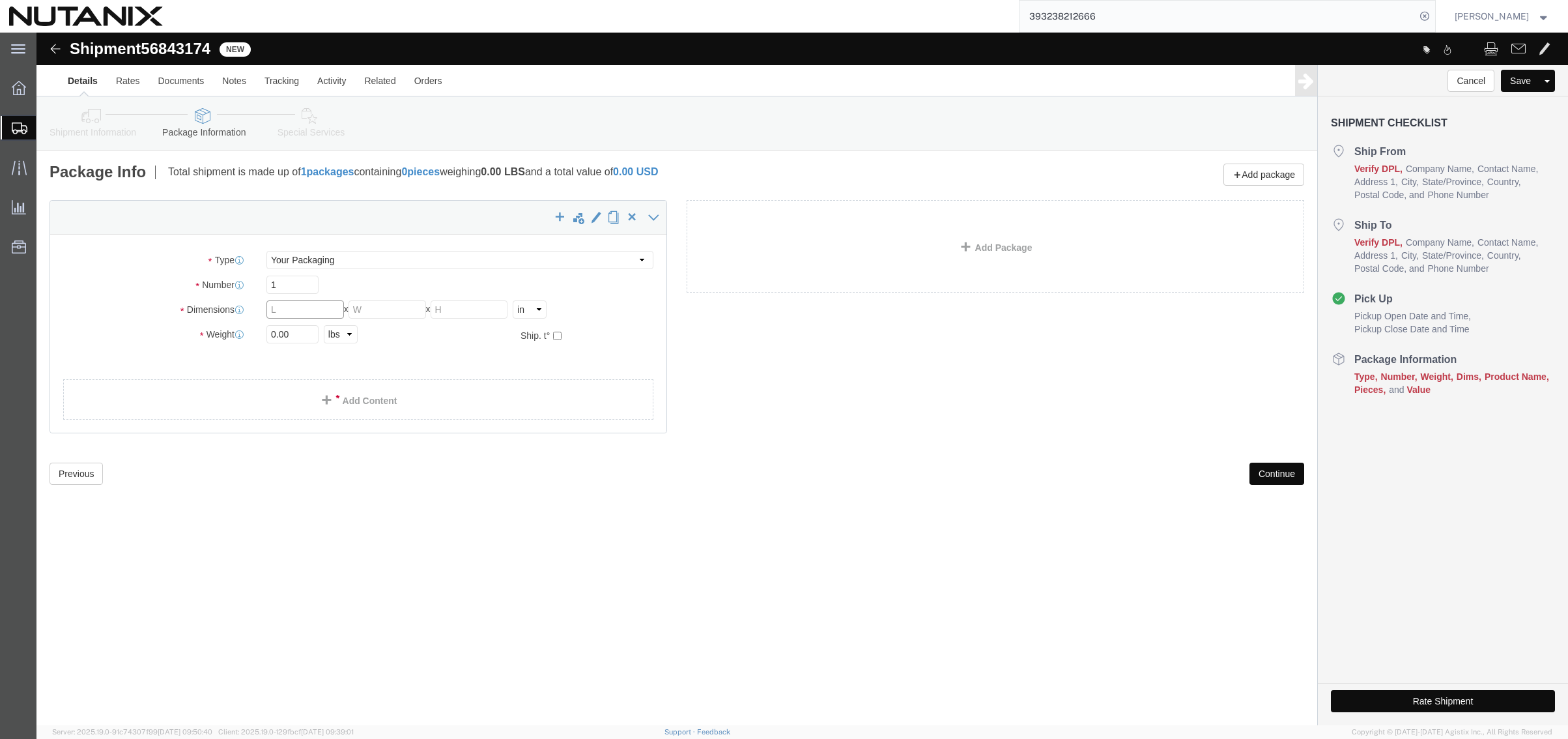
click input "text"
type input "13"
type input "10"
type input "3"
type input "1"
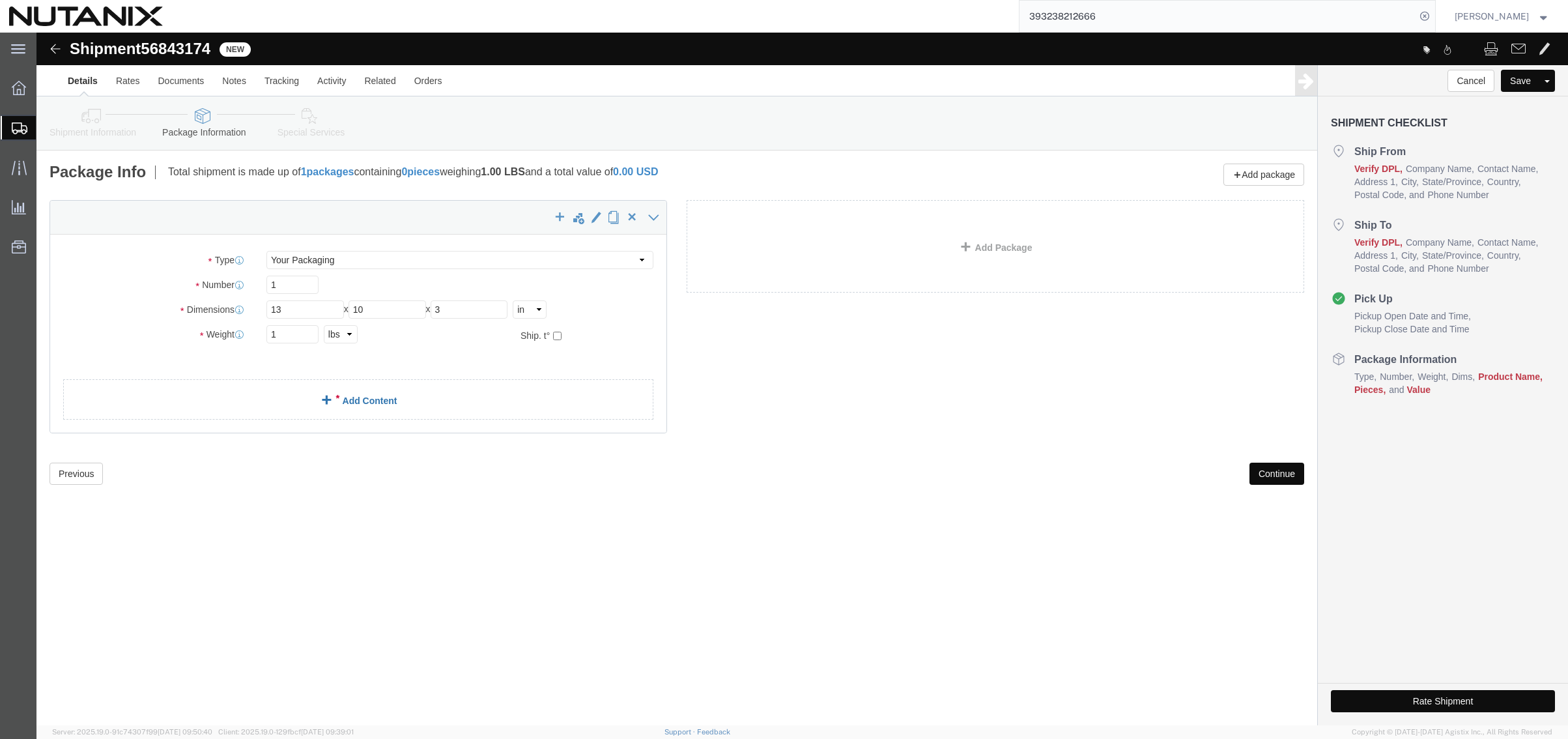
click link "Add Content"
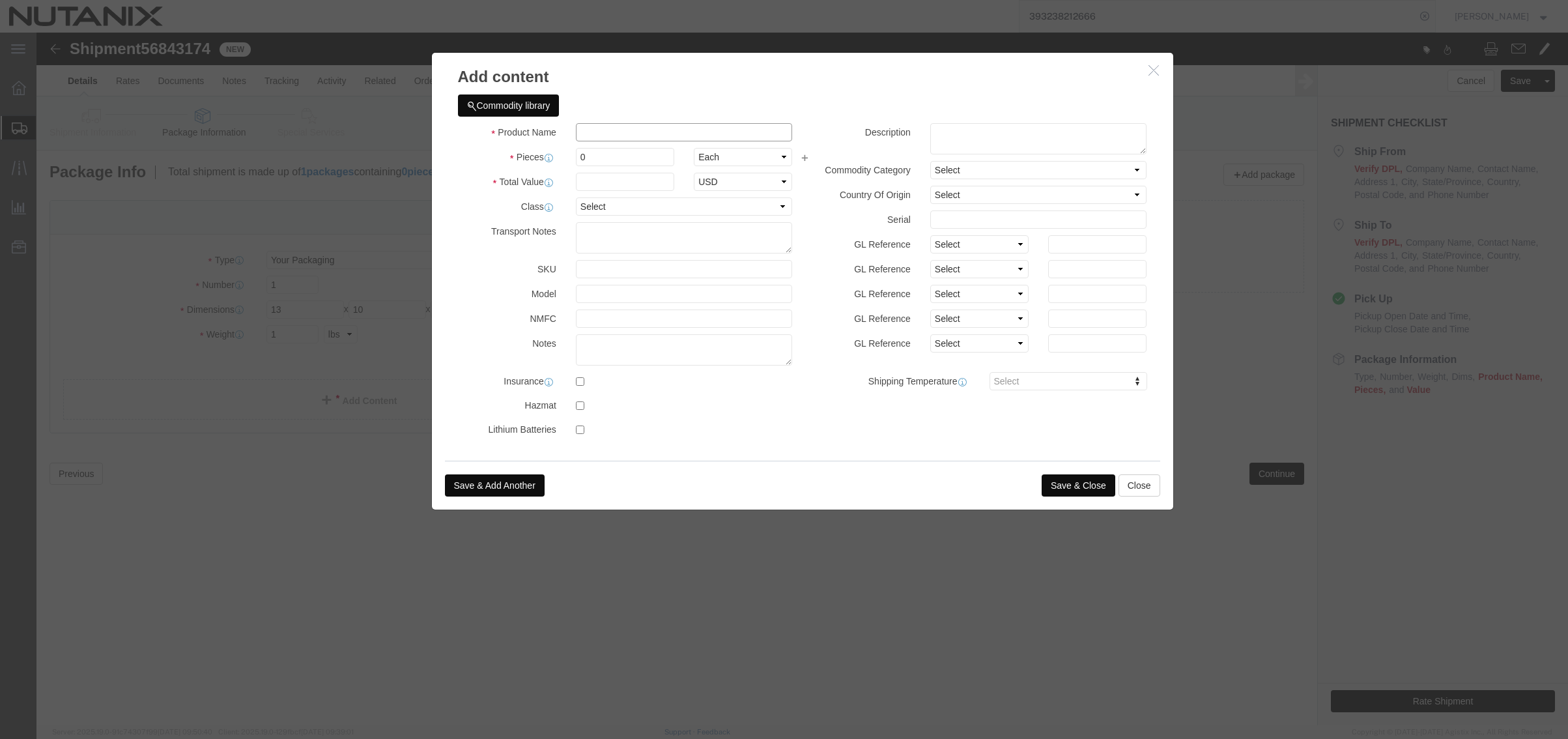
click input "text"
type input "Waterbottle"
type input "1"
type input "20"
select select "USD"
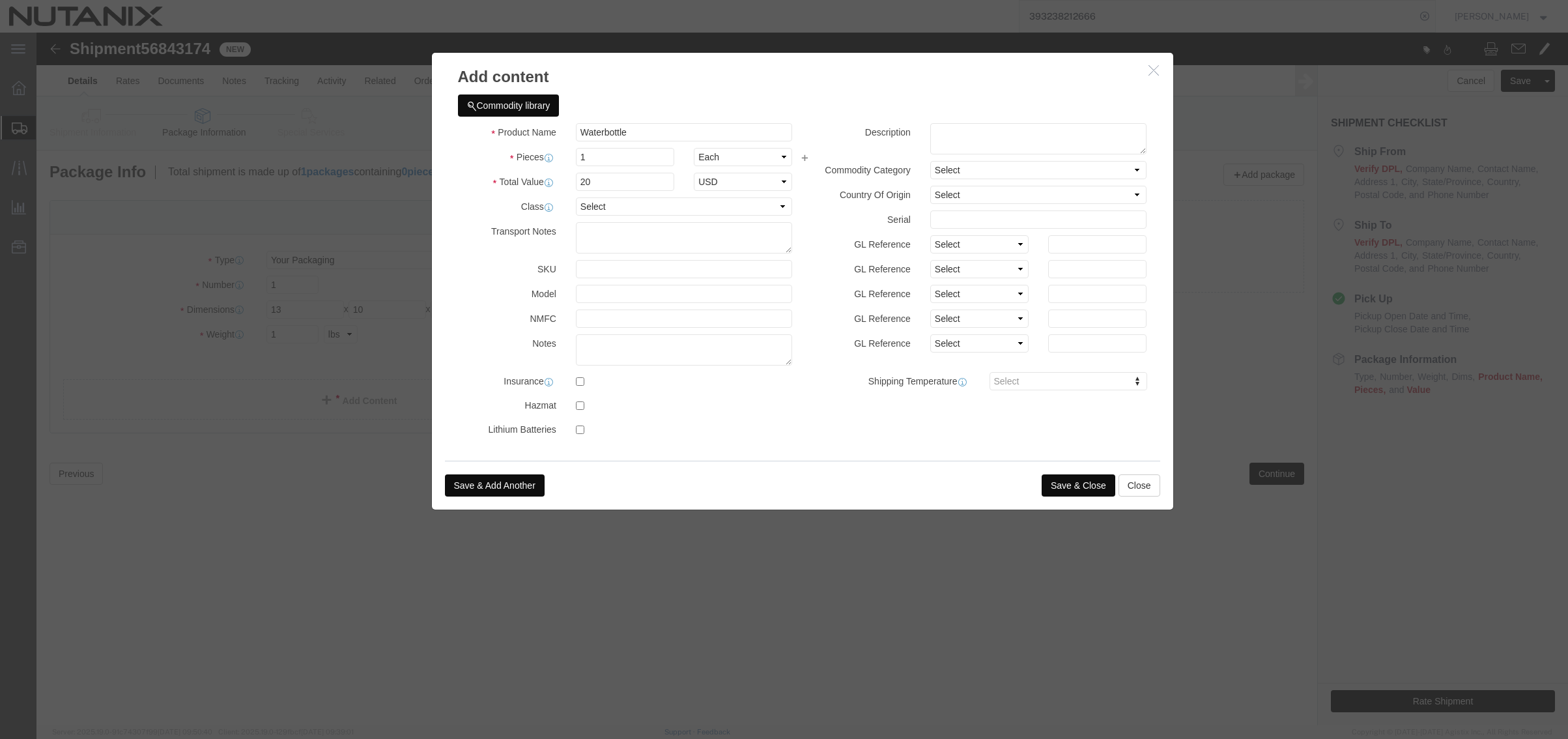
click button "Save & Close"
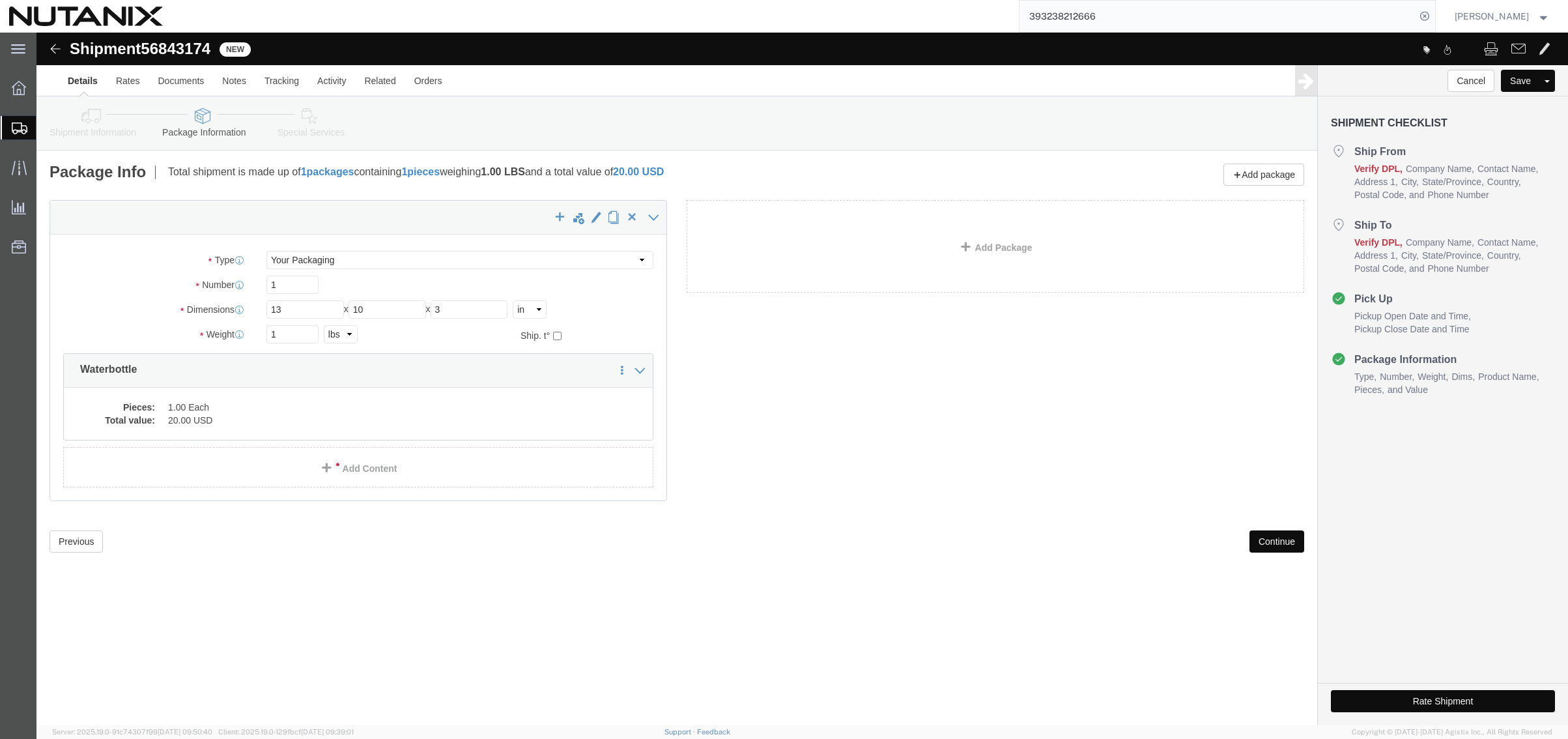
click button "Continue"
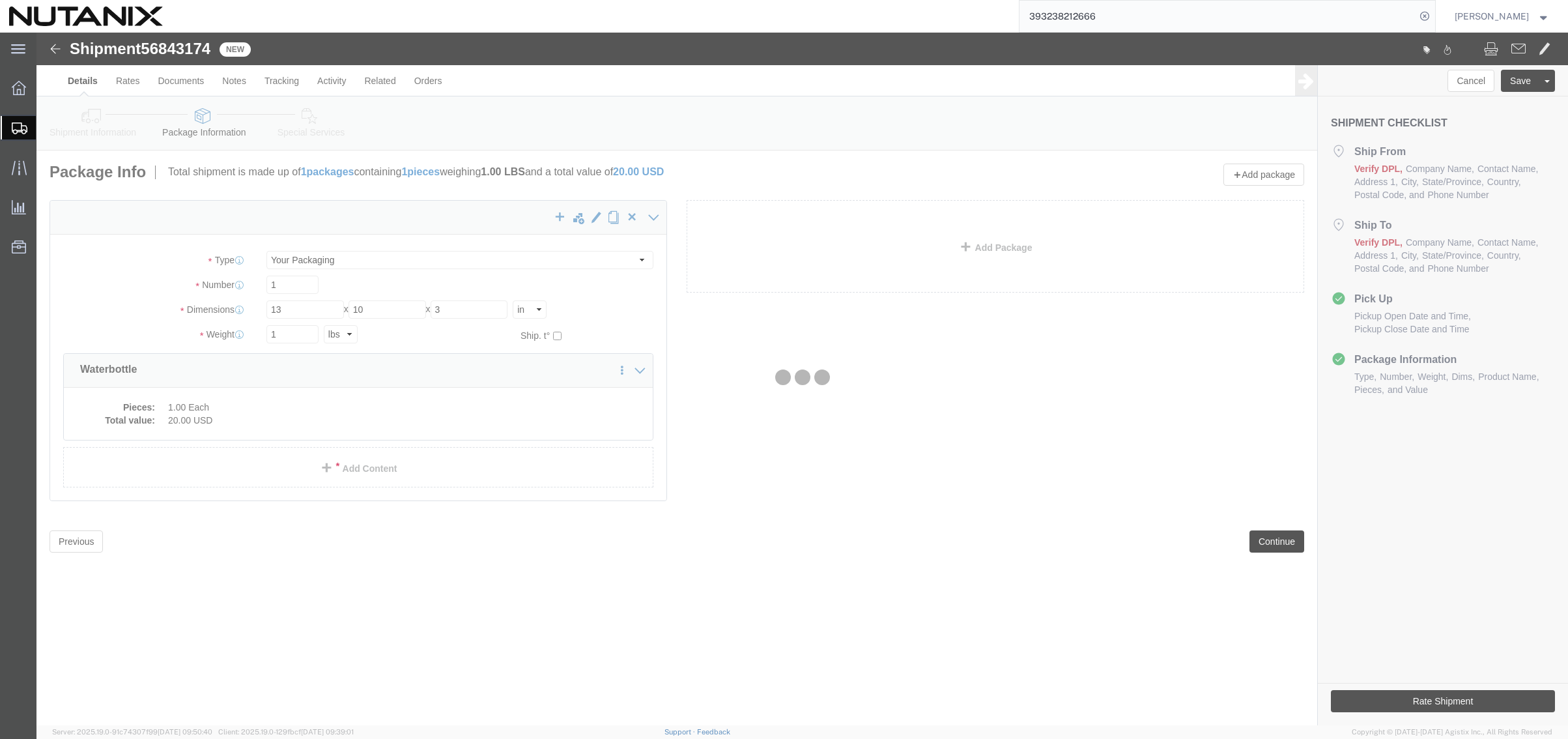
select select
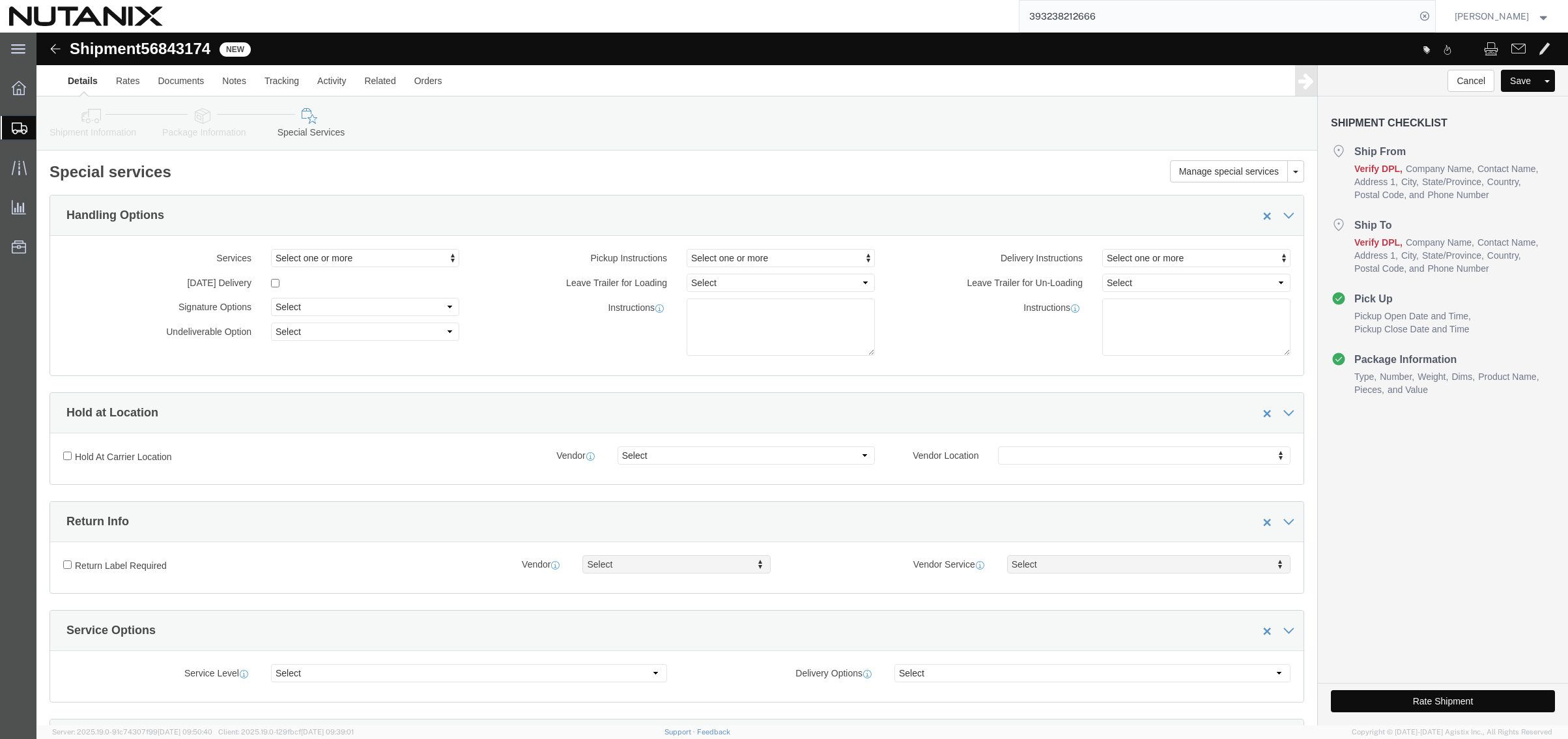
click div "Hold at Location"
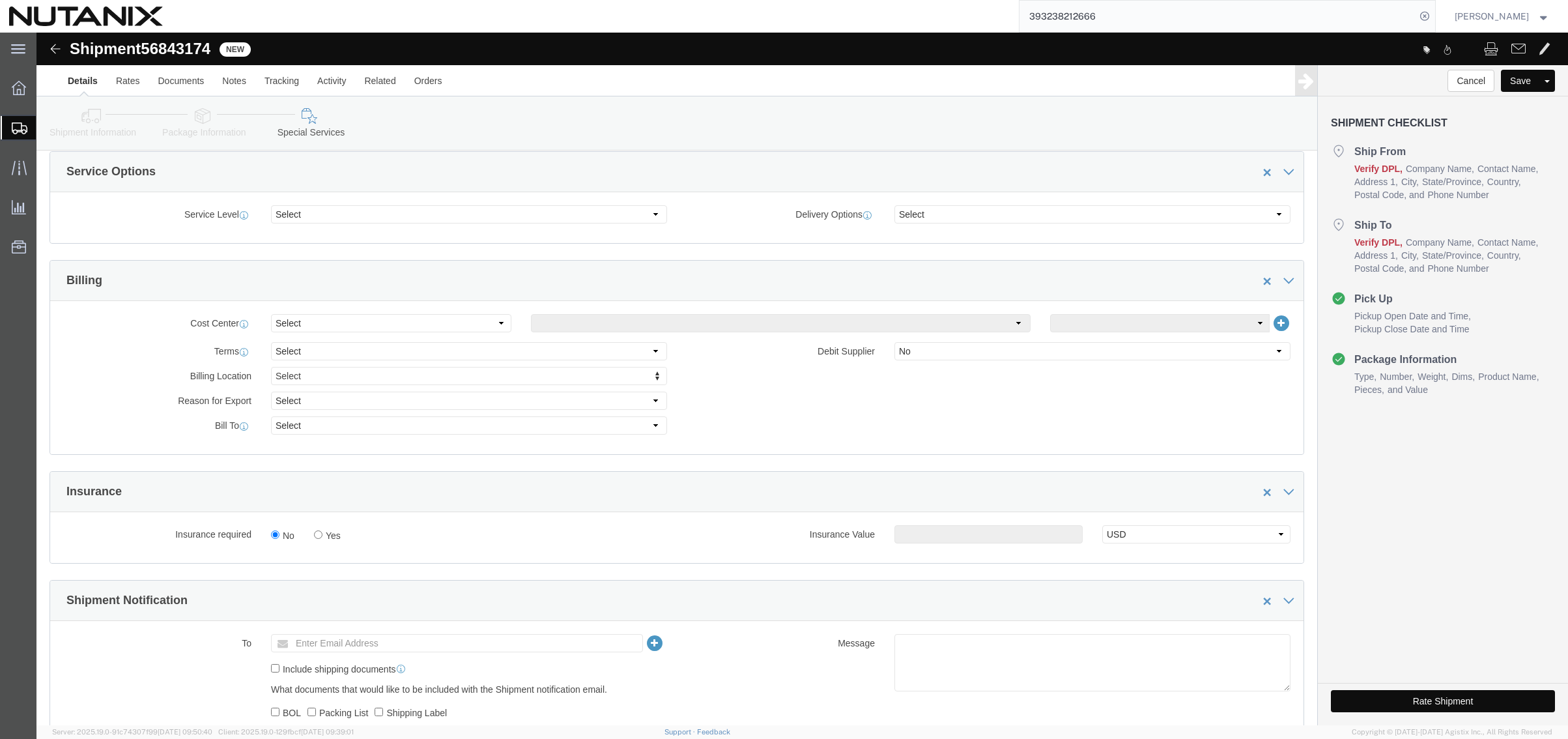
scroll to position [652, 0]
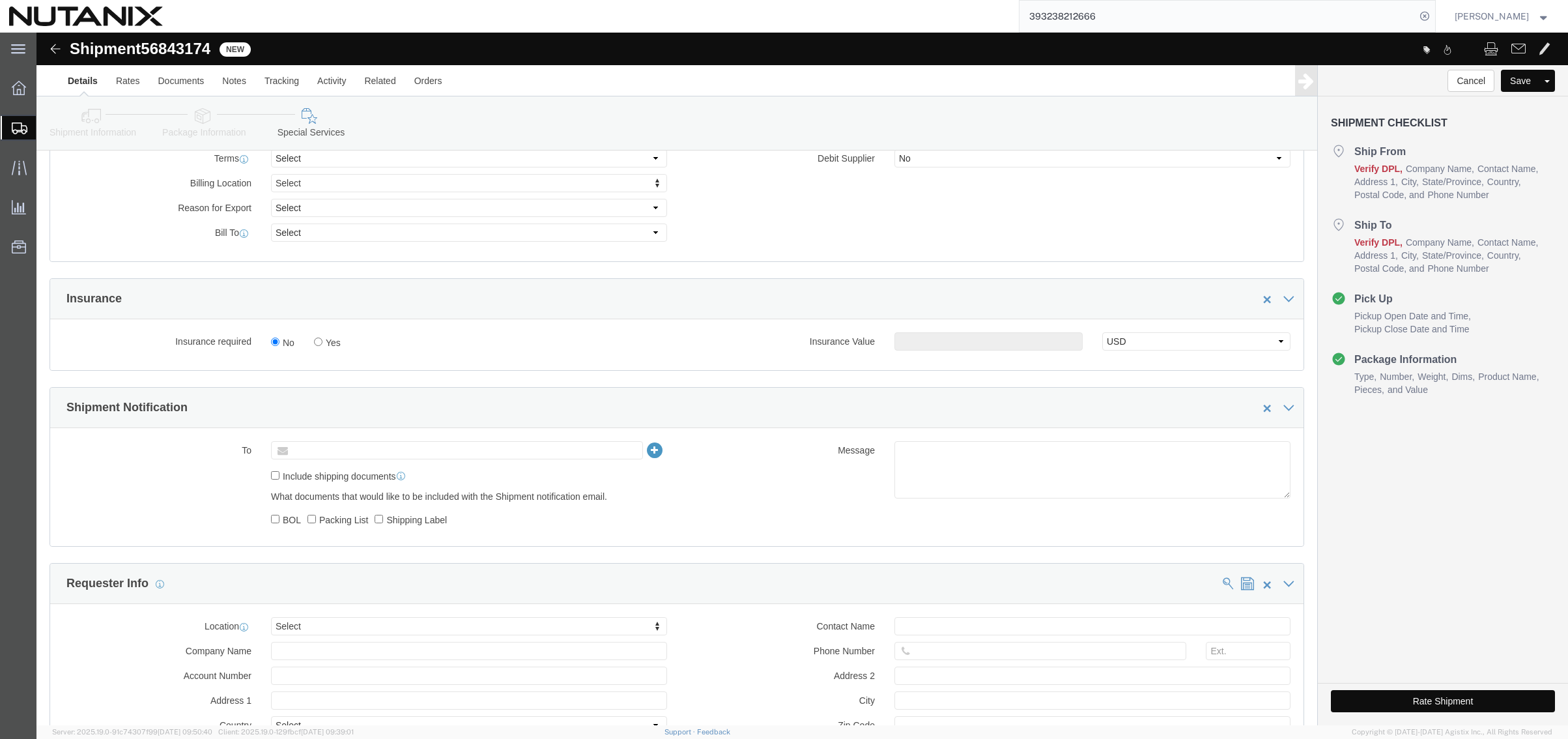
click input "text"
paste input "yolanda.fuentes@nutanix.com"
type input "yolanda.fuentes@nutanix.com"
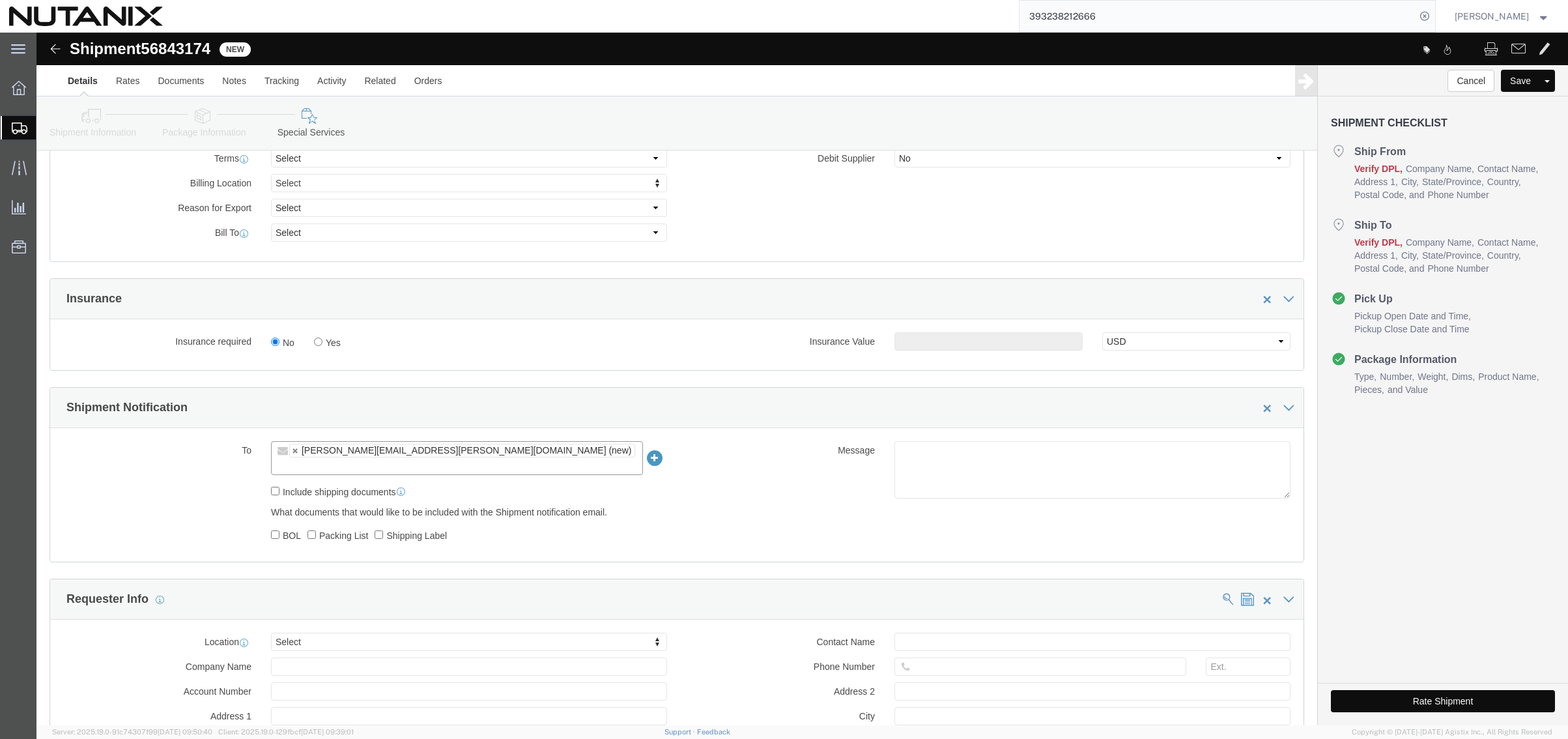
click button "Rate Shipment"
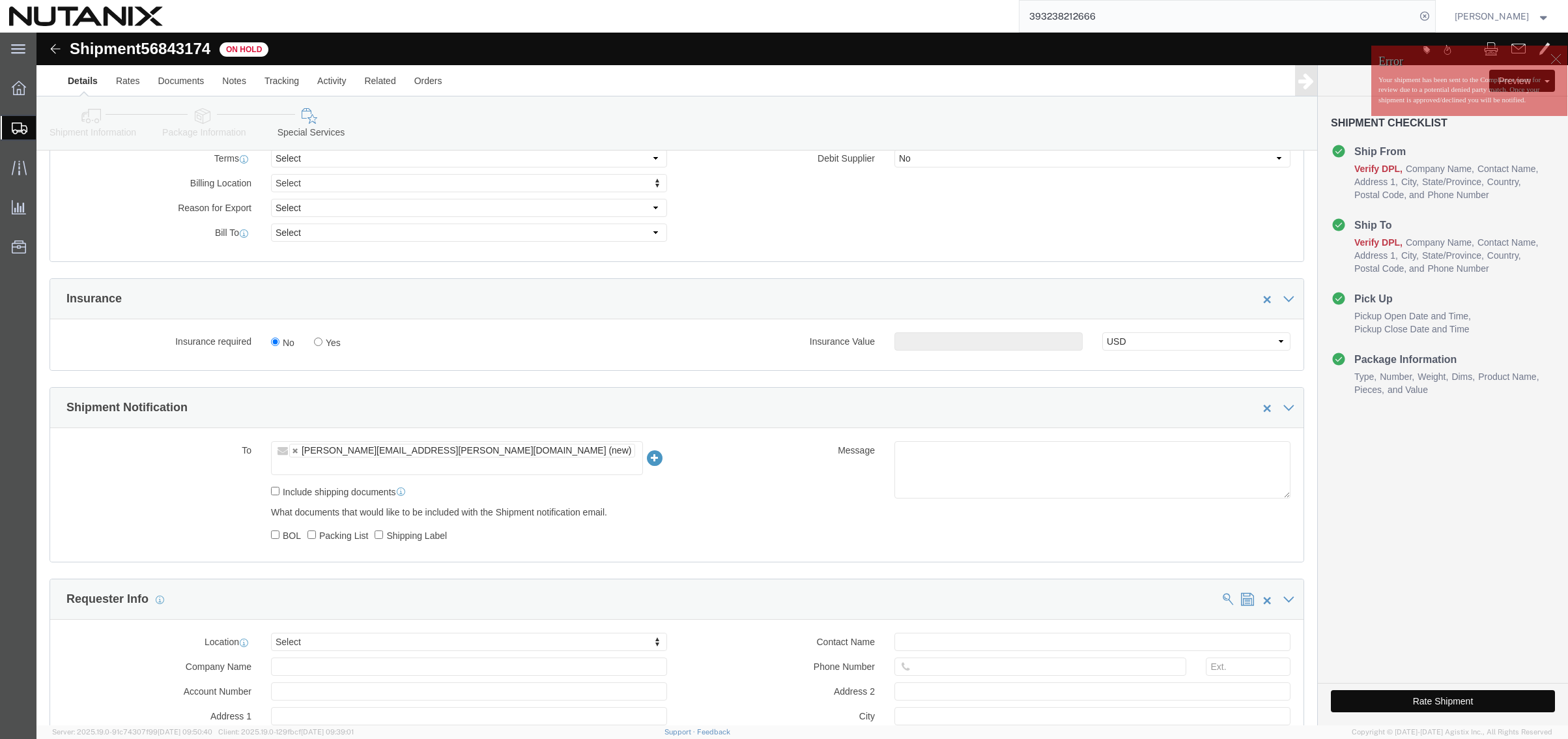
click button "Rate Shipment"
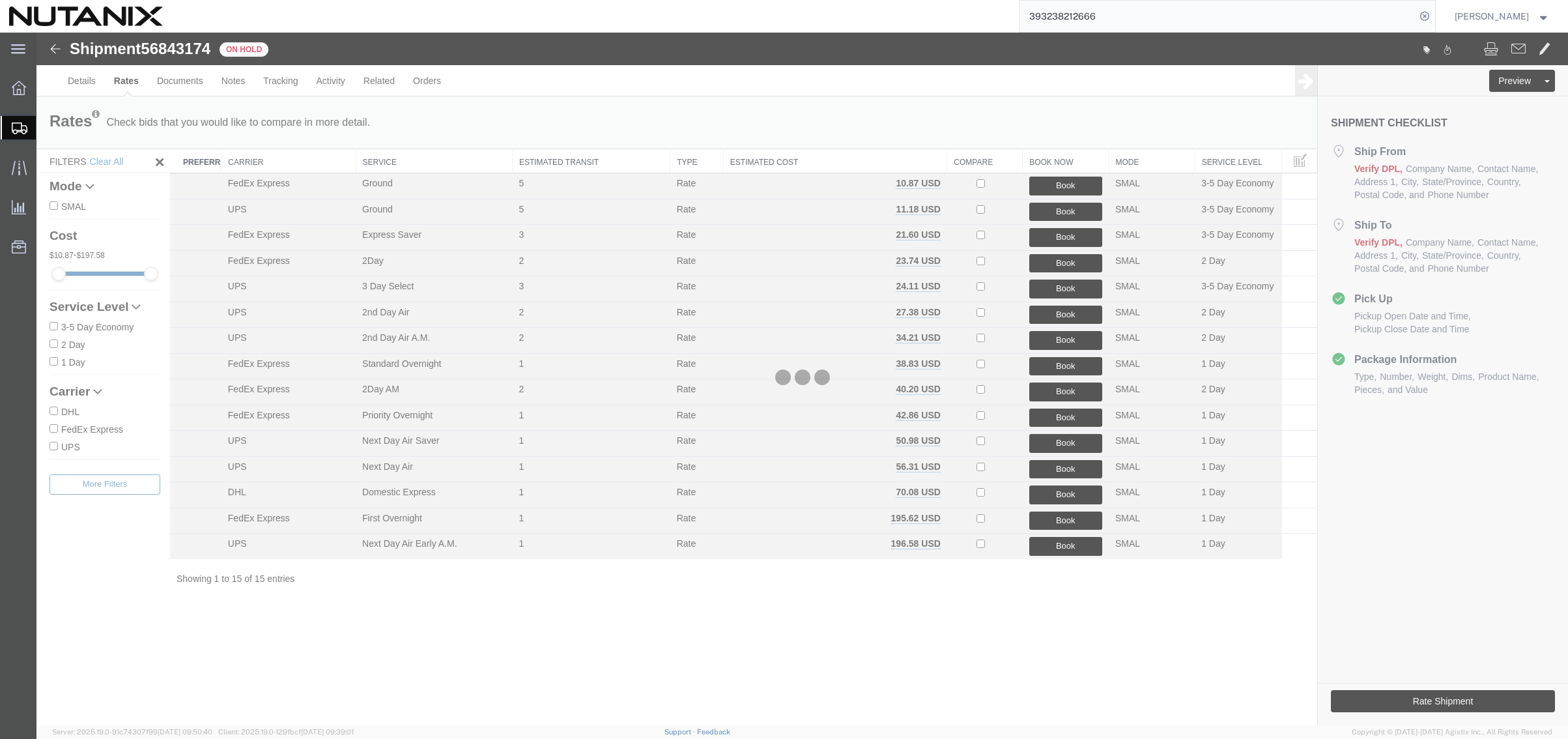
scroll to position [0, 0]
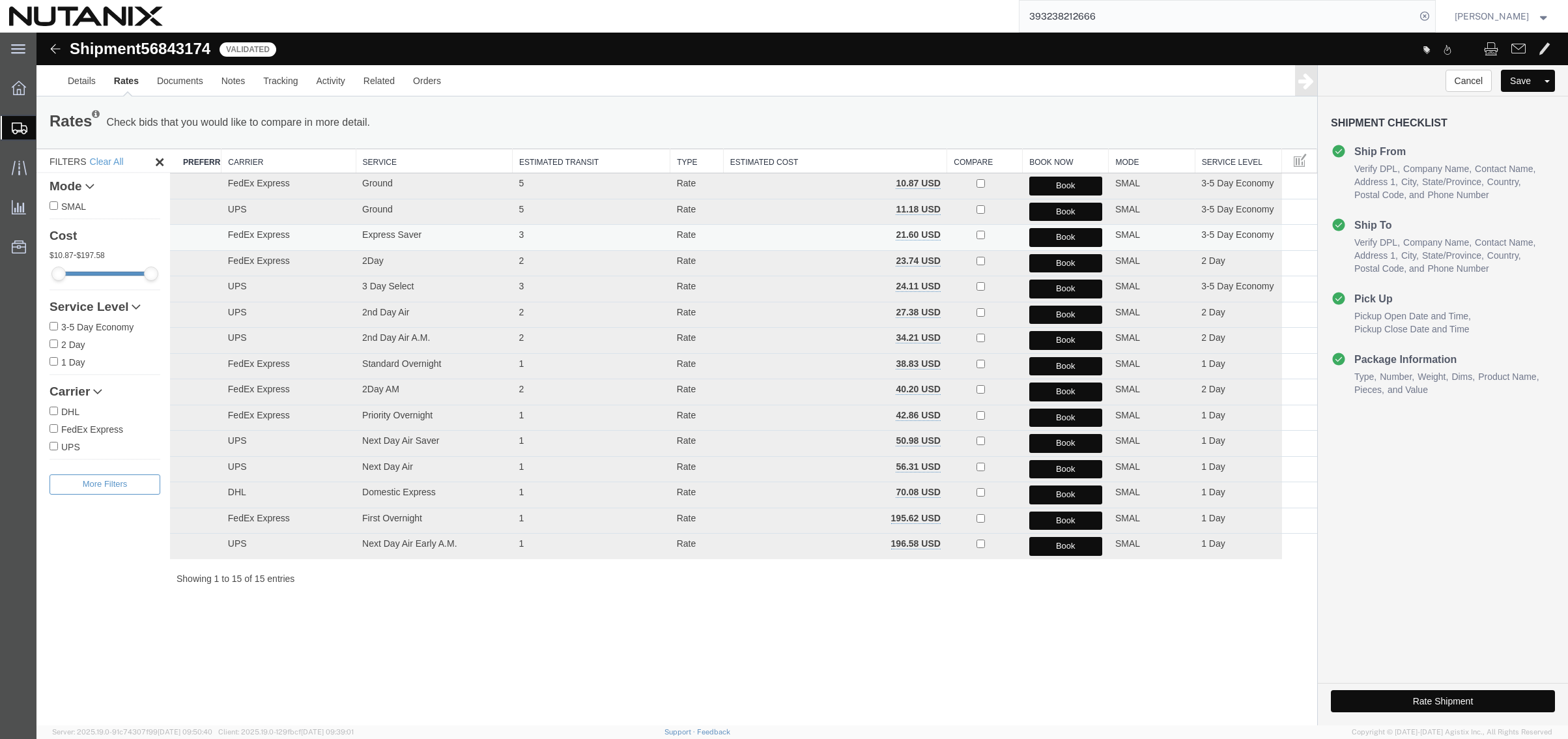
click at [1048, 232] on button "Book" at bounding box center [1066, 238] width 73 height 19
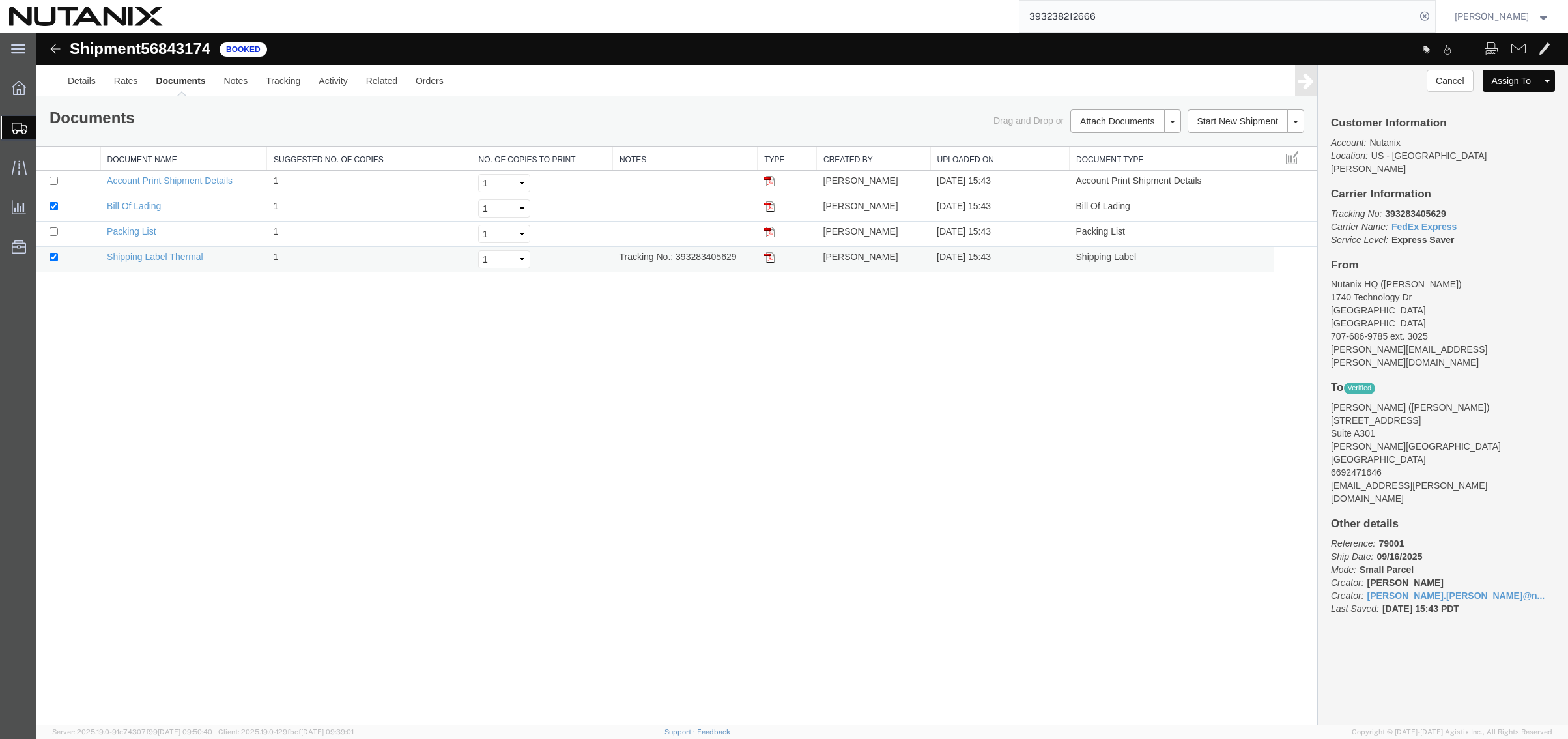
click at [770, 257] on img at bounding box center [770, 257] width 10 height 10
click at [1232, 143] on link "Clone Shipment" at bounding box center [1247, 143] width 113 height 20
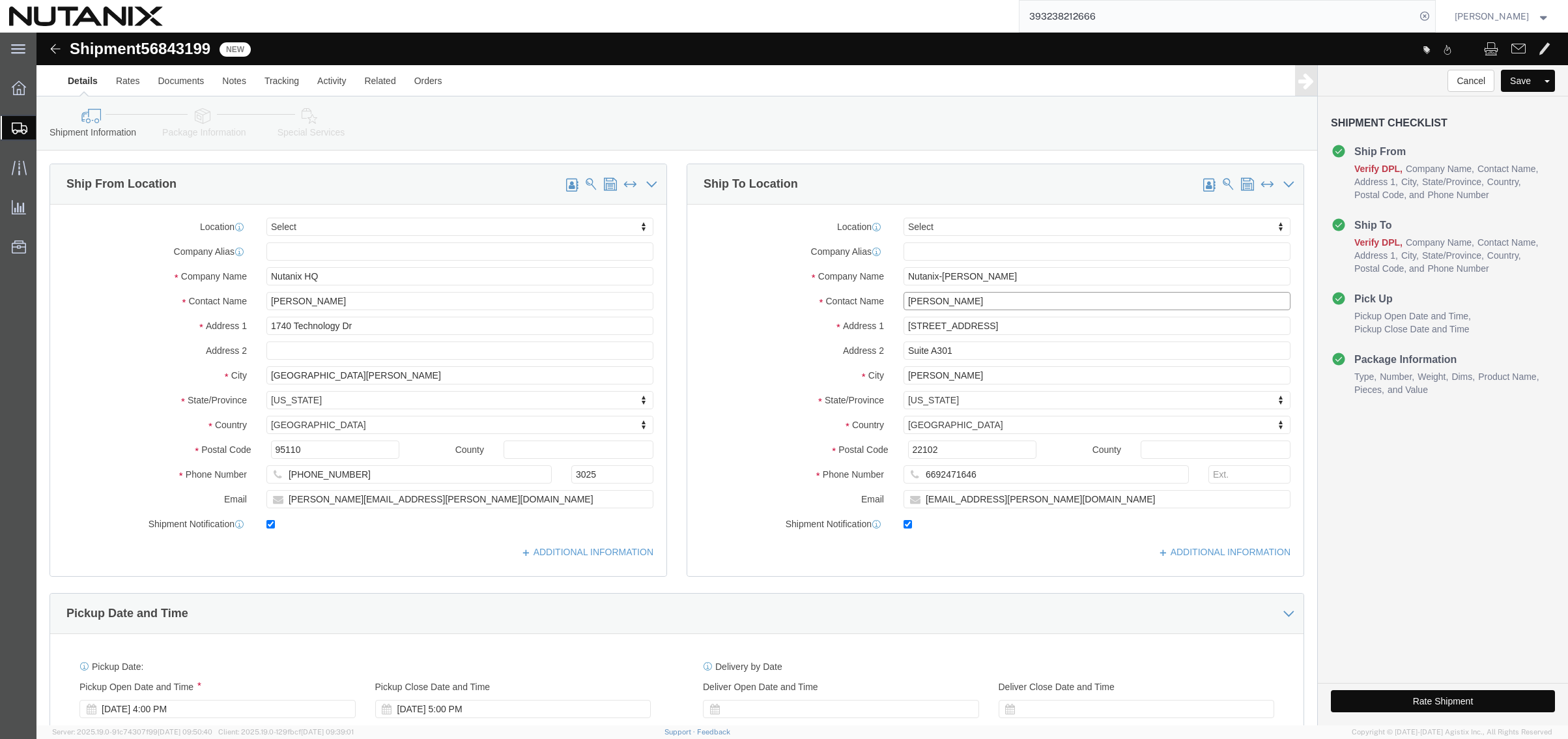
drag, startPoint x: 940, startPoint y: 271, endPoint x: 821, endPoint y: 262, distance: 119.3
click div "Contact Name Mari Novotny"
type input "adrian mo"
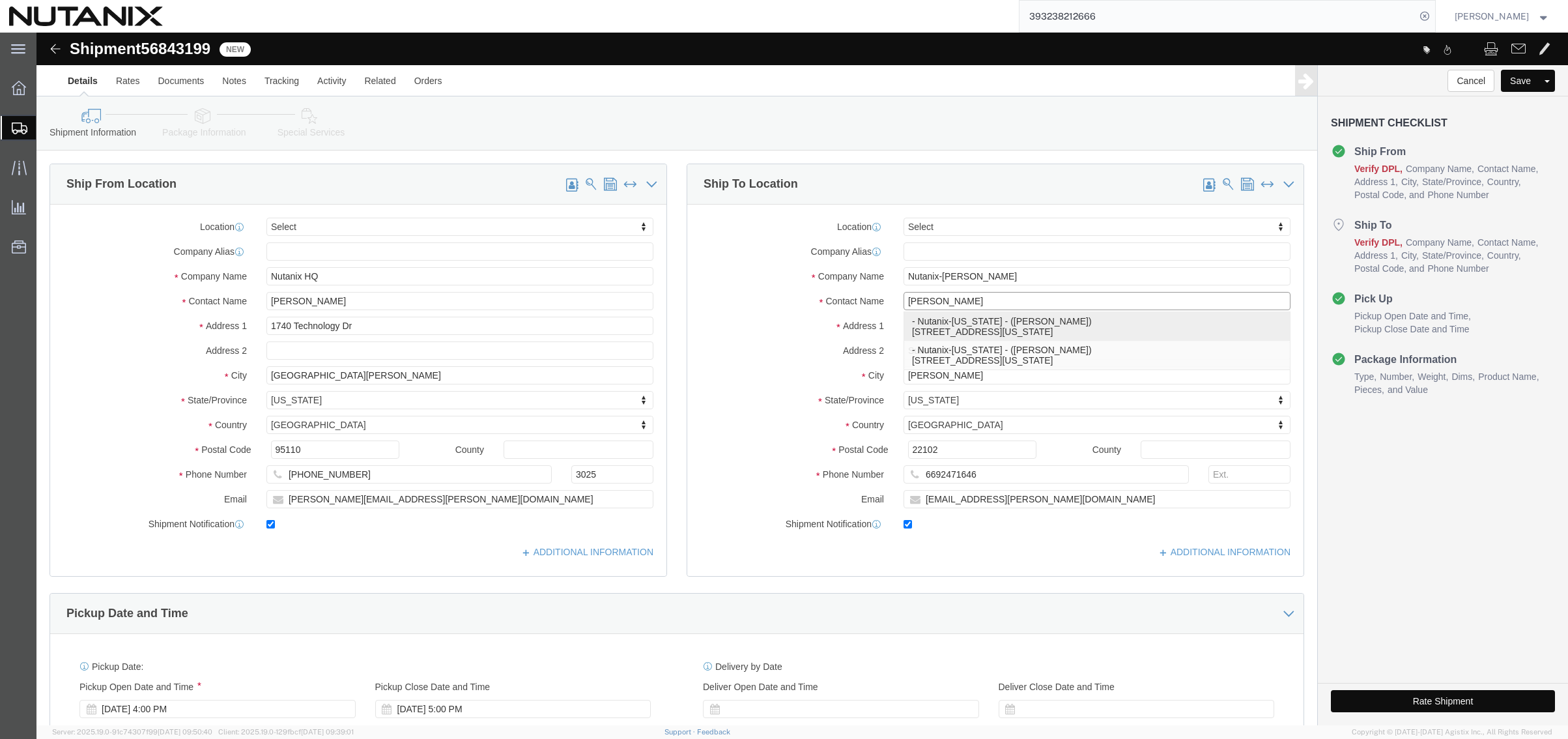
click p "- Nutanix-New York - (Adrian Montanez) 1350 Broadway, Suite 1030, New York, NY,…"
type input "Nutanix-New York"
type input "Adrian Montanez"
type input "1350 Broadway"
type input "Suite 1030"
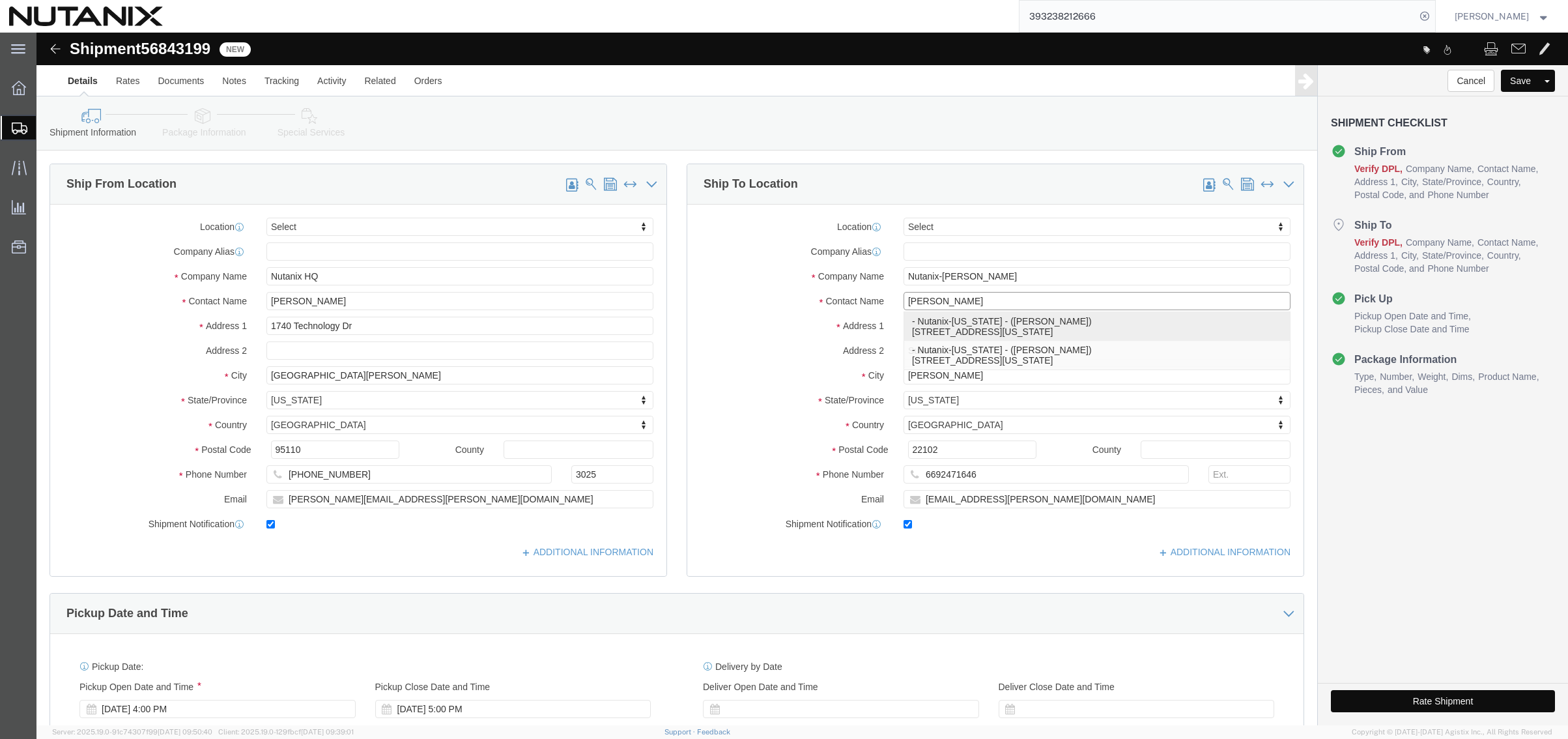
type input "[US_STATE]"
type input "10018"
type input "9294972765"
type input "adrian.montanez@nutanix.com"
select select "NY"
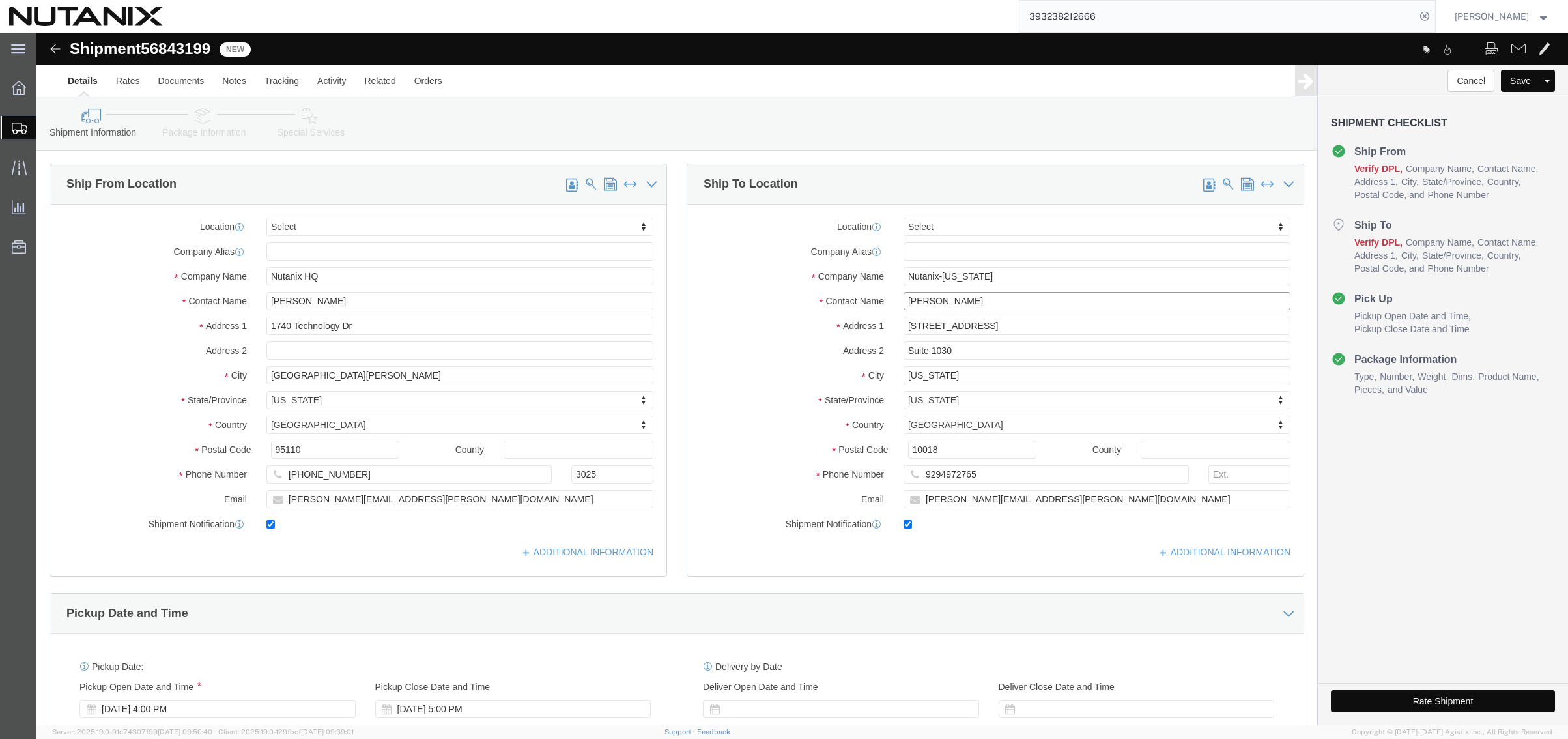
type input "Adrian Montanez"
click button "Rate Shipment"
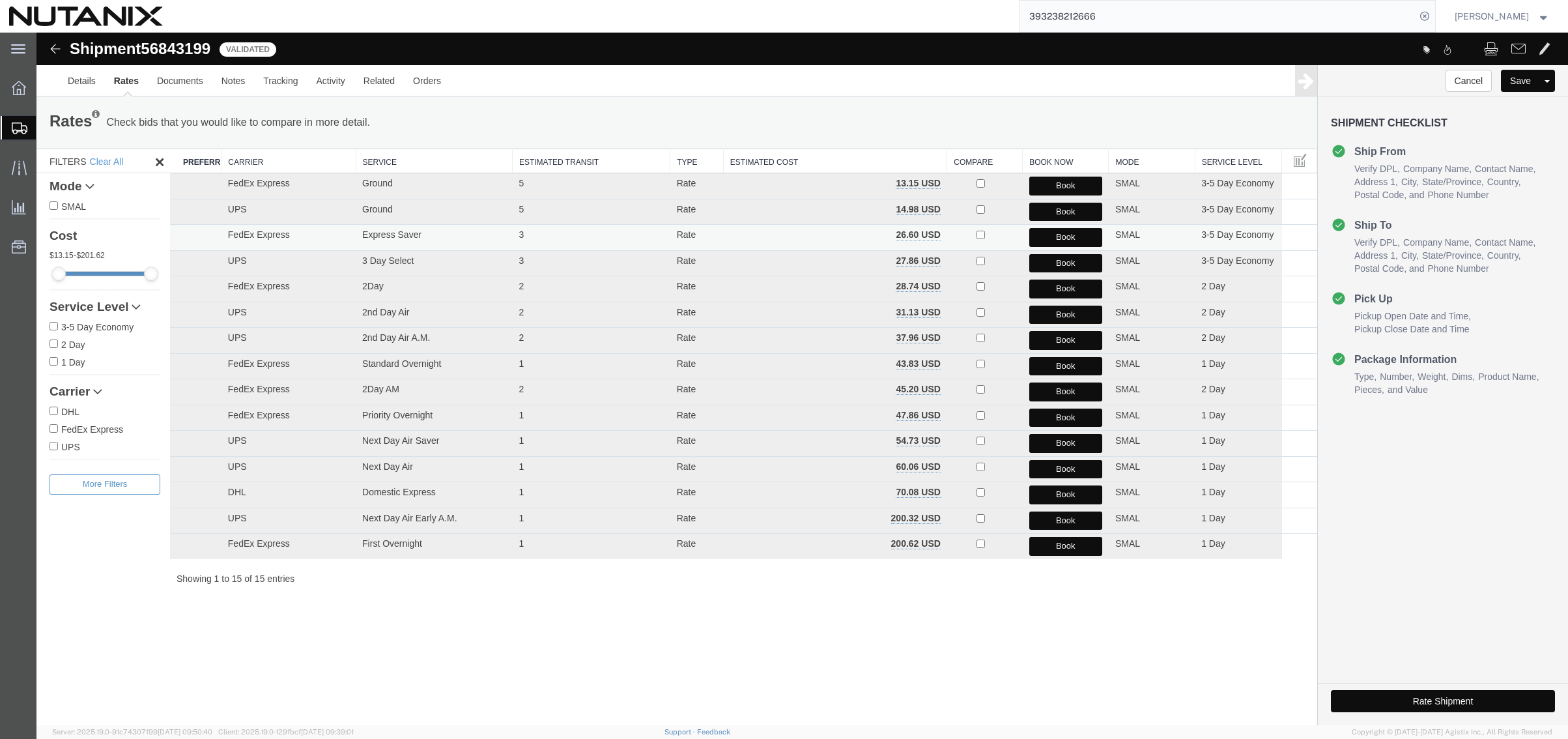
click at [1075, 240] on button "Book" at bounding box center [1066, 238] width 73 height 19
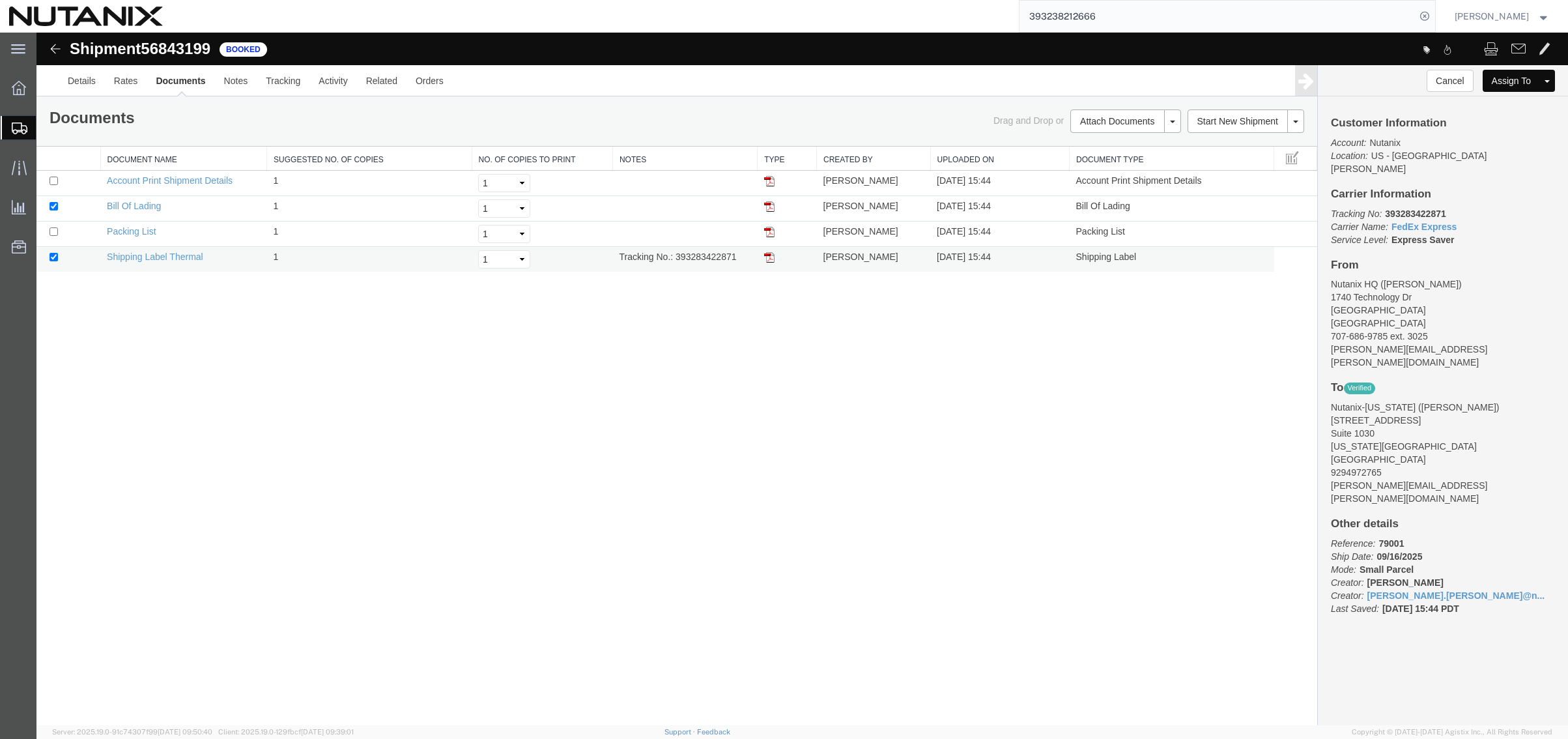
click at [766, 257] on img at bounding box center [770, 257] width 10 height 10
click at [1240, 148] on link "Clone Shipment" at bounding box center [1247, 143] width 113 height 20
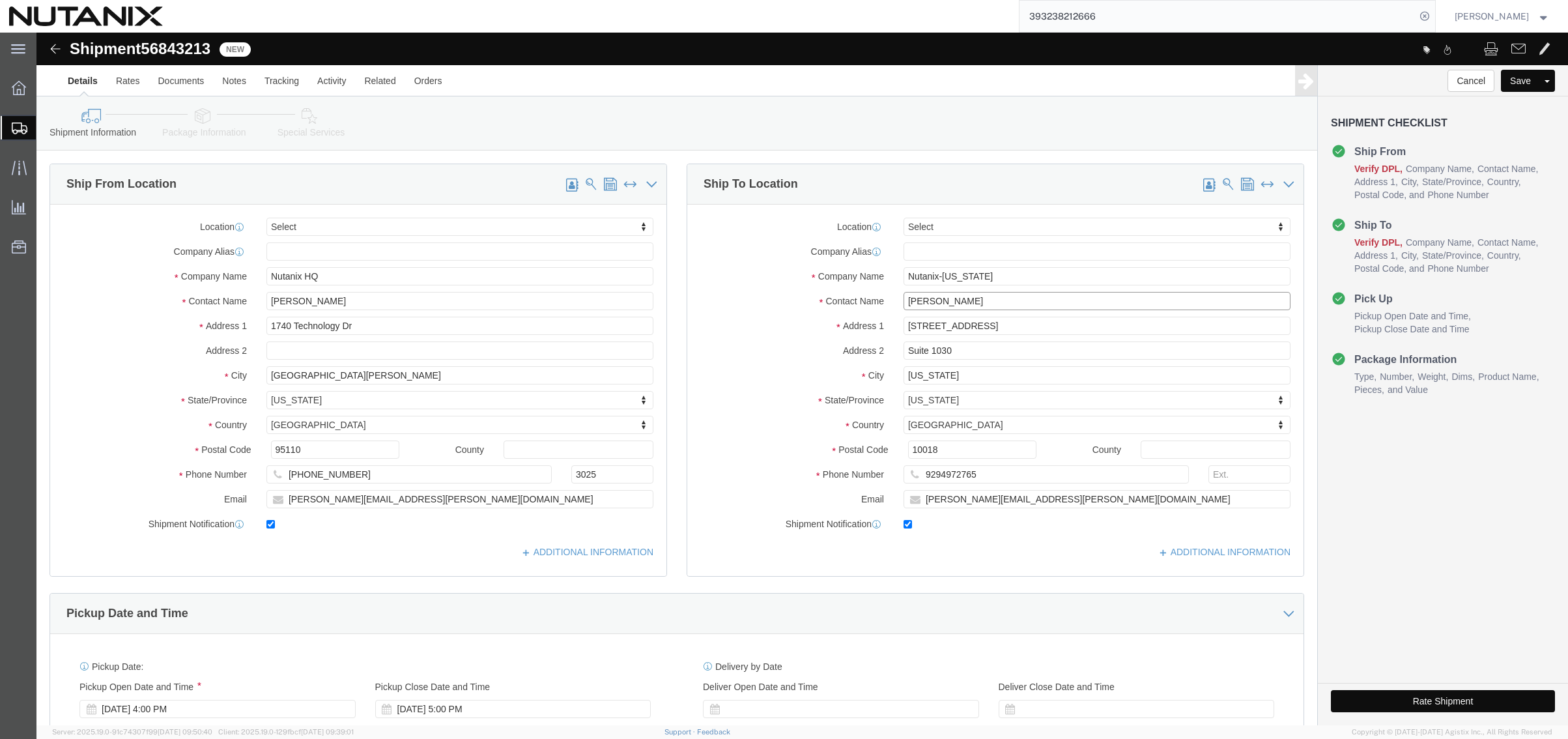
drag, startPoint x: 944, startPoint y: 266, endPoint x: 824, endPoint y: 266, distance: 120.0
click div "Contact Name Adrian Montanez"
type input "ferna"
click p "- Nutanix - (Fernanda Velazquez) Av. de los Insurgentes Sur 1457 Piso 12, Insur…"
type input "Nutanix"
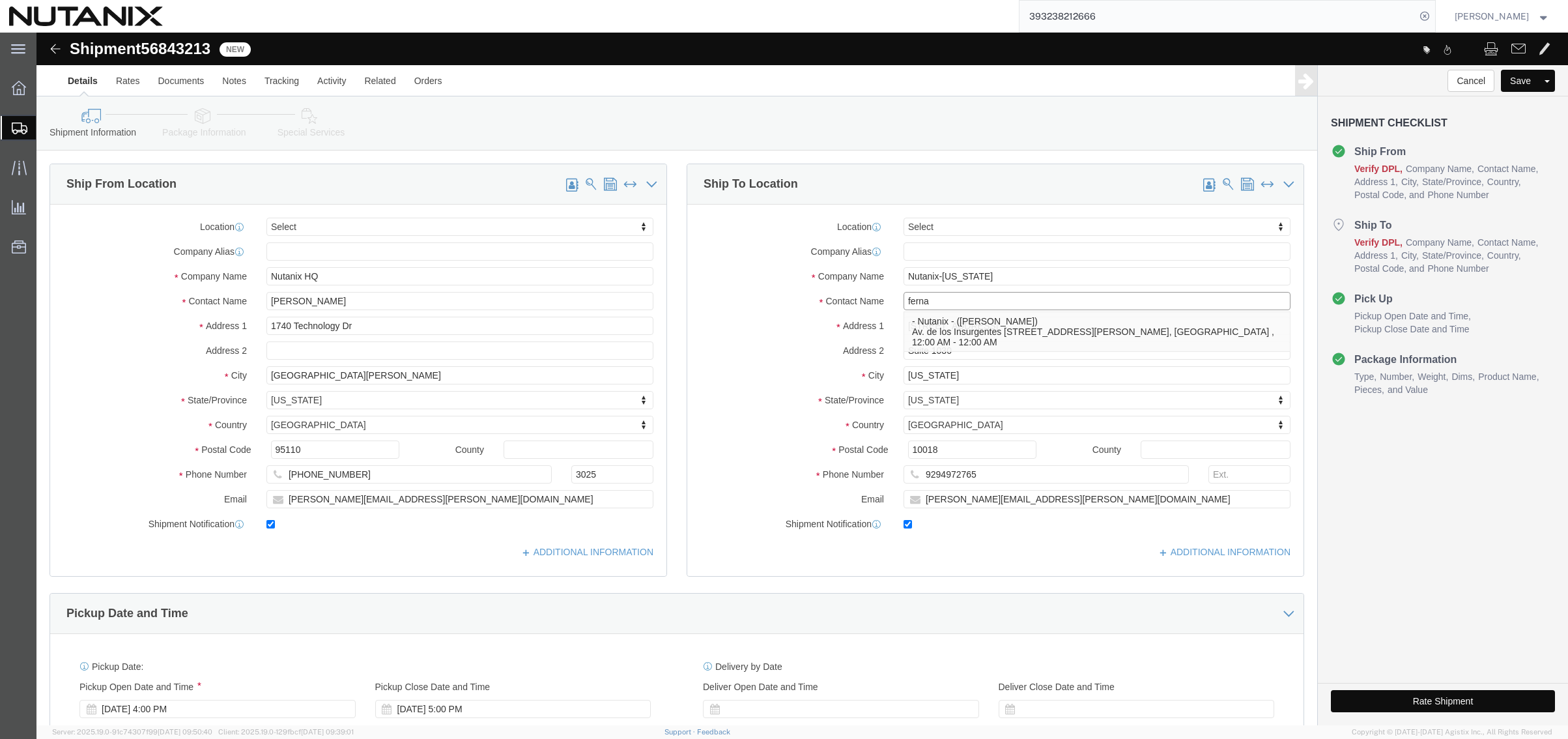
type input "Fernanda Velazquez"
type input "Av. de los Insurgentes Sur 1457 Piso 12"
type input "Insurgentes Mixcoac, Benito Juárez"
type input "Mexico City"
select select "MX"
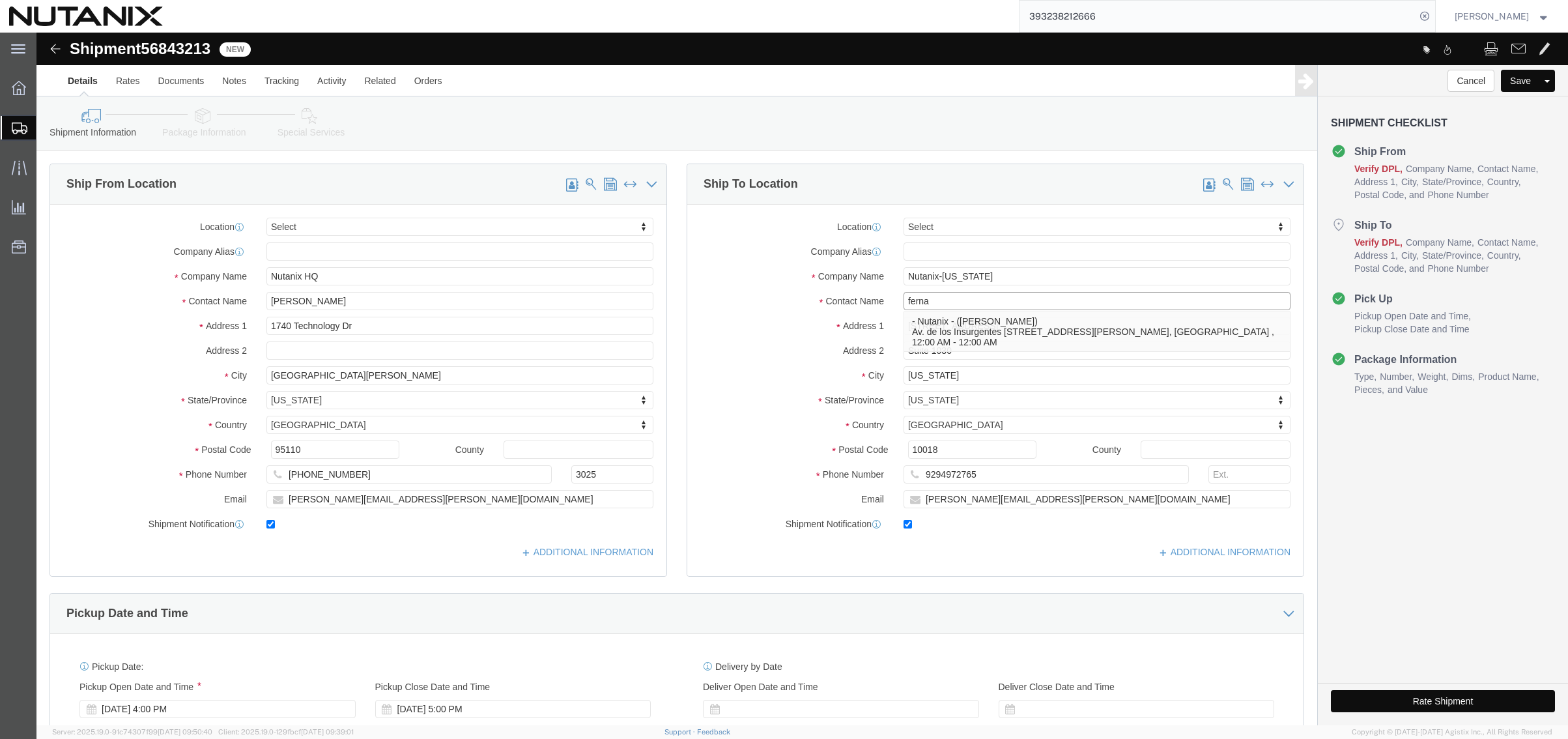
type input "03920"
type input "525519015450"
type input "fernanda.velazquez@nutanix.com"
select select "MX"
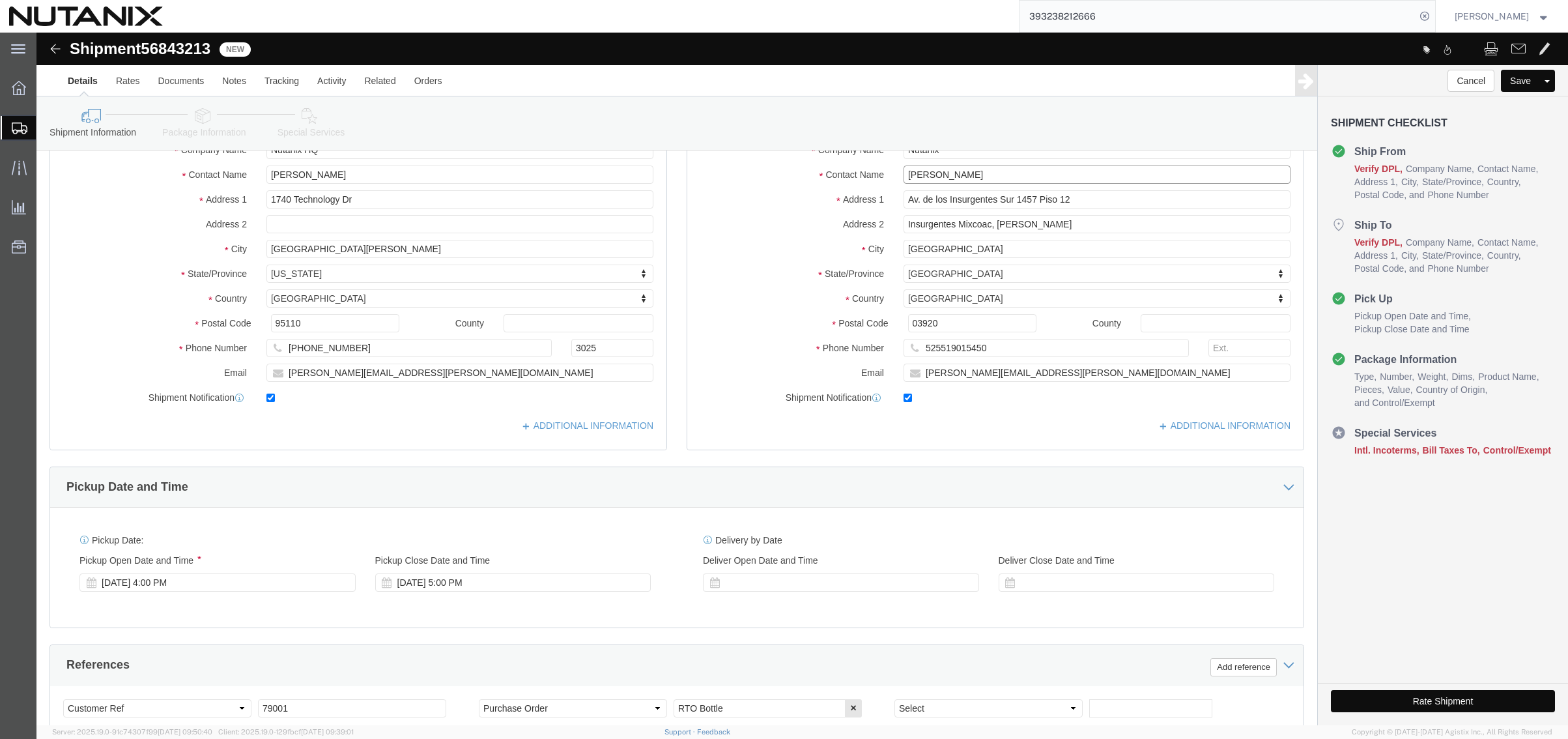
scroll to position [131, 0]
type input "Fernanda Velazquez"
click link "ADDITIONAL INFORMATION"
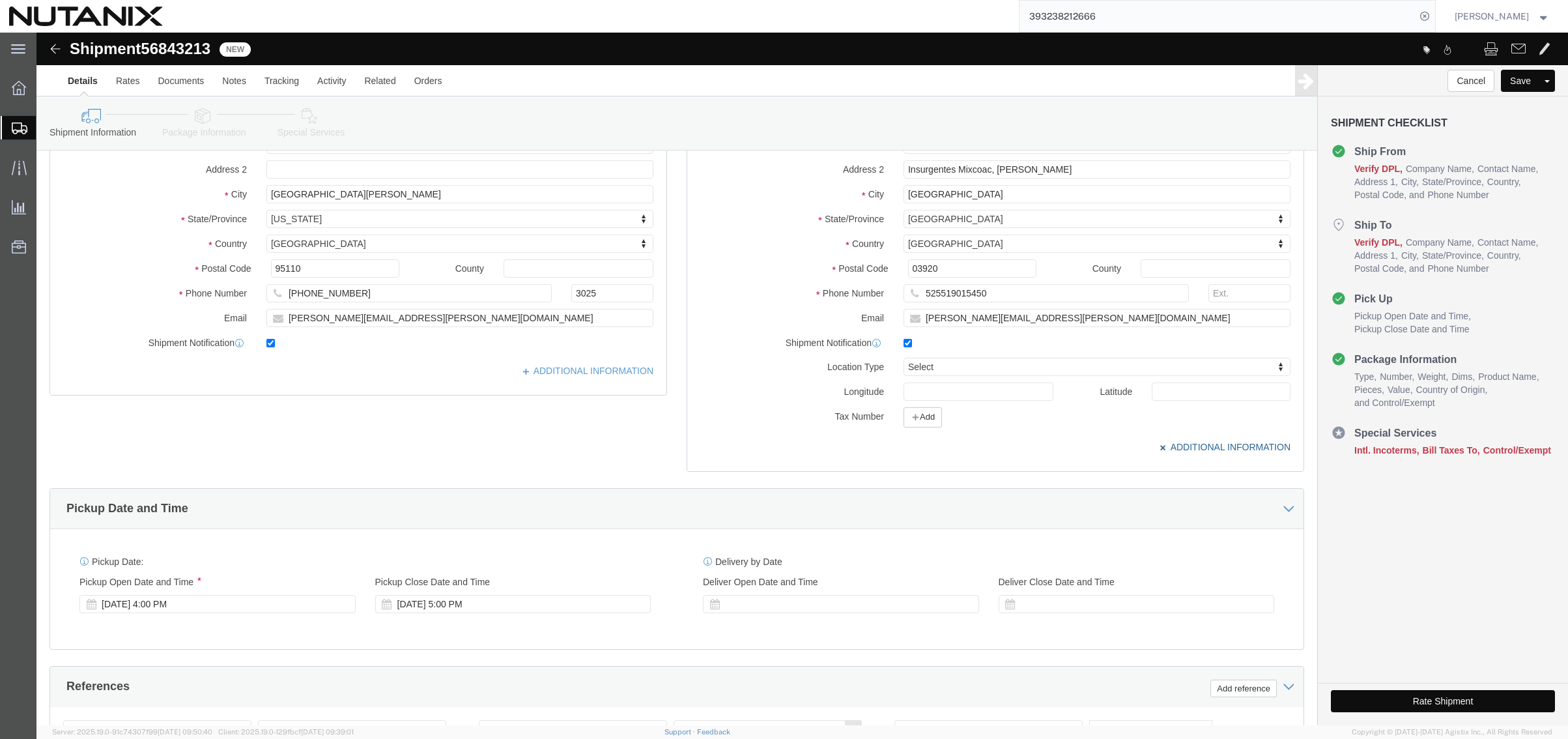
scroll to position [260, 0]
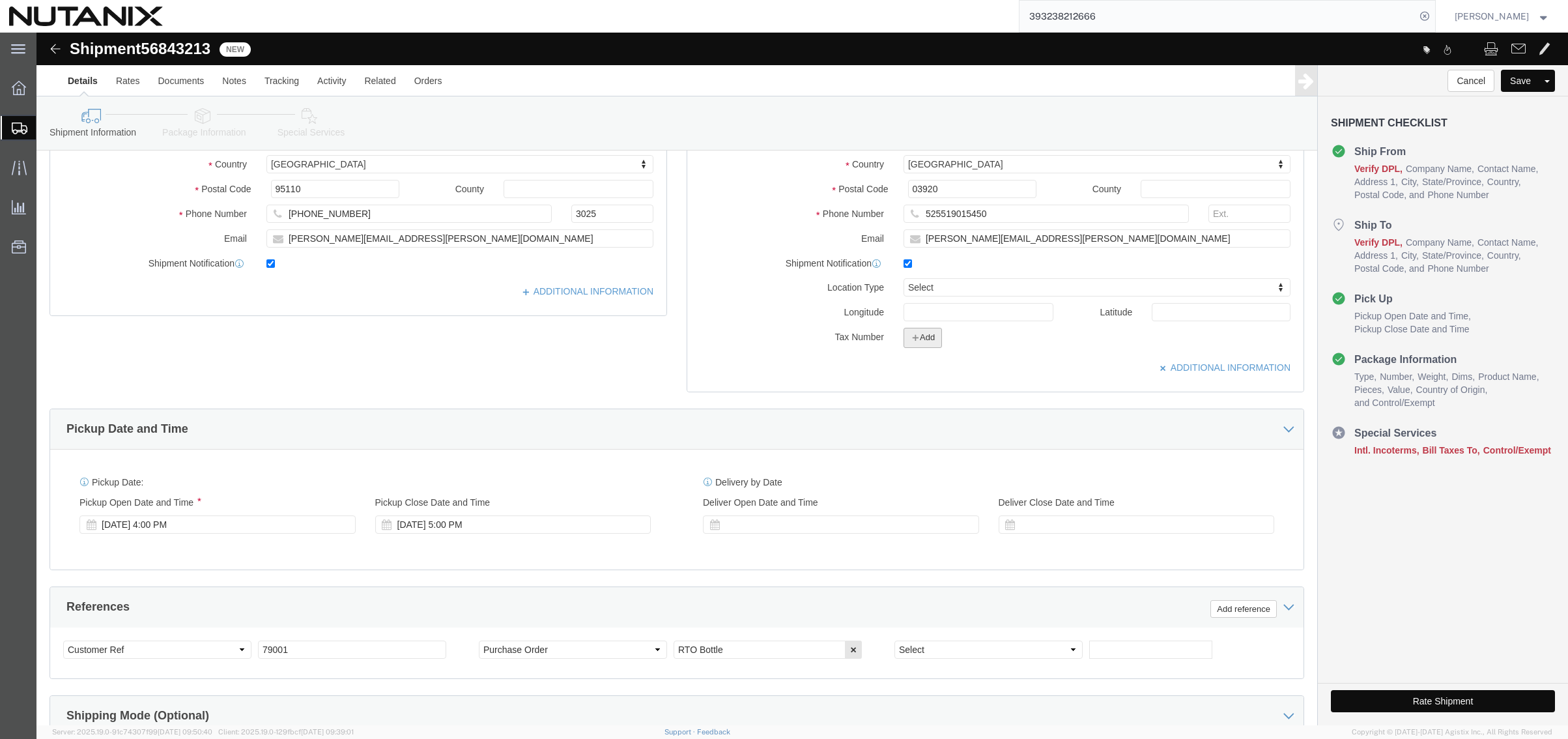
click button "Add"
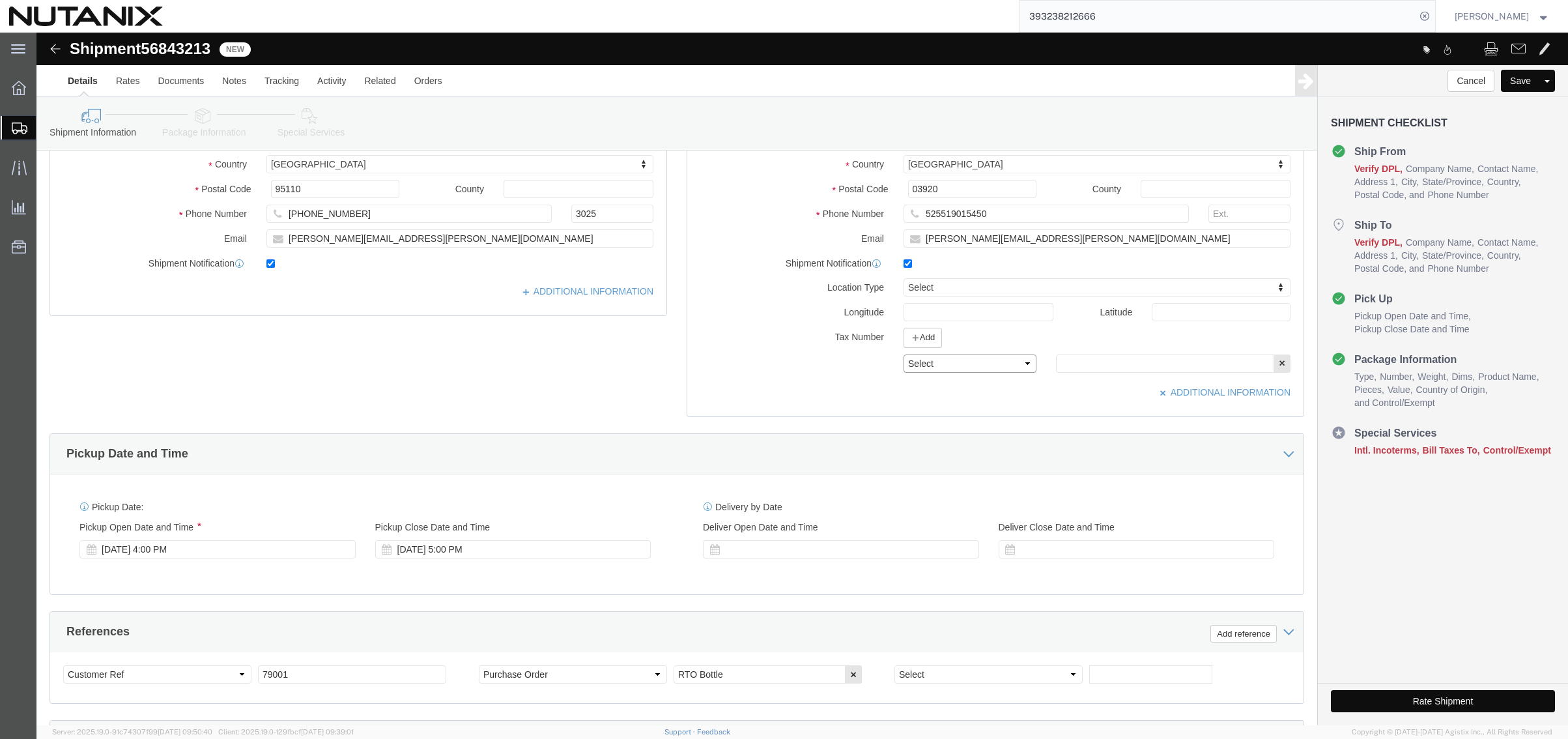
click select "Select EIN EORI TIN VAT Other"
select select "EIN"
click select "Select EIN EORI TIN VAT Other"
click input "text"
paste input "NME140207QE2"
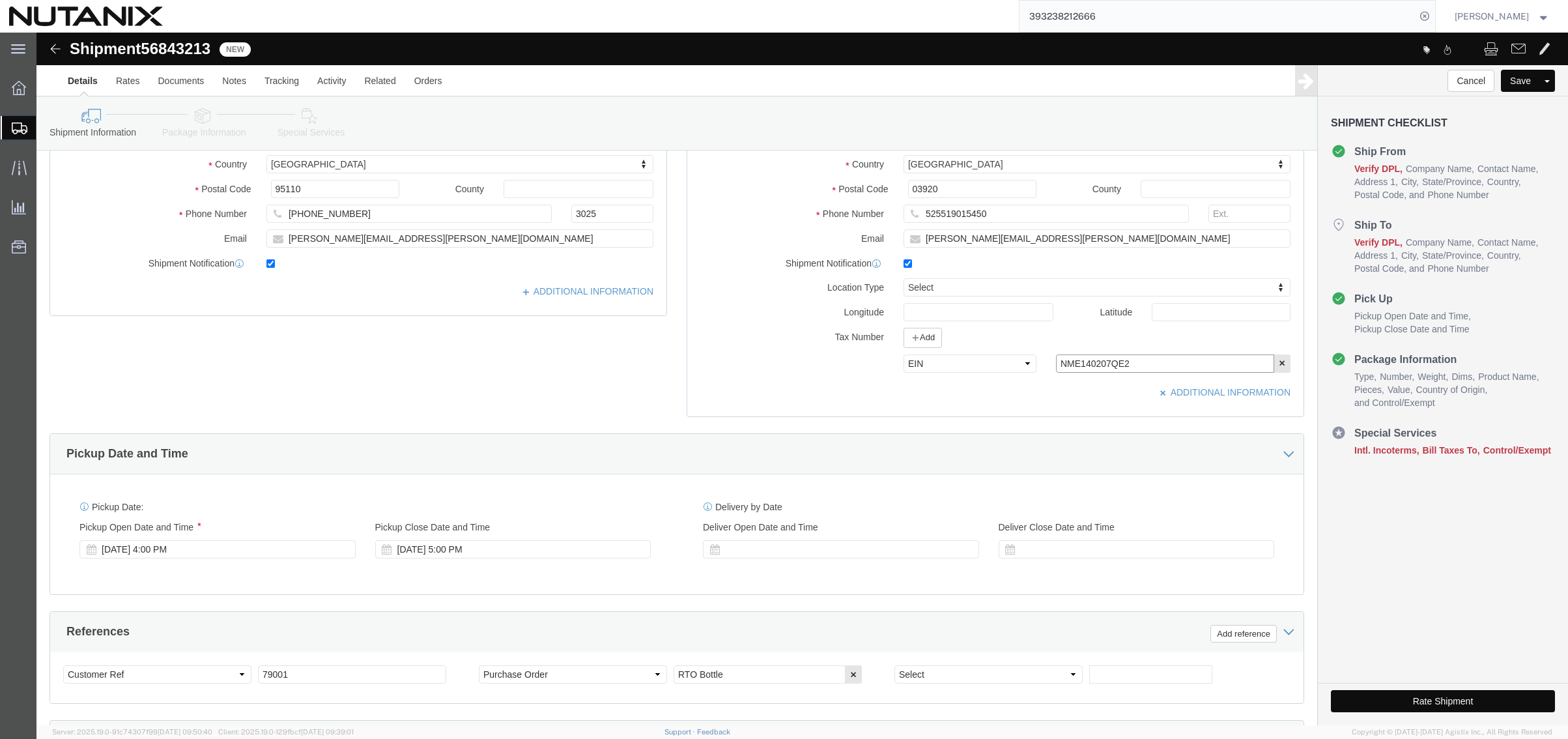
type input "NME140207QE2"
click div "Pickup Date and Time"
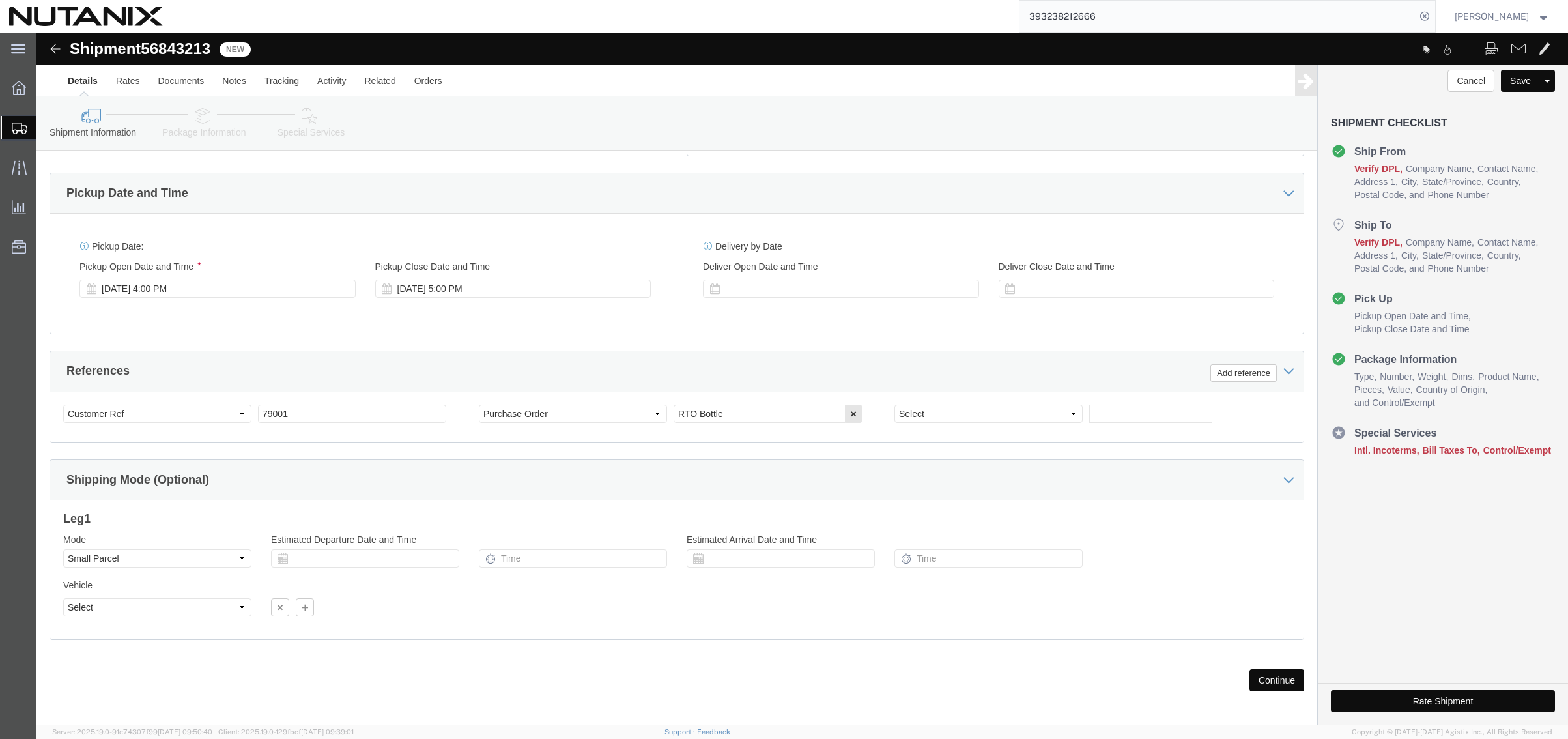
scroll to position [527, 0]
click button "Continue"
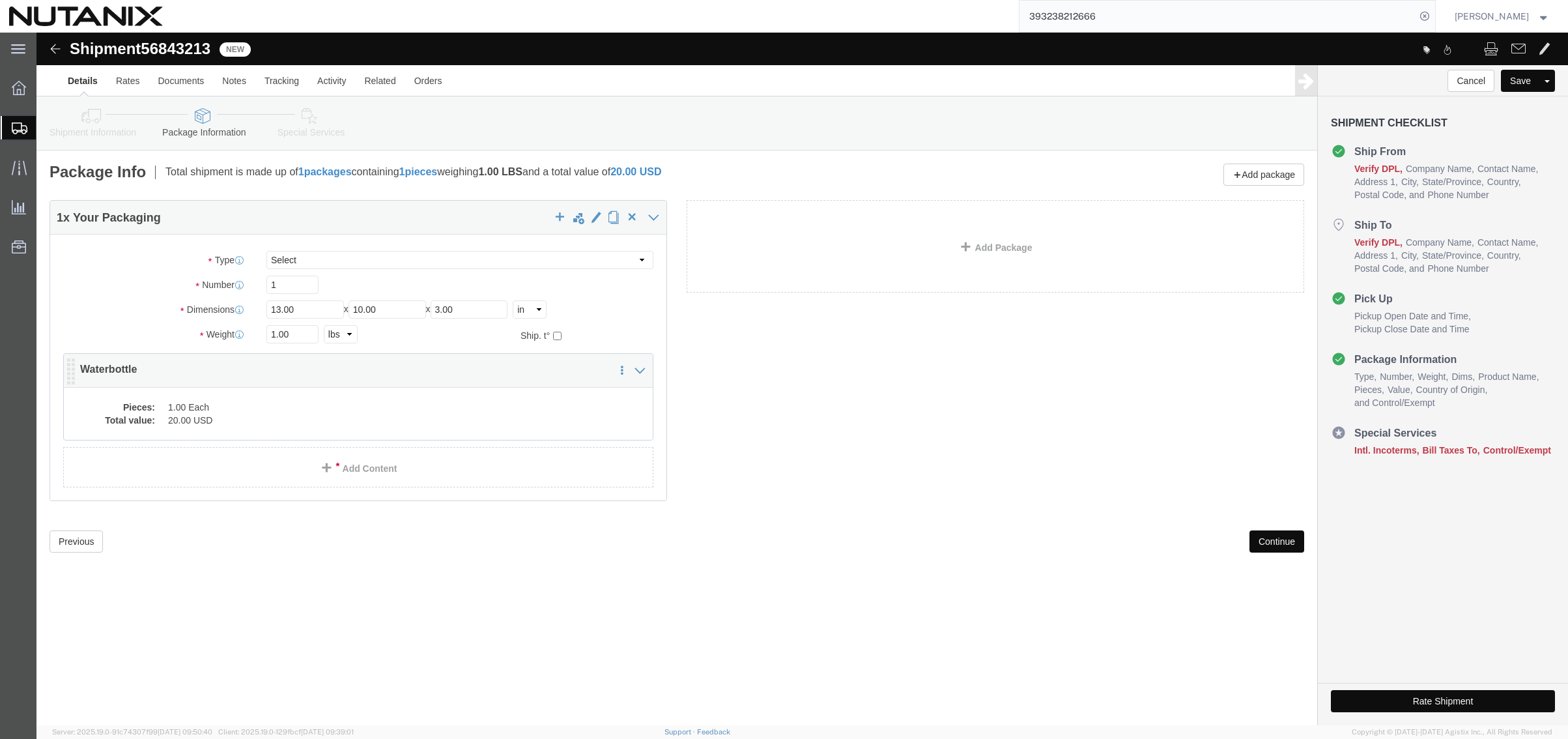
click dd "1.00 Each"
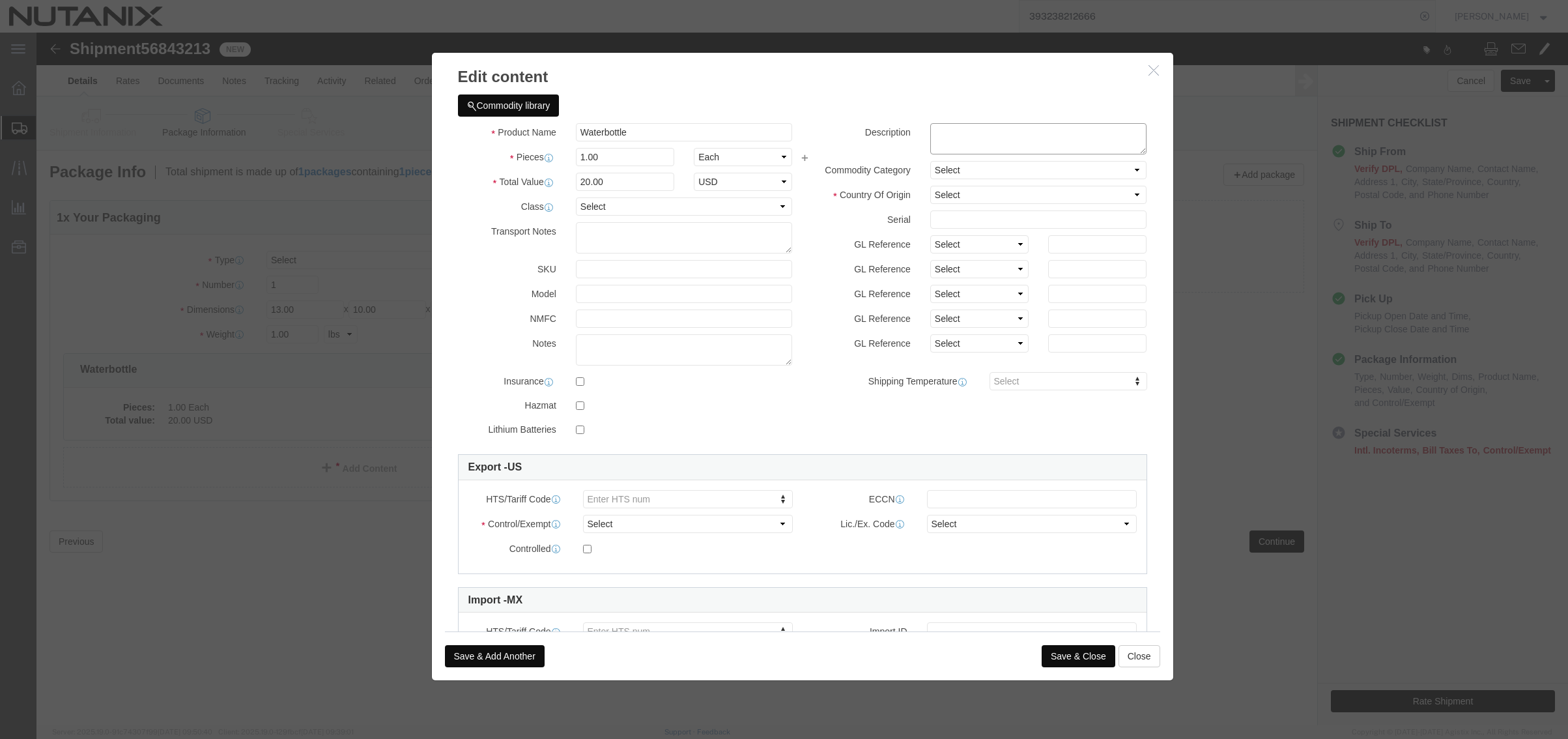
click textarea
type textarea "Stainless steel waterbottle"
click select "Select Afghanistan Åland Islands Albania Algeria American Samoa Andorra Angola …"
select select "CN"
click select "Select Afghanistan Åland Islands Albania Algeria American Samoa Andorra Angola …"
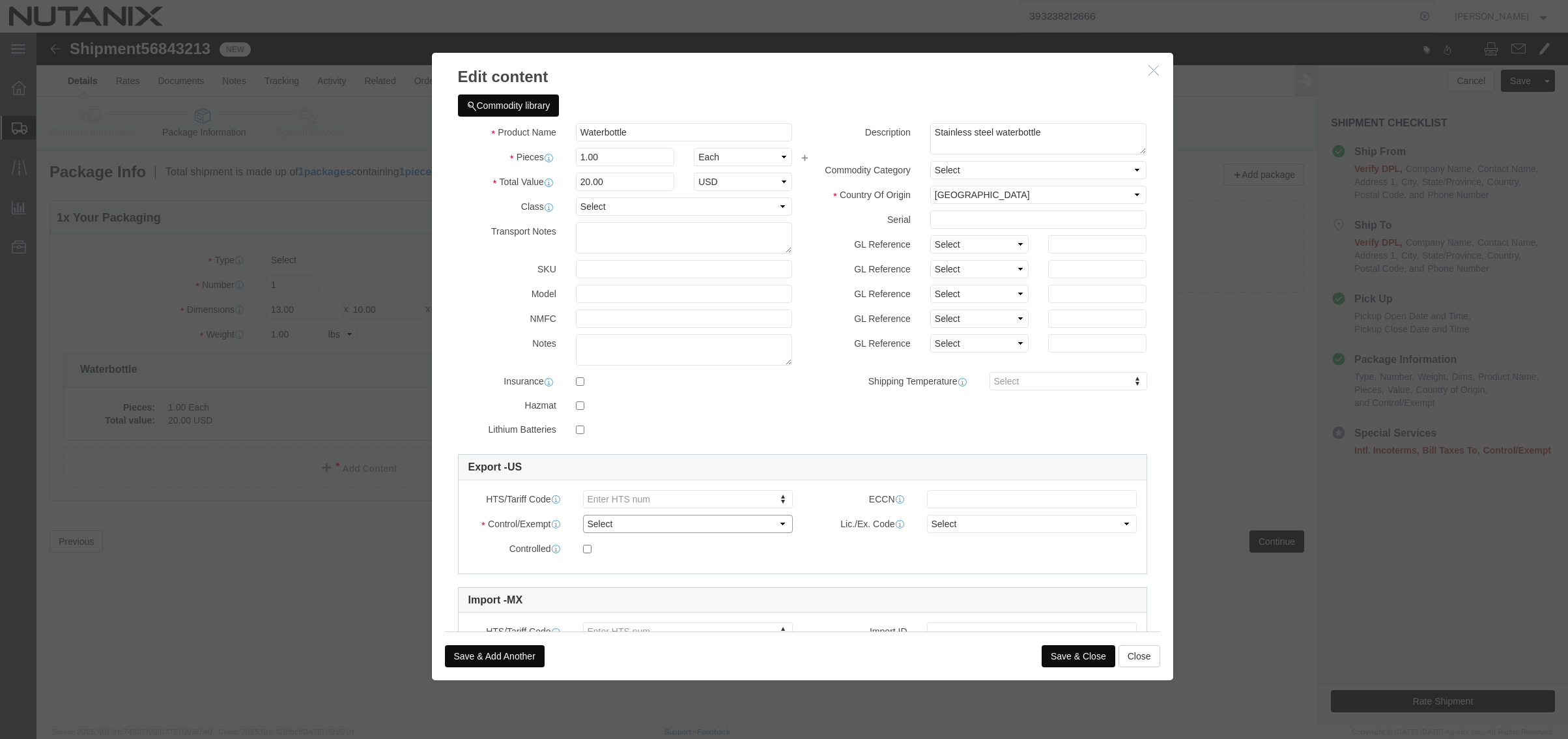
click select "Select ATF BIS DEA EPA FDA FTR ITAR OFAC Other (OPA)"
select select "FTR"
click select "Select ATF BIS DEA EPA FDA FTR ITAR OFAC Other (OPA)"
click select "Select 30.2(d)(2) 30.36 30.37(a) 30.37(f) 30.37(g) 30.37(h) 30.37(i) 30.37(j) 3…"
select select "30.37(a)"
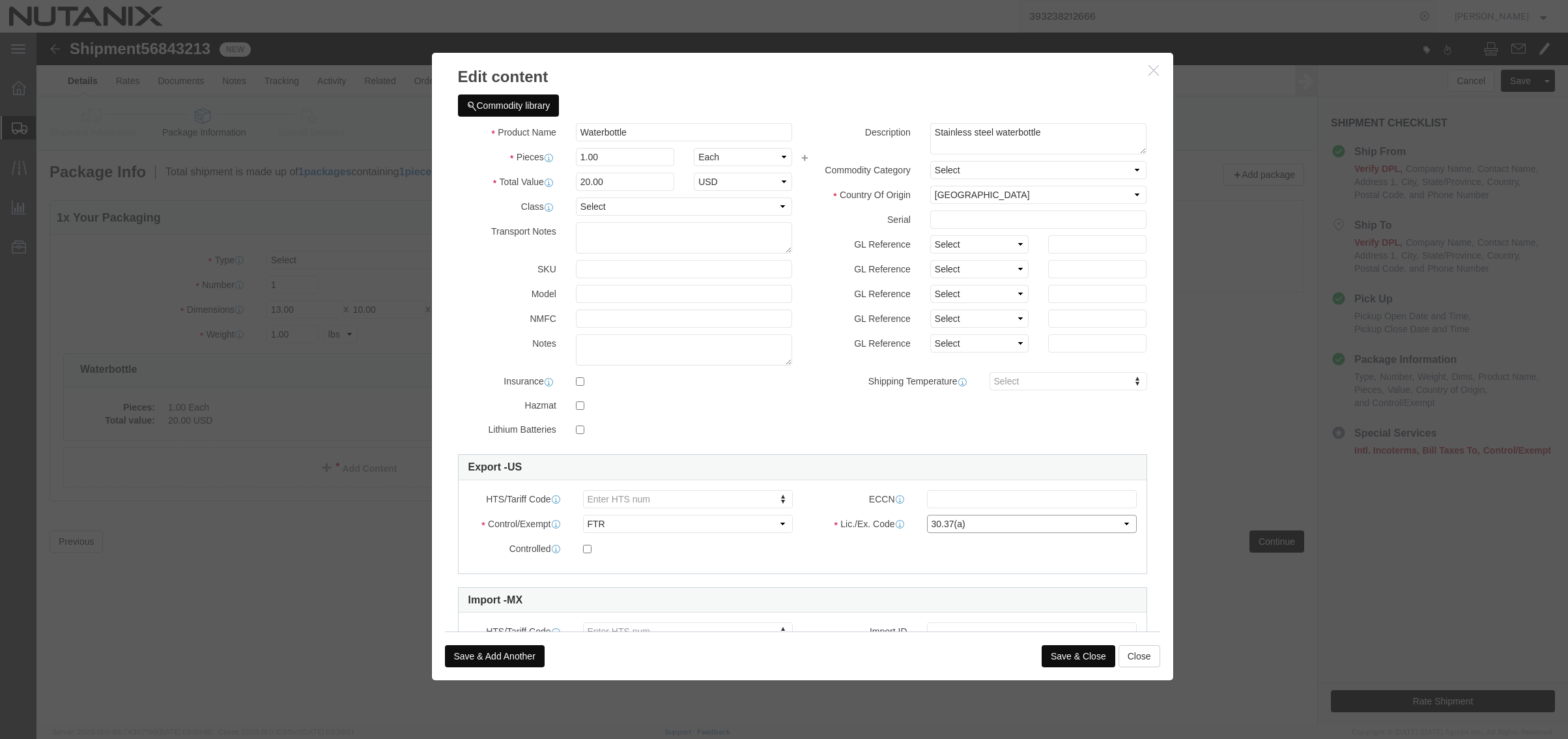
click select "Select 30.2(d)(2) 30.36 30.37(a) 30.37(f) 30.37(g) 30.37(h) 30.37(i) 30.37(j) 3…"
type input "7329990000"
click button "Save & Close"
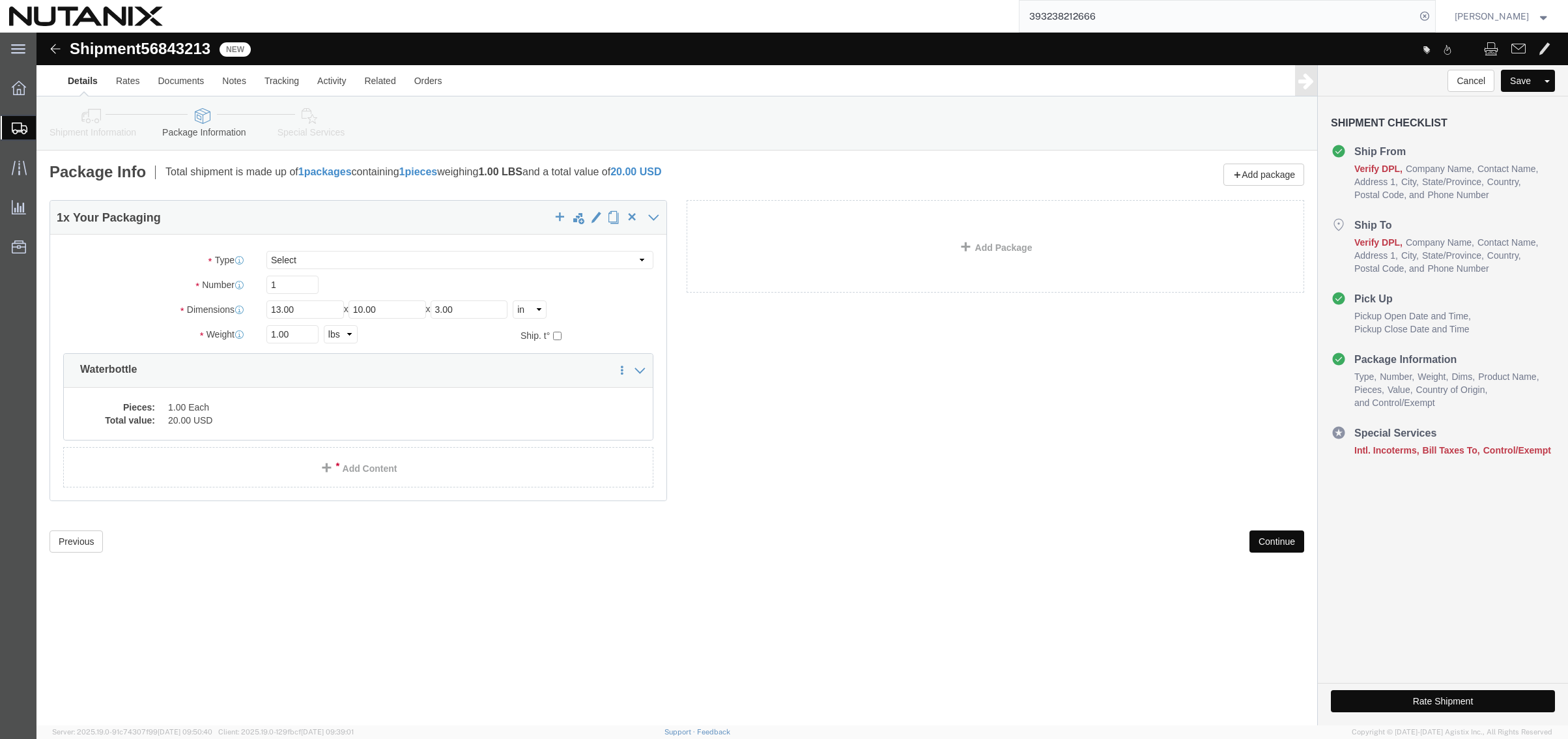
click button "Continue"
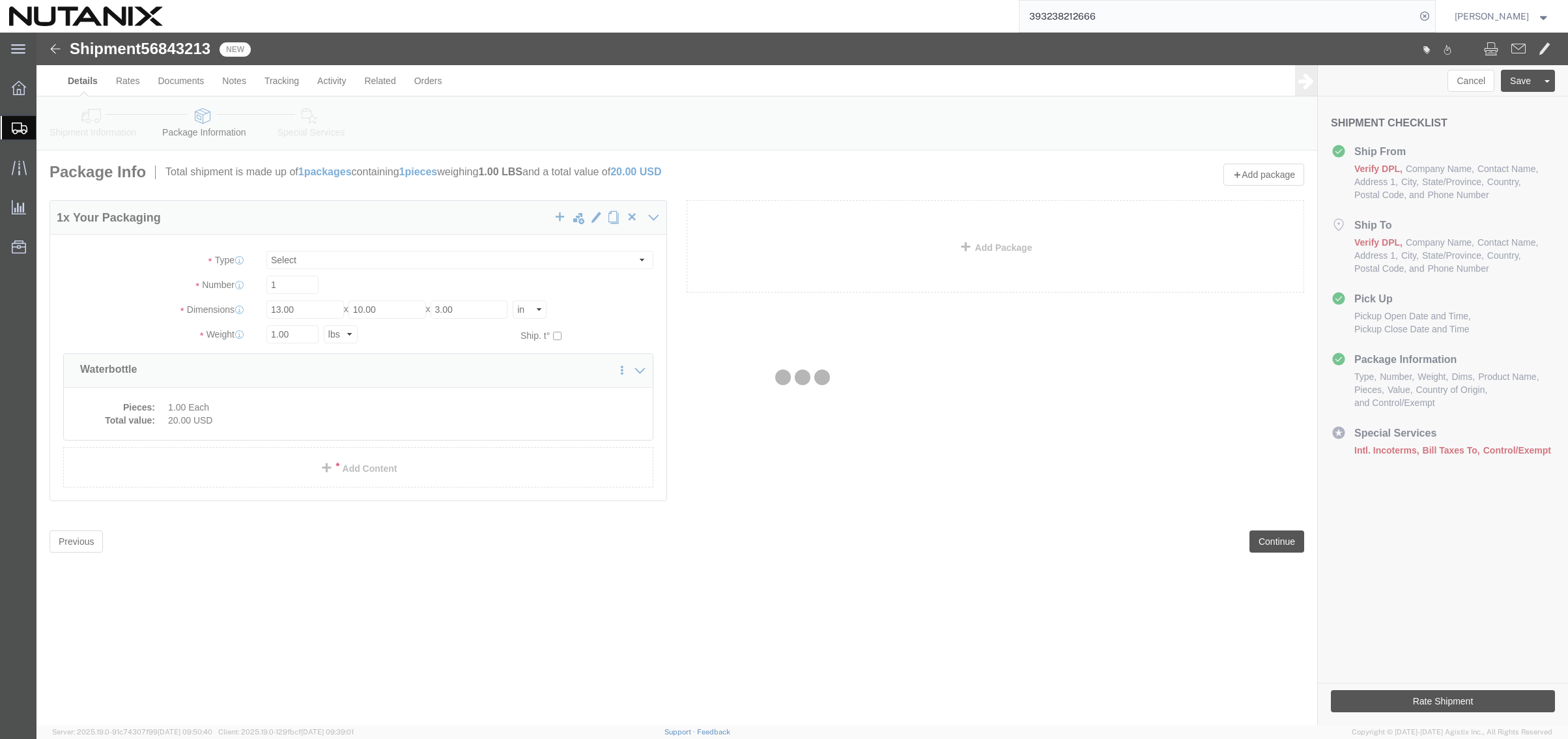
select select
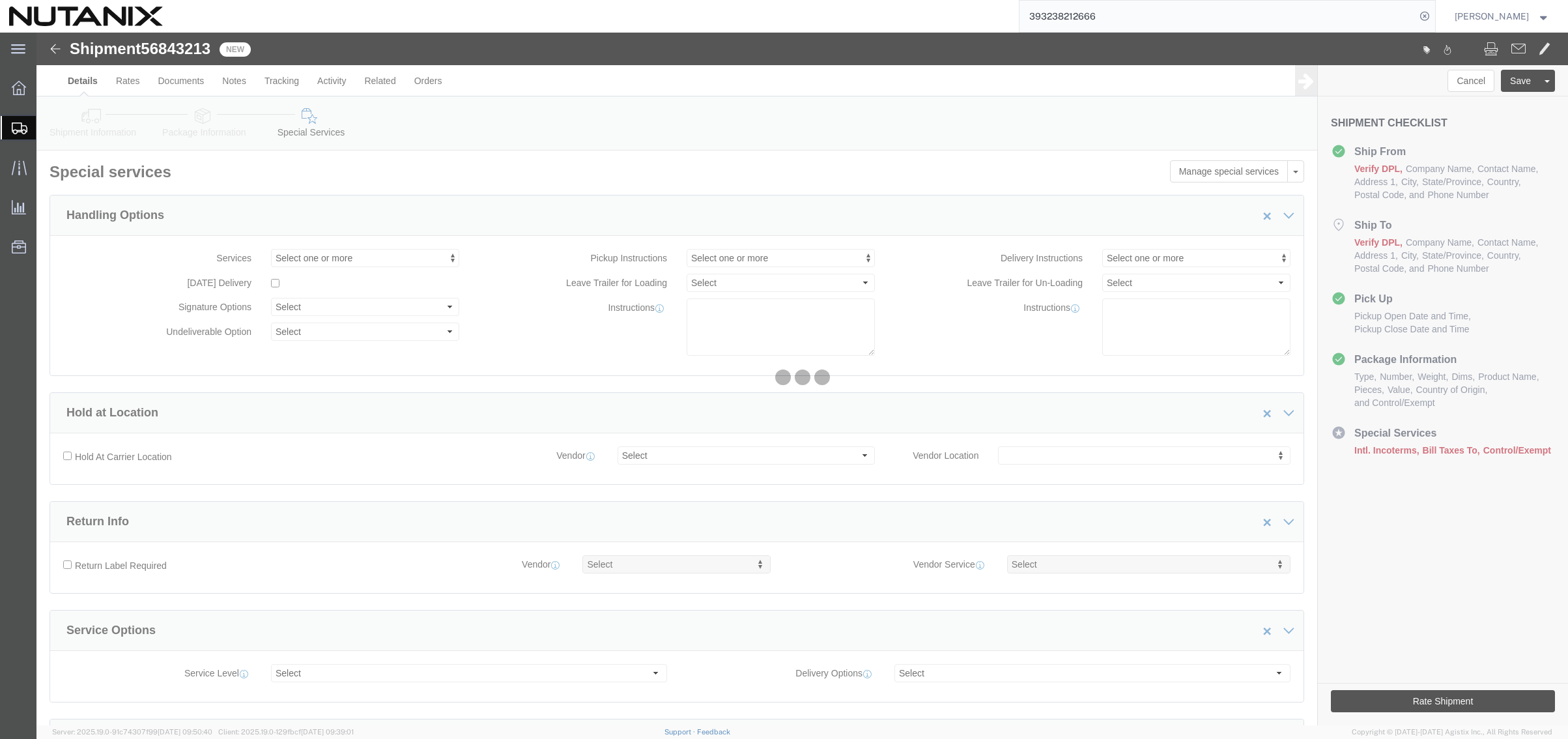
select select "COSTCENTER"
select select "48694"
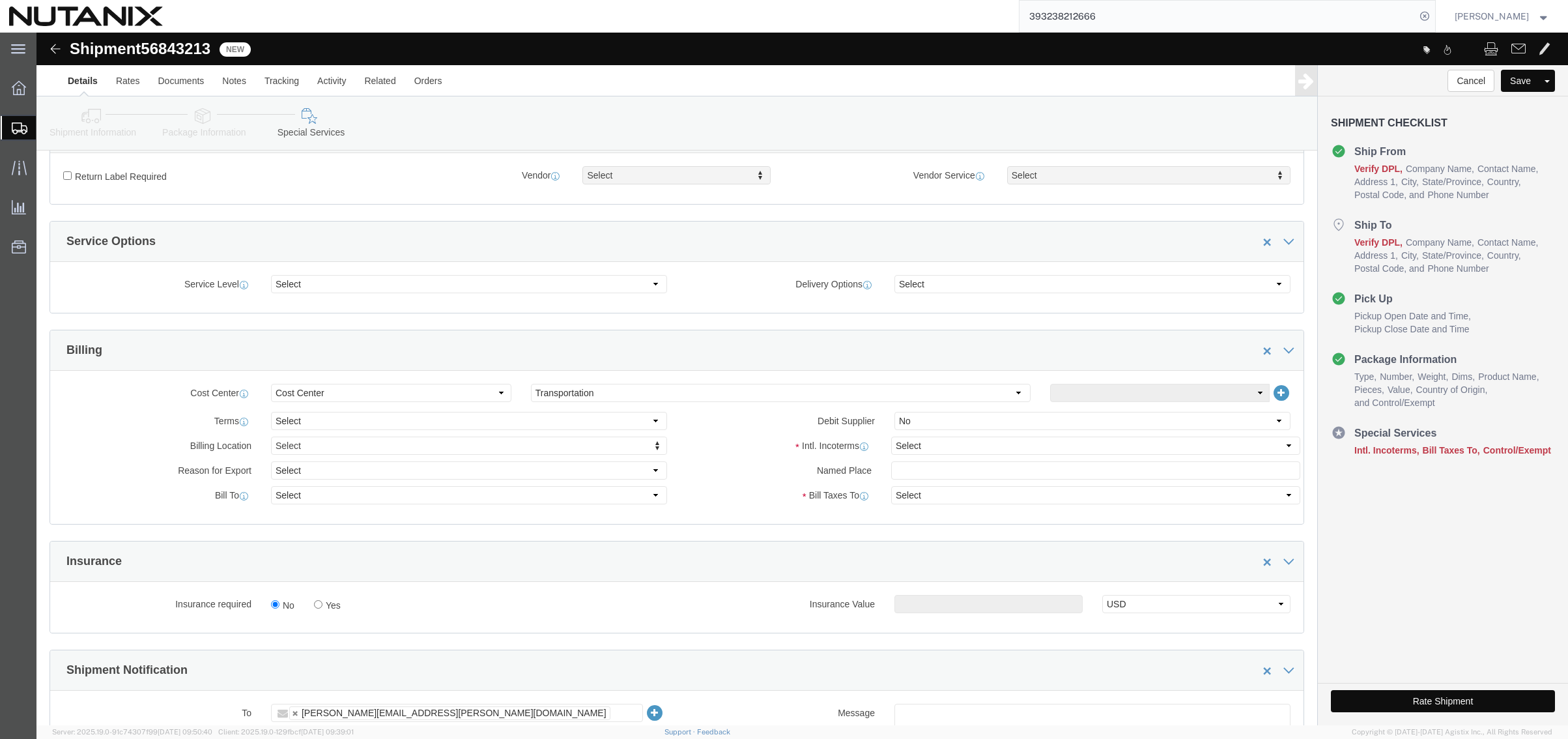
scroll to position [391, 0]
click select "Select Carriage Insurance Paid Carriage Paid To Cost and Freight Cost Insurance…"
select select "DDP"
click select "Select Carriage Insurance Paid Carriage Paid To Cost and Freight Cost Insurance…"
select select "SHIP"
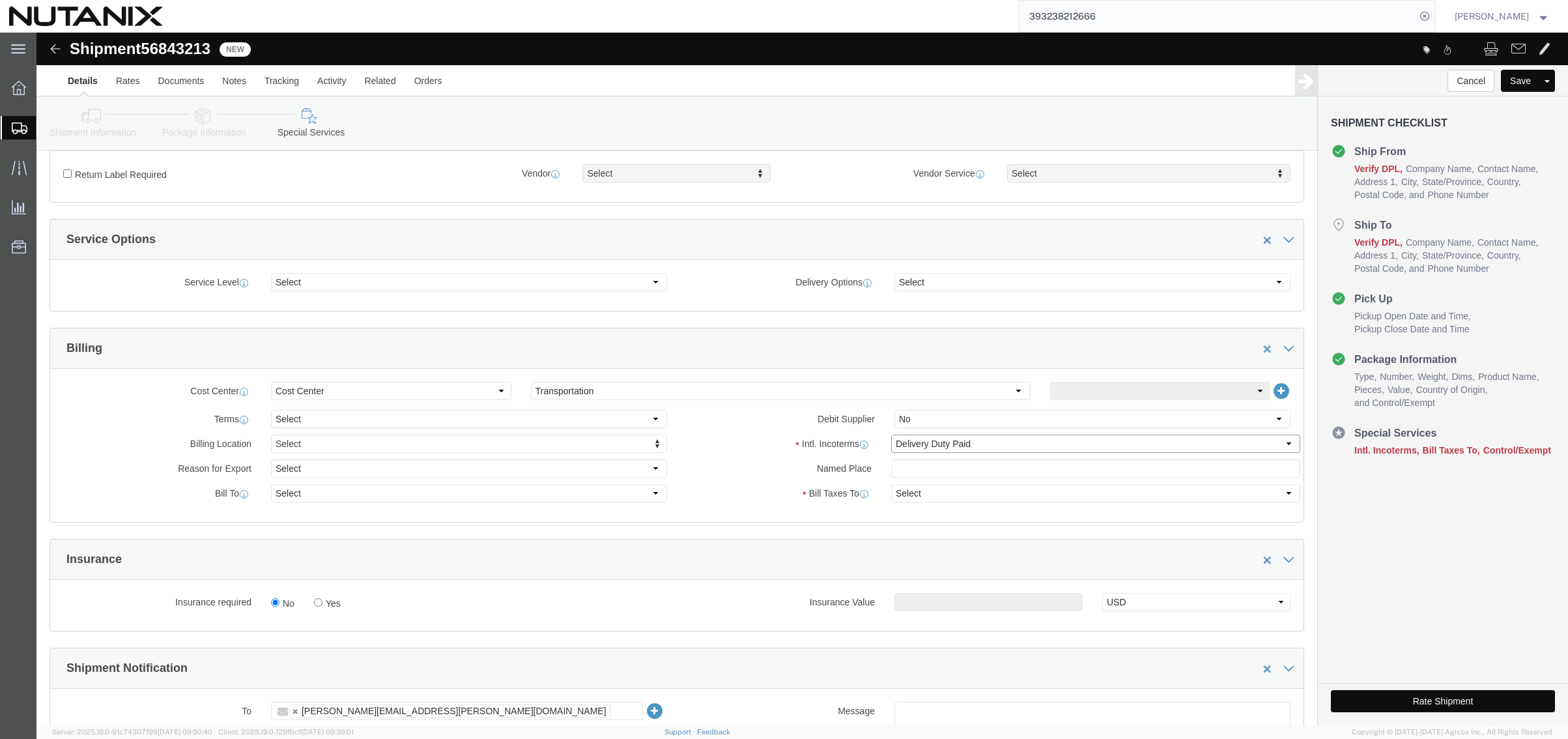
select select "SHIP"
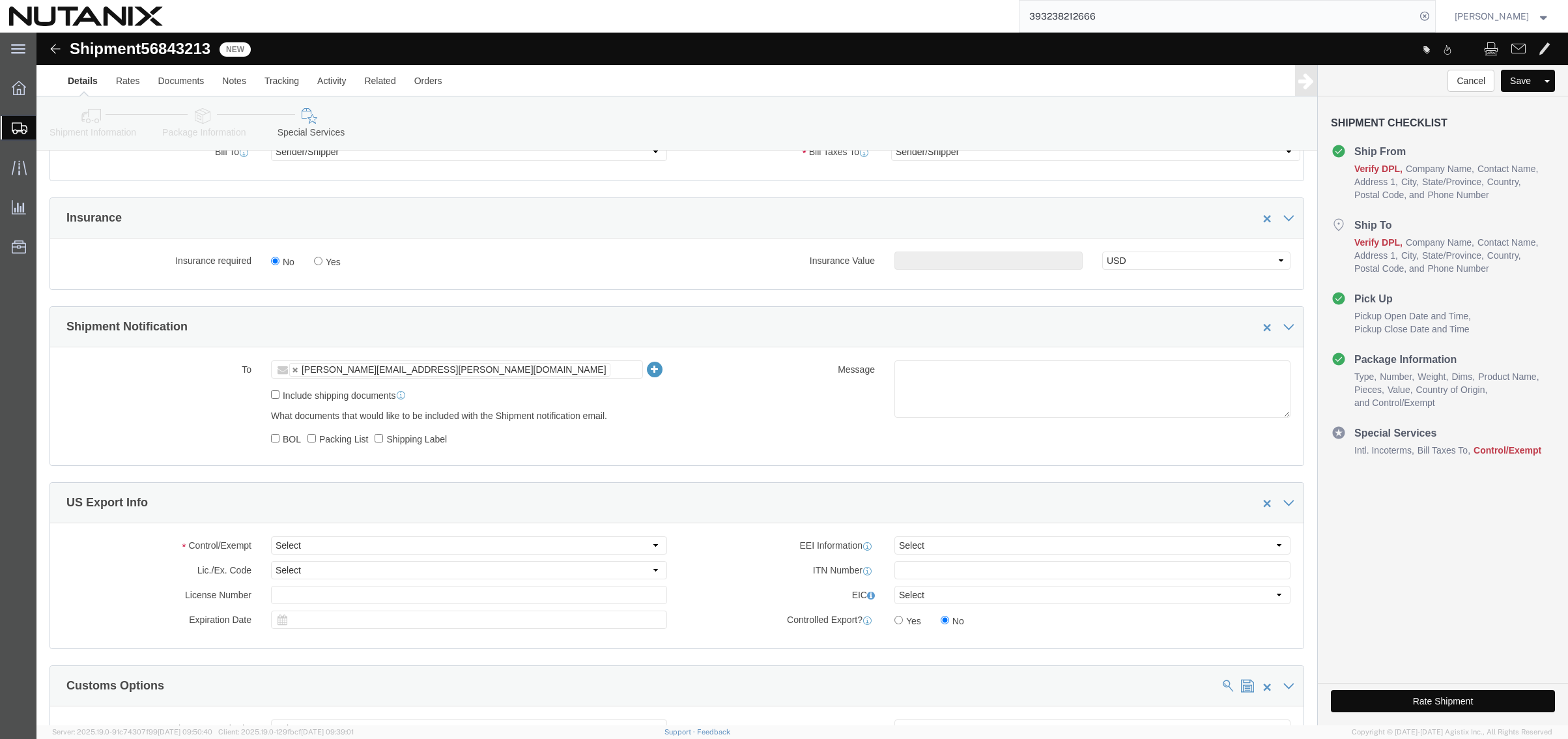
scroll to position [781, 0]
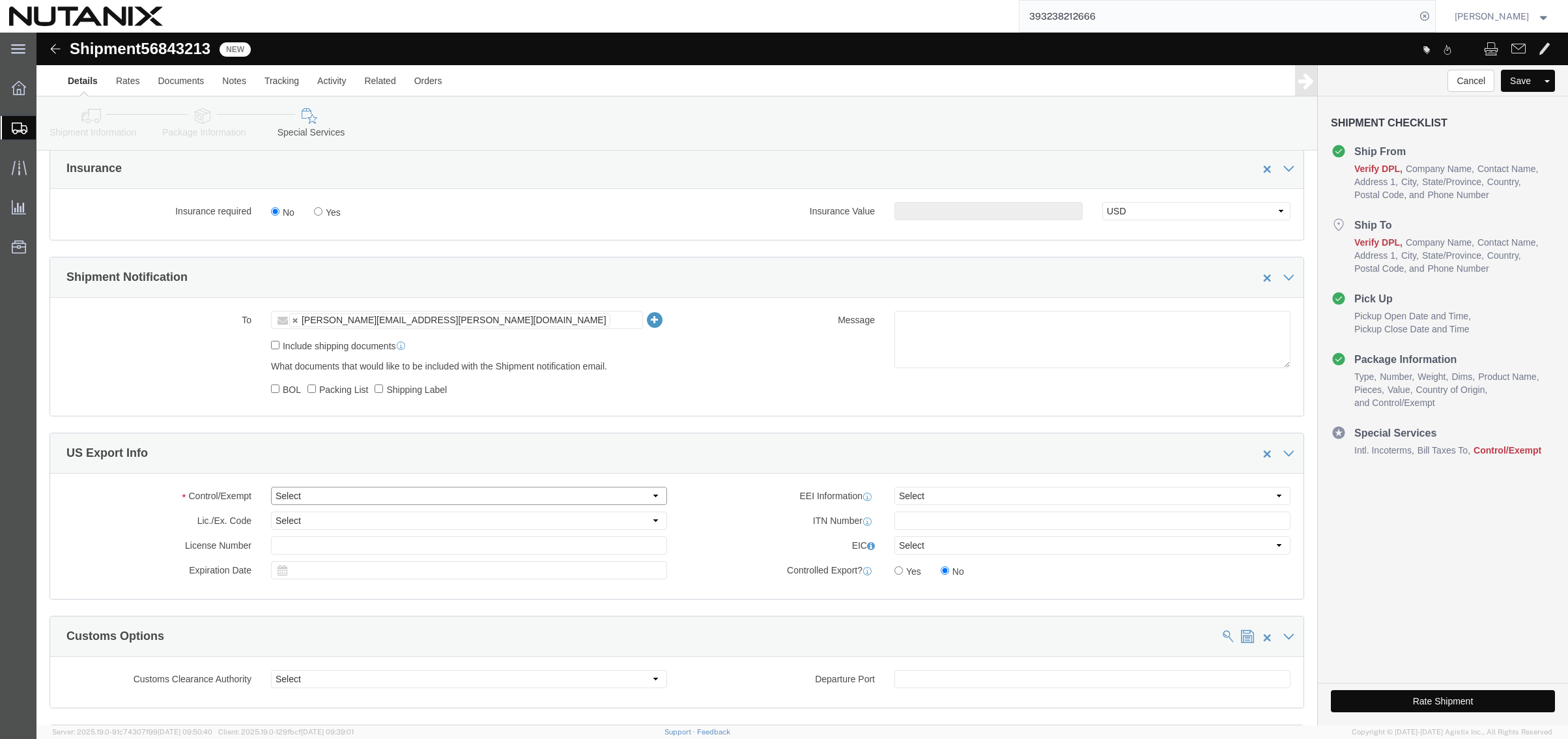
drag, startPoint x: 388, startPoint y: 462, endPoint x: 378, endPoint y: 463, distance: 10.0
click select "Select ATF BIS DEA EPA FDA FTR ITAR OFAC Other (OPA)"
select select "FTR"
click select "Select ATF BIS DEA EPA FDA FTR ITAR OFAC Other (OPA)"
click select "Select 30.2(d)(2) 30.36 30.37(a) 30.37(f) 30.37(g) 30.37(h) 30.37(i) 30.37(j) 3…"
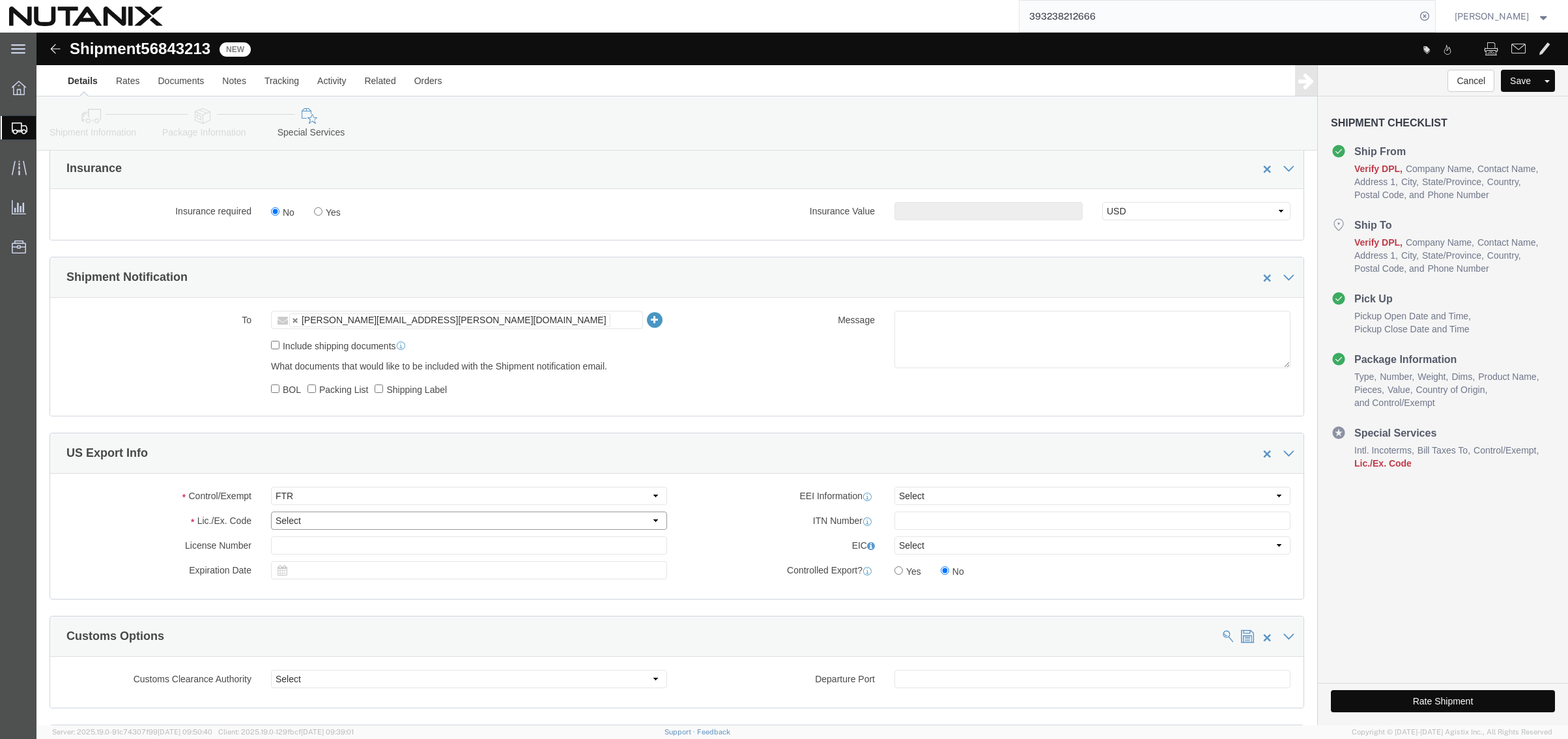
select select "30.37(a)"
click select "Select 30.2(d)(2) 30.36 30.37(a) 30.37(f) 30.37(g) 30.37(h) 30.37(i) 30.37(j) 3…"
click button "Rate Shipment"
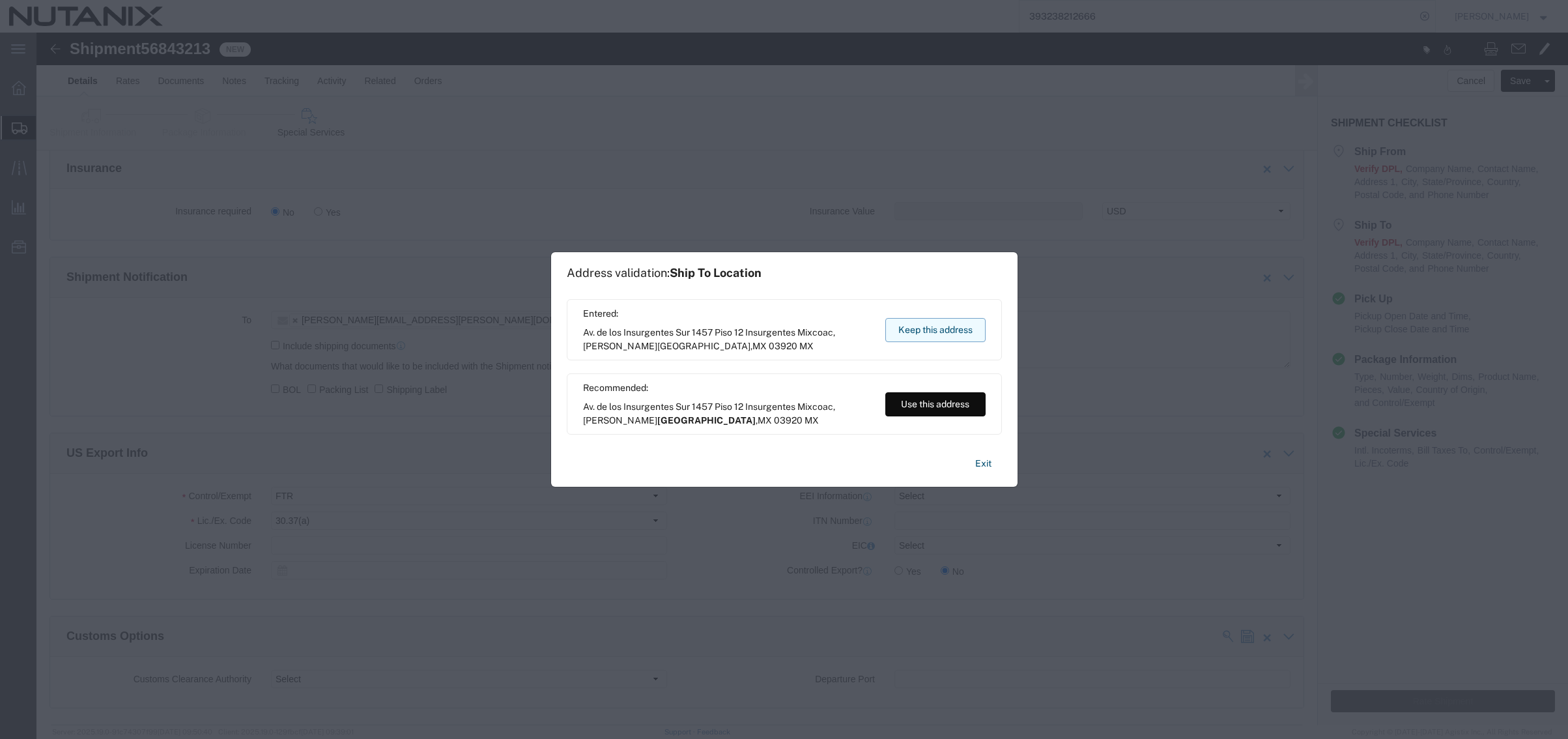
click at [929, 327] on button "Keep this address" at bounding box center [936, 330] width 100 height 24
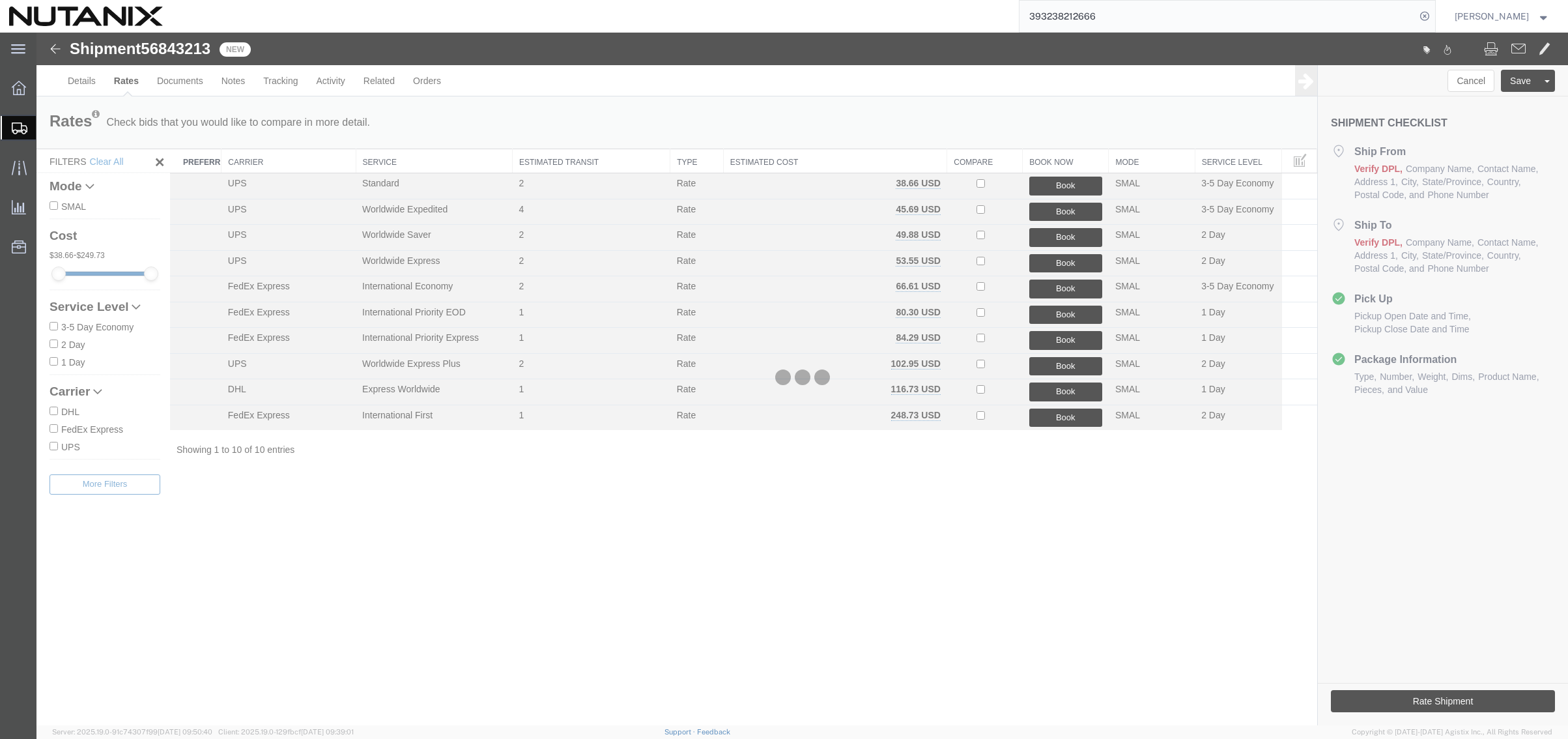
scroll to position [0, 0]
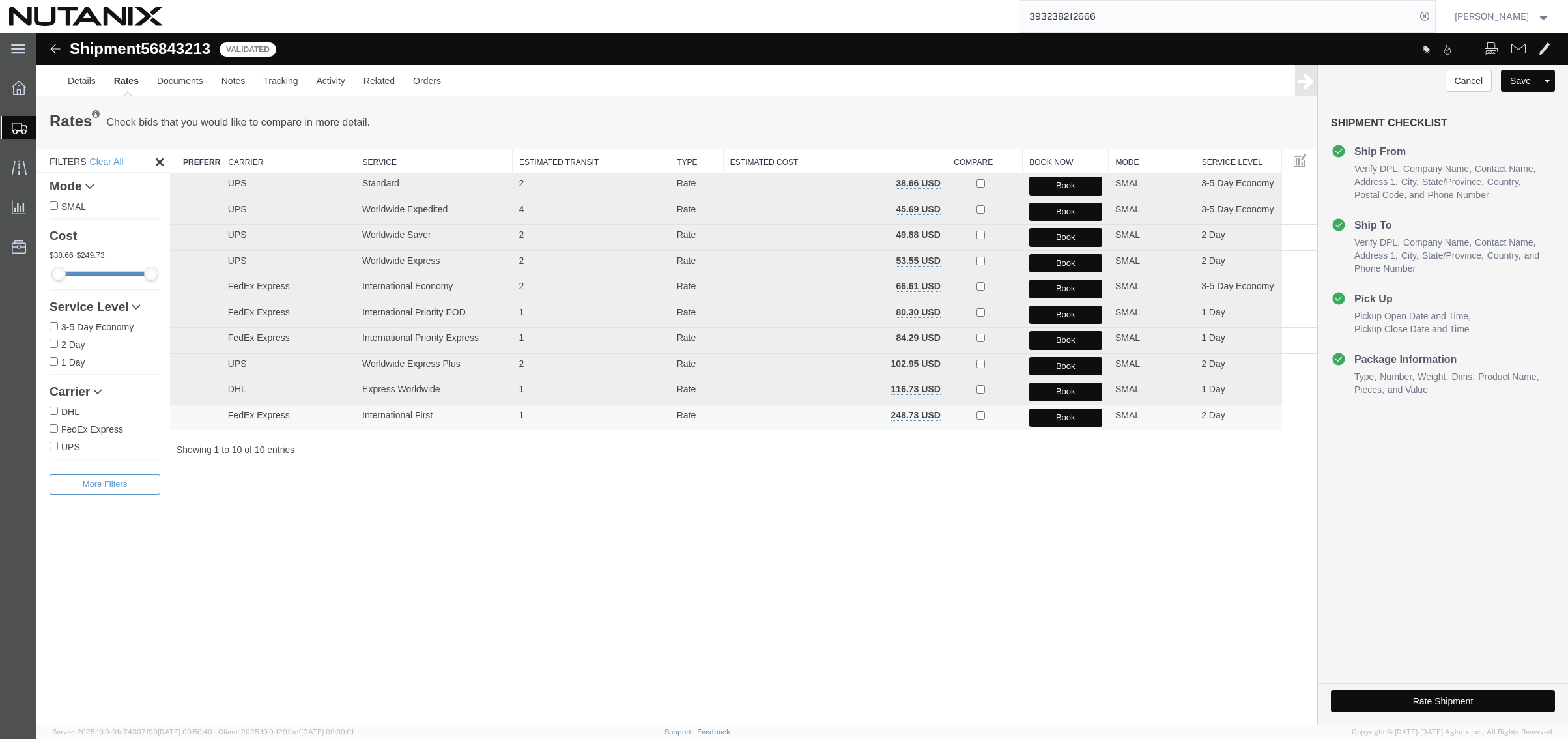
drag, startPoint x: 380, startPoint y: 490, endPoint x: 385, endPoint y: 429, distance: 61.2
click at [380, 490] on div "Shipment 56843213 10 of 10 Validated Details Rates Documents Notes Tracking Act…" at bounding box center [802, 378] width 1532 height 692
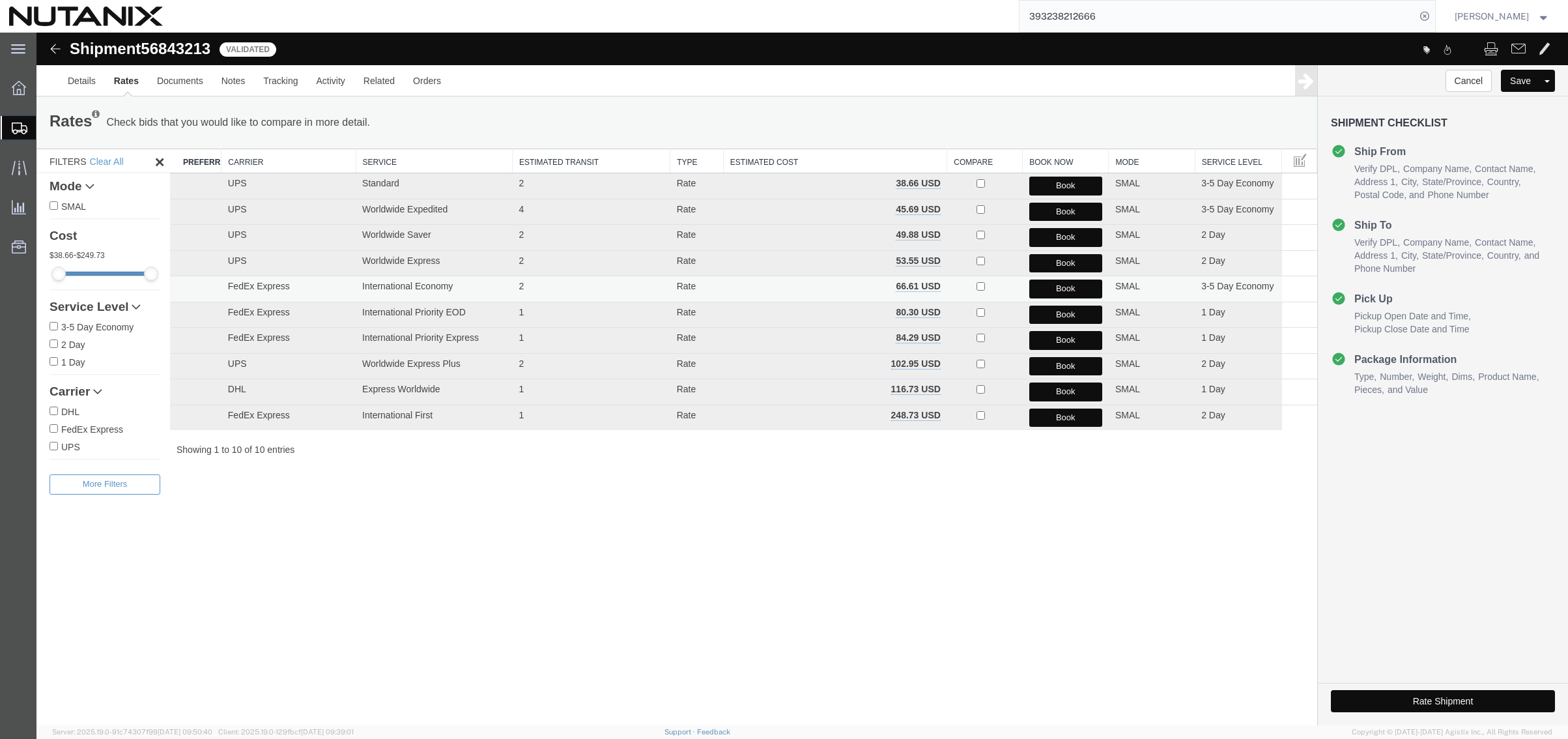
click at [1060, 286] on button "Book" at bounding box center [1066, 288] width 73 height 19
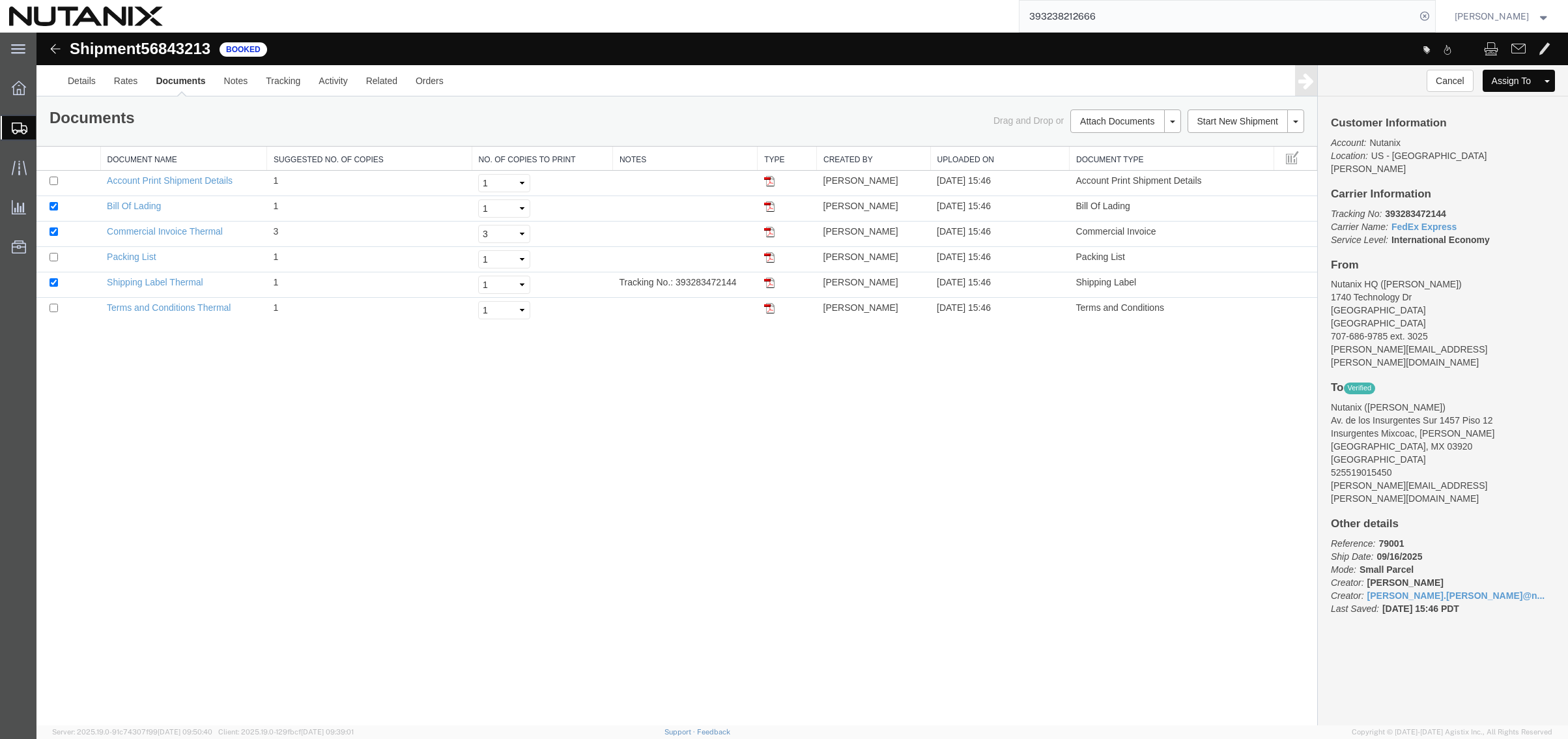
drag, startPoint x: 770, startPoint y: 285, endPoint x: 1392, endPoint y: 266, distance: 622.3
click at [770, 285] on img at bounding box center [770, 283] width 10 height 10
click at [1219, 146] on link "Clone Shipment" at bounding box center [1247, 143] width 113 height 20
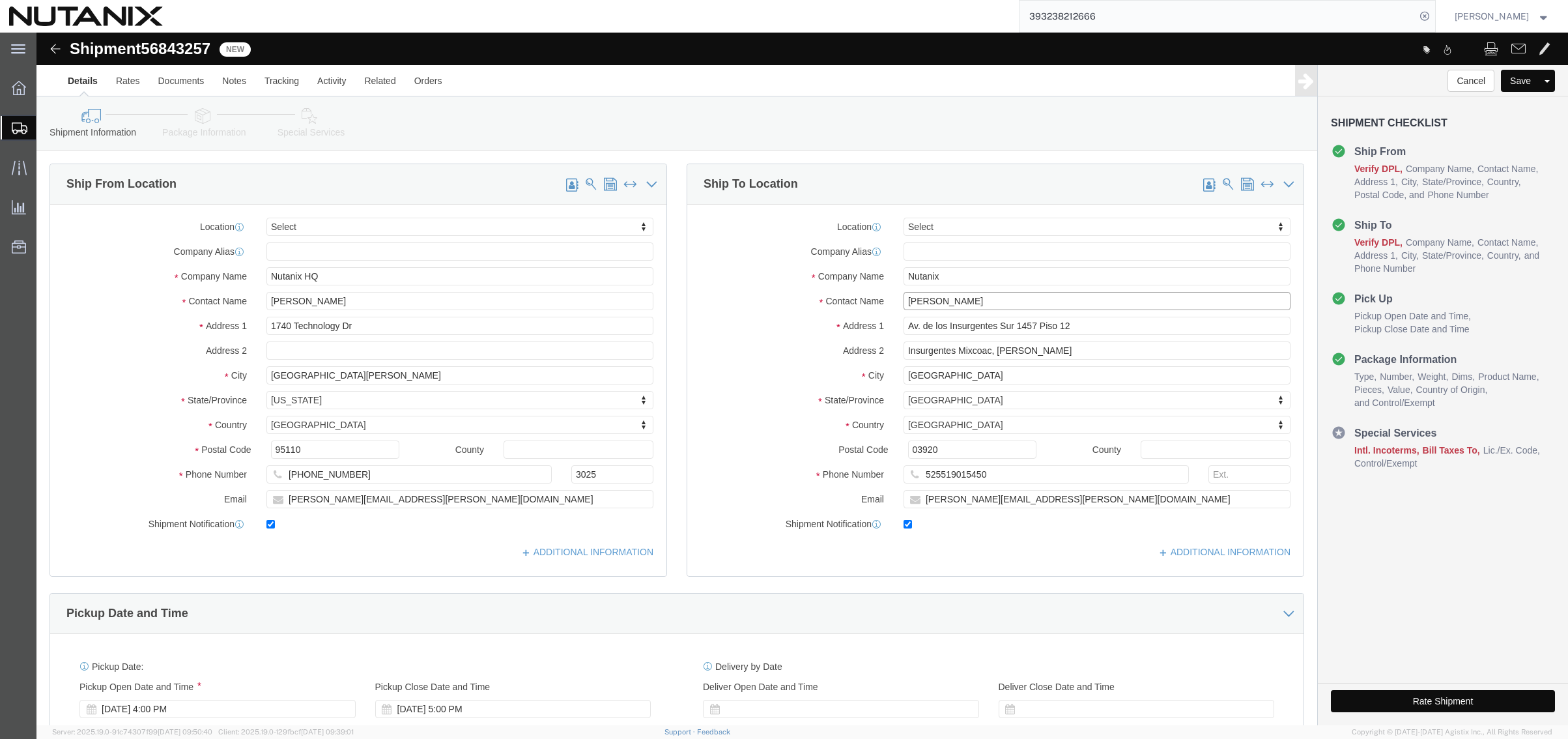
drag, startPoint x: 955, startPoint y: 269, endPoint x: 843, endPoint y: 271, distance: 112.0
click div "Contact Name Fernanda Velazquez"
type input "s"
type input "N"
type input "caroline"
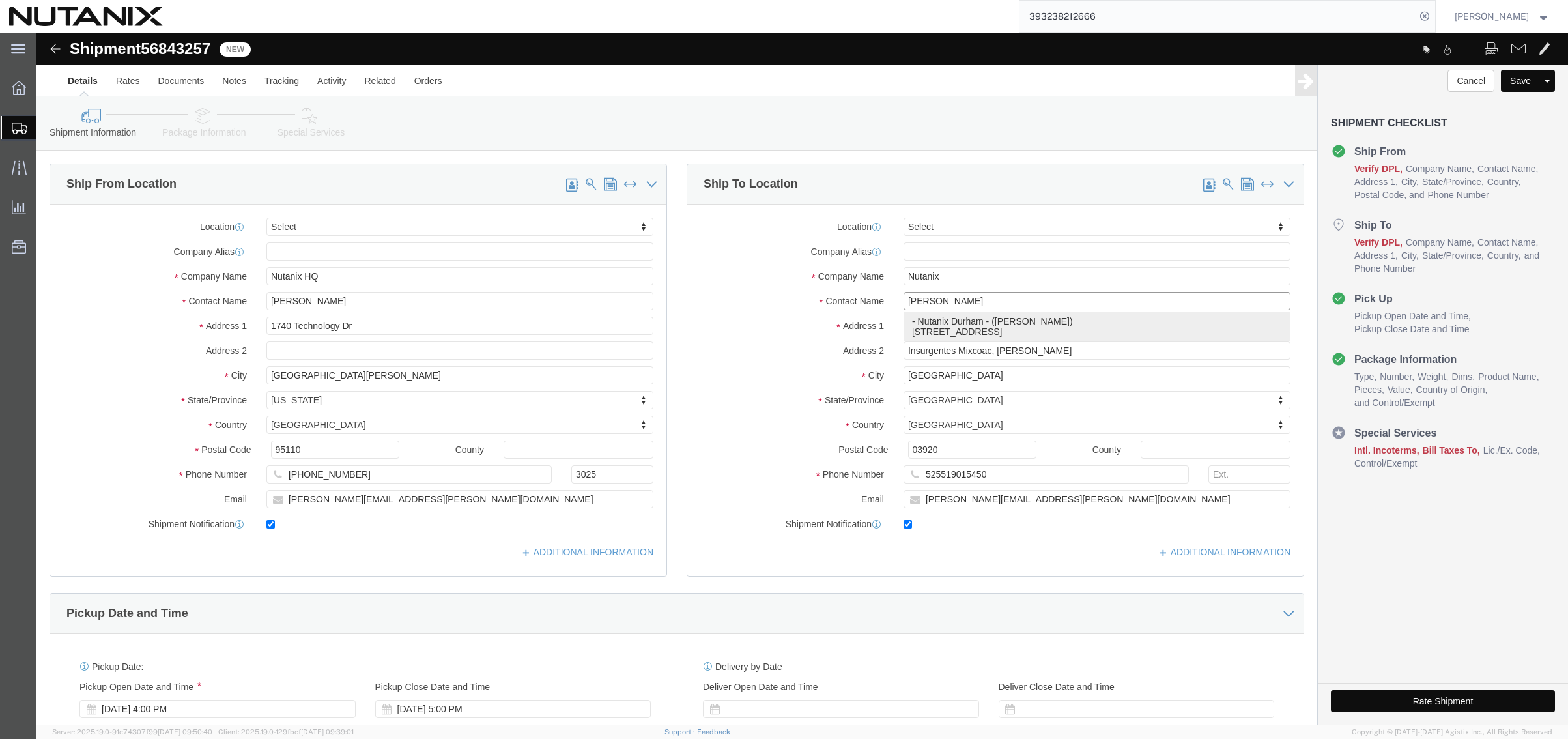
click p "- Nutanix Durham - (Caroline Parrish) 701 W Main St, Ste 700, Durham, NC, 27701…"
type input "Nutanix Durham"
type input "Caroline Parrish"
type input "[STREET_ADDRESS]"
type input "Ste 700"
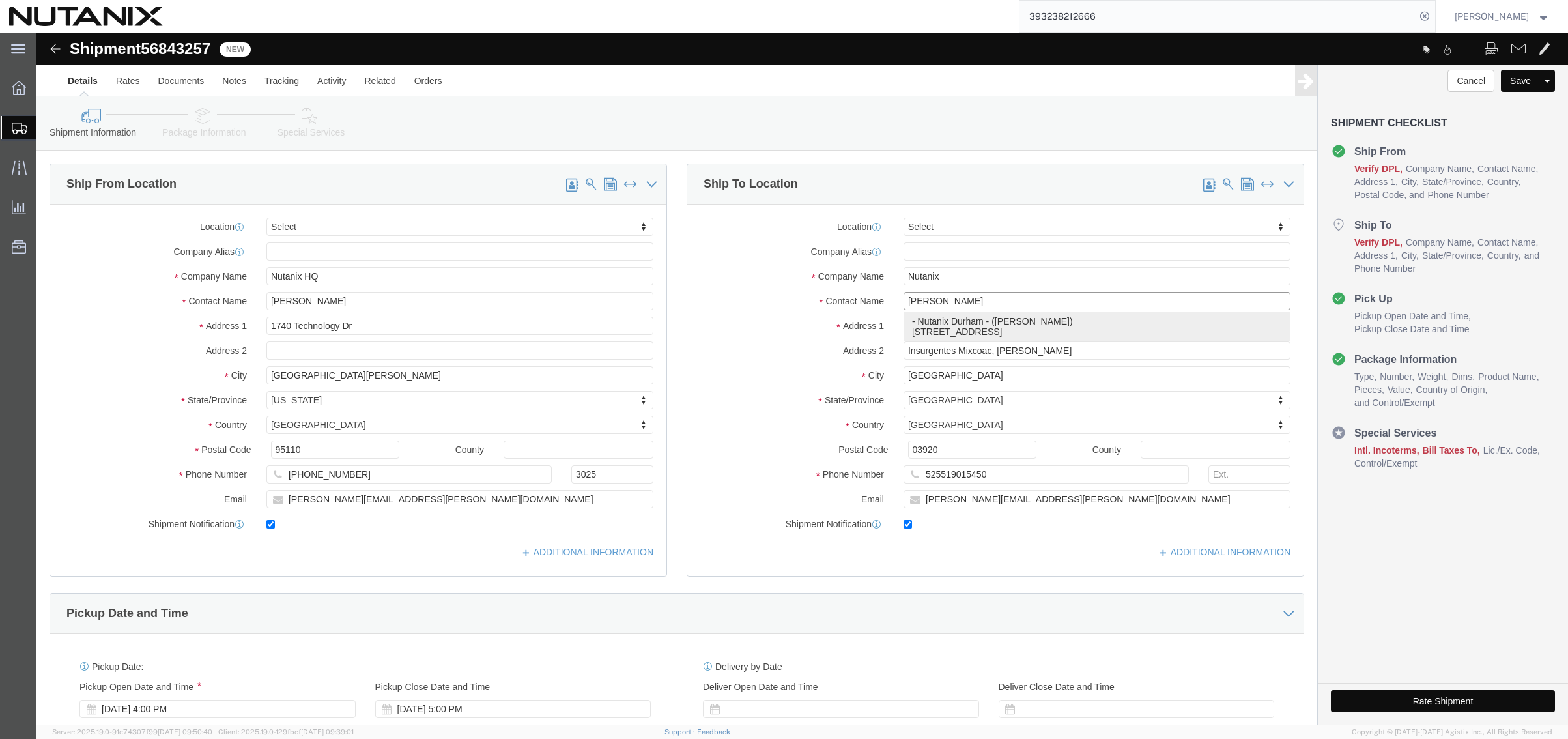
type input "[GEOGRAPHIC_DATA]"
select select "US"
type input "27701"
type input "919-656-6871"
type input "caroline@nutanix.com"
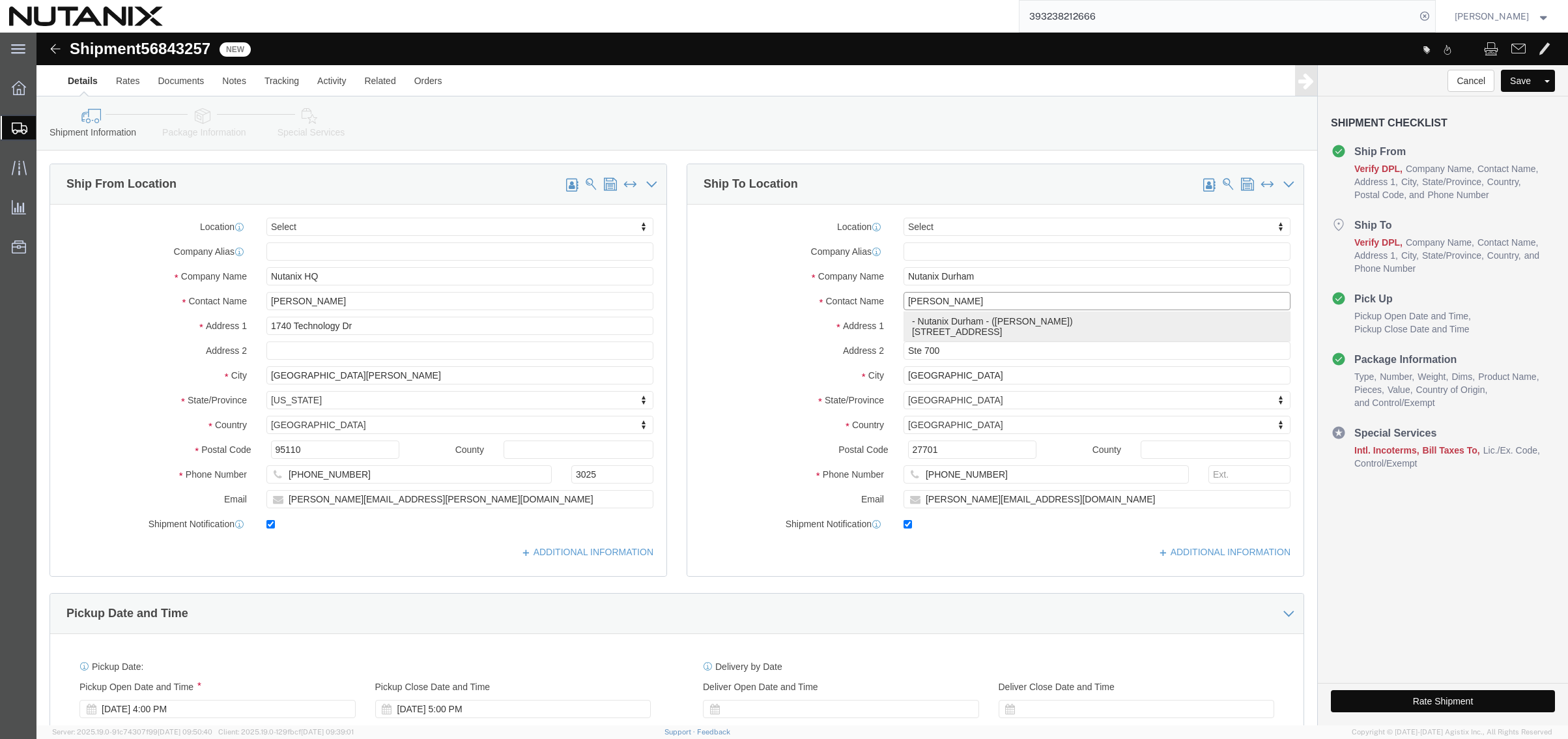
select select "NC"
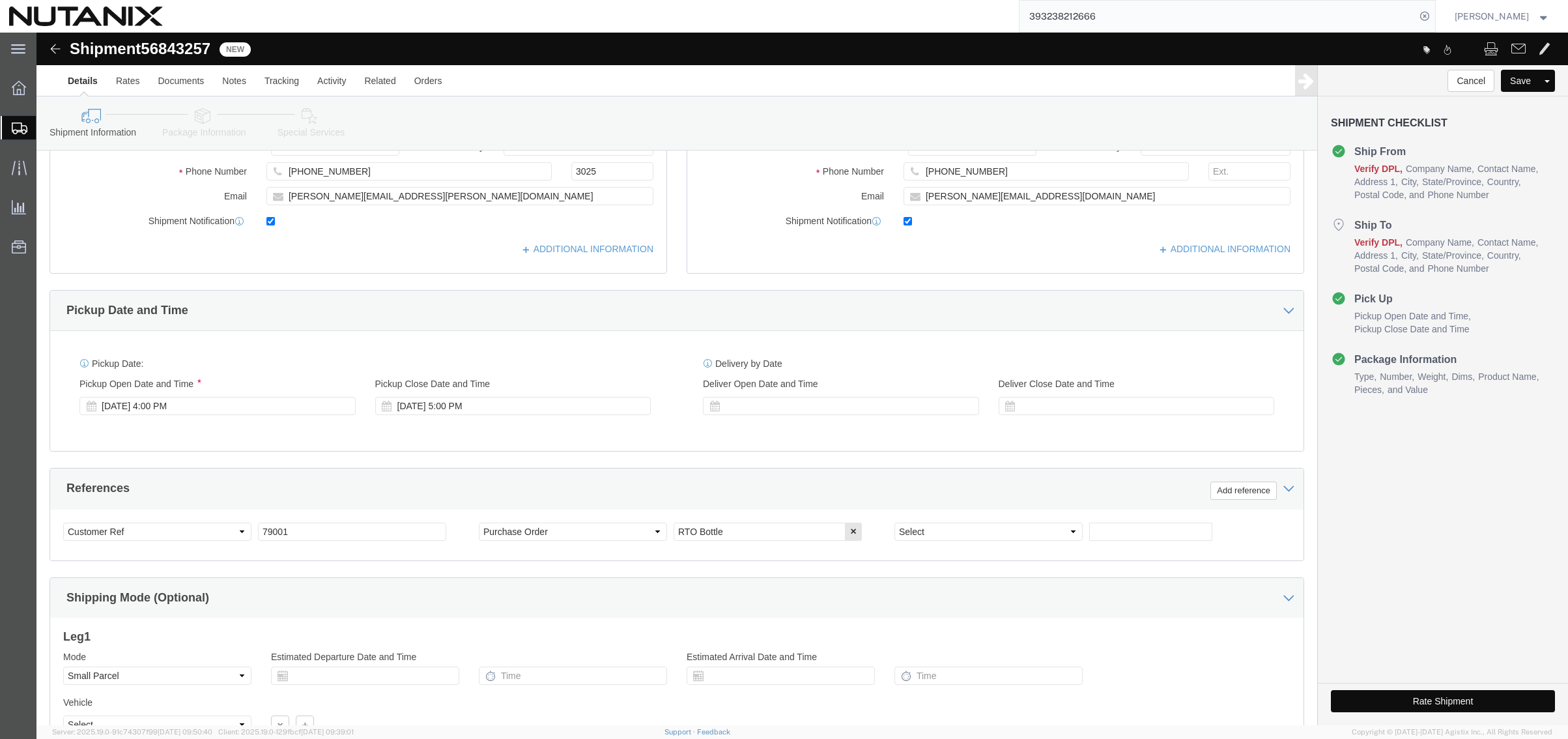
scroll to position [326, 0]
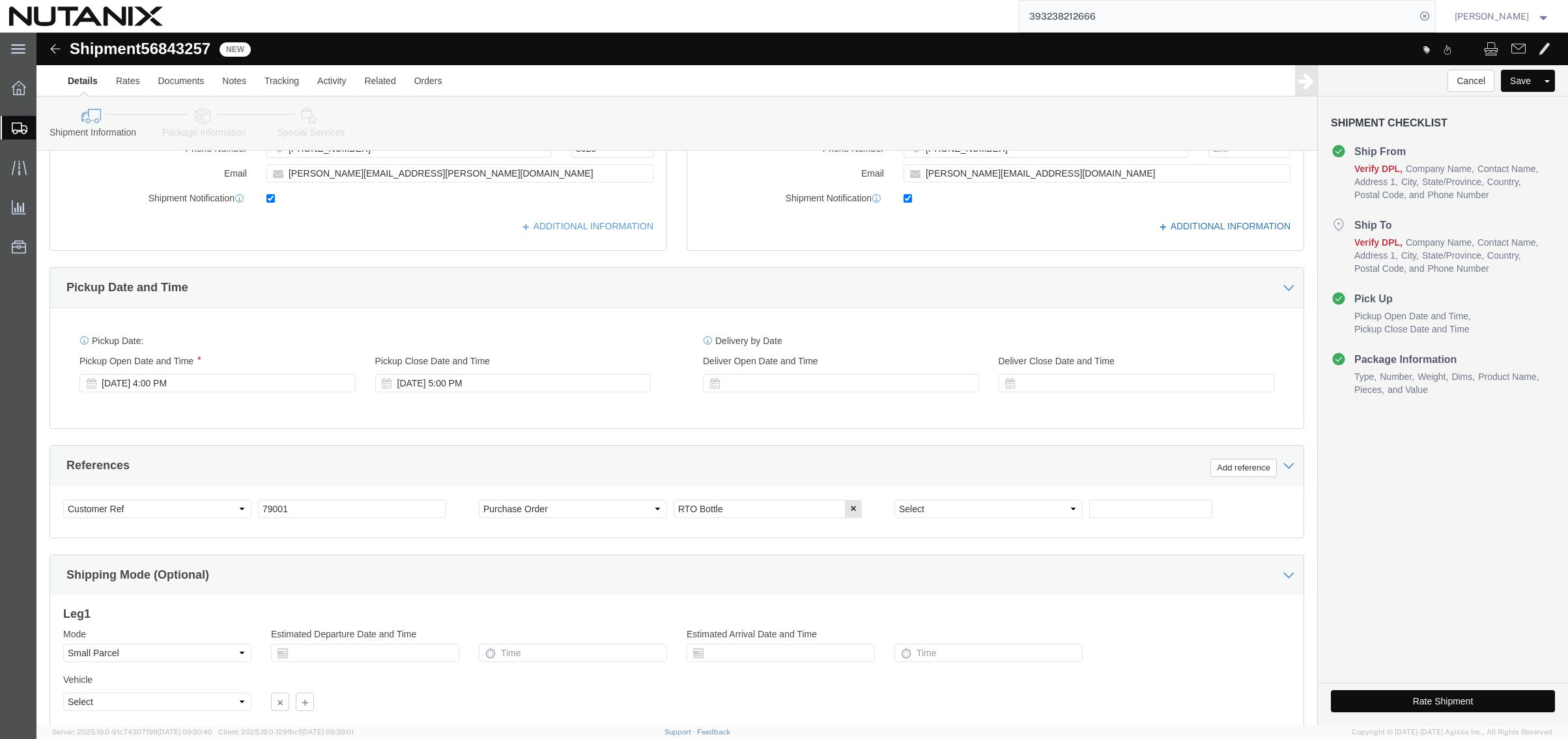
type input "Caroline Parrish"
click icon
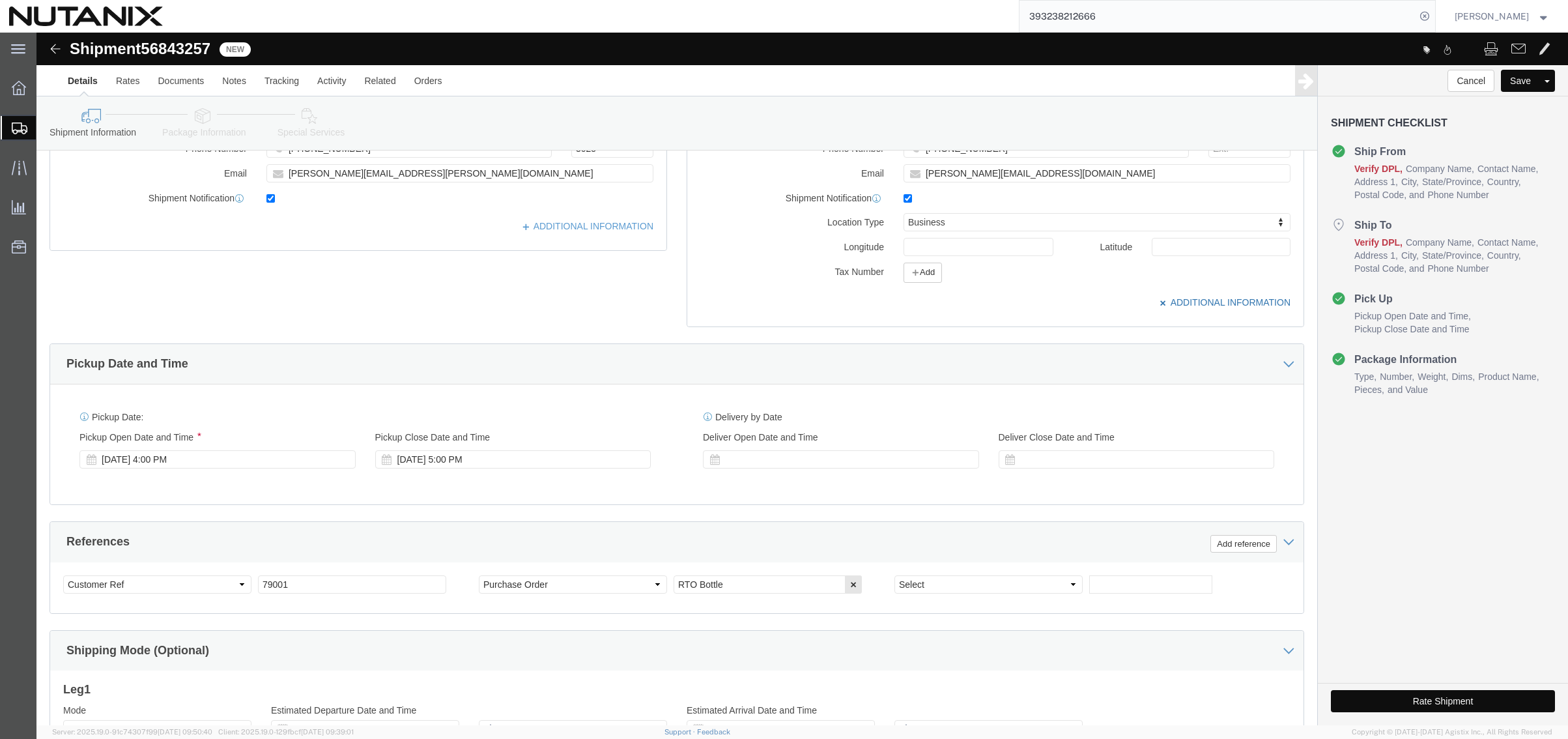
click icon
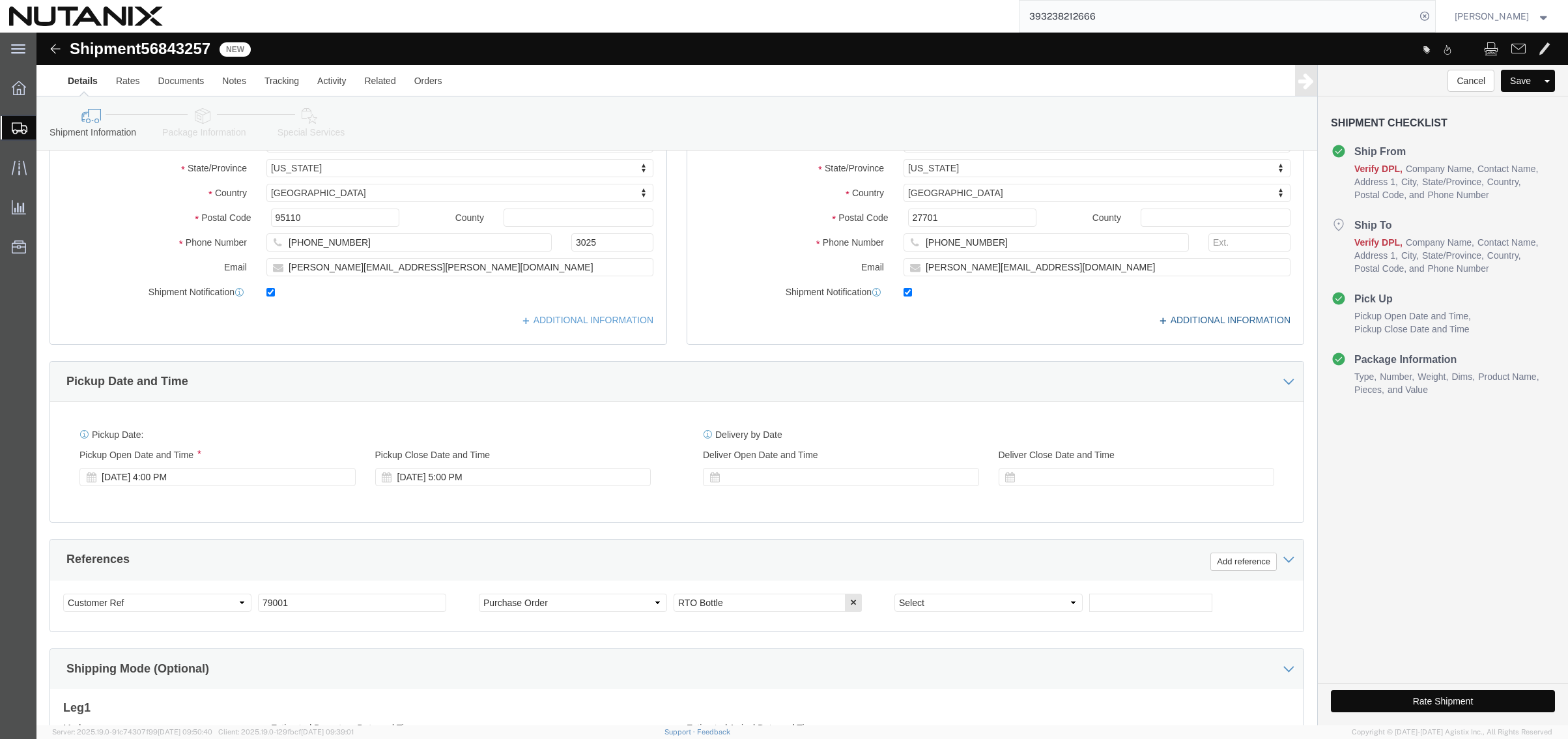
scroll to position [231, 0]
click icon
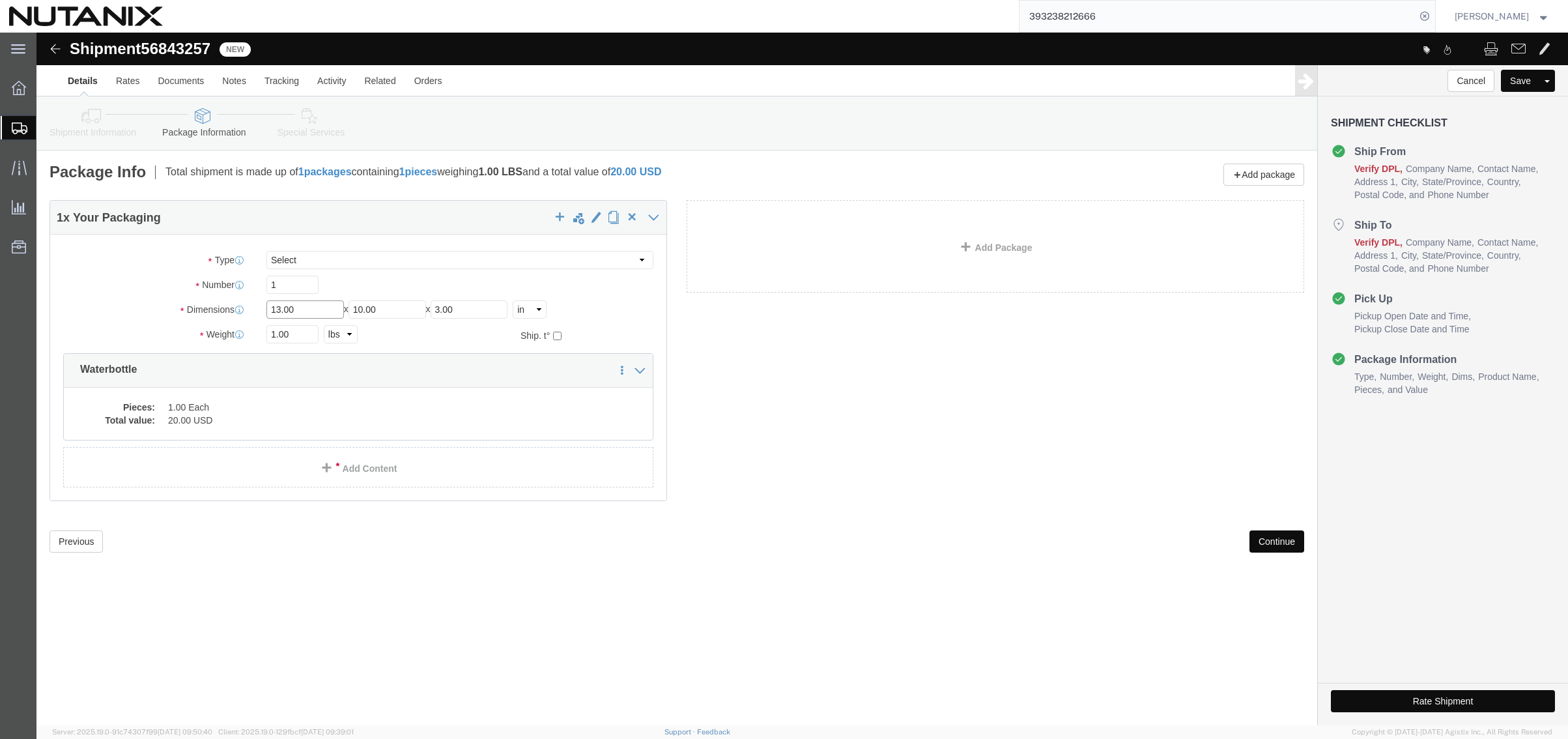
drag, startPoint x: 277, startPoint y: 276, endPoint x: 110, endPoint y: 272, distance: 167.0
click div "Dimensions Length 13.00 x Width 10.00 x Height 3.00 Select cm ft in"
type input "14"
type input "10"
type input "8"
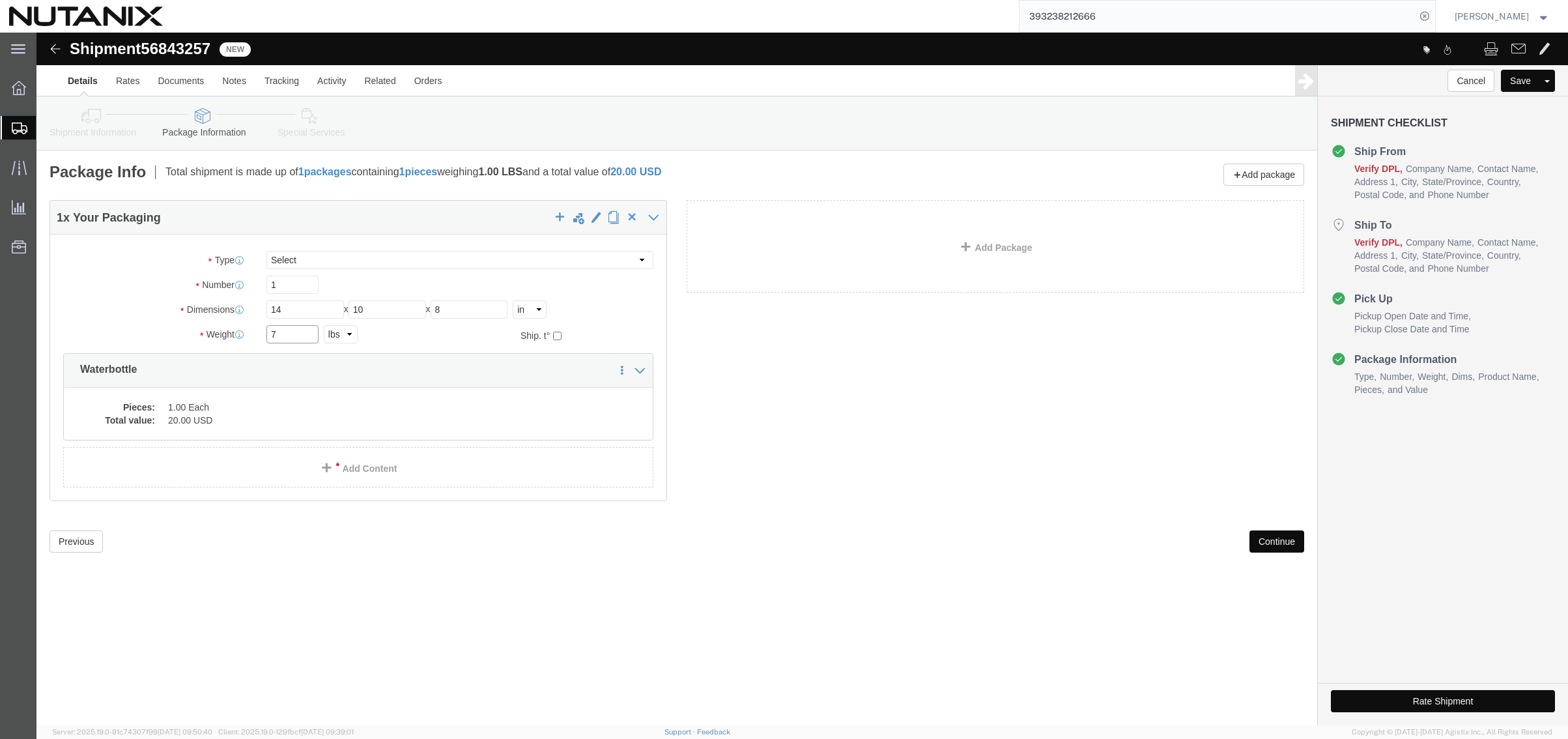
type input "7"
click dd "1.00 Each"
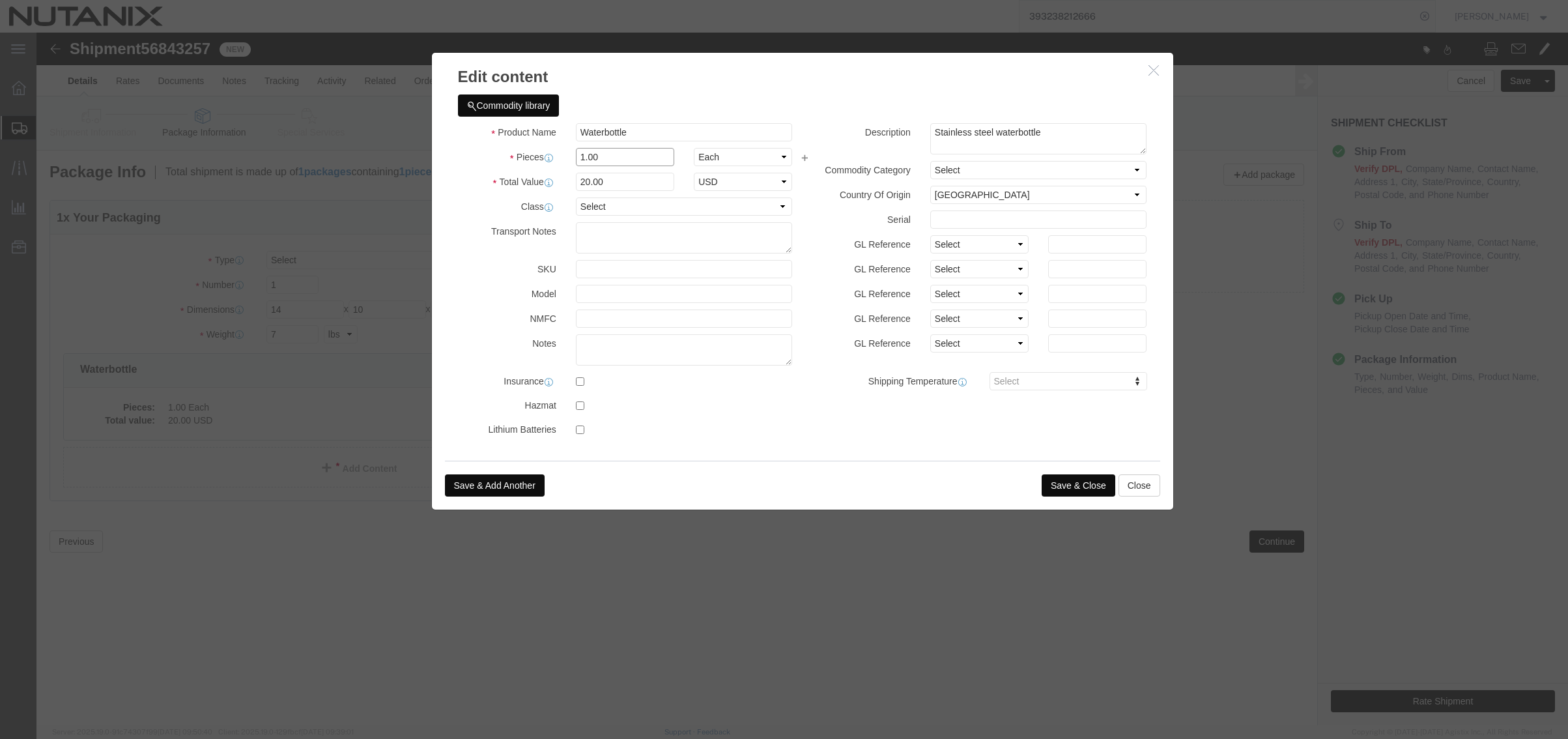
drag, startPoint x: 568, startPoint y: 125, endPoint x: 484, endPoint y: 102, distance: 87.1
click div "Product Name Waterbottle Pieces 1.00 Select Bag Barrels 100Board Feet Bottle Bo…"
type input "6"
type input "120"
click button "Save & Close"
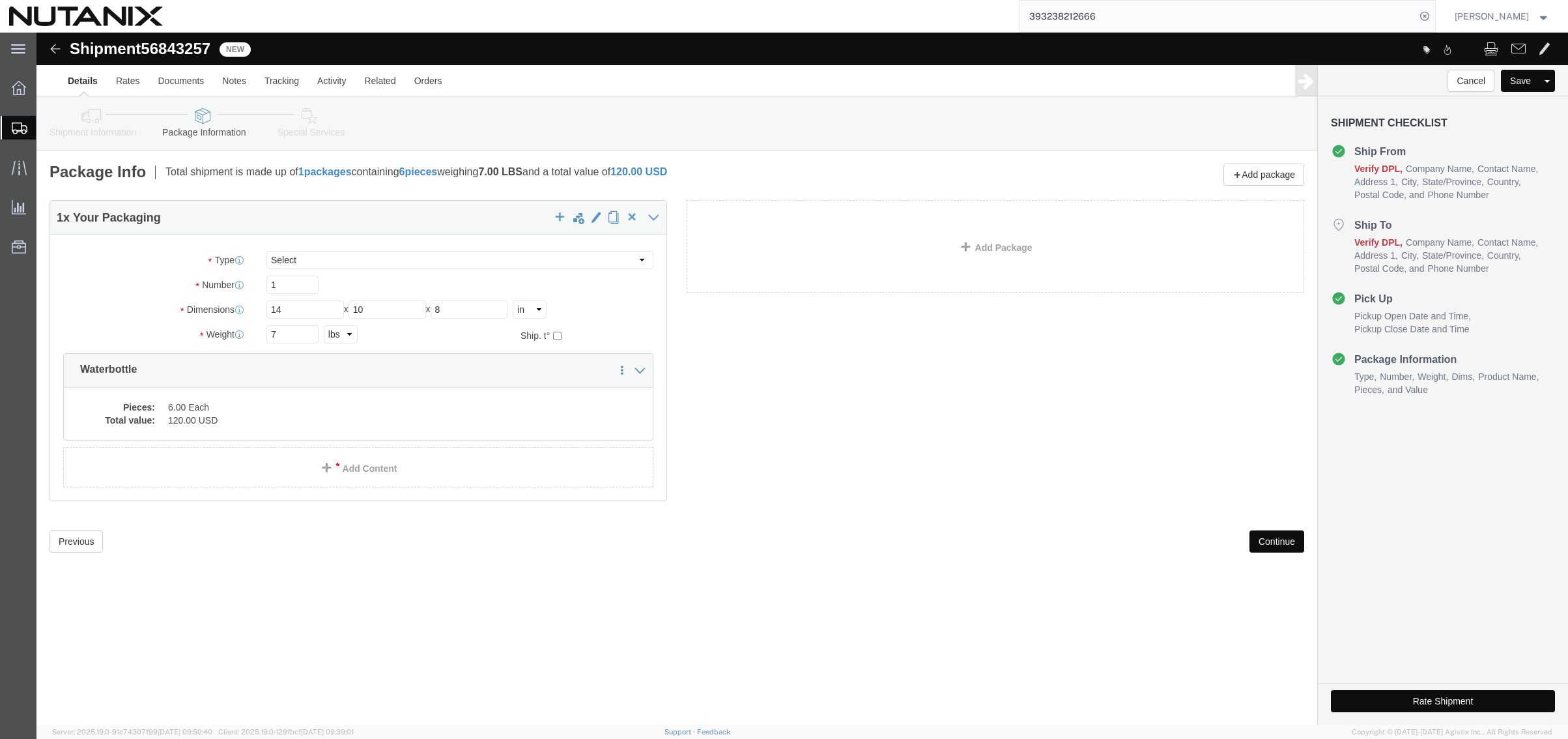
click button "Rate Shipment"
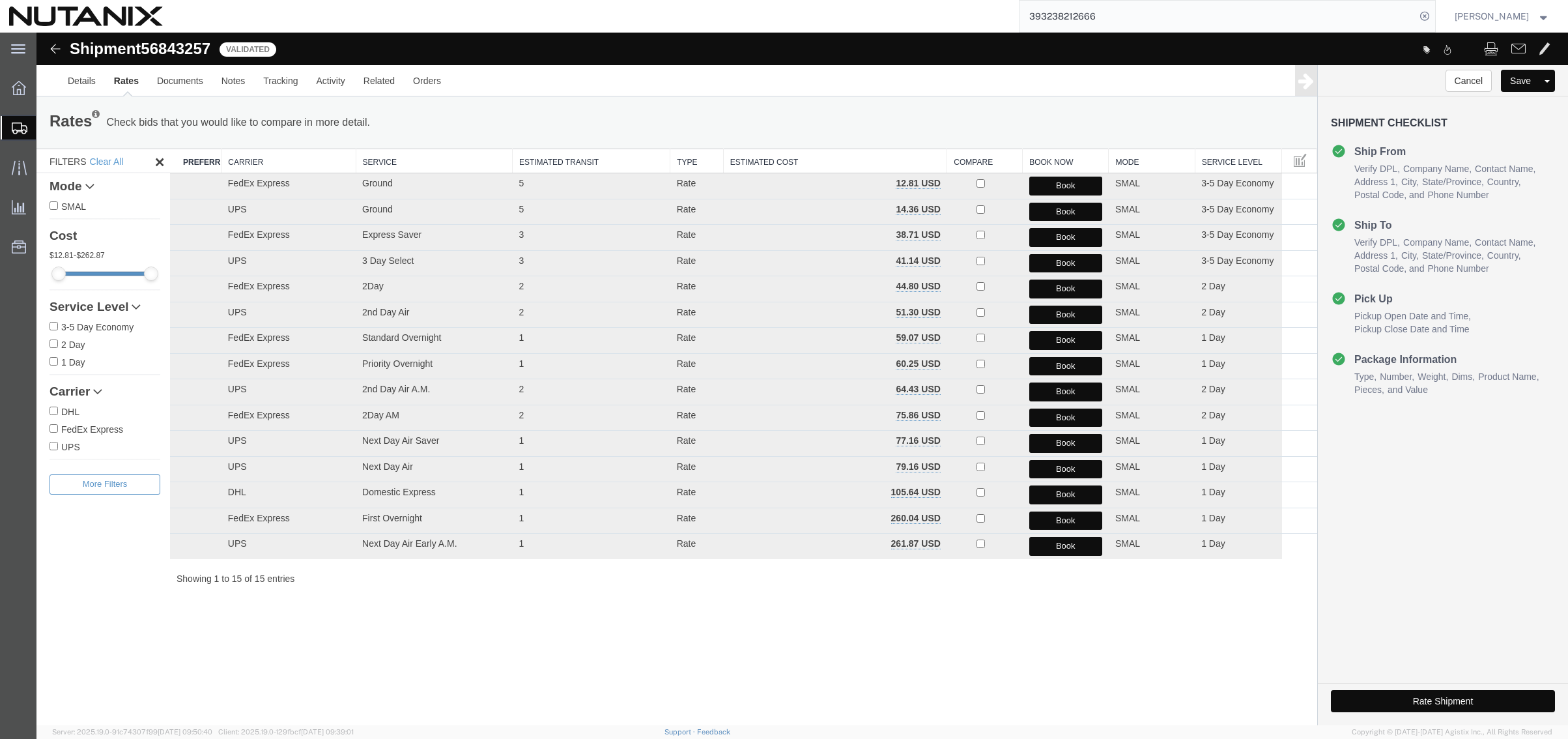
click at [409, 657] on div "Shipment 56843257 15 of 15 Validated Details Rates Documents Notes Tracking Act…" at bounding box center [802, 378] width 1532 height 692
click at [1079, 231] on button "Book" at bounding box center [1066, 238] width 73 height 19
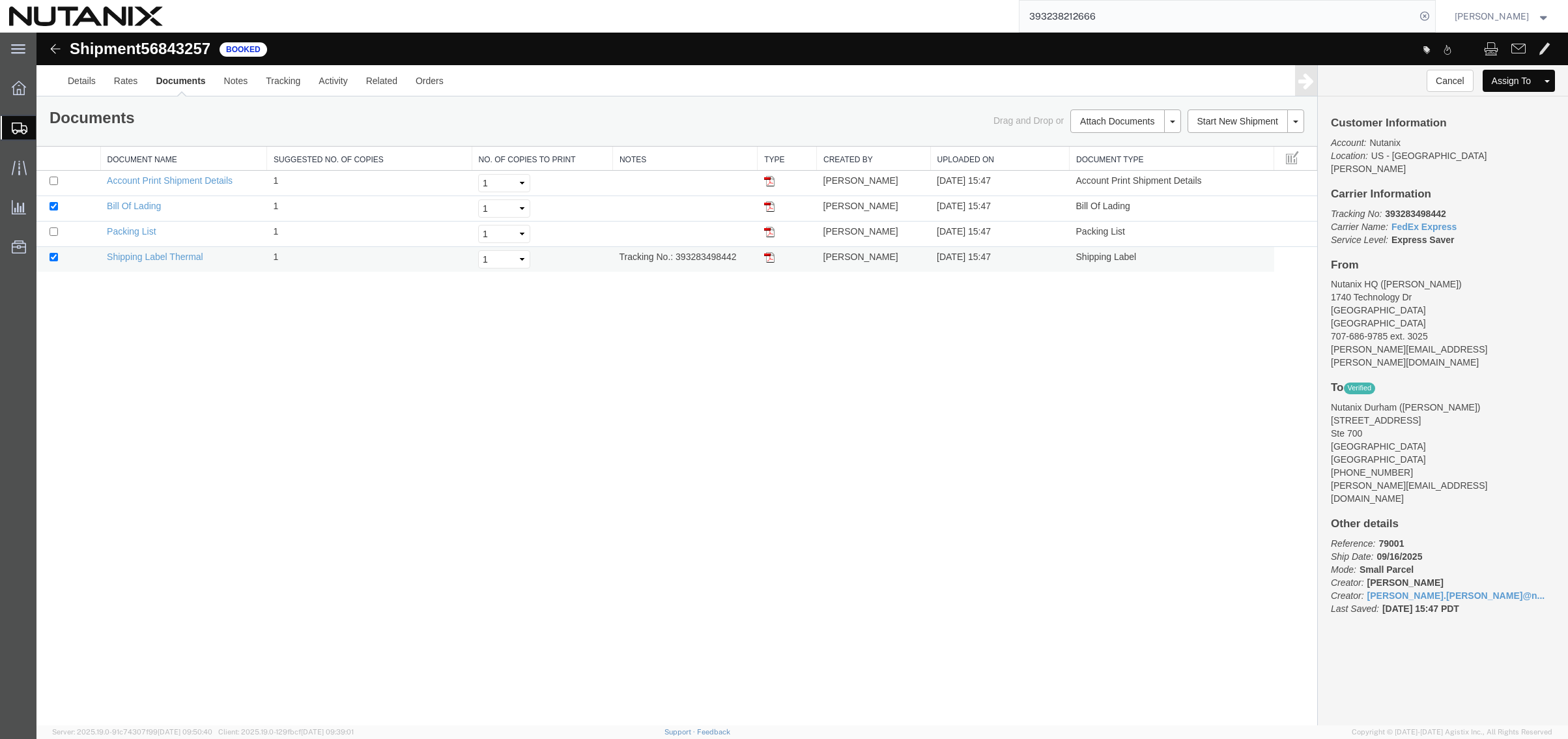
drag, startPoint x: 770, startPoint y: 258, endPoint x: 865, endPoint y: 255, distance: 95.0
click at [770, 258] on img at bounding box center [770, 257] width 10 height 10
